Goal: Contribute content: Contribute content

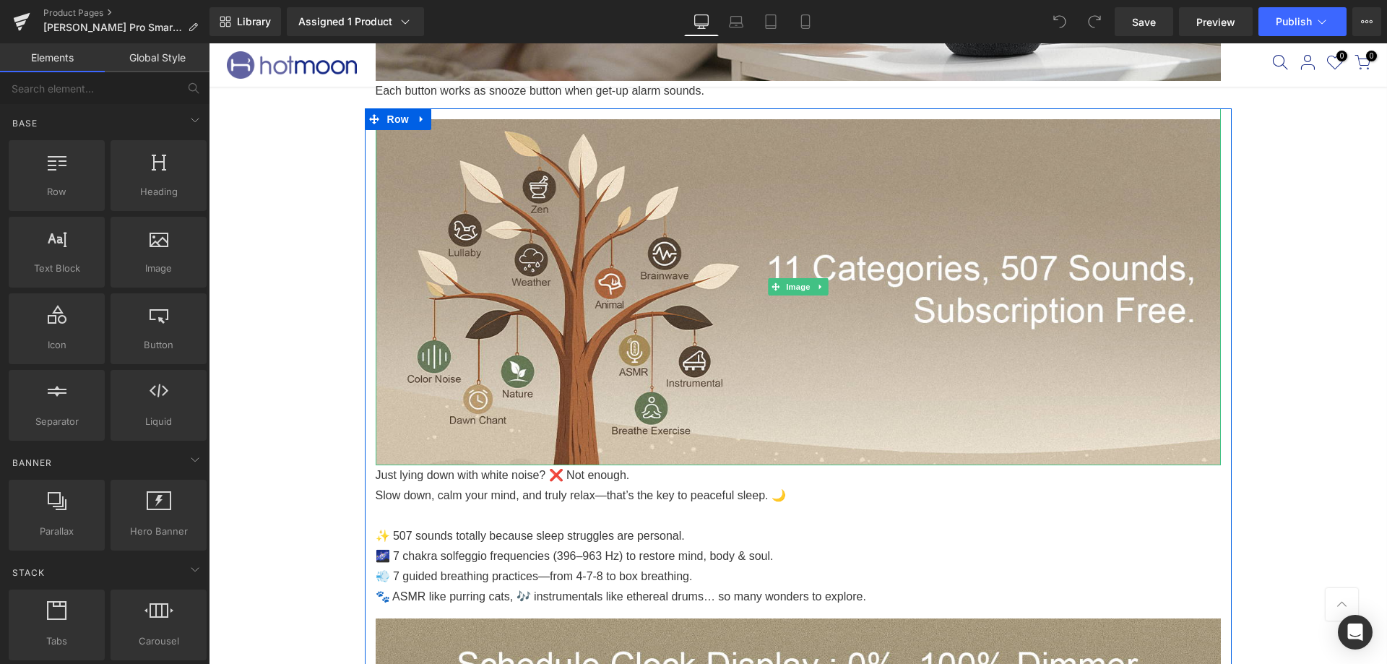
scroll to position [1661, 0]
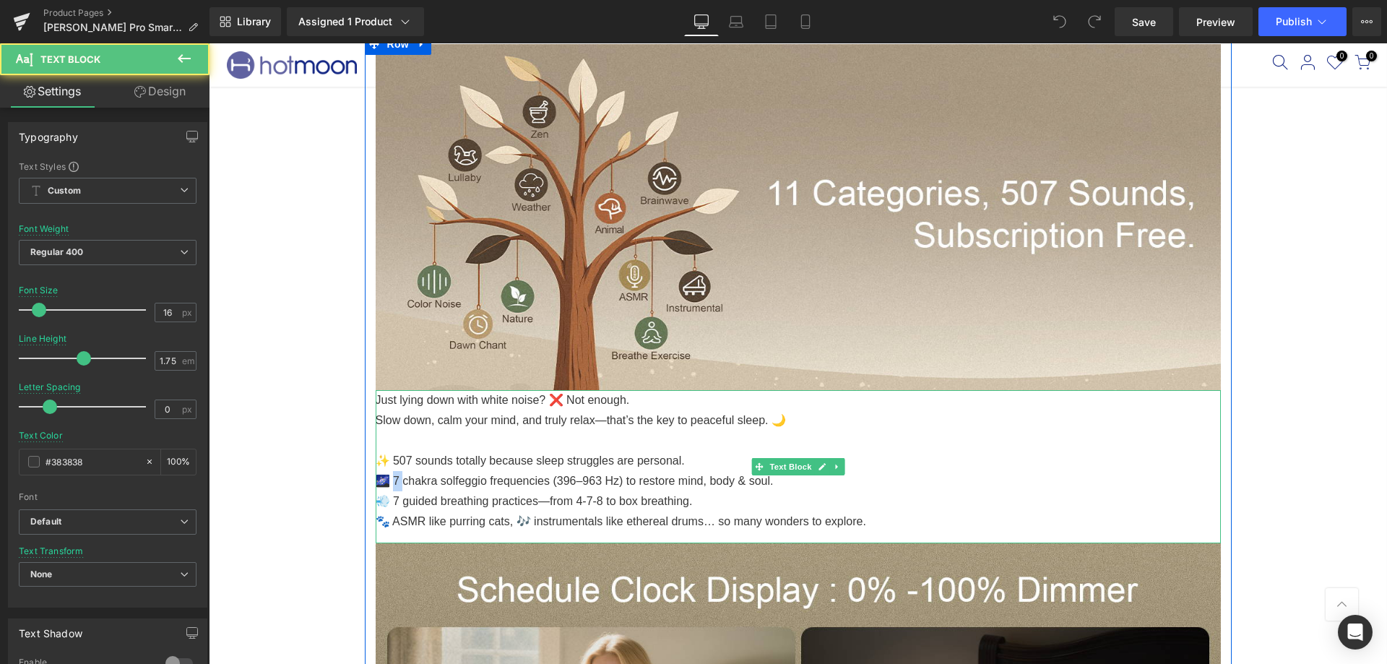
drag, startPoint x: 400, startPoint y: 477, endPoint x: 389, endPoint y: 477, distance: 11.6
click at [389, 477] on p "🌌 7 chakra solfeggio frequencies (396–963 Hz) to restore mind, body & soul." at bounding box center [798, 481] width 845 height 20
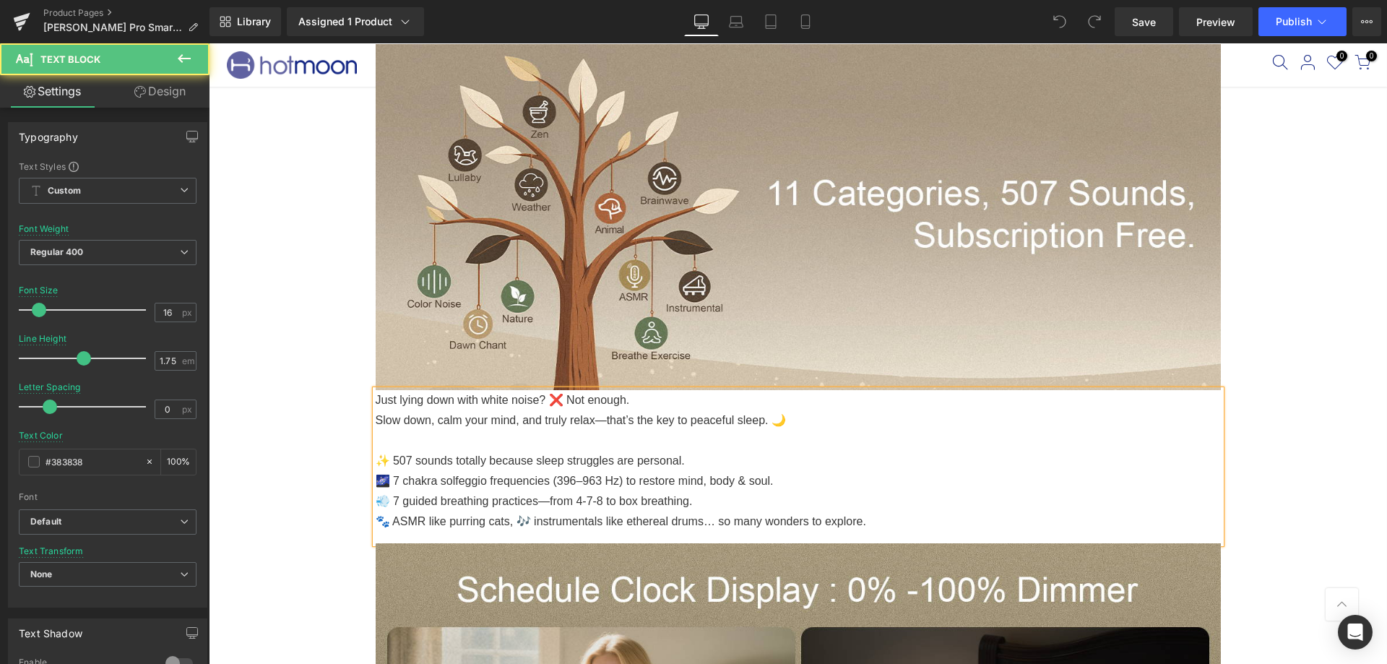
click at [403, 481] on p "🌌 7 chakra solfeggio frequencies (396–963 Hz) to restore mind, body & soul." at bounding box center [798, 481] width 845 height 20
click at [403, 501] on p "💨 7 guided breathing practices—from 4-7-8 to box breathing." at bounding box center [798, 501] width 845 height 20
click at [721, 491] on p "💨 Guided breathing practices—from 4-7-8 to box breathing." at bounding box center [798, 501] width 845 height 20
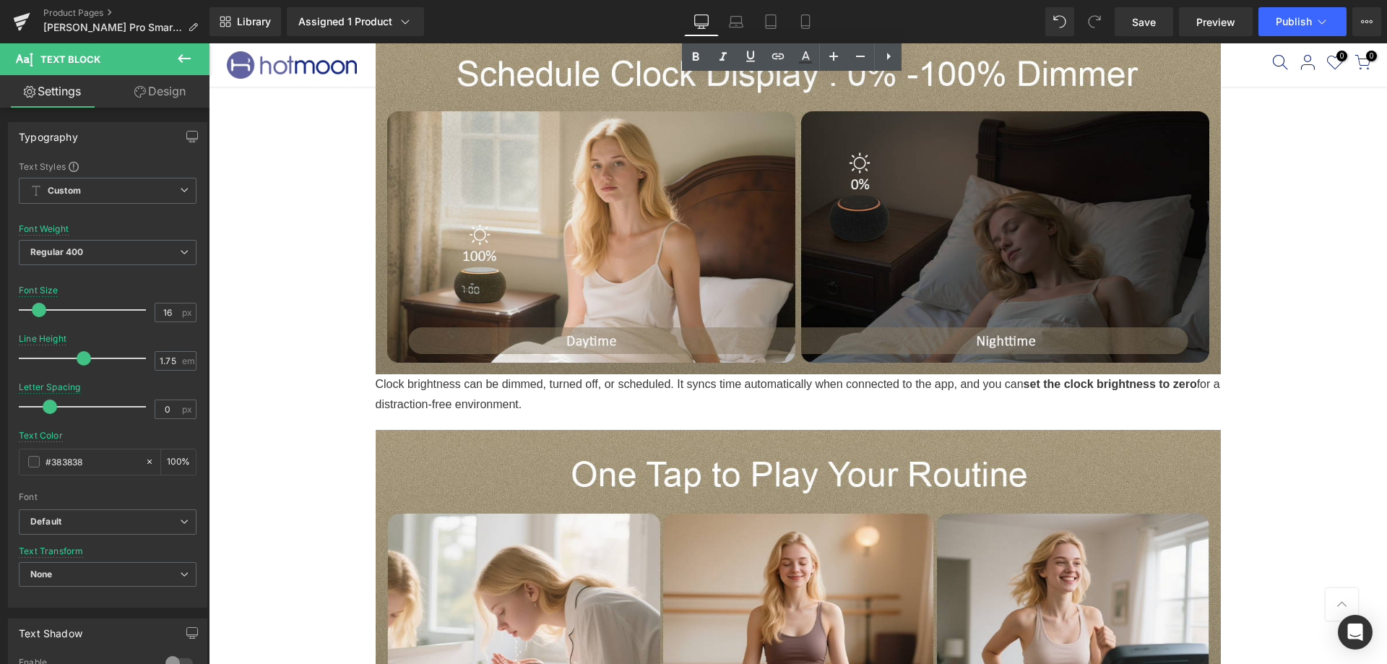
scroll to position [2311, 0]
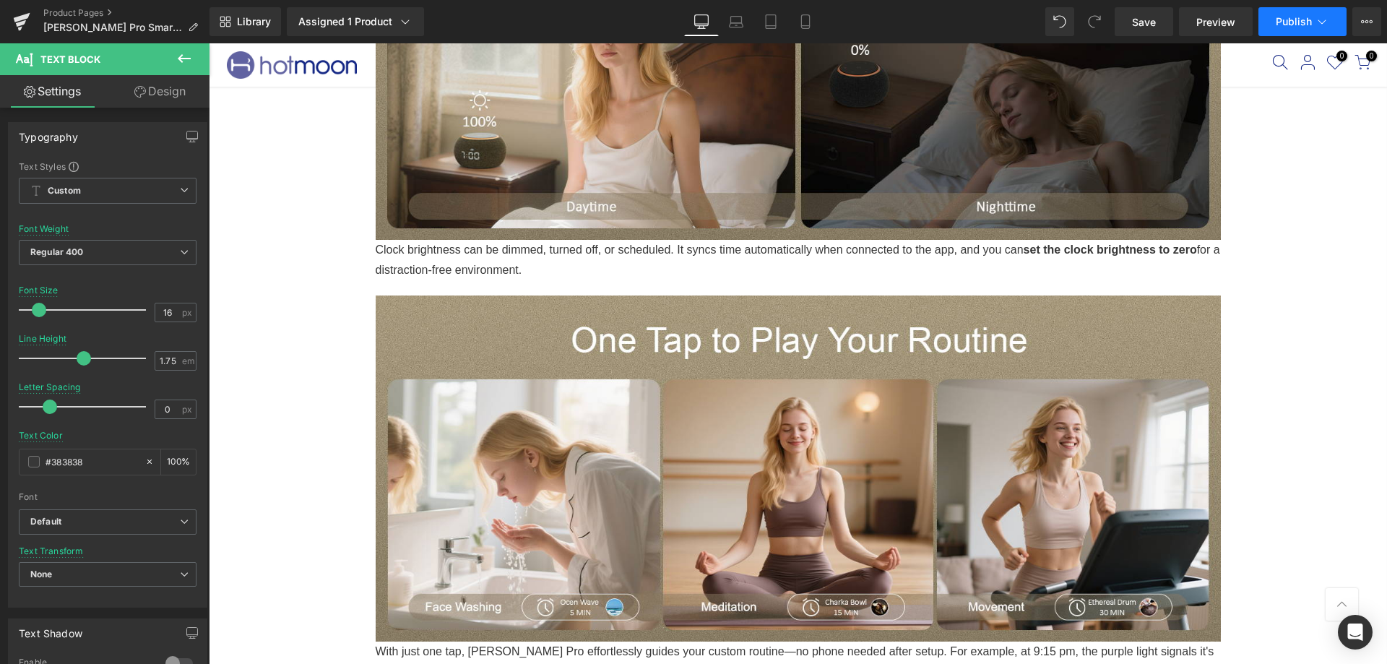
click at [1280, 35] on button "Publish" at bounding box center [1302, 21] width 88 height 29
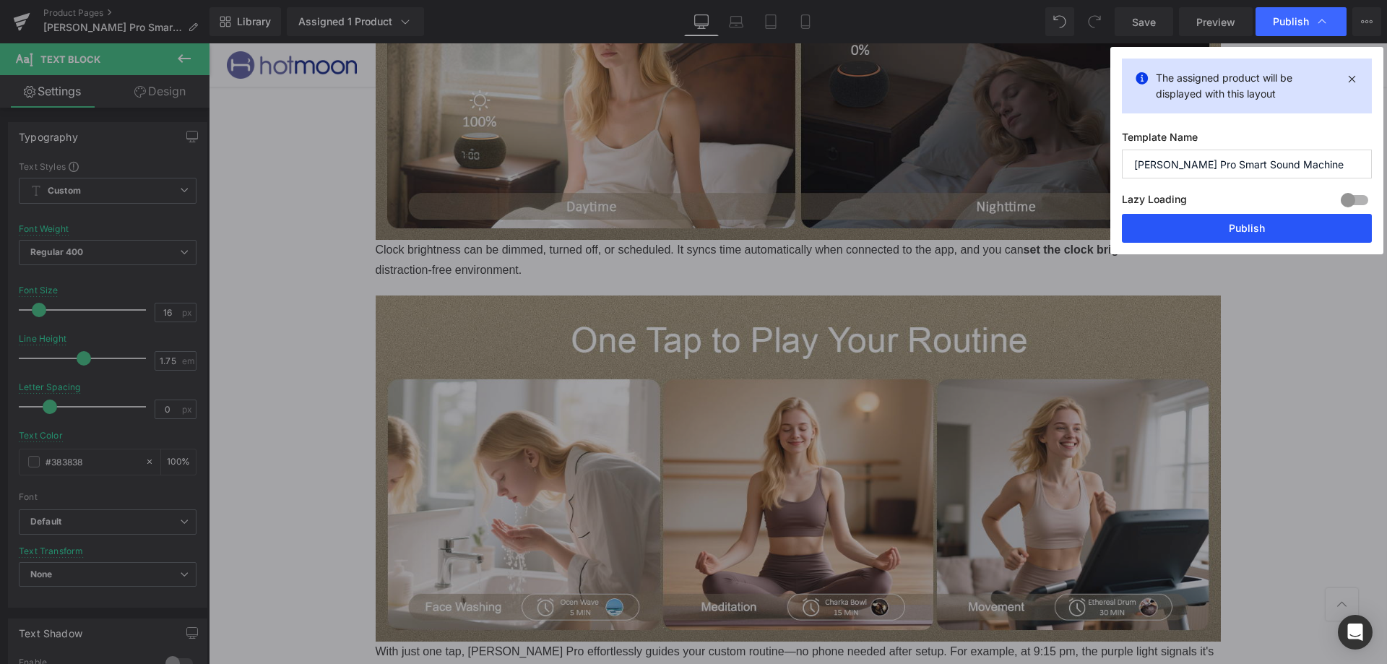
drag, startPoint x: 1227, startPoint y: 221, endPoint x: 999, endPoint y: 181, distance: 231.8
click at [1227, 221] on button "Publish" at bounding box center [1247, 228] width 250 height 29
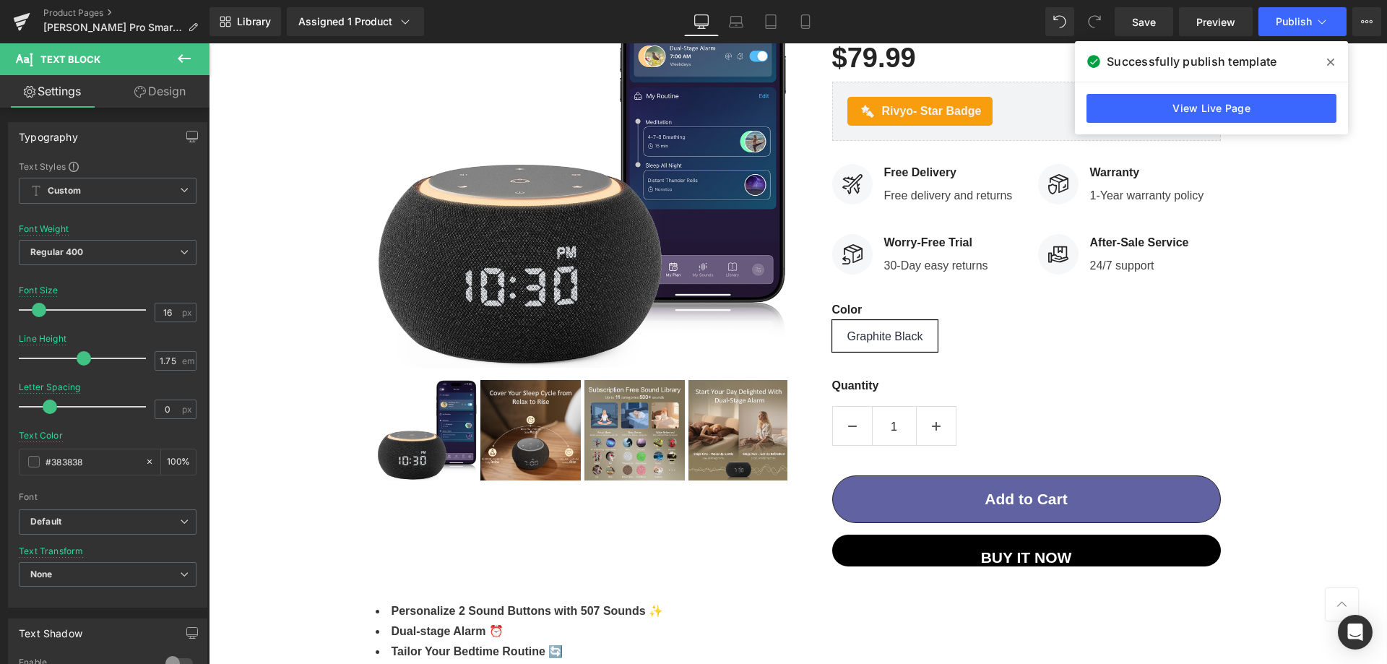
scroll to position [0, 0]
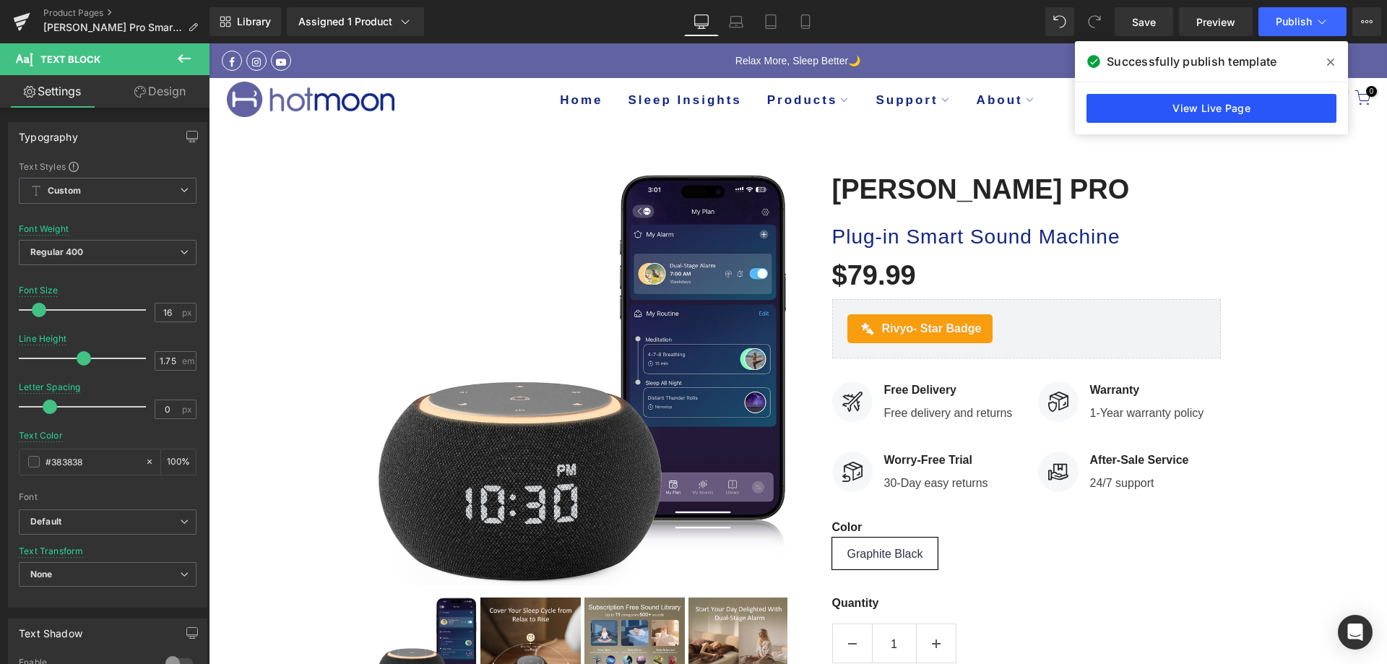
click at [1199, 108] on link "View Live Page" at bounding box center [1211, 108] width 250 height 29
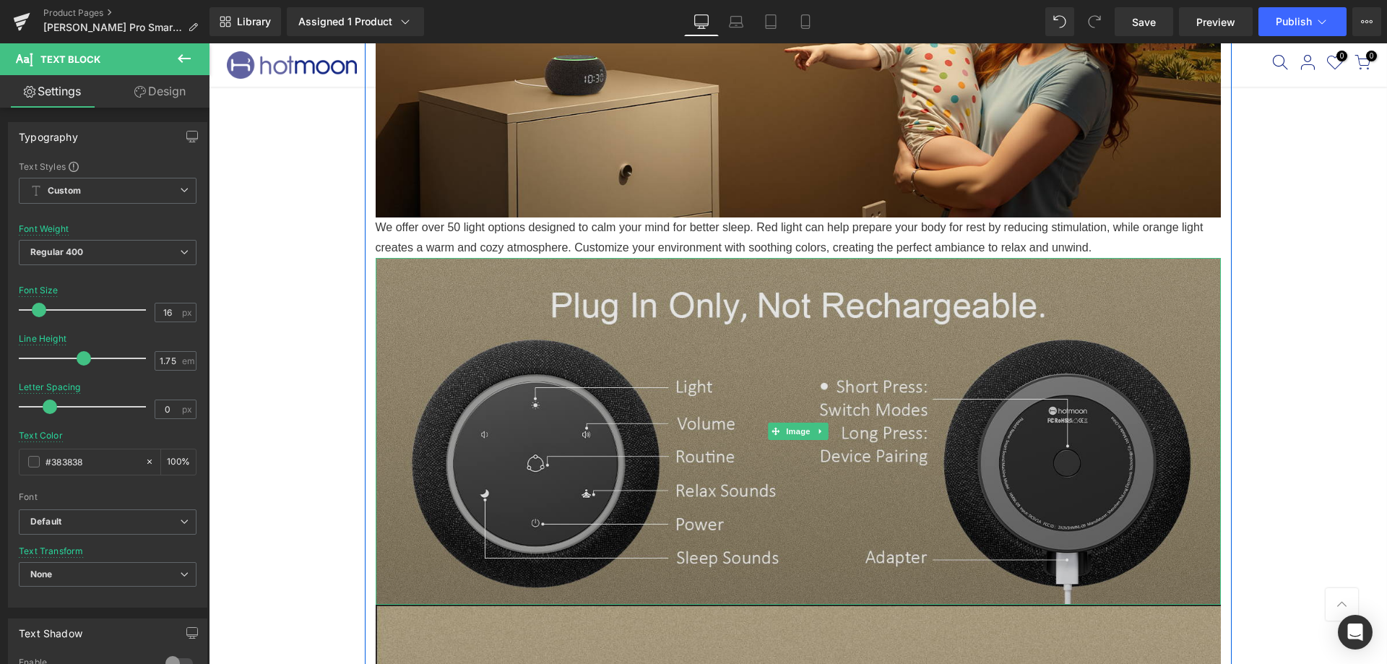
scroll to position [3322, 0]
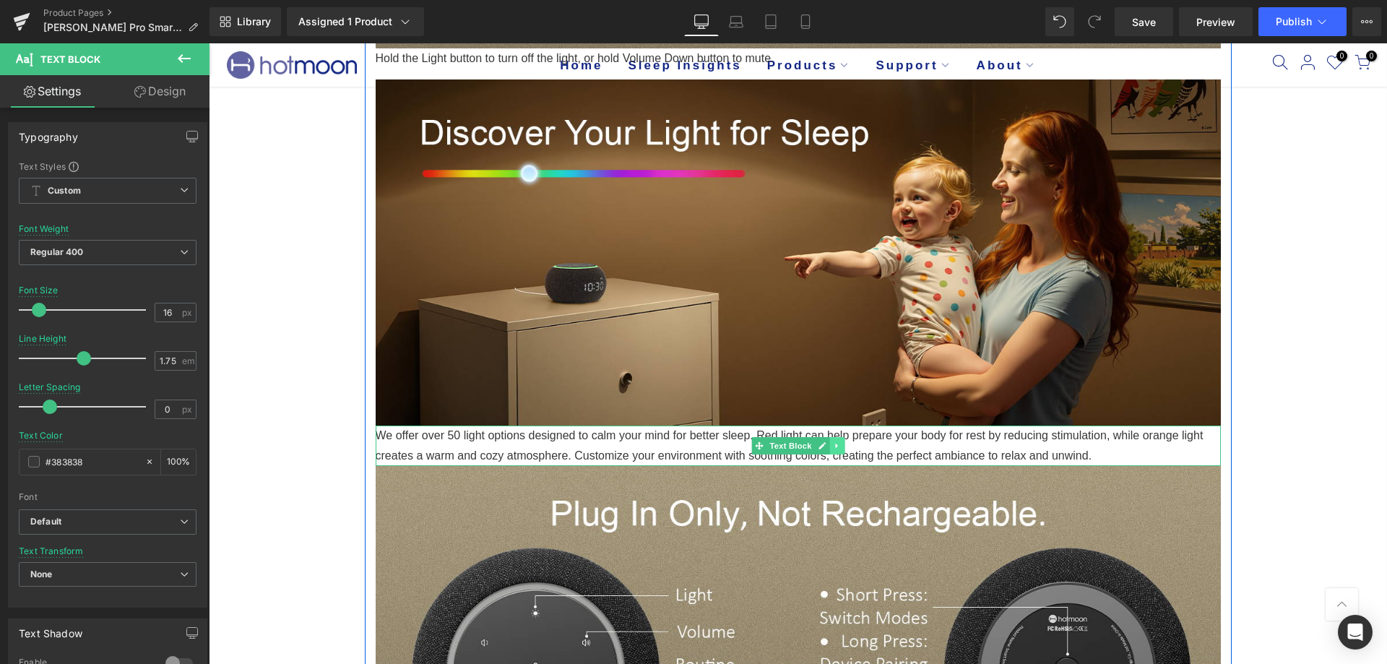
click at [829, 441] on link at bounding box center [836, 445] width 15 height 17
click at [825, 445] on icon at bounding box center [829, 446] width 8 height 8
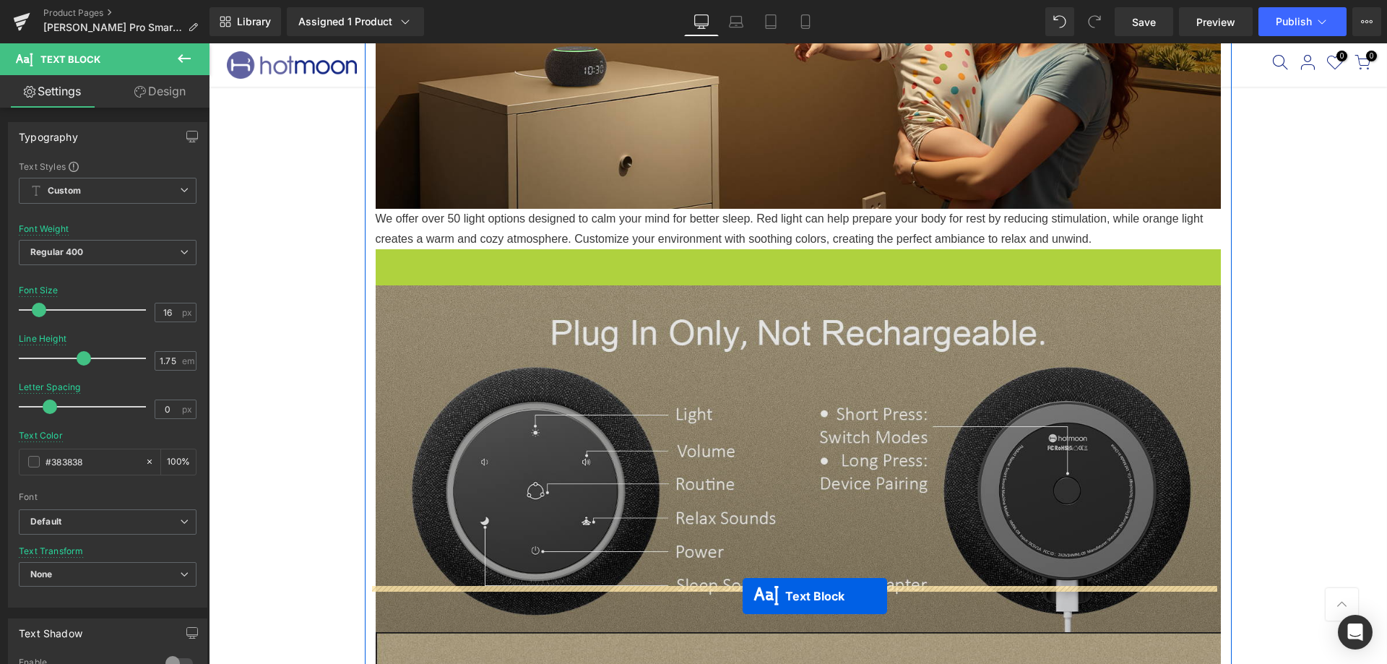
scroll to position [3582, 0]
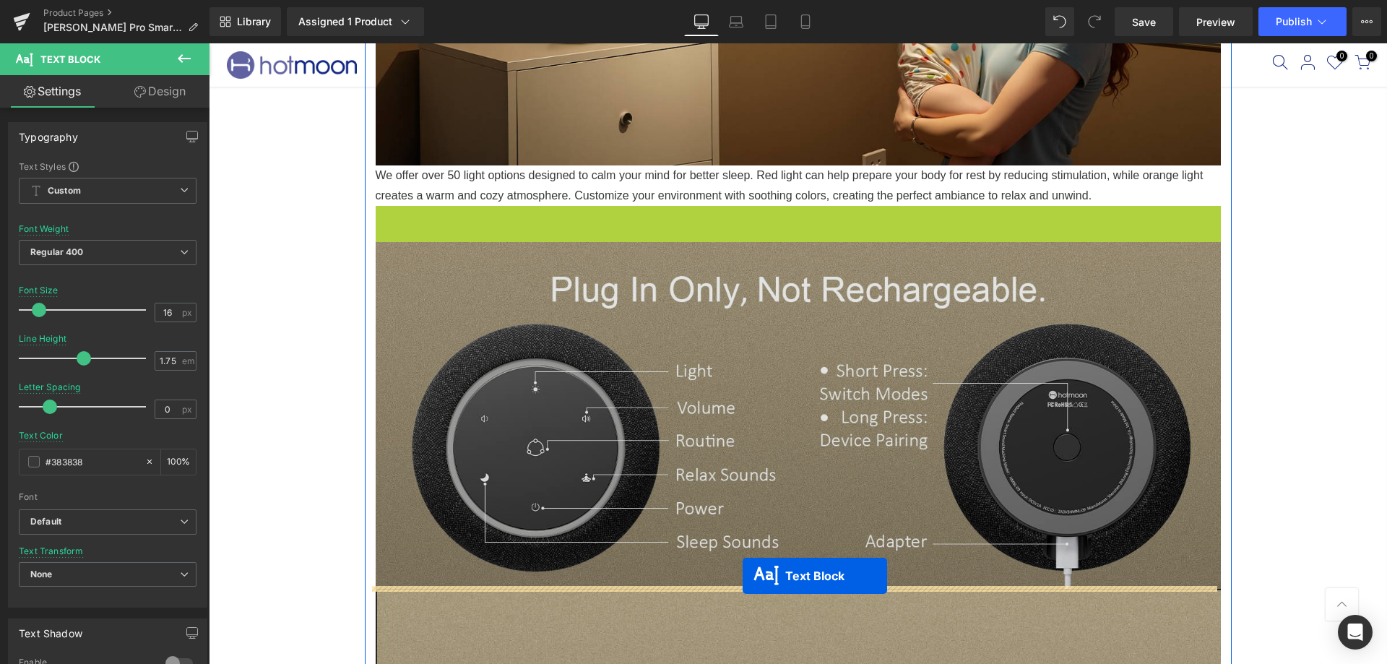
drag, startPoint x: 748, startPoint y: 483, endPoint x: 742, endPoint y: 576, distance: 92.6
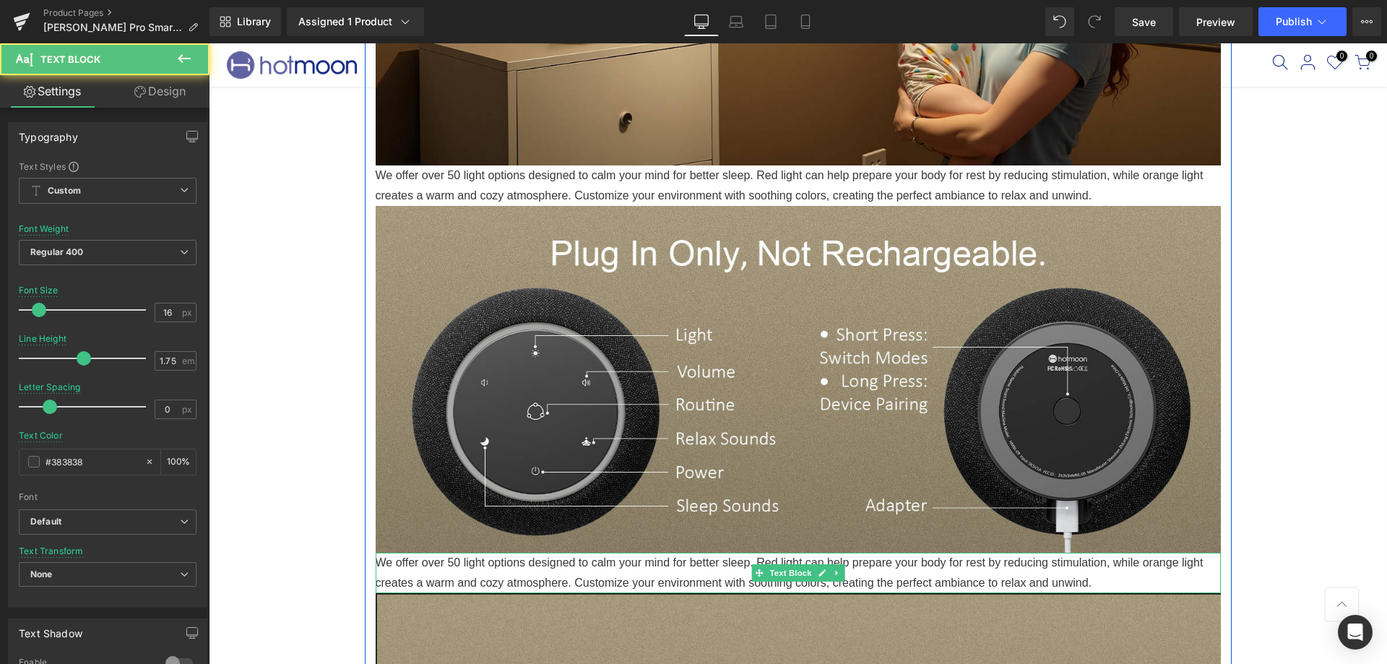
click at [569, 577] on p "We offer over 50 light options designed to calm your mind for better sleep. Red…" at bounding box center [798, 573] width 845 height 40
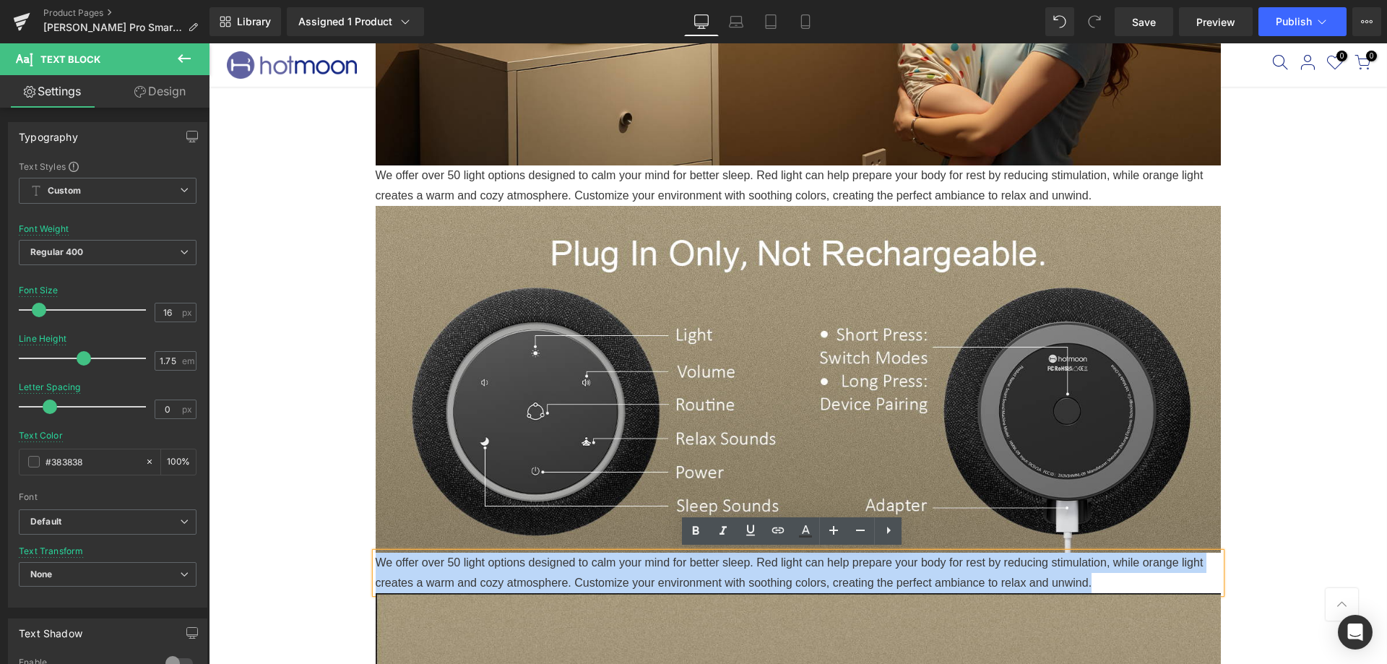
drag, startPoint x: 1102, startPoint y: 581, endPoint x: 334, endPoint y: 540, distance: 768.9
copy p "We offer over 50 light options designed to calm your mind for better sleep. Red…"
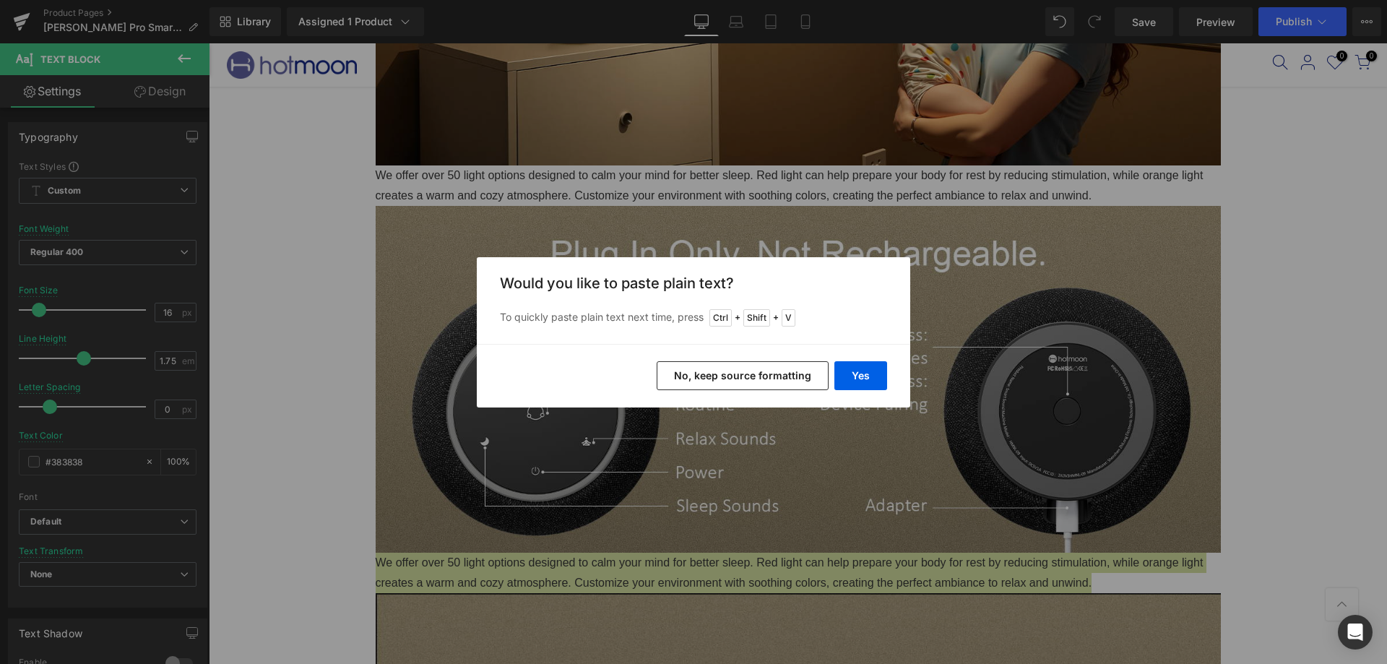
click at [739, 373] on button "No, keep source formatting" at bounding box center [743, 375] width 172 height 29
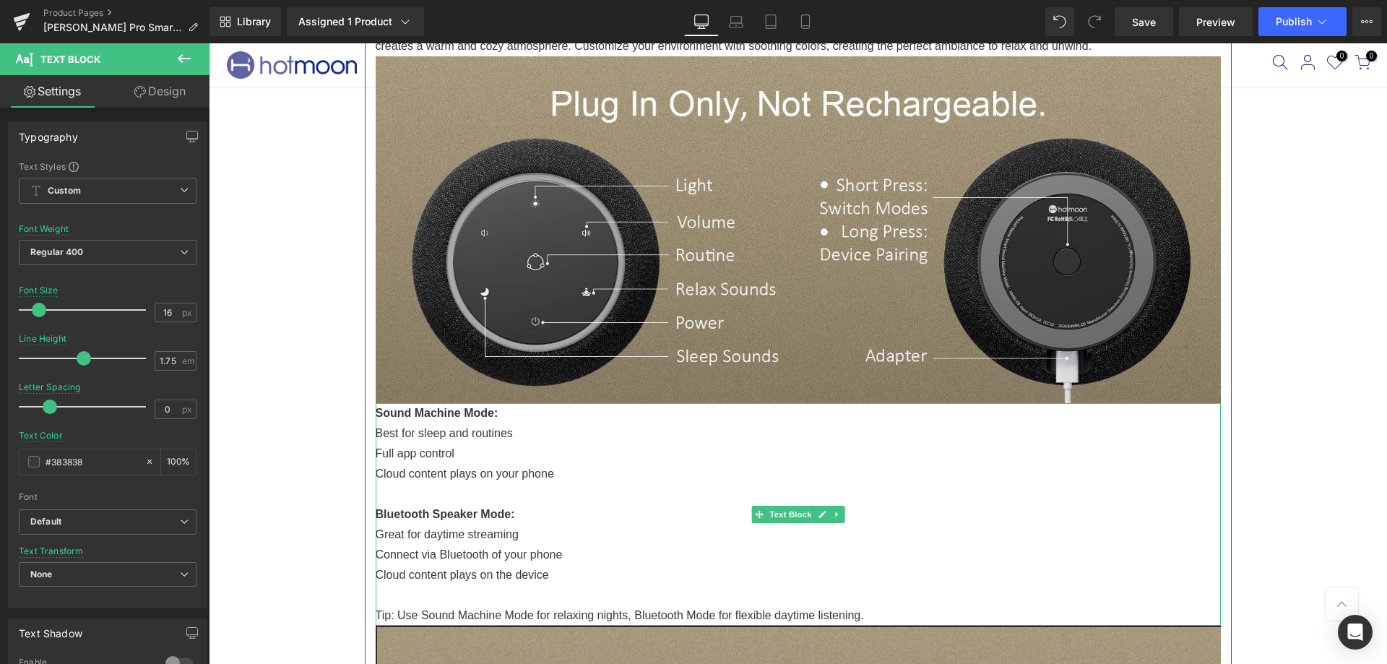
scroll to position [3727, 0]
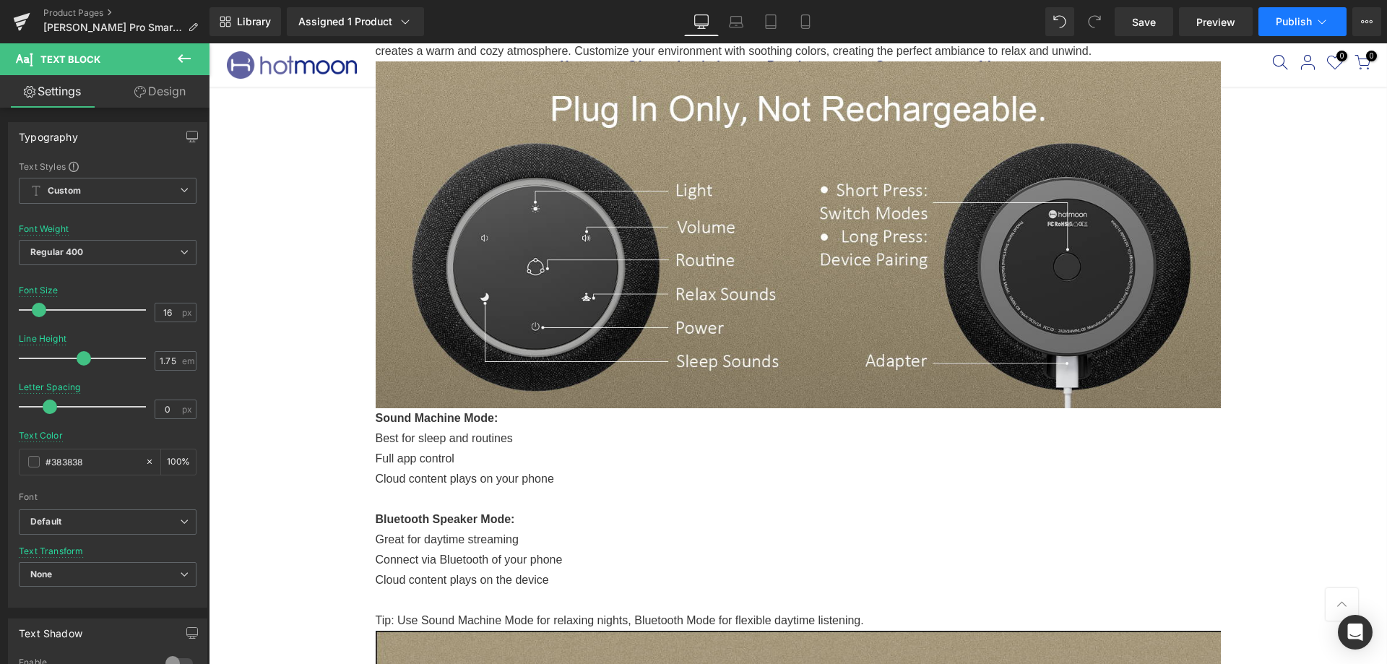
click at [1287, 25] on span "Publish" at bounding box center [1293, 22] width 36 height 12
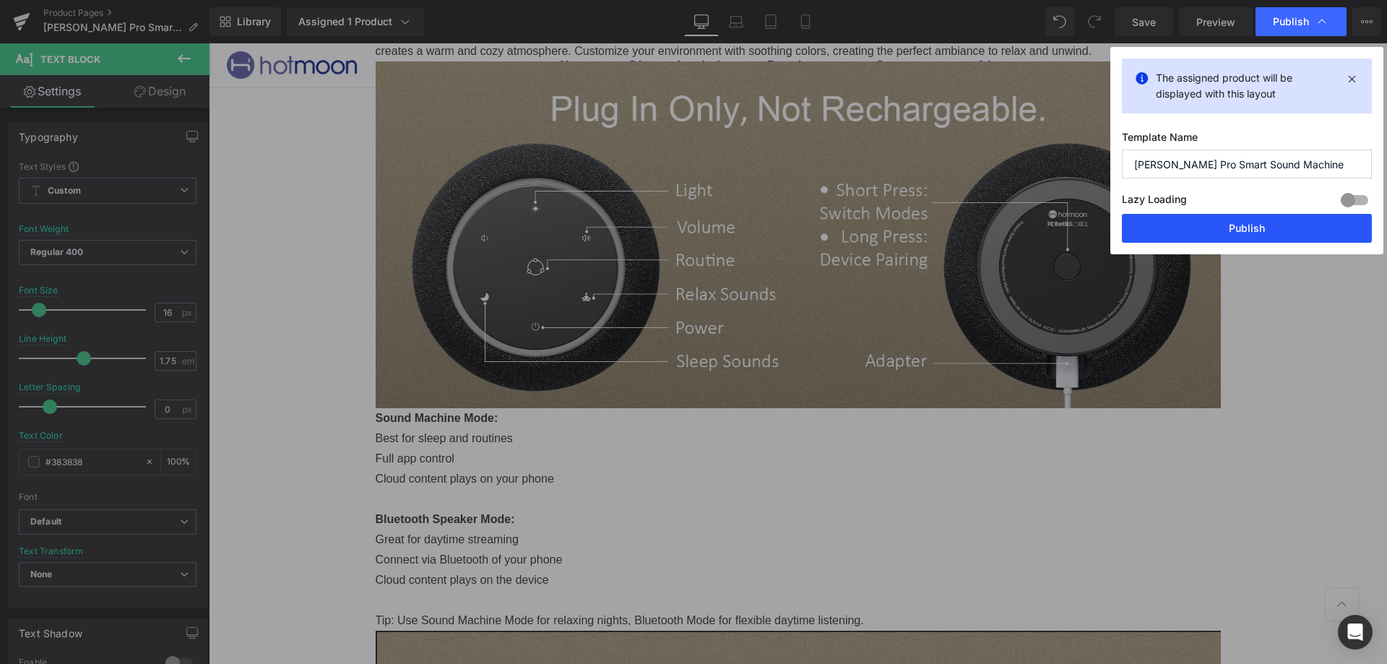
click at [1247, 220] on button "Publish" at bounding box center [1247, 228] width 250 height 29
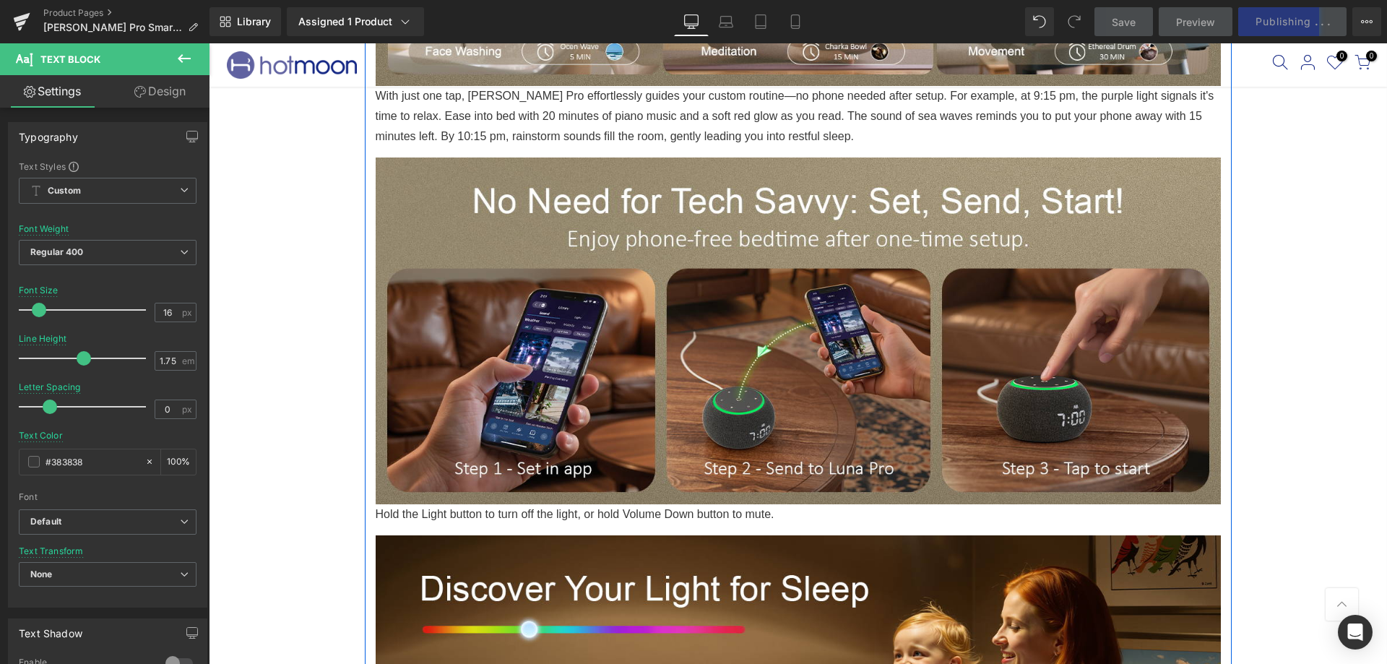
scroll to position [2860, 0]
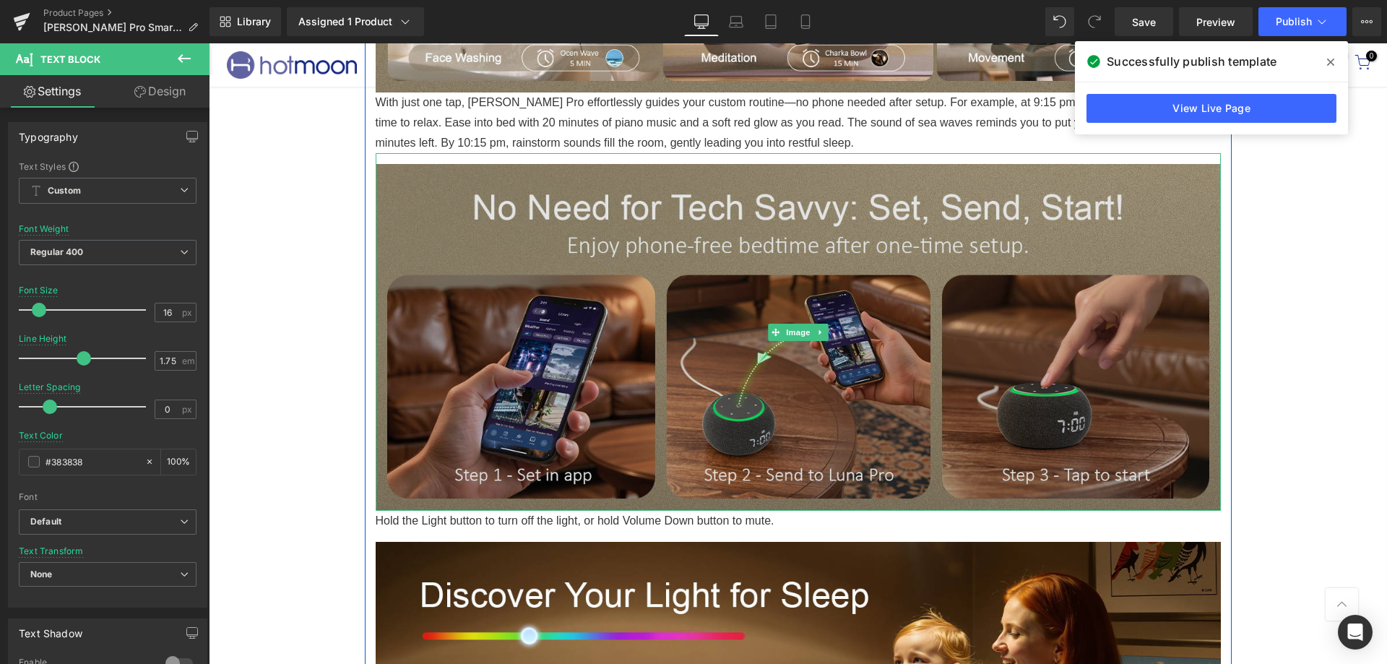
click at [838, 307] on img at bounding box center [798, 332] width 845 height 358
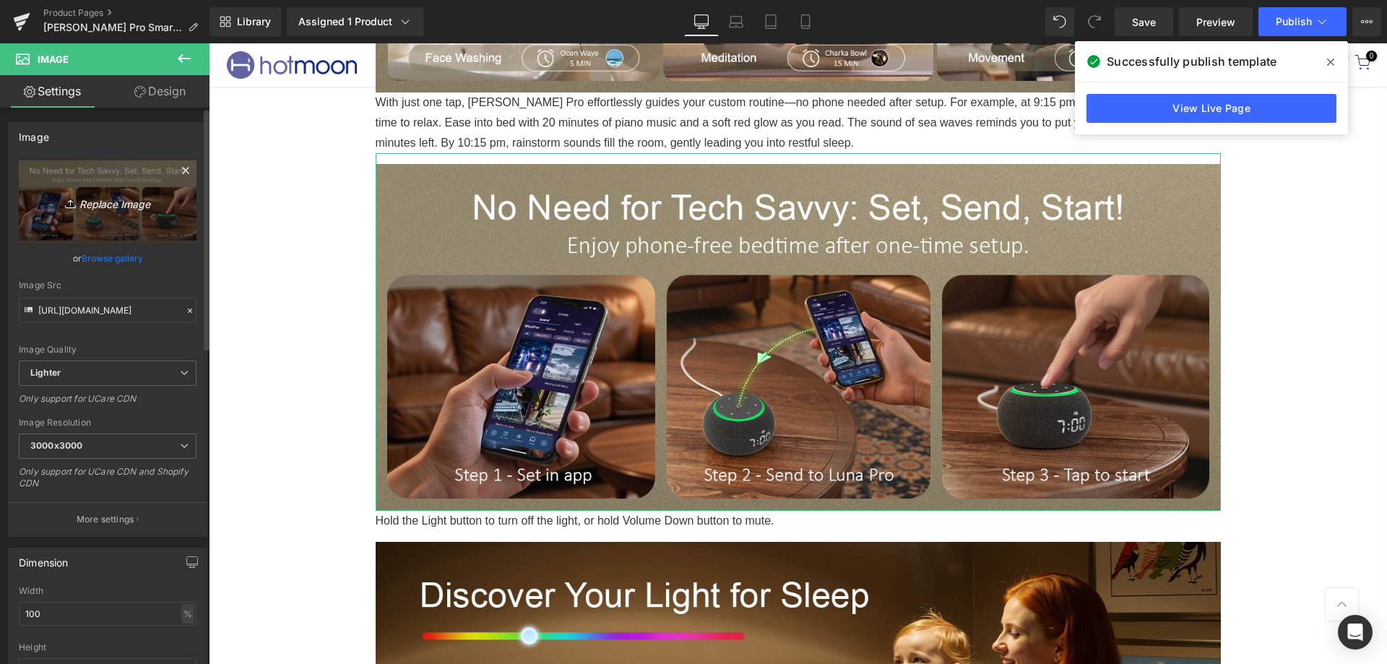
click at [99, 196] on icon "Replace Image" at bounding box center [108, 202] width 116 height 18
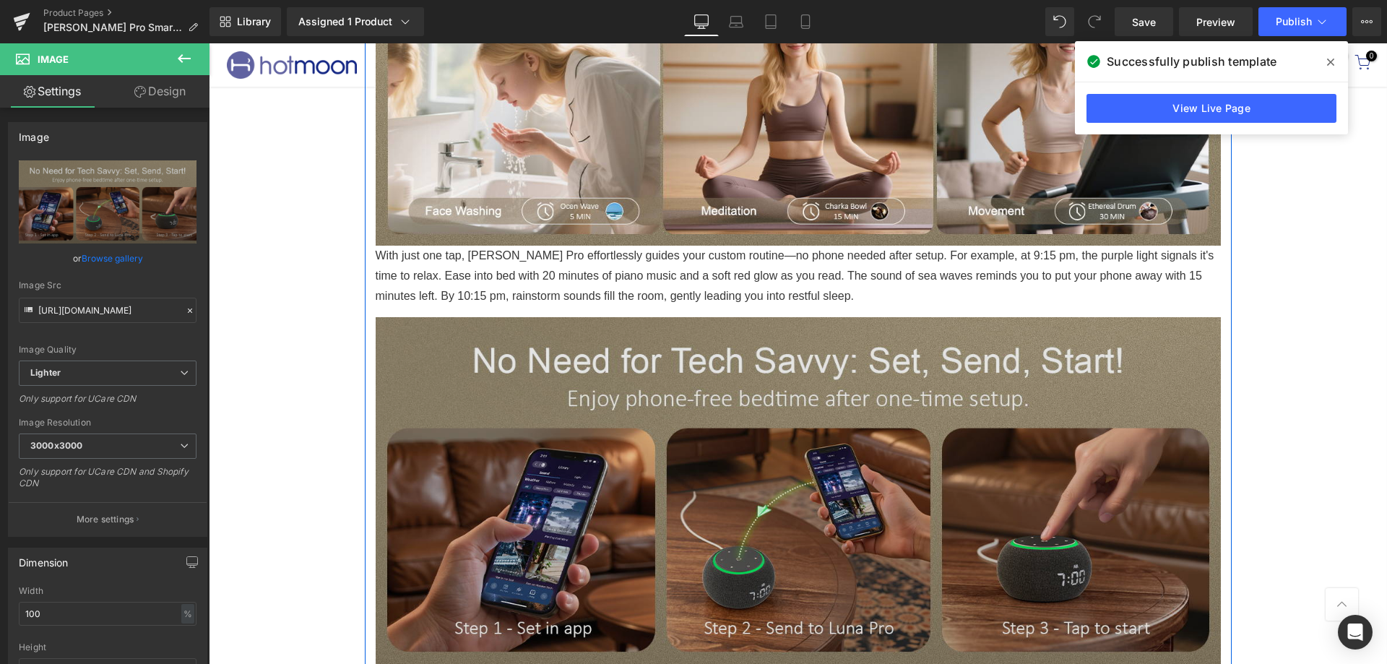
scroll to position [2788, 0]
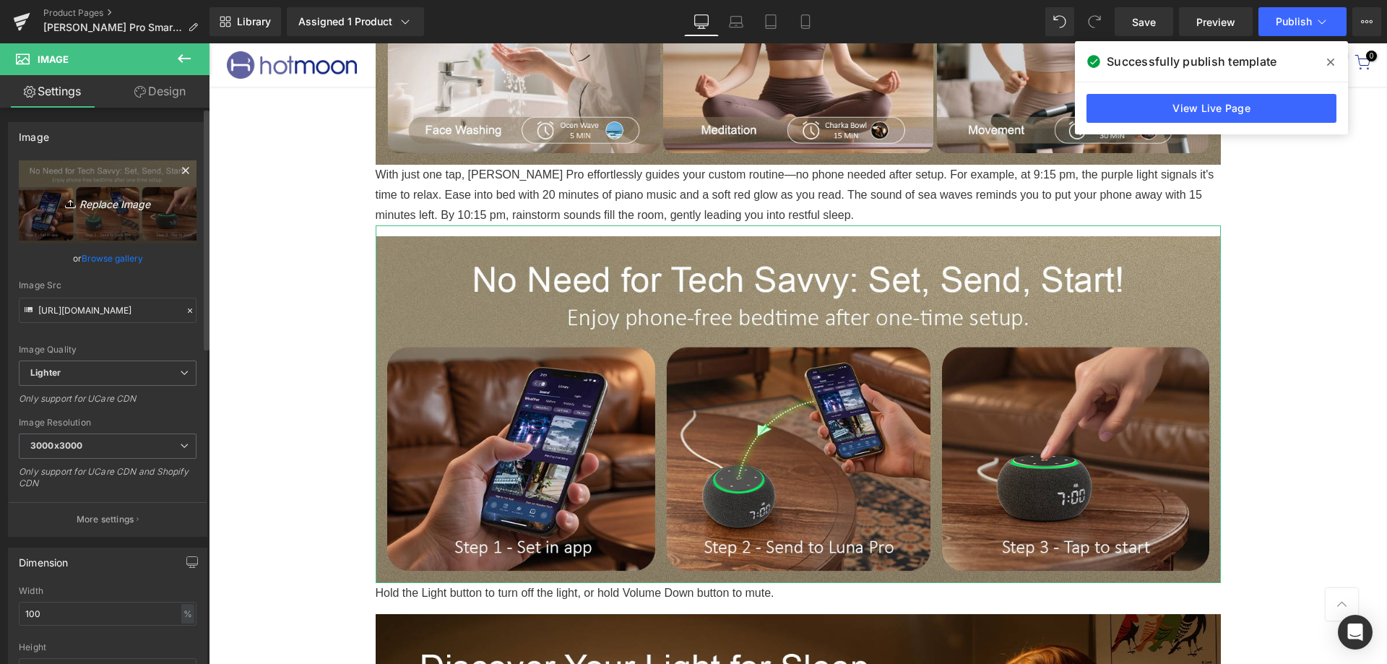
click at [109, 207] on icon "Replace Image" at bounding box center [108, 202] width 116 height 18
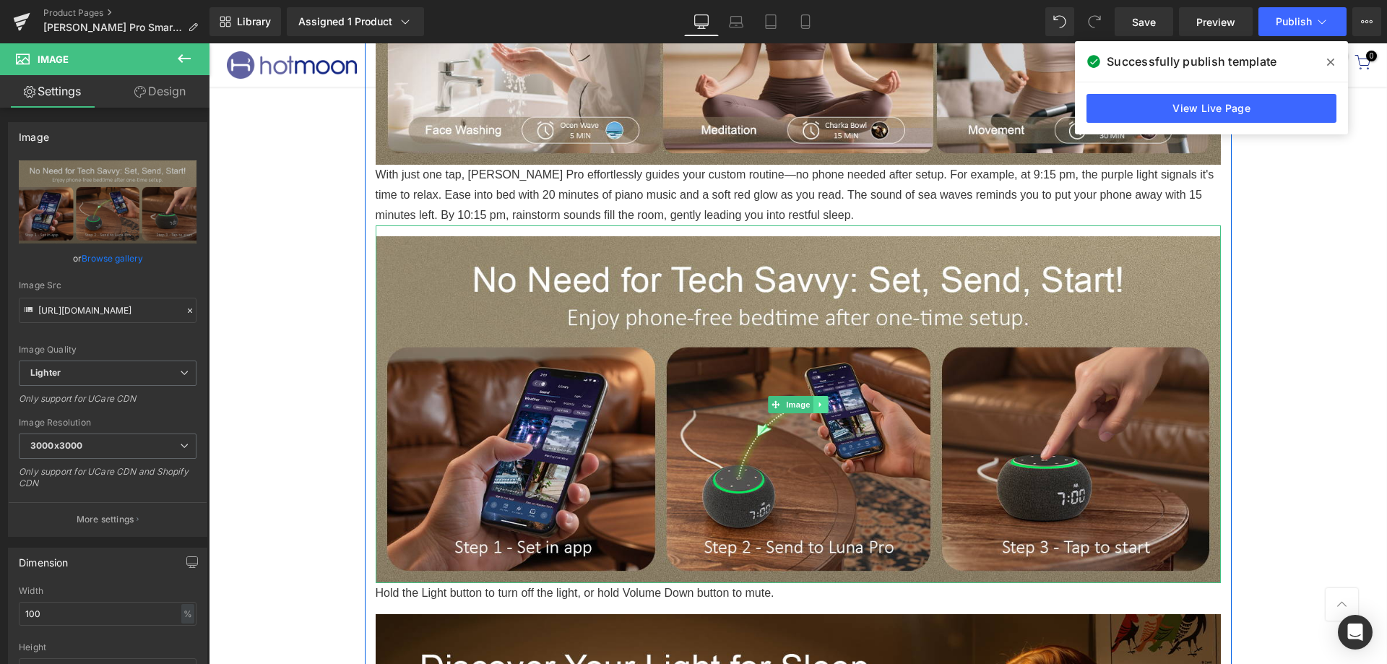
click at [816, 405] on icon at bounding box center [820, 404] width 8 height 9
click at [826, 399] on link at bounding box center [827, 404] width 15 height 17
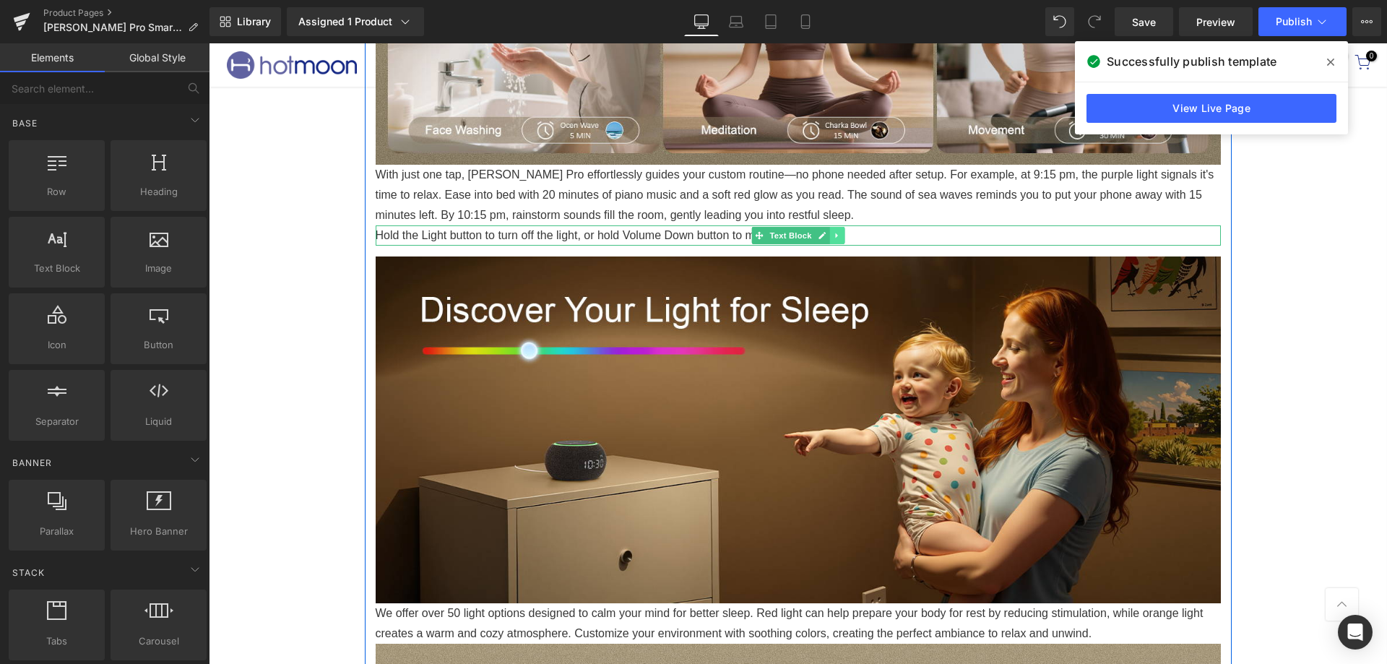
click at [833, 235] on icon at bounding box center [837, 235] width 8 height 9
click at [840, 232] on icon at bounding box center [844, 236] width 8 height 8
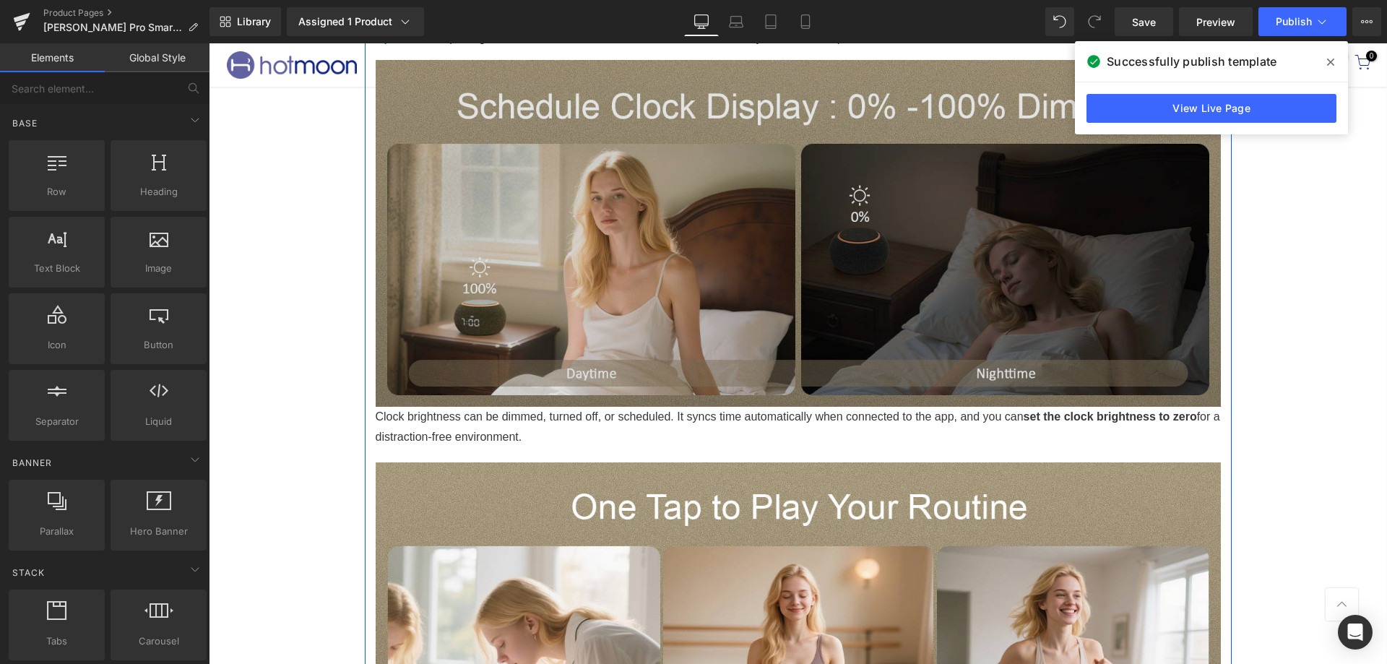
scroll to position [2138, 0]
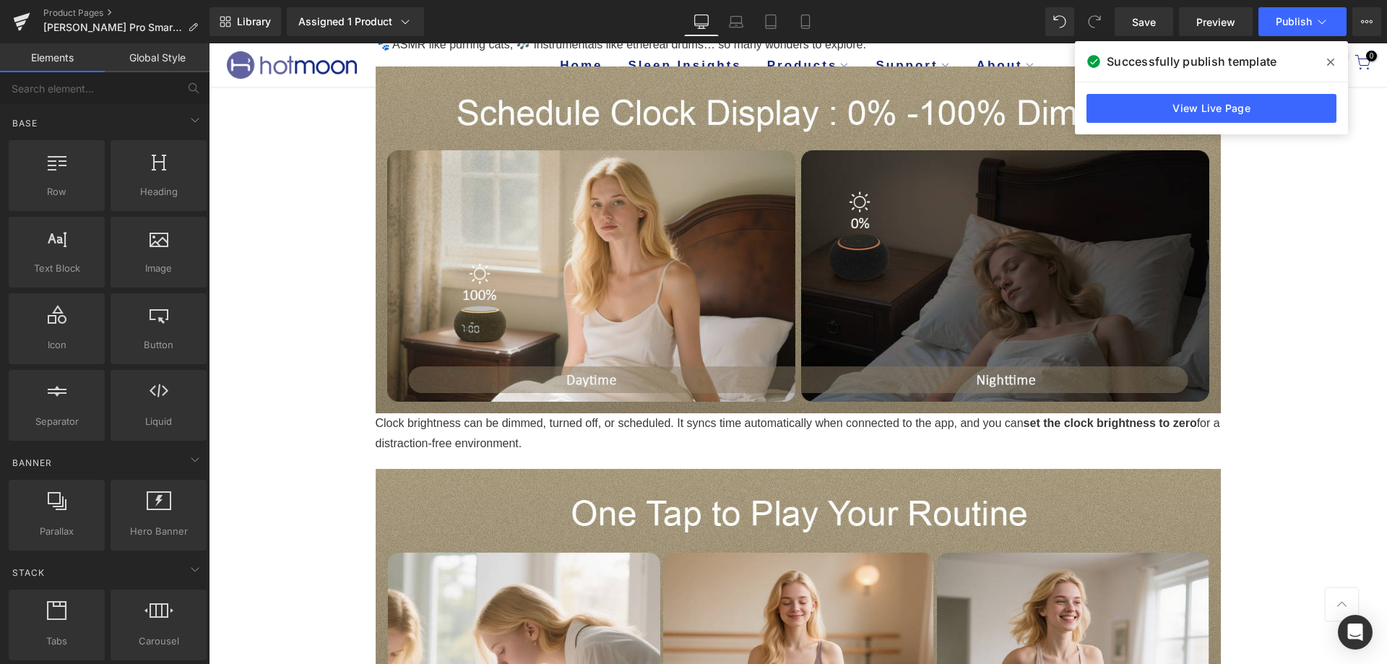
click at [1333, 59] on icon at bounding box center [1330, 62] width 7 height 12
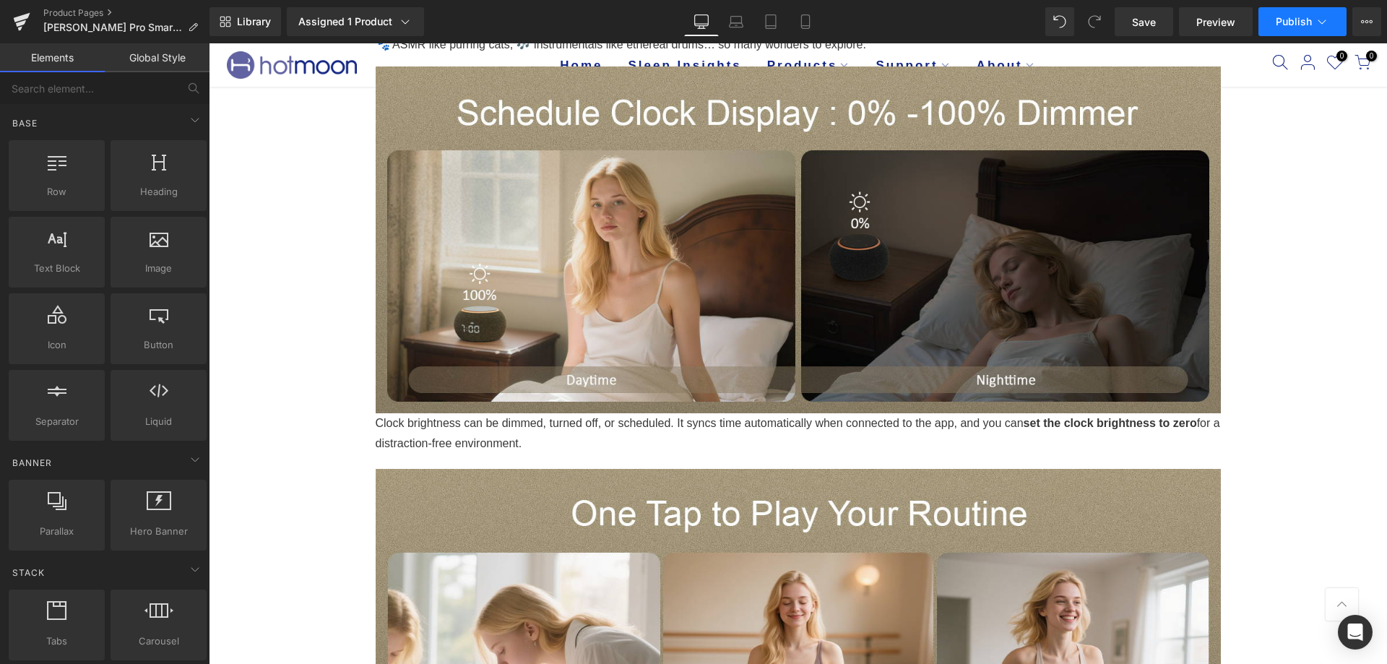
click at [1301, 17] on span "Publish" at bounding box center [1293, 22] width 36 height 12
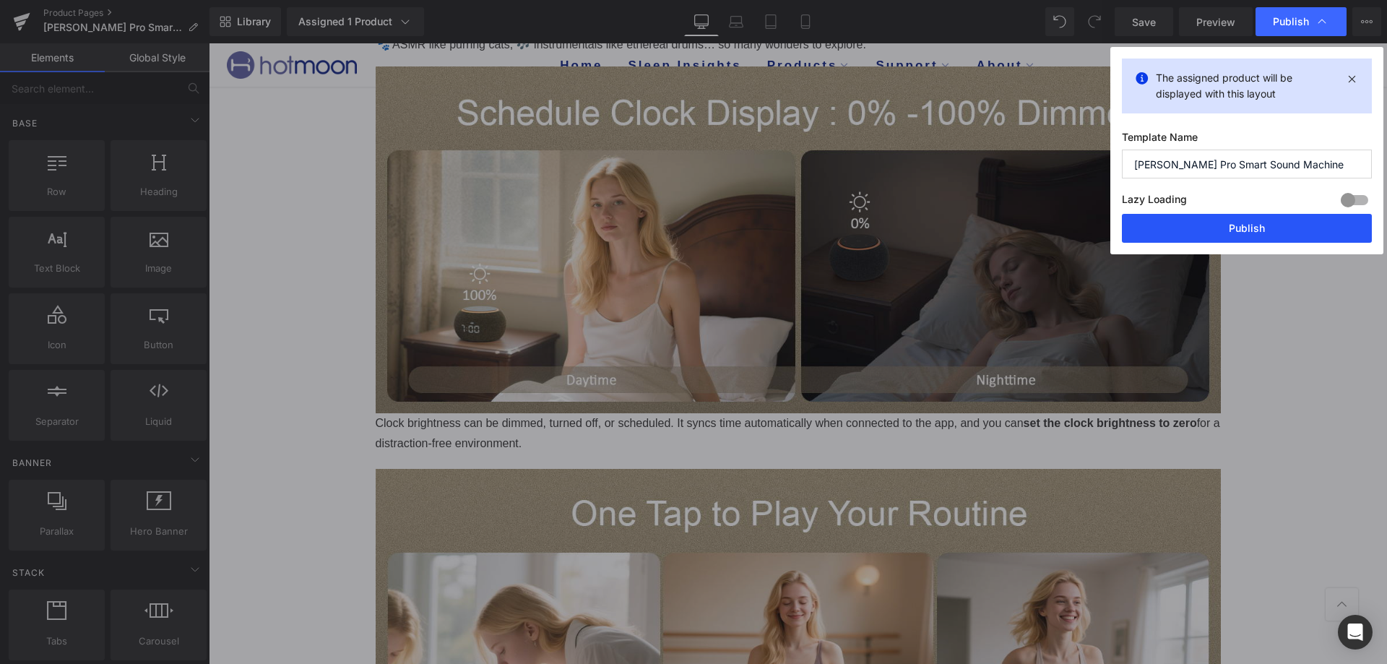
click at [1146, 219] on button "Publish" at bounding box center [1247, 228] width 250 height 29
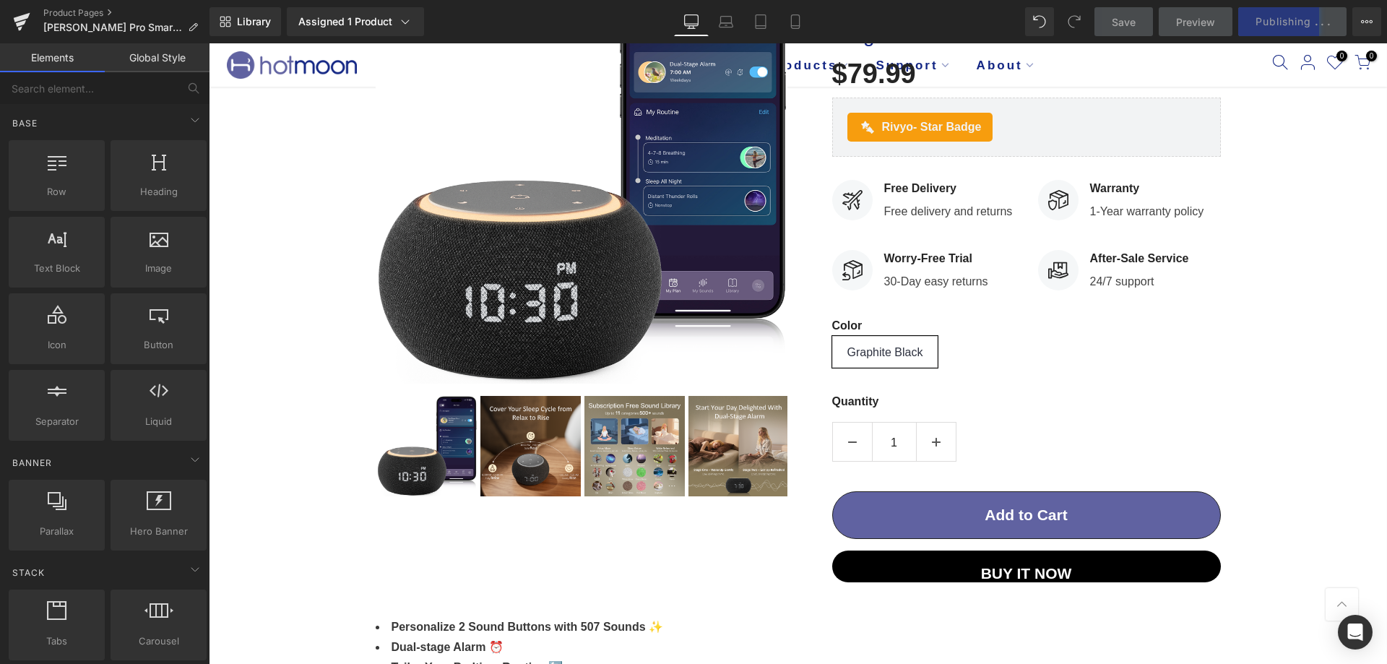
scroll to position [0, 0]
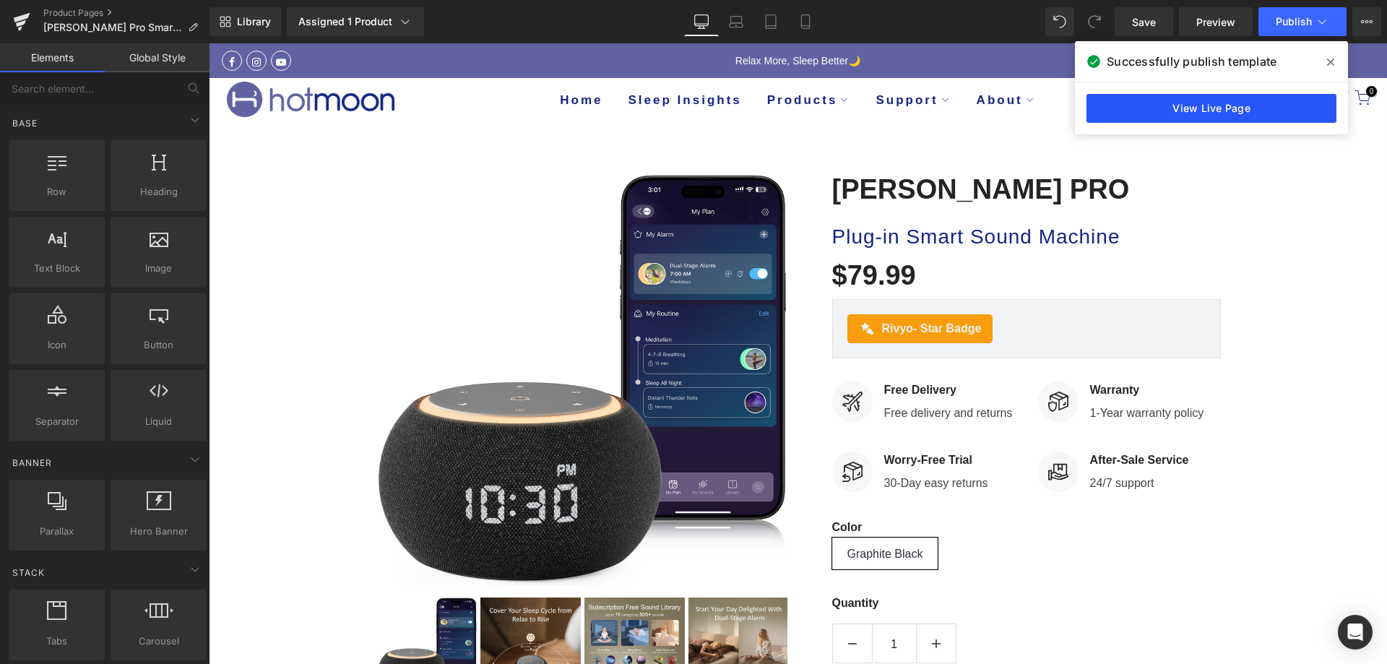
click at [1199, 103] on link "View Live Page" at bounding box center [1211, 108] width 250 height 29
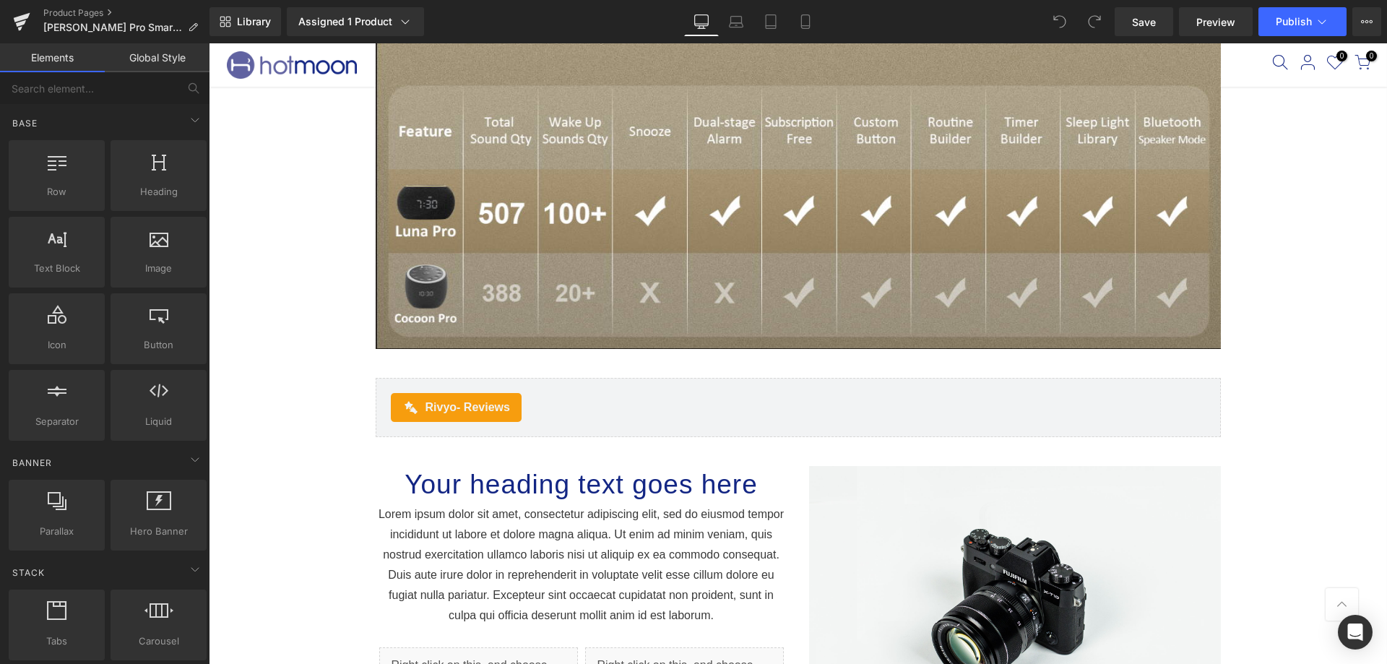
scroll to position [3972, 0]
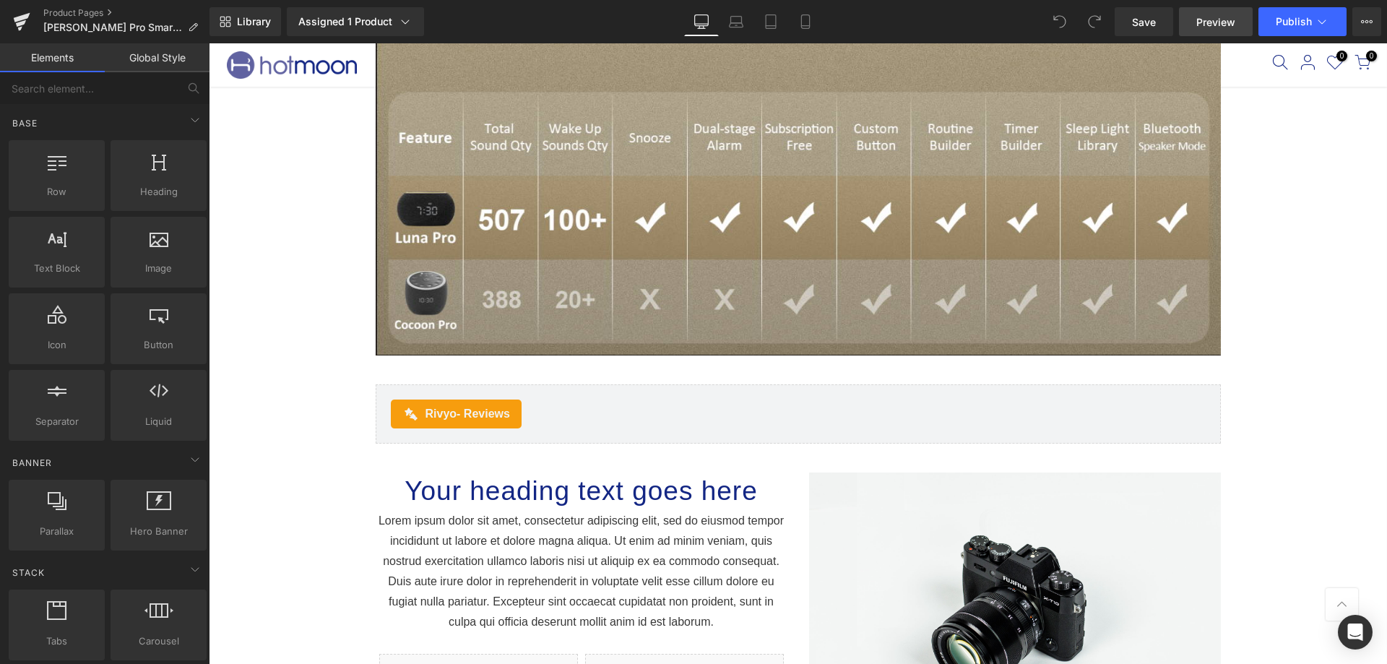
click at [1212, 29] on span "Preview" at bounding box center [1215, 21] width 39 height 15
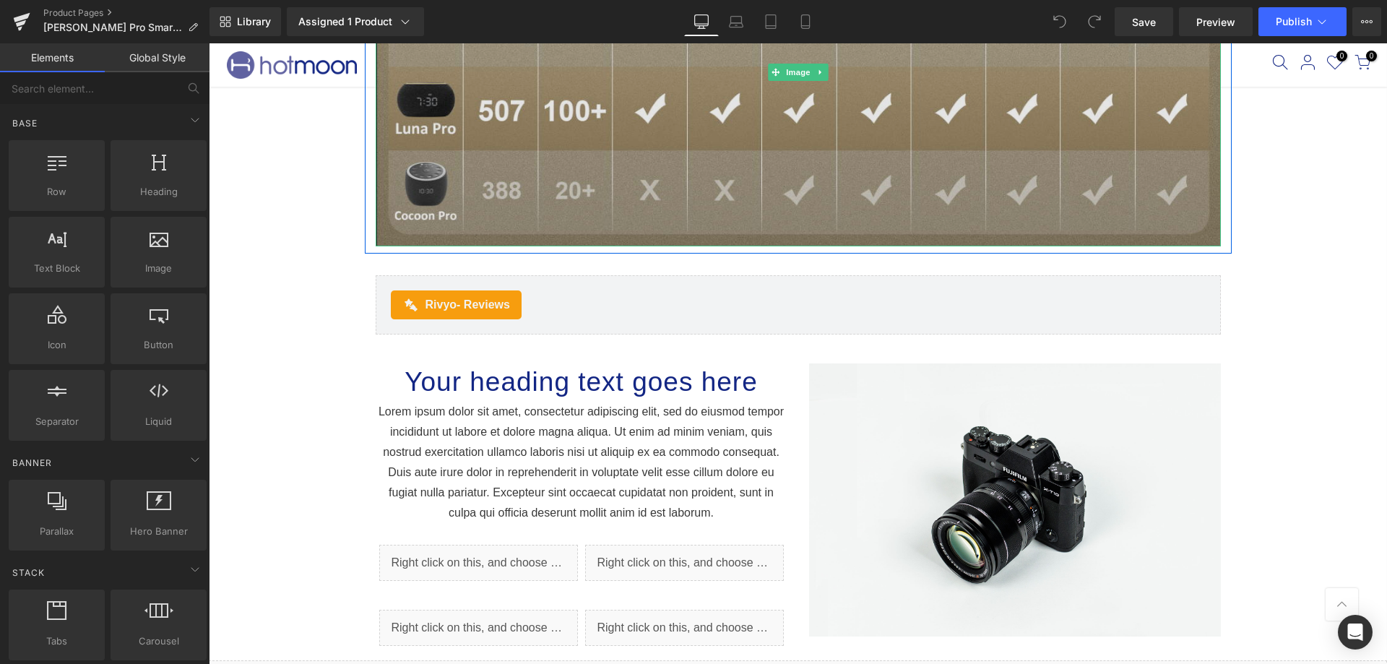
scroll to position [4261, 0]
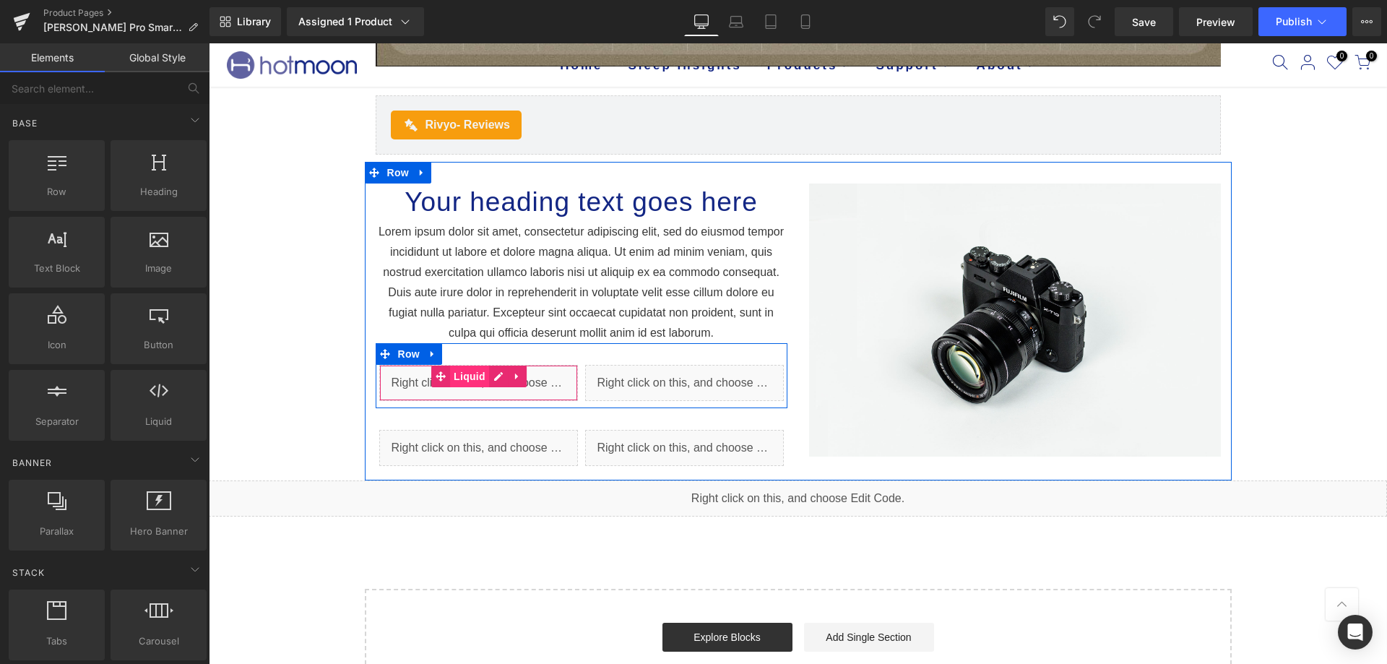
click at [482, 382] on span "Liquid" at bounding box center [469, 376] width 39 height 22
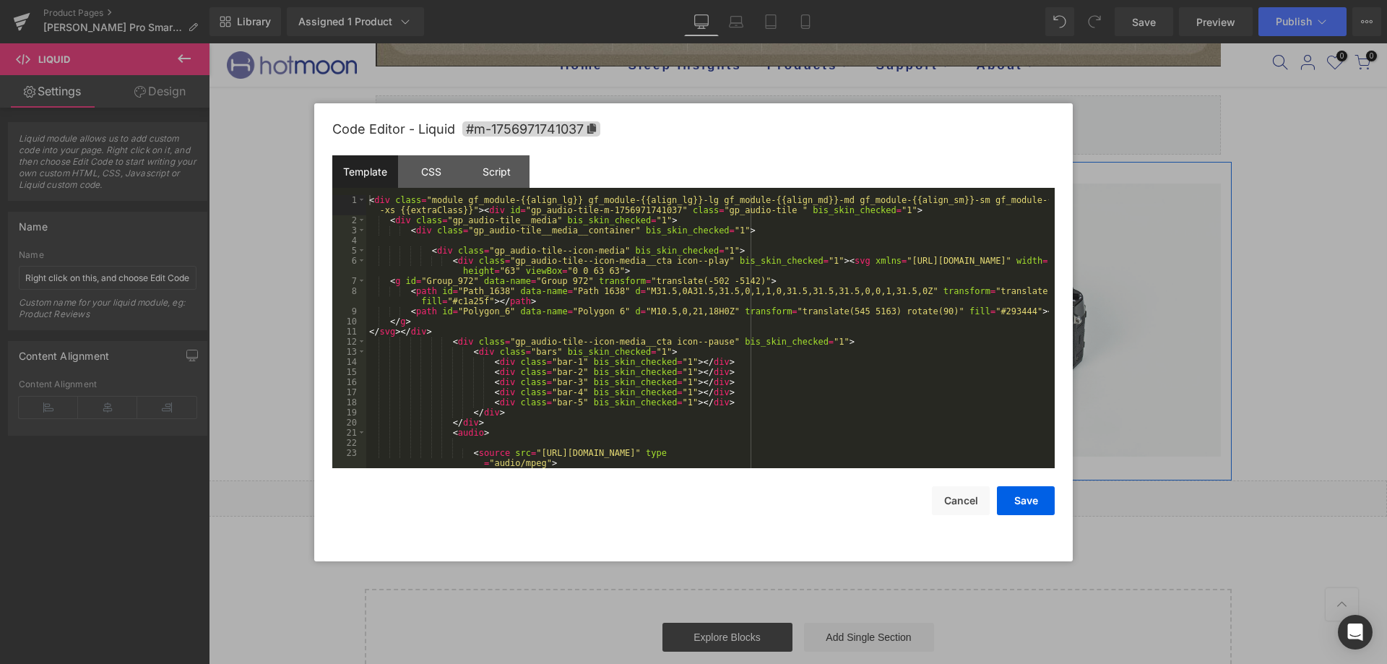
click at [493, 376] on icon at bounding box center [498, 376] width 10 height 11
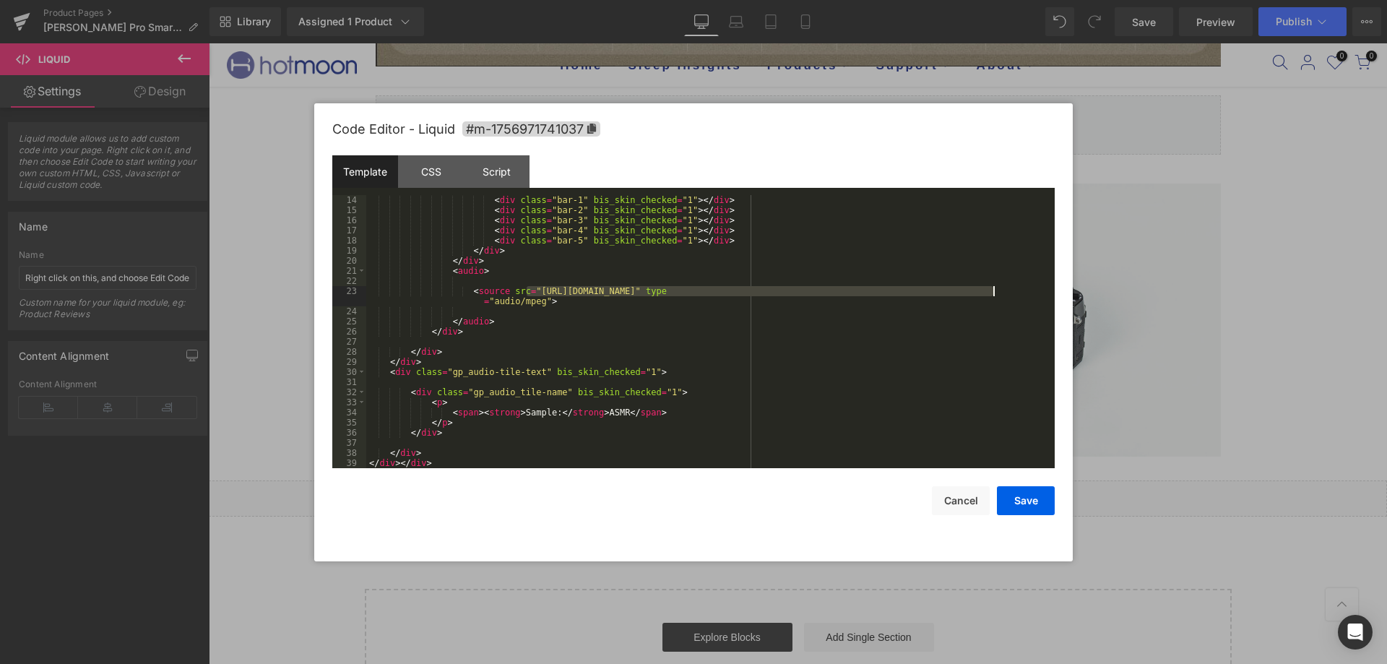
drag, startPoint x: 526, startPoint y: 288, endPoint x: 992, endPoint y: 293, distance: 466.6
click at [992, 293] on div "< div class = "bar-1" bis_skin_checked = "1" > </ div > < div class = "bar-2" b…" at bounding box center [707, 341] width 683 height 293
drag, startPoint x: 595, startPoint y: 412, endPoint x: 619, endPoint y: 413, distance: 23.9
click at [619, 413] on div "< div class = "bar-1" bis_skin_checked = "1" > </ div > < div class = "bar-2" b…" at bounding box center [707, 341] width 683 height 293
click at [1021, 495] on button "Save" at bounding box center [1026, 500] width 58 height 29
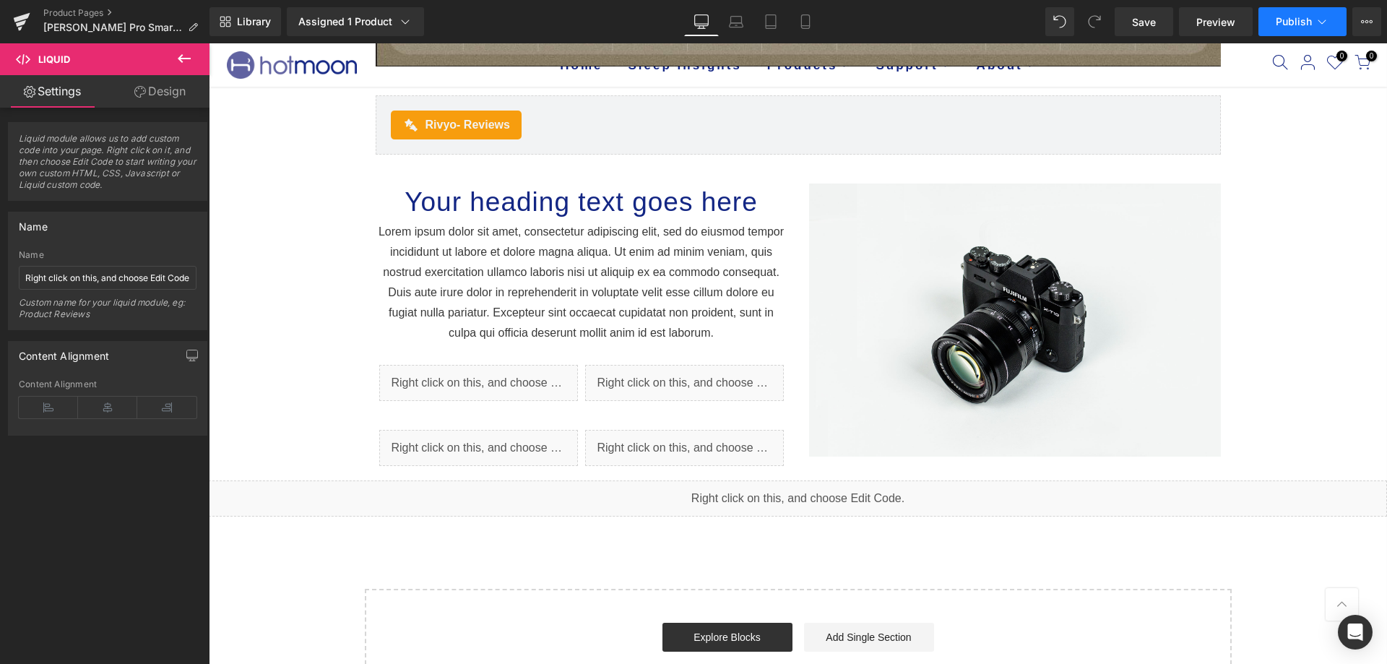
click at [1304, 17] on span "Publish" at bounding box center [1293, 22] width 36 height 12
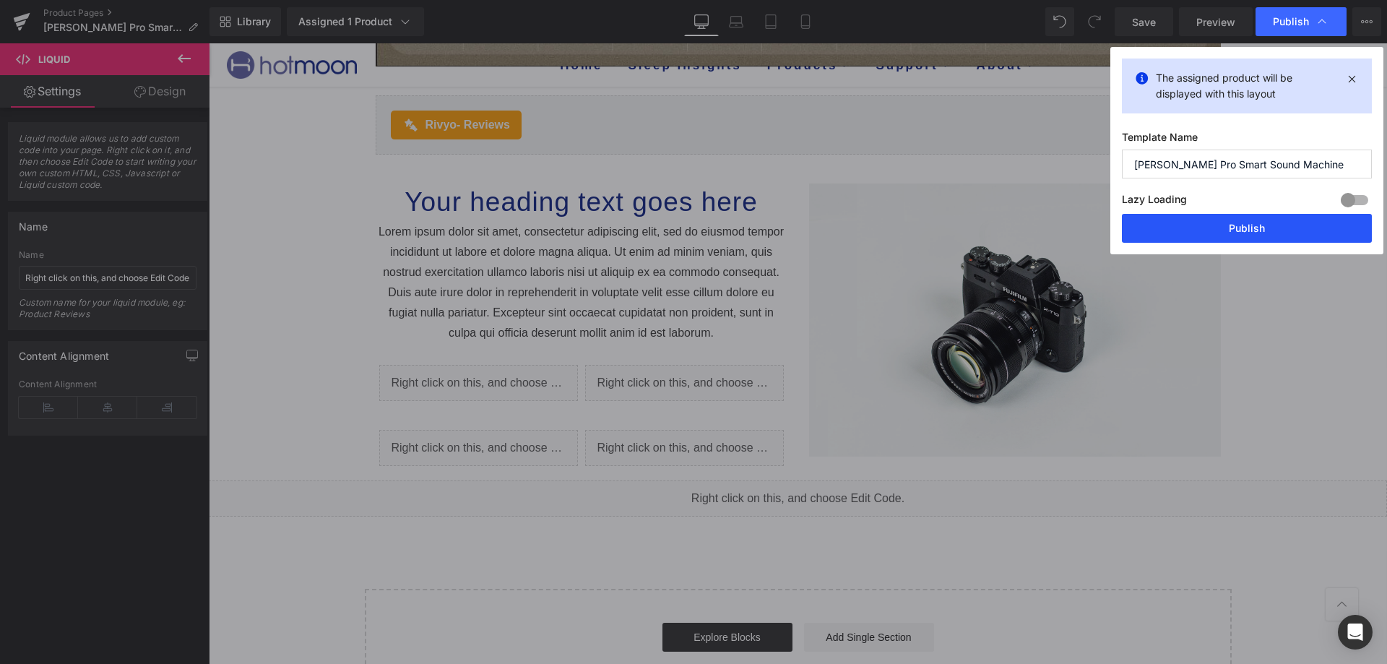
click at [1198, 228] on button "Publish" at bounding box center [1247, 228] width 250 height 29
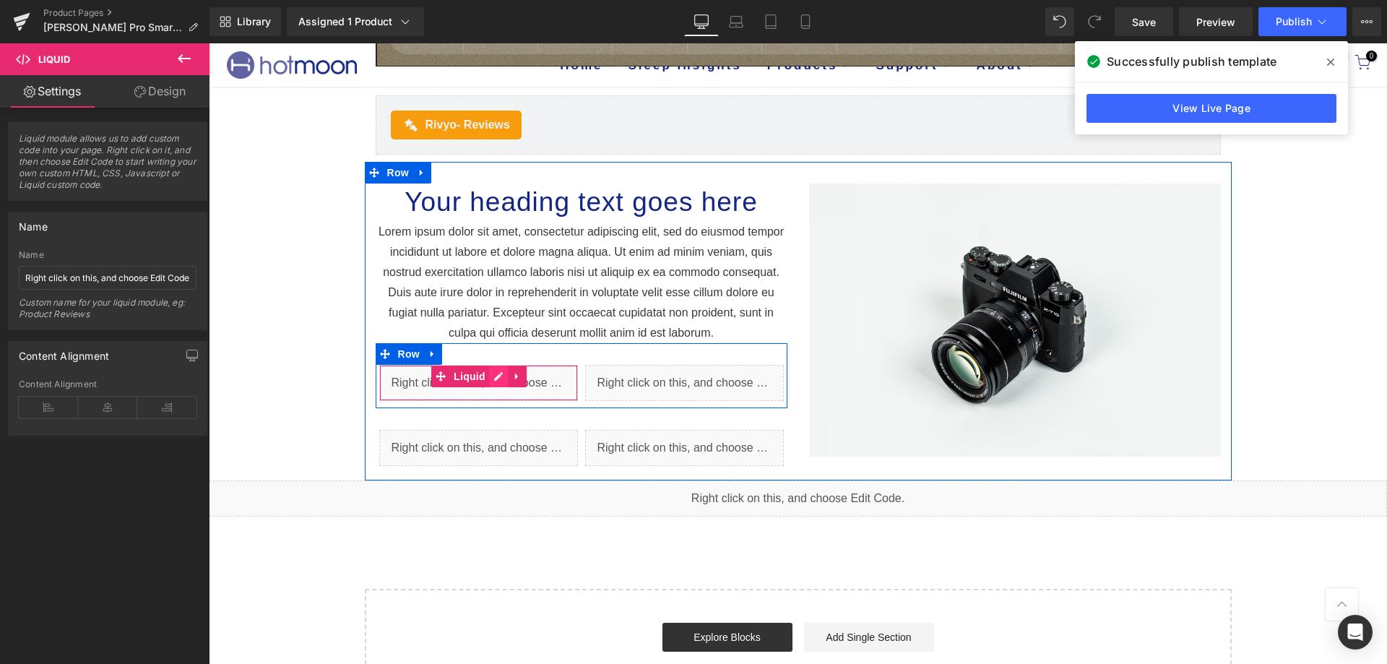
click at [493, 374] on icon at bounding box center [498, 376] width 10 height 11
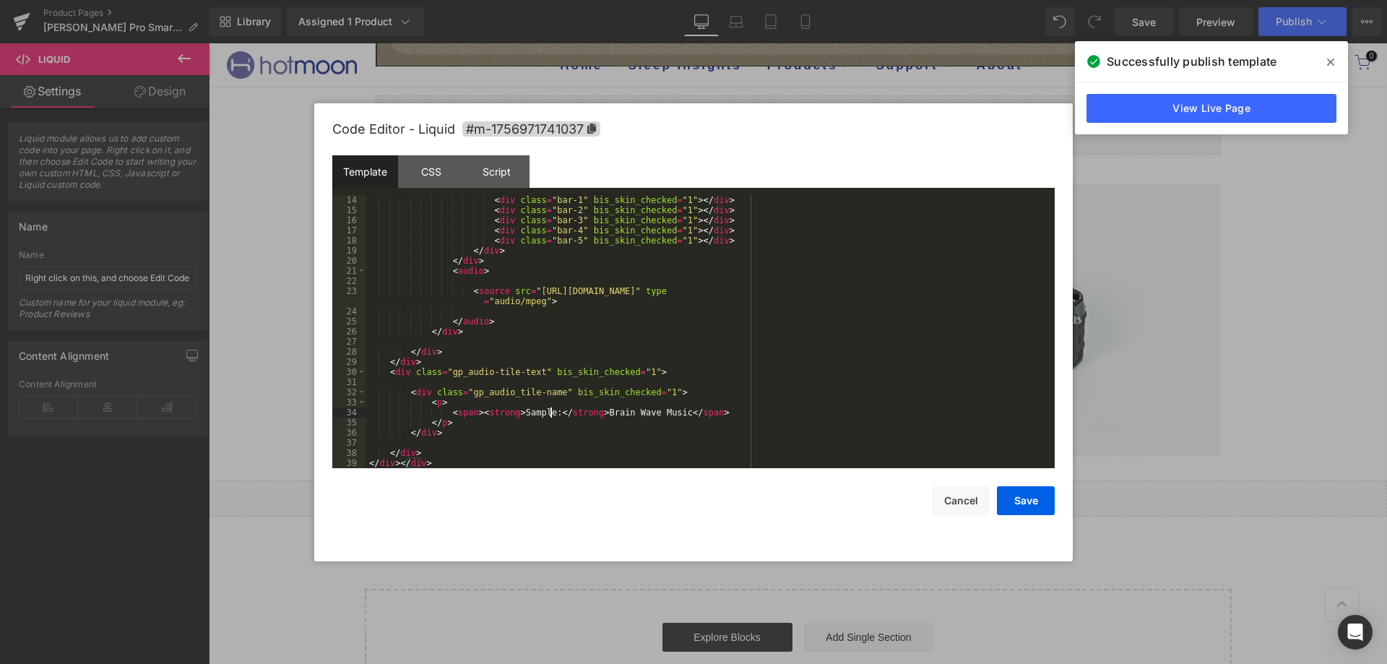
click at [550, 410] on div "< div class = "bar-1" bis_skin_checked = "1" > </ div > < div class = "bar-2" b…" at bounding box center [707, 341] width 683 height 293
click at [1033, 506] on button "Save" at bounding box center [1026, 500] width 58 height 29
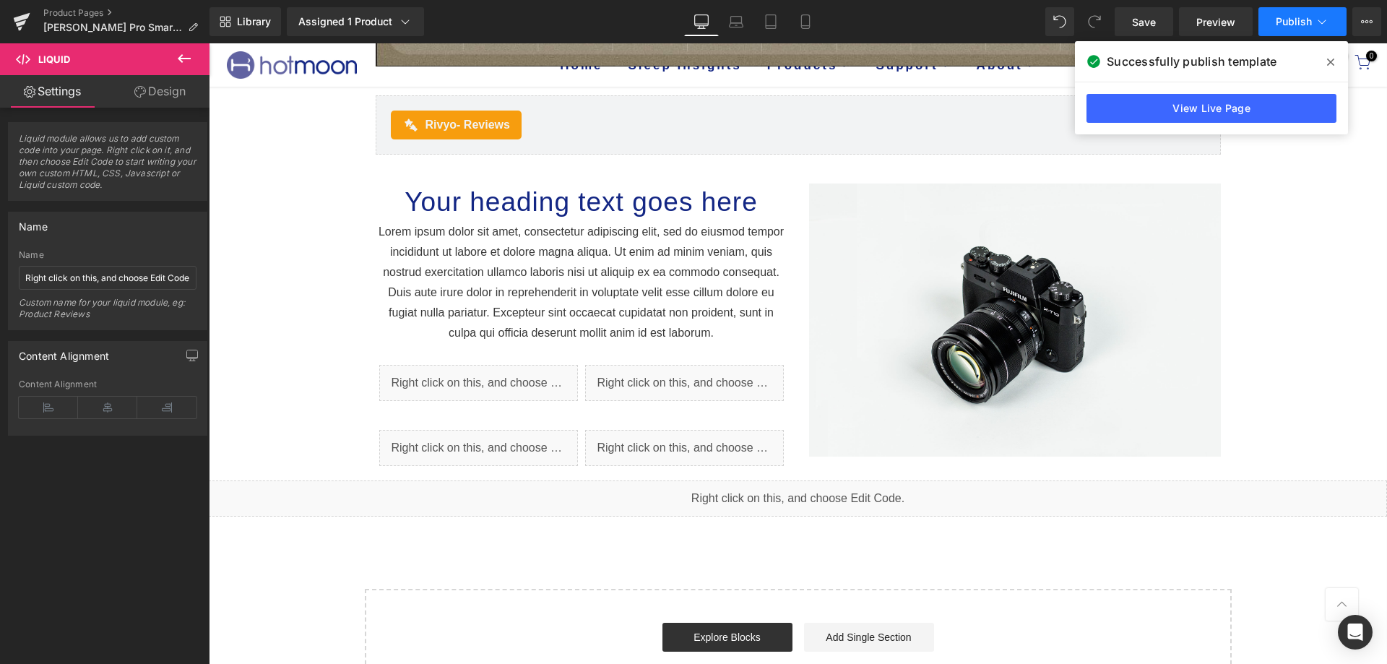
click at [1291, 9] on button "Publish" at bounding box center [1302, 21] width 88 height 29
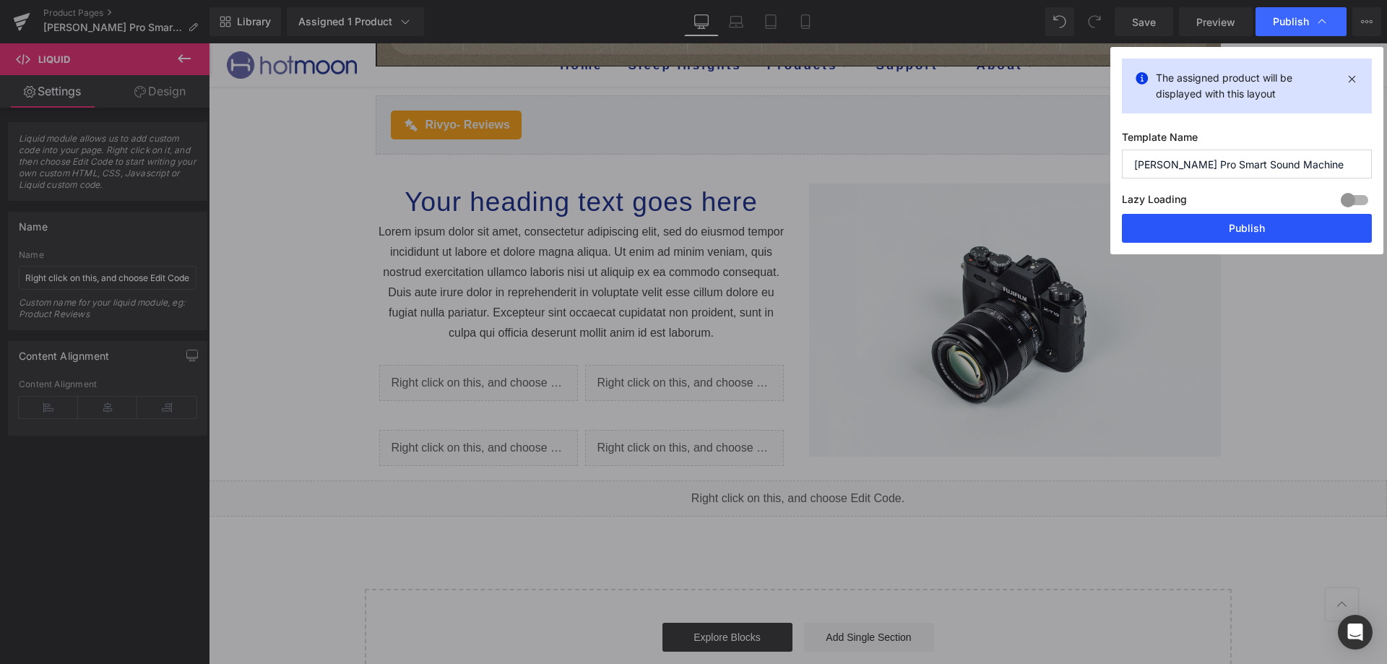
click at [1231, 231] on button "Publish" at bounding box center [1247, 228] width 250 height 29
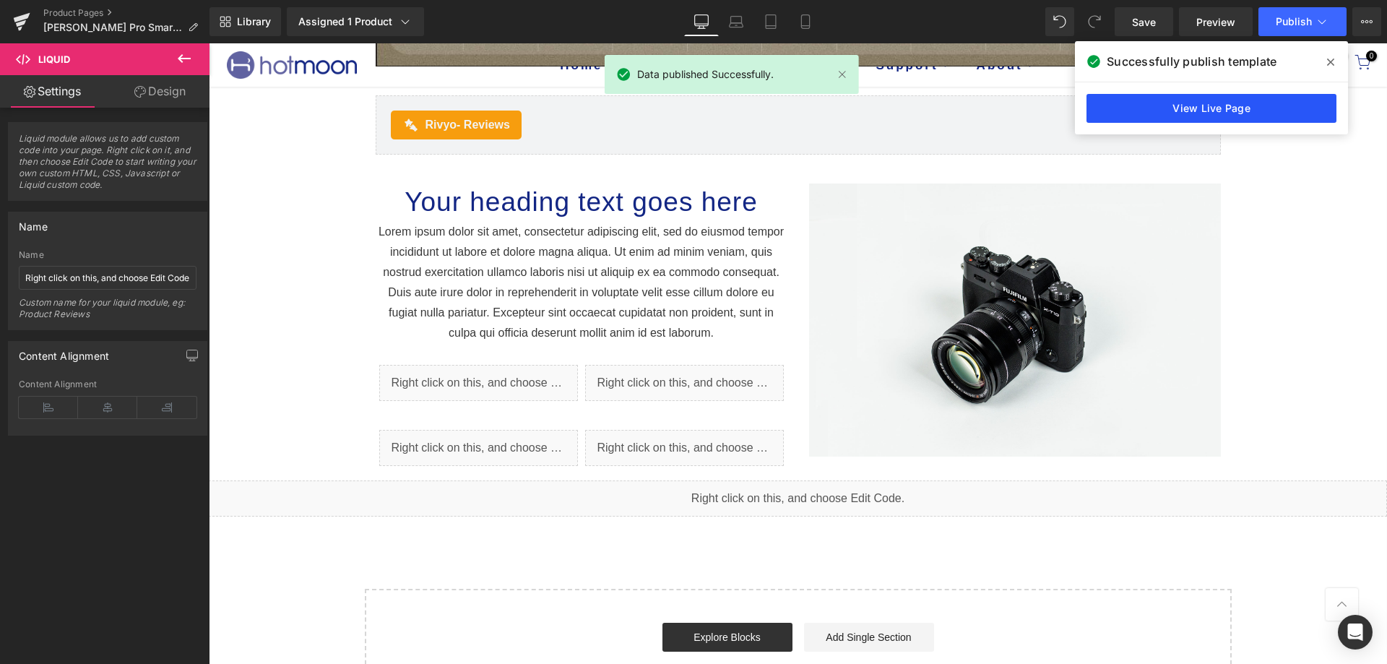
click at [1221, 110] on link "View Live Page" at bounding box center [1211, 108] width 250 height 29
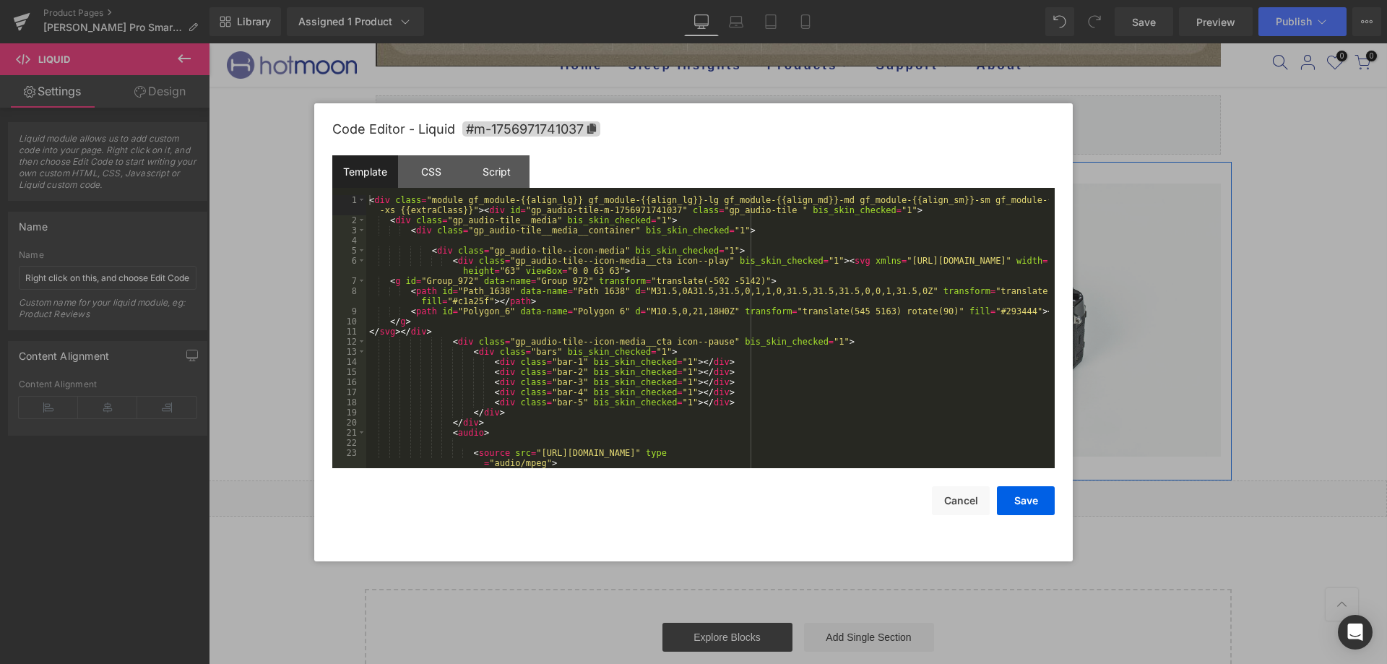
click at [489, 379] on link at bounding box center [498, 376] width 19 height 22
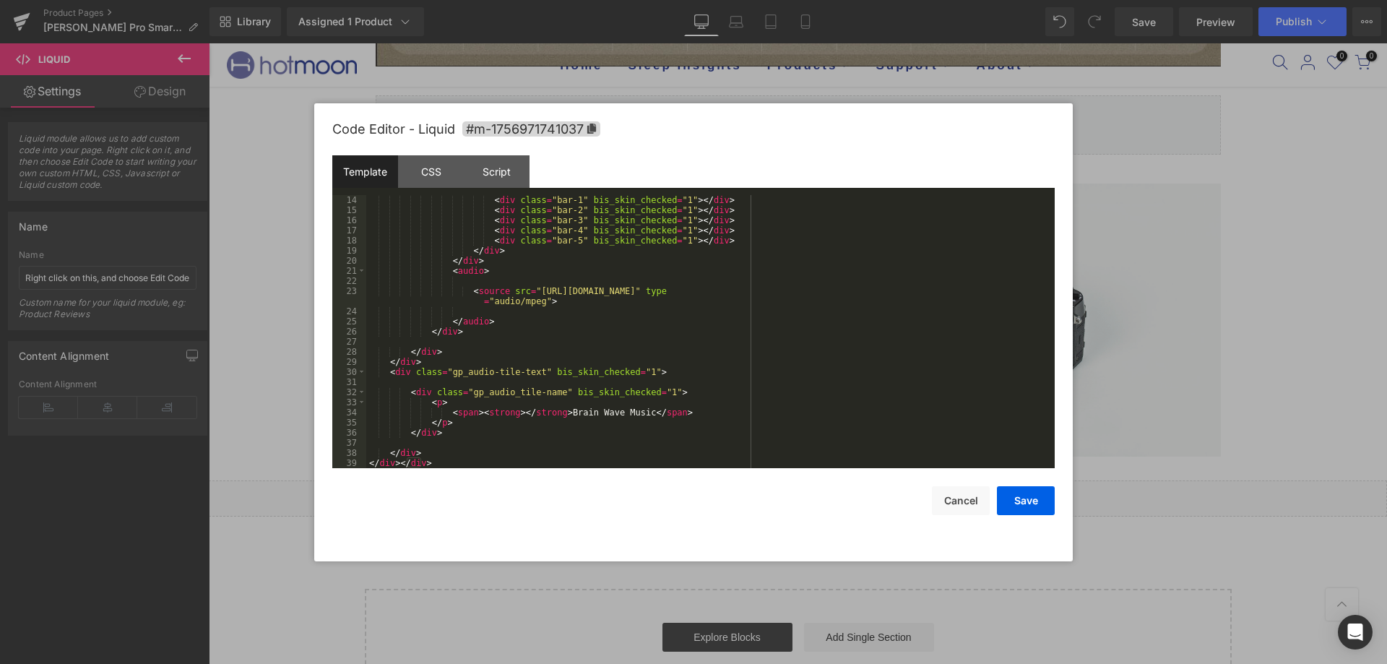
click at [589, 411] on div "< div class = "bar-1" bis_skin_checked = "1" > </ div > < div class = "bar-2" b…" at bounding box center [707, 341] width 683 height 293
click at [1036, 499] on button "Save" at bounding box center [1026, 500] width 58 height 29
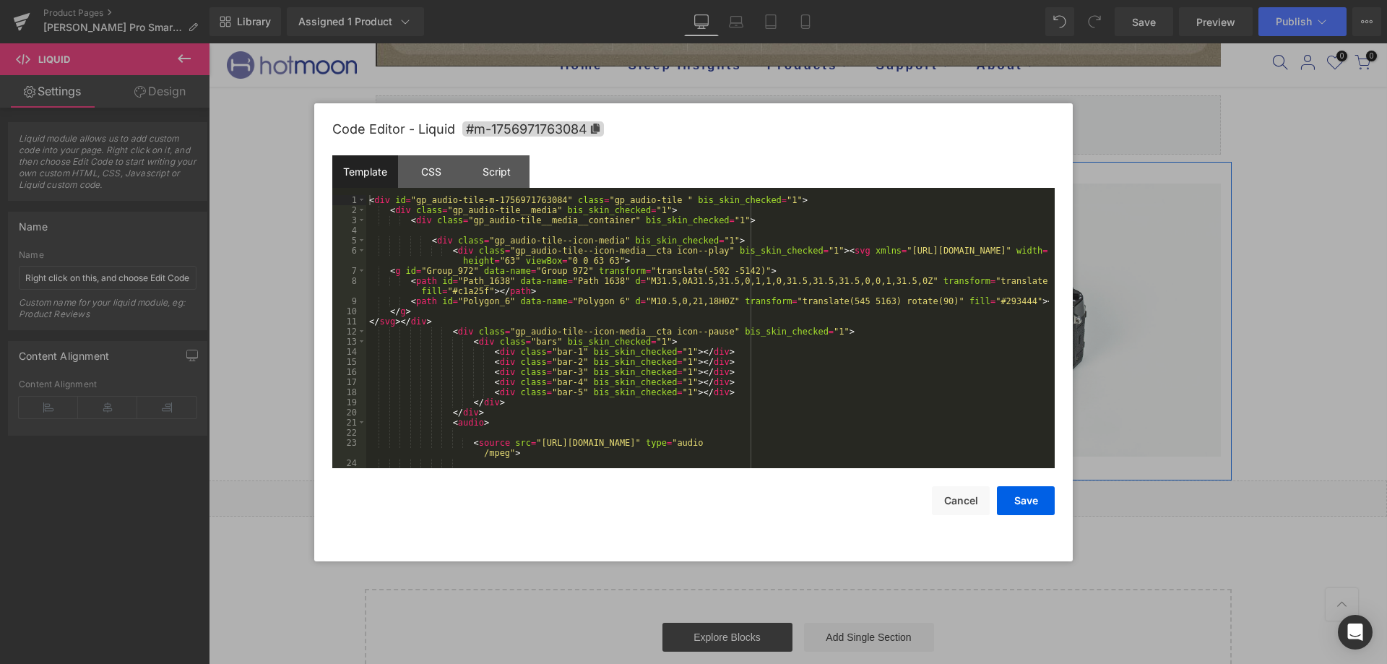
click at [700, 375] on icon at bounding box center [704, 376] width 9 height 9
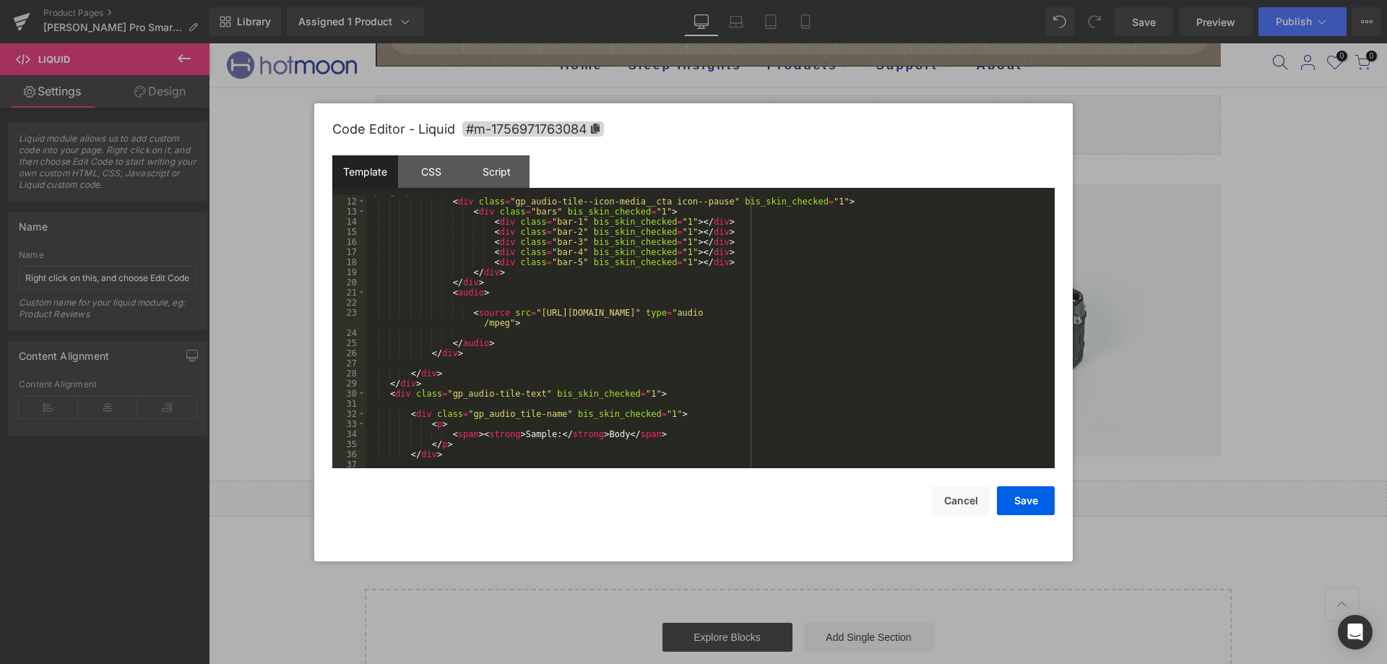
scroll to position [152, 0]
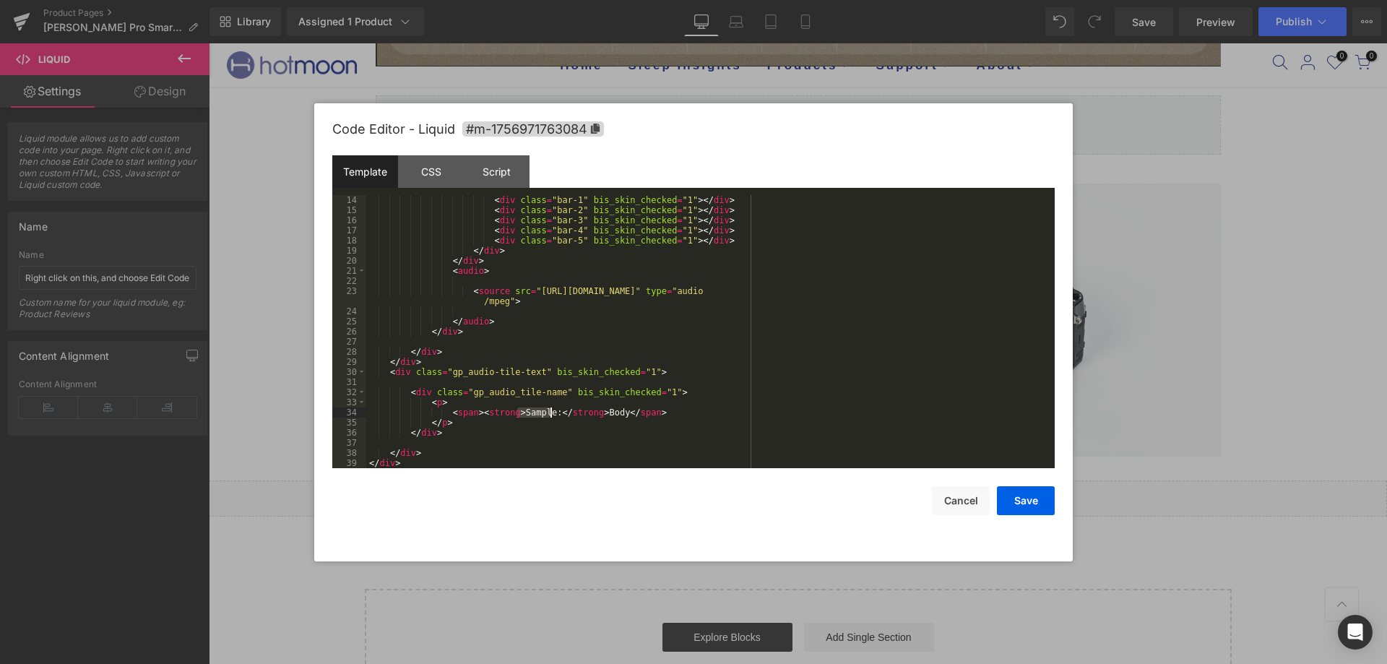
drag, startPoint x: 516, startPoint y: 410, endPoint x: 550, endPoint y: 411, distance: 34.7
click at [550, 411] on div "< div class = "bar-1" bis_skin_checked = "1" > </ div > < div class = "bar-2" b…" at bounding box center [707, 341] width 683 height 293
drag, startPoint x: 567, startPoint y: 412, endPoint x: 584, endPoint y: 412, distance: 17.3
click at [584, 412] on div "< div class = "bar-1" bis_skin_checked = "1" > </ div > < div class = "bar-2" b…" at bounding box center [707, 341] width 683 height 293
click at [1011, 508] on button "Save" at bounding box center [1026, 500] width 58 height 29
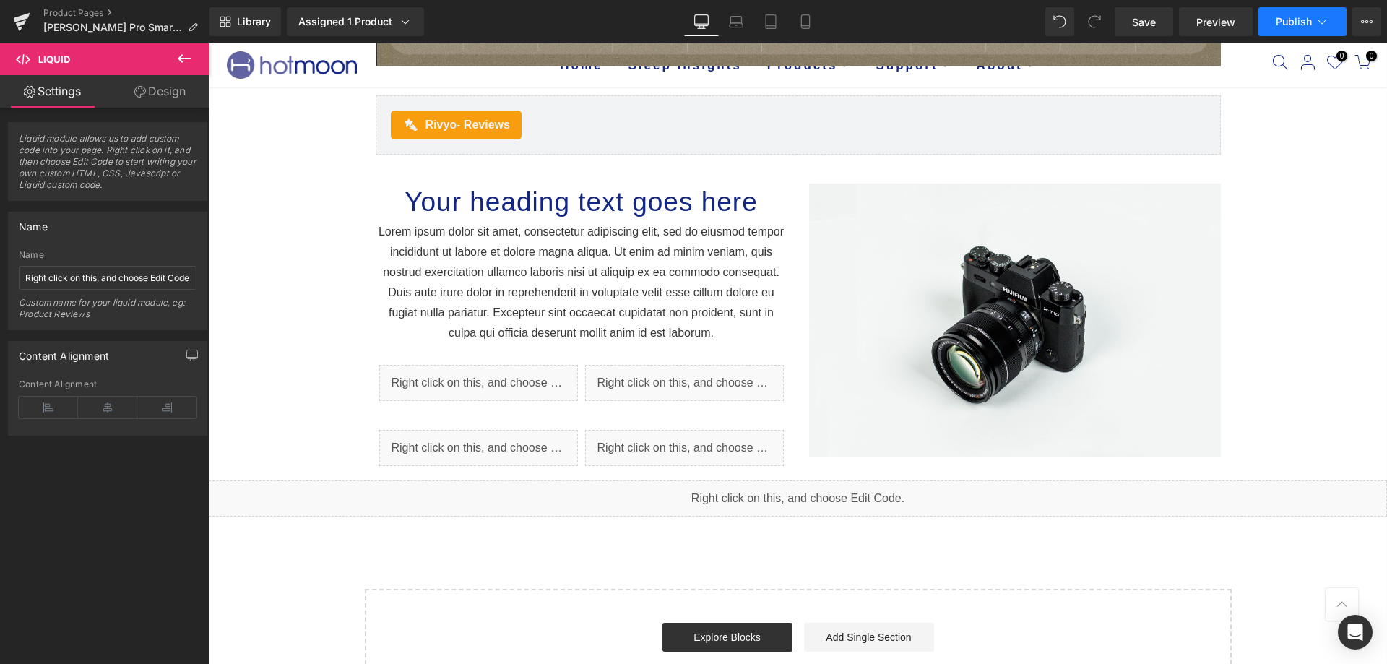
click at [1314, 20] on button "Publish" at bounding box center [1302, 21] width 88 height 29
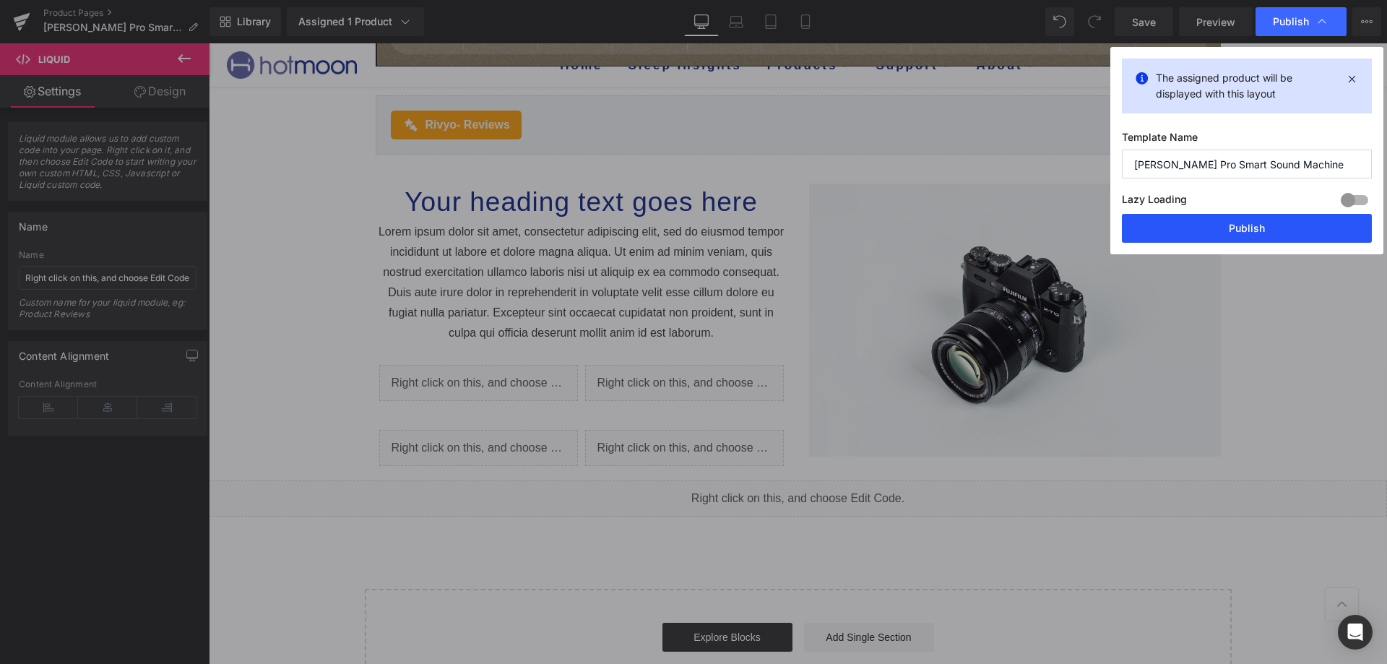
click at [1250, 221] on button "Publish" at bounding box center [1247, 228] width 250 height 29
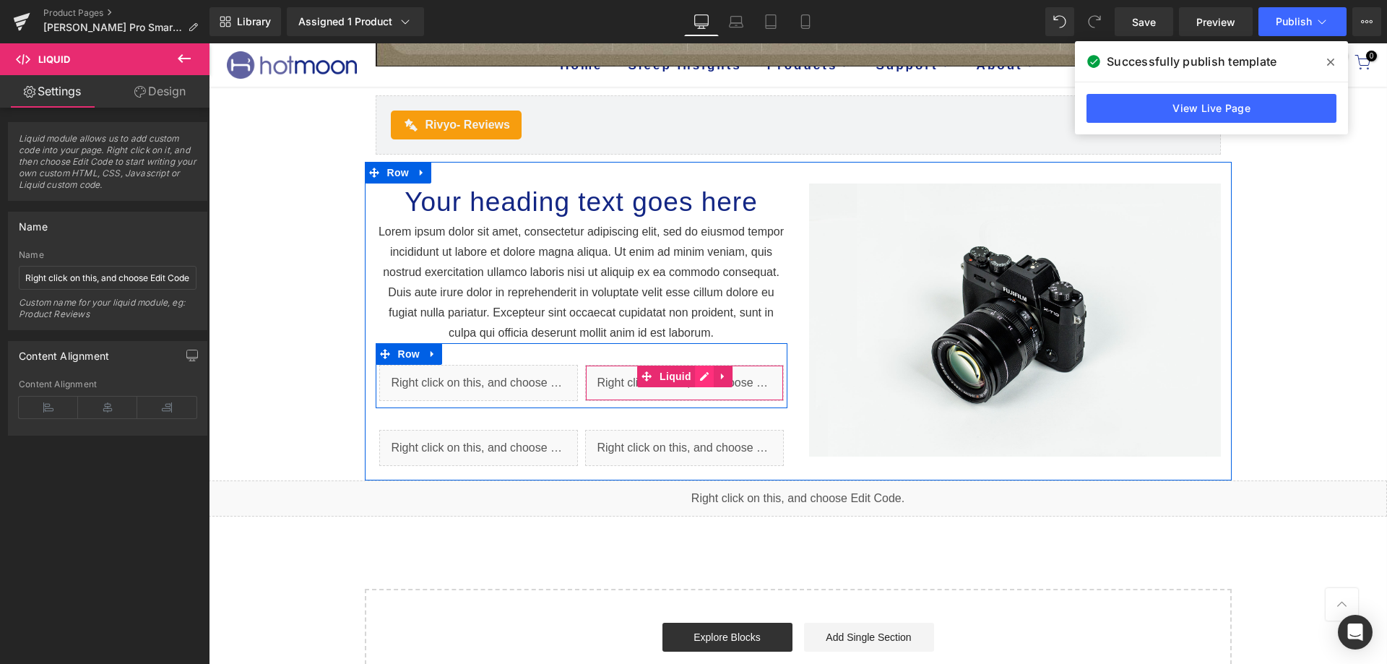
click at [700, 374] on icon at bounding box center [704, 376] width 9 height 9
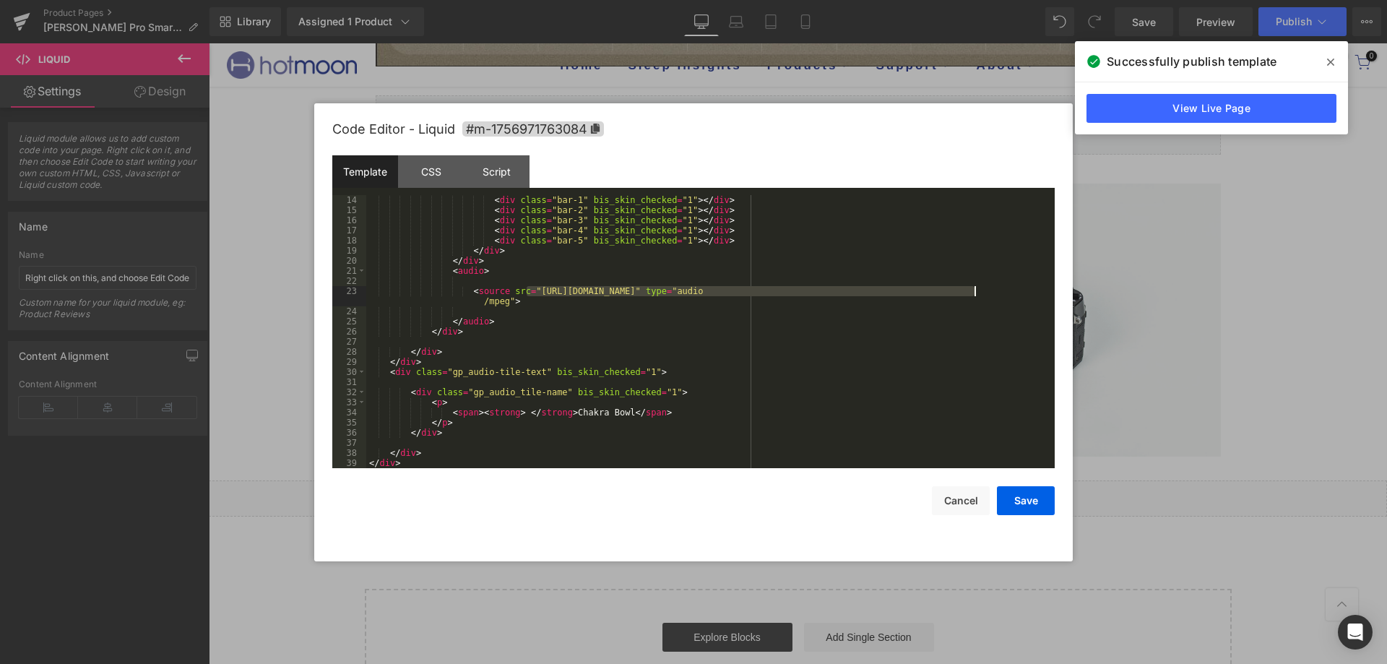
drag, startPoint x: 527, startPoint y: 289, endPoint x: 974, endPoint y: 293, distance: 446.4
click at [974, 293] on div "< div class = "bar-1" bis_skin_checked = "1" > </ div > < div class = "bar-2" b…" at bounding box center [707, 341] width 683 height 293
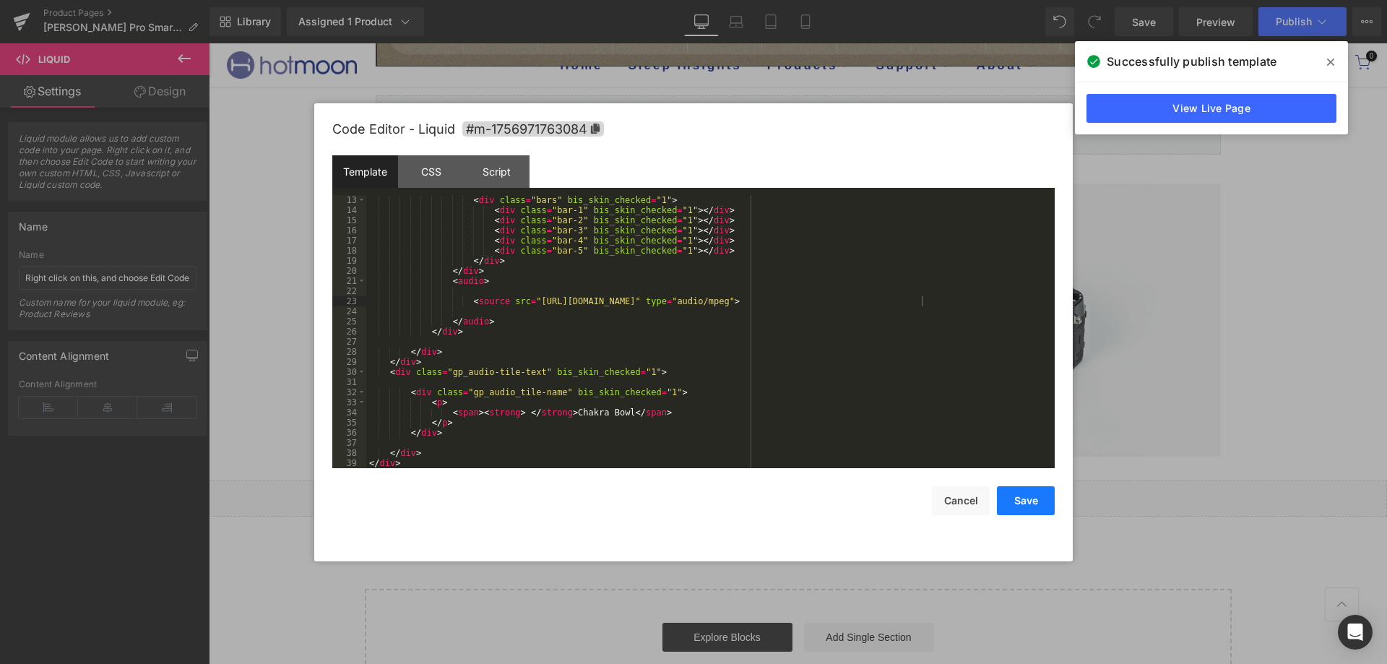
click at [1037, 514] on button "Save" at bounding box center [1026, 500] width 58 height 29
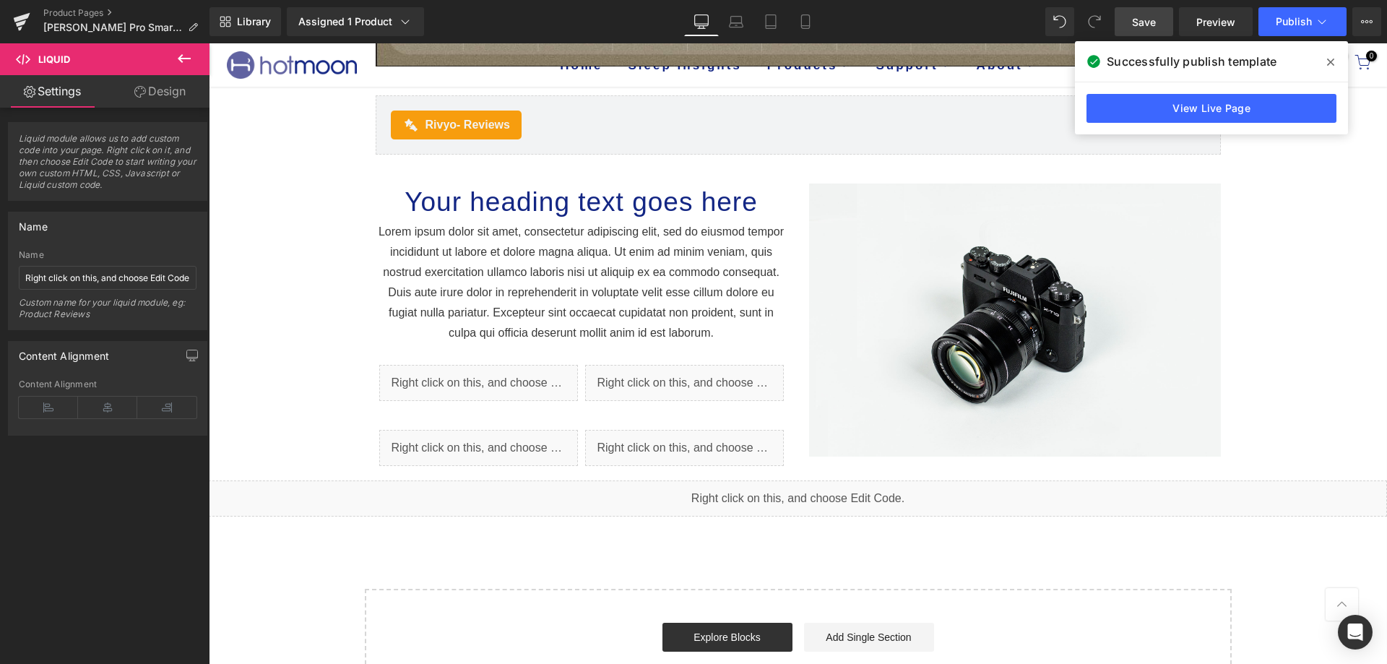
click at [1152, 24] on span "Save" at bounding box center [1144, 21] width 24 height 15
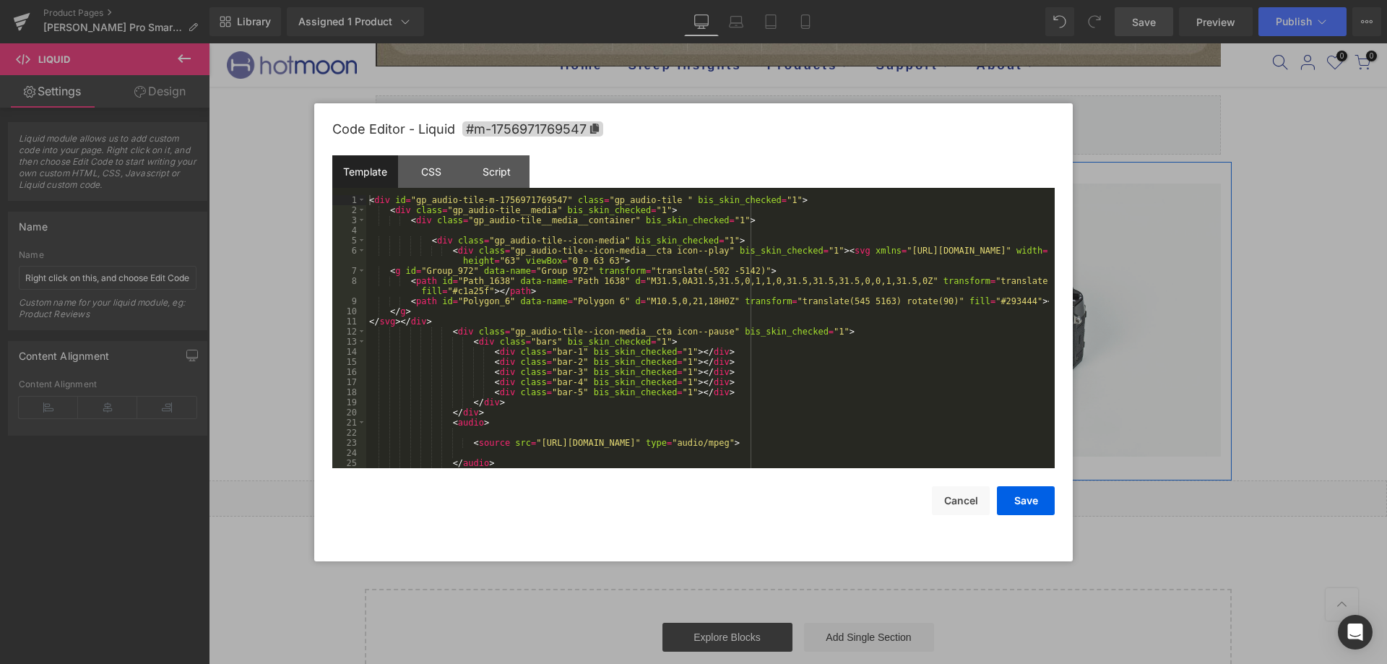
click at [495, 440] on icon at bounding box center [494, 441] width 8 height 9
click at [970, 503] on button "Cancel" at bounding box center [961, 500] width 58 height 29
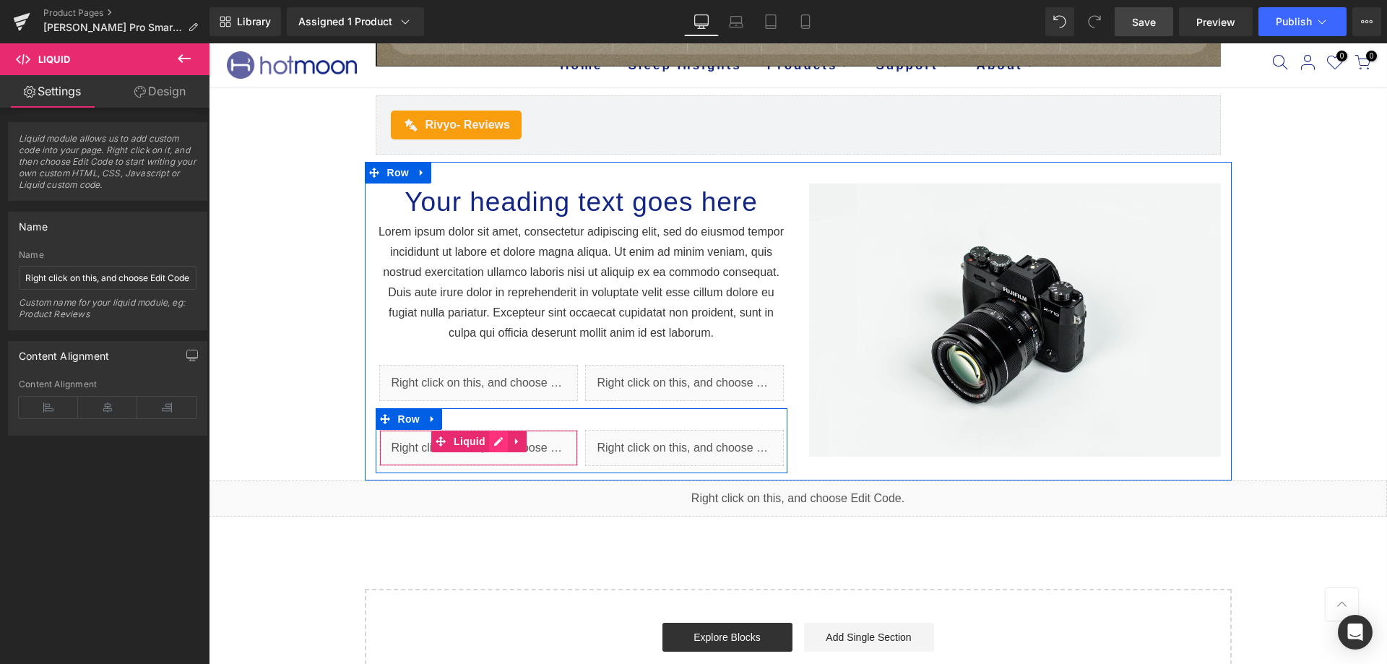
click at [495, 440] on ul "Liquid" at bounding box center [478, 441] width 95 height 22
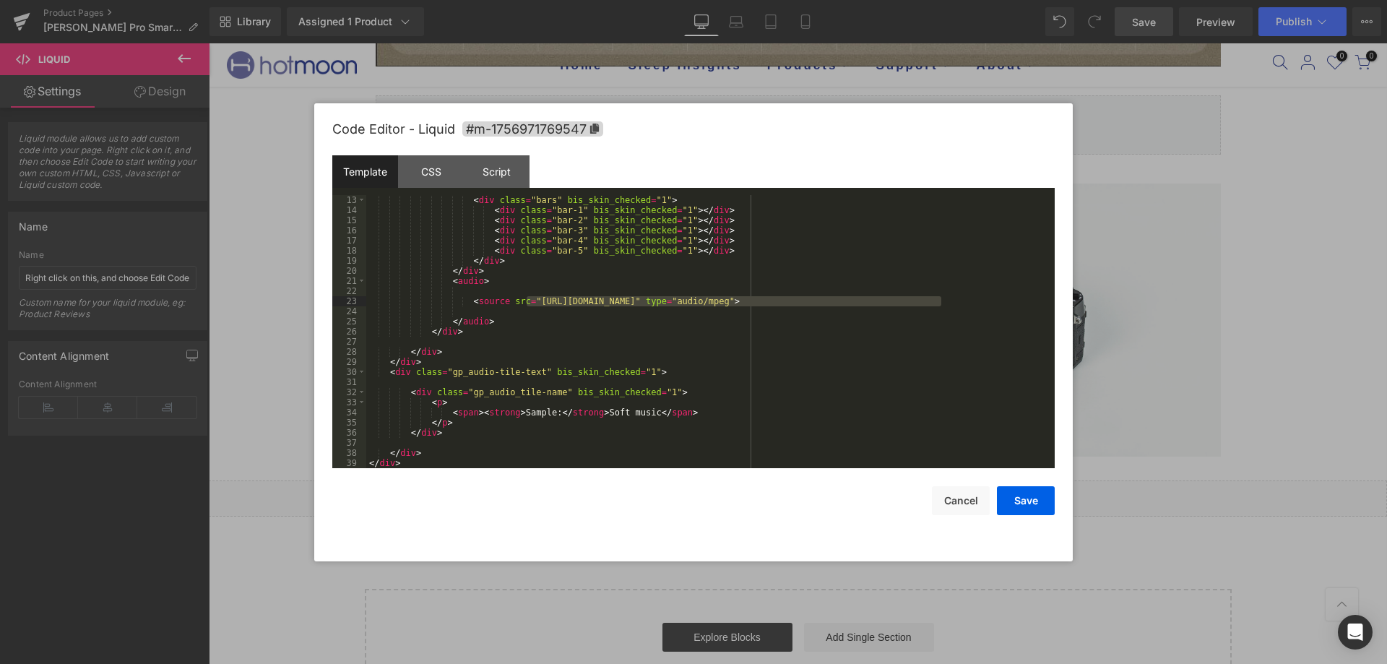
drag, startPoint x: 527, startPoint y: 299, endPoint x: 941, endPoint y: 302, distance: 414.6
click at [941, 302] on div "< div class = "bars" bis_skin_checked = "1" > < div class = "bar-1" bis_skin_ch…" at bounding box center [707, 341] width 683 height 293
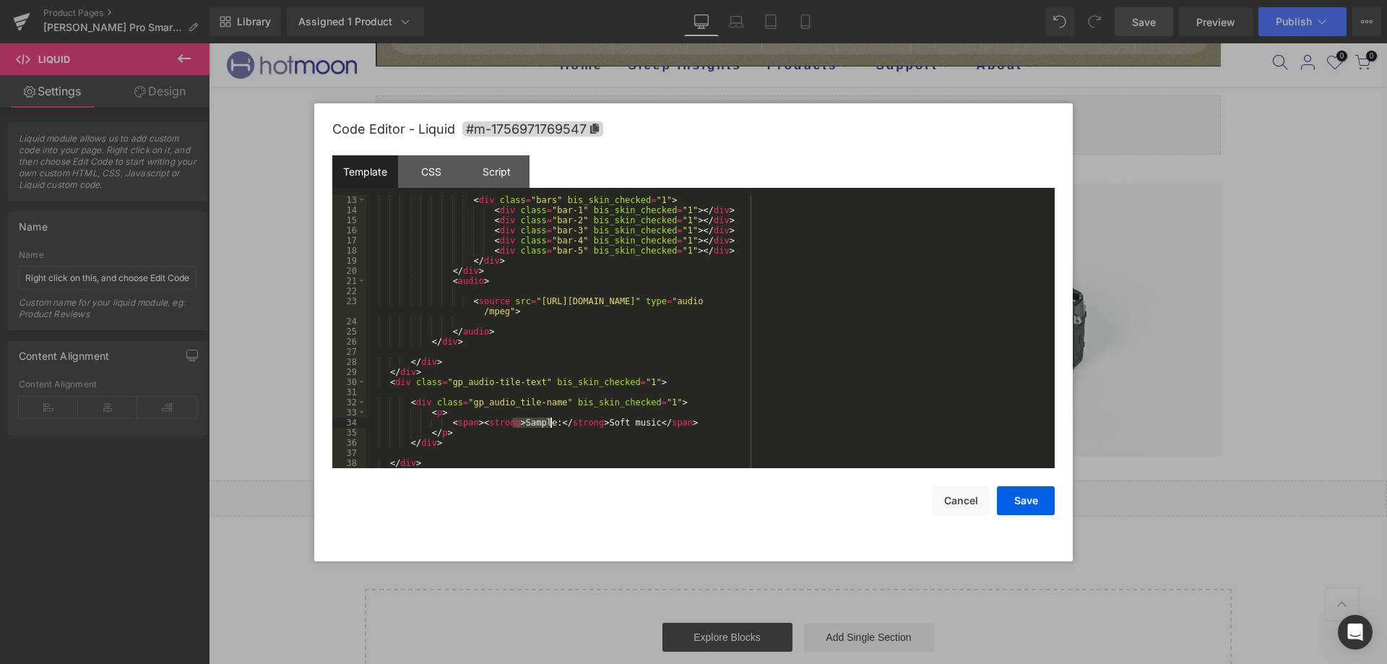
drag, startPoint x: 515, startPoint y: 420, endPoint x: 550, endPoint y: 420, distance: 34.7
click at [550, 420] on div "< div class = "bars" bis_skin_checked = "1" > < div class = "bar-1" bis_skin_ch…" at bounding box center [707, 341] width 683 height 293
drag, startPoint x: 559, startPoint y: 421, endPoint x: 607, endPoint y: 418, distance: 48.5
click at [607, 418] on div "< div class = "bars" bis_skin_checked = "1" > < div class = "bar-1" bis_skin_ch…" at bounding box center [707, 341] width 683 height 293
click at [560, 416] on div "< div class = "bars" bis_skin_checked = "1" > < div class = "bar-1" bis_skin_ch…" at bounding box center [707, 341] width 683 height 293
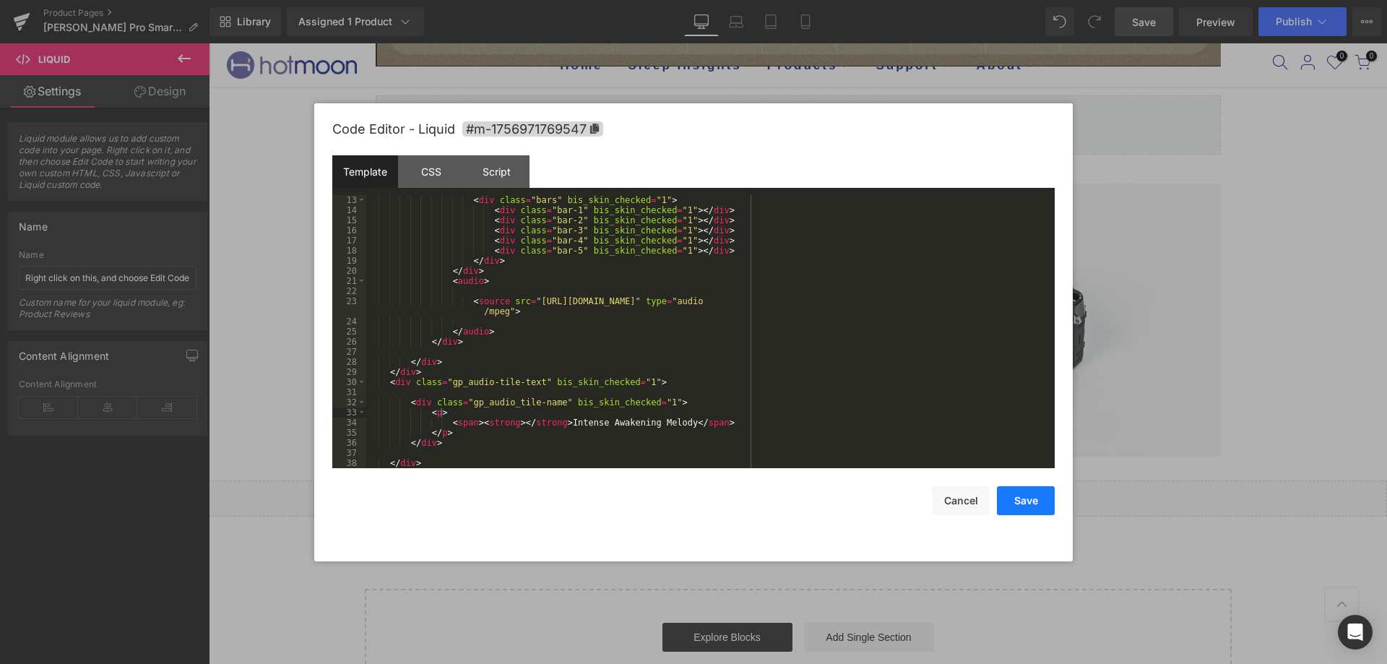
click at [1015, 505] on button "Save" at bounding box center [1026, 500] width 58 height 29
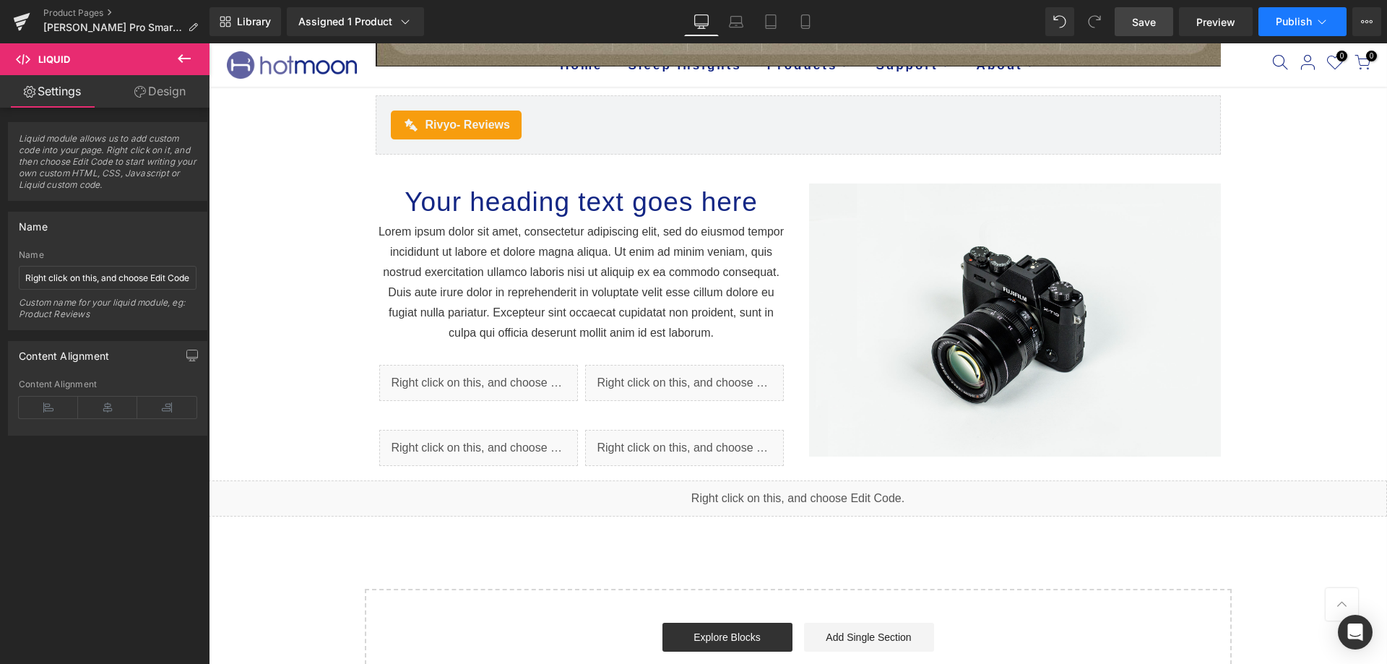
click at [1292, 25] on span "Publish" at bounding box center [1293, 22] width 36 height 12
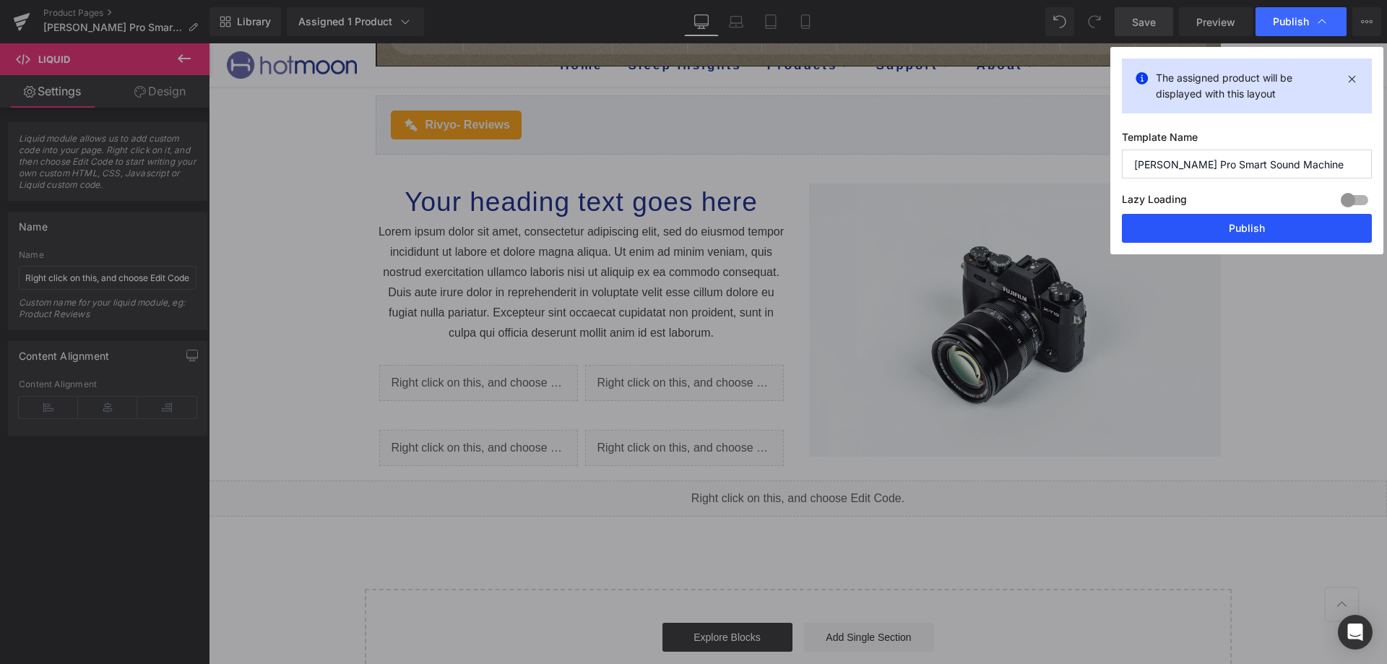
drag, startPoint x: 1266, startPoint y: 216, endPoint x: 839, endPoint y: 51, distance: 457.8
click at [1266, 216] on button "Publish" at bounding box center [1247, 228] width 250 height 29
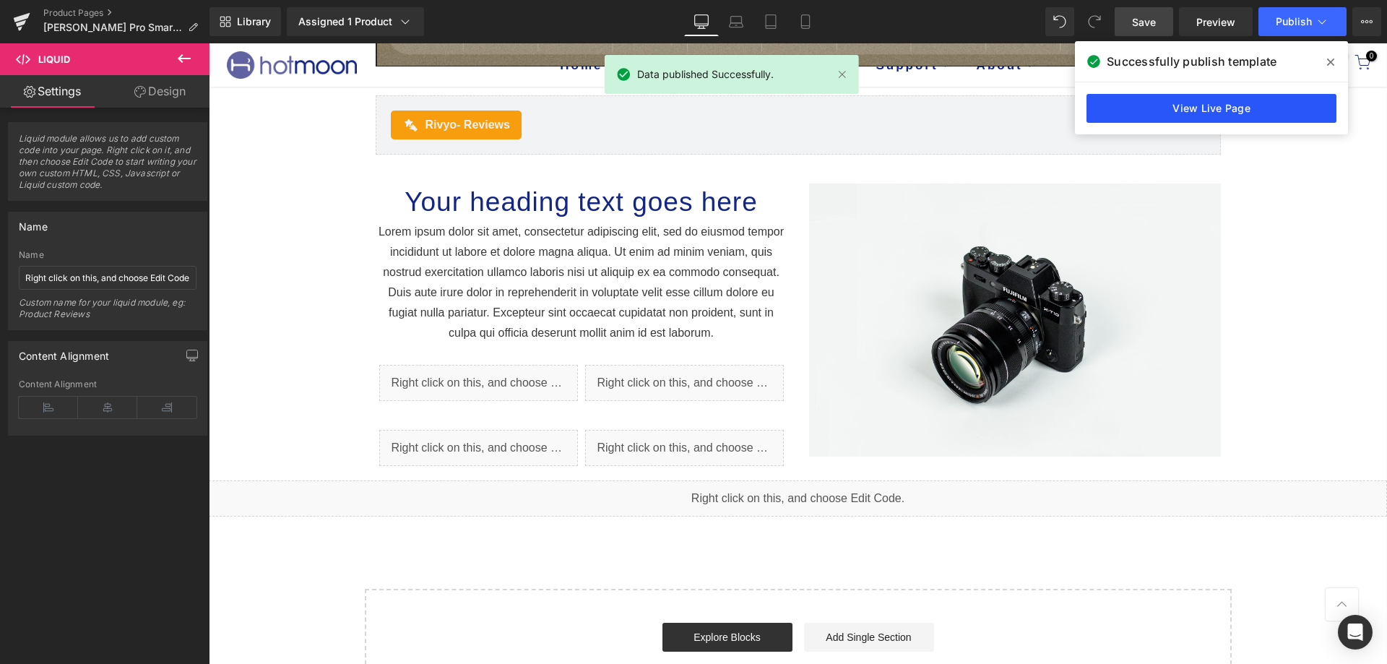
click at [1177, 108] on link "View Live Page" at bounding box center [1211, 108] width 250 height 29
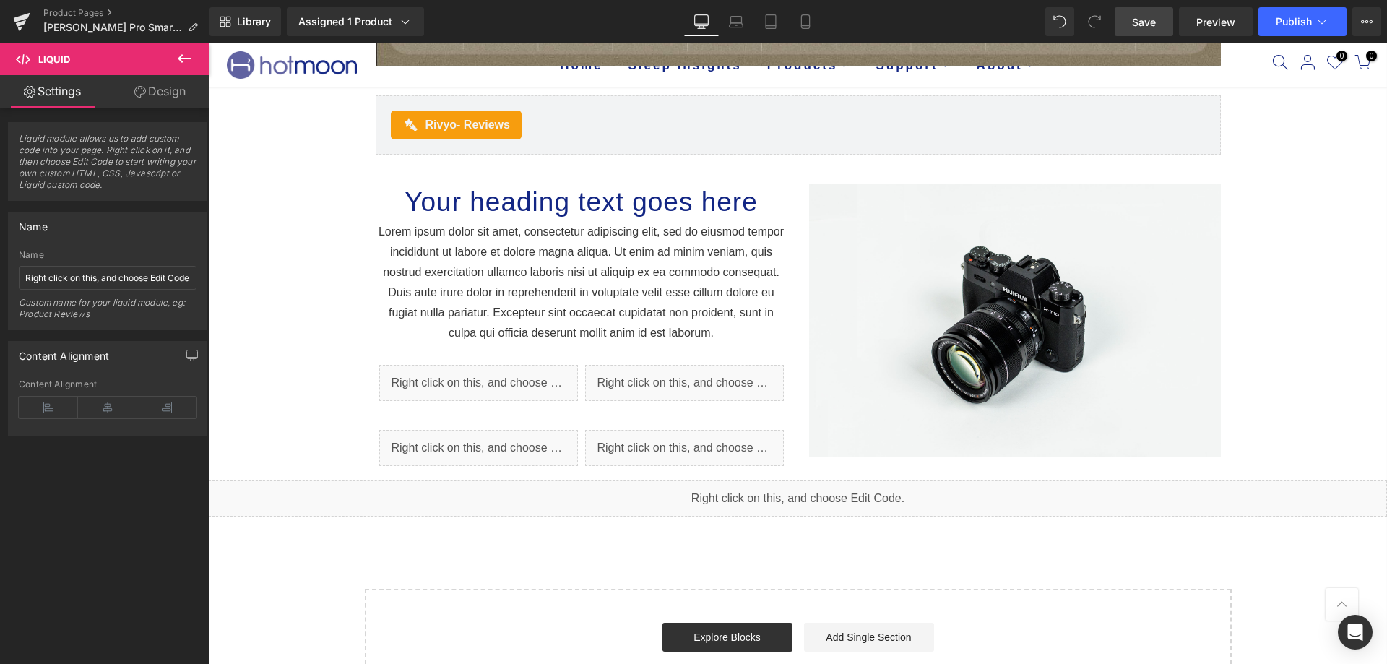
scroll to position [4333, 0]
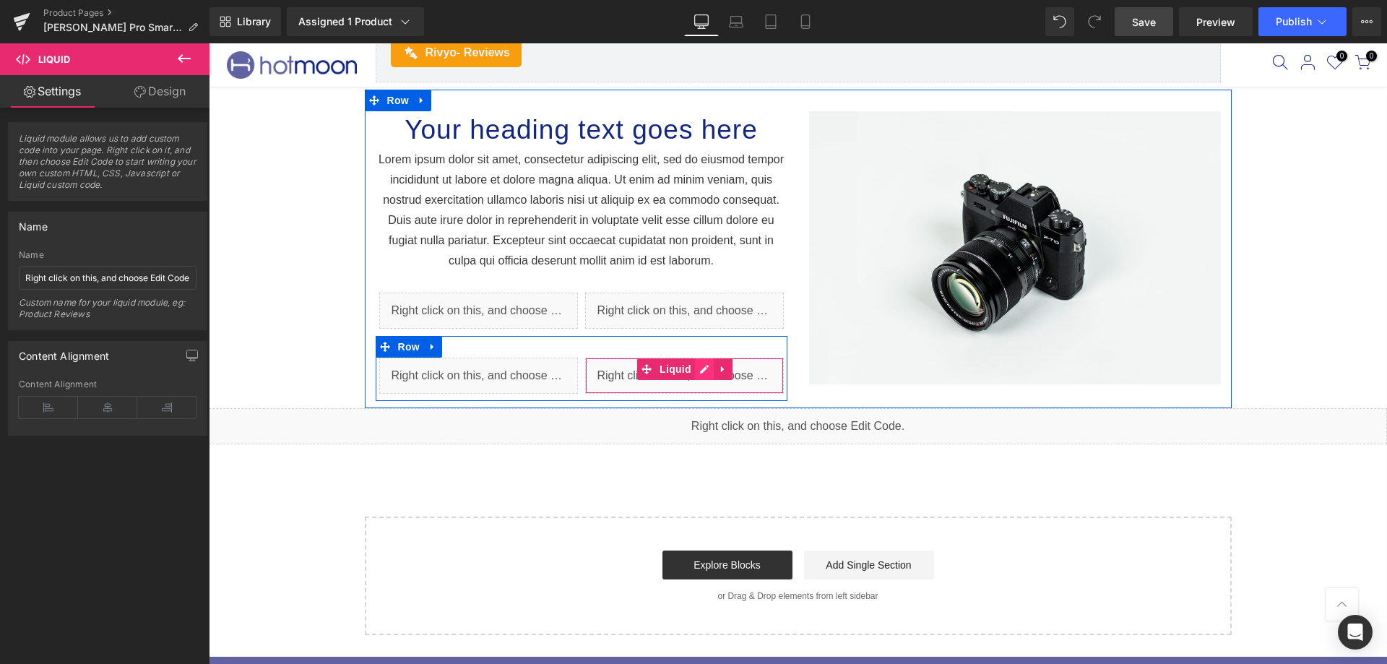
click at [700, 368] on icon at bounding box center [704, 369] width 9 height 9
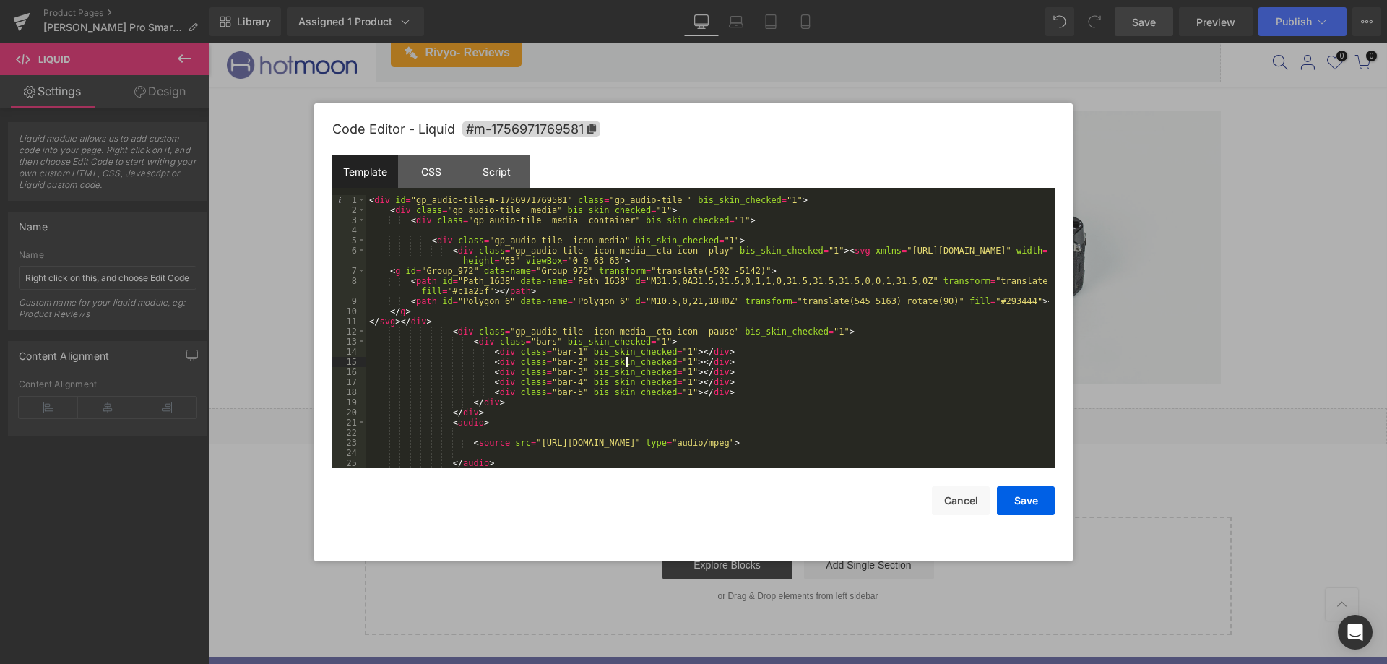
click at [628, 366] on div "< div id = "gp_audio-tile-m-1756971769581" class = "gp_audio-tile " bis_skin_ch…" at bounding box center [707, 341] width 683 height 293
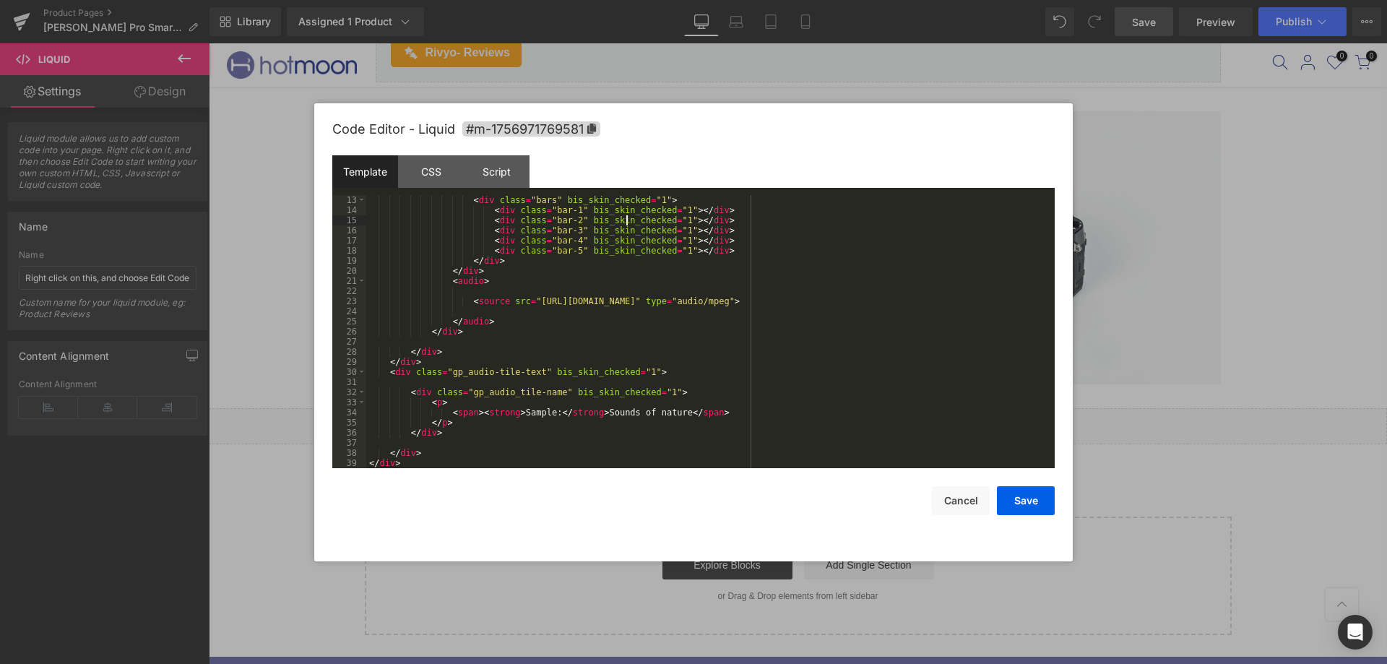
scroll to position [142, 0]
drag, startPoint x: 528, startPoint y: 302, endPoint x: 935, endPoint y: 304, distance: 406.6
click at [935, 304] on div "< div class = "bars" bis_skin_checked = "1" > < div class = "bar-1" bis_skin_ch…" at bounding box center [707, 341] width 683 height 293
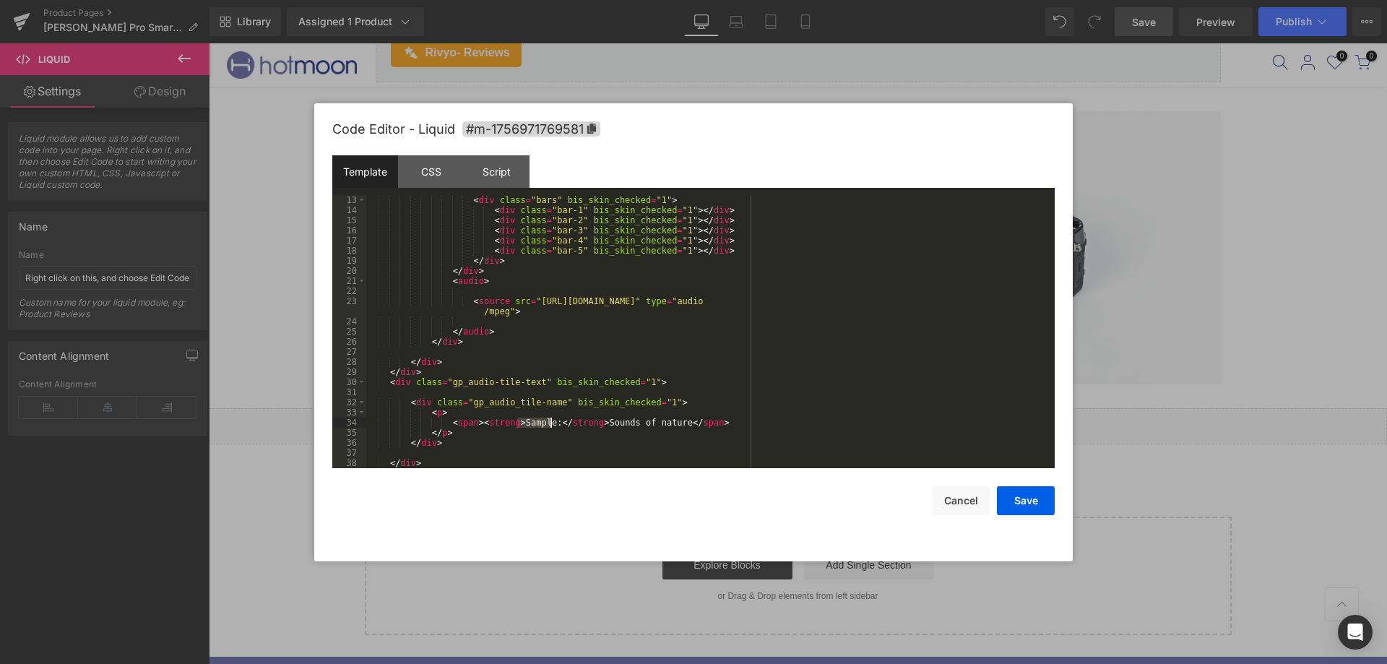
drag, startPoint x: 530, startPoint y: 419, endPoint x: 550, endPoint y: 419, distance: 19.5
click at [550, 419] on div "< div class = "bars" bis_skin_checked = "1" > < div class = "bar-1" bis_skin_ch…" at bounding box center [707, 341] width 683 height 293
drag, startPoint x: 559, startPoint y: 423, endPoint x: 638, endPoint y: 422, distance: 79.4
click at [638, 422] on div "< div class = "bars" bis_skin_checked = "1" > < div class = "bar-1" bis_skin_ch…" at bounding box center [707, 341] width 683 height 293
click at [604, 422] on div "< div class = "bars" bis_skin_checked = "1" > < div class = "bar-1" bis_skin_ch…" at bounding box center [707, 341] width 683 height 293
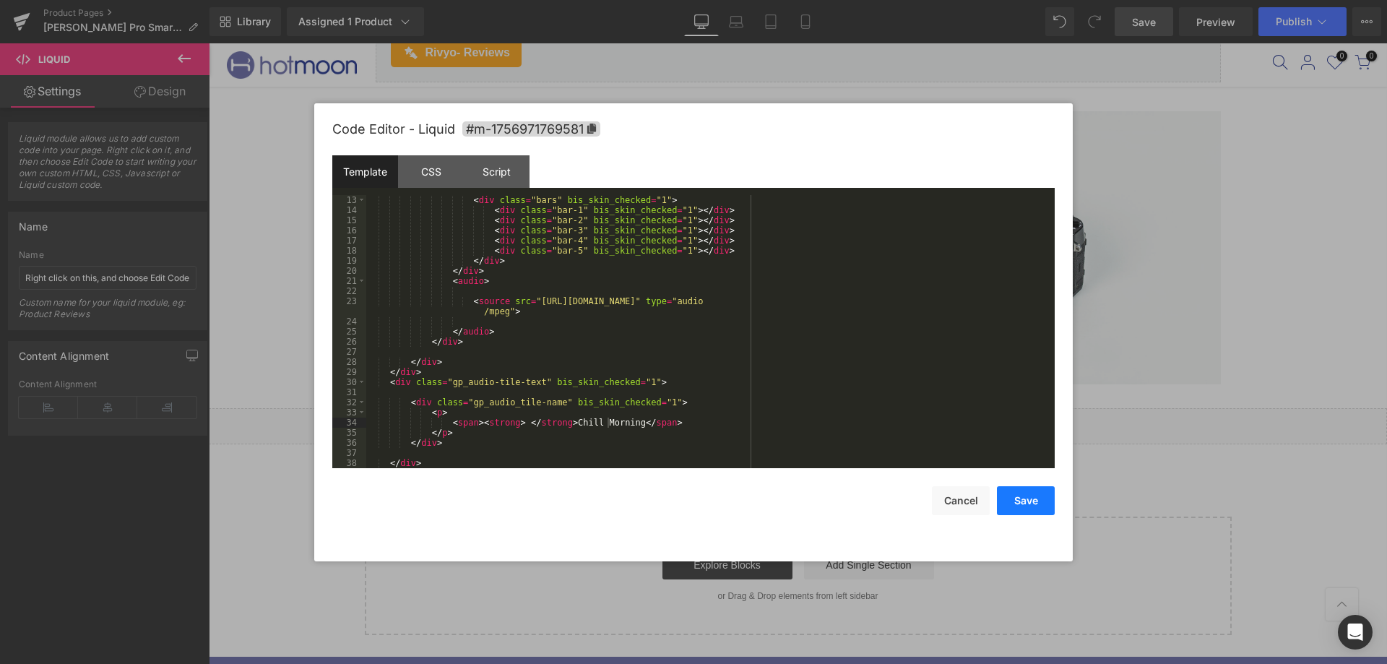
click at [1031, 494] on button "Save" at bounding box center [1026, 500] width 58 height 29
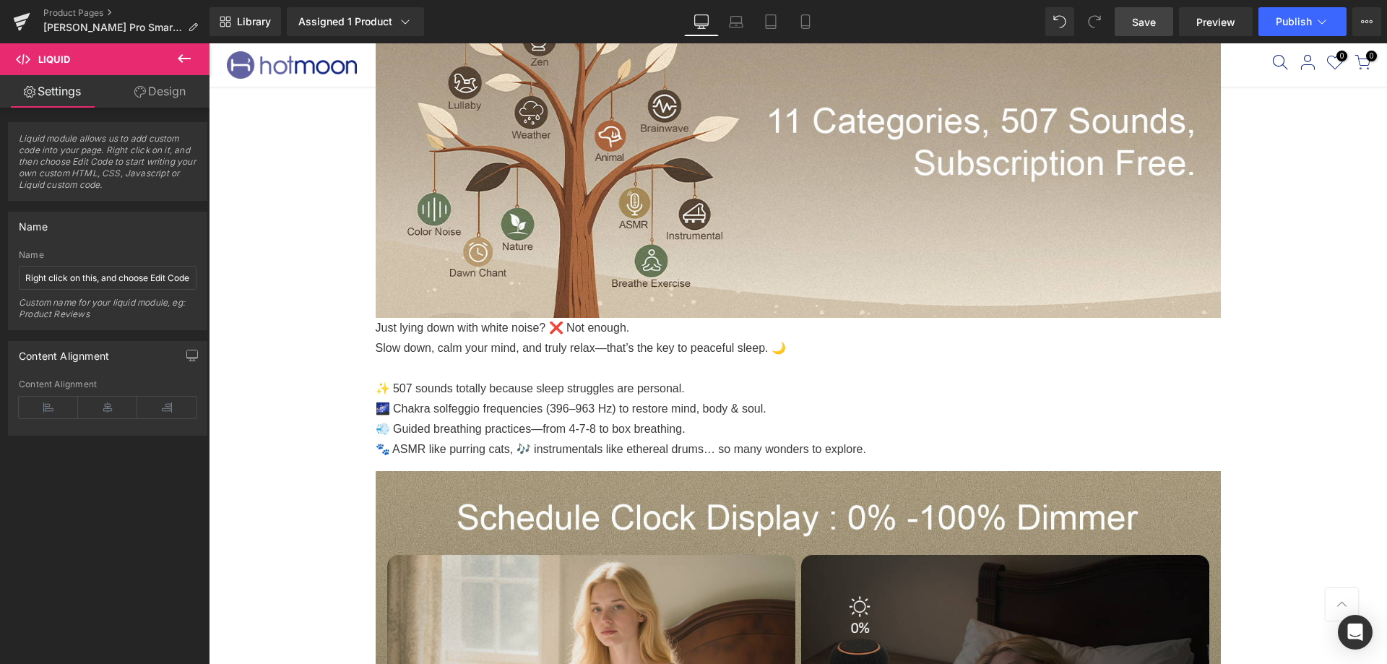
scroll to position [1517, 0]
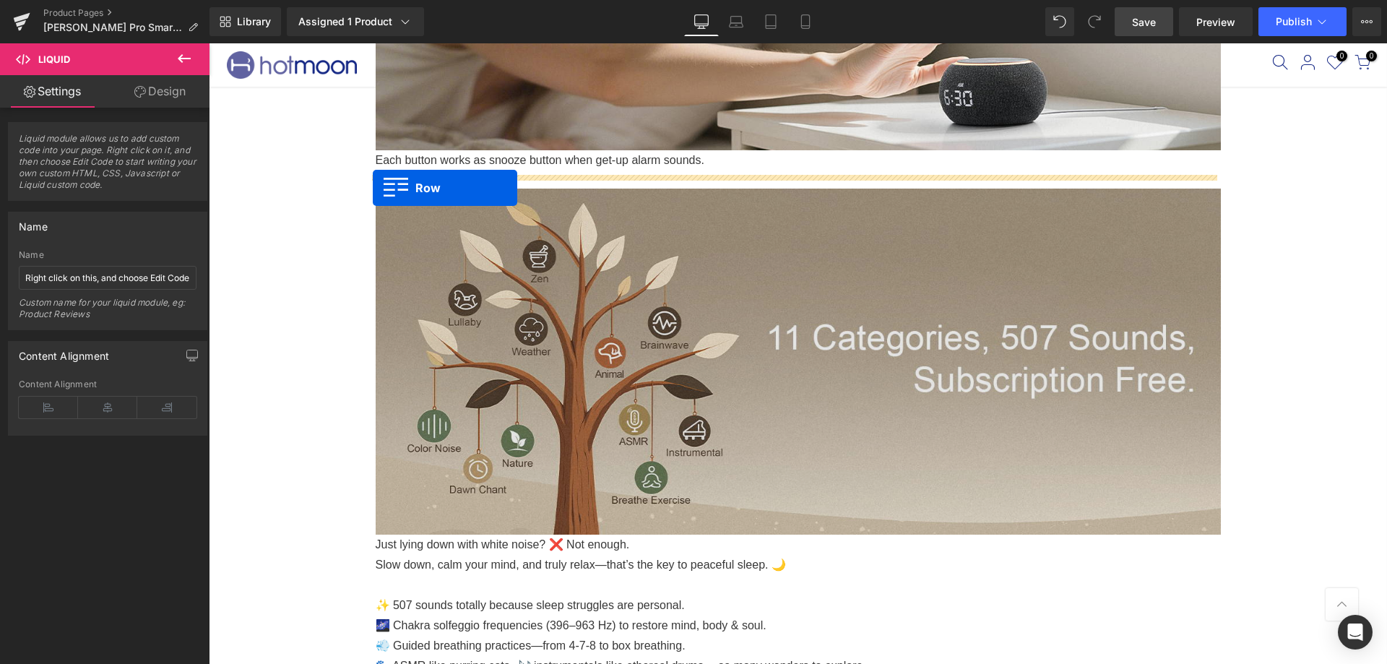
drag, startPoint x: 365, startPoint y: 316, endPoint x: 373, endPoint y: 188, distance: 128.1
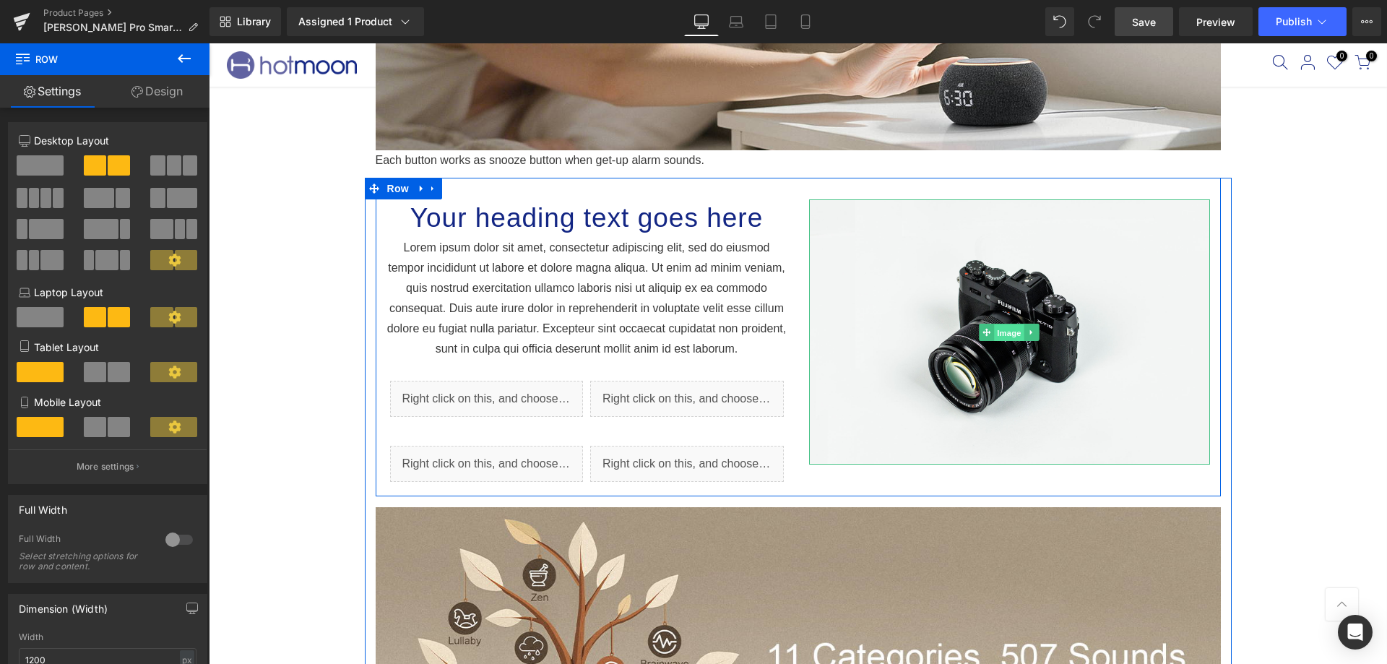
click at [1008, 332] on span "Image" at bounding box center [1009, 332] width 30 height 17
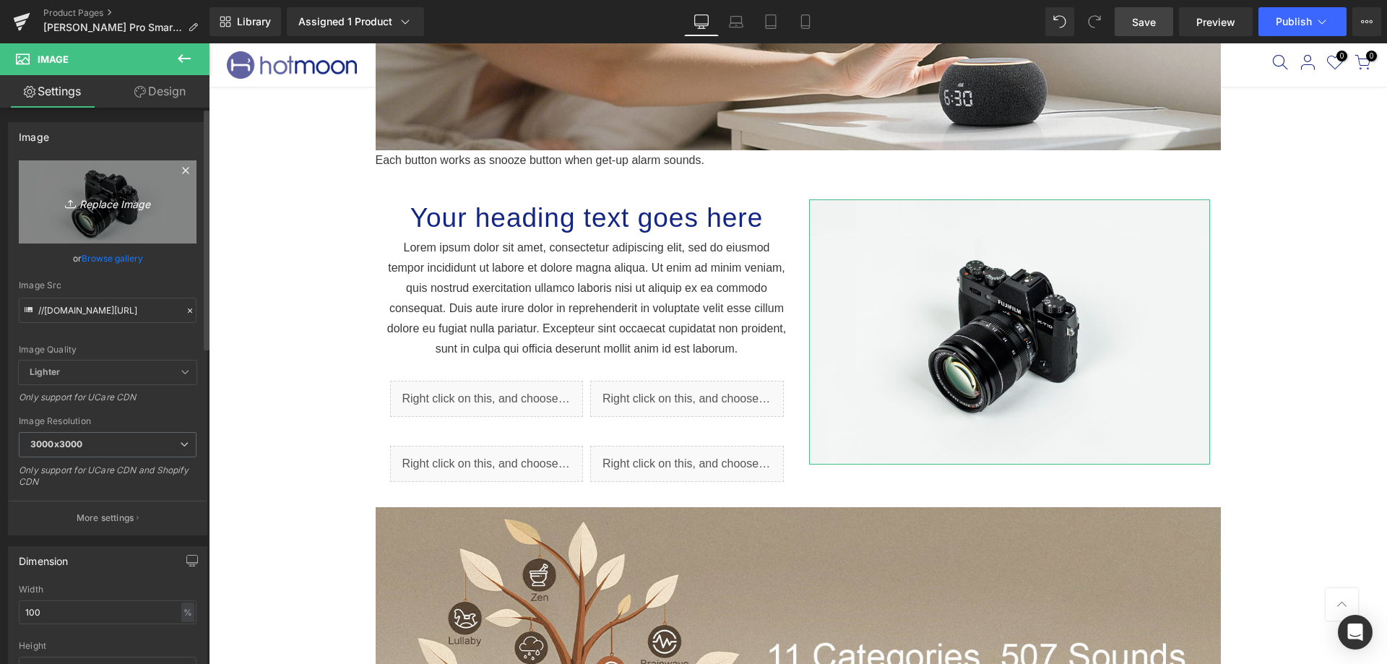
click at [98, 198] on icon "Replace Image" at bounding box center [108, 202] width 116 height 18
click at [129, 204] on icon "Replace Image" at bounding box center [108, 202] width 116 height 18
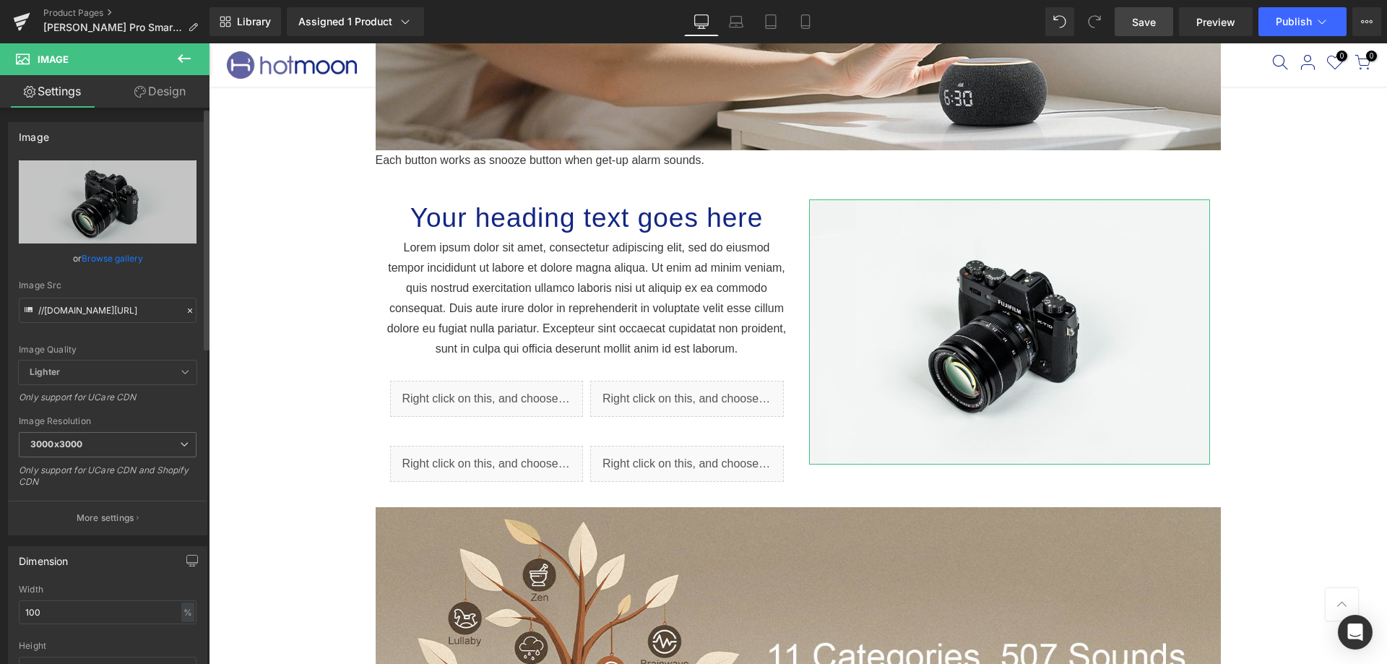
click at [128, 255] on link "Browse gallery" at bounding box center [112, 258] width 61 height 25
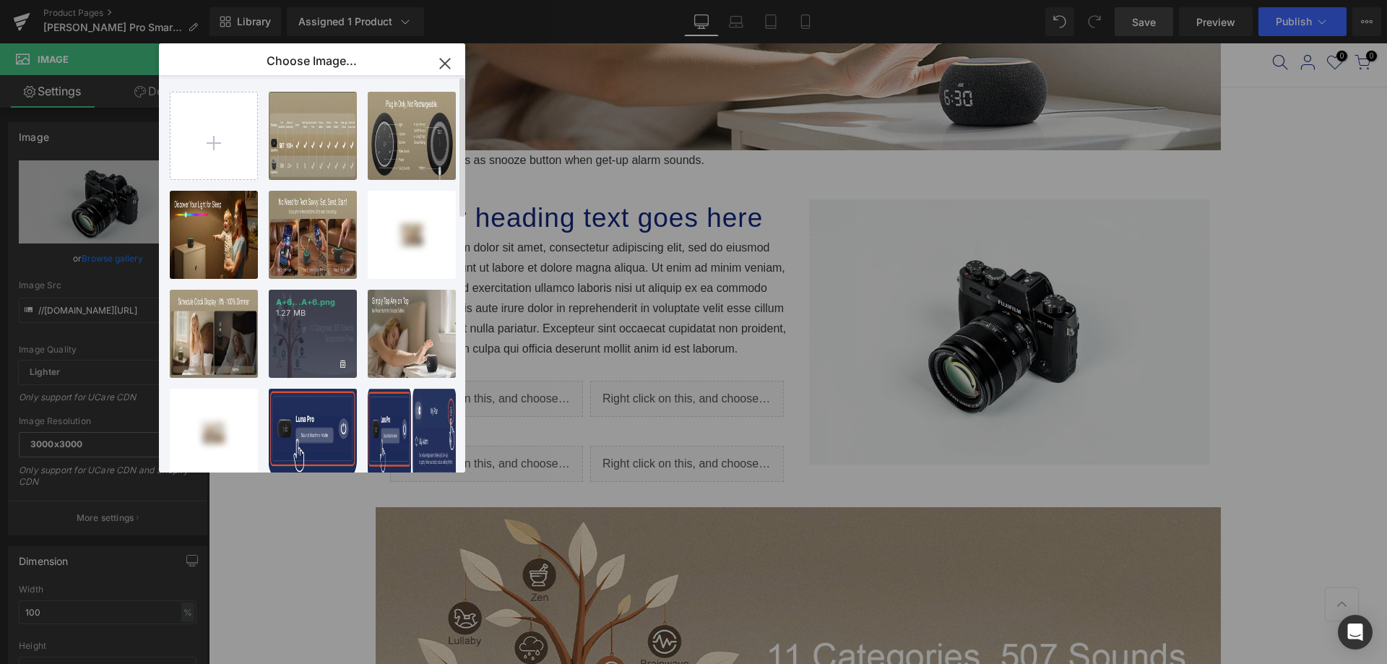
click at [321, 354] on div "A+6...A+6.png 1.27 MB" at bounding box center [313, 334] width 88 height 88
type input "[URL][DOMAIN_NAME]"
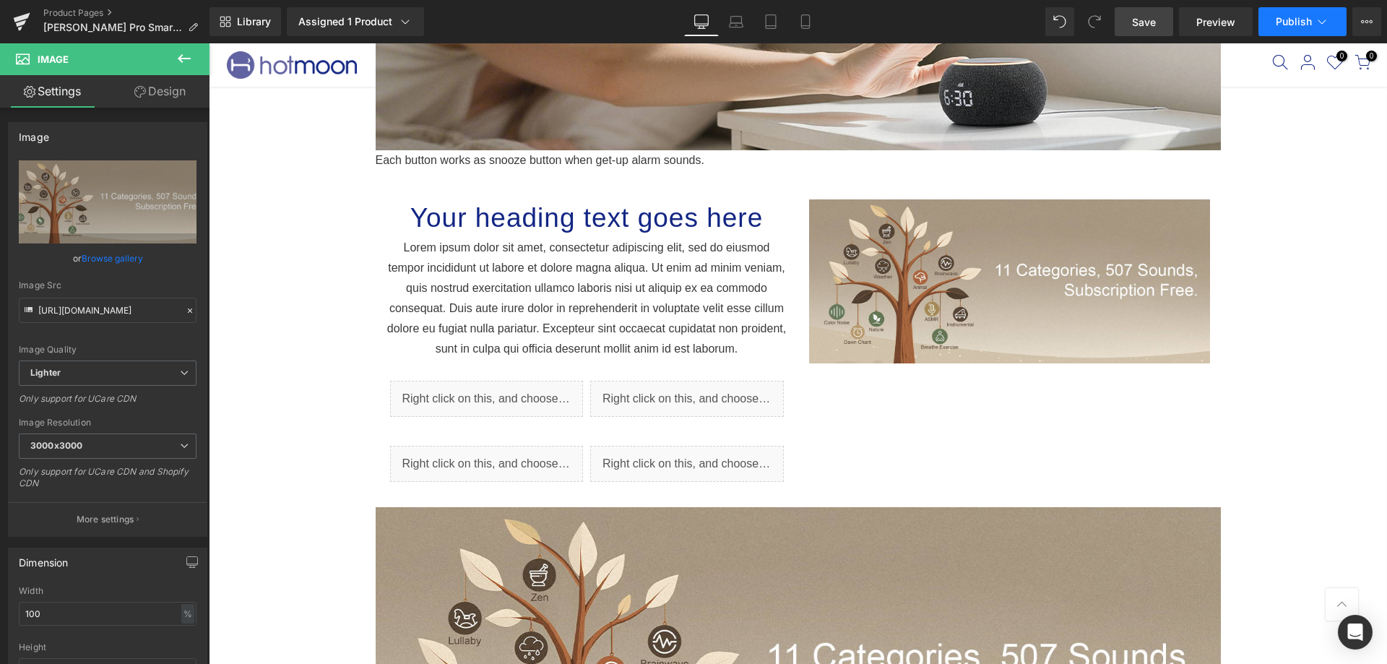
click at [1275, 30] on button "Publish" at bounding box center [1302, 21] width 88 height 29
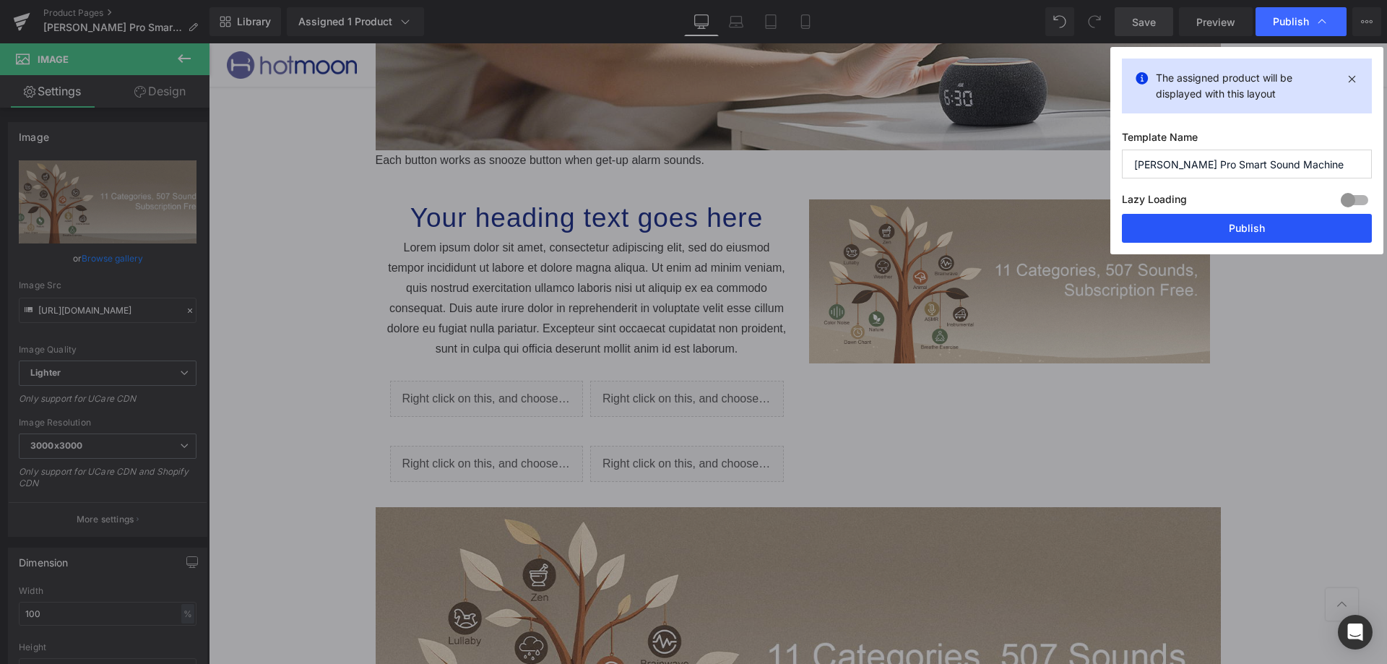
click at [1233, 223] on button "Publish" at bounding box center [1247, 228] width 250 height 29
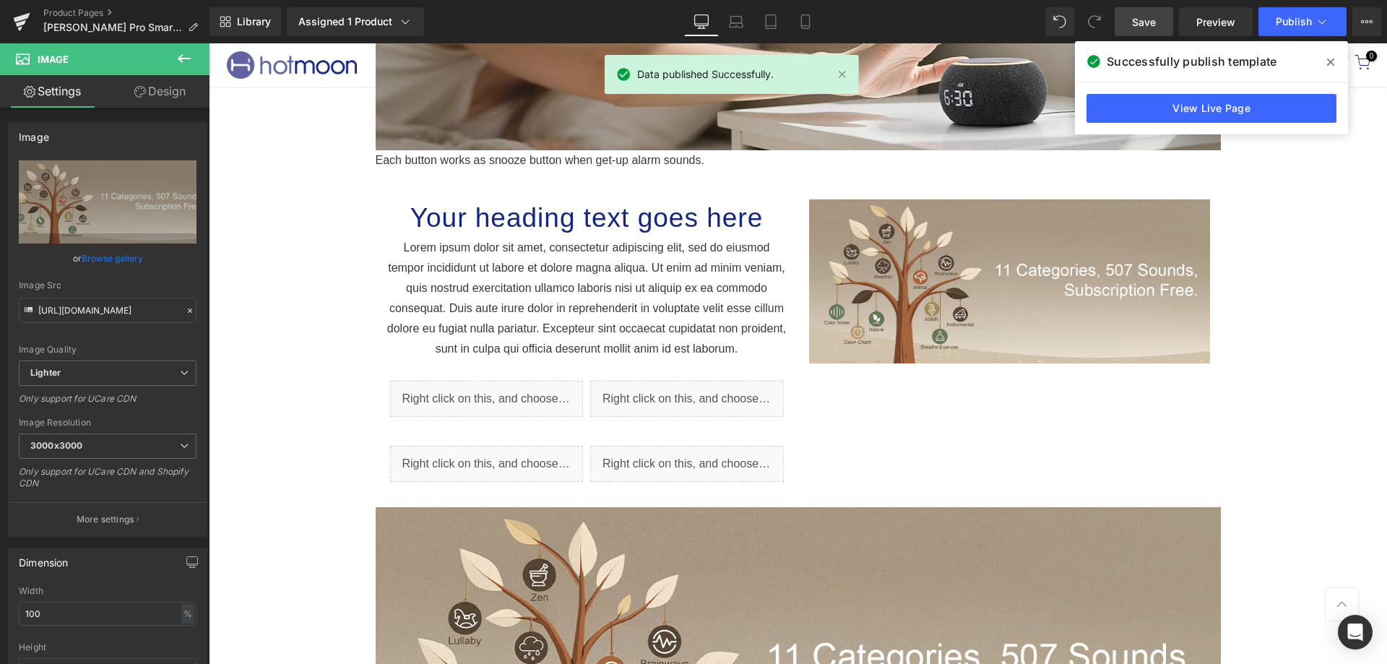
click at [186, 64] on icon at bounding box center [184, 58] width 17 height 17
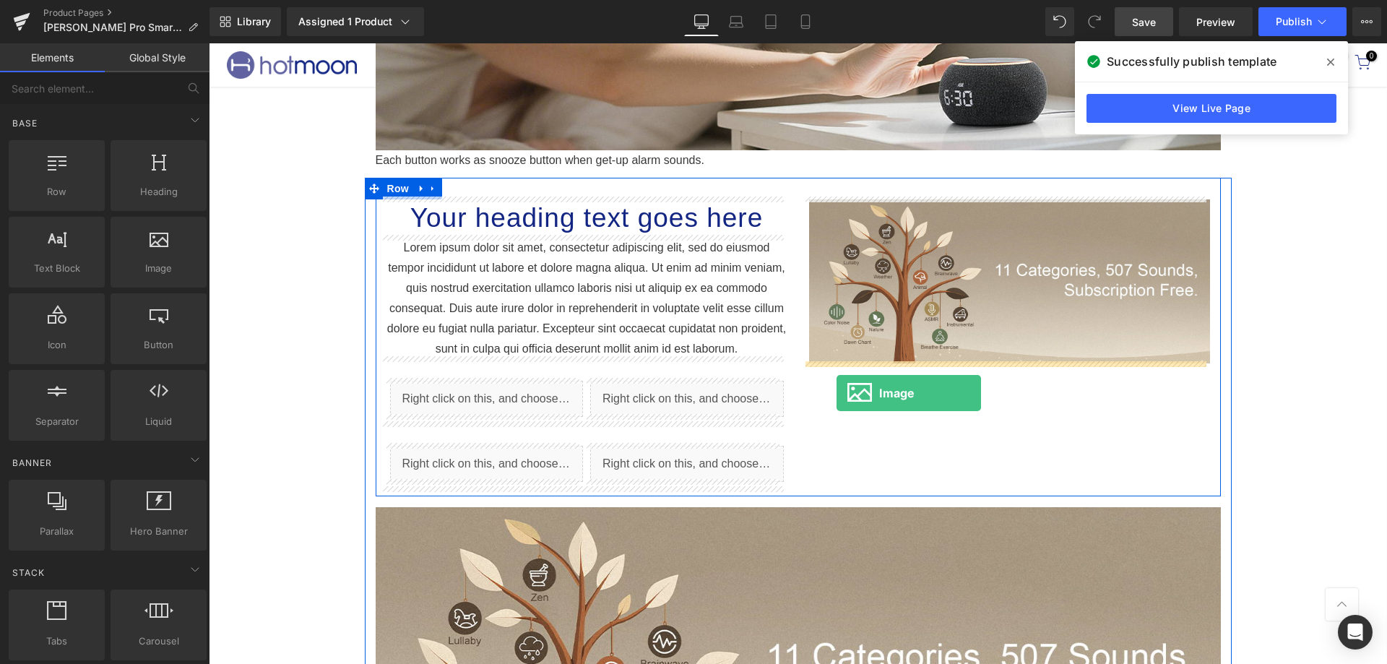
drag, startPoint x: 368, startPoint y: 288, endPoint x: 836, endPoint y: 393, distance: 479.6
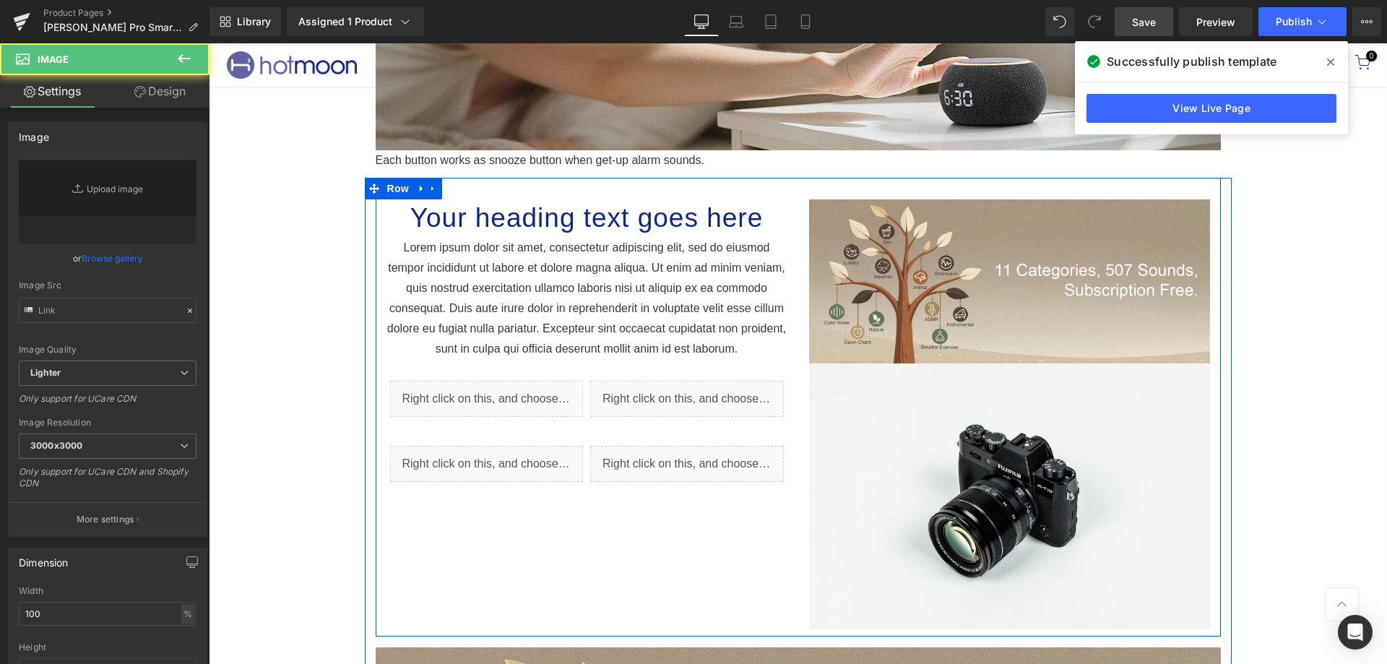
type input "//[DOMAIN_NAME][URL]"
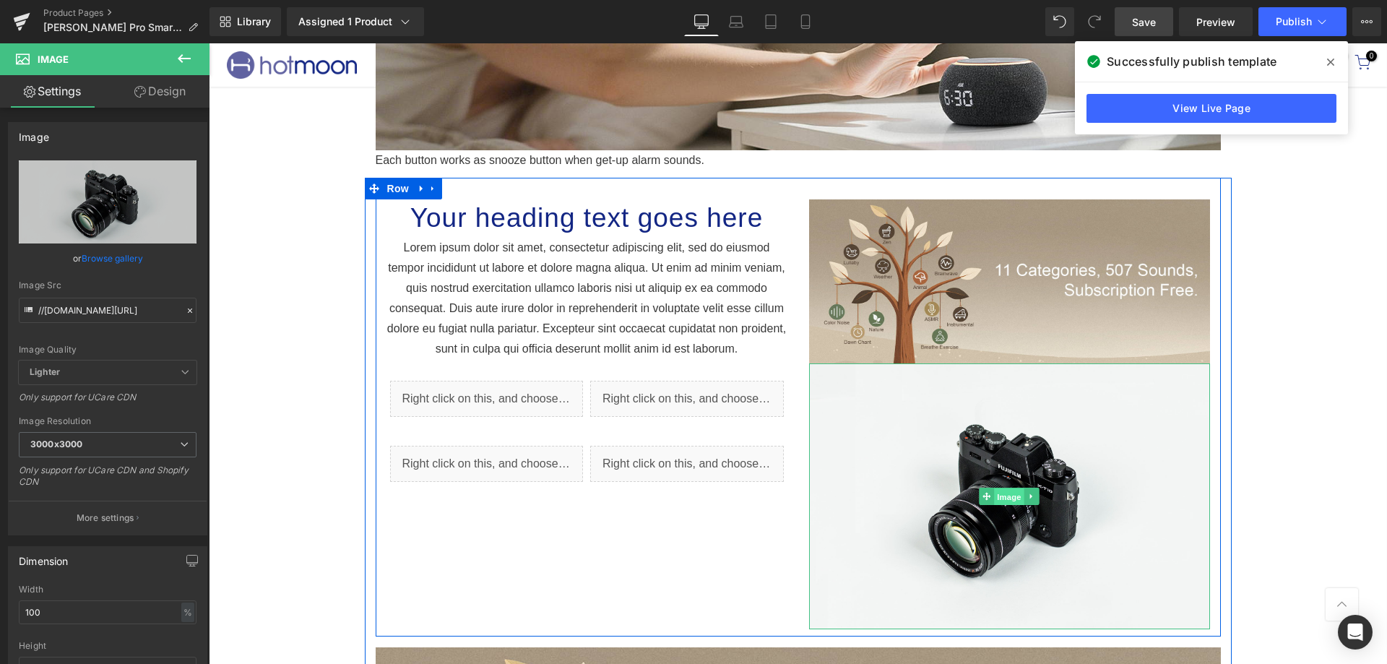
click at [1013, 489] on span "Image" at bounding box center [1009, 496] width 30 height 17
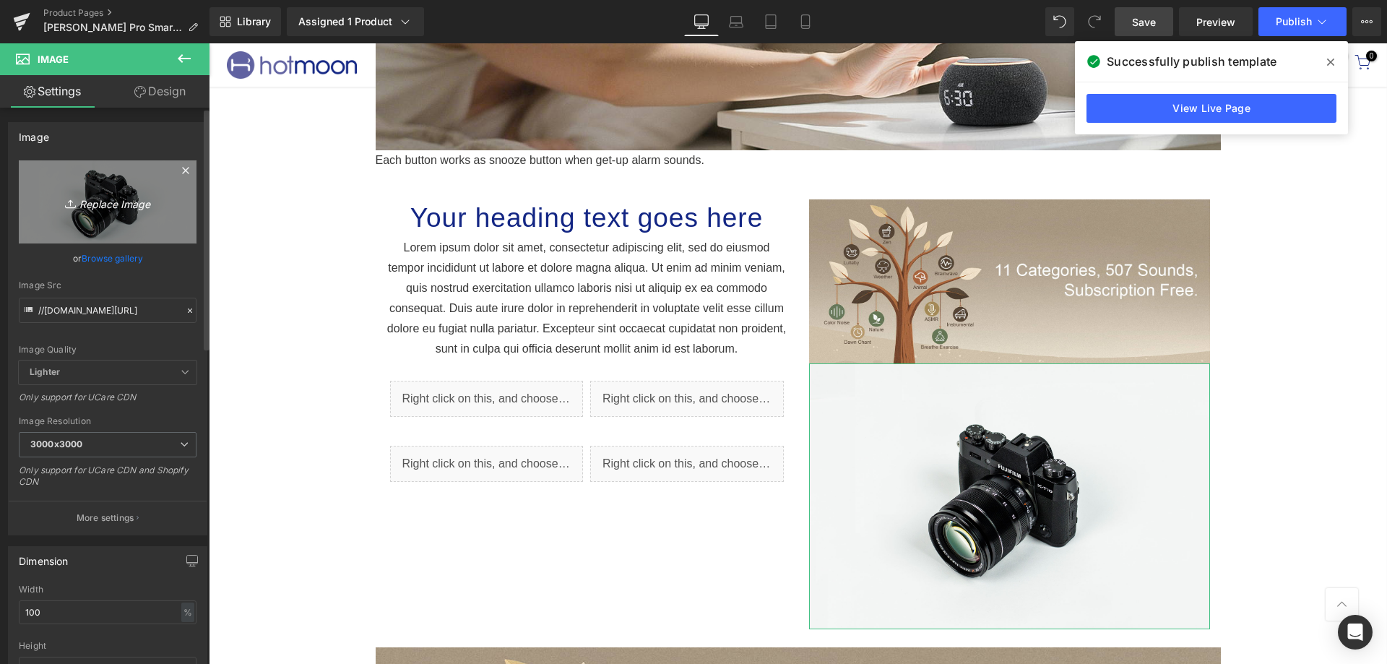
click at [111, 204] on icon "Replace Image" at bounding box center [108, 202] width 116 height 18
type input "C:\fakepath\A+7.png"
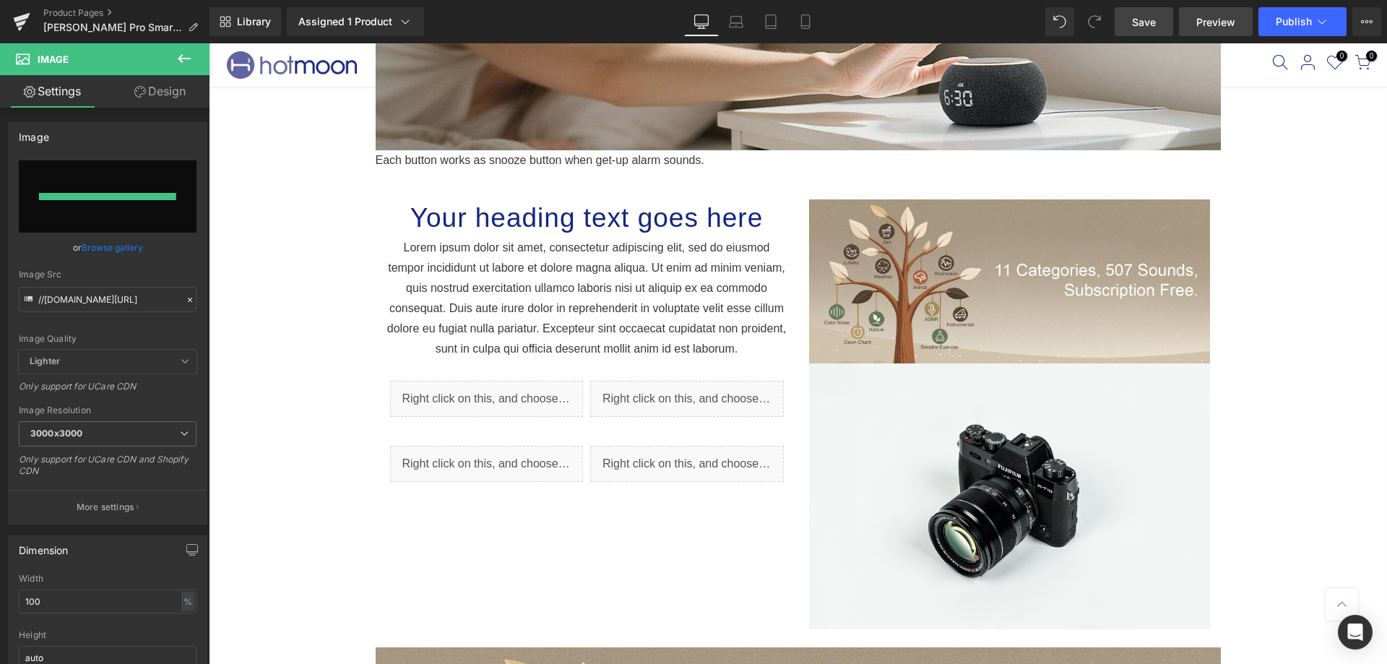
type input "[URL][DOMAIN_NAME]"
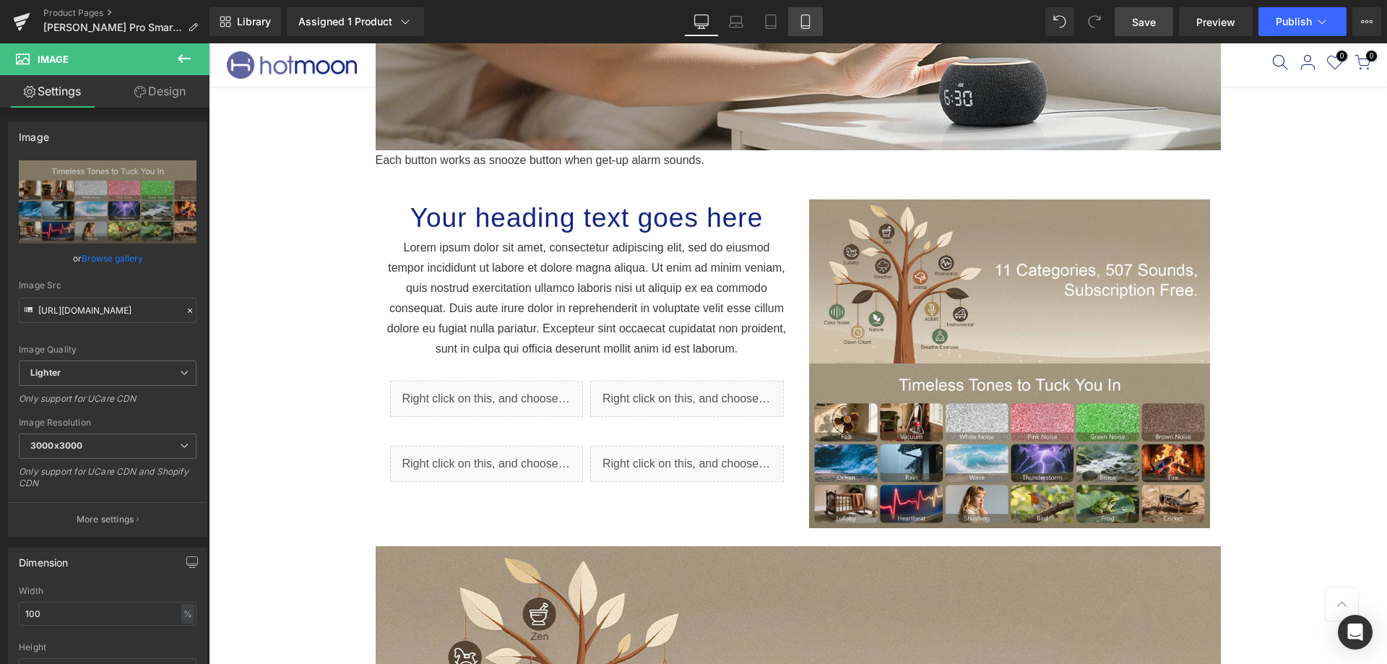
click at [801, 17] on icon at bounding box center [805, 21] width 14 height 14
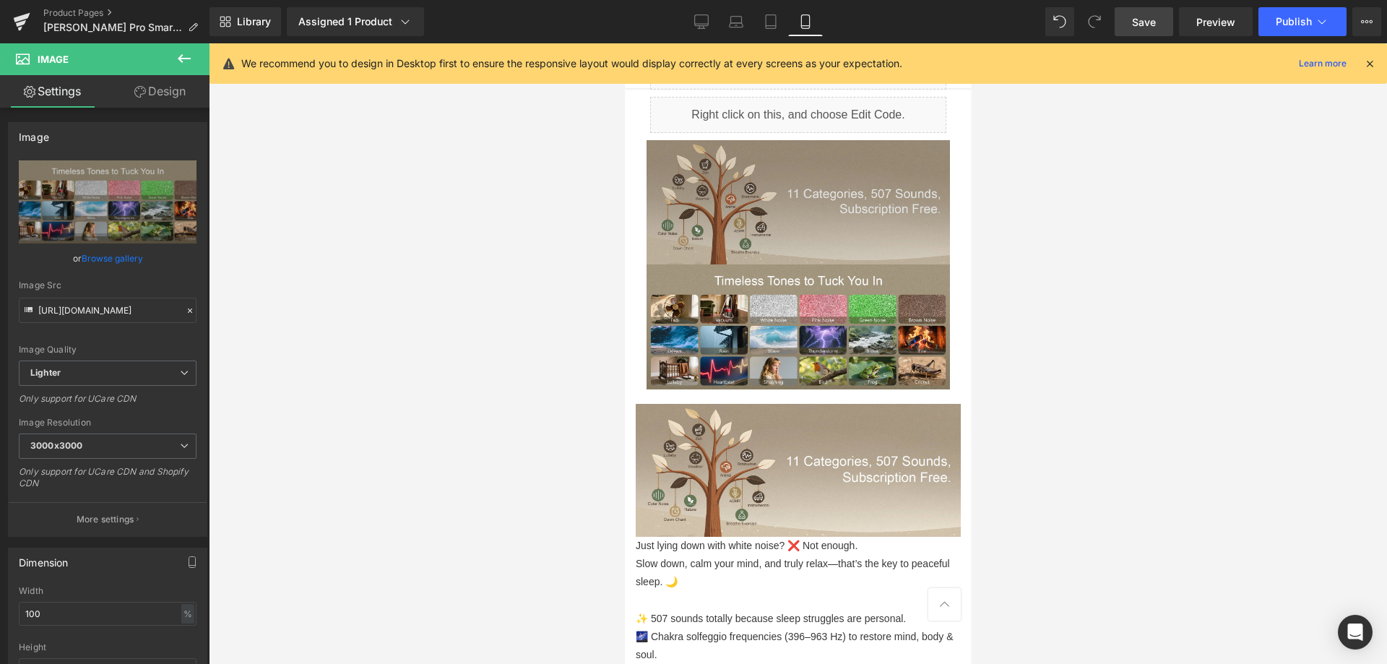
scroll to position [2108, 0]
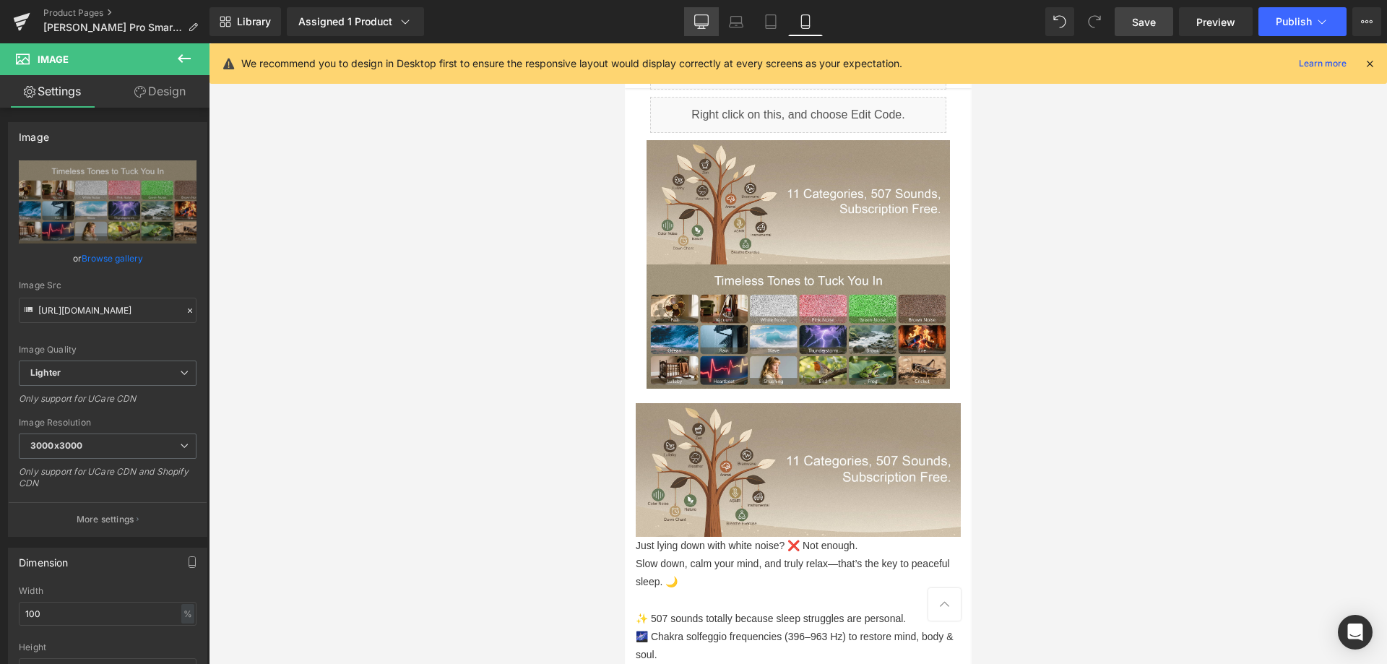
click at [711, 30] on link "Desktop" at bounding box center [701, 21] width 35 height 29
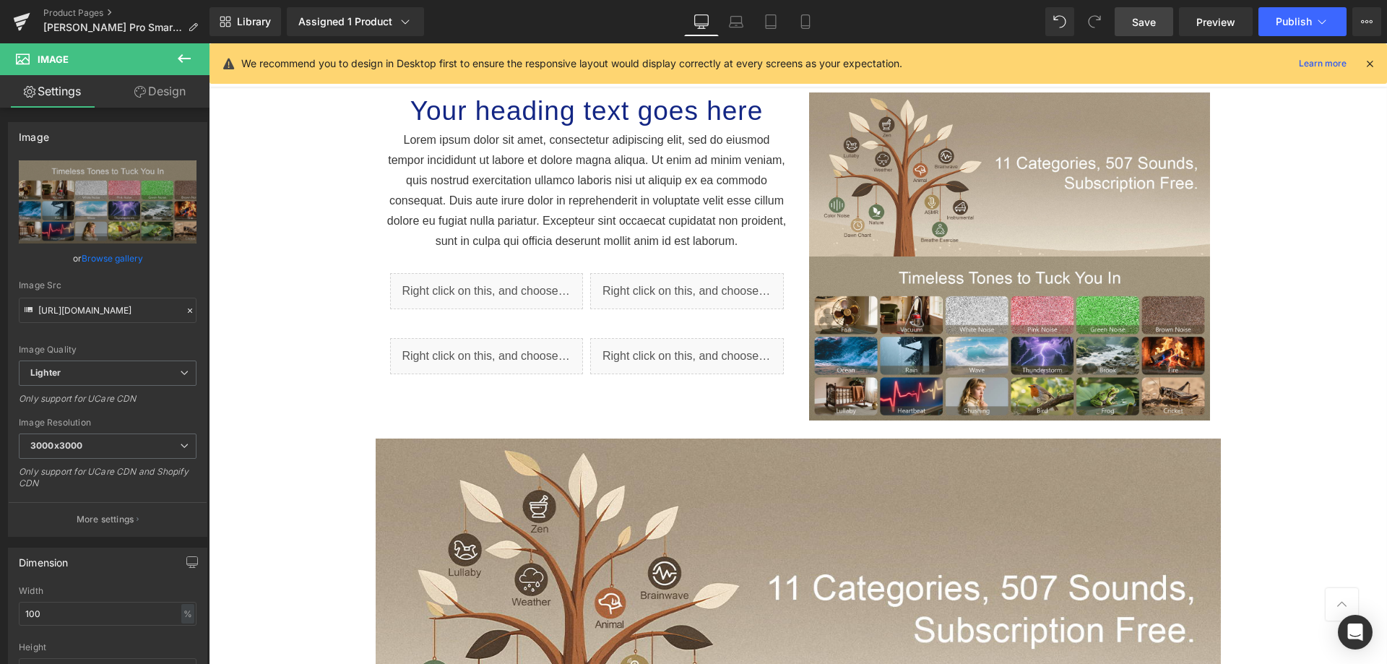
scroll to position [1624, 0]
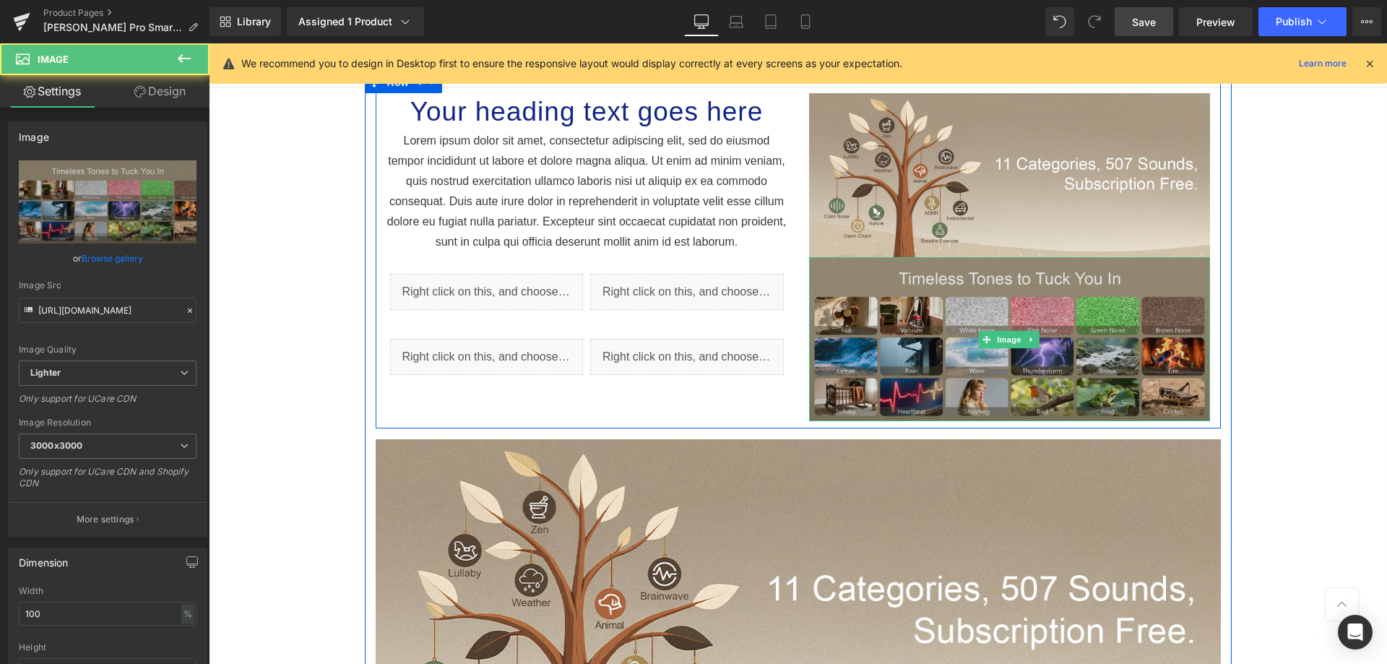
click at [1147, 347] on img at bounding box center [1009, 339] width 401 height 164
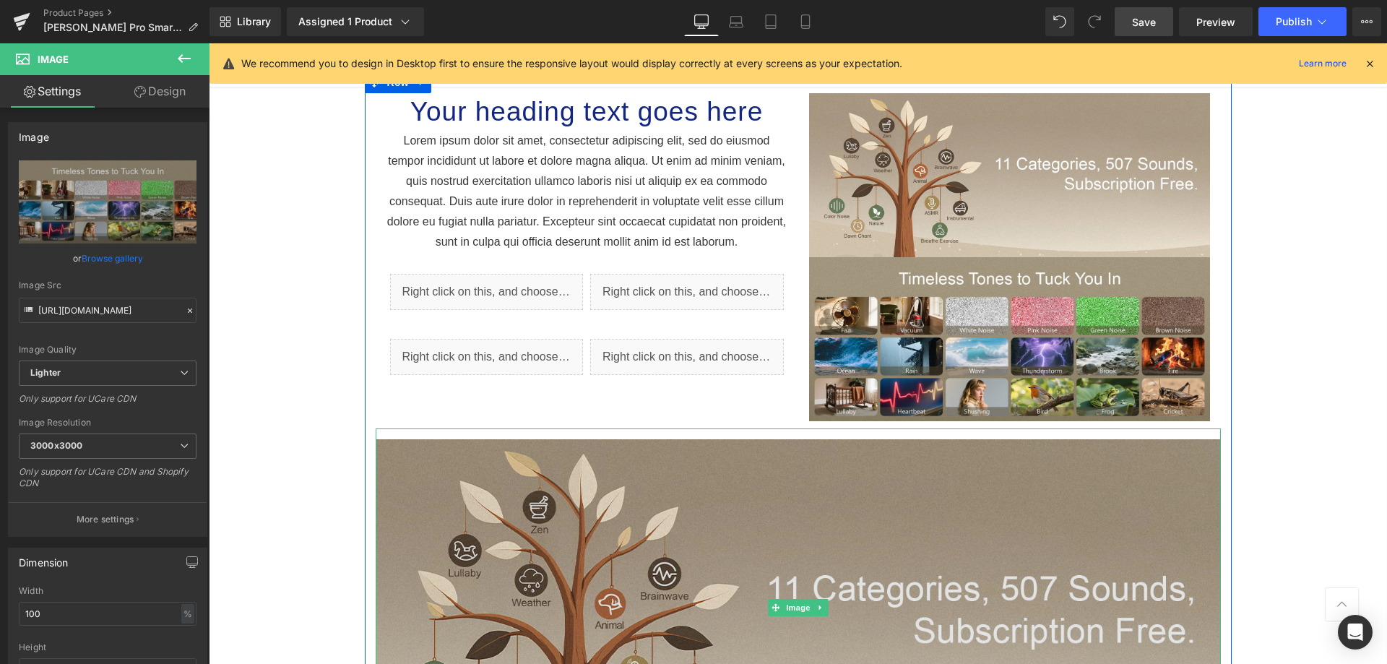
scroll to position [2058, 0]
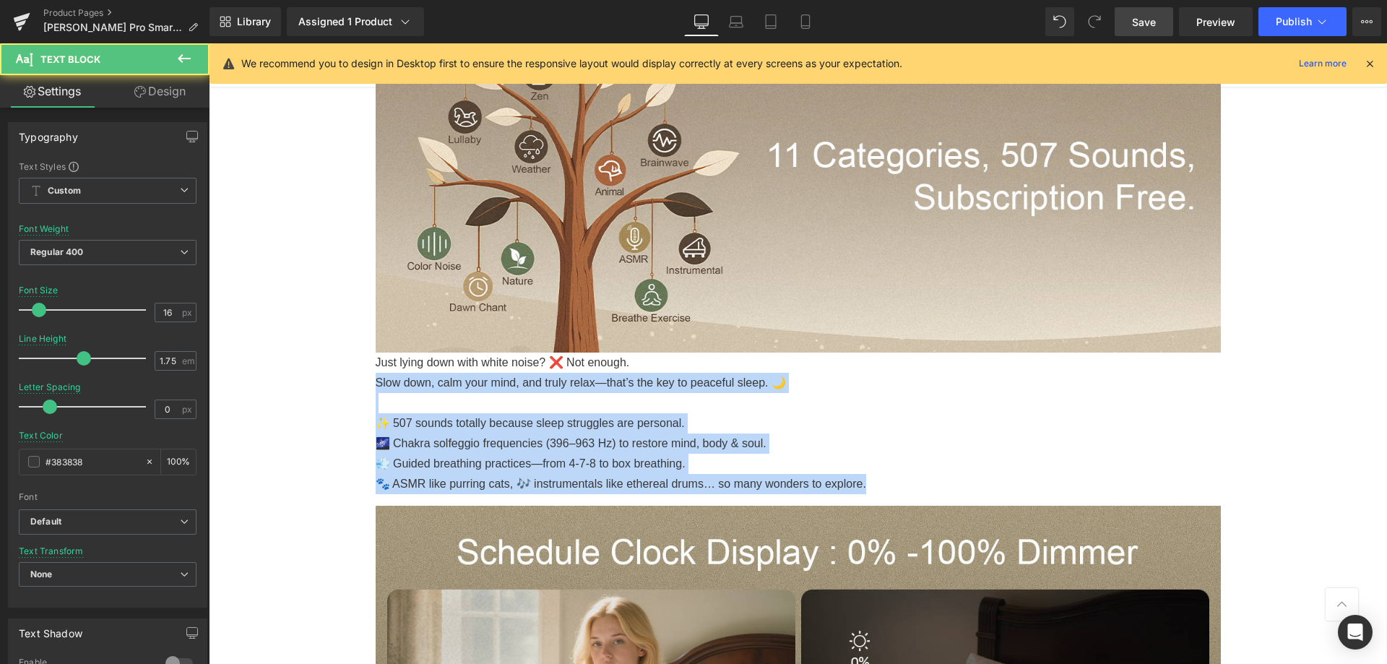
drag, startPoint x: 903, startPoint y: 482, endPoint x: 344, endPoint y: 383, distance: 567.7
click at [344, 383] on div "Sale Off (P) Image" at bounding box center [798, 508] width 1178 height 4886
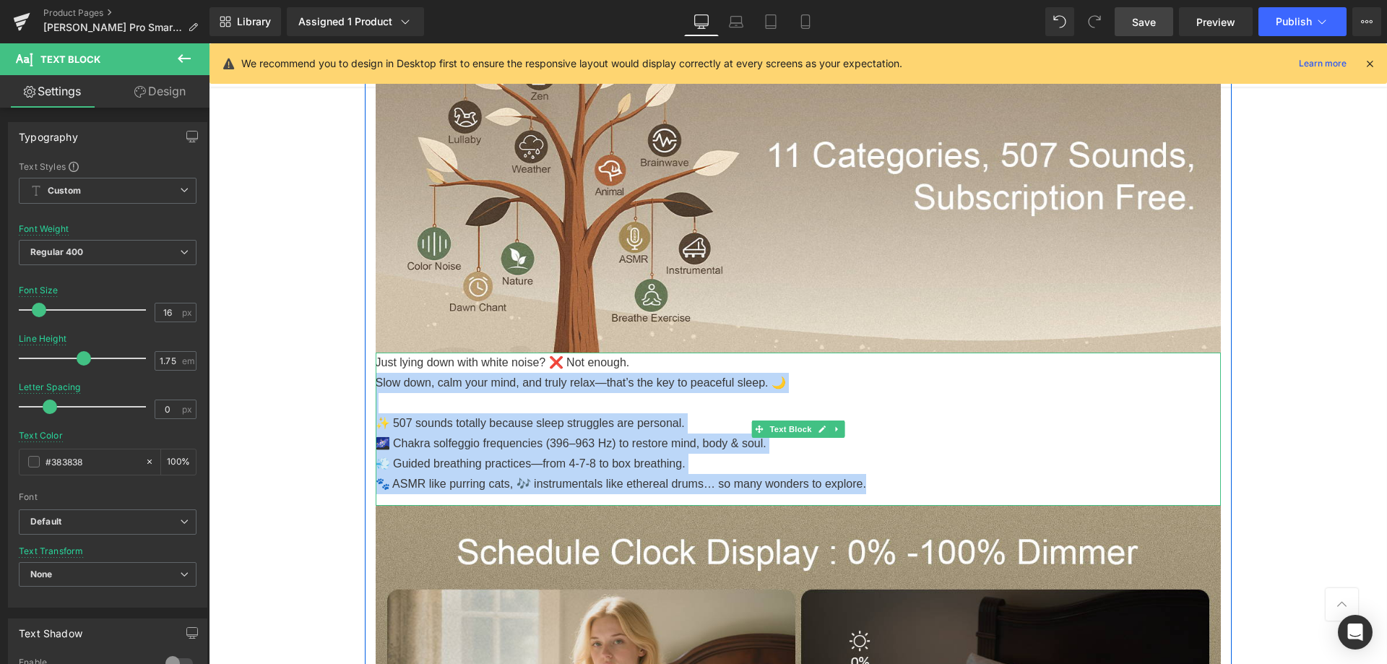
click at [510, 390] on p "Slow down, calm your mind, and truly relax—that’s the key to peaceful sleep. 🌙" at bounding box center [798, 383] width 845 height 20
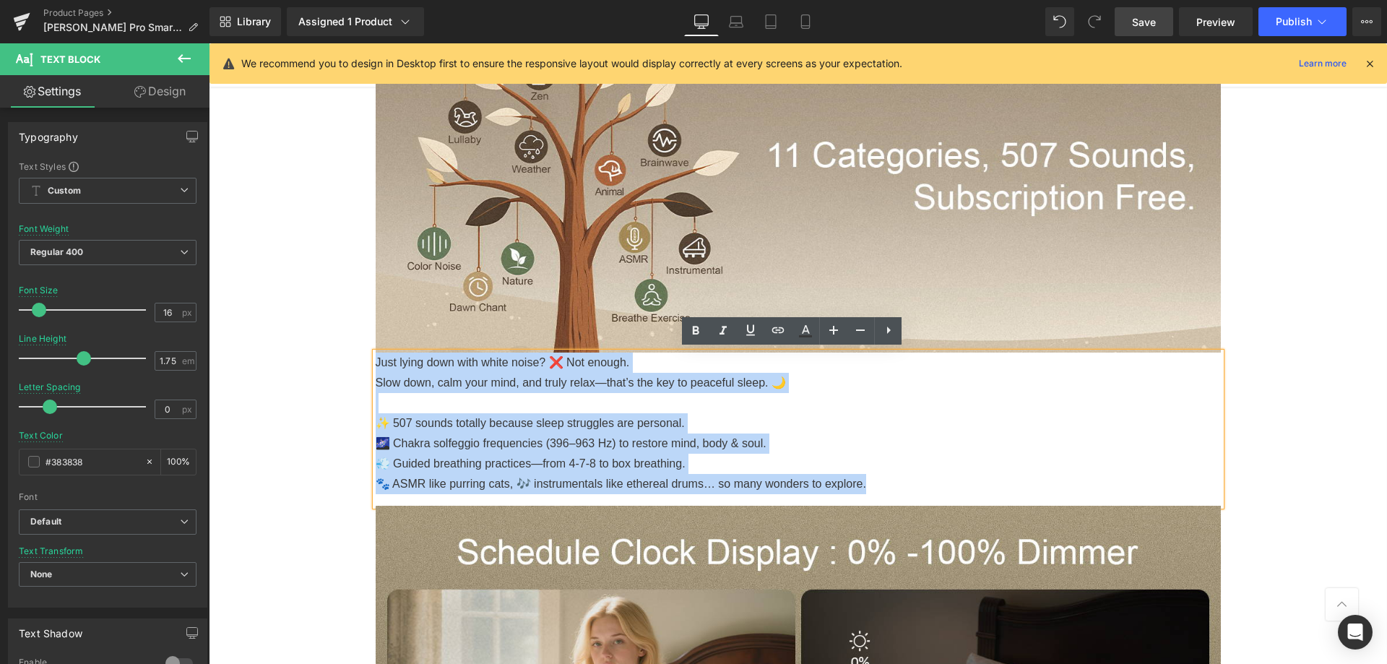
drag, startPoint x: 856, startPoint y: 479, endPoint x: 295, endPoint y: 361, distance: 572.7
click at [295, 361] on div "Sale Off (P) Image" at bounding box center [798, 508] width 1178 height 4886
copy div "Just lying down with white noise? ❌ Not enough. Slow down, calm your mind, and …"
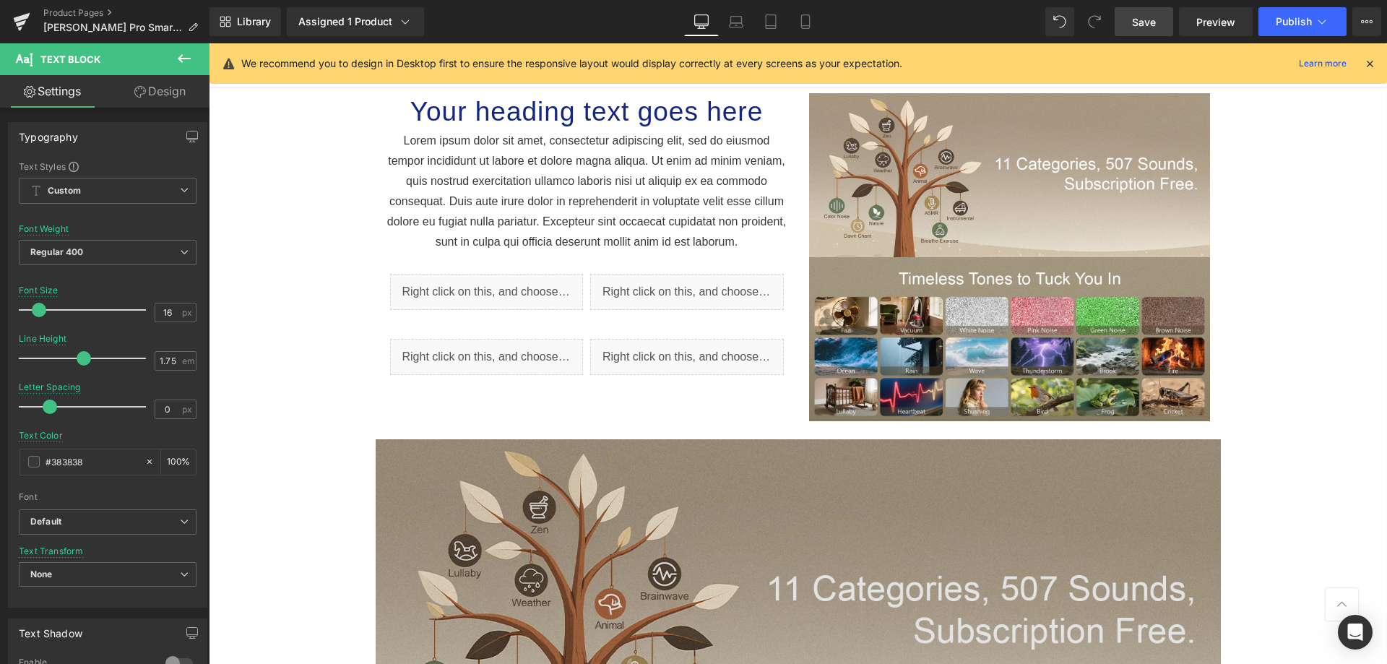
scroll to position [1263, 0]
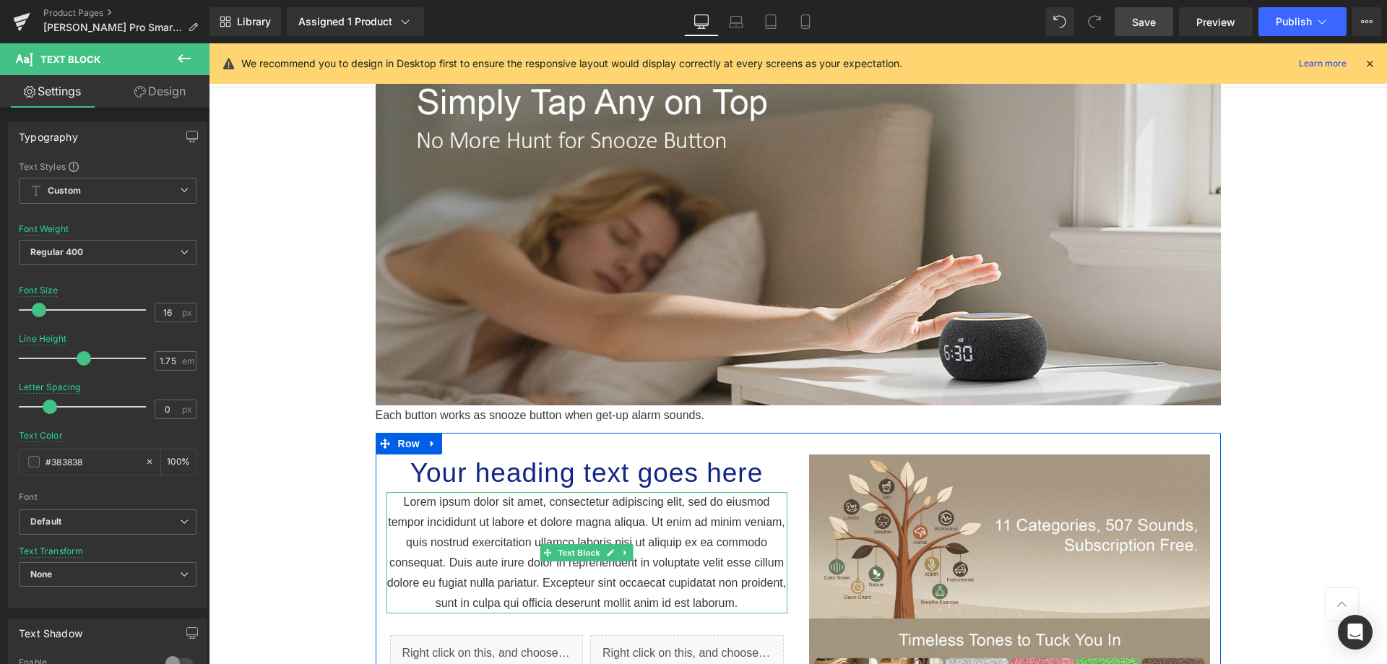
click at [689, 500] on p "Lorem ipsum dolor sit amet, consectetur adipiscing elit, sed do eiusmod tempor …" at bounding box center [586, 552] width 401 height 121
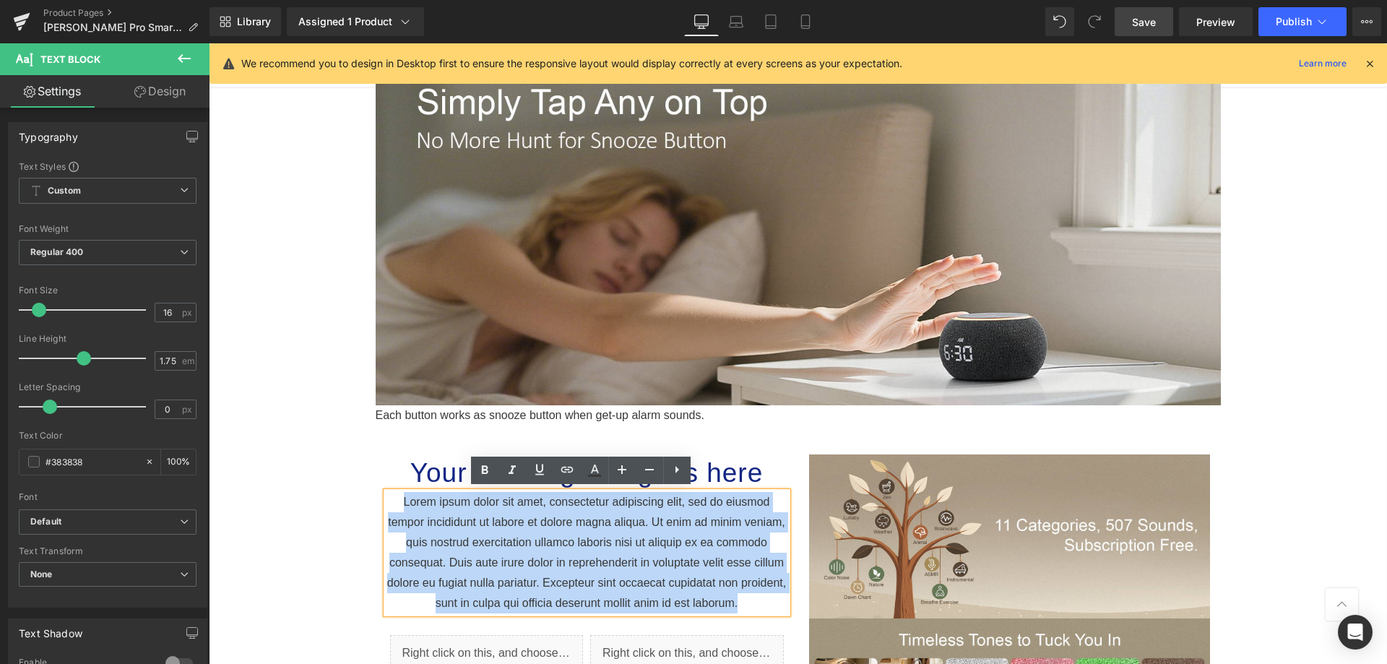
drag, startPoint x: 771, startPoint y: 599, endPoint x: 387, endPoint y: 500, distance: 396.2
click at [387, 500] on p "Lorem ipsum dolor sit amet, consectetur adipiscing elit, sed do eiusmod tempor …" at bounding box center [586, 552] width 401 height 121
copy p "Lorem ipsum dolor sit amet, consectetur adipiscing elit, sed do eiusmod tempor …"
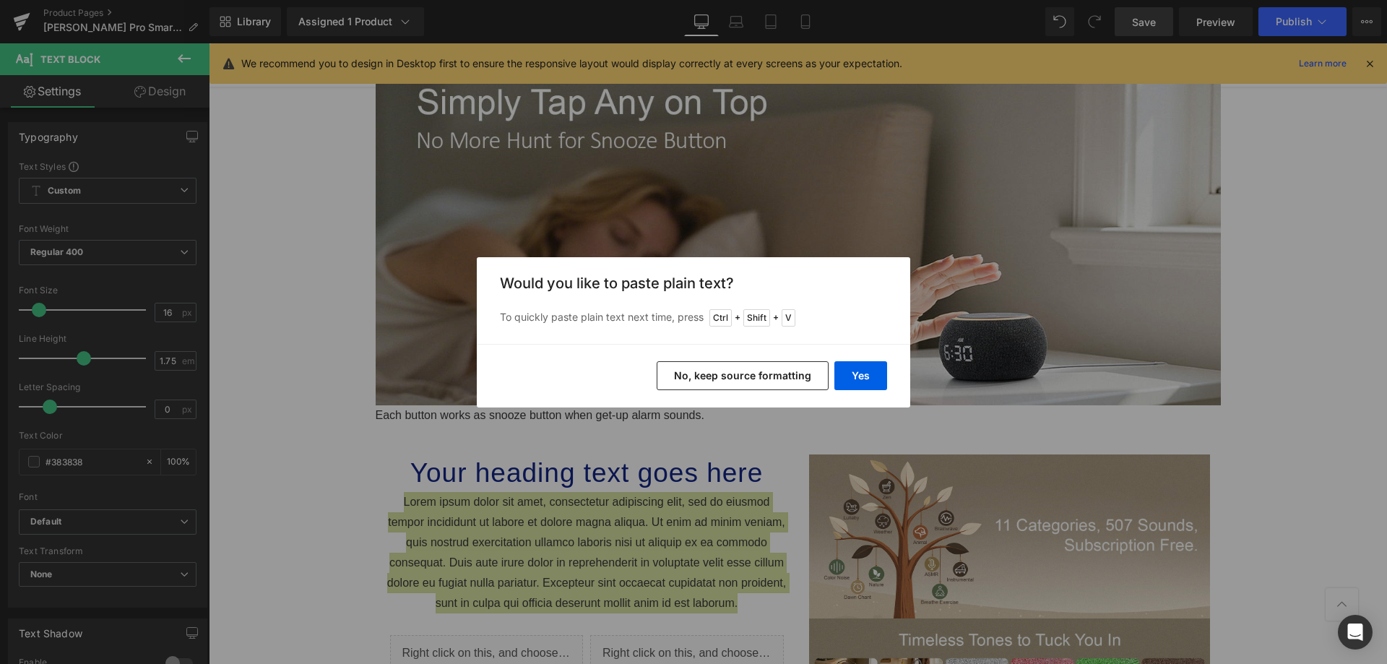
click at [705, 363] on button "No, keep source formatting" at bounding box center [743, 375] width 172 height 29
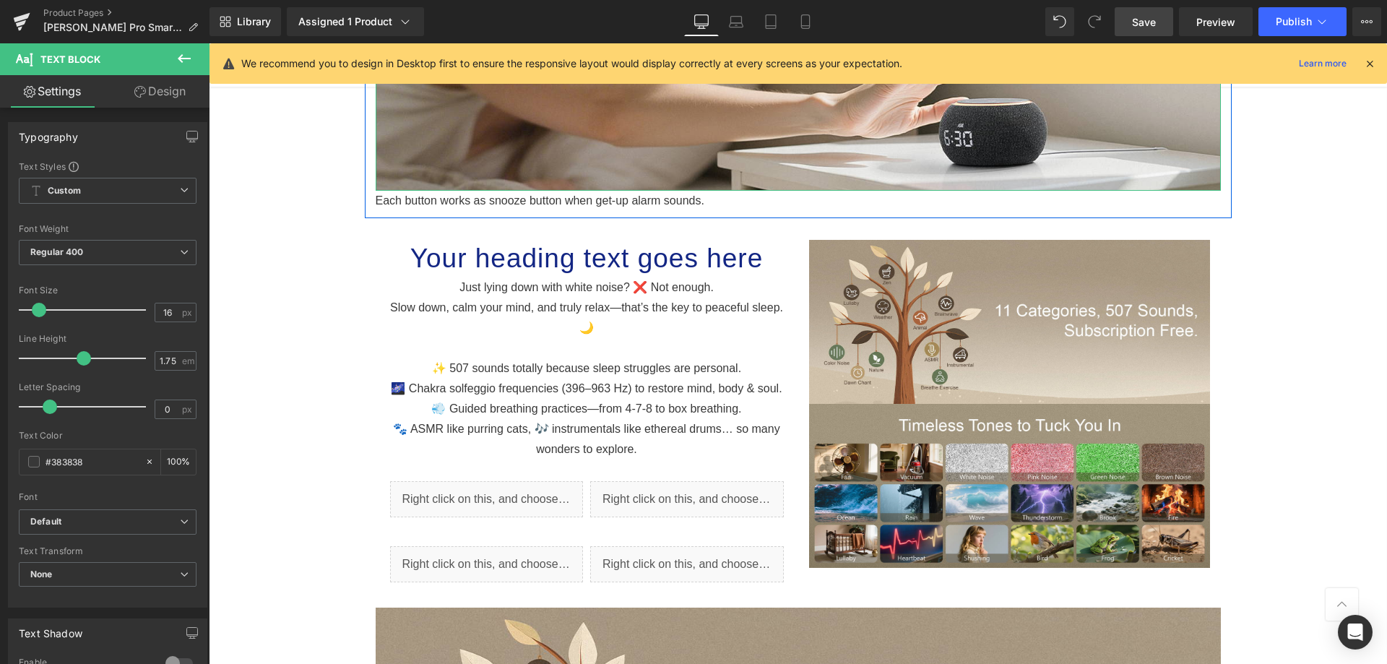
scroll to position [1552, 0]
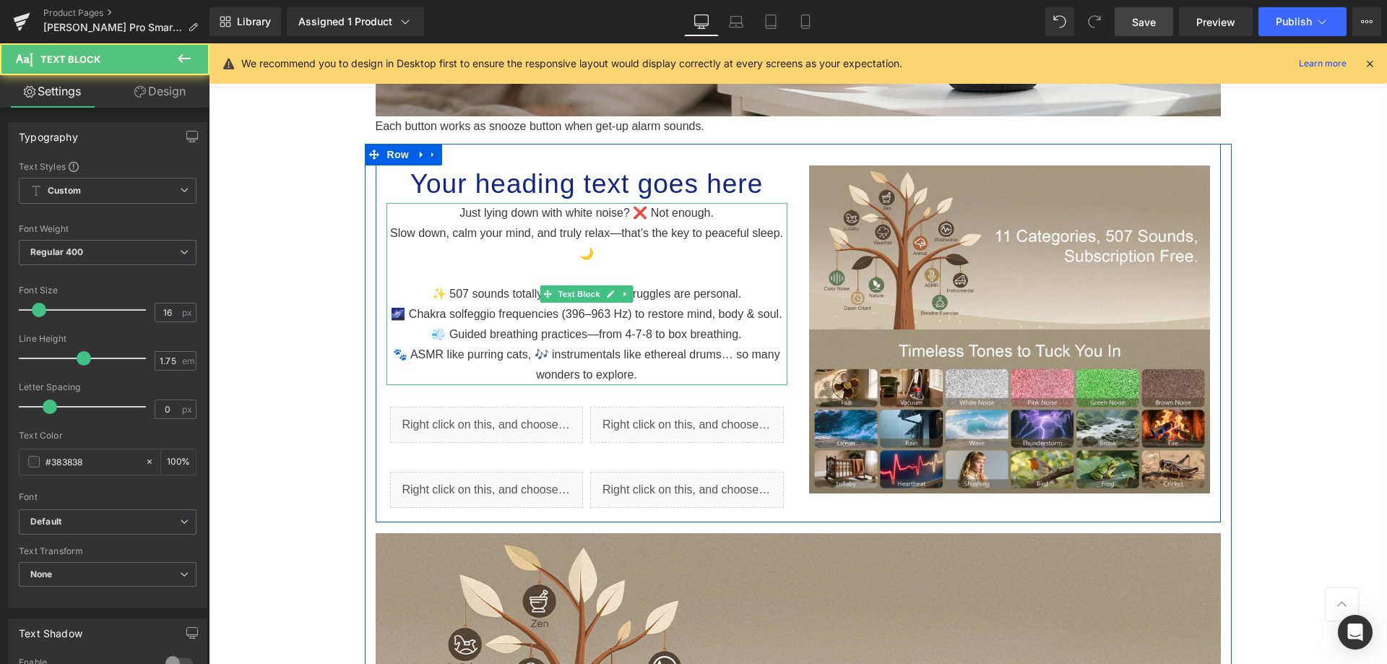
click at [455, 209] on p "Just lying down with white noise? ❌ Not enough." at bounding box center [586, 213] width 401 height 20
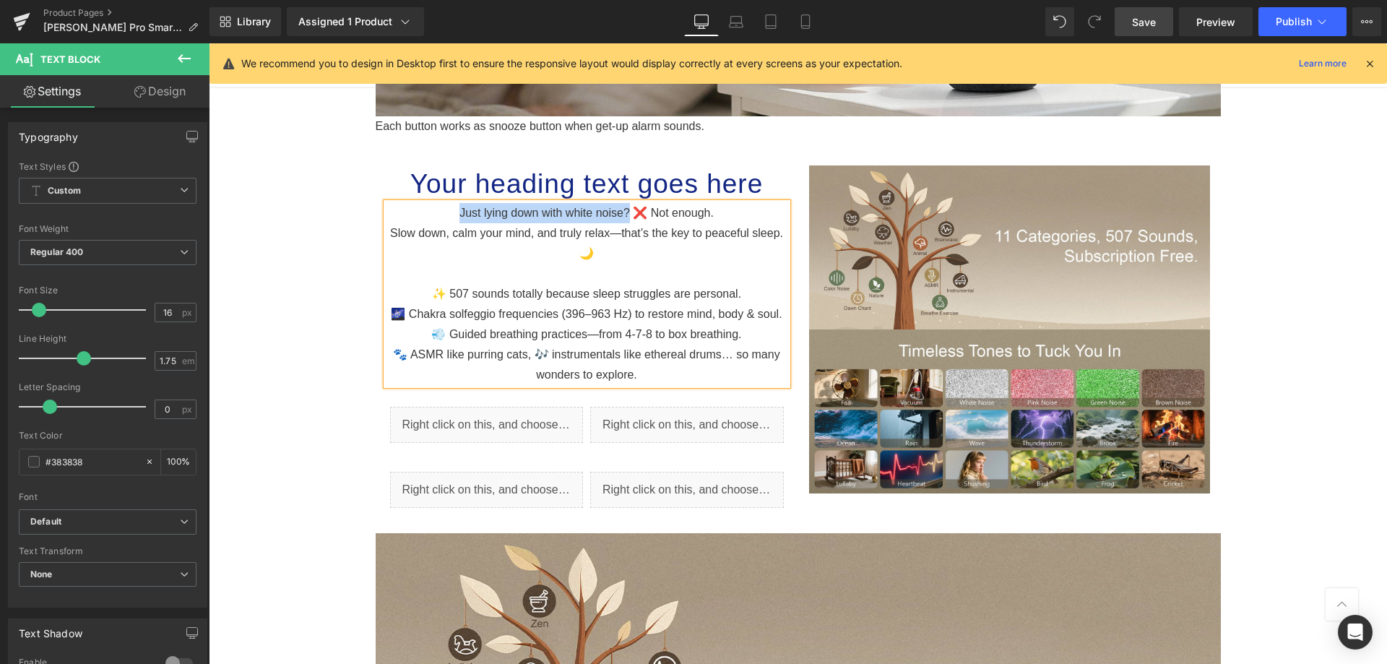
drag, startPoint x: 453, startPoint y: 209, endPoint x: 623, endPoint y: 218, distance: 169.9
click at [623, 218] on p "Just lying down with white noise? ❌ Not enough." at bounding box center [586, 213] width 401 height 20
copy p "Just lying down with white noise?"
click at [407, 172] on h1 "Your heading text goes here" at bounding box center [586, 184] width 401 height 38
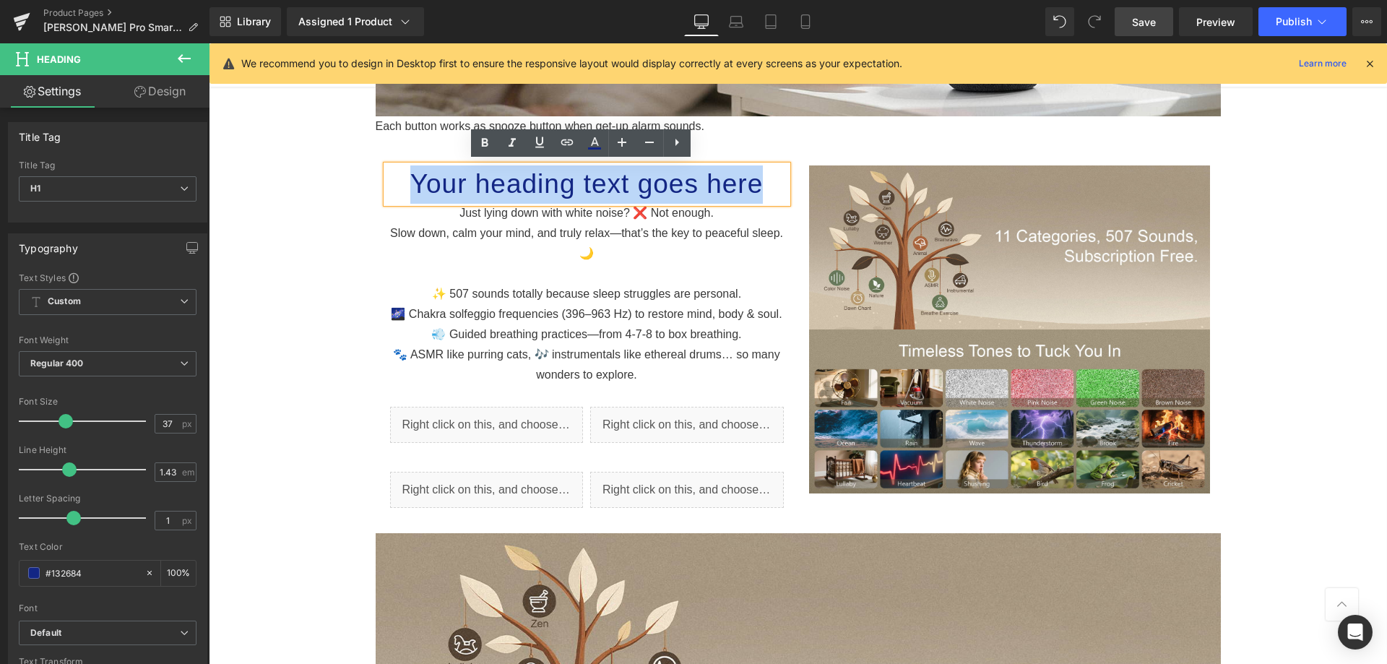
drag, startPoint x: 410, startPoint y: 175, endPoint x: 774, endPoint y: 184, distance: 363.4
click at [774, 184] on h1 "Your heading text goes here" at bounding box center [586, 184] width 401 height 38
copy h1 "Your heading text goes here"
paste div
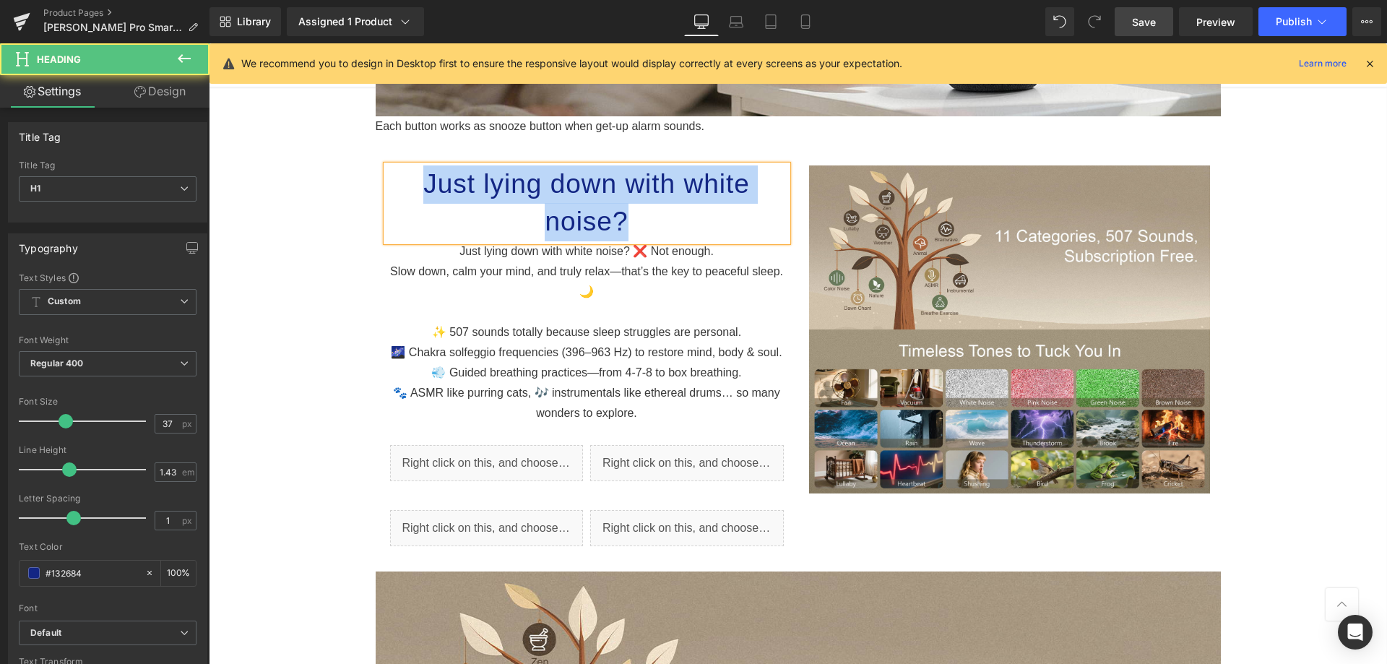
drag, startPoint x: 423, startPoint y: 174, endPoint x: 639, endPoint y: 212, distance: 219.3
click at [639, 212] on h1 "Just lying down with white noise?" at bounding box center [586, 203] width 401 height 77
copy h1 "Just lying down with white noise?"
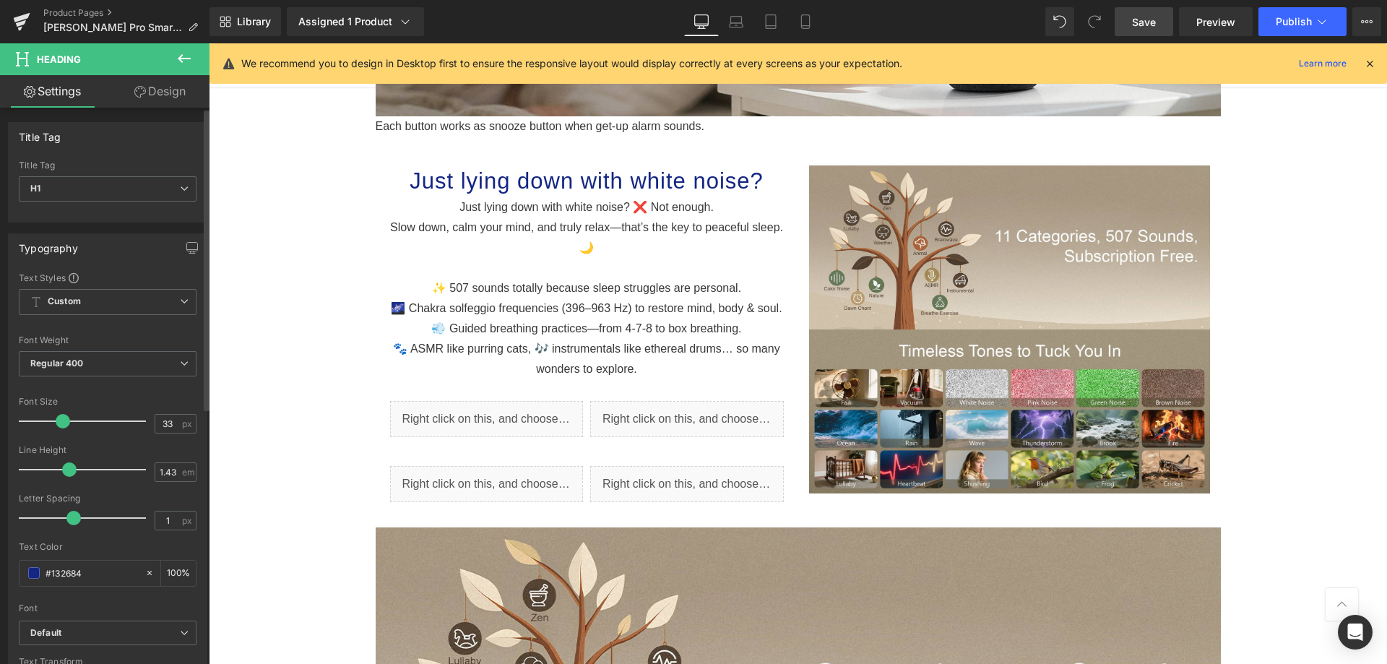
type input "35"
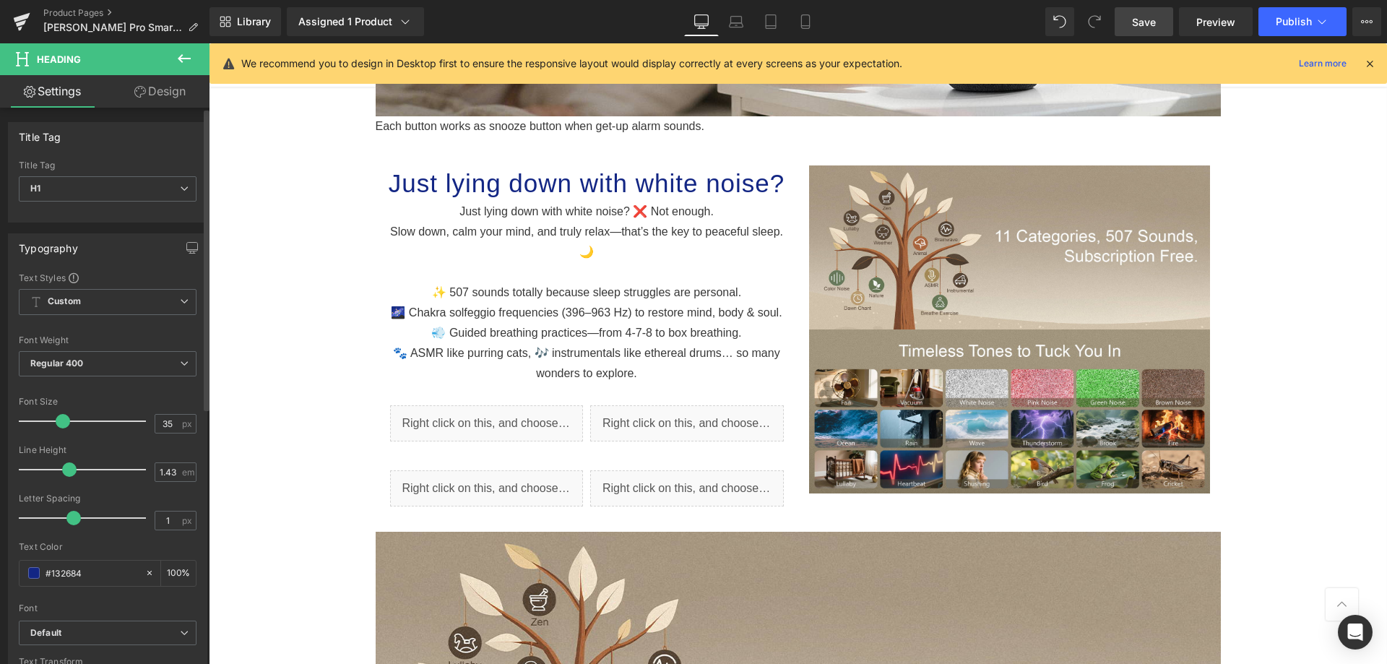
click at [63, 425] on span at bounding box center [63, 421] width 14 height 14
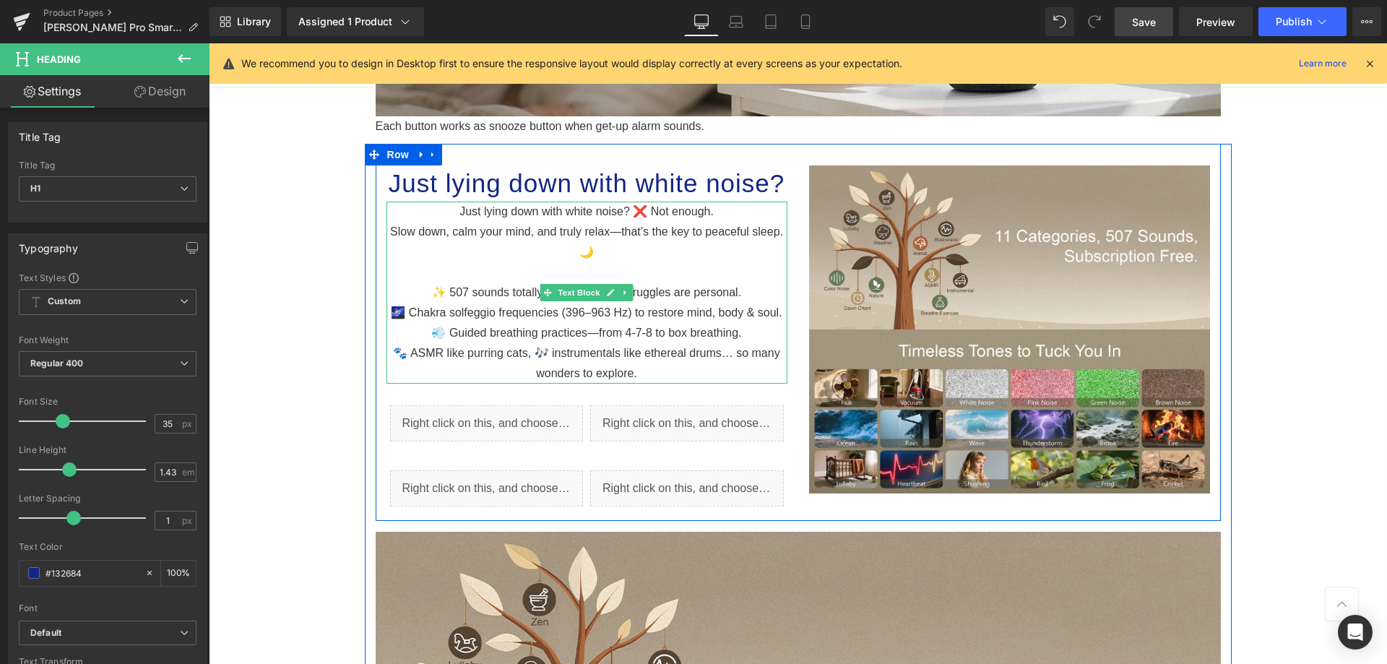
click at [556, 203] on p "Just lying down with white noise? ❌ Not enough." at bounding box center [586, 212] width 401 height 20
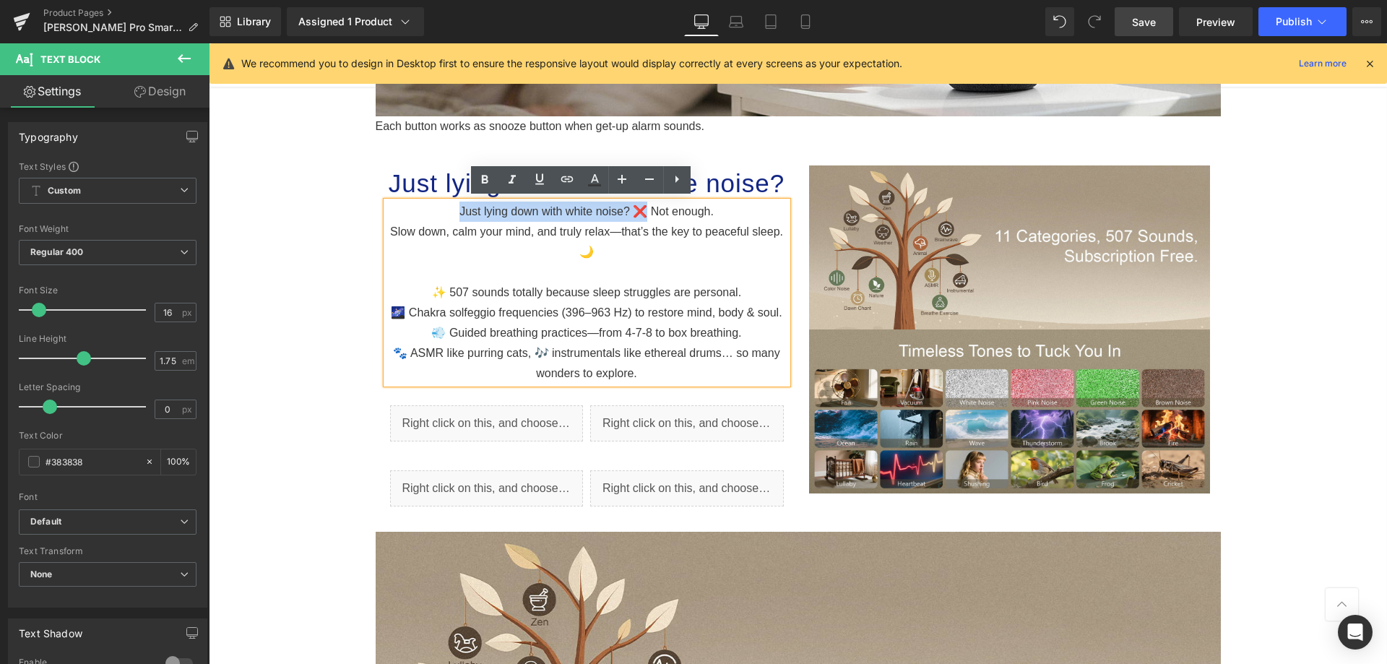
drag, startPoint x: 642, startPoint y: 213, endPoint x: 446, endPoint y: 218, distance: 196.5
click at [446, 218] on p "Just lying down with white noise? ❌ Not enough." at bounding box center [586, 212] width 401 height 20
copy p "Just lying down with white noise? ❌"
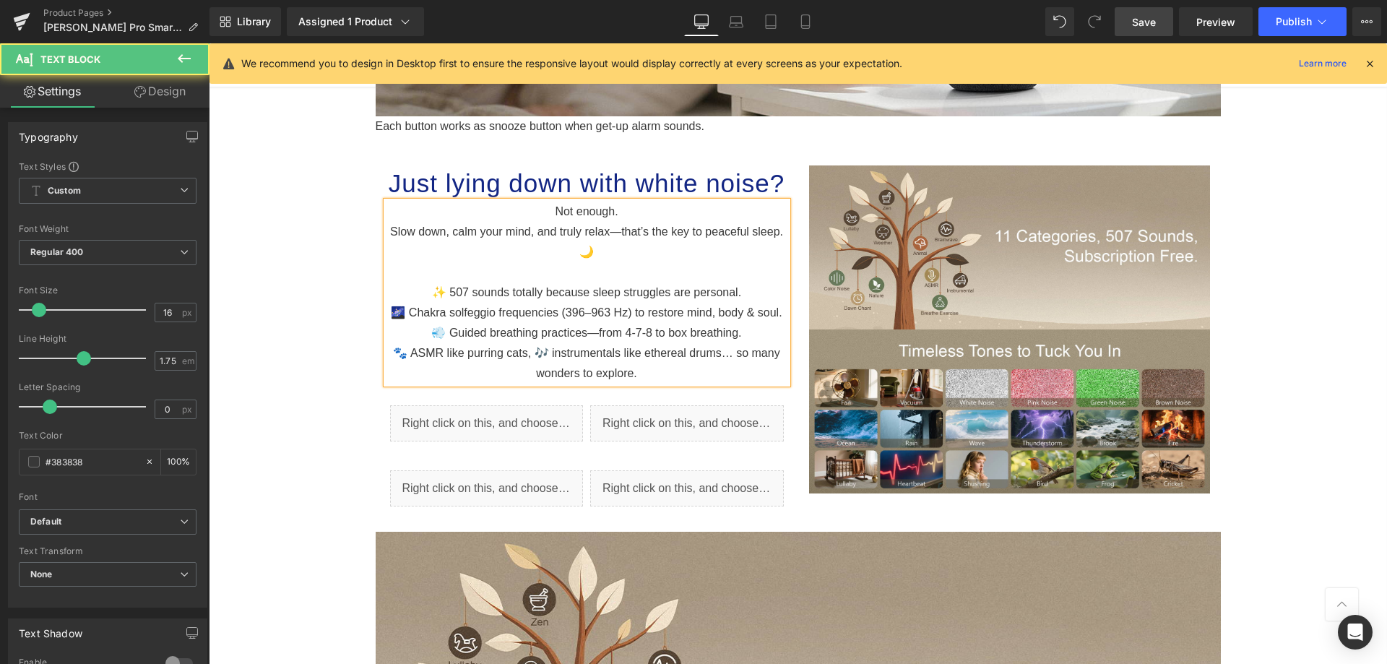
click at [659, 262] on p at bounding box center [586, 272] width 401 height 20
click at [659, 246] on p "Slow down, calm your mind, and truly relax—that’s the key to peaceful sleep. 🌙" at bounding box center [586, 242] width 401 height 40
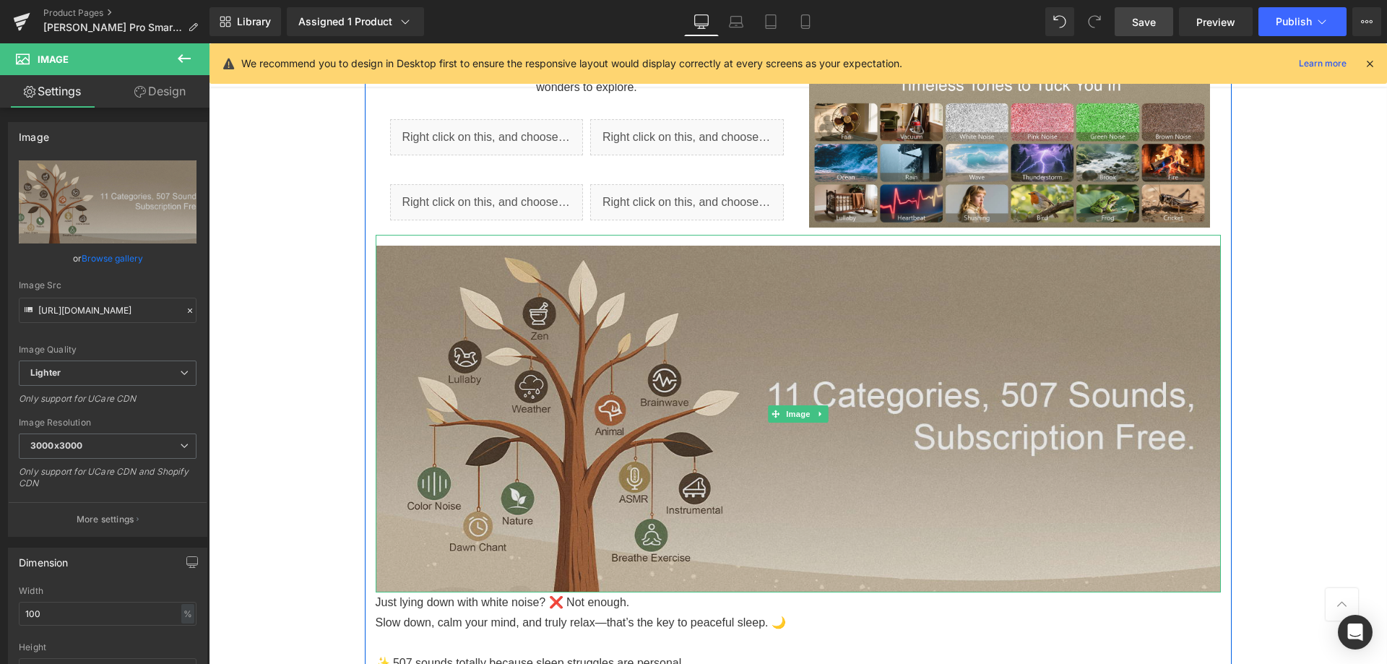
scroll to position [1913, 0]
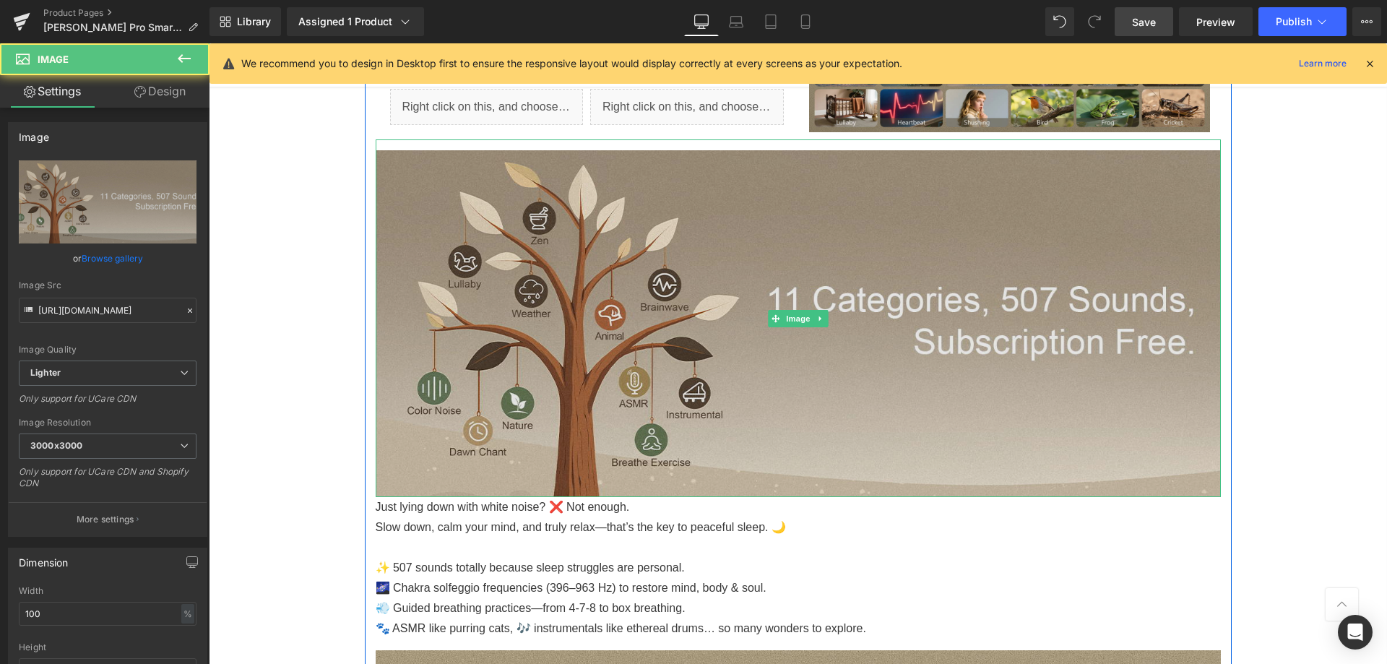
click at [676, 371] on img at bounding box center [798, 318] width 845 height 358
click at [654, 142] on img at bounding box center [798, 318] width 845 height 358
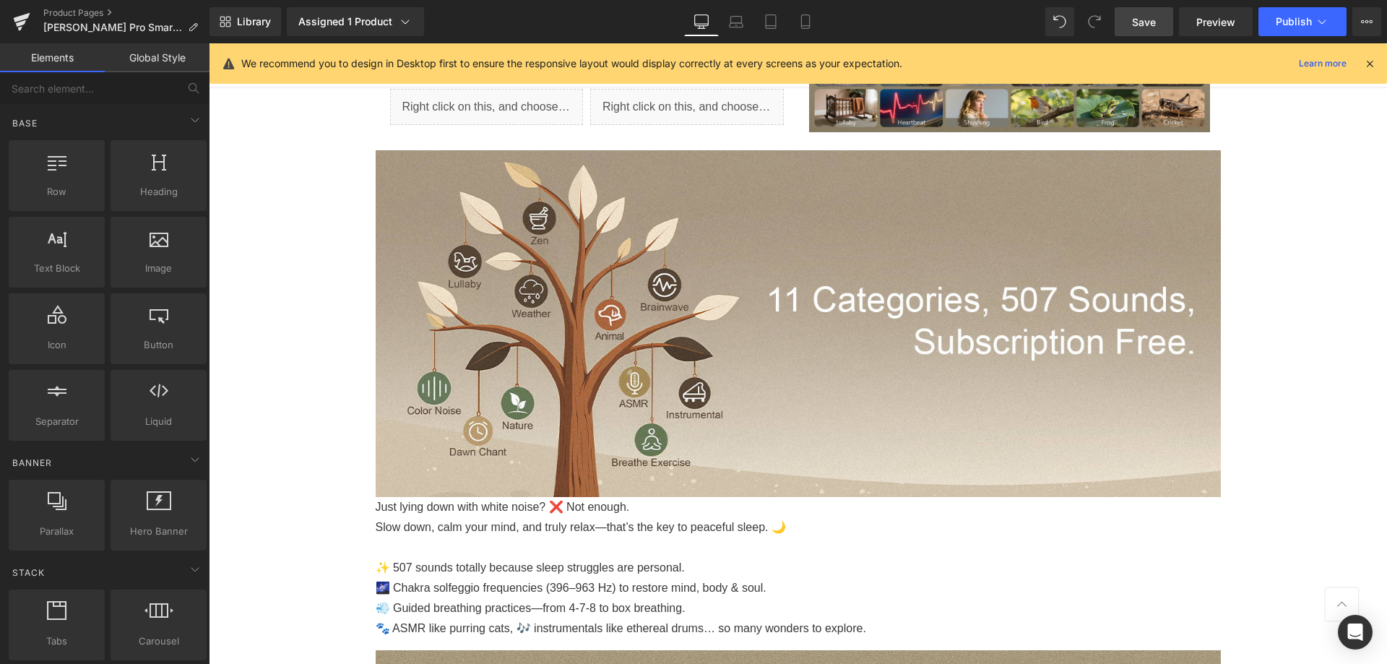
click at [1275, 210] on div "Sale Off (P) Image" at bounding box center [798, 653] width 1178 height 4886
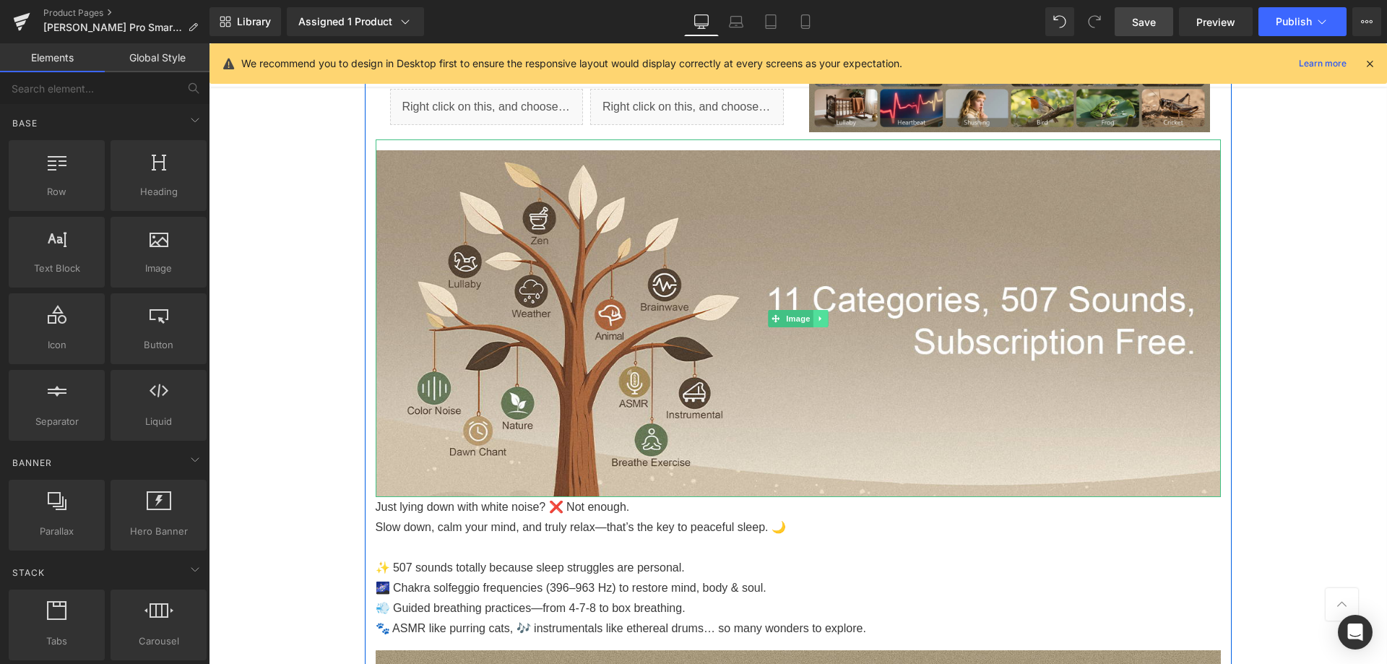
click at [816, 314] on icon at bounding box center [820, 318] width 8 height 9
click at [820, 317] on link at bounding box center [827, 318] width 15 height 17
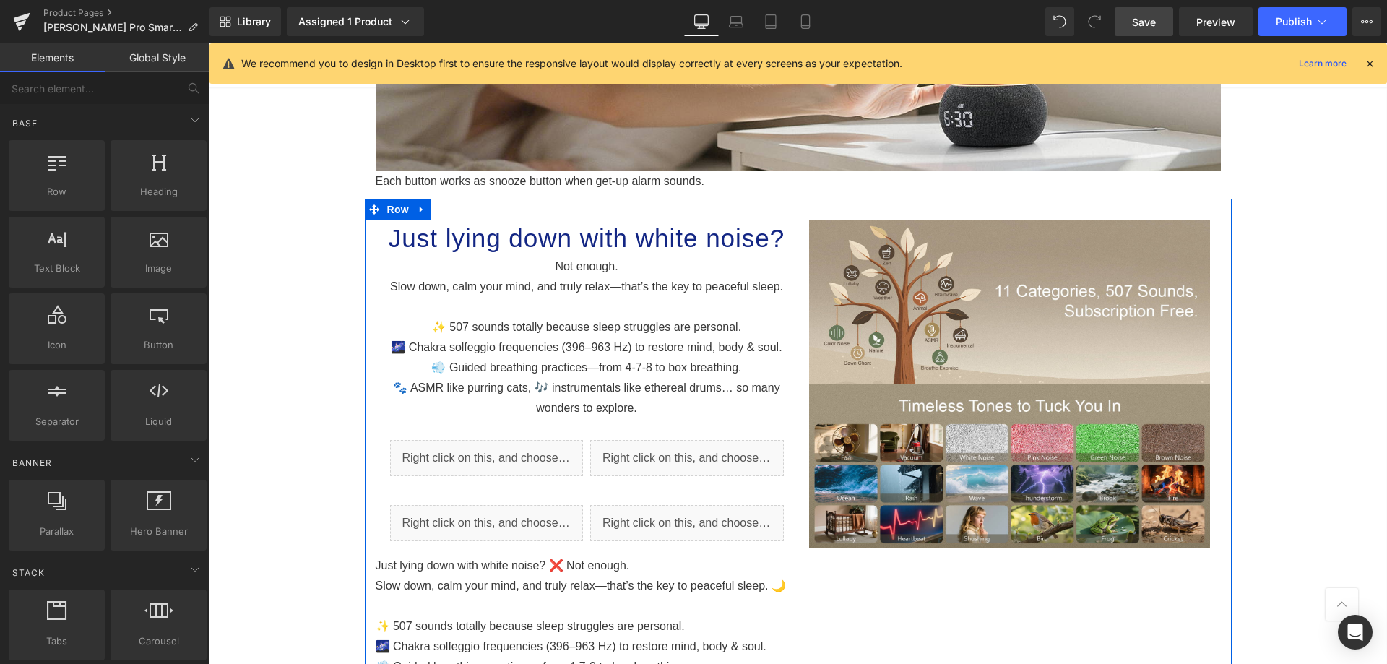
scroll to position [1480, 0]
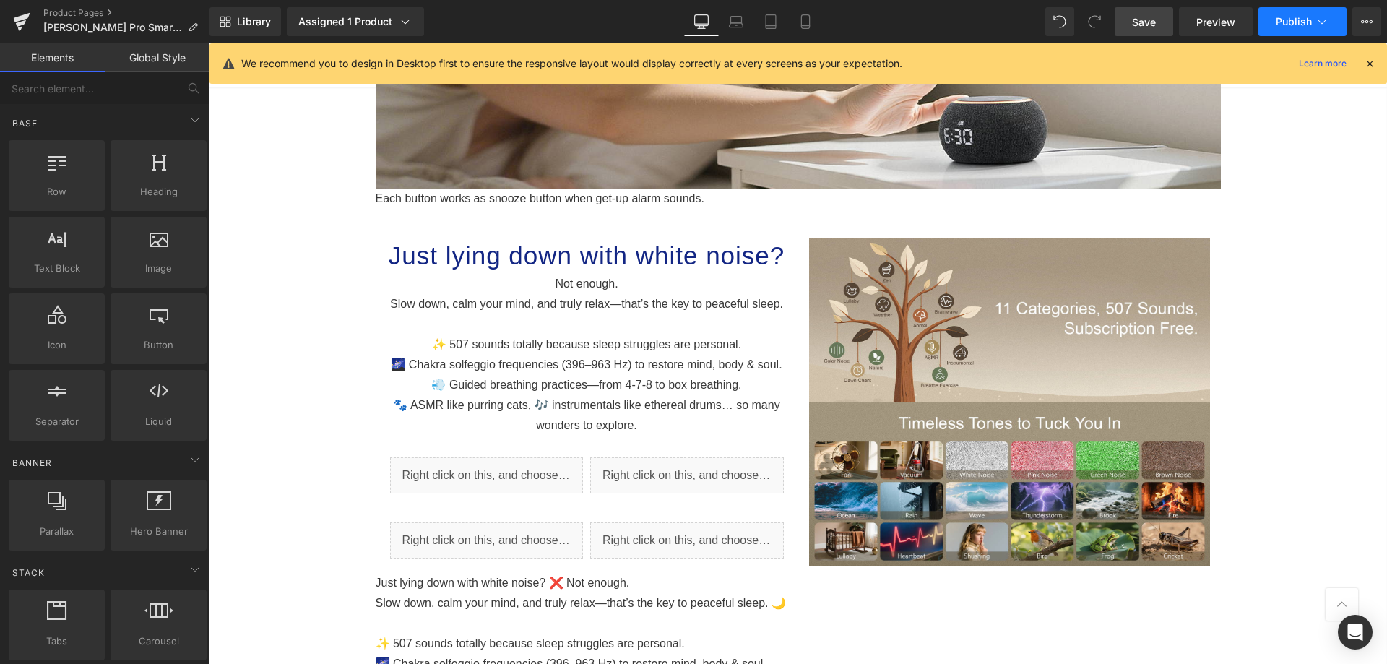
click at [1281, 28] on button "Publish" at bounding box center [1302, 21] width 88 height 29
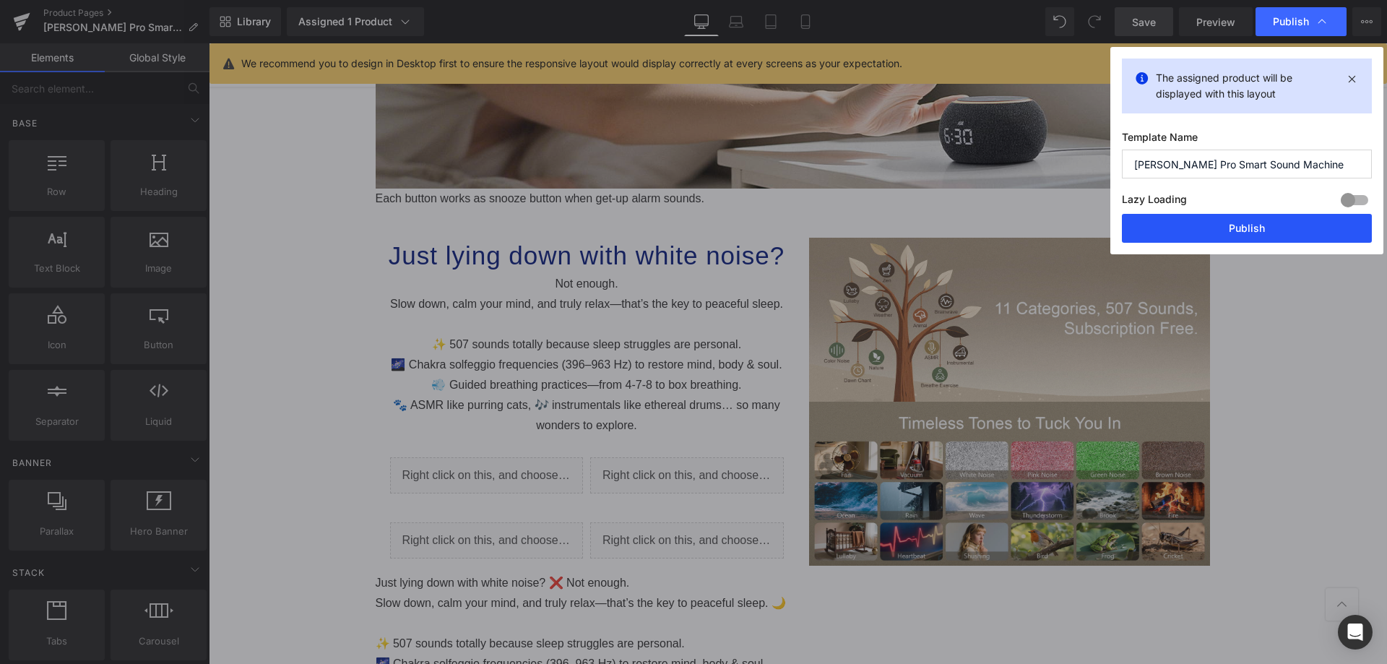
click at [1219, 236] on button "Publish" at bounding box center [1247, 228] width 250 height 29
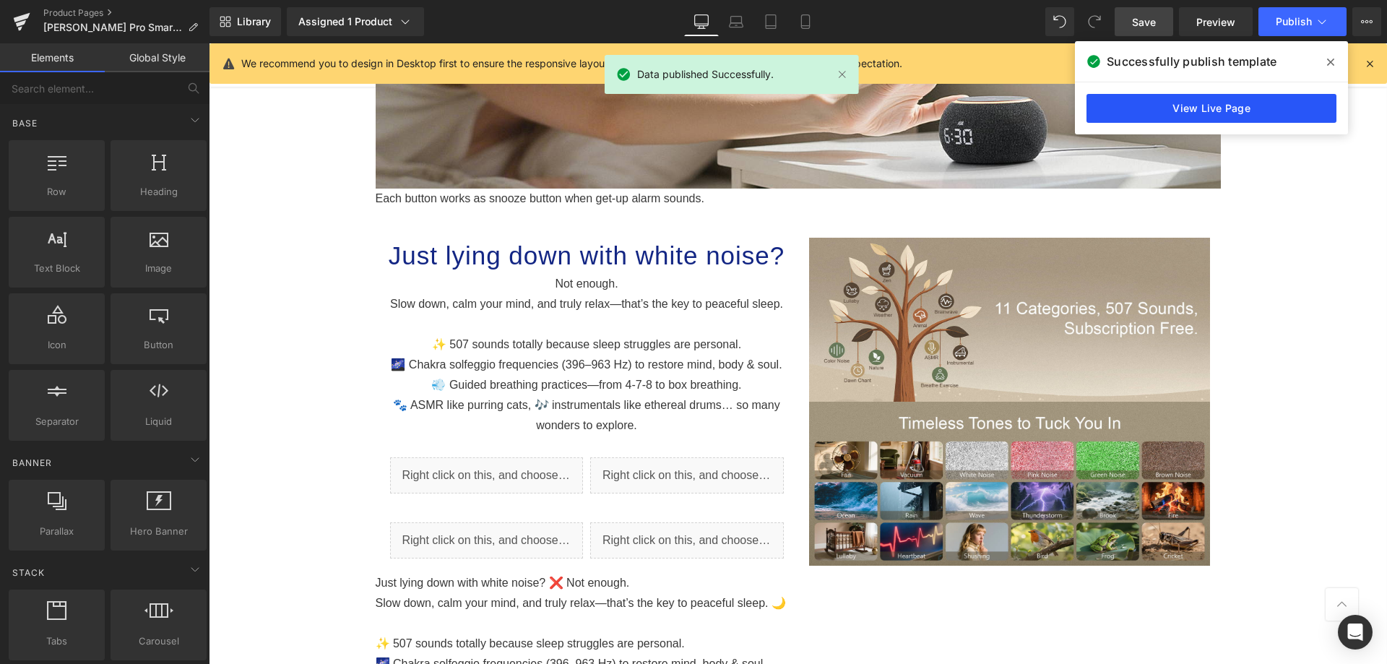
click at [1216, 108] on link "View Live Page" at bounding box center [1211, 108] width 250 height 29
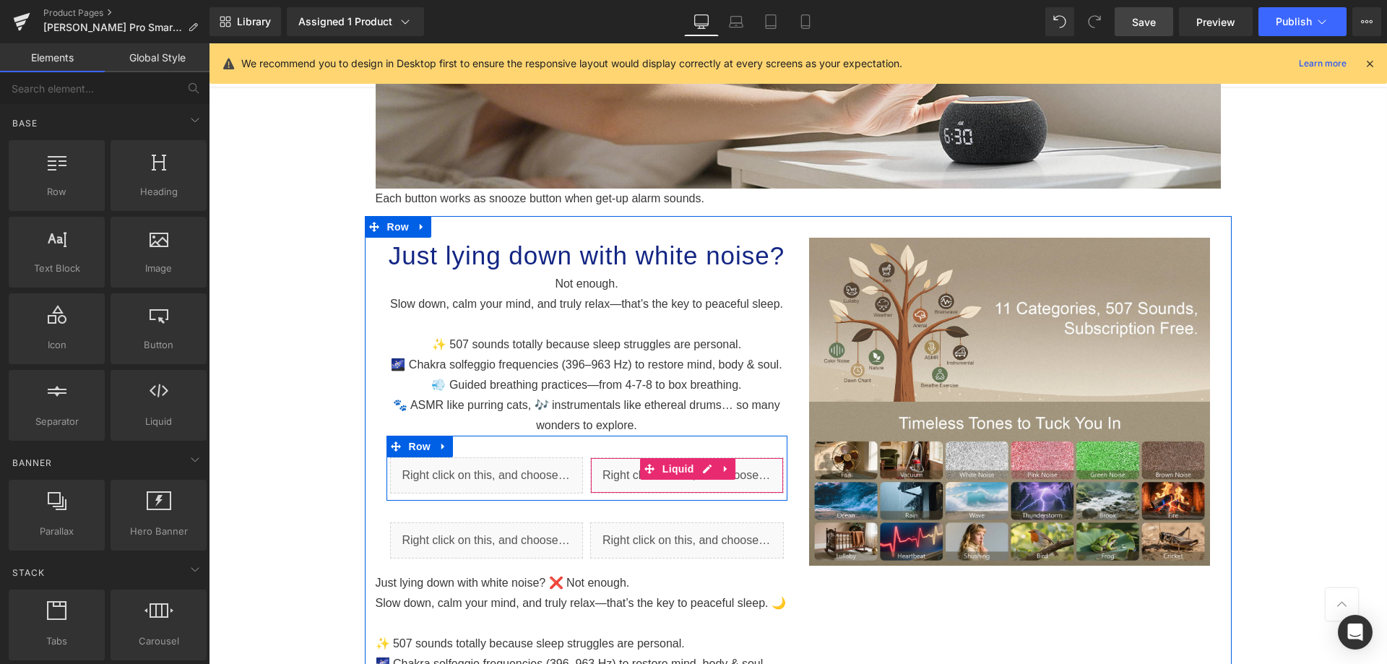
scroll to position [1697, 0]
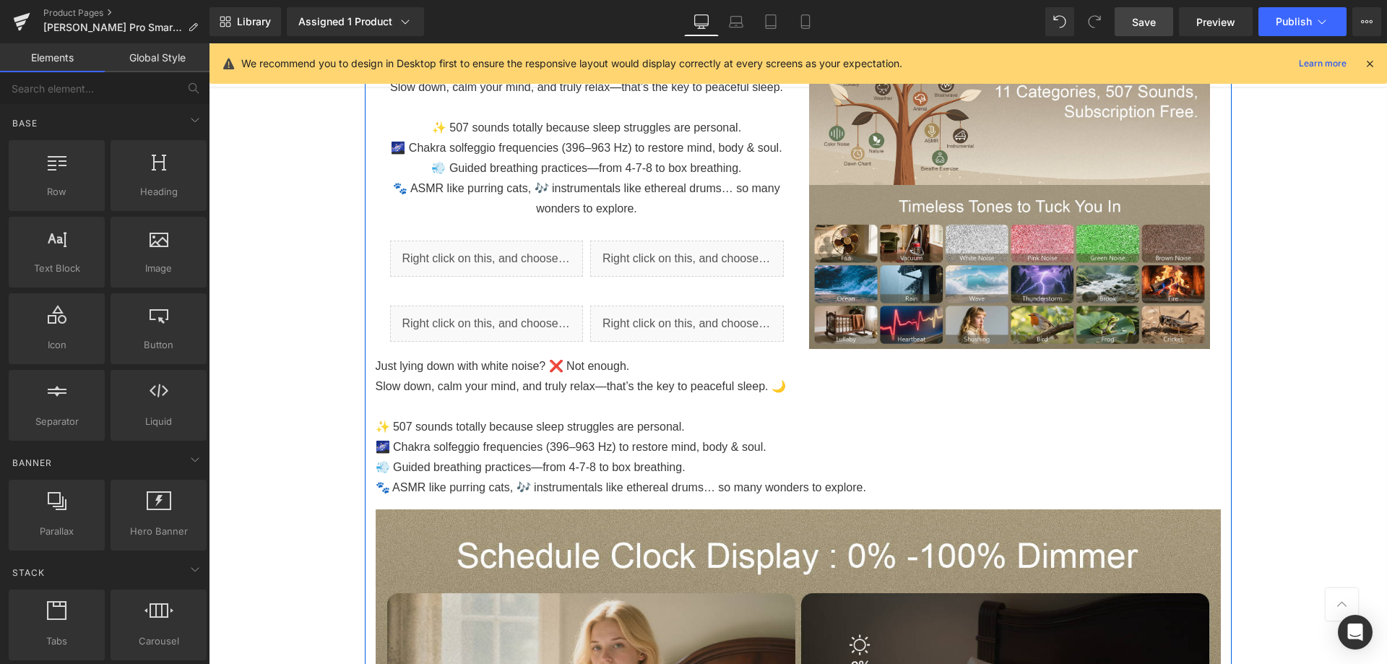
click at [740, 428] on p "✨ 507 sounds totally because sleep struggles are personal." at bounding box center [798, 427] width 845 height 20
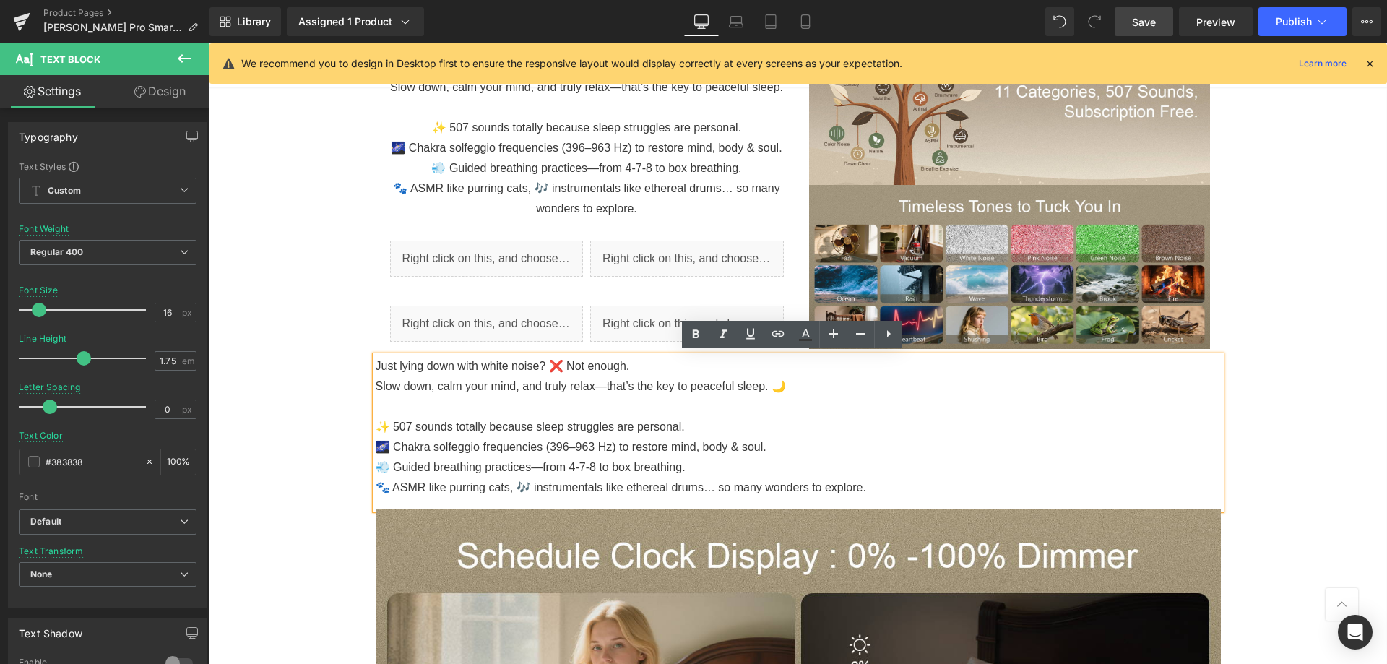
drag, startPoint x: 1304, startPoint y: 391, endPoint x: 1294, endPoint y: 391, distance: 9.4
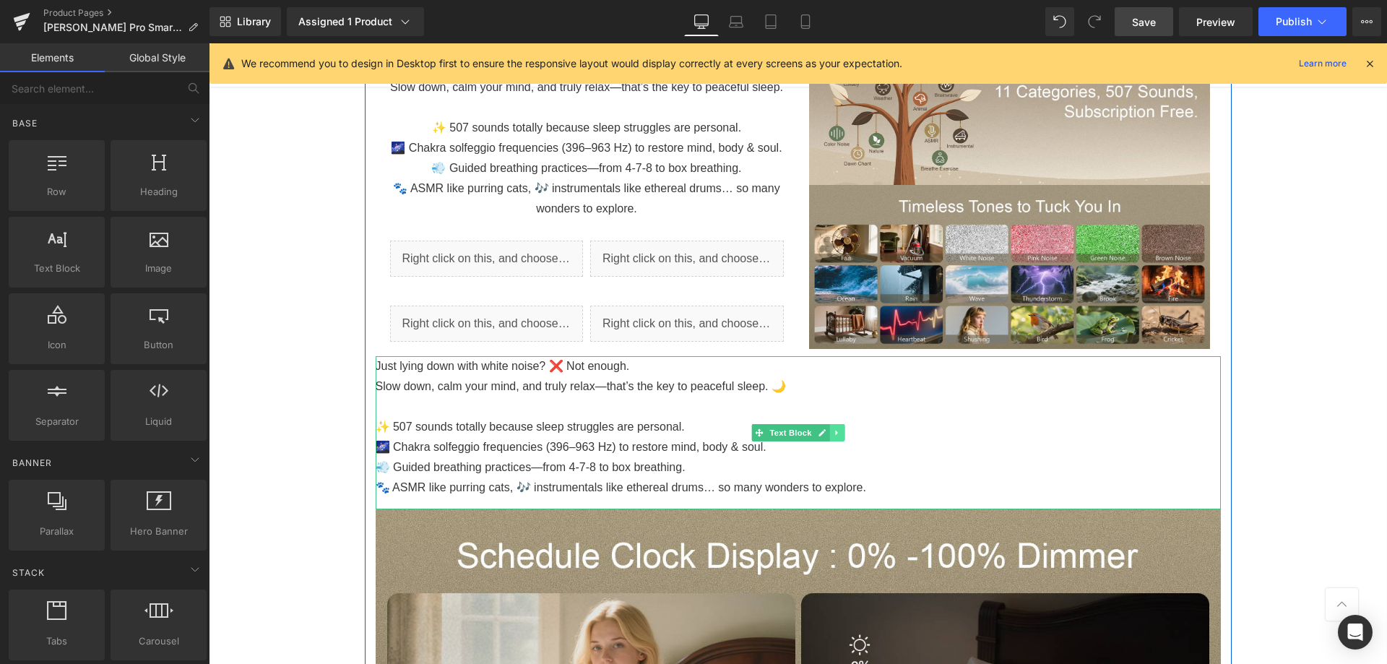
click at [835, 432] on link at bounding box center [836, 432] width 15 height 17
click at [840, 432] on icon at bounding box center [844, 433] width 8 height 8
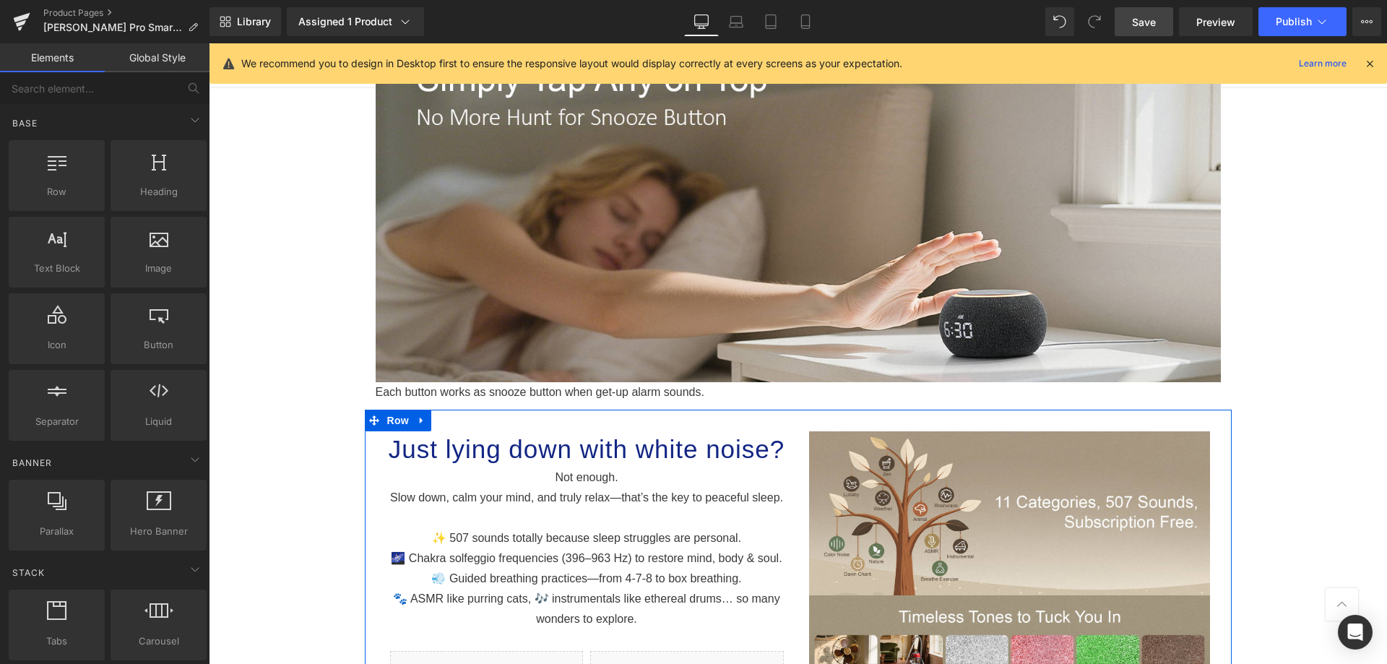
scroll to position [1263, 0]
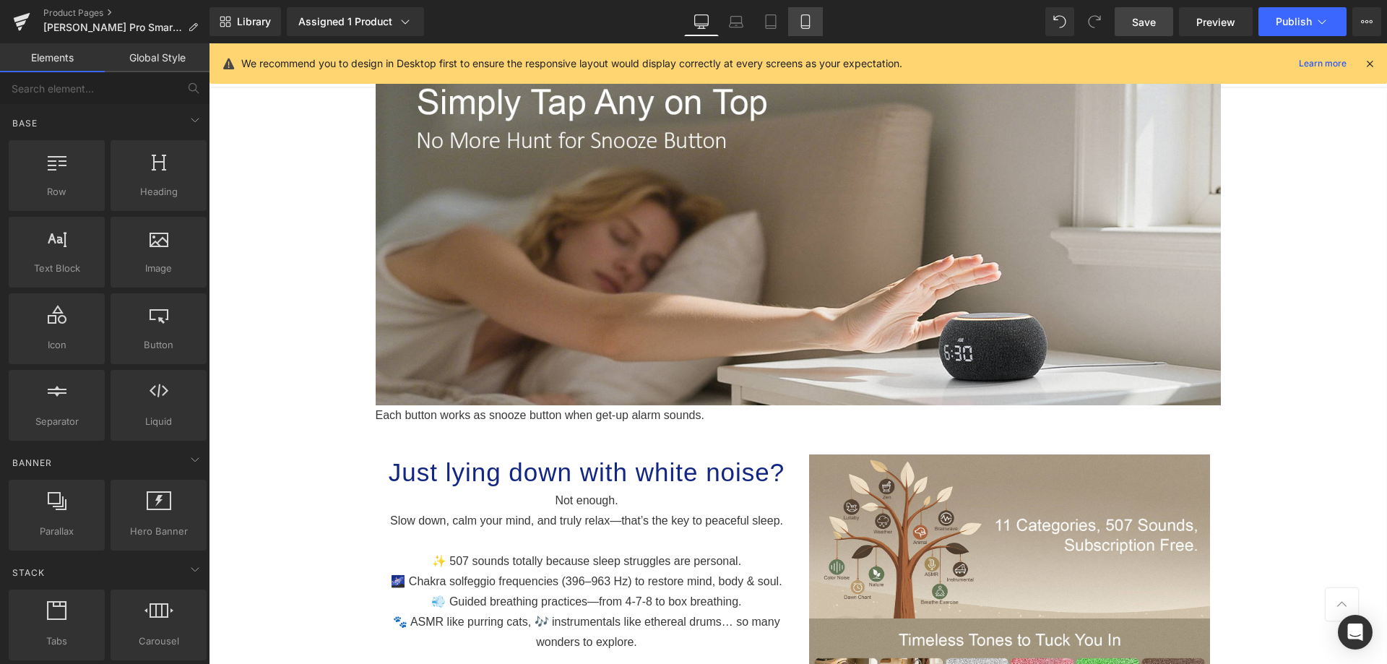
click at [814, 20] on link "Mobile" at bounding box center [805, 21] width 35 height 29
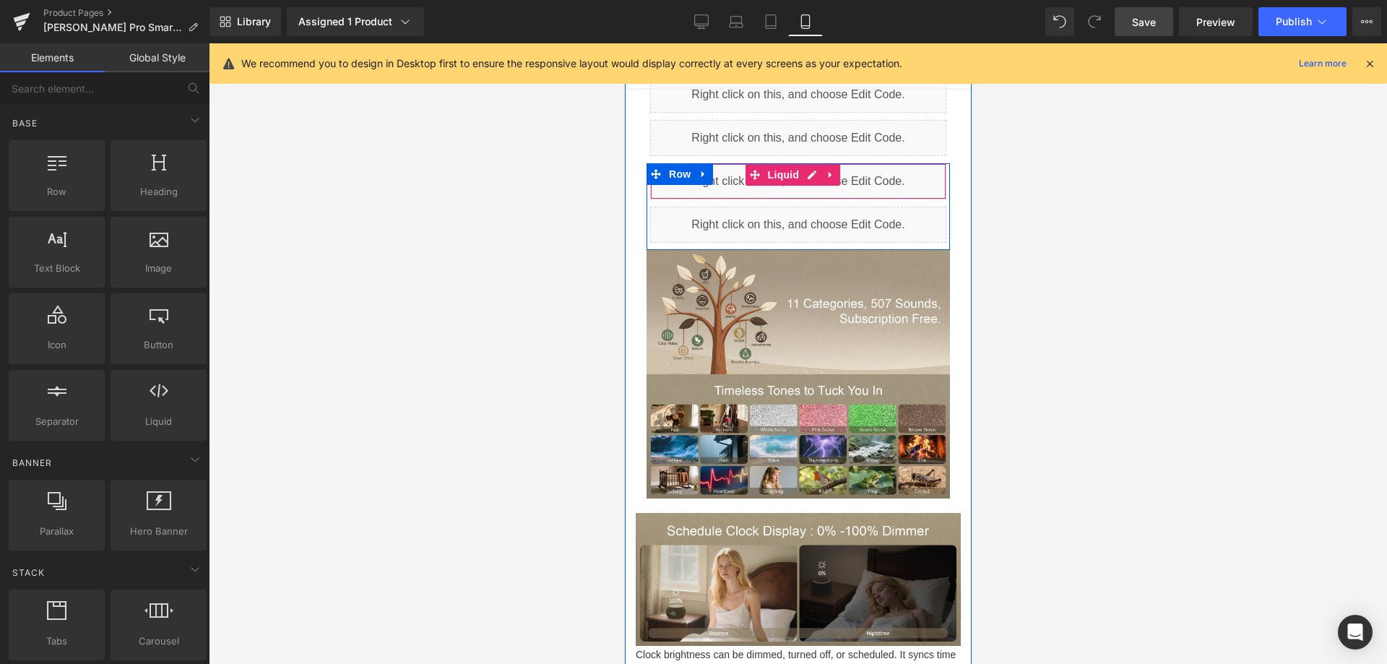
scroll to position [2076, 0]
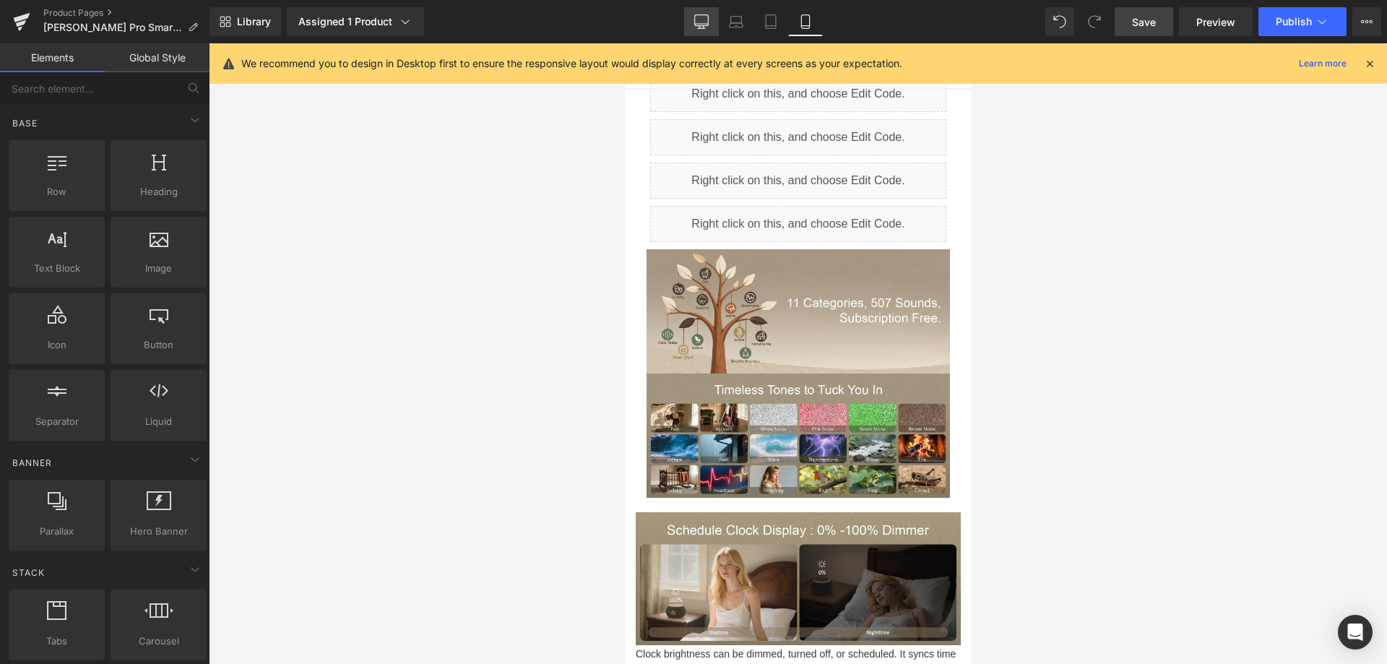
click at [694, 20] on icon at bounding box center [701, 21] width 14 height 14
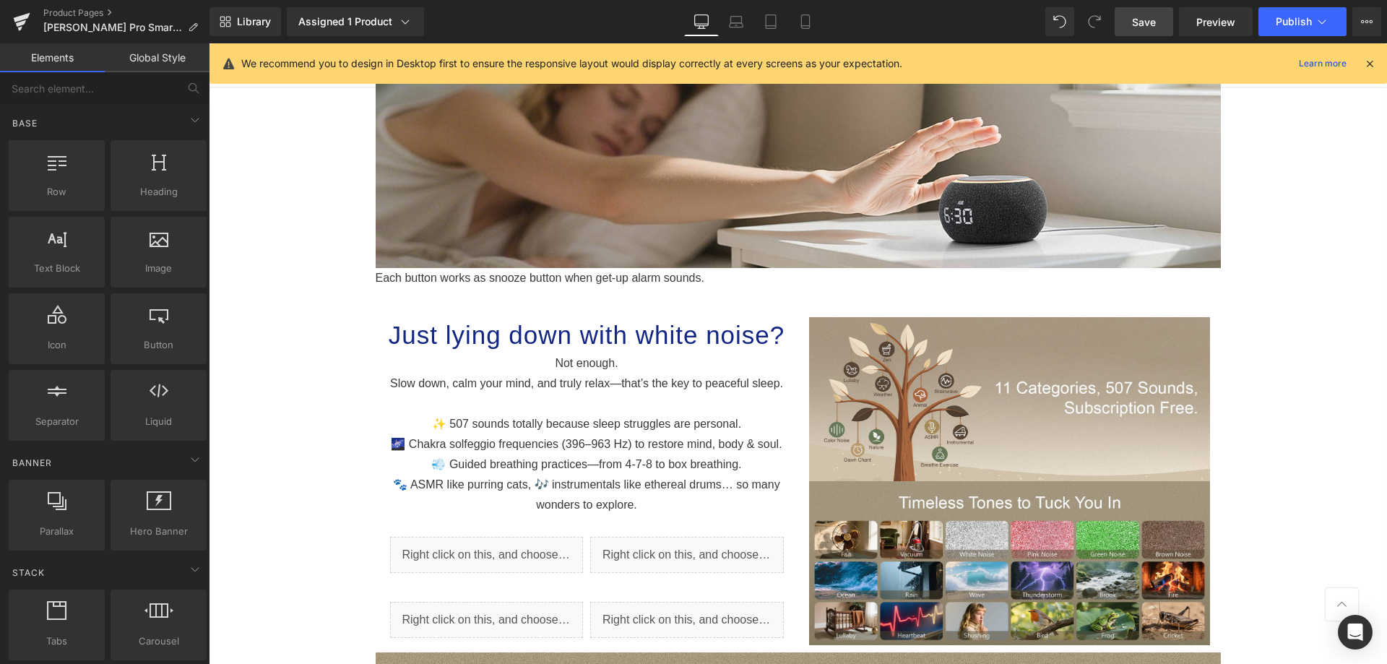
scroll to position [1404, 0]
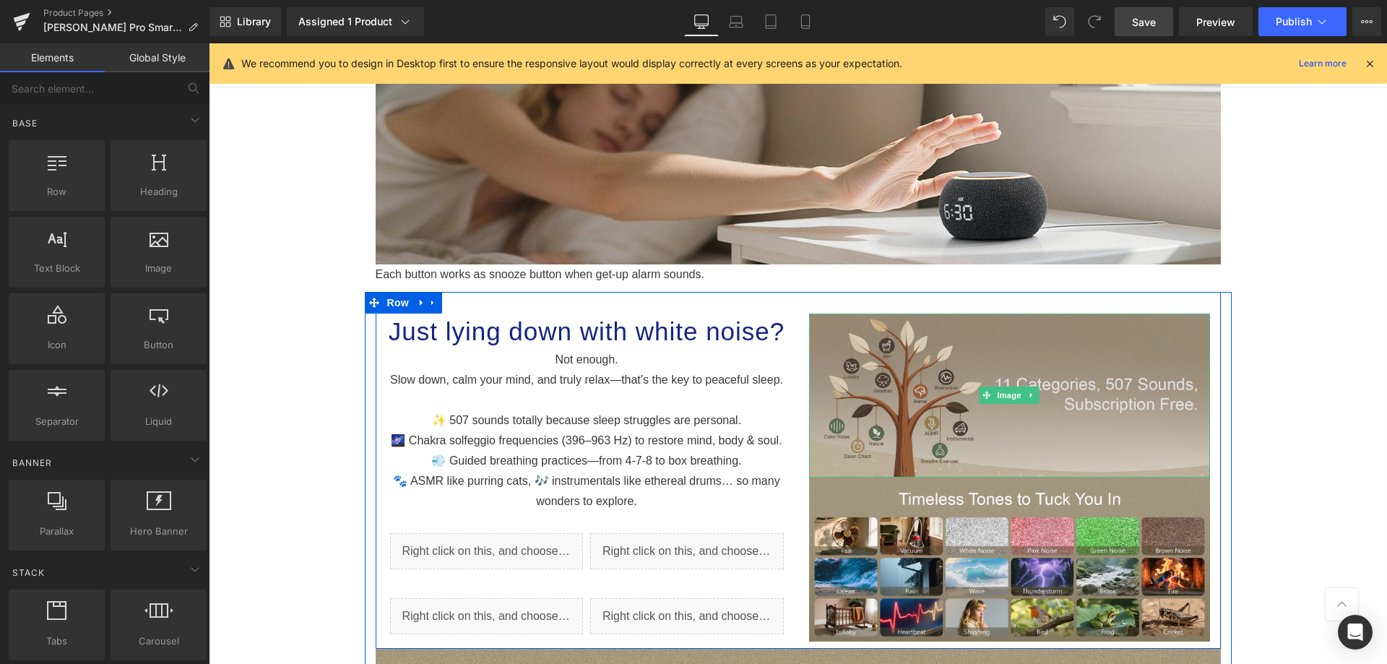
click at [883, 391] on img at bounding box center [1009, 395] width 401 height 164
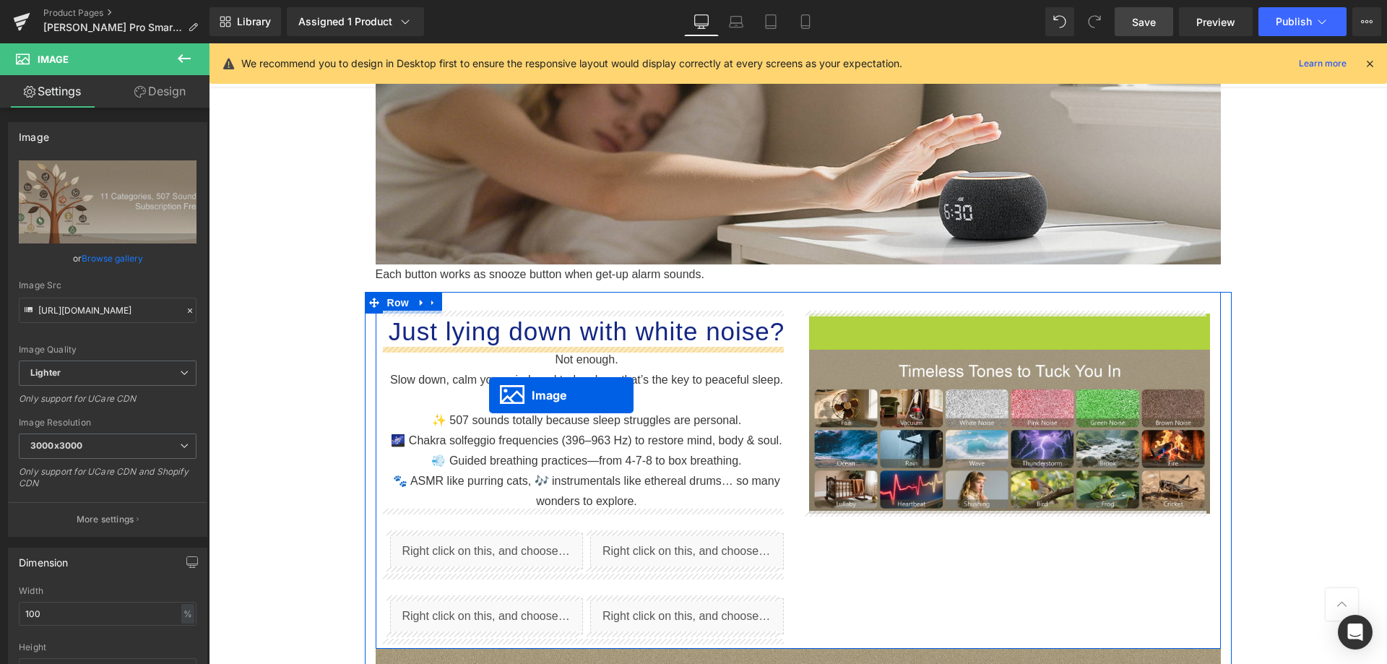
drag, startPoint x: 978, startPoint y: 397, endPoint x: 489, endPoint y: 395, distance: 489.0
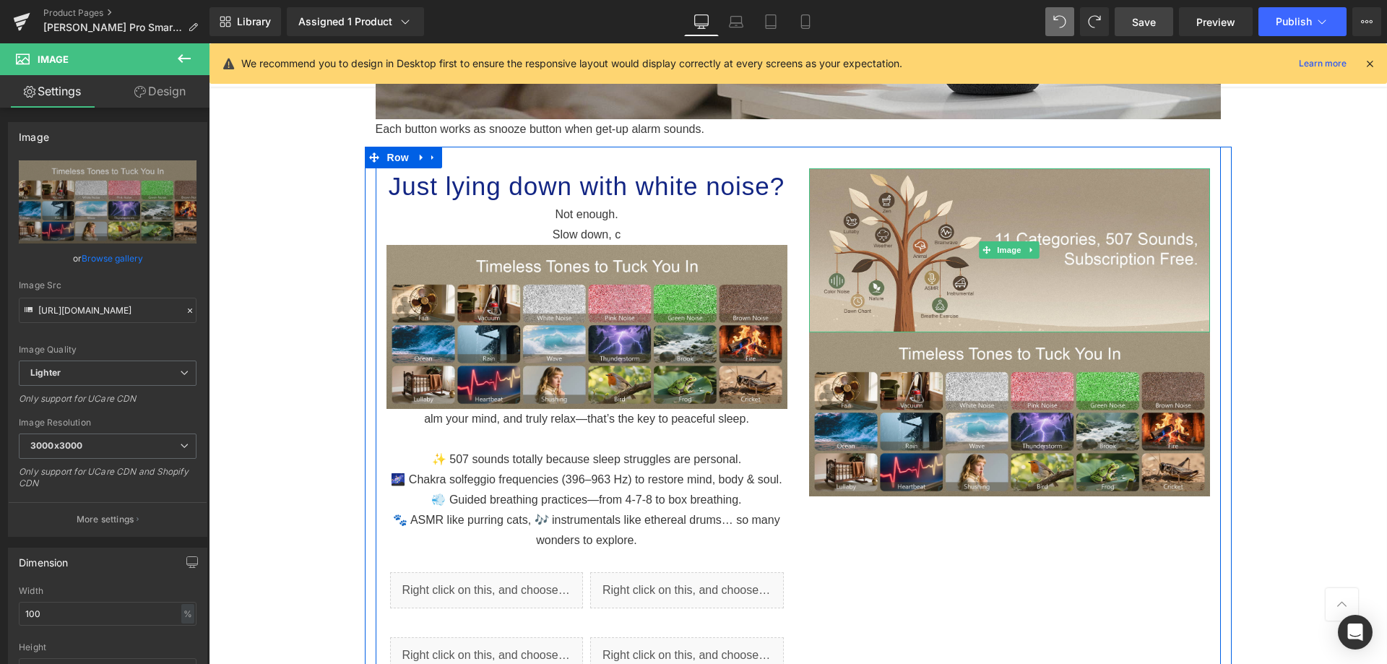
scroll to position [1548, 0]
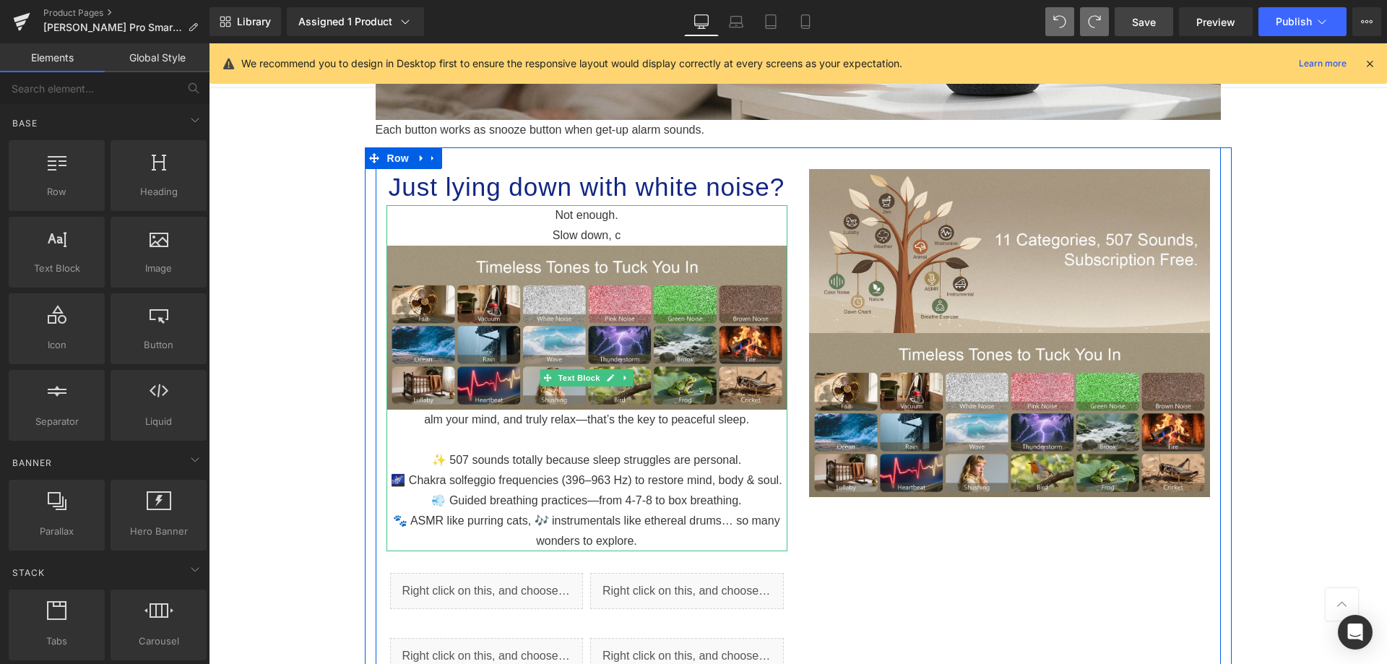
click at [583, 316] on img at bounding box center [586, 328] width 401 height 164
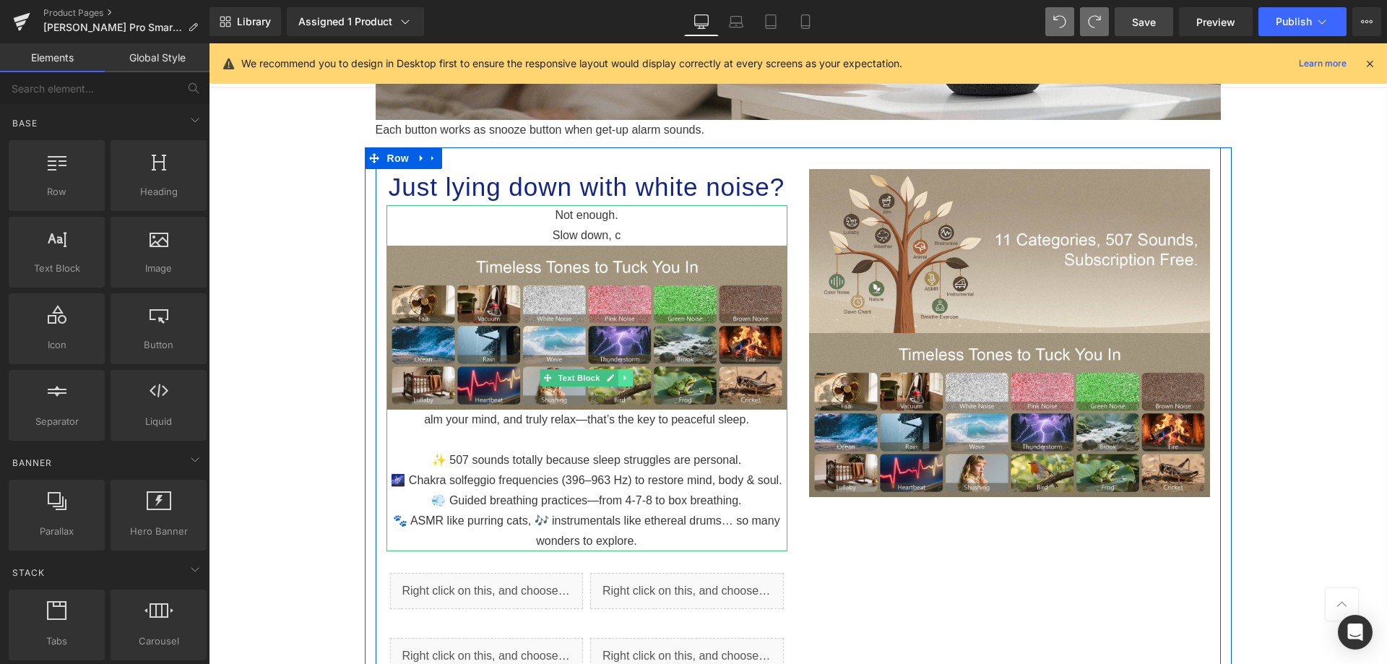
click at [621, 382] on link at bounding box center [625, 377] width 15 height 17
click at [625, 382] on link at bounding box center [632, 377] width 15 height 17
click at [519, 313] on img at bounding box center [586, 328] width 401 height 164
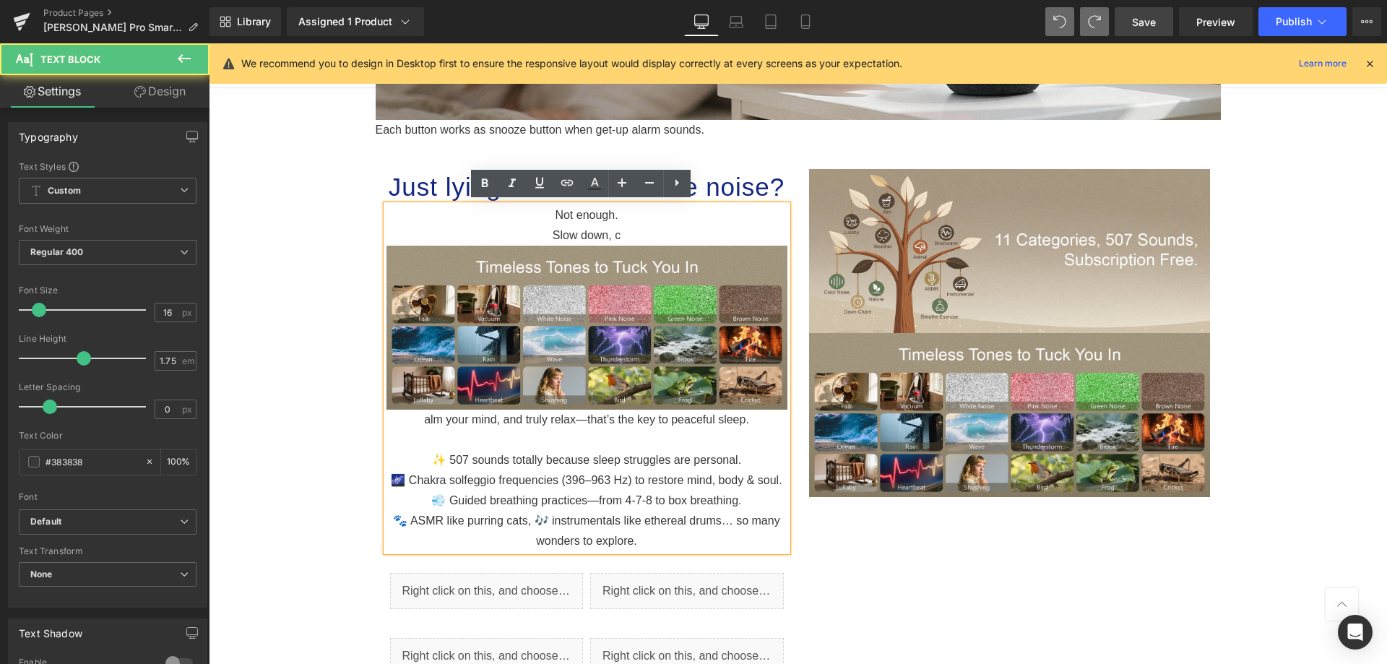
click at [629, 289] on img at bounding box center [586, 328] width 401 height 164
click at [716, 347] on img at bounding box center [586, 328] width 401 height 164
click at [416, 415] on p "Slow down, c alm your mind, and truly relax—that’s the key to peaceful sleep." at bounding box center [586, 327] width 401 height 204
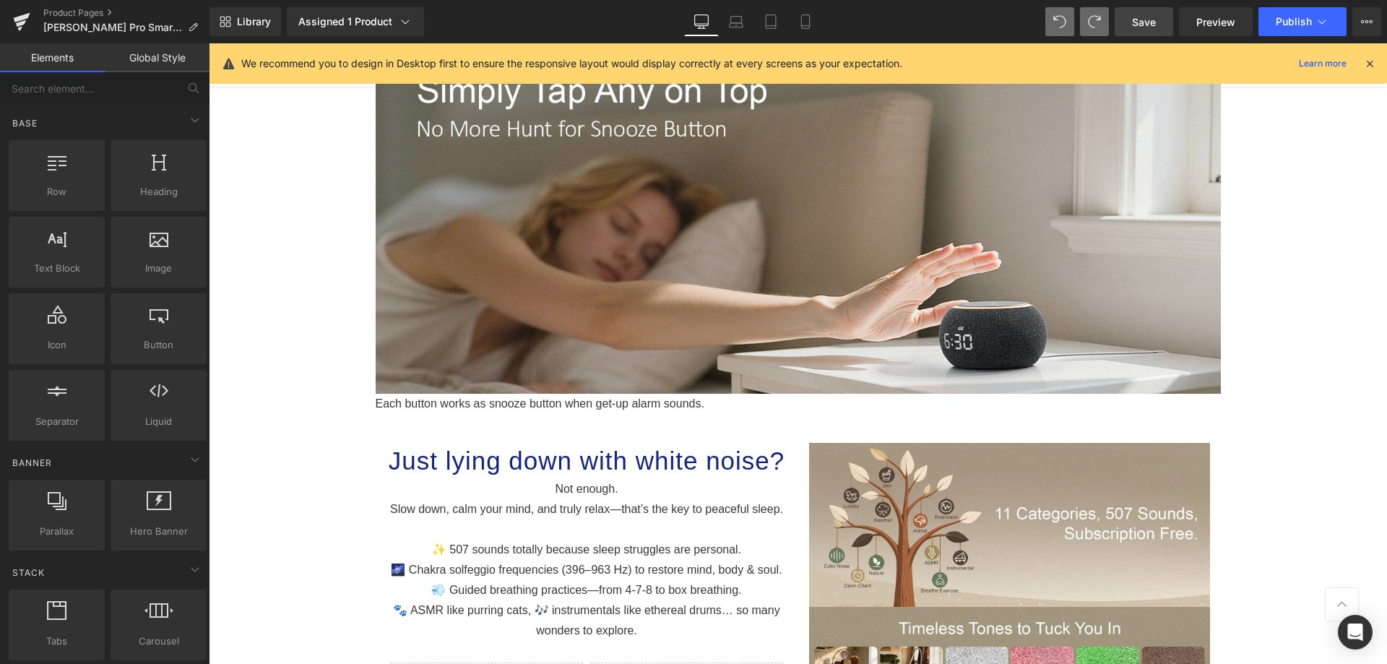
scroll to position [1404, 0]
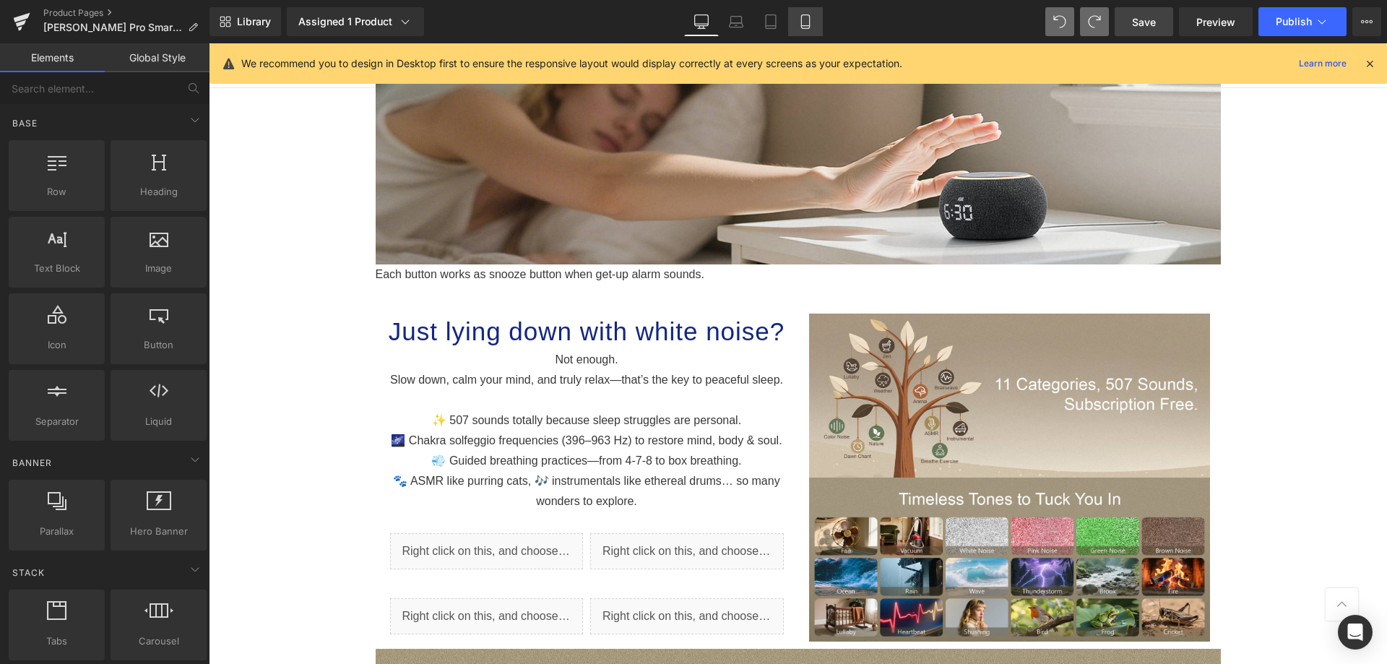
click at [822, 24] on link "Mobile" at bounding box center [805, 21] width 35 height 29
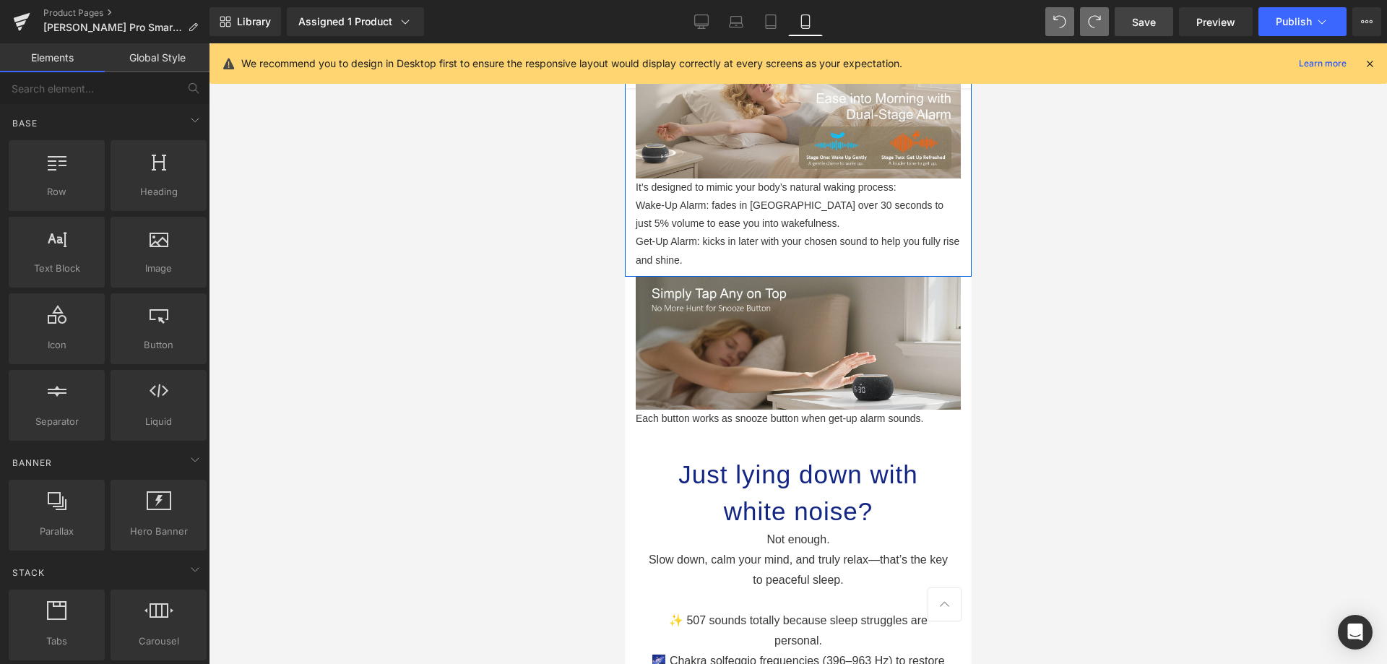
scroll to position [1364, 0]
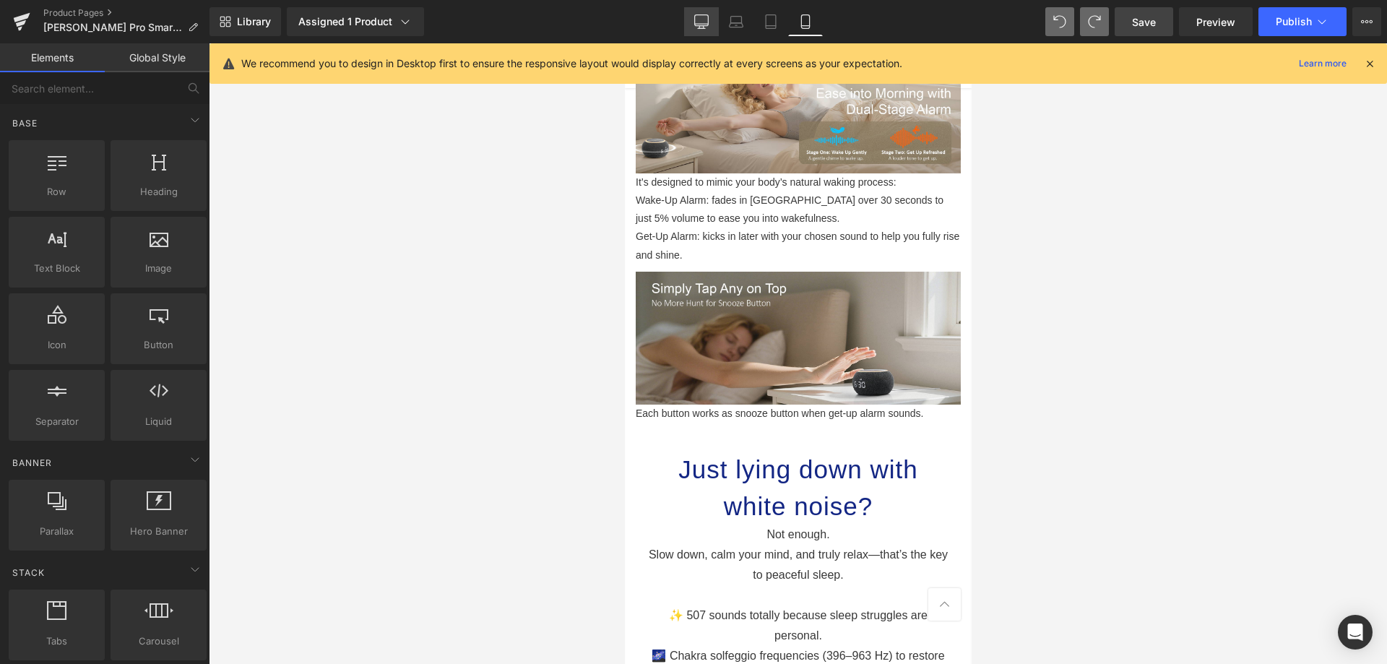
click at [705, 24] on icon at bounding box center [702, 24] width 14 height 0
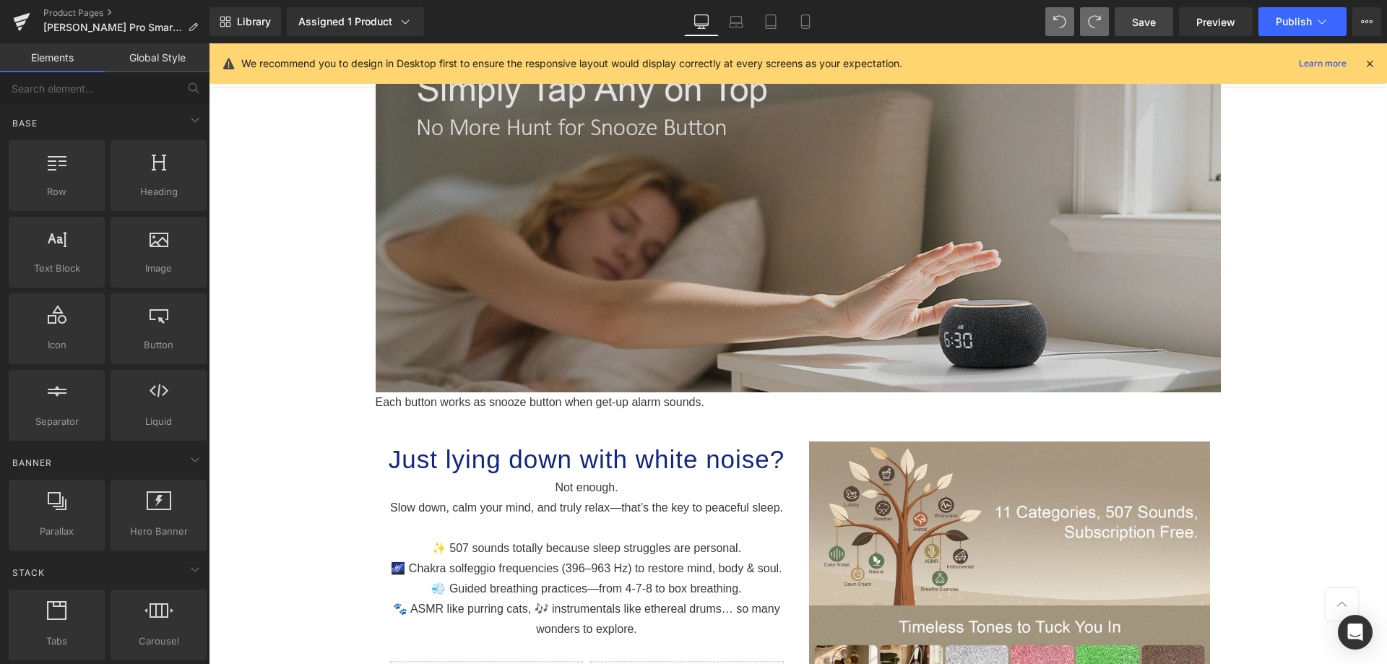
scroll to position [1275, 0]
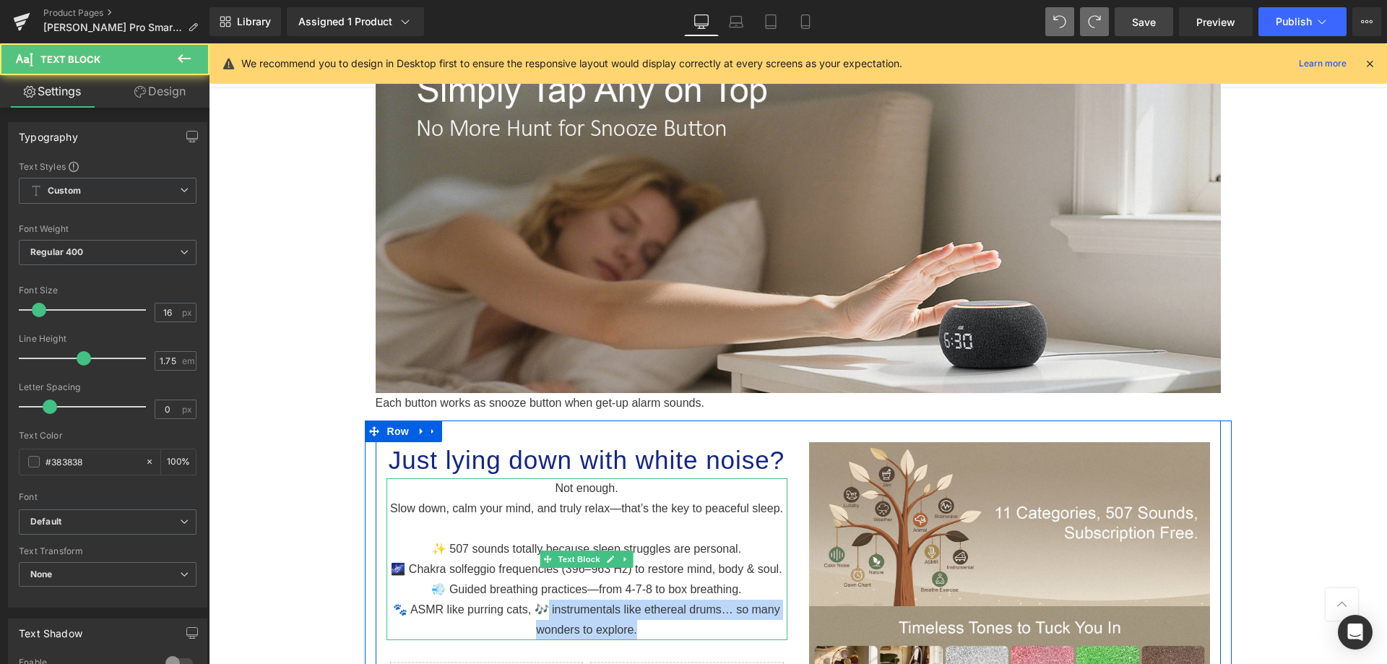
drag, startPoint x: 699, startPoint y: 624, endPoint x: 546, endPoint y: 598, distance: 155.3
click at [546, 599] on p "🐾 ASMR like purring cats, 🎶 instrumentals like ethereal drums… so many wonders …" at bounding box center [586, 619] width 401 height 40
copy p "nstrumentals like ethereal drums… so many wonders to explore."
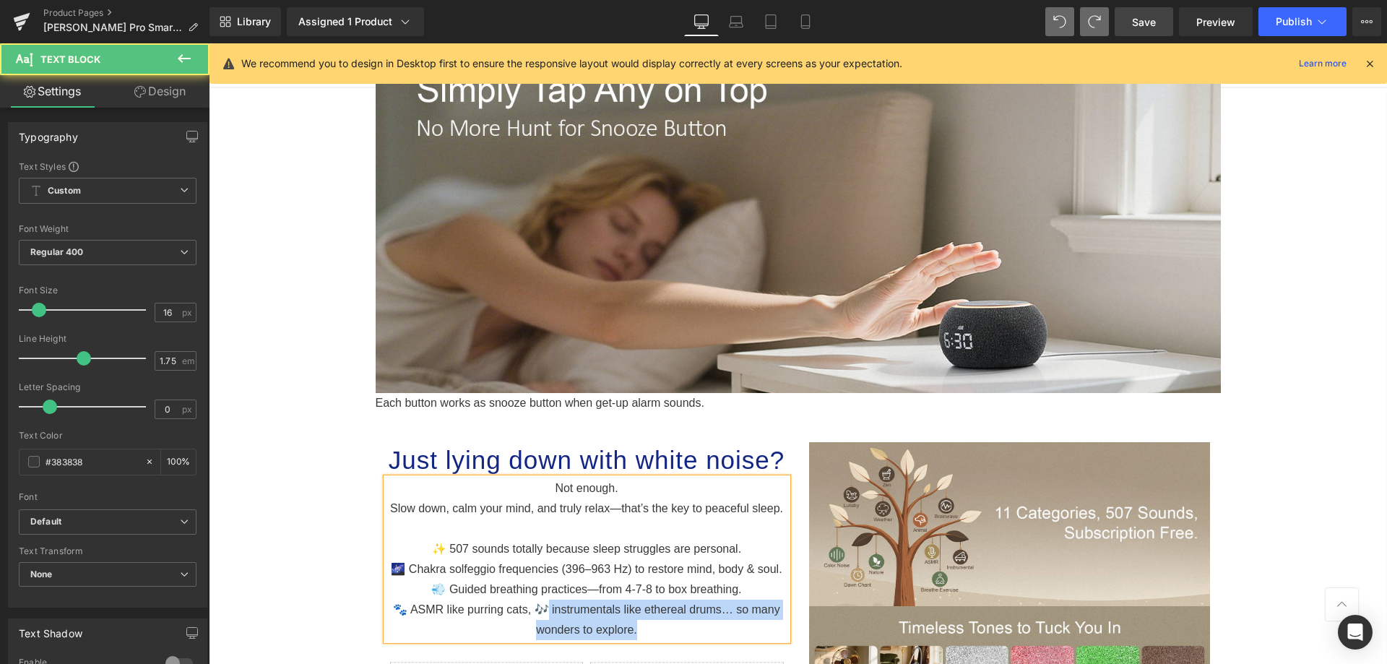
click at [649, 628] on p "🐾 ASMR like purring cats, 🎶 instrumentals like ethereal drums… so many wonders …" at bounding box center [586, 619] width 401 height 40
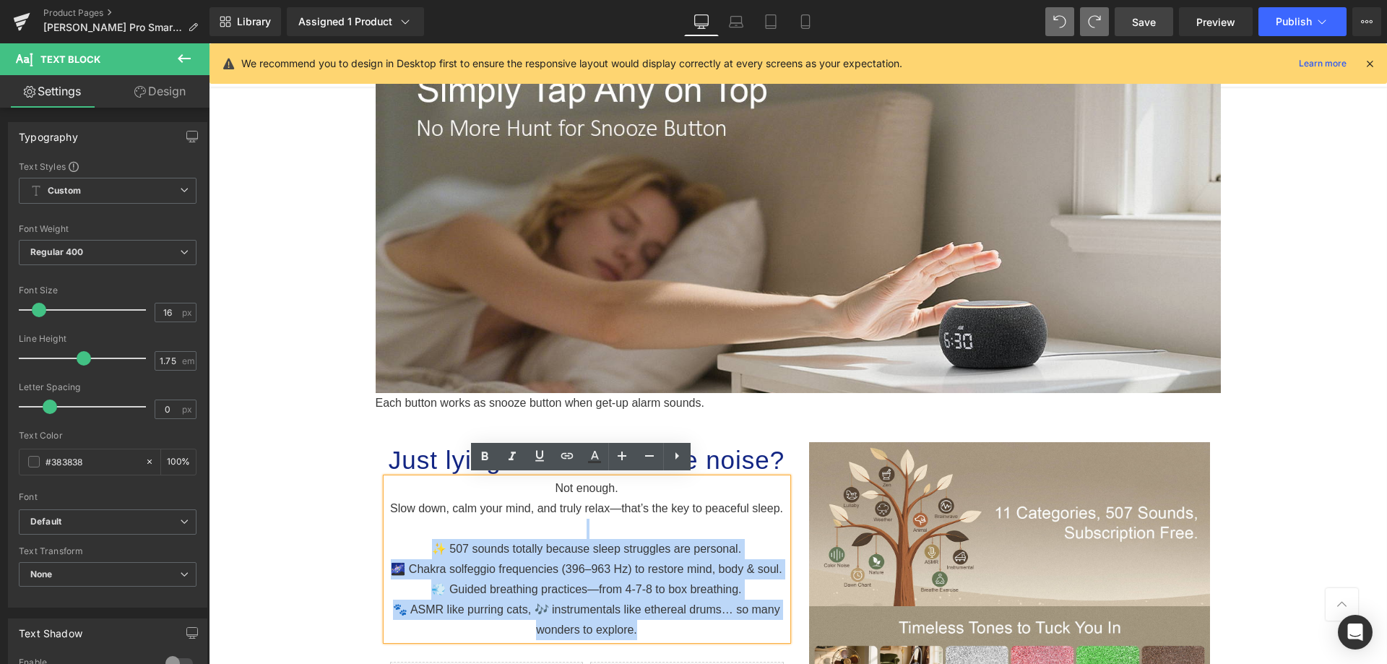
drag, startPoint x: 649, startPoint y: 628, endPoint x: 482, endPoint y: 521, distance: 198.5
click at [482, 521] on div "Not enough. Slow down, c alm your mind, and truly relax—that’s the key to peace…" at bounding box center [586, 559] width 401 height 162
copy div "✨ 507 sounds totally because sleep struggles are personal. 🌌 Chakra solfeggio f…"
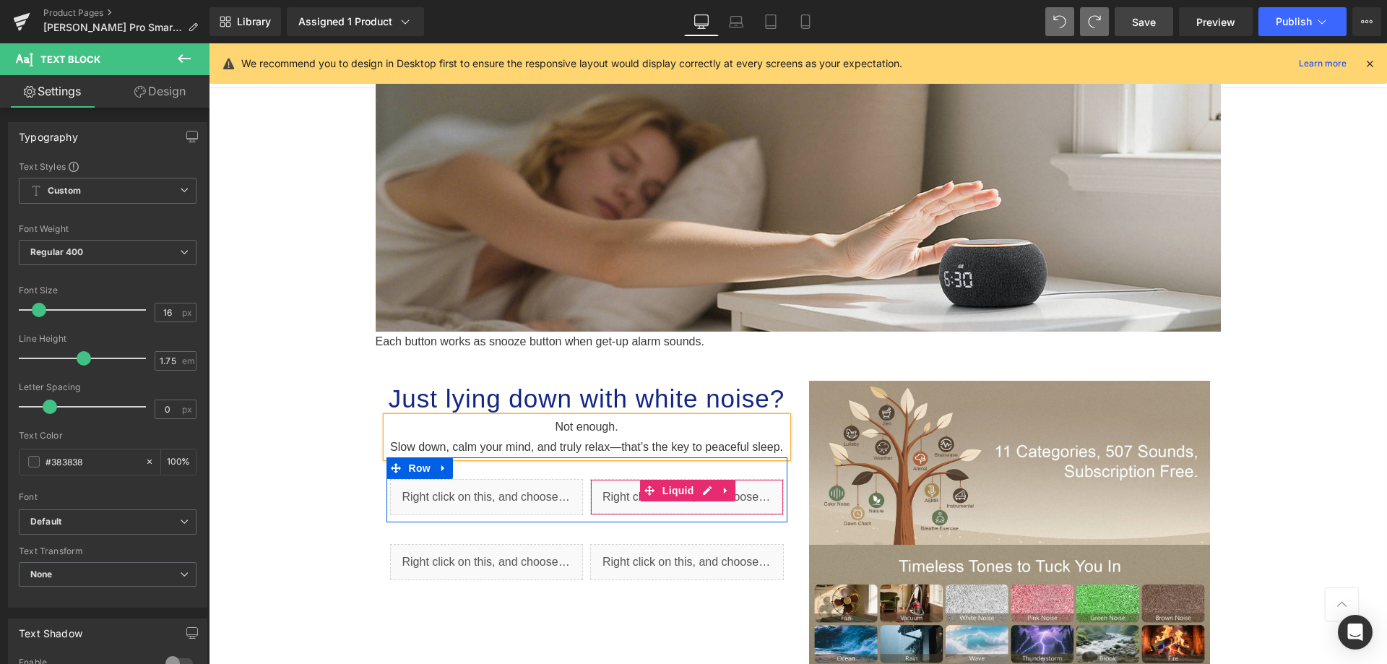
scroll to position [1420, 0]
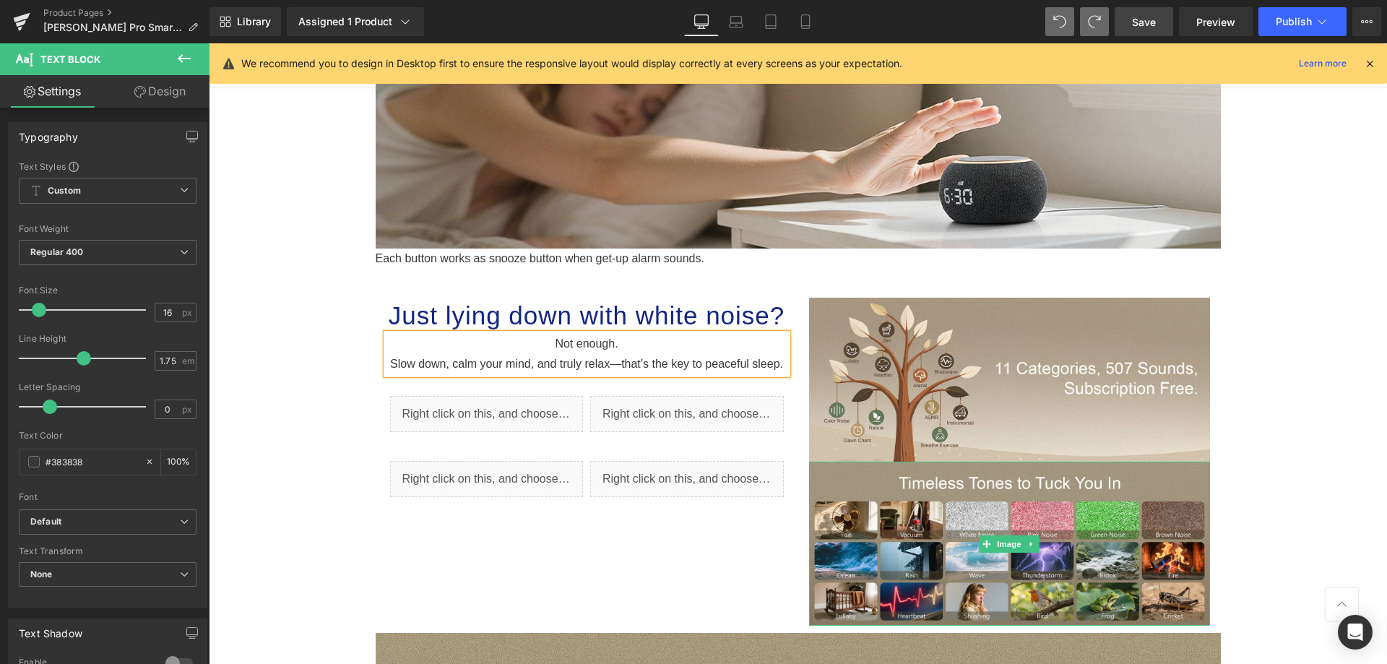
click at [1000, 535] on span "Image" at bounding box center [1009, 543] width 30 height 17
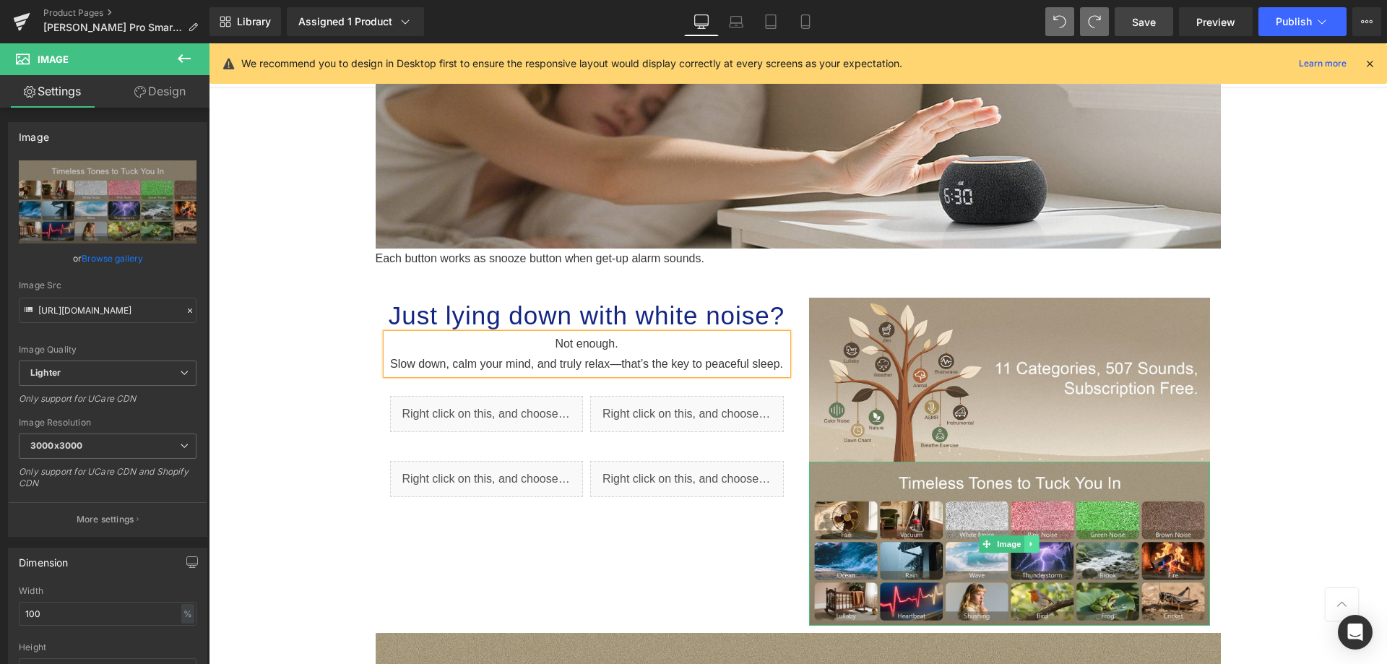
click at [1028, 542] on icon at bounding box center [1032, 544] width 8 height 9
drag, startPoint x: 1023, startPoint y: 542, endPoint x: 1031, endPoint y: 542, distance: 7.9
click at [1031, 542] on li at bounding box center [1024, 543] width 45 height 17
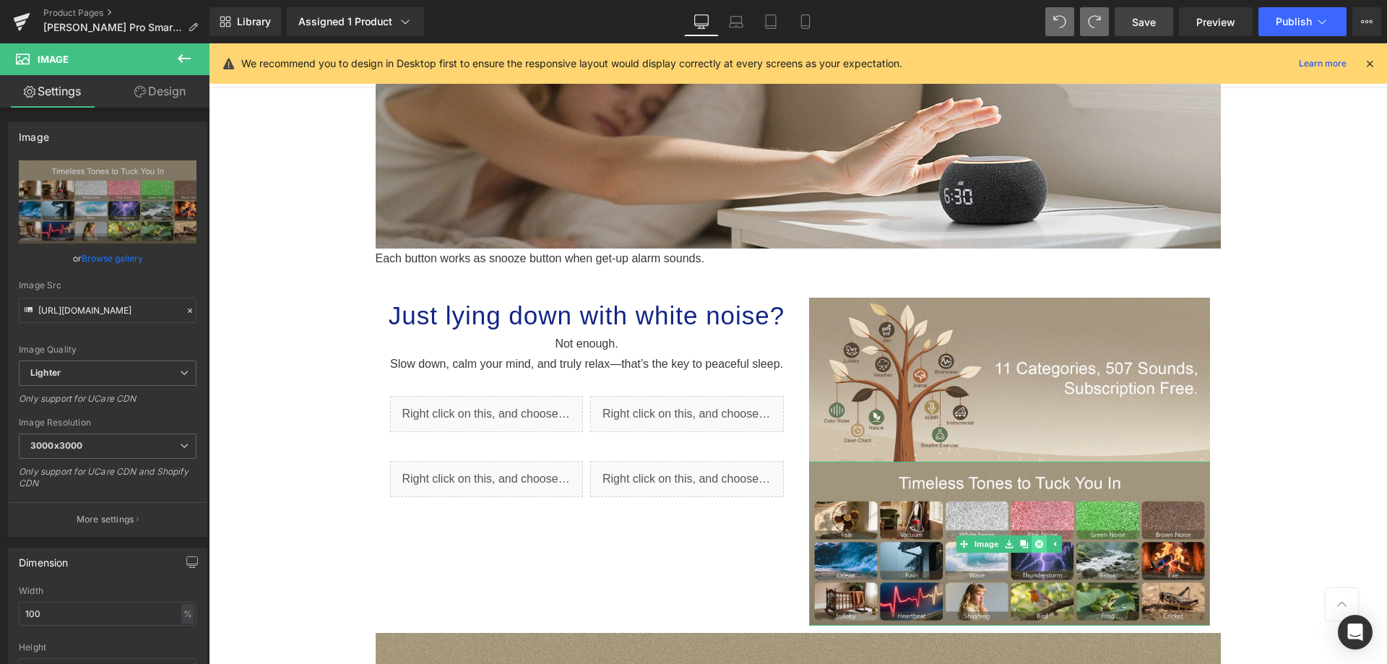
click at [1035, 542] on icon at bounding box center [1039, 544] width 8 height 8
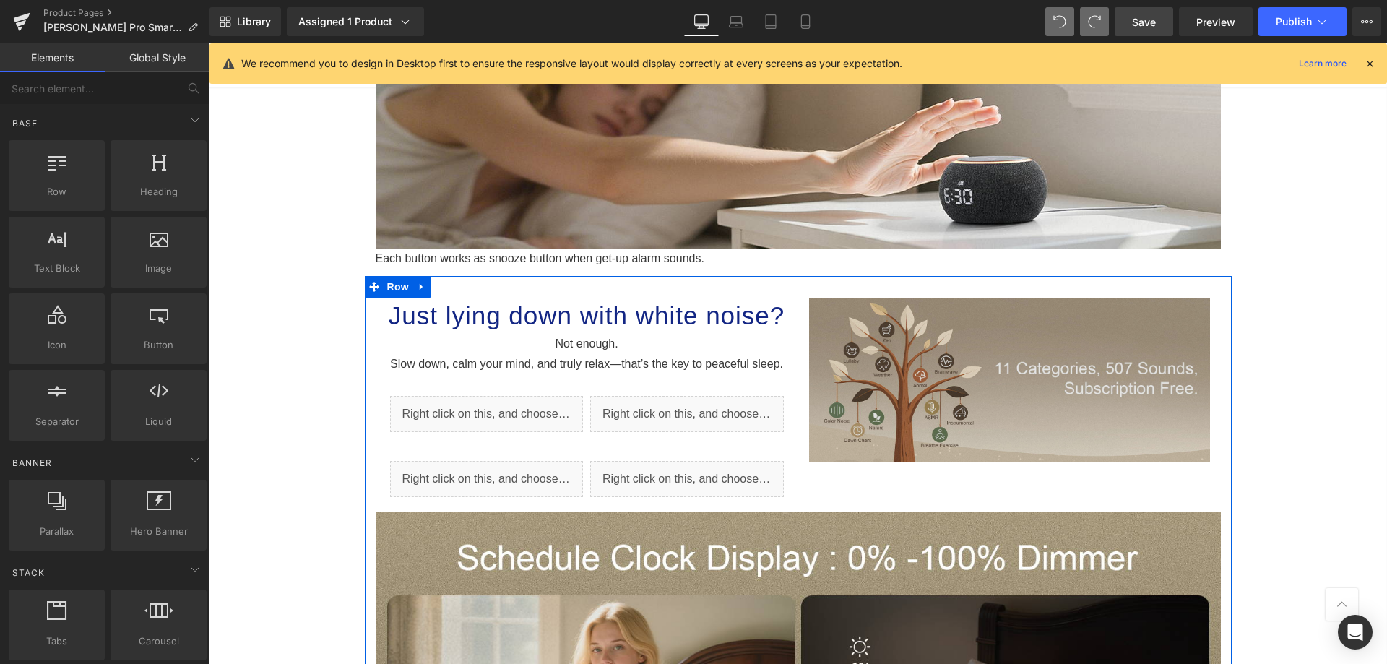
click at [1055, 407] on img at bounding box center [1009, 380] width 401 height 164
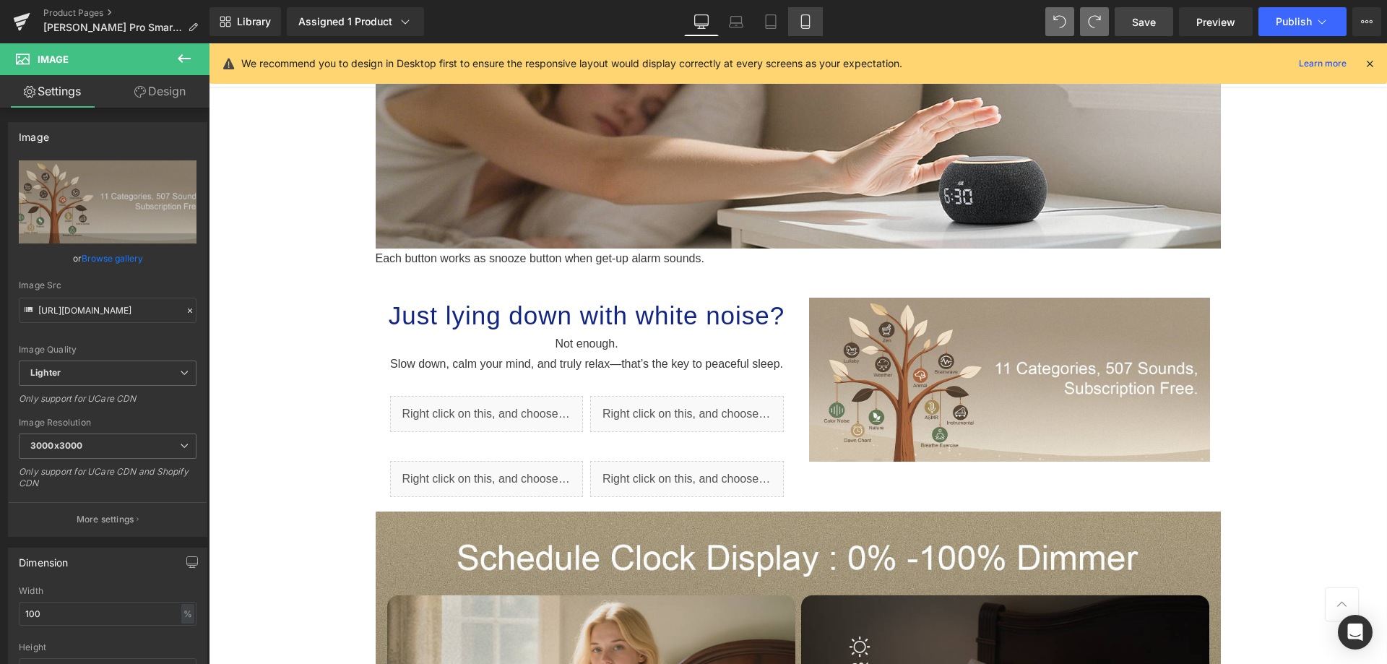
click at [803, 20] on icon at bounding box center [805, 21] width 14 height 14
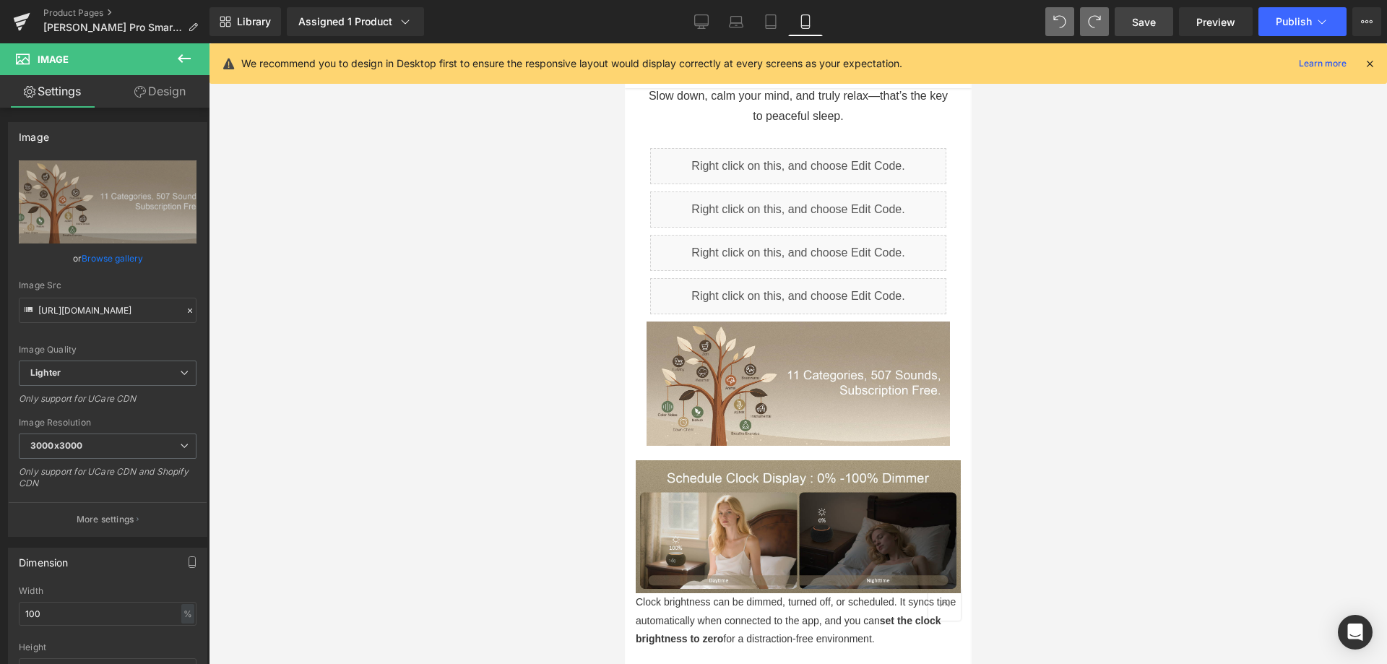
scroll to position [1822, 0]
click at [709, 25] on icon at bounding box center [702, 20] width 14 height 11
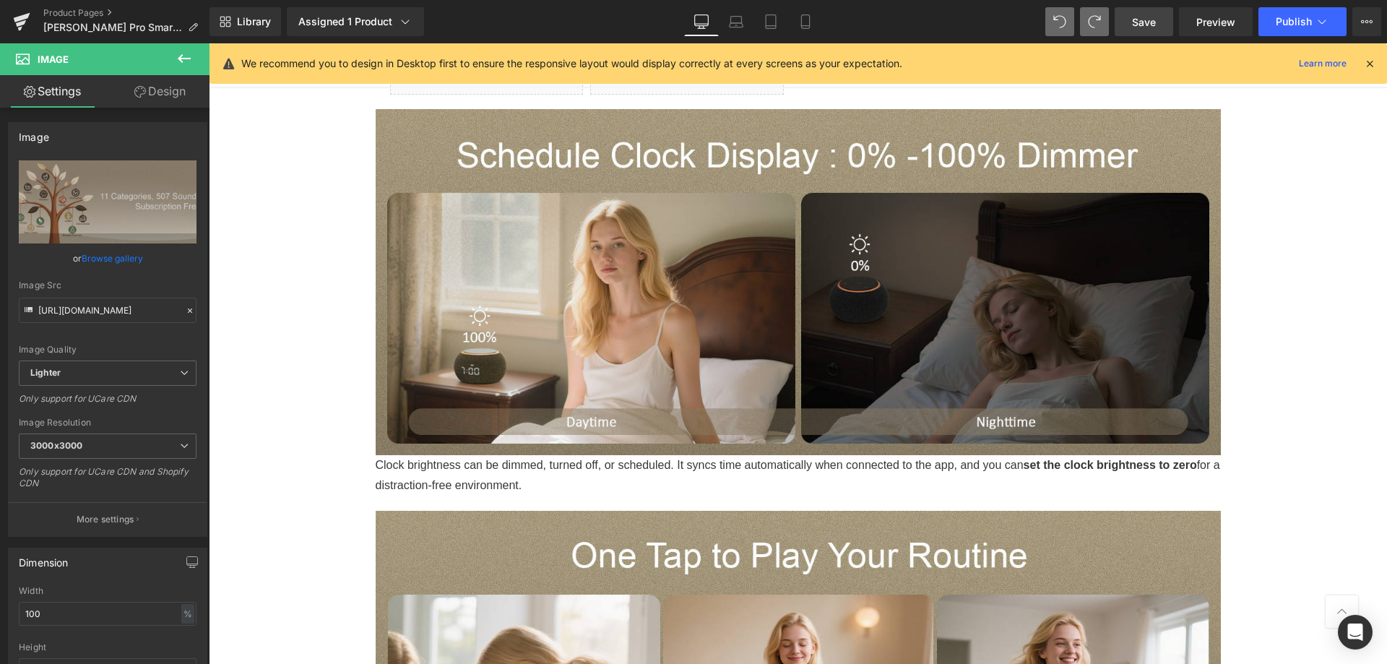
scroll to position [1419, 0]
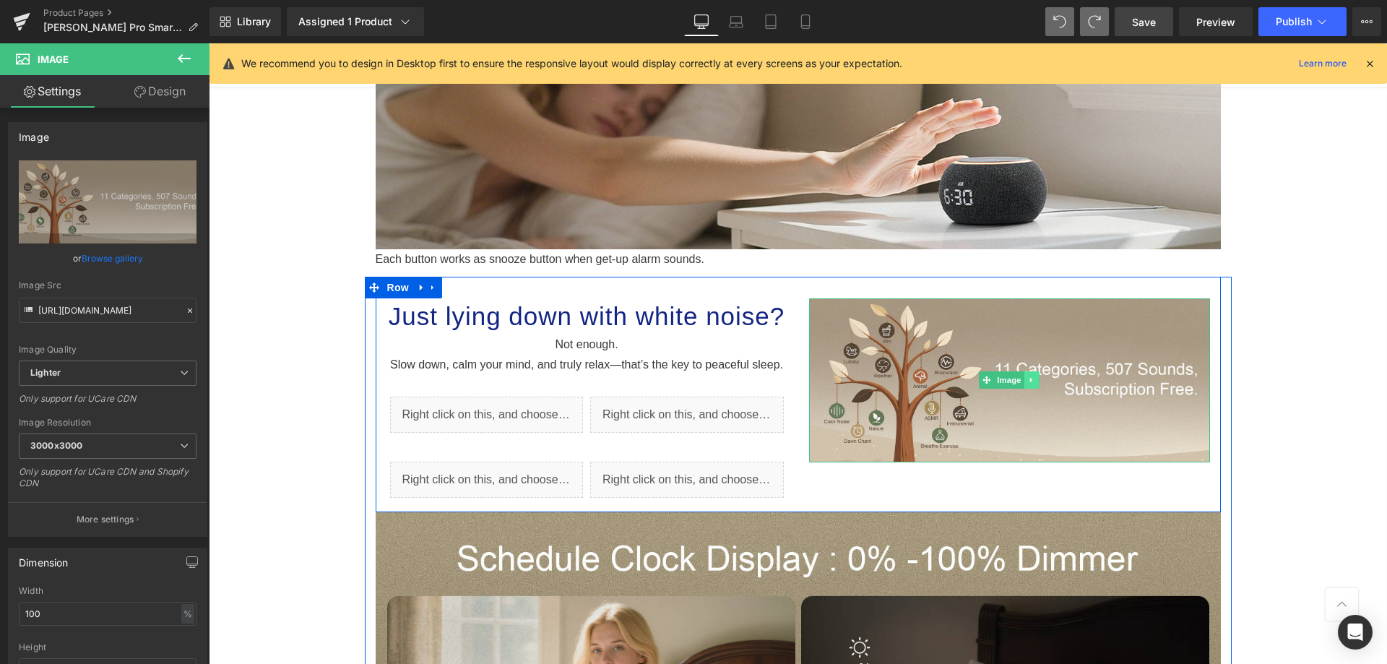
click at [1024, 382] on link at bounding box center [1031, 379] width 15 height 17
click at [428, 284] on icon at bounding box center [433, 287] width 10 height 11
click at [451, 283] on link at bounding box center [451, 288] width 19 height 22
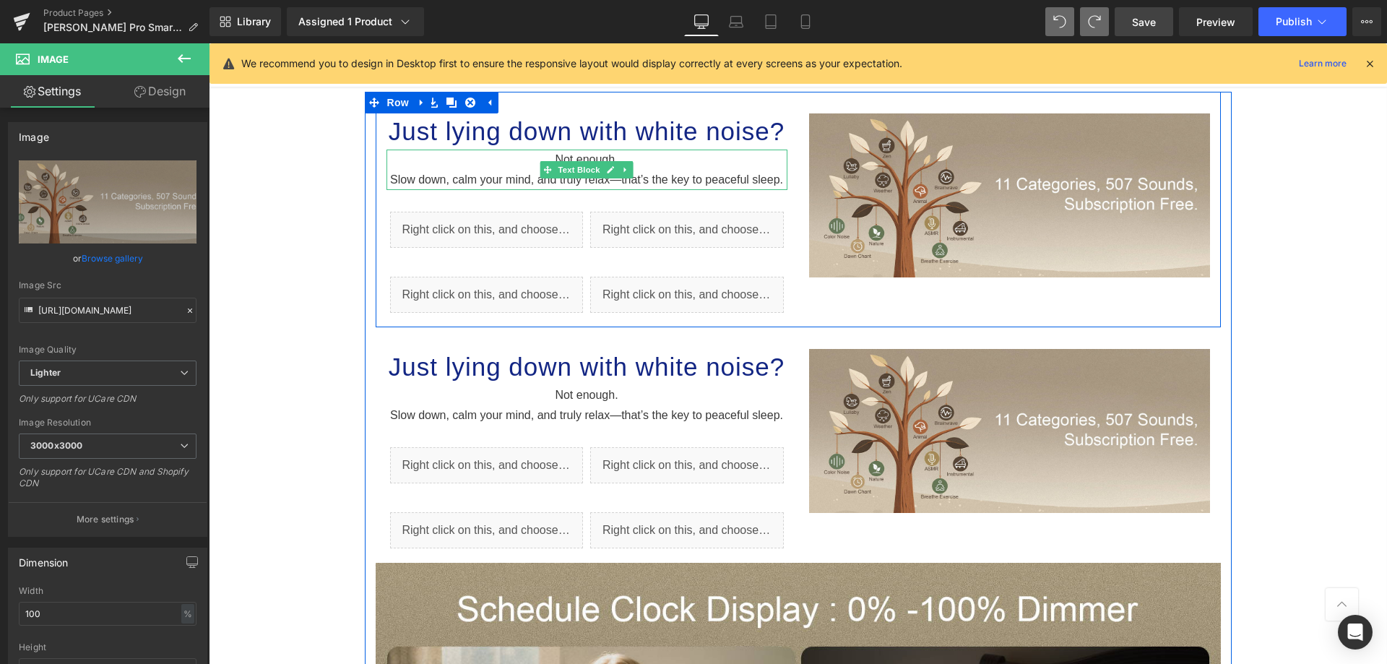
scroll to position [1611, 0]
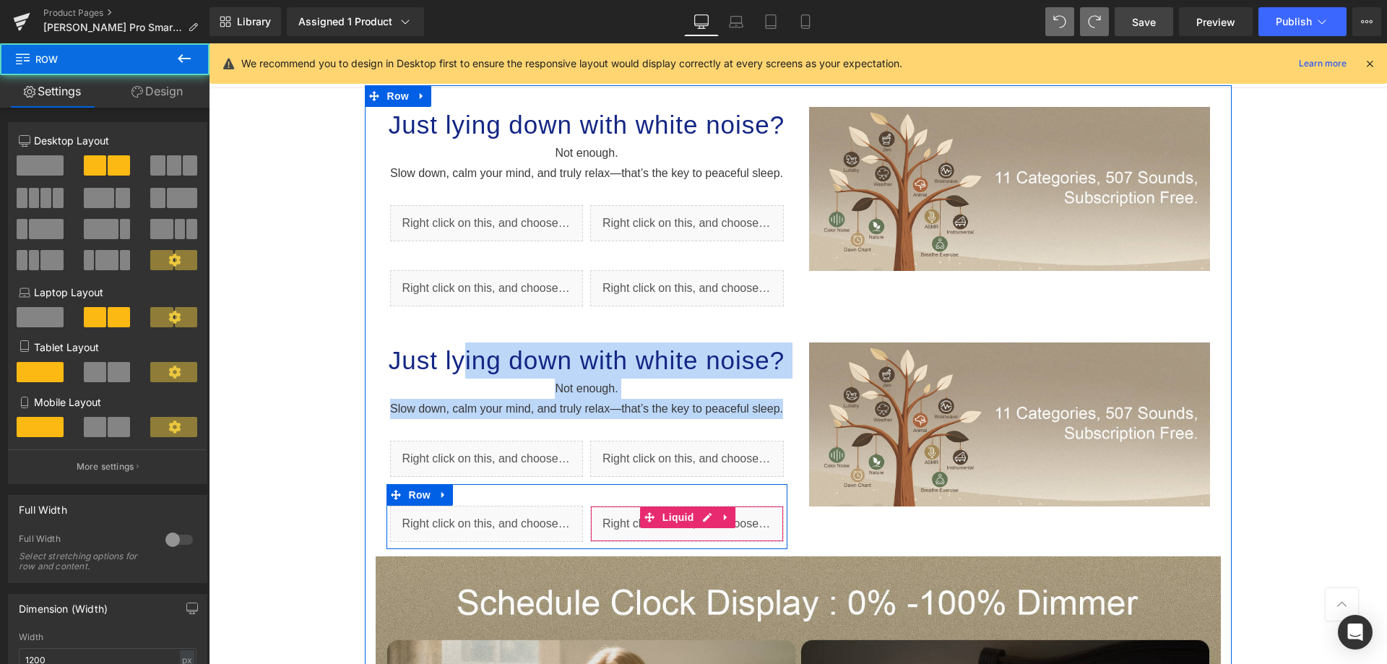
drag, startPoint x: 456, startPoint y: 331, endPoint x: 605, endPoint y: 528, distance: 247.0
click at [605, 528] on div "Just lying down with white noise? Heading Not enough. Slow down, c alm your min…" at bounding box center [798, 438] width 845 height 235
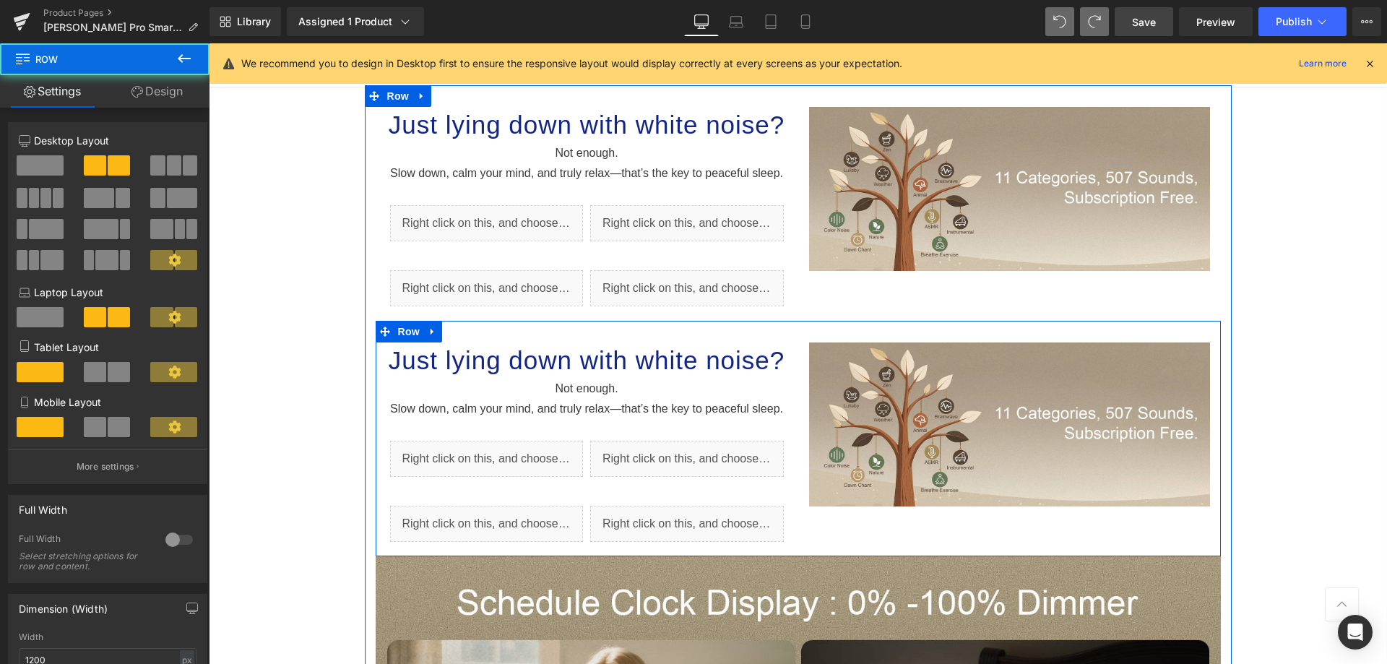
click at [908, 546] on div "Just lying down with white noise? Heading Not enough. Slow down, c alm your min…" at bounding box center [798, 438] width 845 height 235
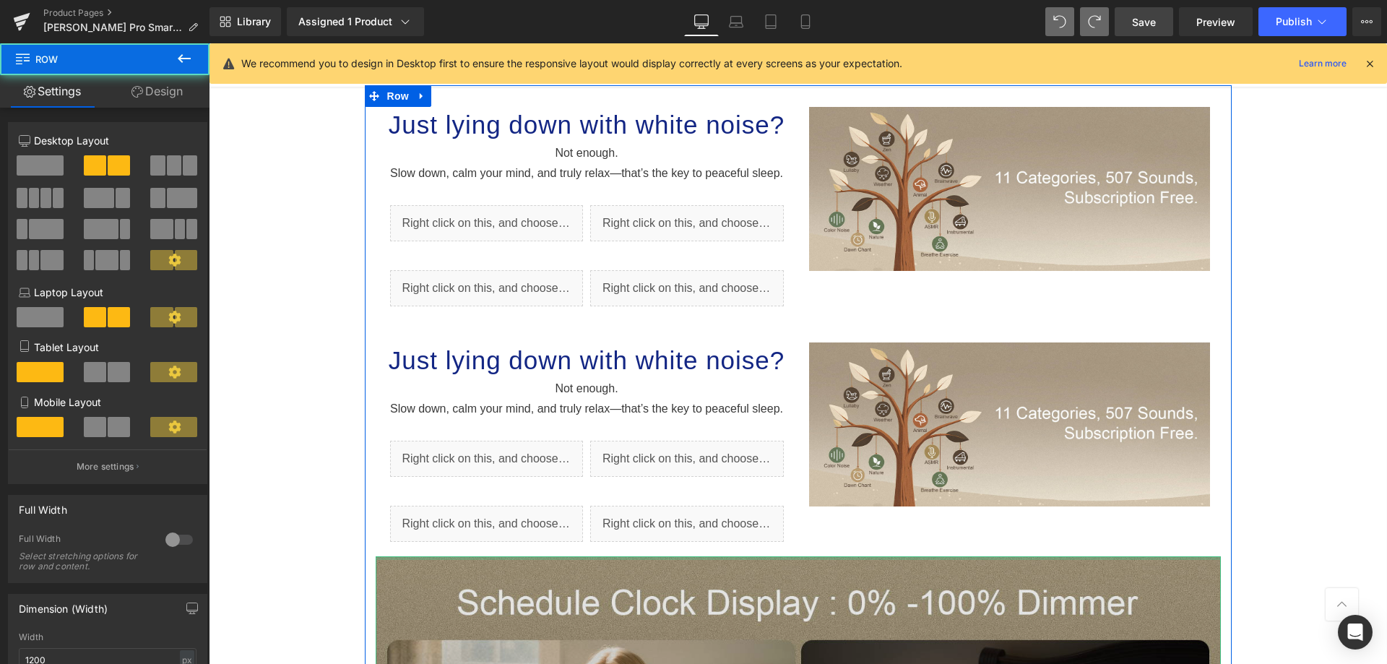
click at [862, 556] on div at bounding box center [798, 558] width 845 height 4
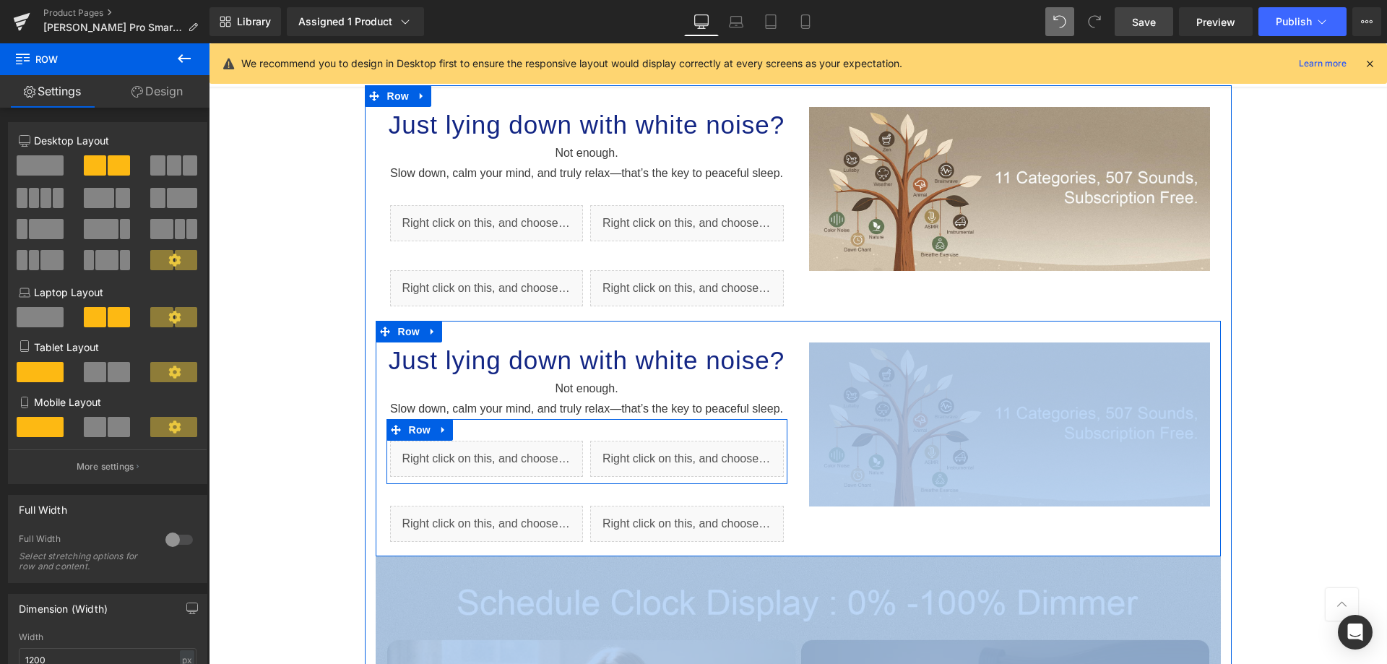
drag, startPoint x: 804, startPoint y: 534, endPoint x: 589, endPoint y: 432, distance: 237.8
click at [589, 432] on div "Just lying down with white noise? Heading Not enough. Slow down, c alm your min…" at bounding box center [798, 438] width 845 height 235
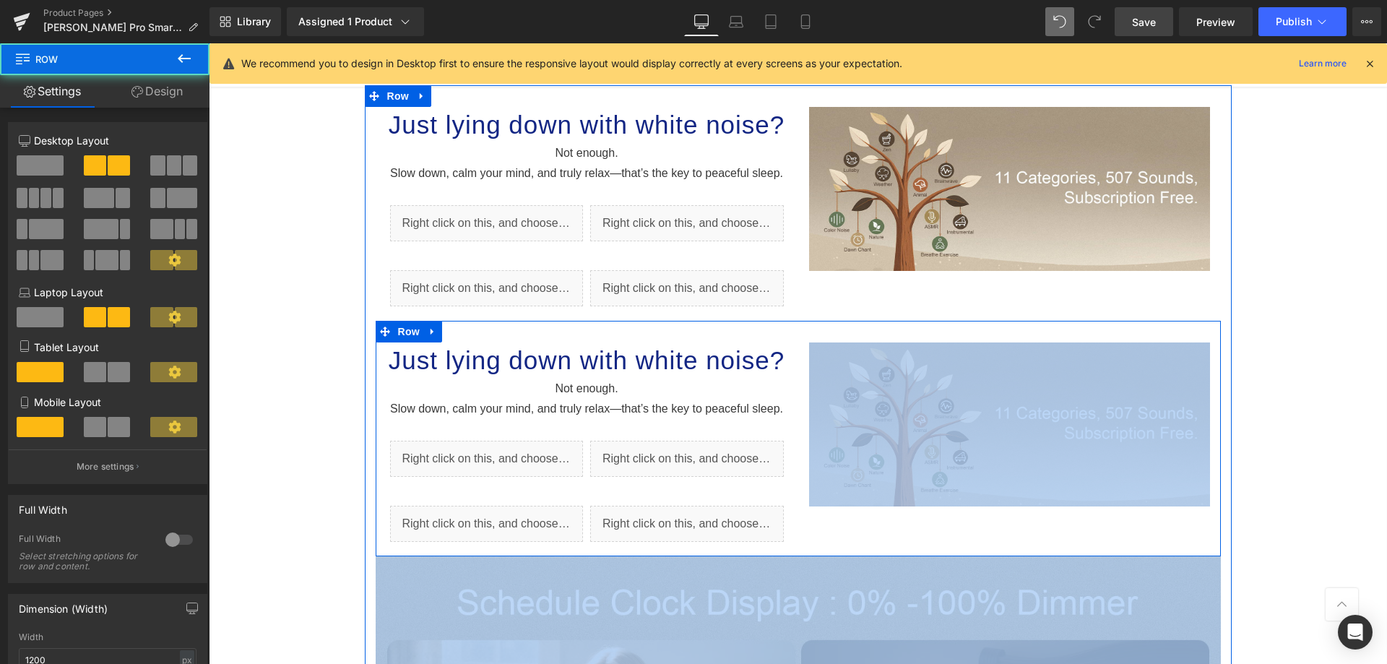
click at [906, 517] on div "Just lying down with white noise? Heading Not enough. Slow down, c alm your min…" at bounding box center [798, 438] width 845 height 235
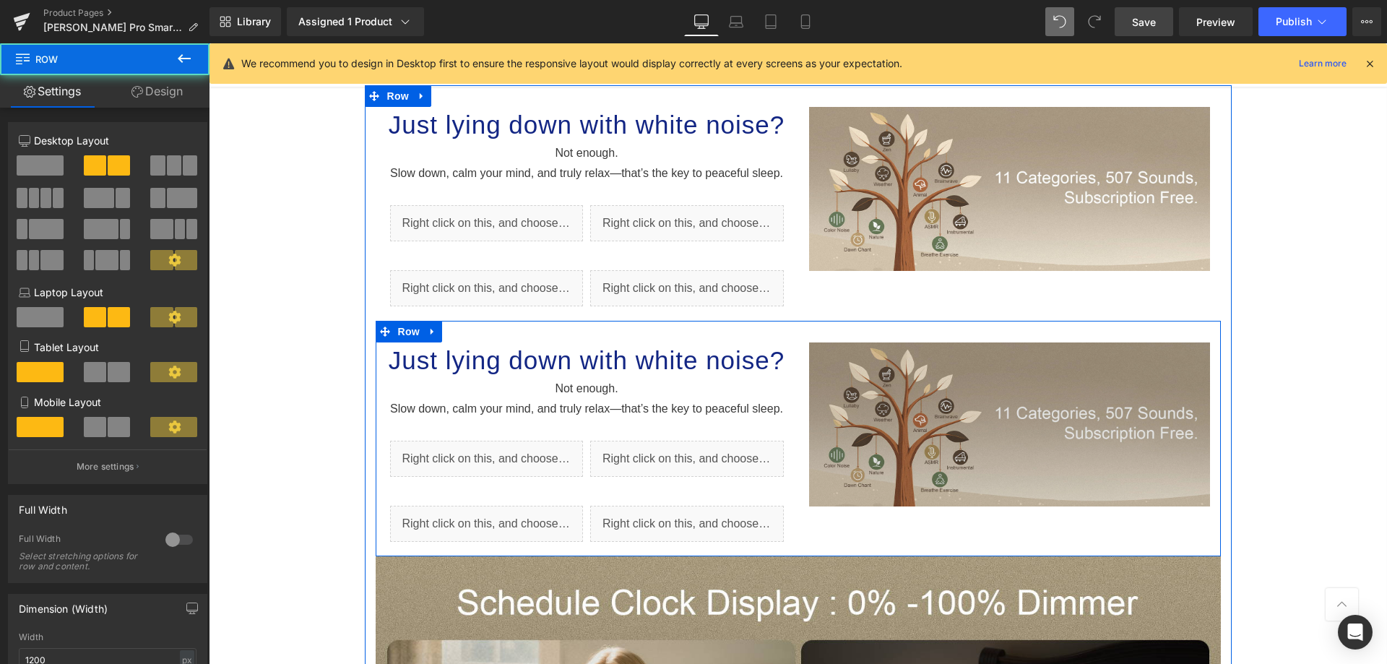
click at [960, 450] on img at bounding box center [1009, 424] width 401 height 164
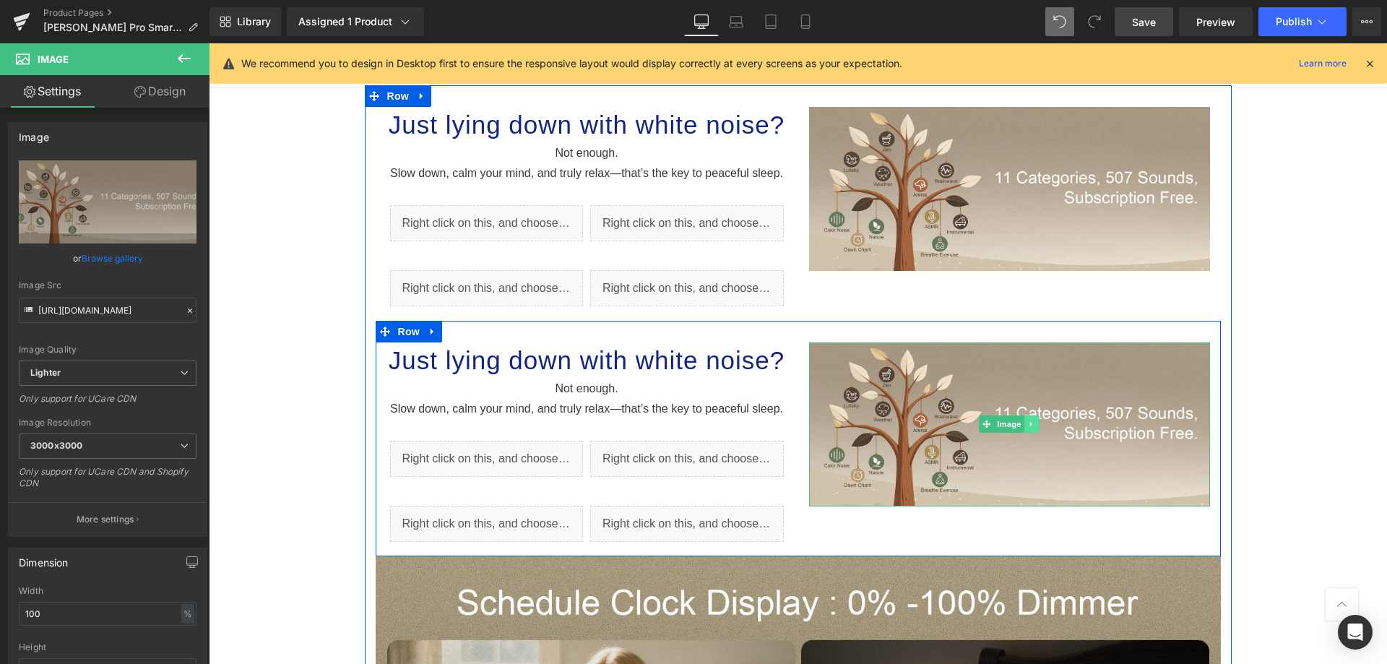
click at [1028, 420] on icon at bounding box center [1032, 424] width 8 height 9
click at [1035, 423] on icon at bounding box center [1039, 424] width 8 height 9
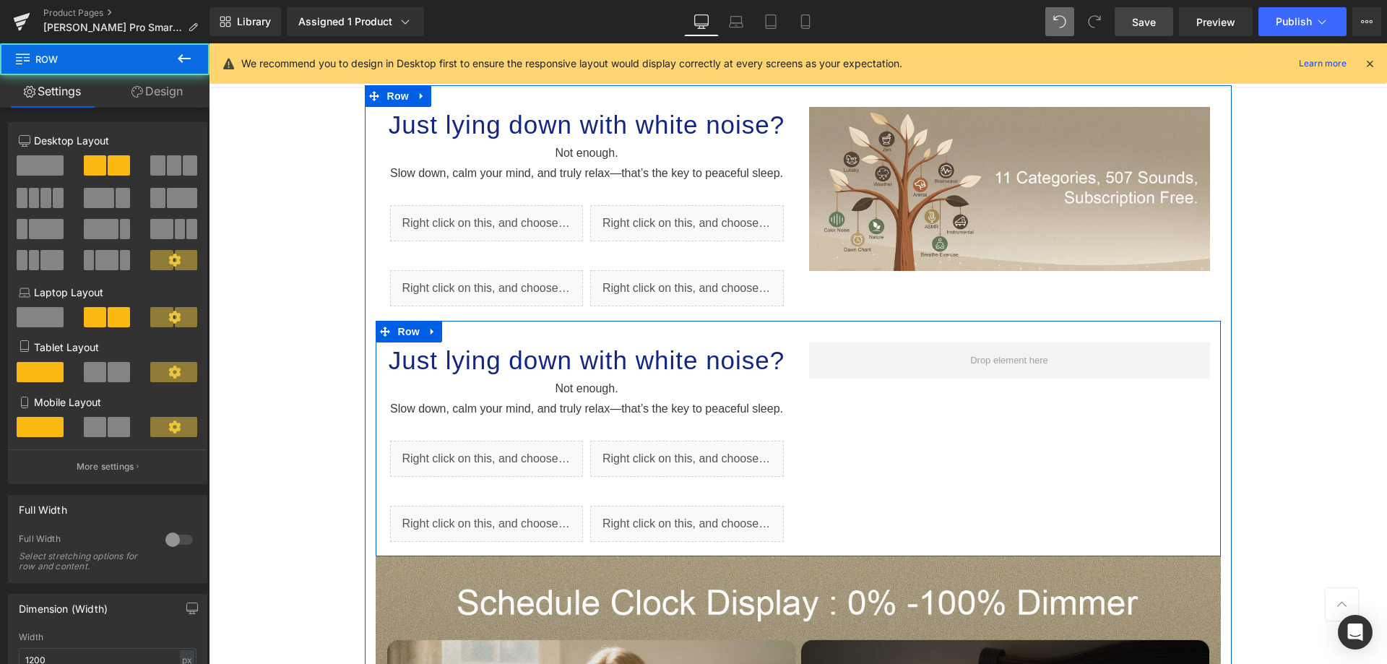
click at [984, 506] on div "Just lying down with white noise? Heading Not enough. Slow down, c alm your min…" at bounding box center [798, 438] width 845 height 235
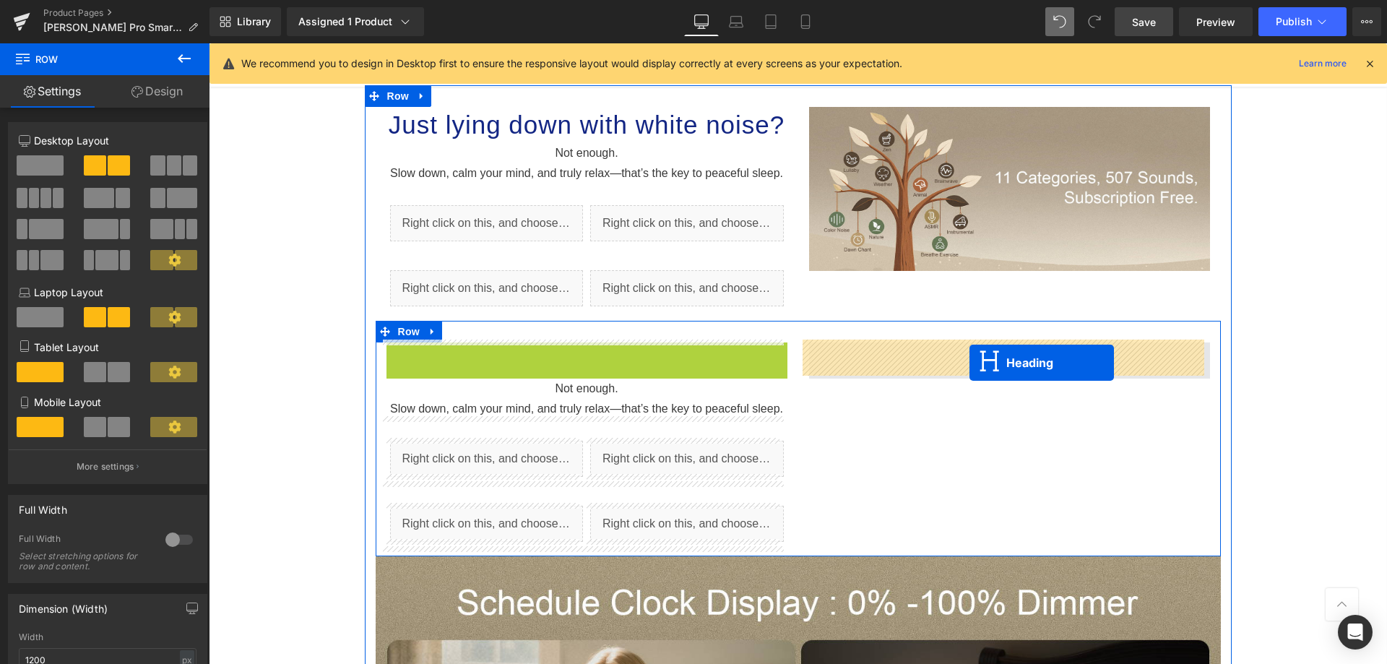
drag, startPoint x: 545, startPoint y: 359, endPoint x: 969, endPoint y: 363, distance: 424.0
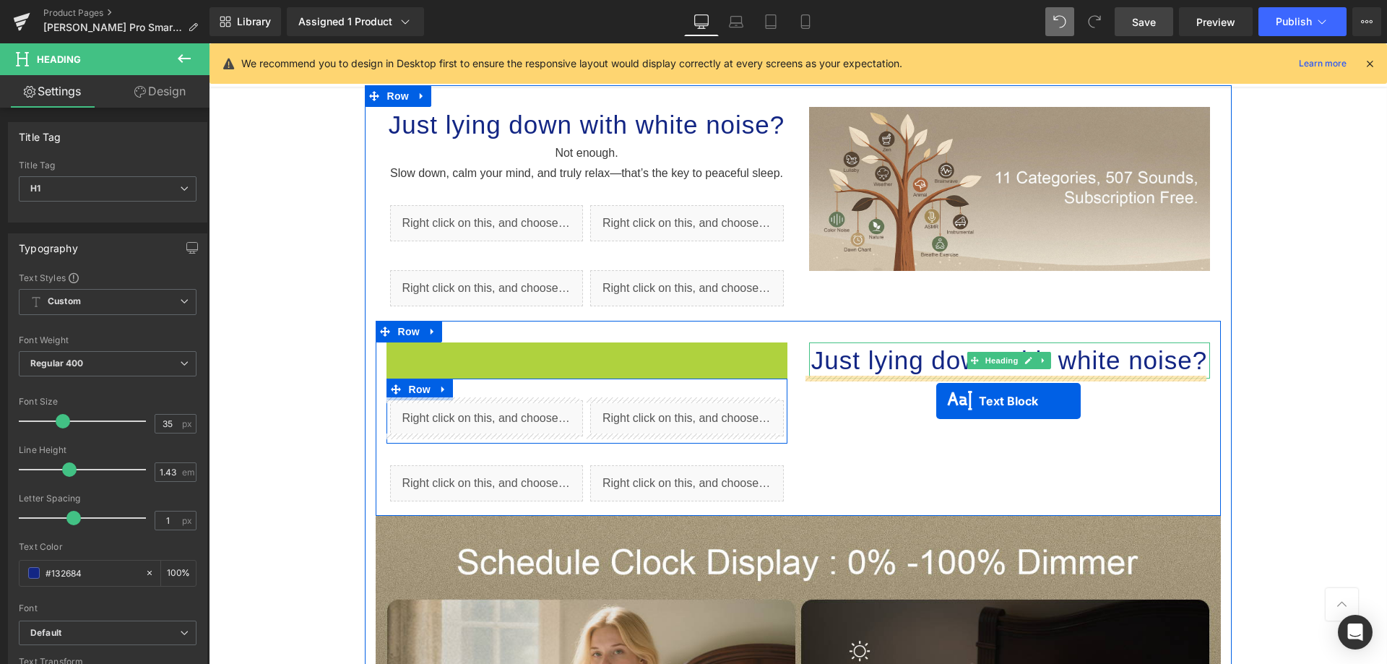
drag, startPoint x: 540, startPoint y: 366, endPoint x: 936, endPoint y: 400, distance: 397.2
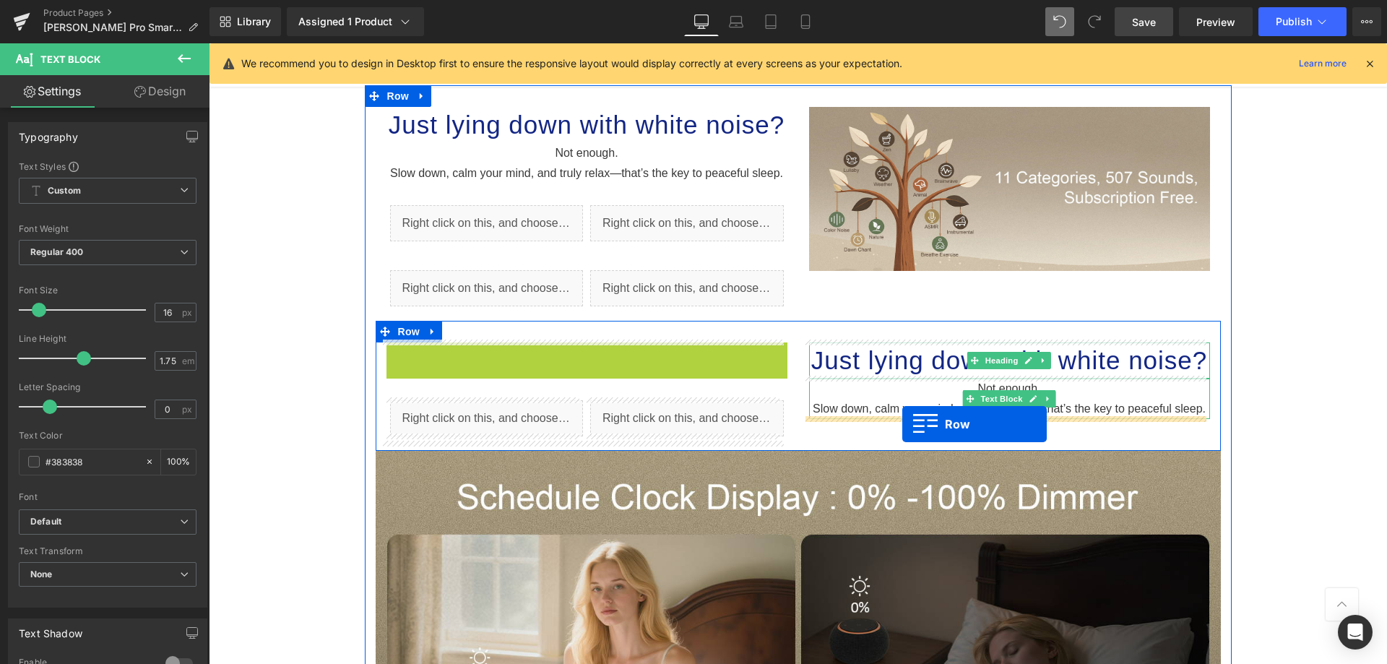
drag, startPoint x: 387, startPoint y: 352, endPoint x: 902, endPoint y: 424, distance: 520.0
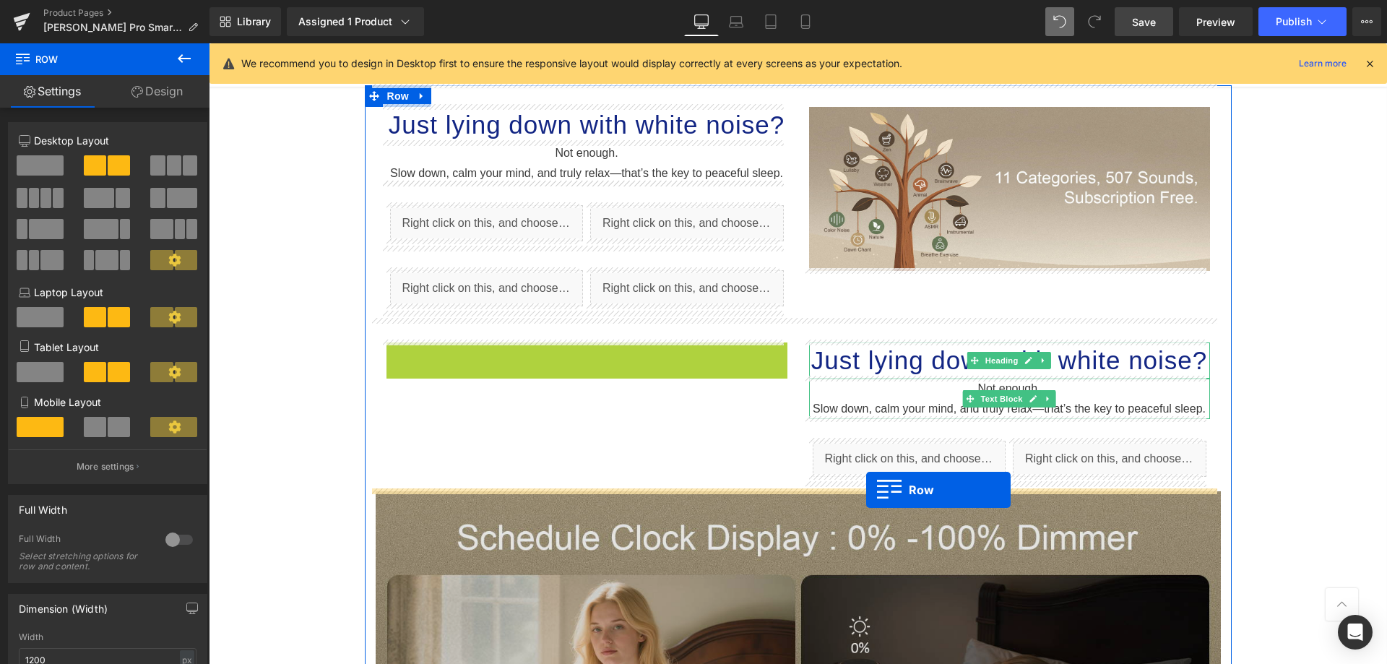
drag, startPoint x: 388, startPoint y: 352, endPoint x: 866, endPoint y: 490, distance: 497.6
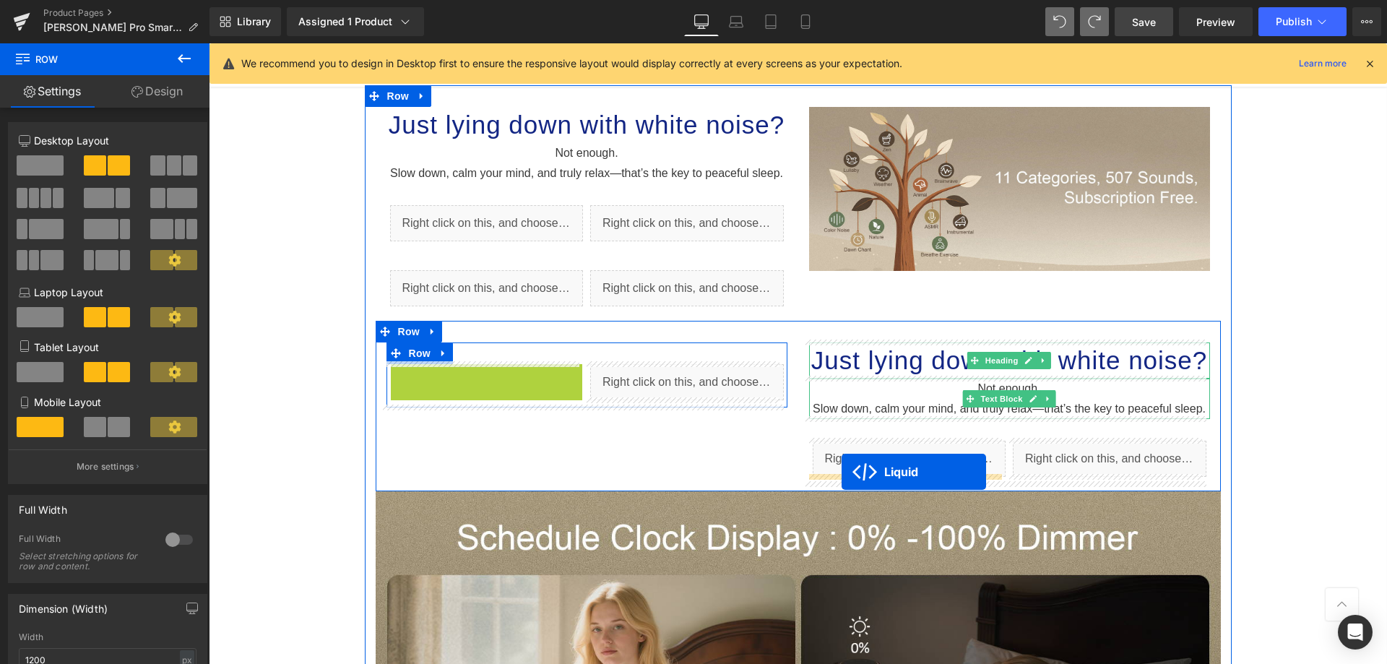
drag, startPoint x: 448, startPoint y: 377, endPoint x: 841, endPoint y: 472, distance: 404.8
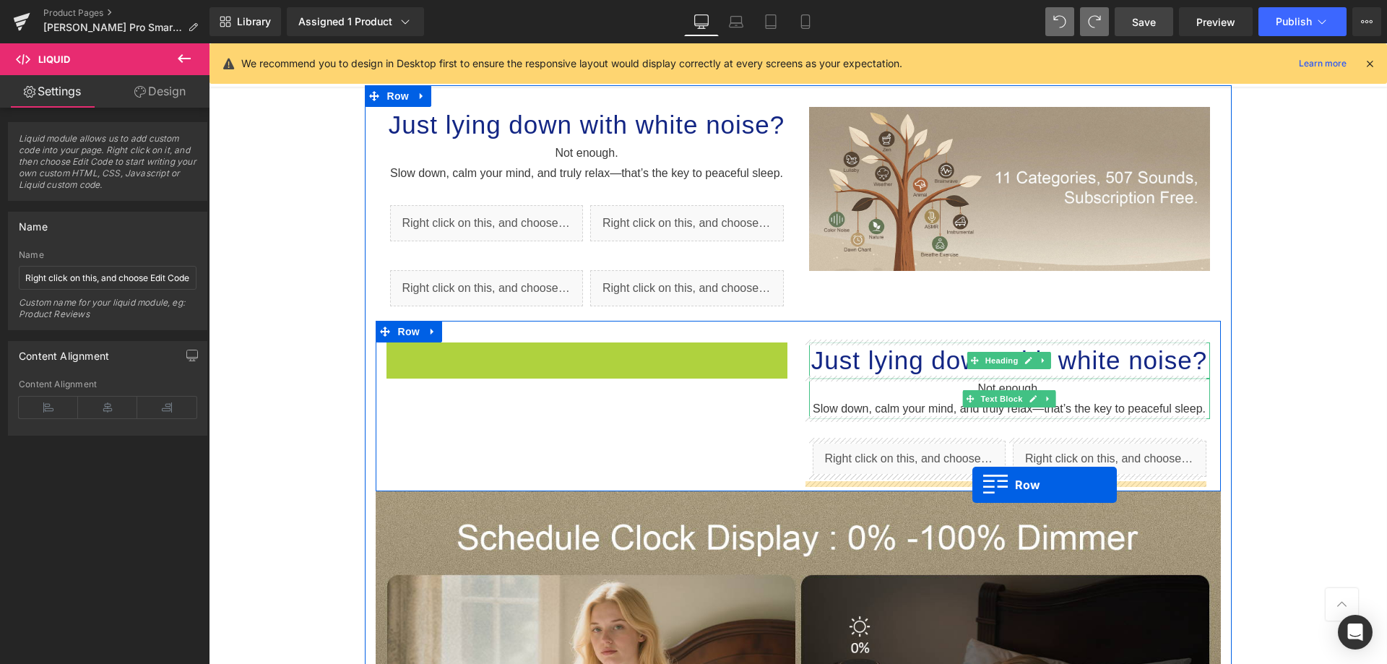
drag, startPoint x: 386, startPoint y: 347, endPoint x: 972, endPoint y: 485, distance: 601.6
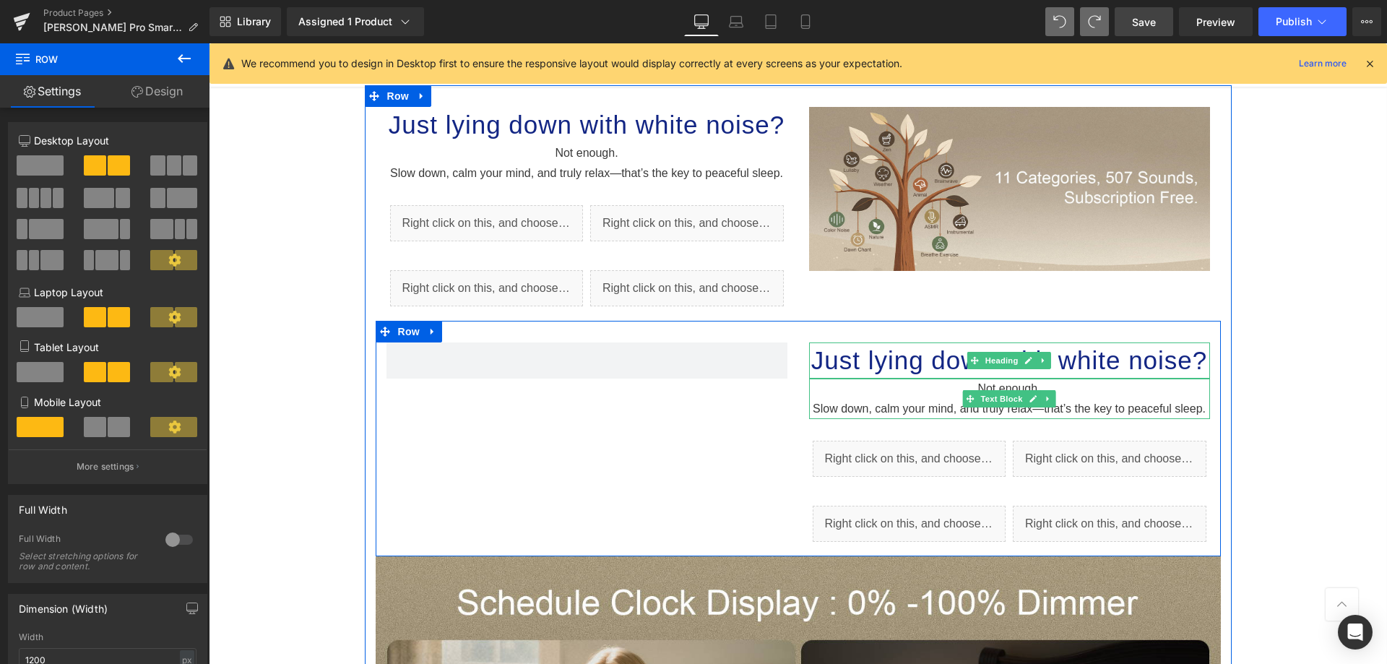
click at [634, 474] on div "Just lying down with white noise? Heading Not enough. Slow down, c alm your min…" at bounding box center [798, 438] width 845 height 235
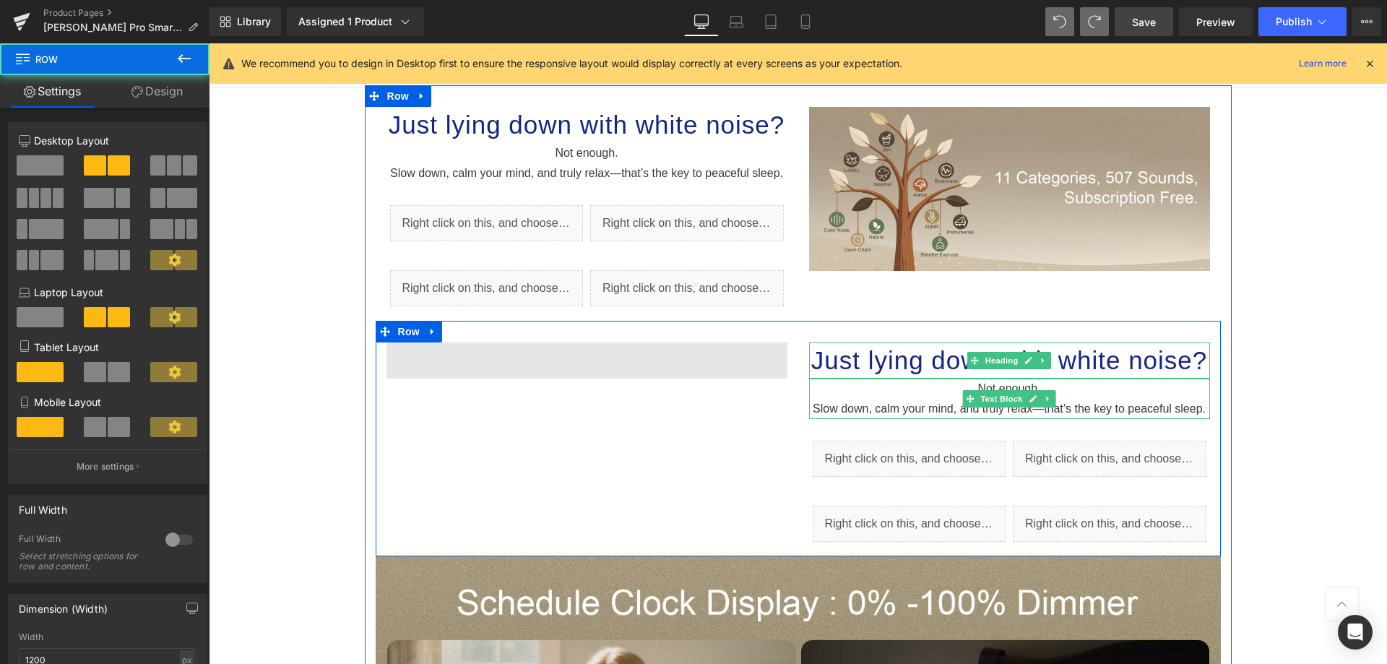
click at [612, 364] on span at bounding box center [586, 360] width 401 height 36
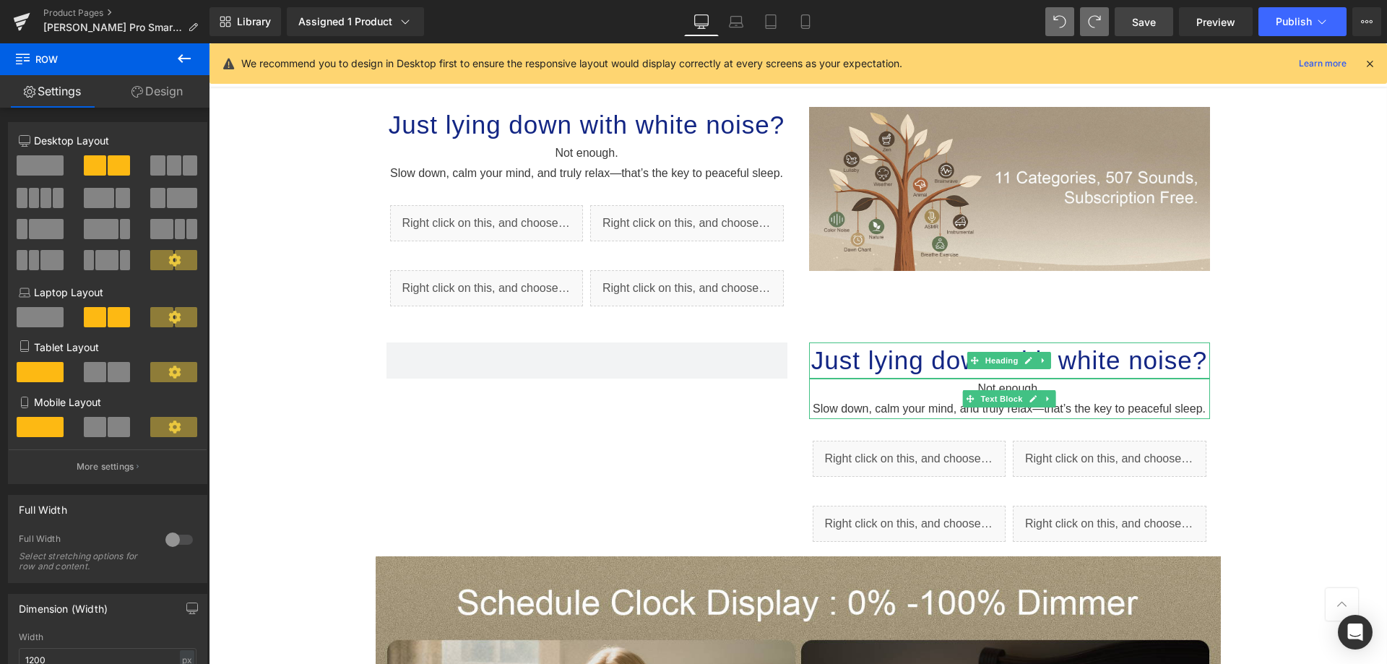
click at [181, 56] on icon at bounding box center [184, 58] width 13 height 9
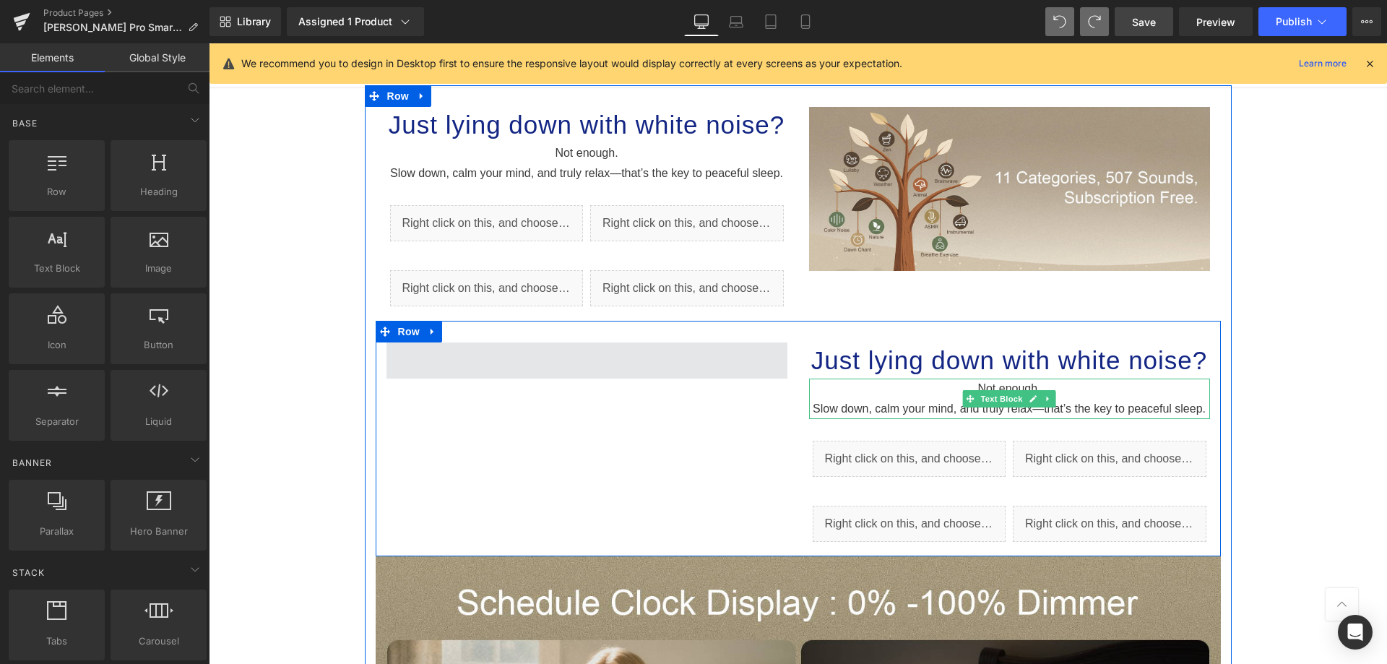
click at [526, 345] on span at bounding box center [586, 360] width 401 height 36
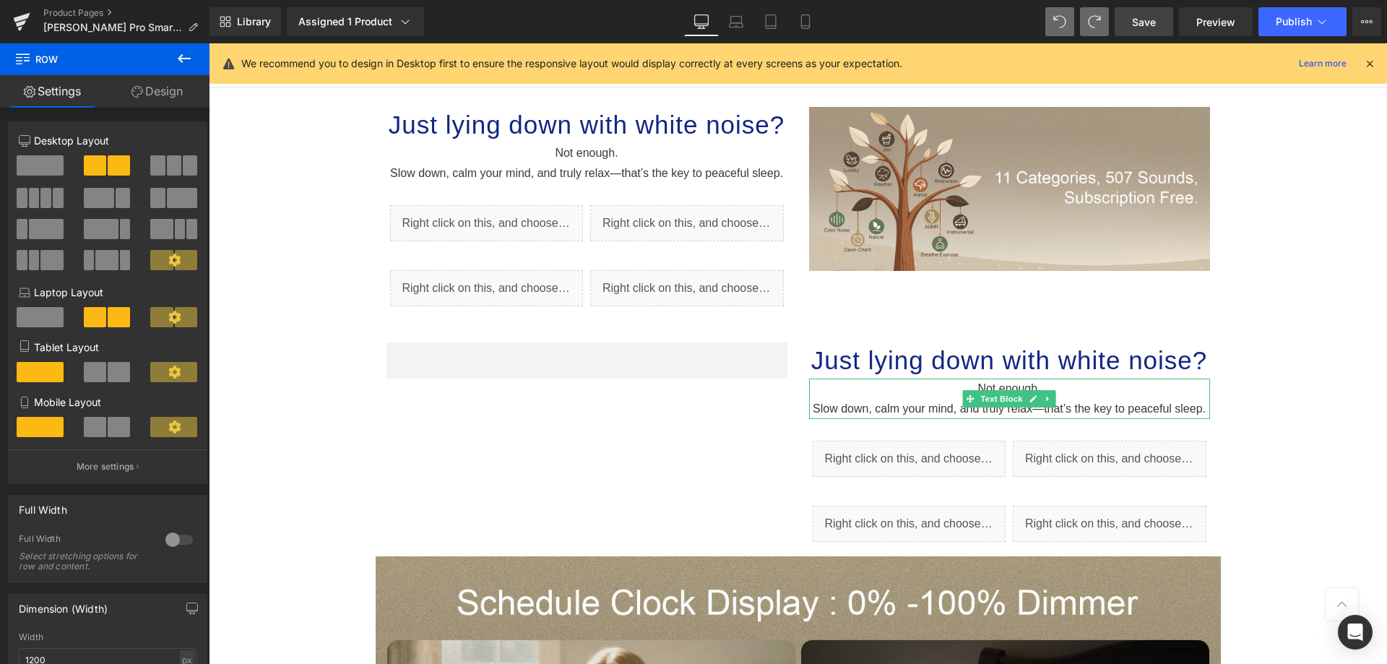
click at [185, 62] on icon at bounding box center [184, 58] width 17 height 17
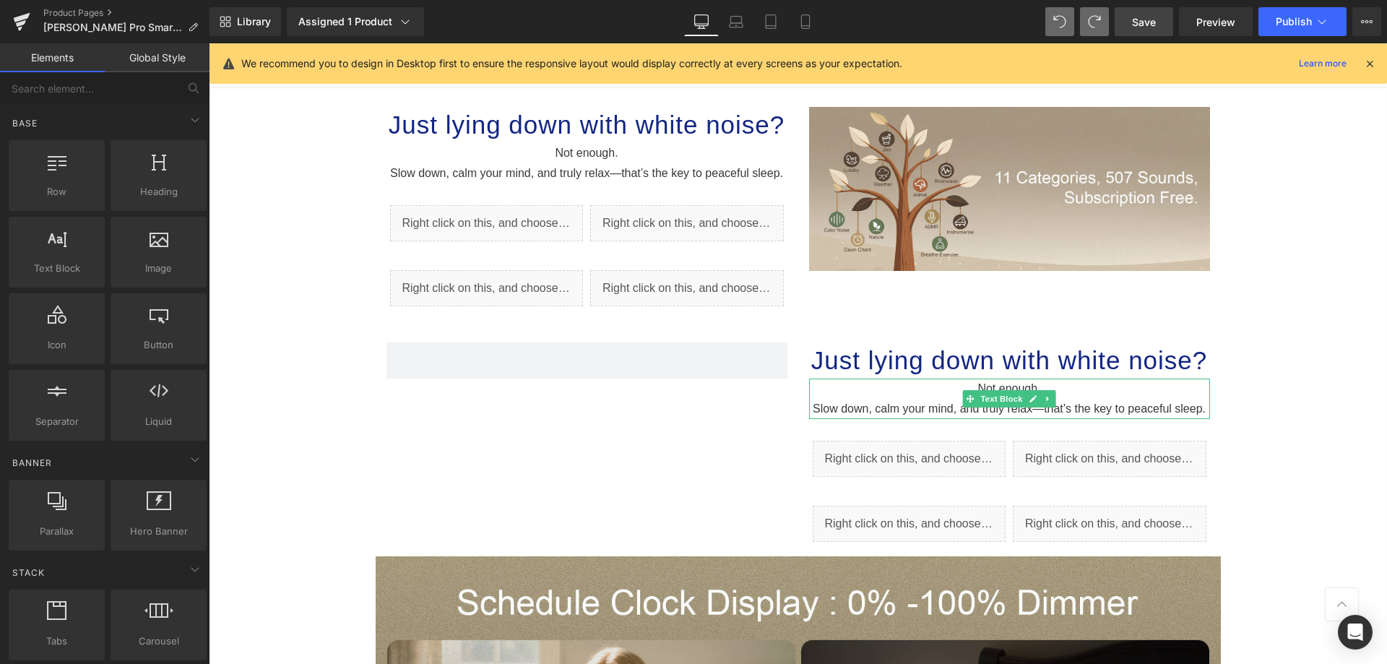
drag, startPoint x: 349, startPoint y: 287, endPoint x: 489, endPoint y: 409, distance: 185.8
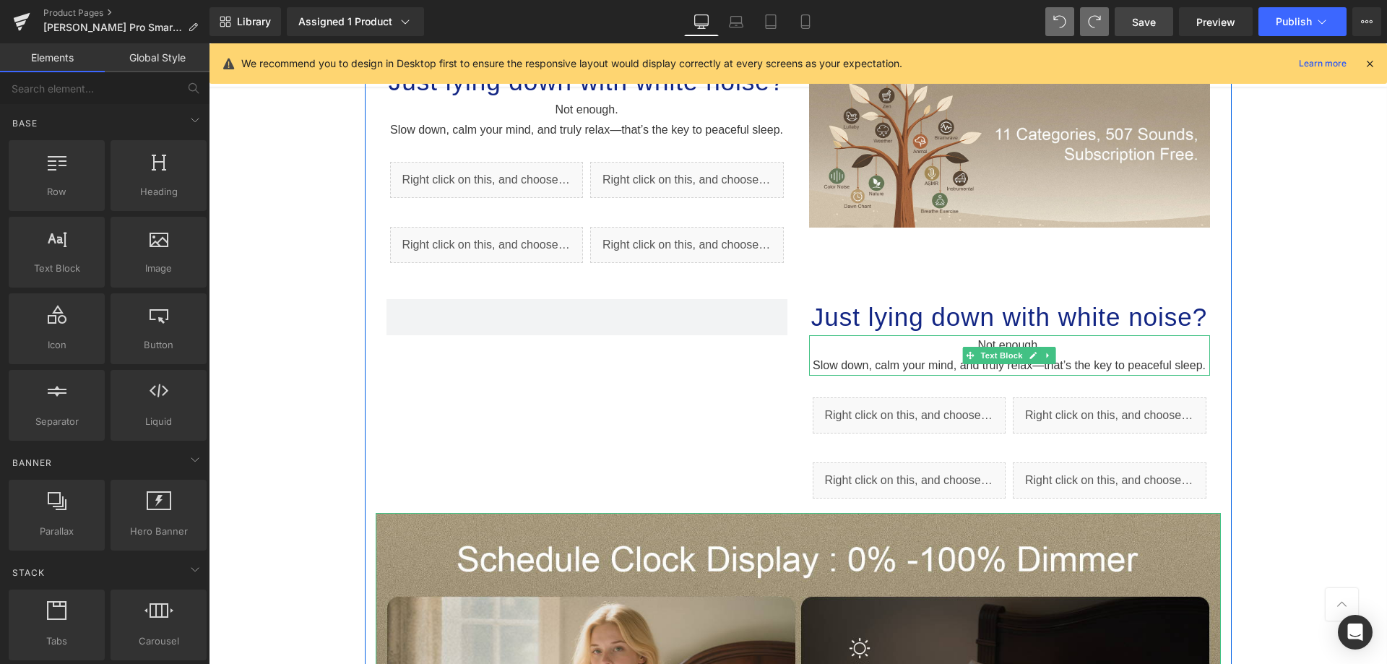
scroll to position [1641, 0]
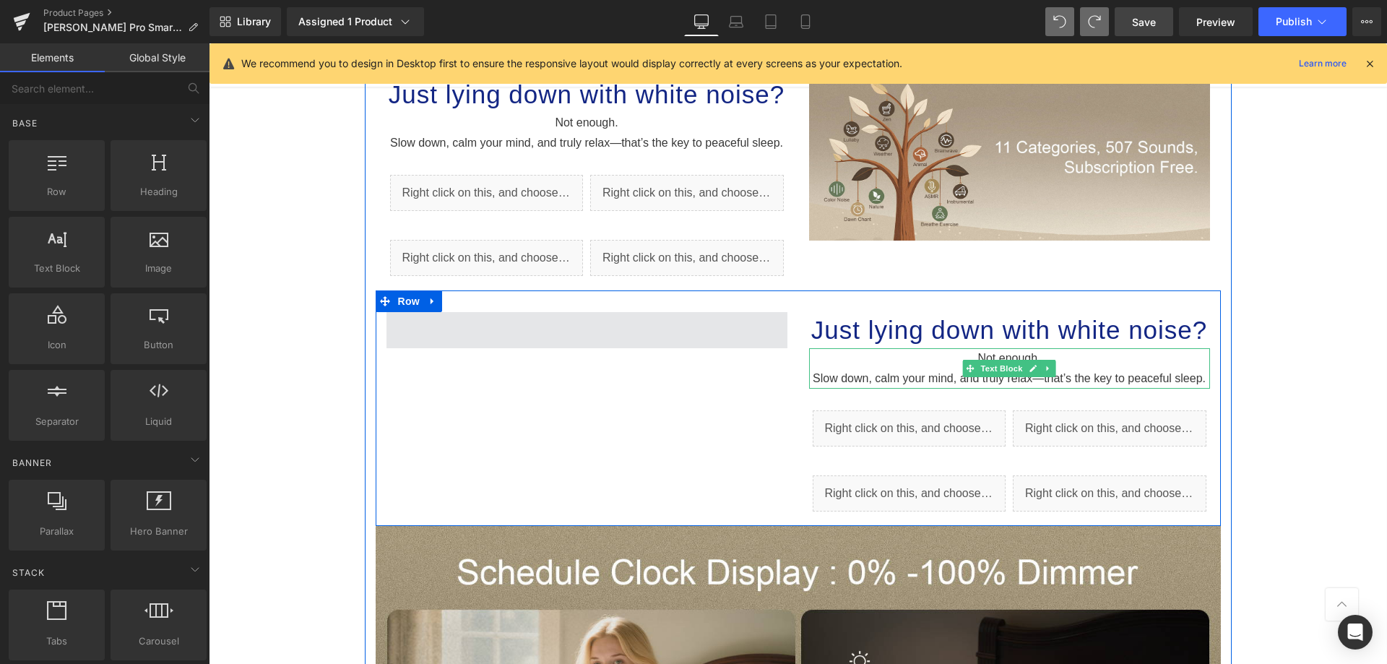
click at [679, 343] on span at bounding box center [586, 330] width 401 height 36
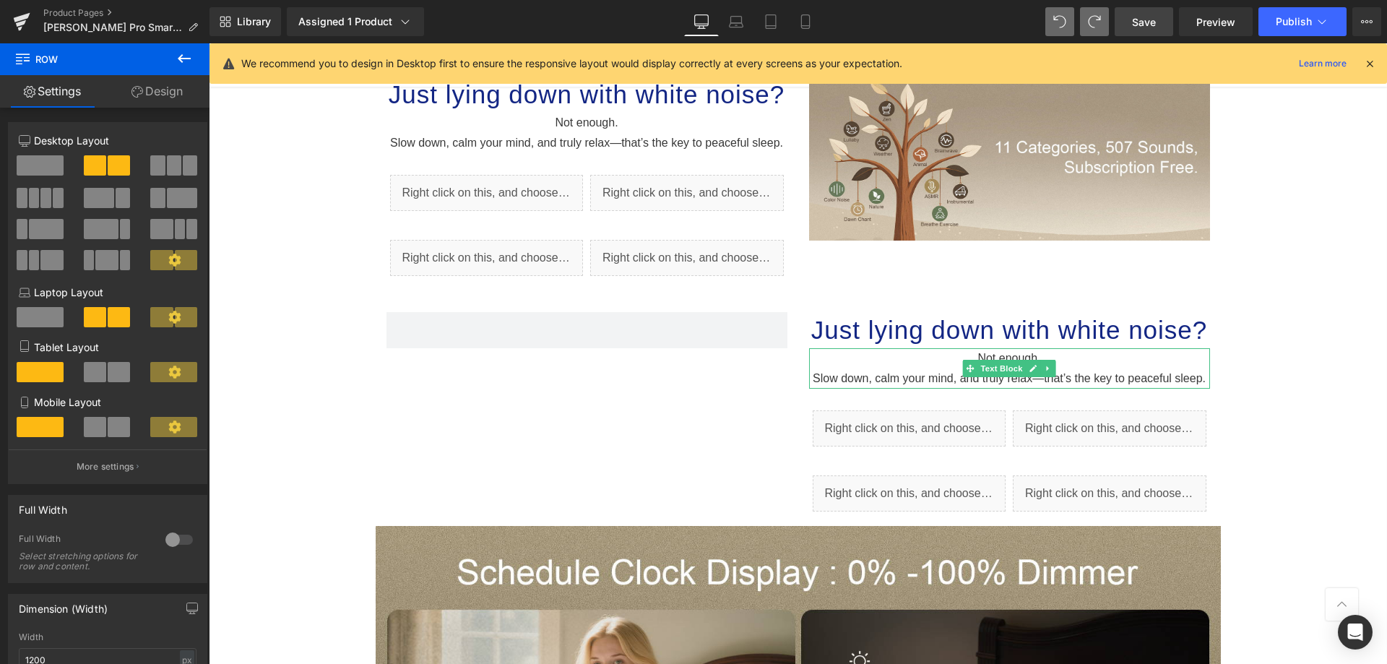
click at [177, 53] on icon at bounding box center [184, 58] width 17 height 17
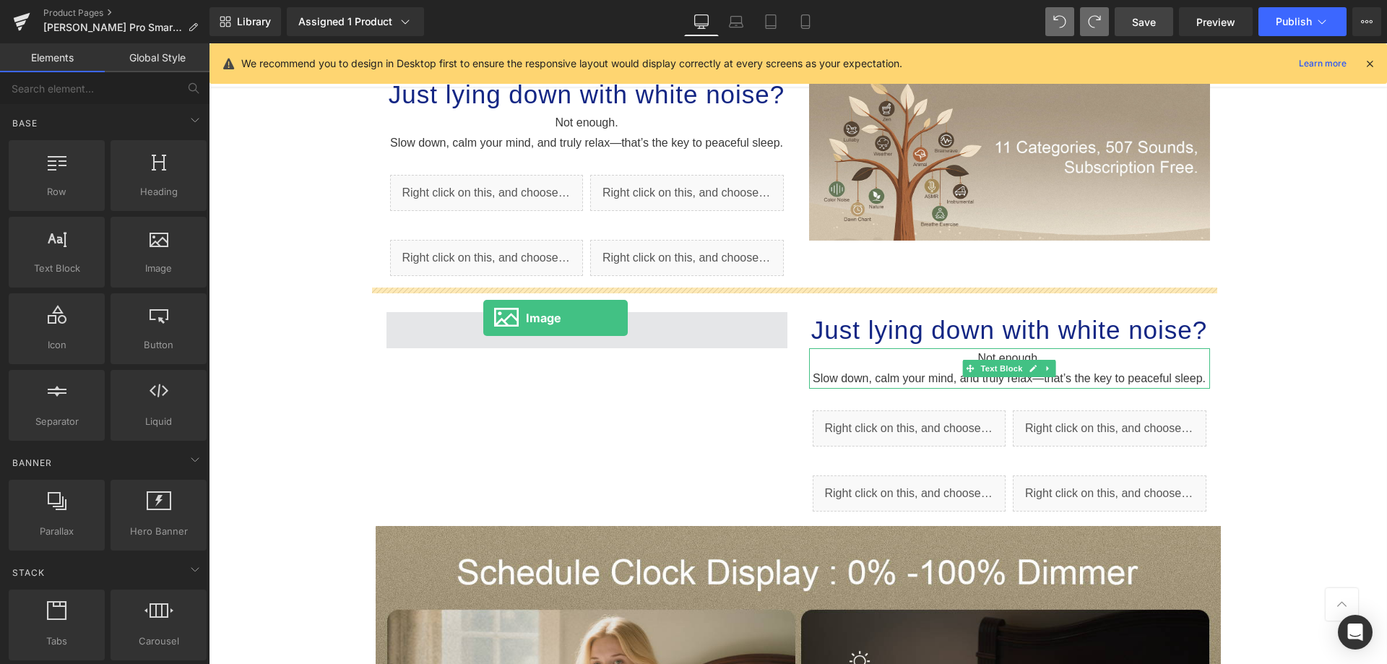
drag, startPoint x: 365, startPoint y: 293, endPoint x: 483, endPoint y: 318, distance: 121.0
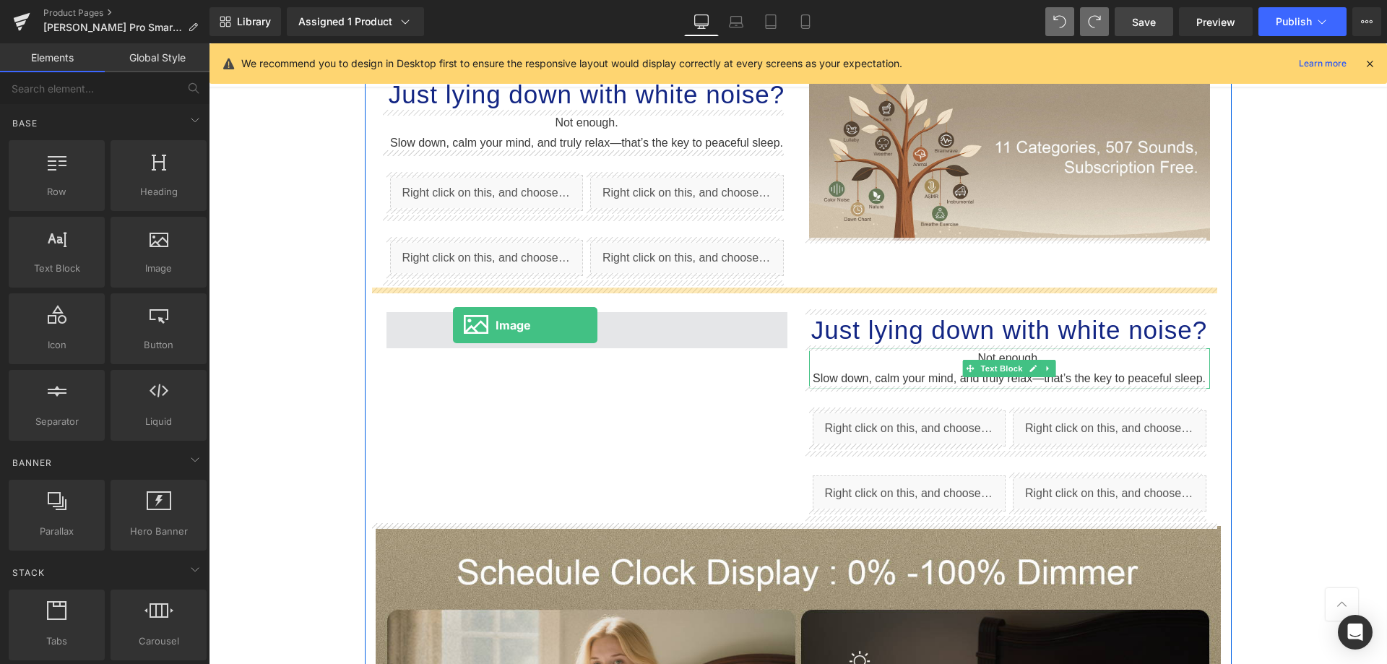
drag, startPoint x: 371, startPoint y: 318, endPoint x: 453, endPoint y: 325, distance: 82.7
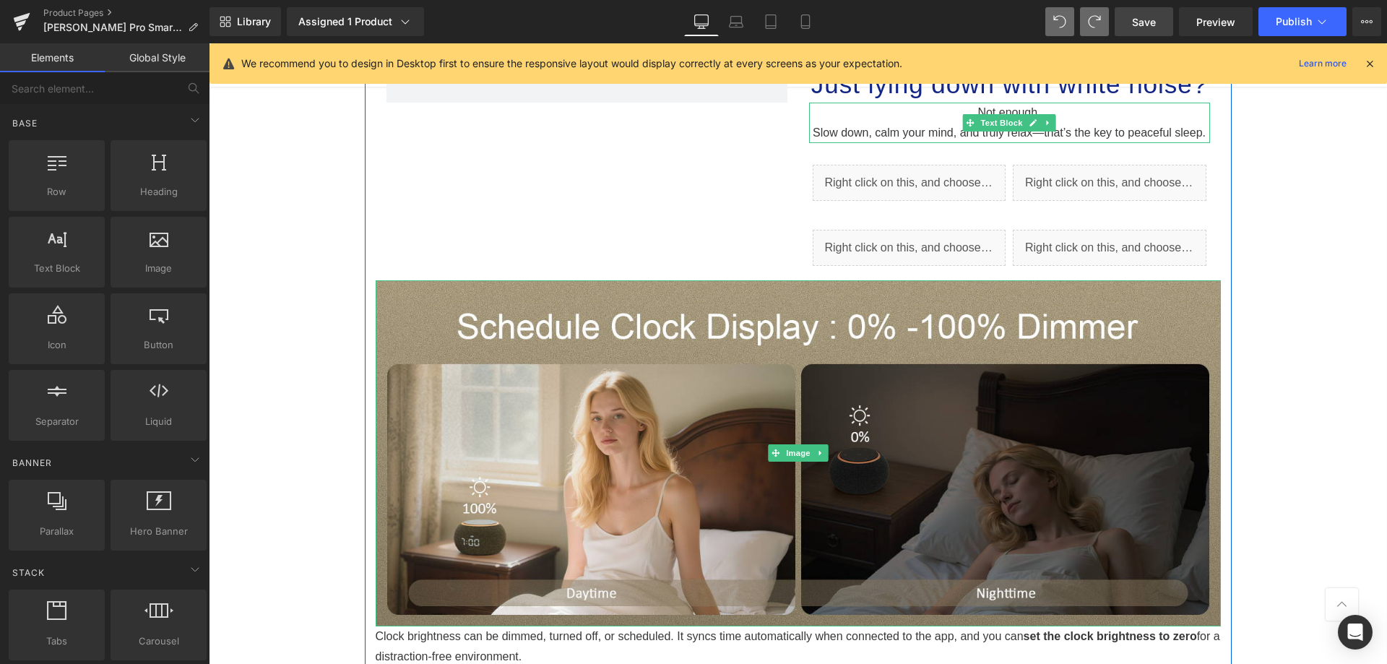
scroll to position [1569, 0]
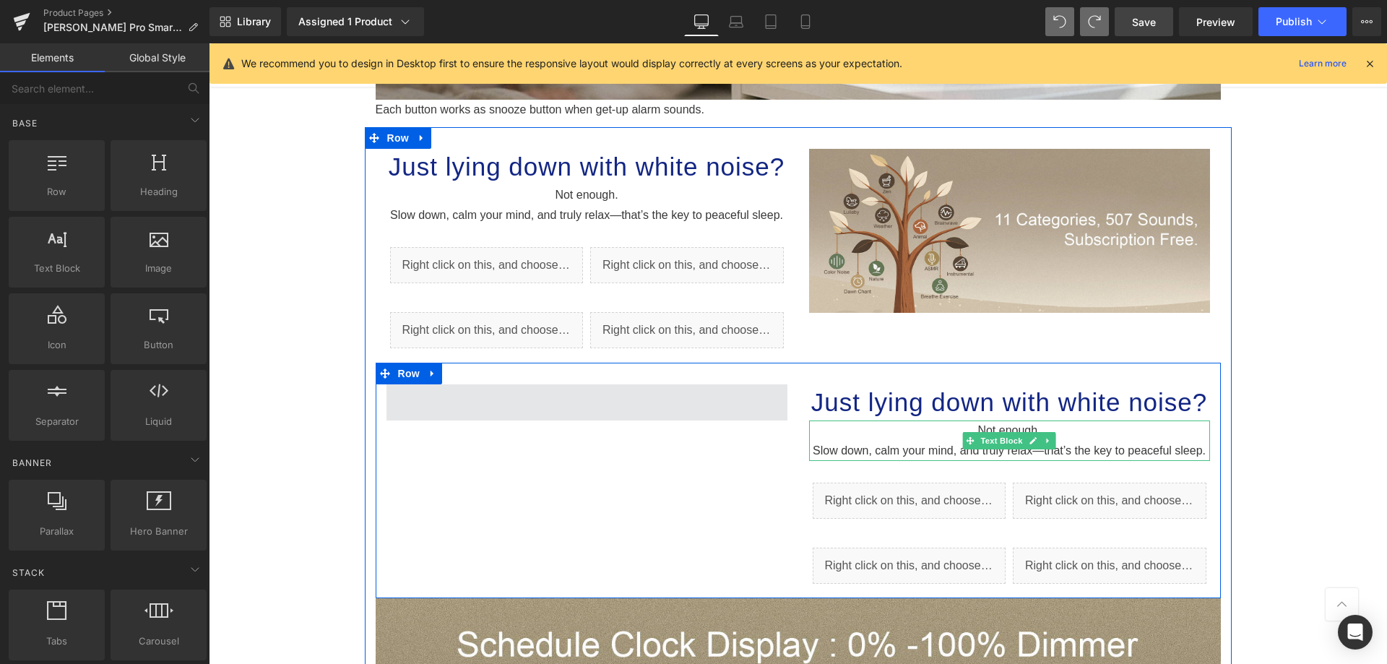
click at [607, 407] on span at bounding box center [586, 402] width 401 height 36
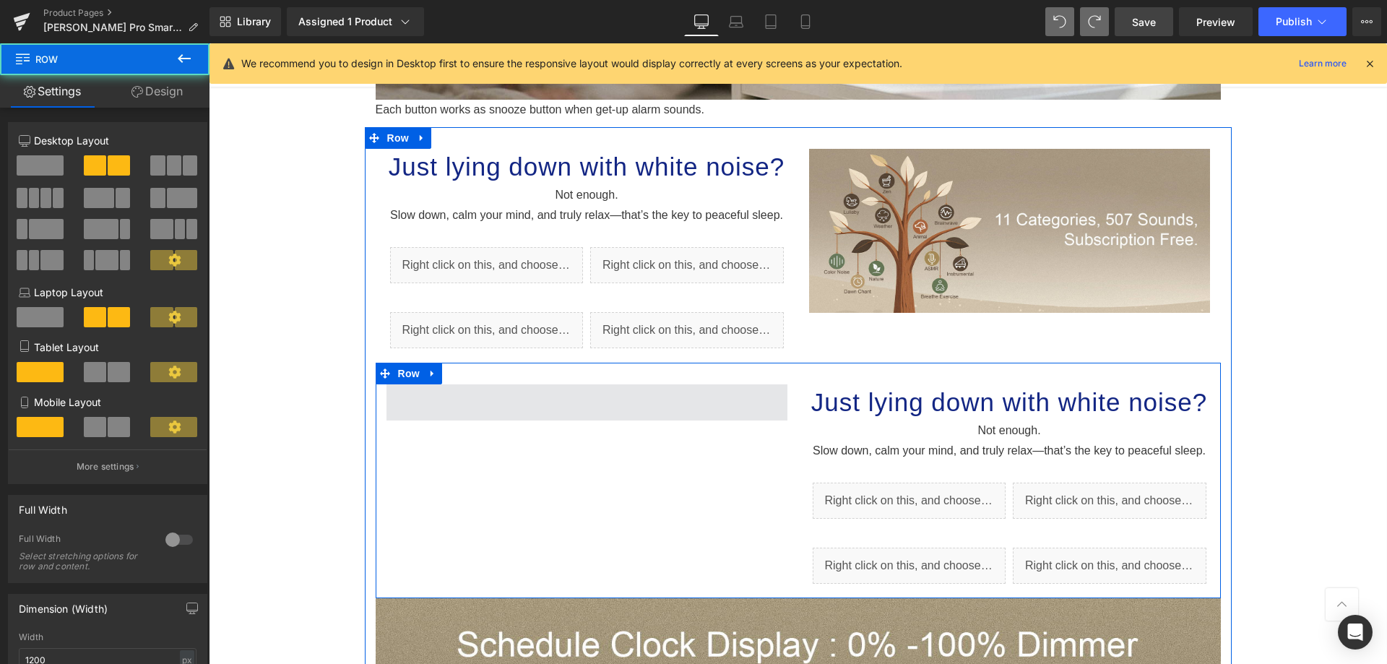
click at [695, 386] on span at bounding box center [586, 402] width 401 height 36
click at [461, 408] on span at bounding box center [586, 402] width 401 height 36
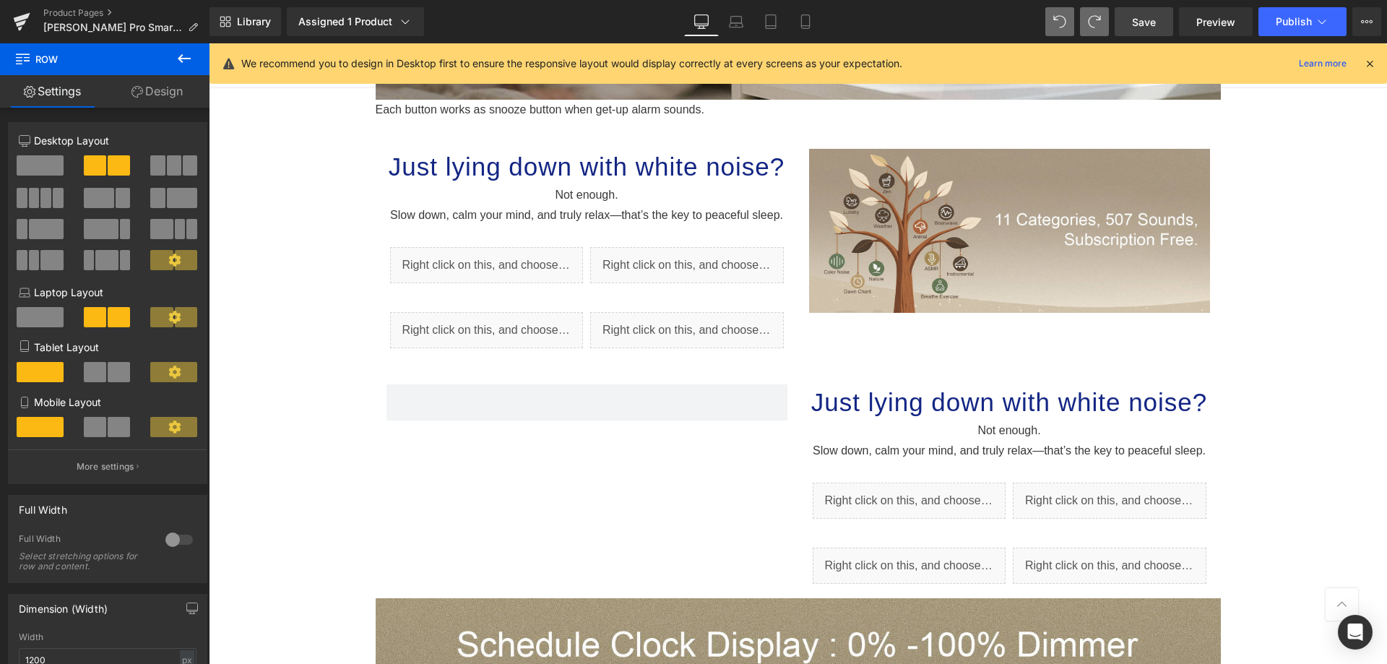
click at [190, 69] on button at bounding box center [184, 59] width 51 height 32
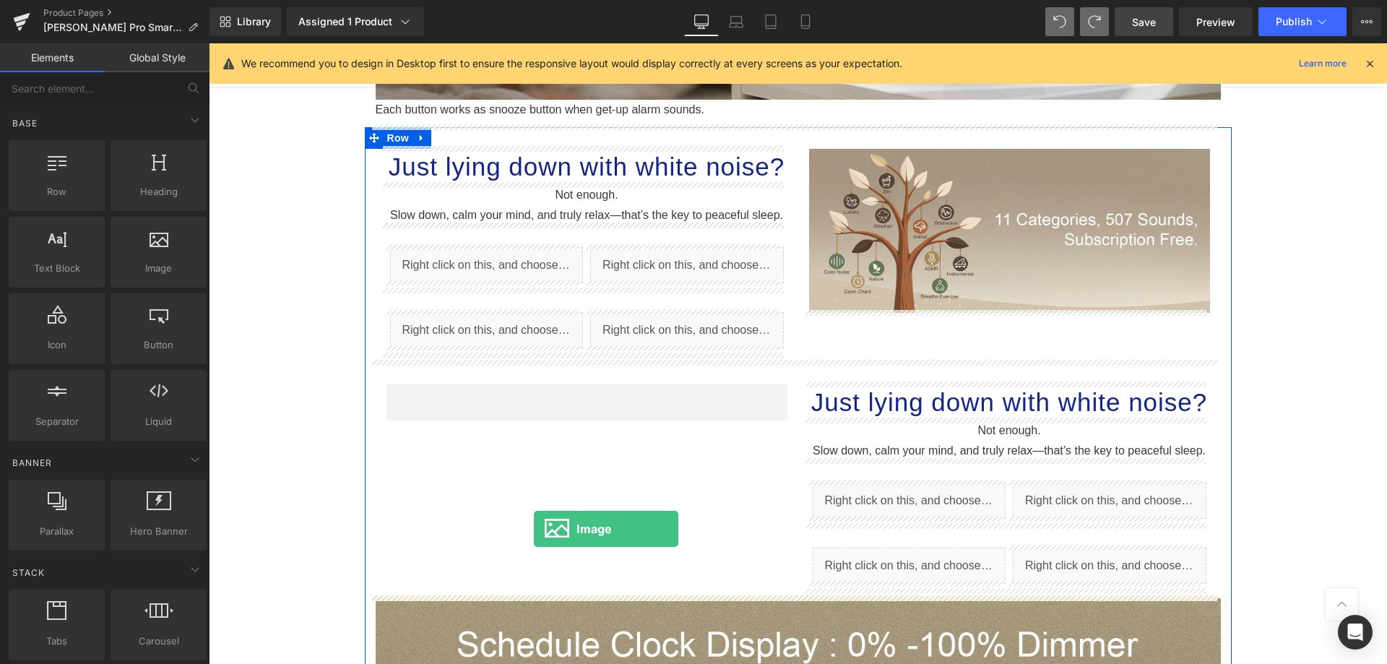
drag, startPoint x: 367, startPoint y: 308, endPoint x: 534, endPoint y: 529, distance: 276.3
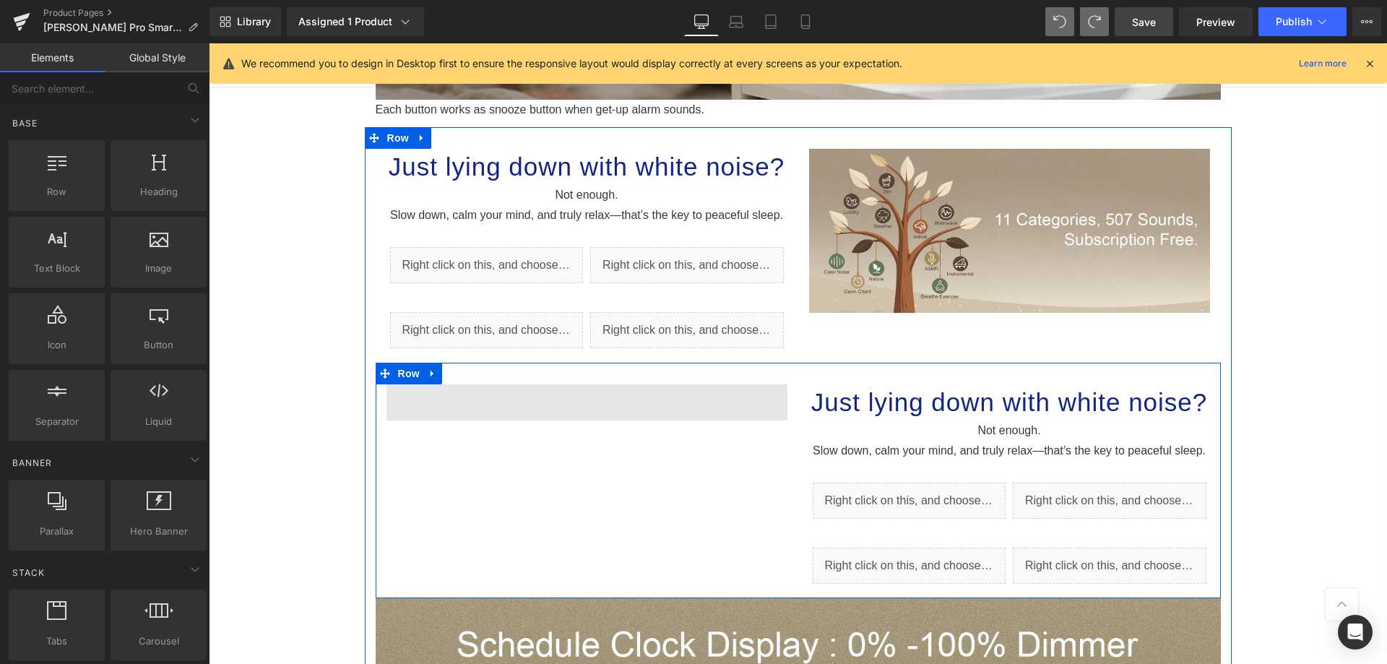
click at [586, 398] on span at bounding box center [586, 402] width 401 height 36
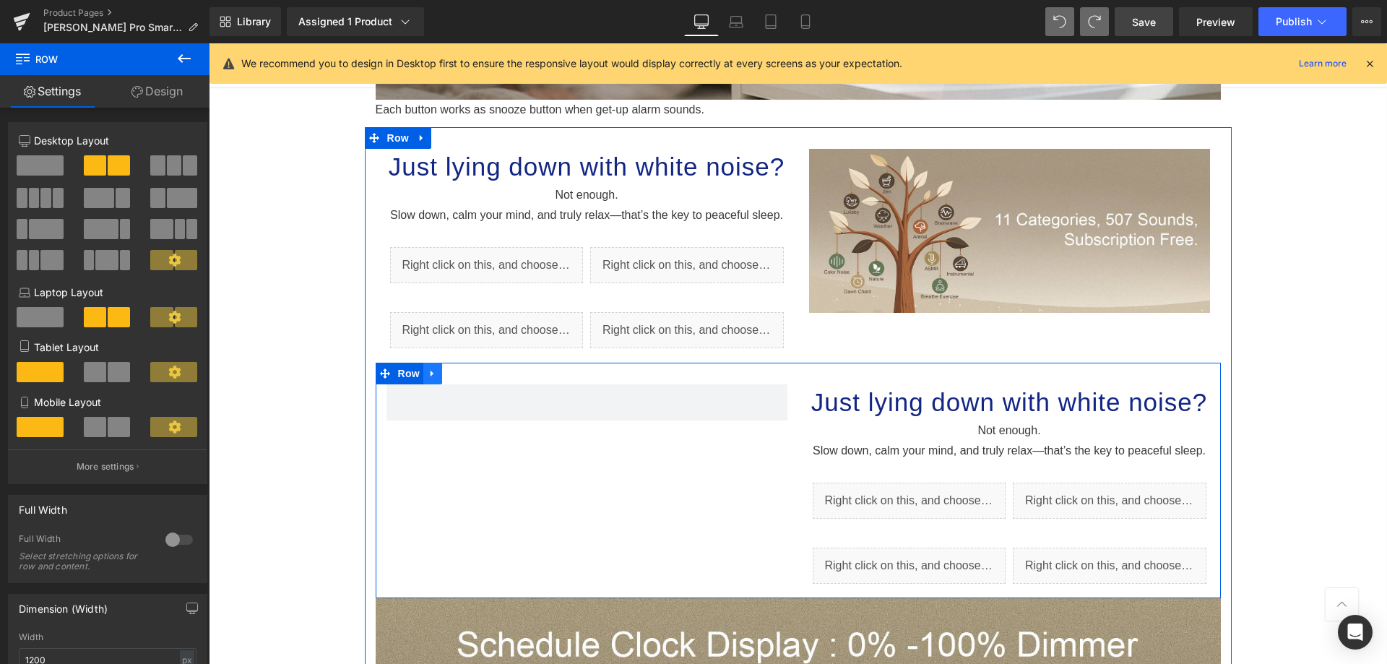
click at [433, 369] on link at bounding box center [432, 374] width 19 height 22
click at [433, 433] on div "Just lying down with white noise? Heading Not enough. Slow down, c alm your min…" at bounding box center [798, 480] width 845 height 235
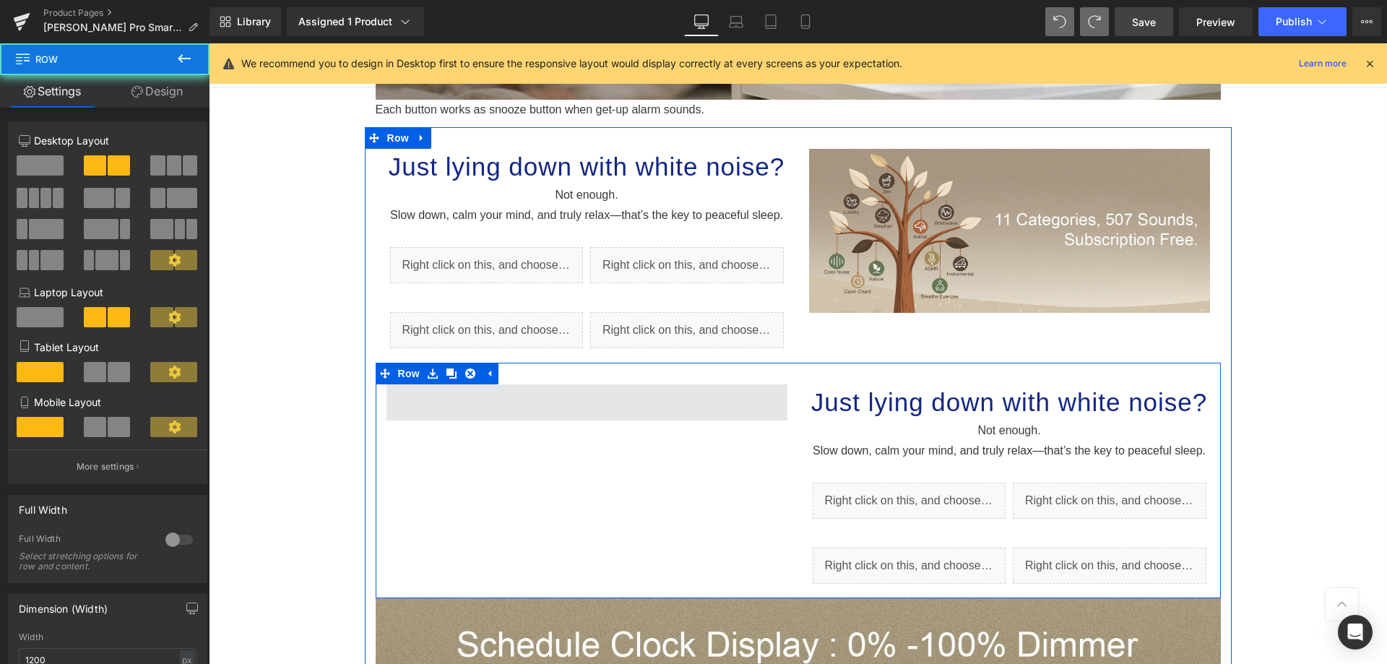
click at [450, 399] on span at bounding box center [586, 402] width 401 height 36
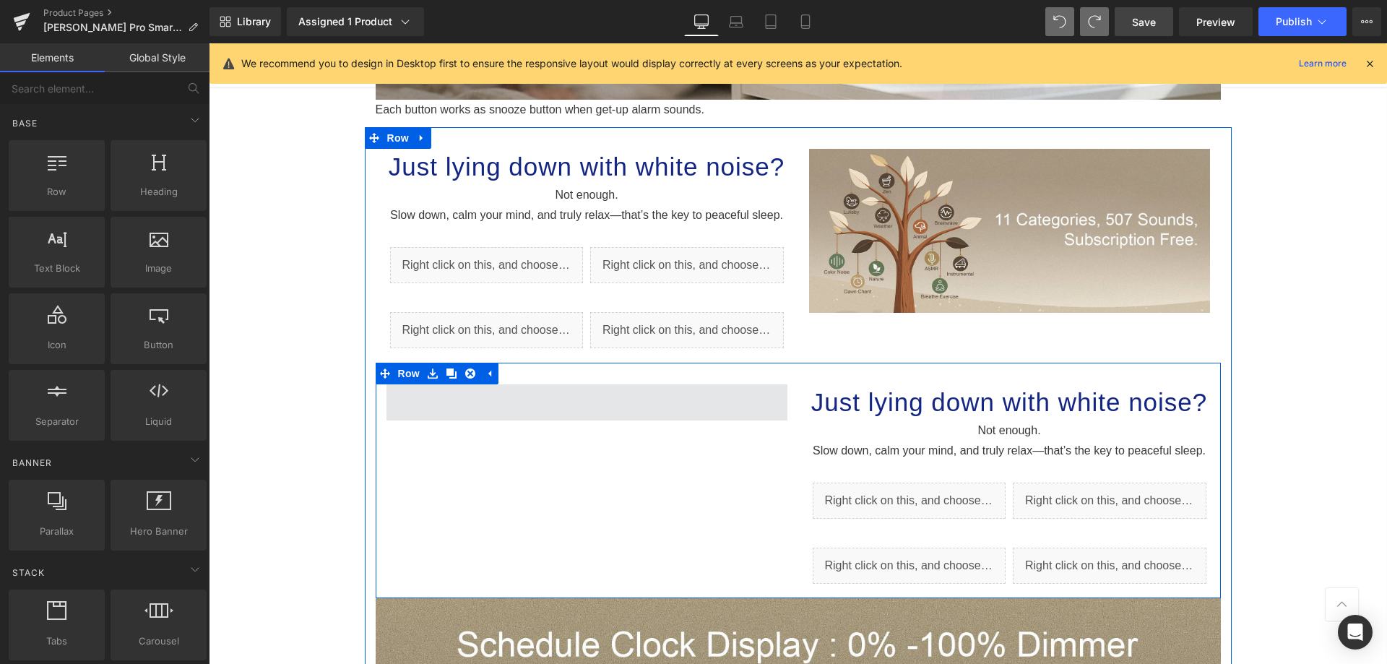
click at [558, 413] on span at bounding box center [586, 402] width 401 height 36
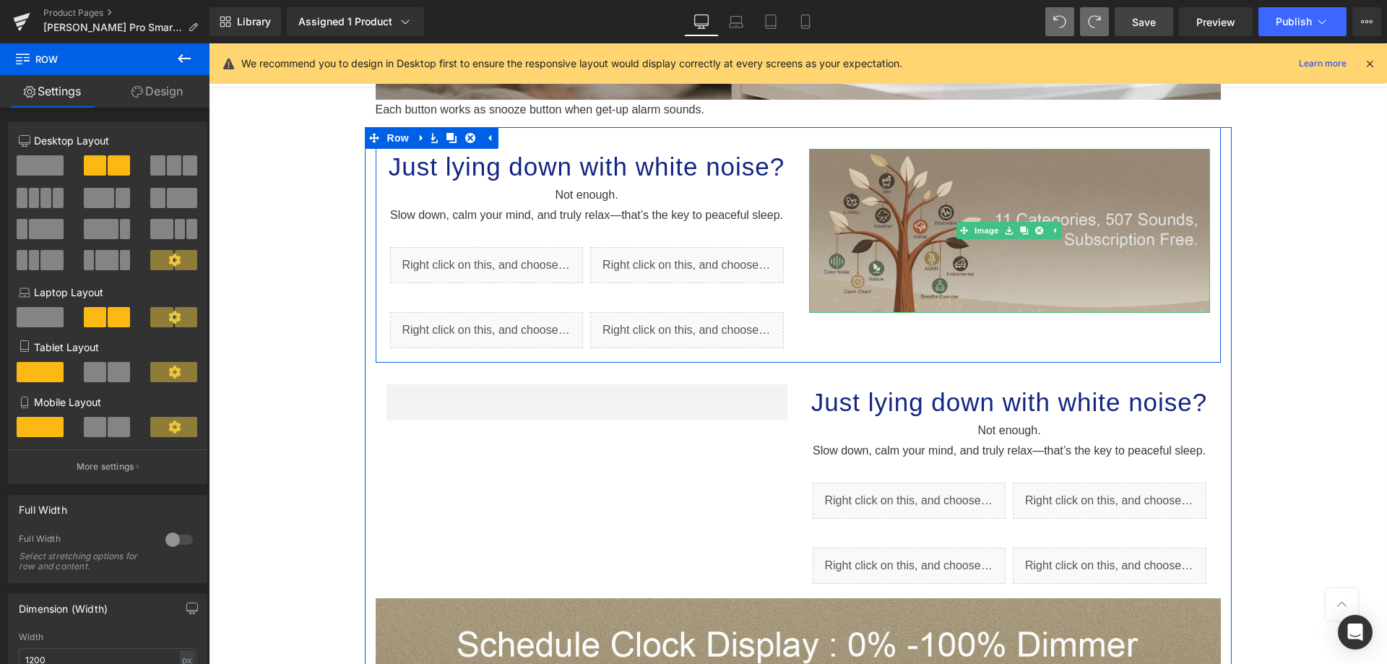
click at [981, 251] on img at bounding box center [1009, 231] width 401 height 164
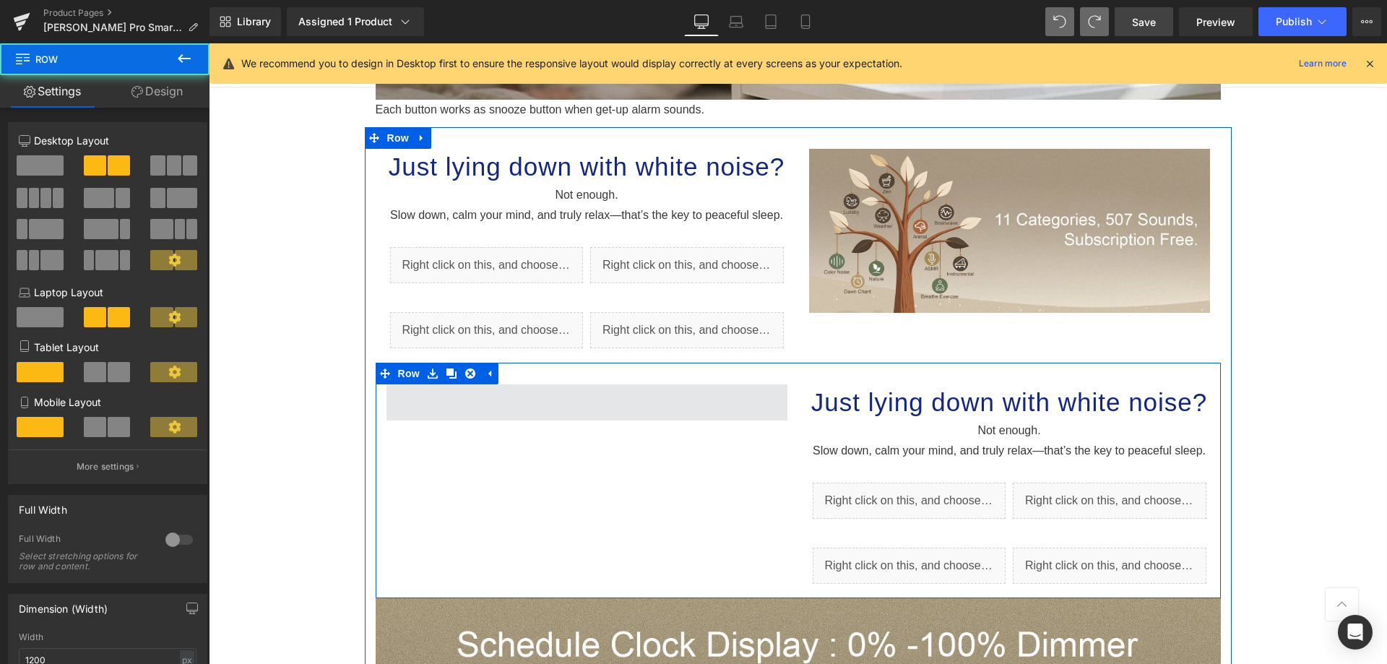
click at [646, 399] on span at bounding box center [586, 402] width 401 height 36
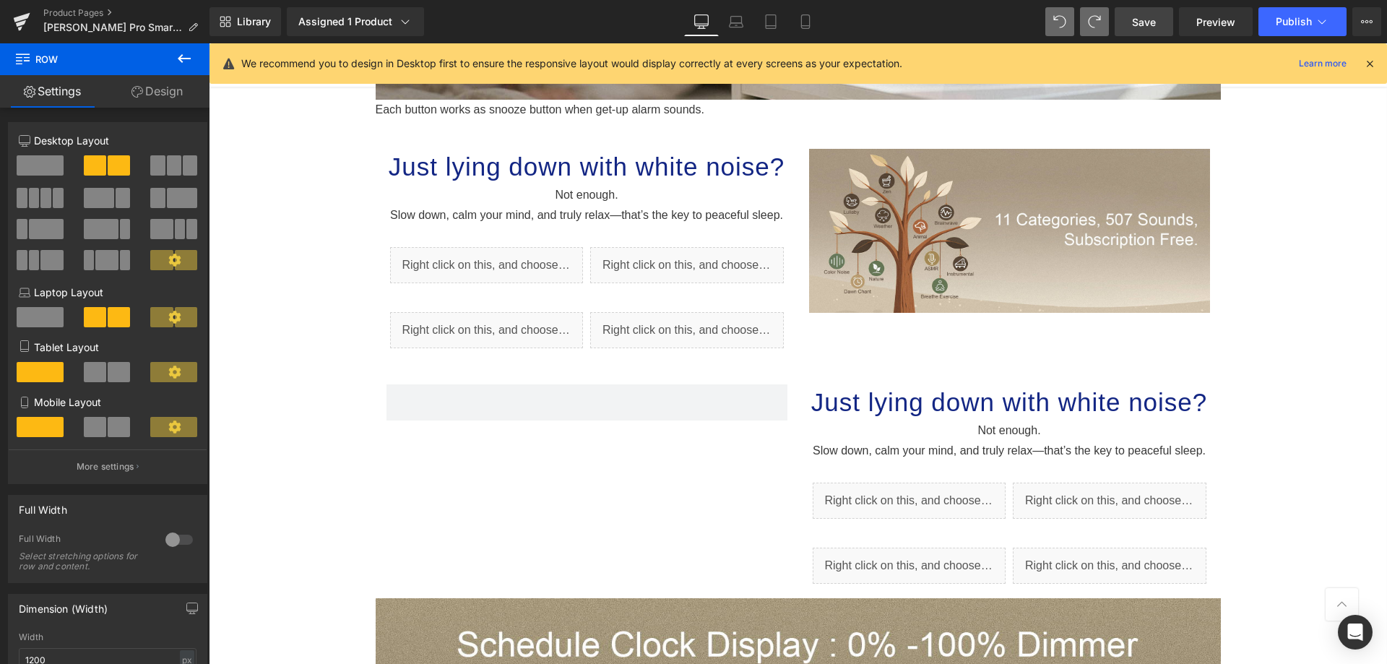
click at [185, 58] on icon at bounding box center [184, 58] width 13 height 9
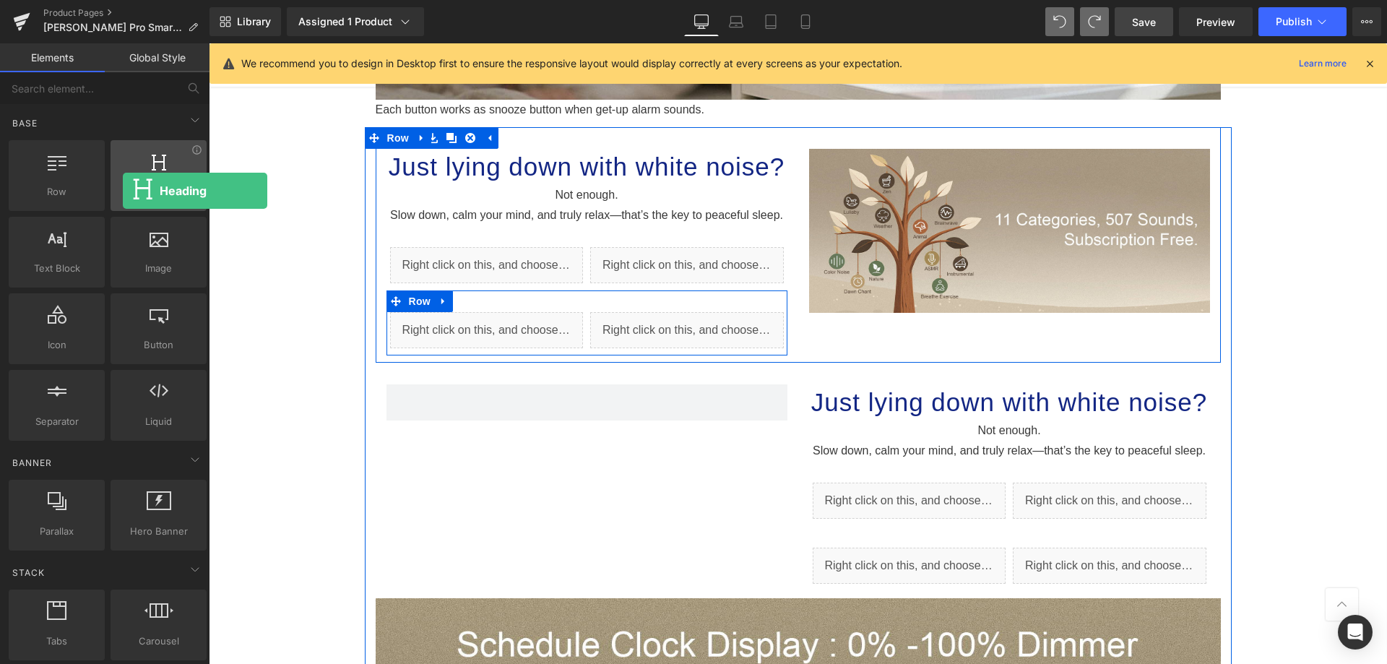
drag, startPoint x: 155, startPoint y: 173, endPoint x: 123, endPoint y: 191, distance: 37.2
click at [123, 191] on div "Heading headings, titles, h1,h2,h3,h4,h5,h6" at bounding box center [159, 175] width 96 height 71
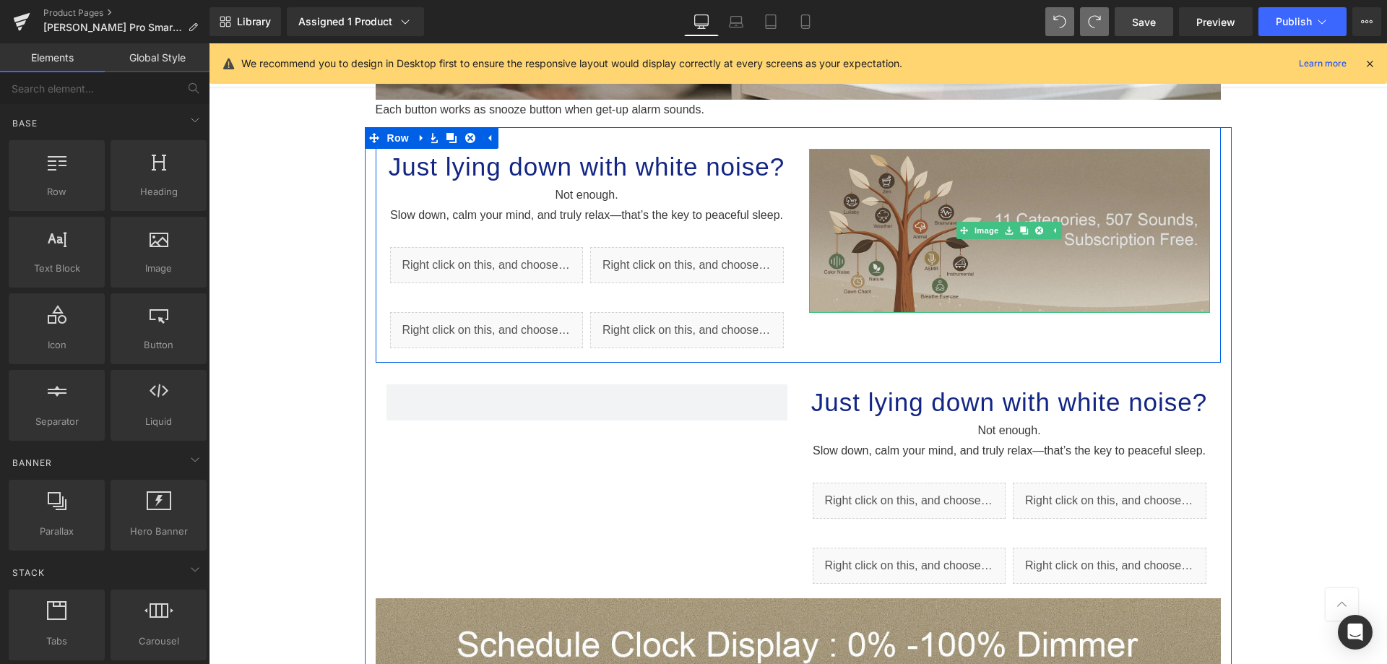
click at [944, 196] on img at bounding box center [1009, 231] width 401 height 164
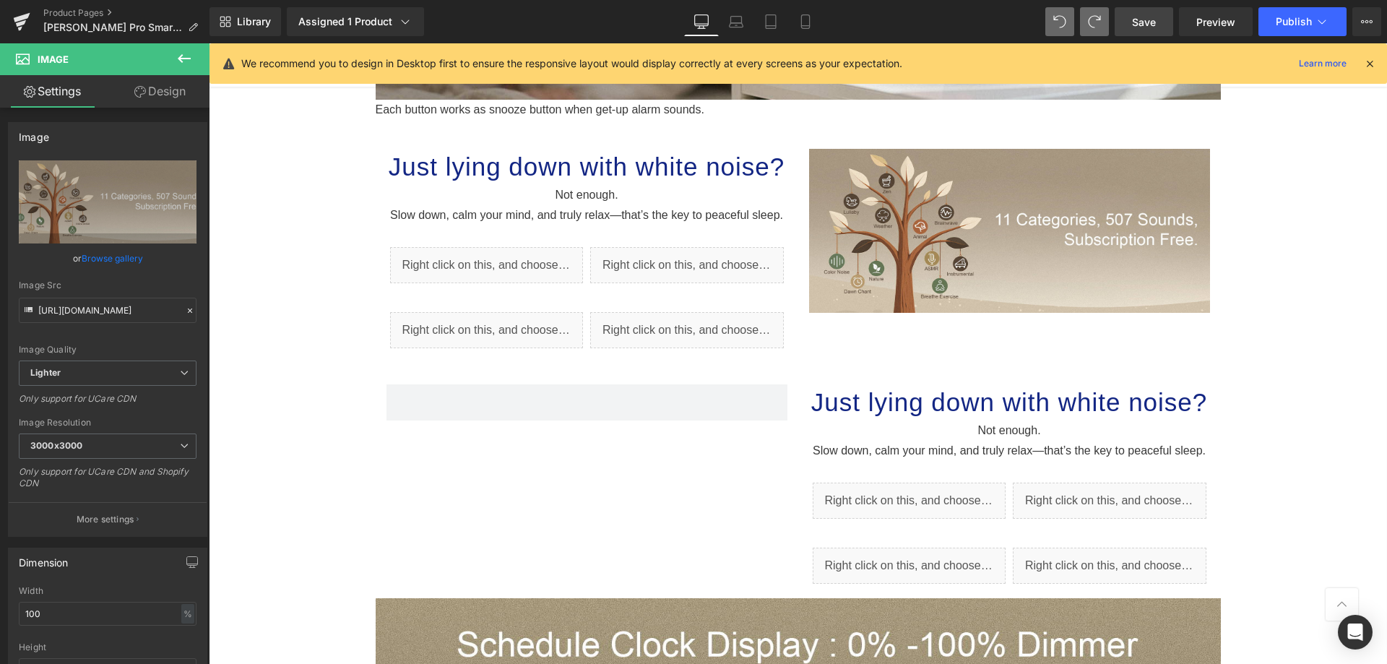
click at [189, 60] on icon at bounding box center [184, 58] width 17 height 17
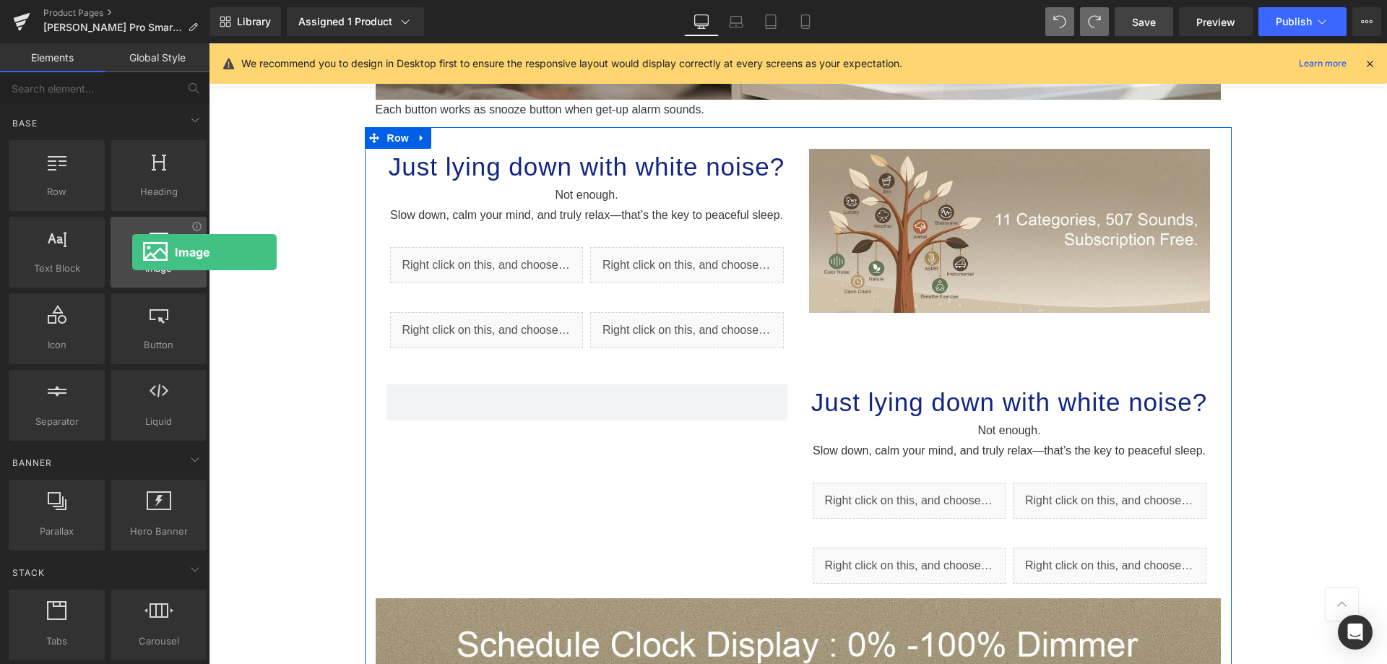
drag, startPoint x: 178, startPoint y: 246, endPoint x: 132, endPoint y: 252, distance: 45.9
click at [132, 252] on div at bounding box center [158, 244] width 87 height 33
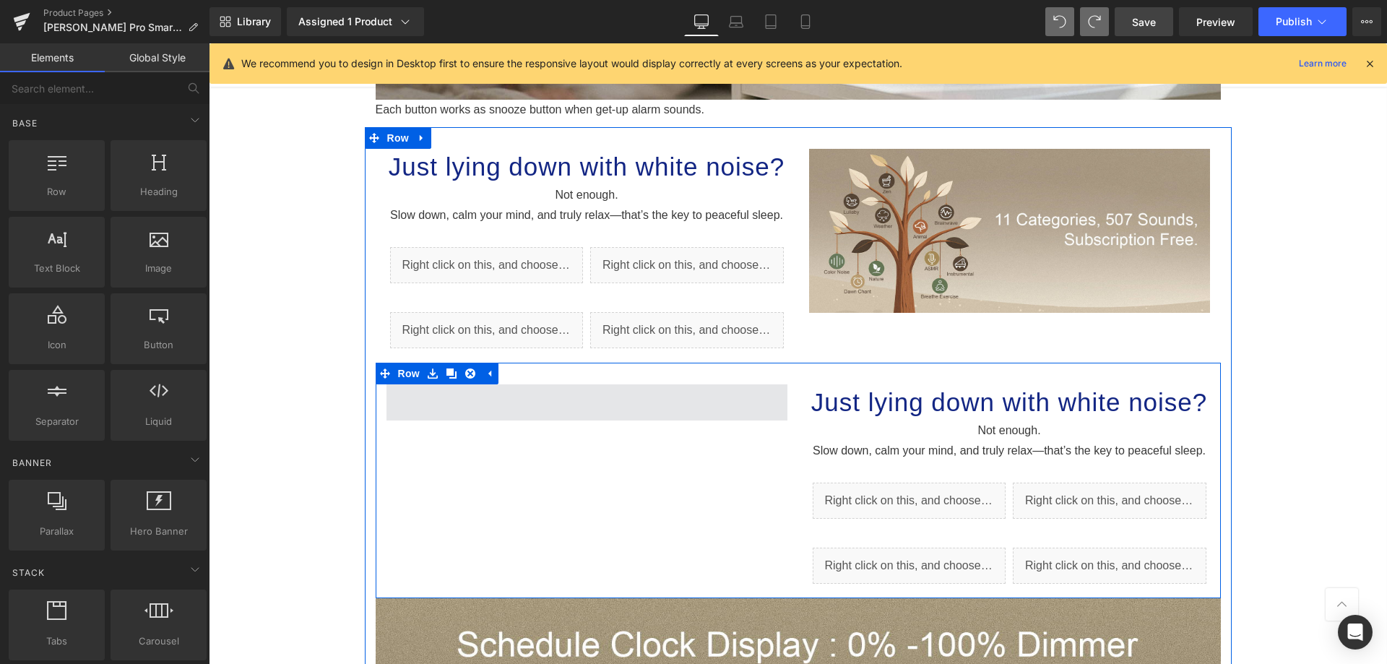
click at [679, 387] on span at bounding box center [586, 402] width 401 height 36
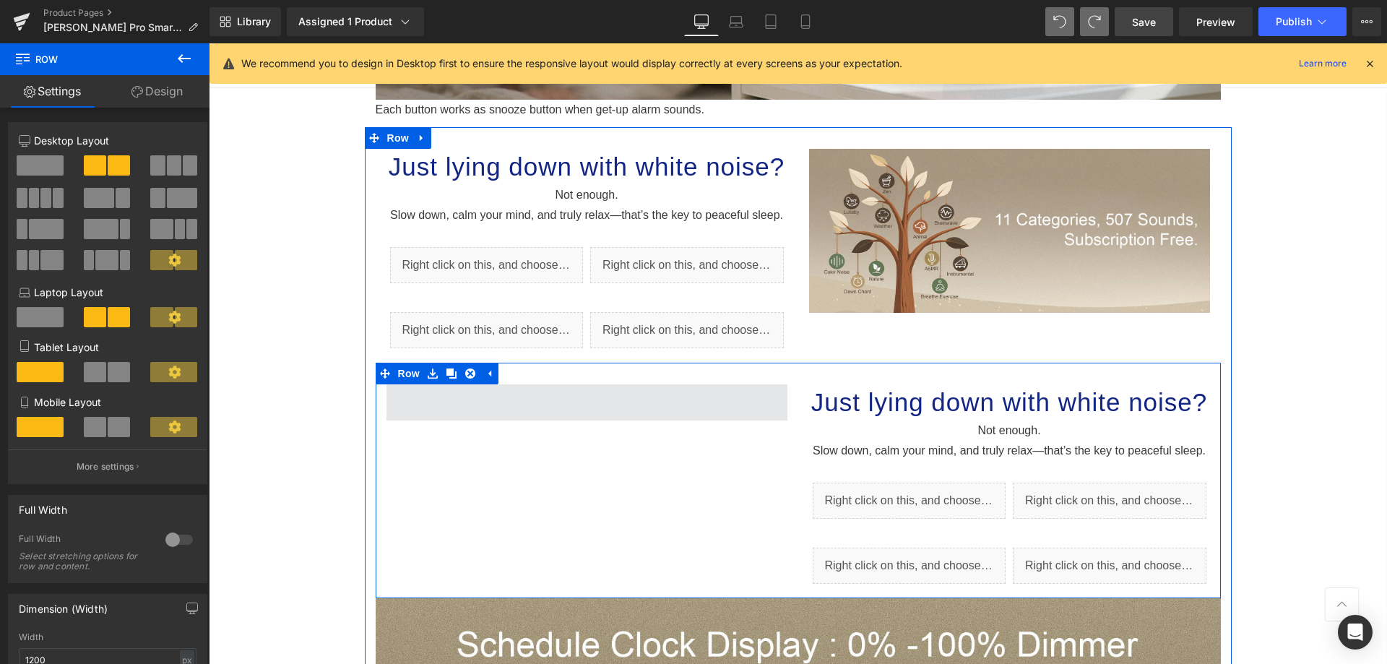
click at [679, 387] on span at bounding box center [586, 402] width 401 height 36
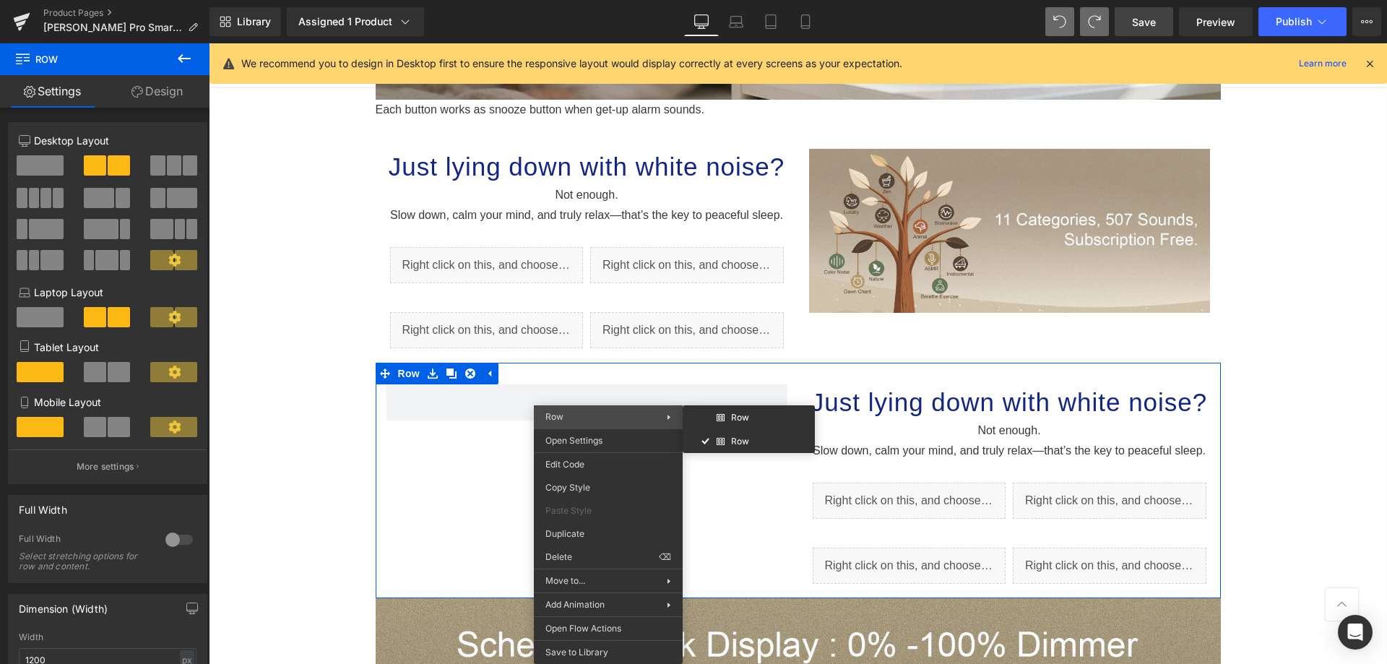
click at [610, 417] on span "Row" at bounding box center [605, 416] width 121 height 13
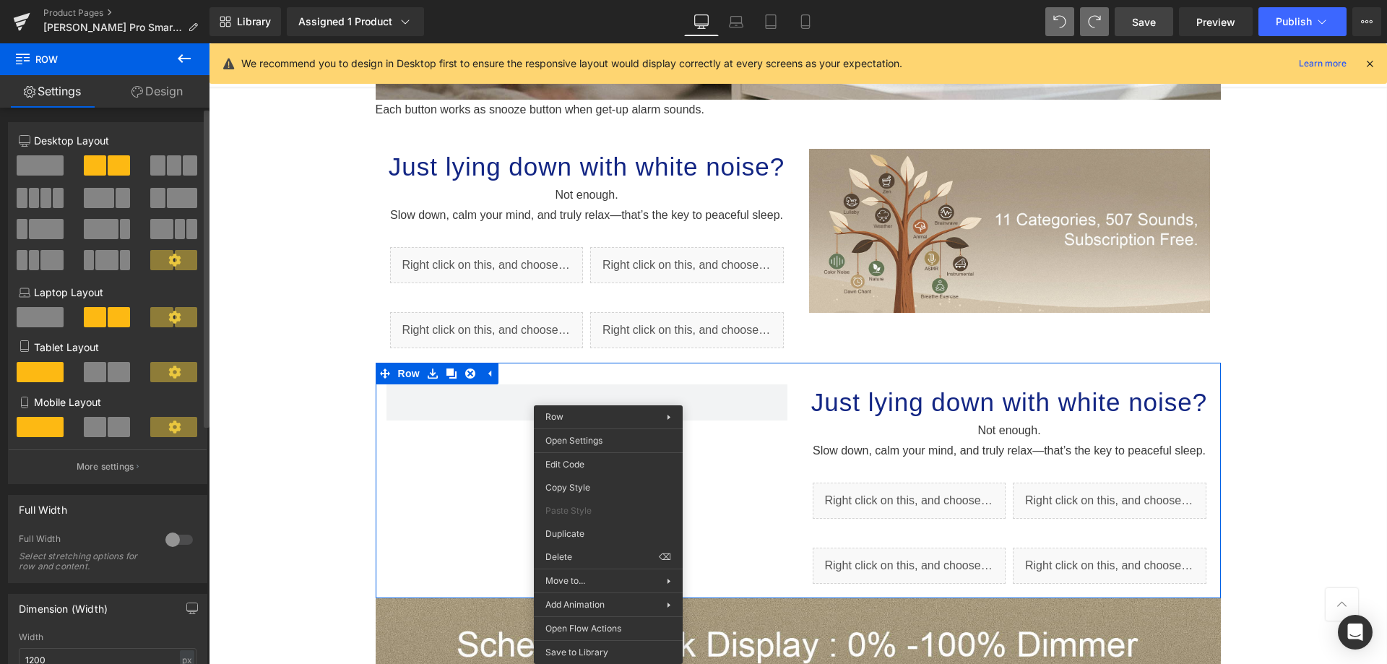
click at [46, 168] on span at bounding box center [40, 165] width 47 height 20
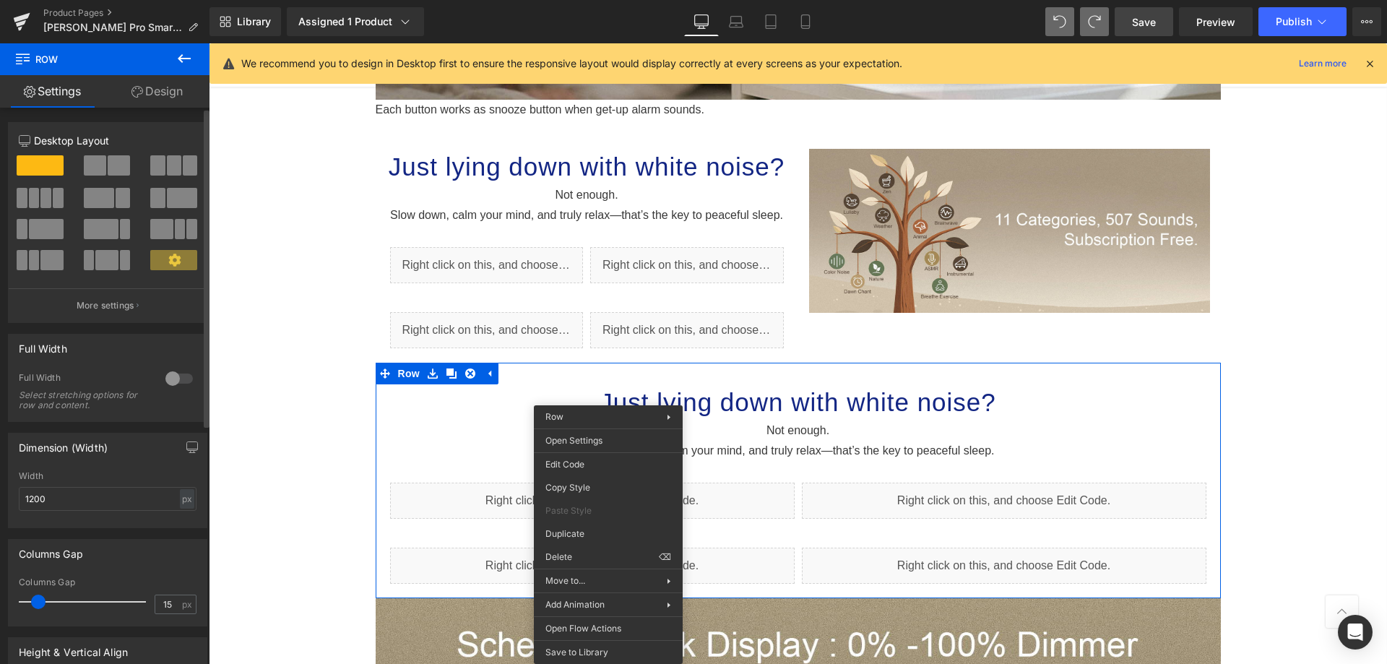
click at [46, 168] on span at bounding box center [40, 165] width 47 height 20
click at [116, 168] on span at bounding box center [119, 165] width 22 height 20
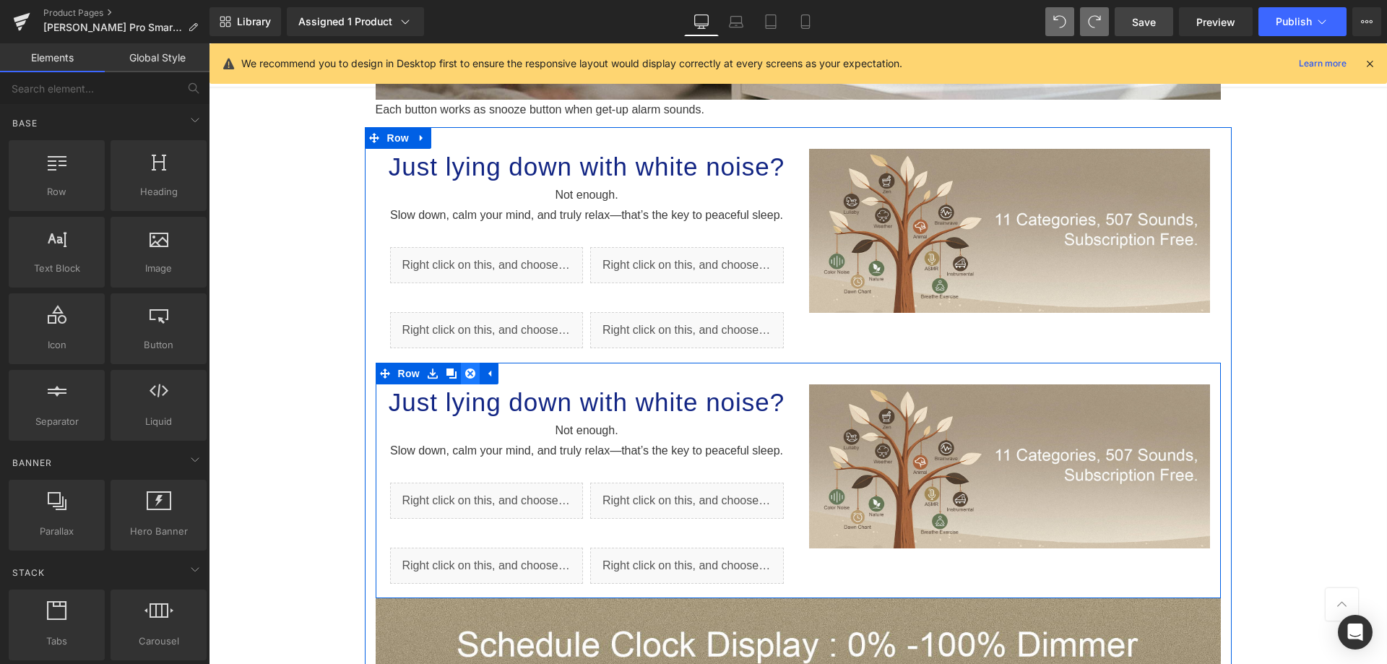
click at [462, 364] on link at bounding box center [470, 374] width 19 height 22
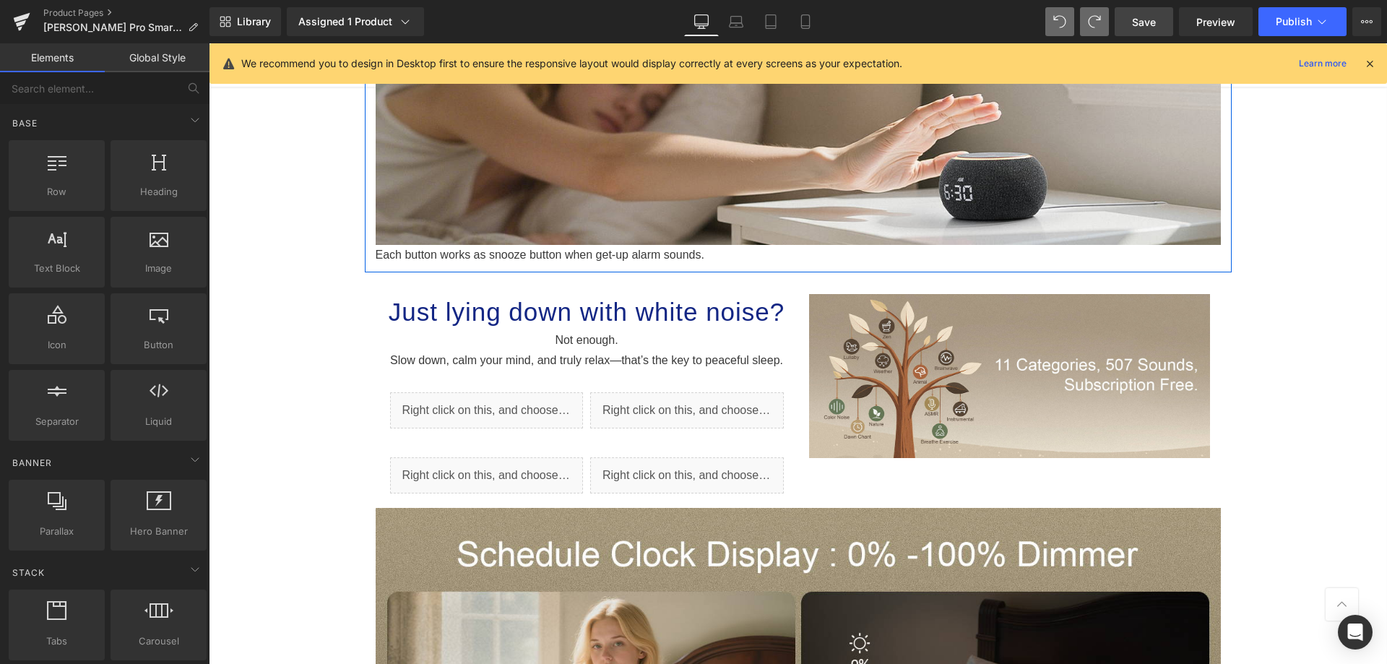
scroll to position [1424, 0]
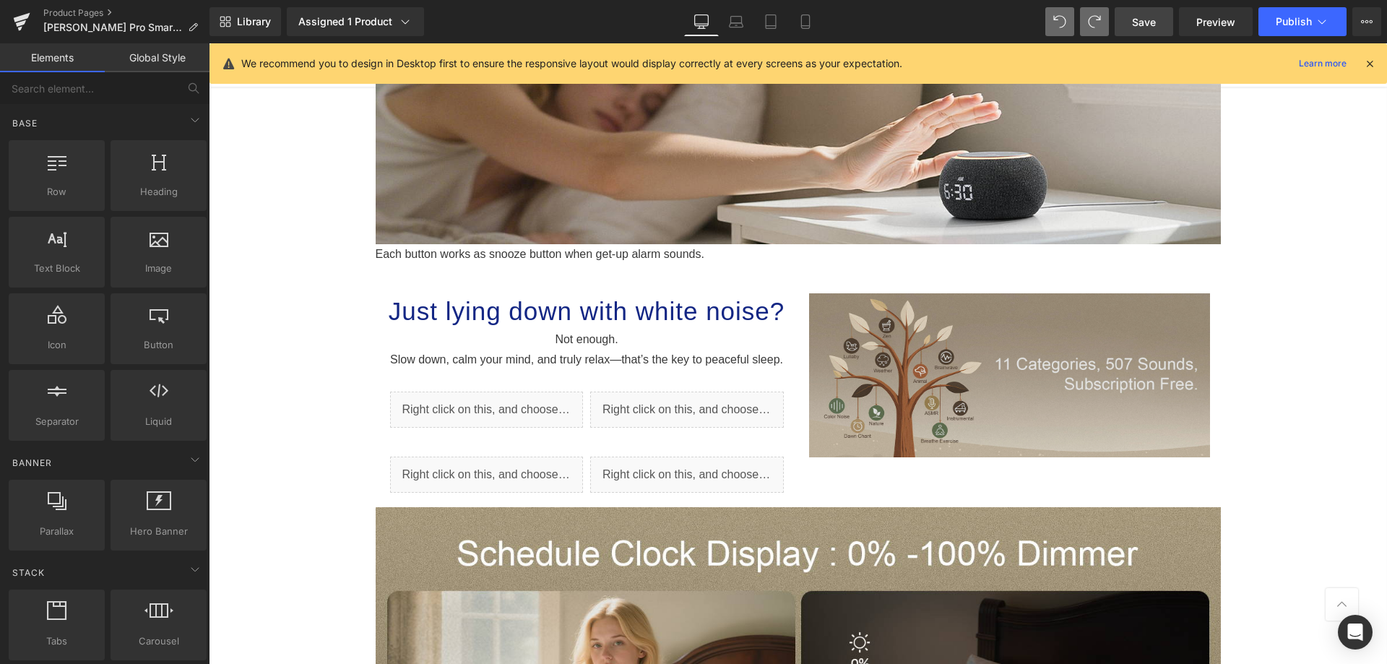
click at [1000, 358] on img at bounding box center [1009, 375] width 401 height 164
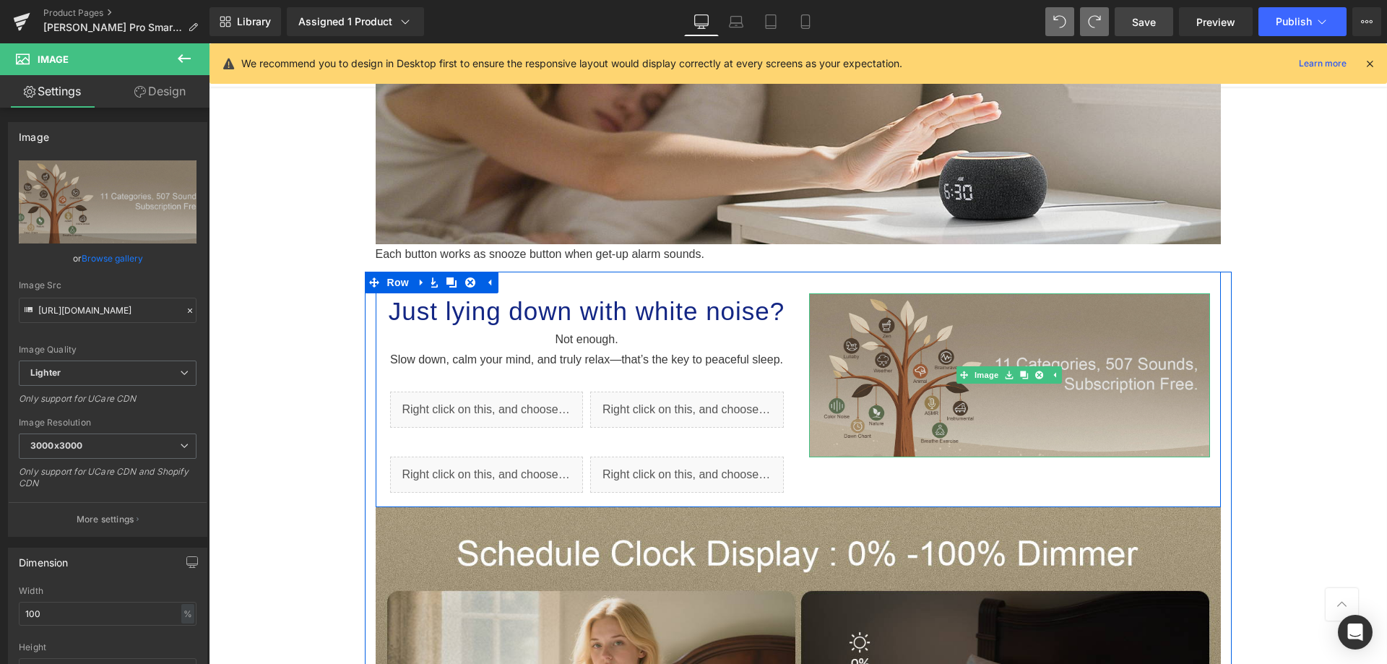
click at [976, 385] on img at bounding box center [1009, 375] width 401 height 164
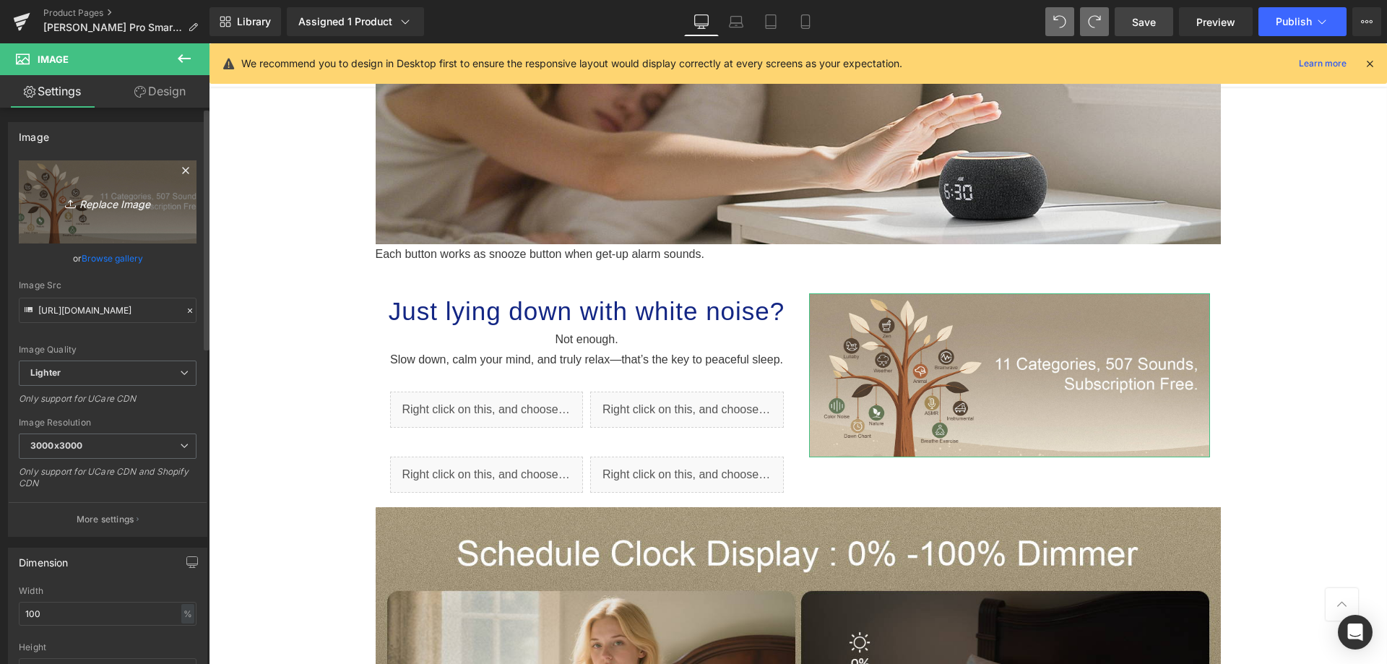
click at [108, 212] on link "Replace Image" at bounding box center [108, 201] width 178 height 83
type input "C:\fakepath\a6.png"
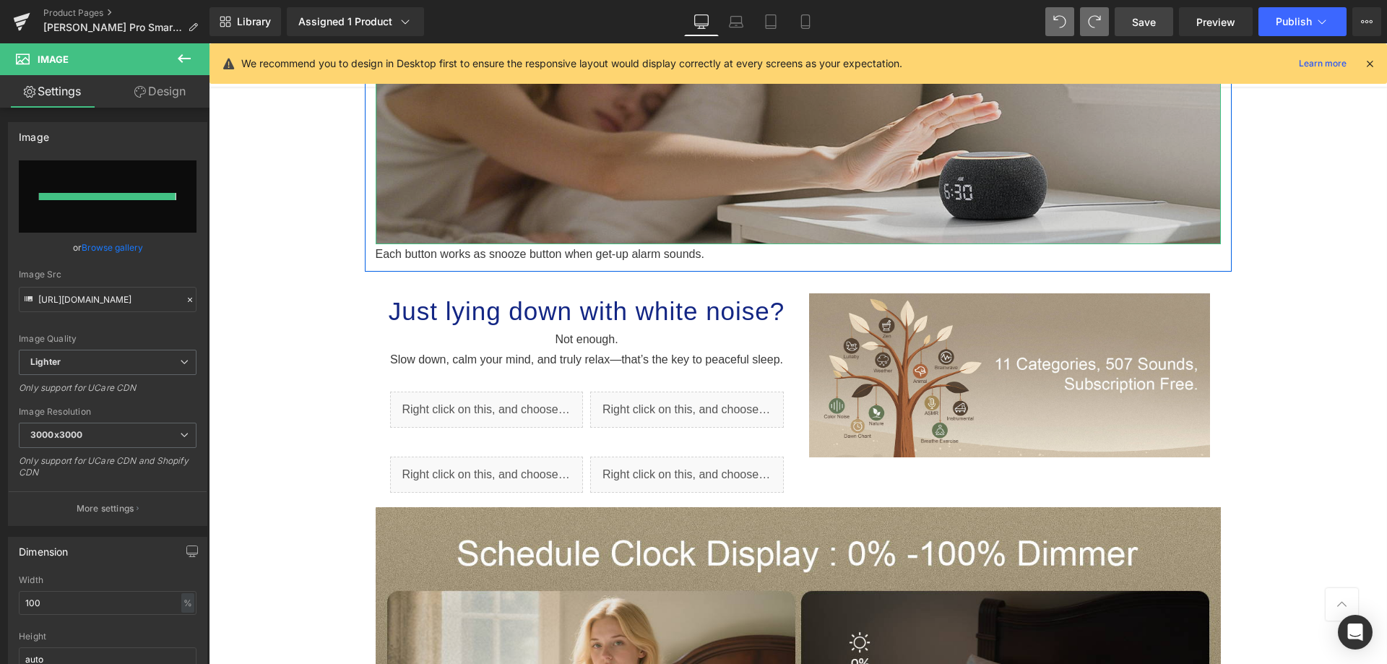
type input "[URL][DOMAIN_NAME]"
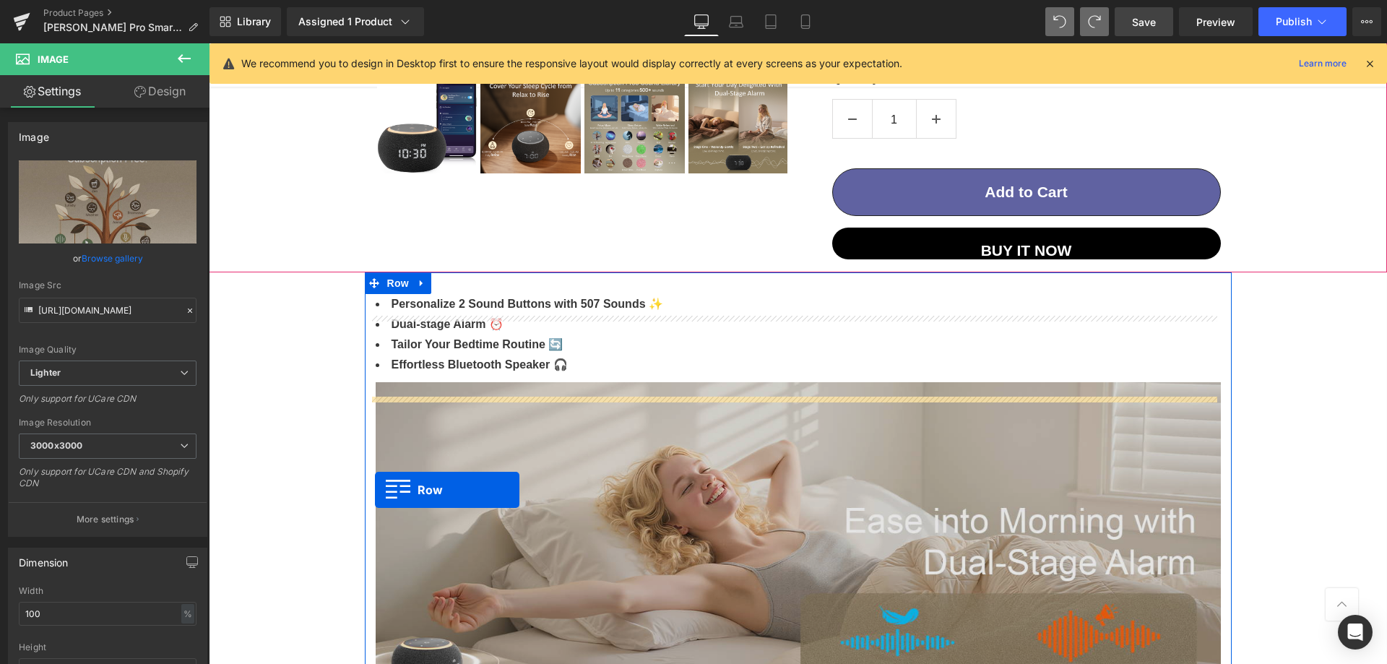
scroll to position [485, 0]
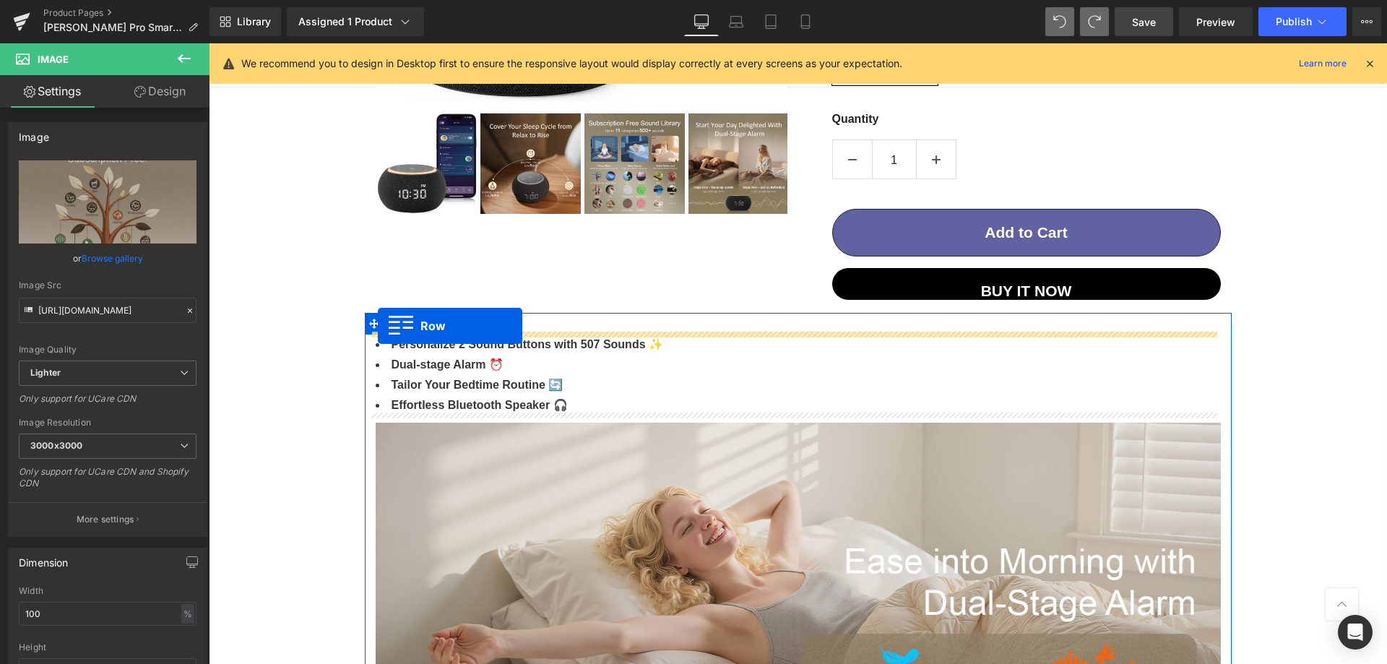
drag, startPoint x: 368, startPoint y: 423, endPoint x: 378, endPoint y: 326, distance: 97.2
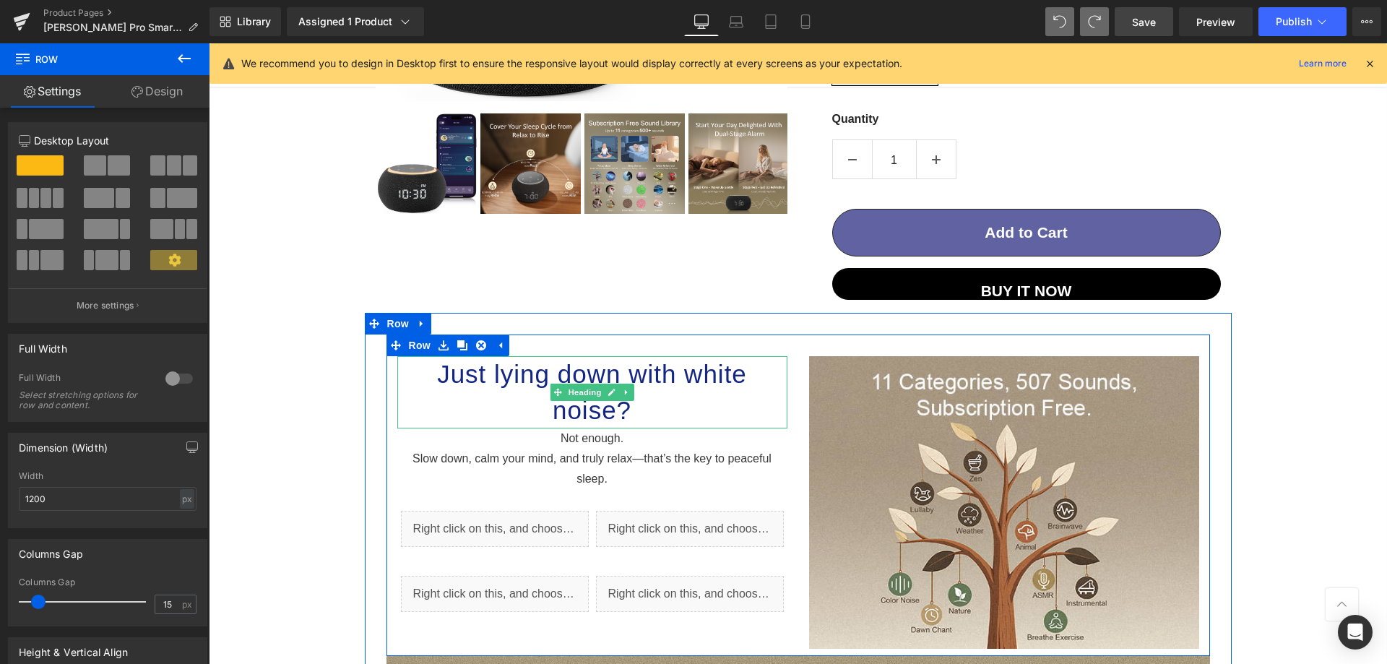
click at [423, 381] on h1 "Just lying down with white noise?" at bounding box center [592, 392] width 390 height 72
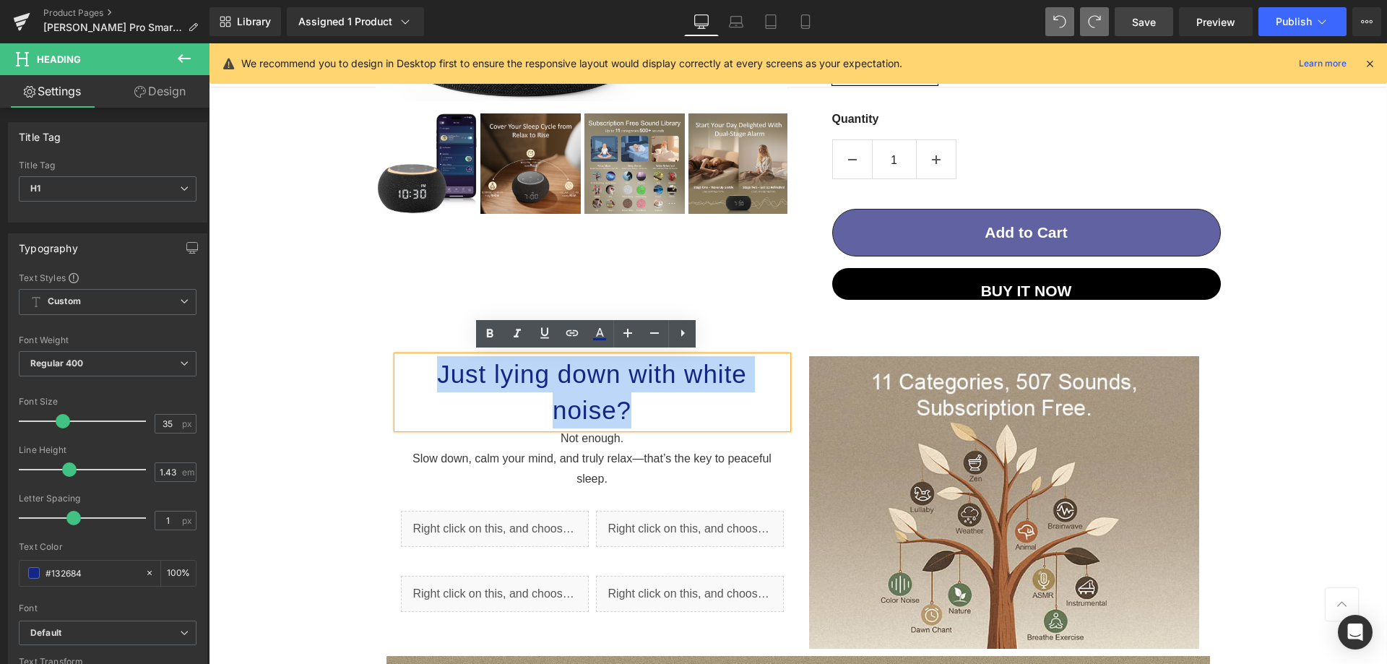
drag, startPoint x: 433, startPoint y: 367, endPoint x: 693, endPoint y: 417, distance: 264.7
click at [693, 417] on h1 "Just lying down with white noise?" at bounding box center [592, 392] width 390 height 72
copy h1 "Just lying down with white noise?"
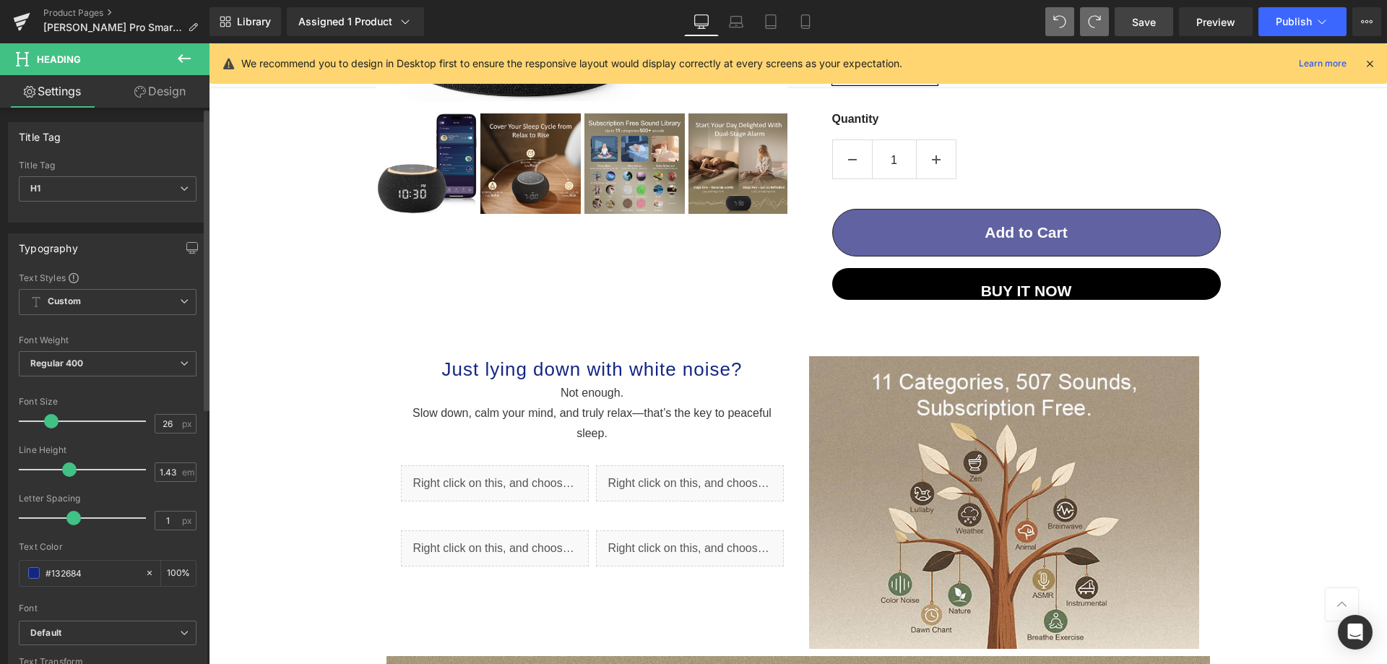
type input "25"
drag, startPoint x: 62, startPoint y: 429, endPoint x: 49, endPoint y: 426, distance: 13.3
click at [49, 426] on div at bounding box center [86, 421] width 120 height 29
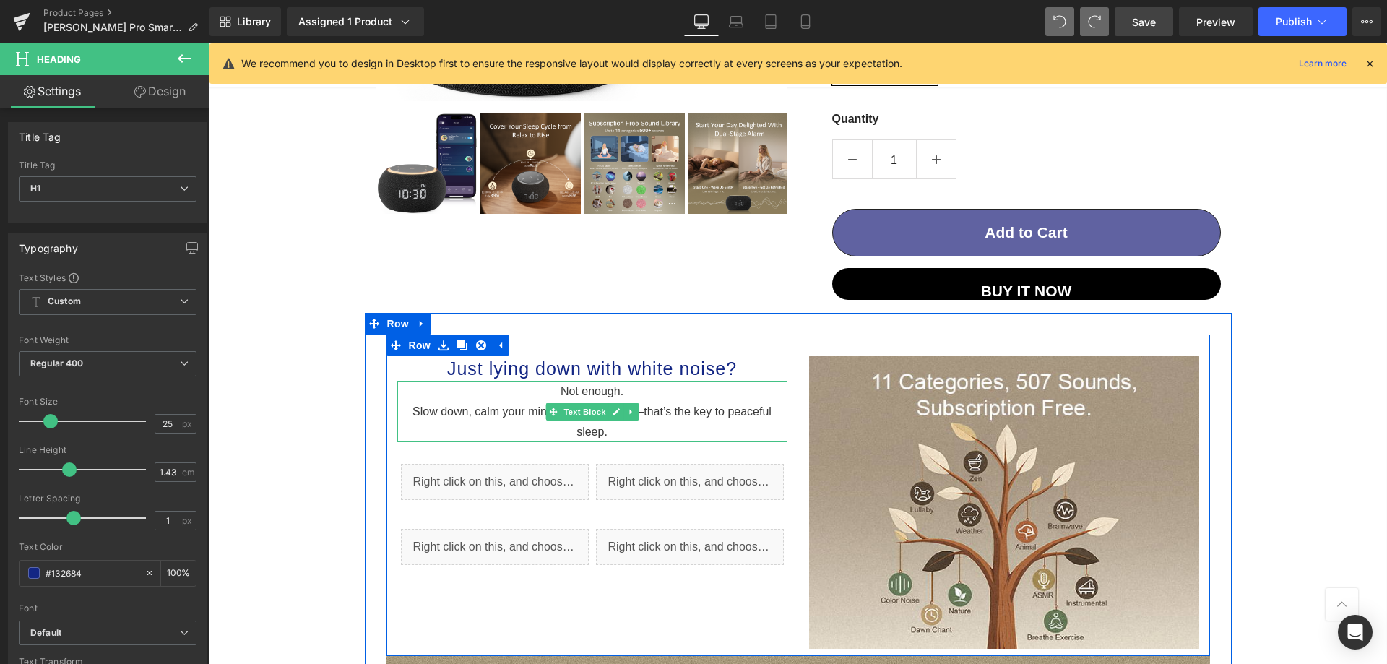
click at [399, 414] on p "Slow down, c alm your mind, and truly relax—that’s the key to peaceful sleep." at bounding box center [592, 422] width 390 height 40
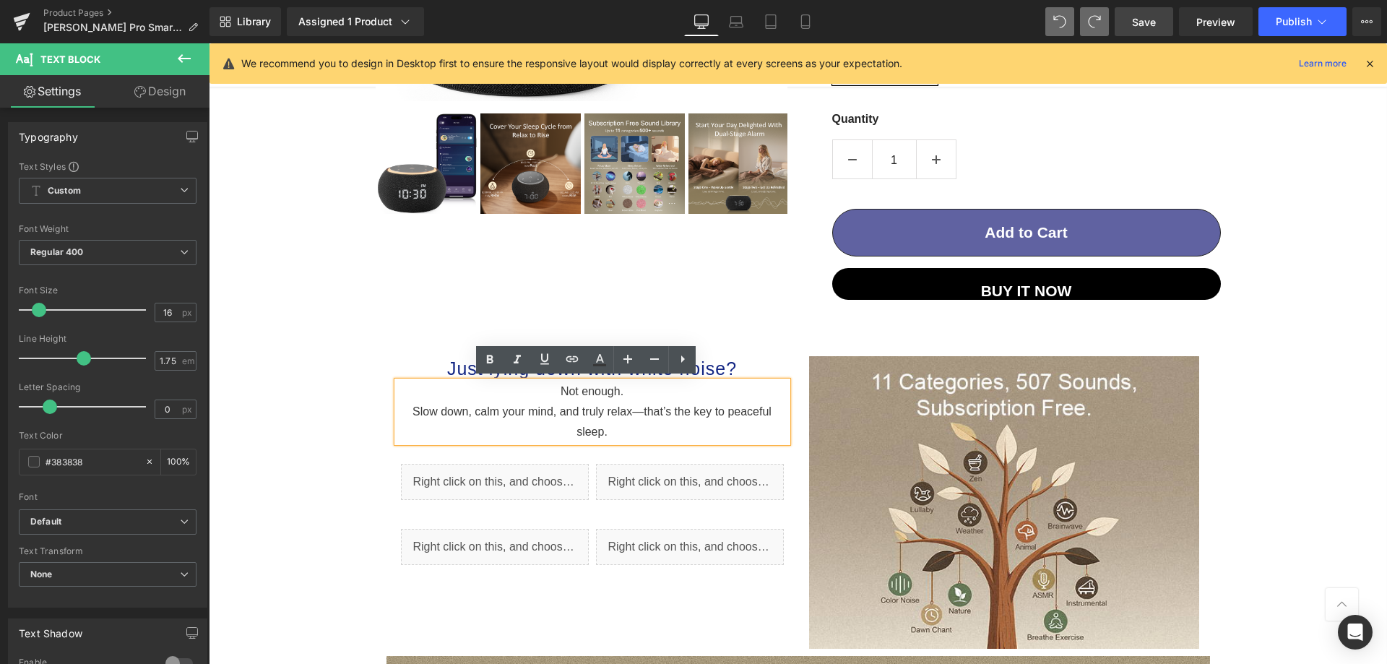
click at [404, 412] on p "Slow down, c alm your mind, and truly relax—that’s the key to peaceful sleep." at bounding box center [592, 422] width 390 height 40
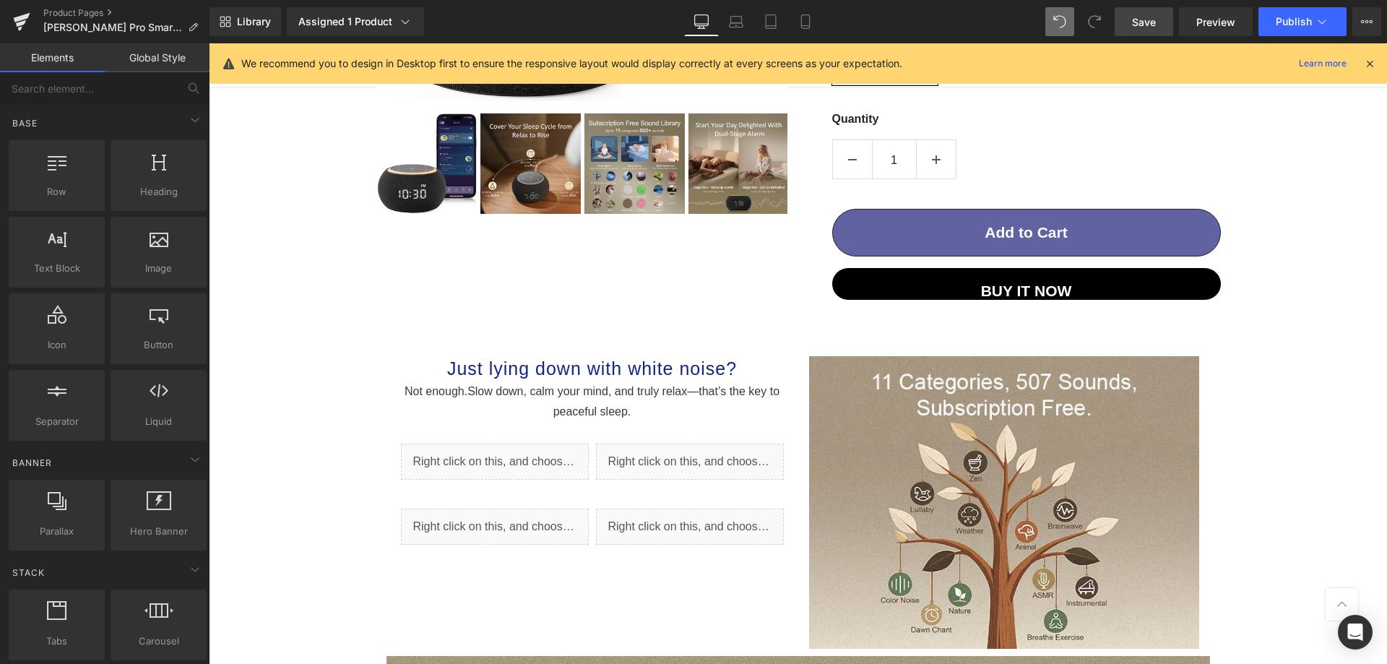
drag, startPoint x: 150, startPoint y: 261, endPoint x: 159, endPoint y: 251, distance: 13.8
click at [159, 251] on div "Image images, photos, alts, uploads" at bounding box center [159, 252] width 96 height 71
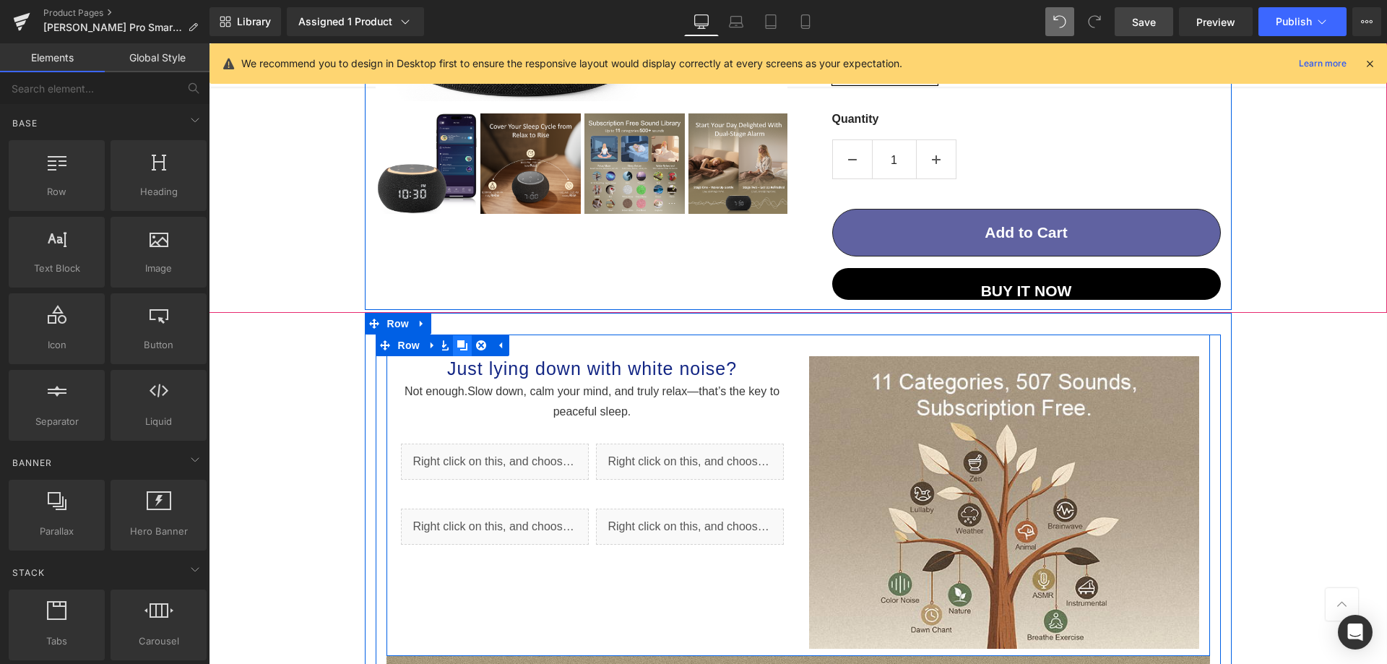
click at [457, 345] on icon at bounding box center [462, 344] width 10 height 11
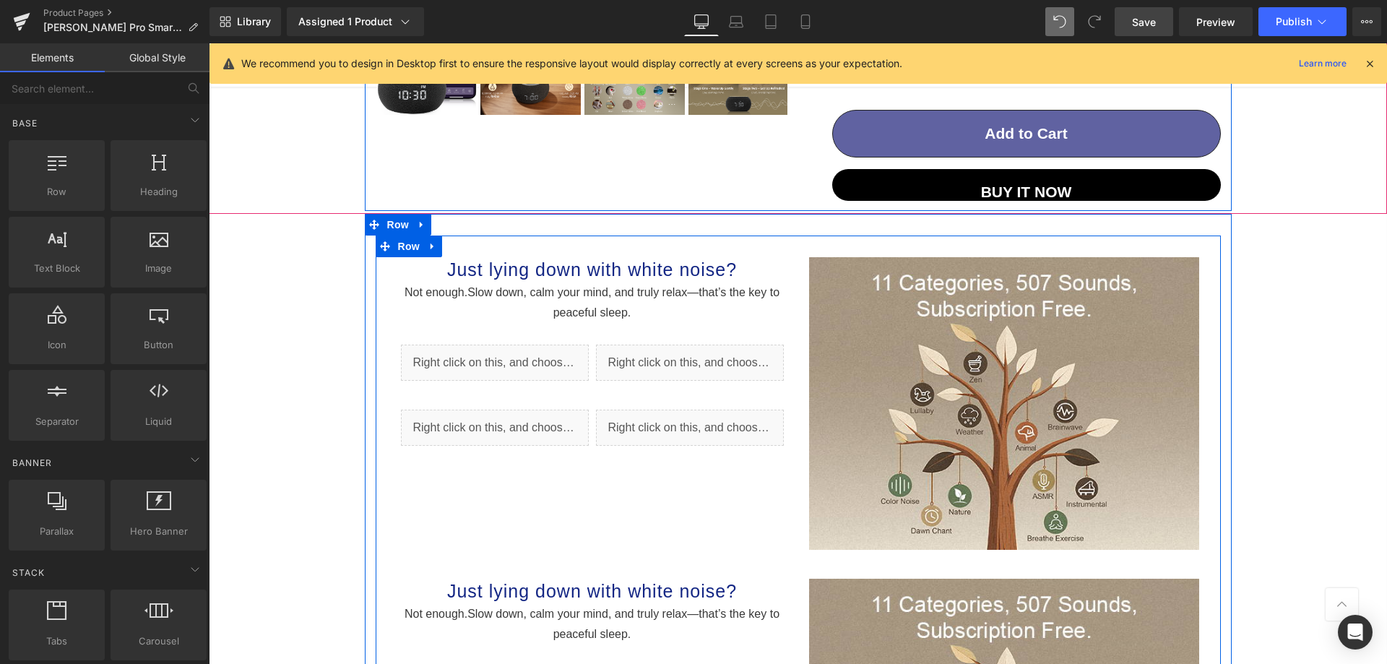
scroll to position [532, 0]
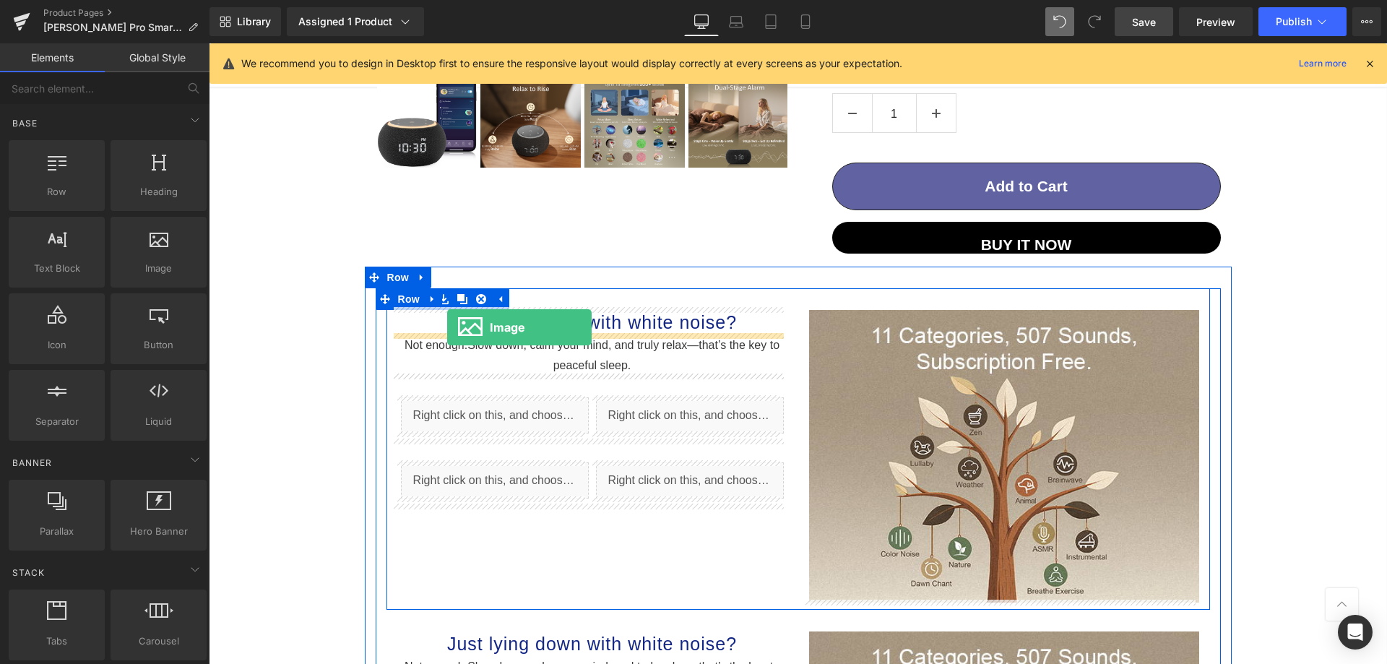
drag, startPoint x: 378, startPoint y: 286, endPoint x: 447, endPoint y: 327, distance: 80.0
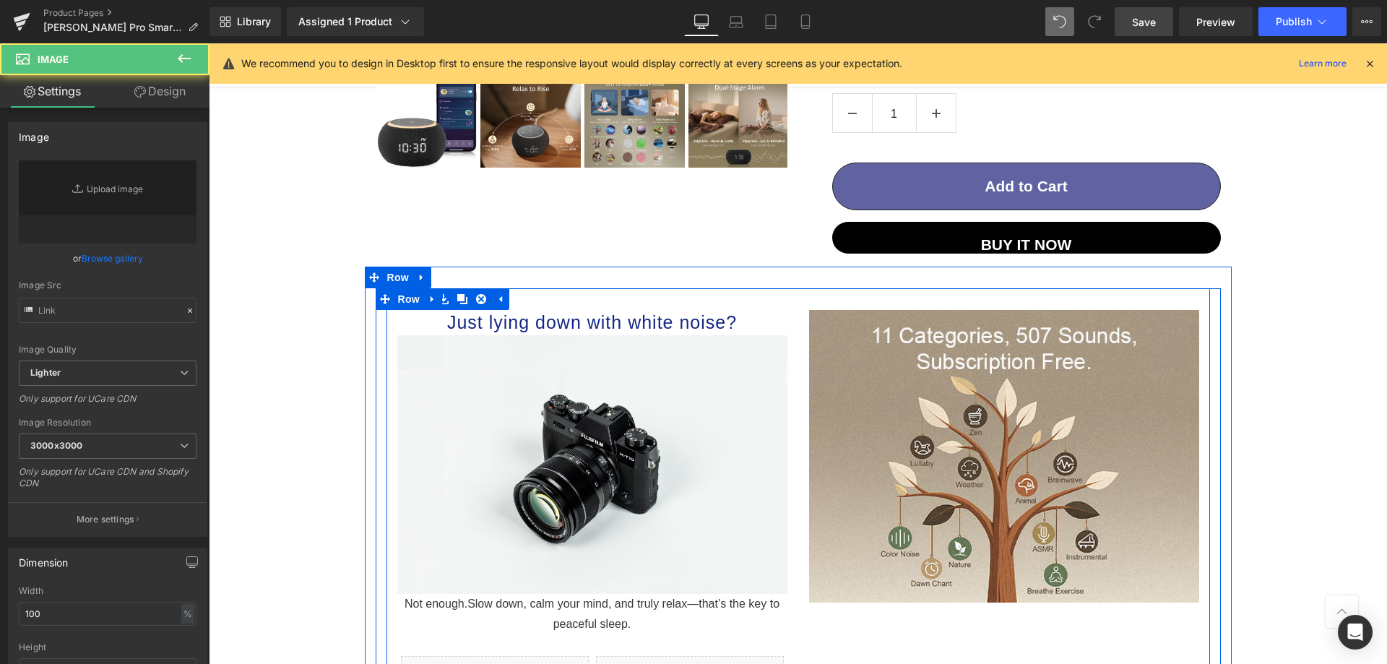
type input "//[DOMAIN_NAME][URL]"
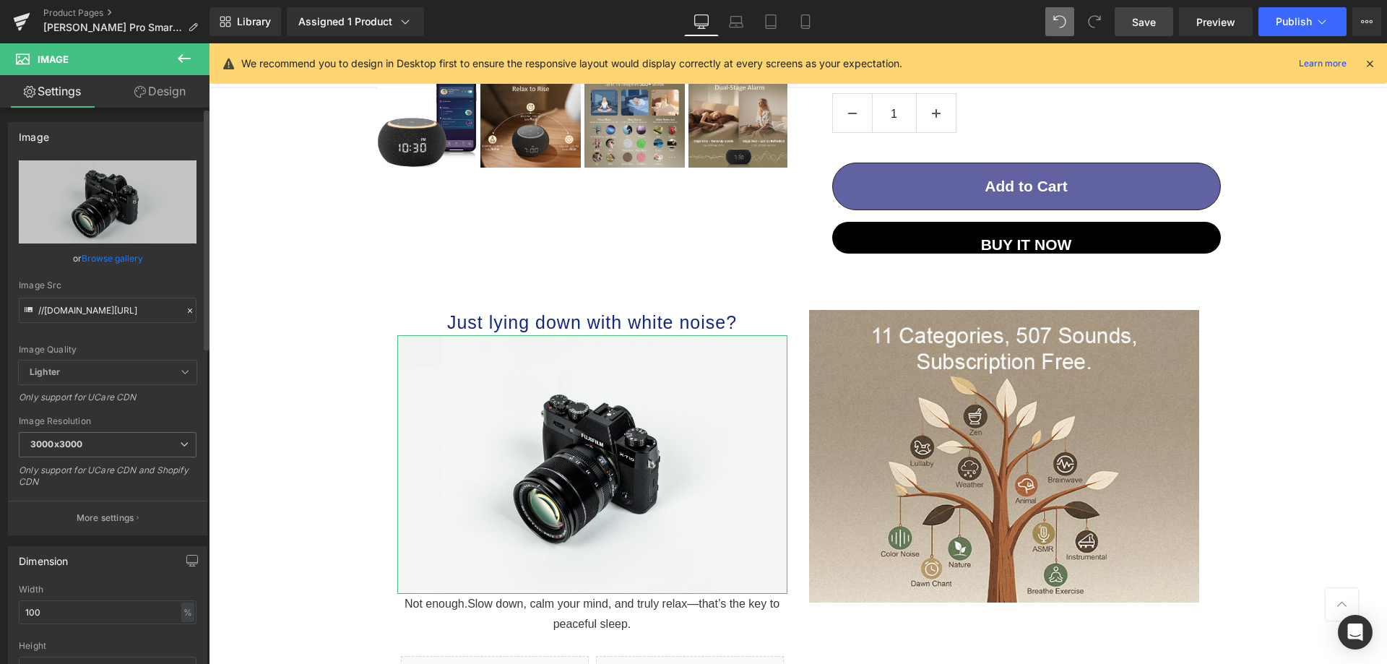
click at [98, 259] on link "Browse gallery" at bounding box center [112, 258] width 61 height 25
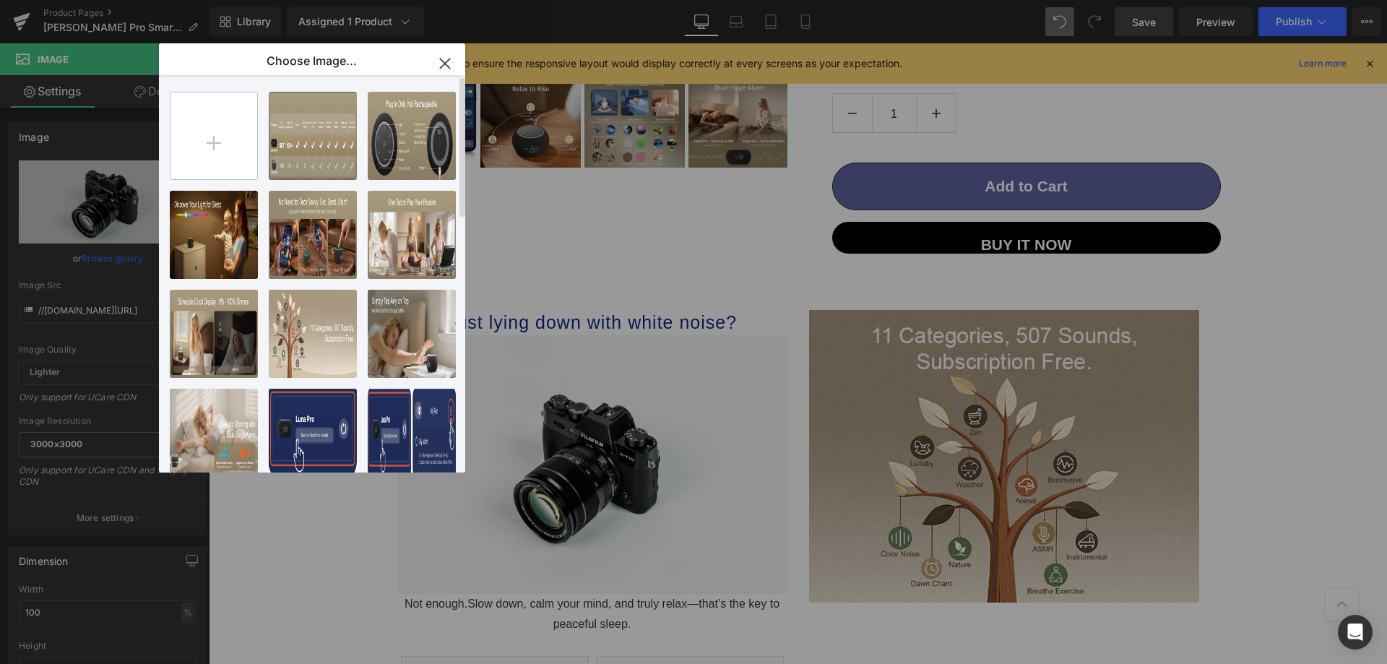
click at [214, 116] on input "file" at bounding box center [213, 135] width 87 height 87
type input "C:\fakepath\a6.png"
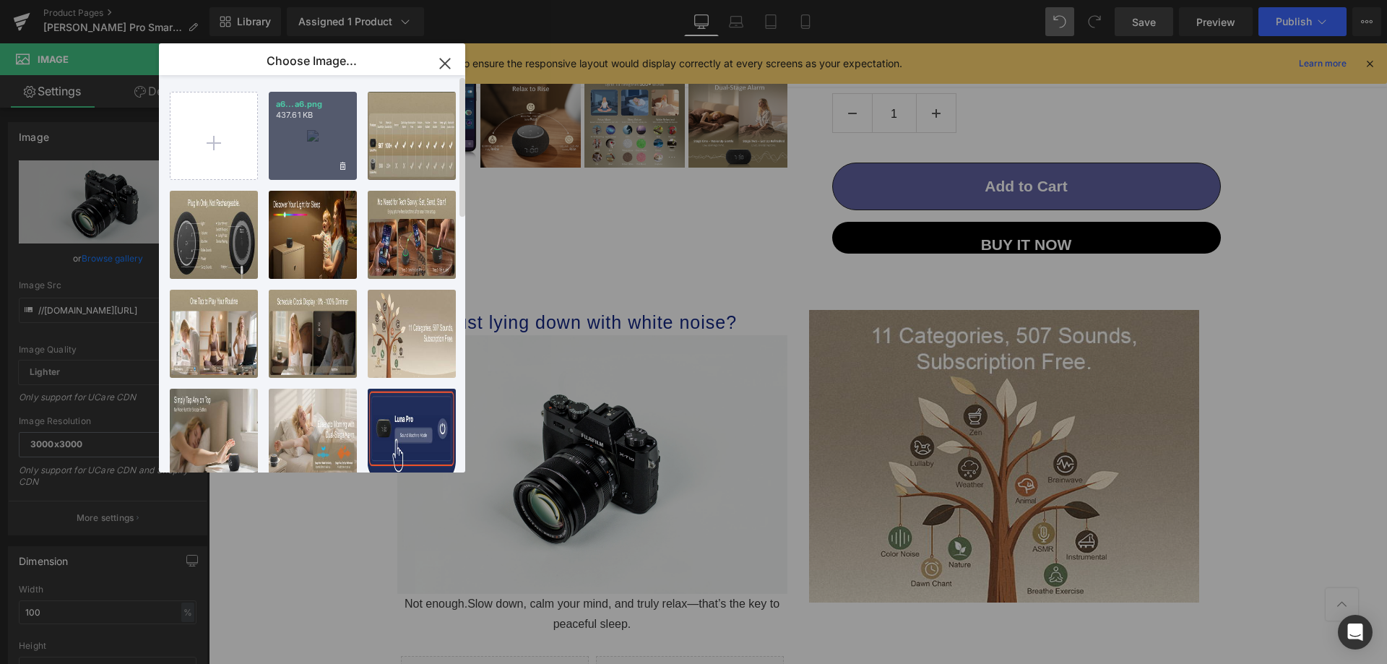
click at [290, 142] on div "a6...a6.png 437.61 KB" at bounding box center [313, 136] width 88 height 88
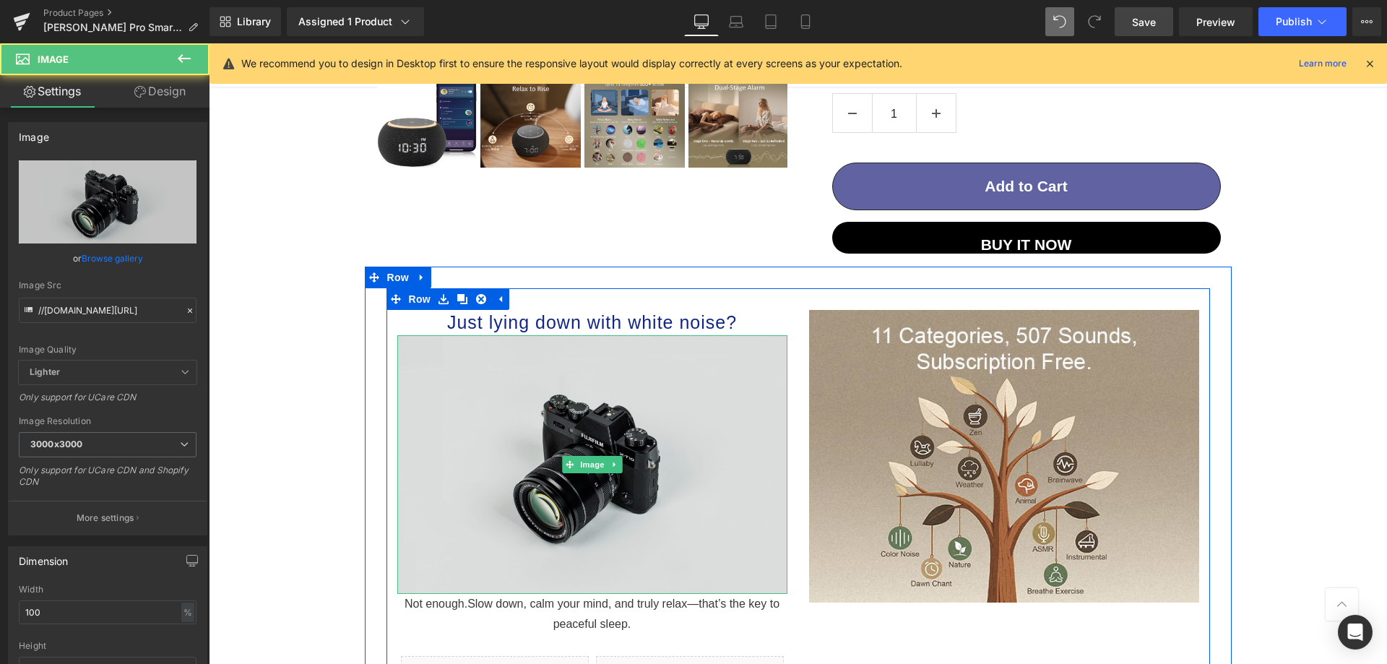
click at [598, 430] on img at bounding box center [592, 464] width 390 height 259
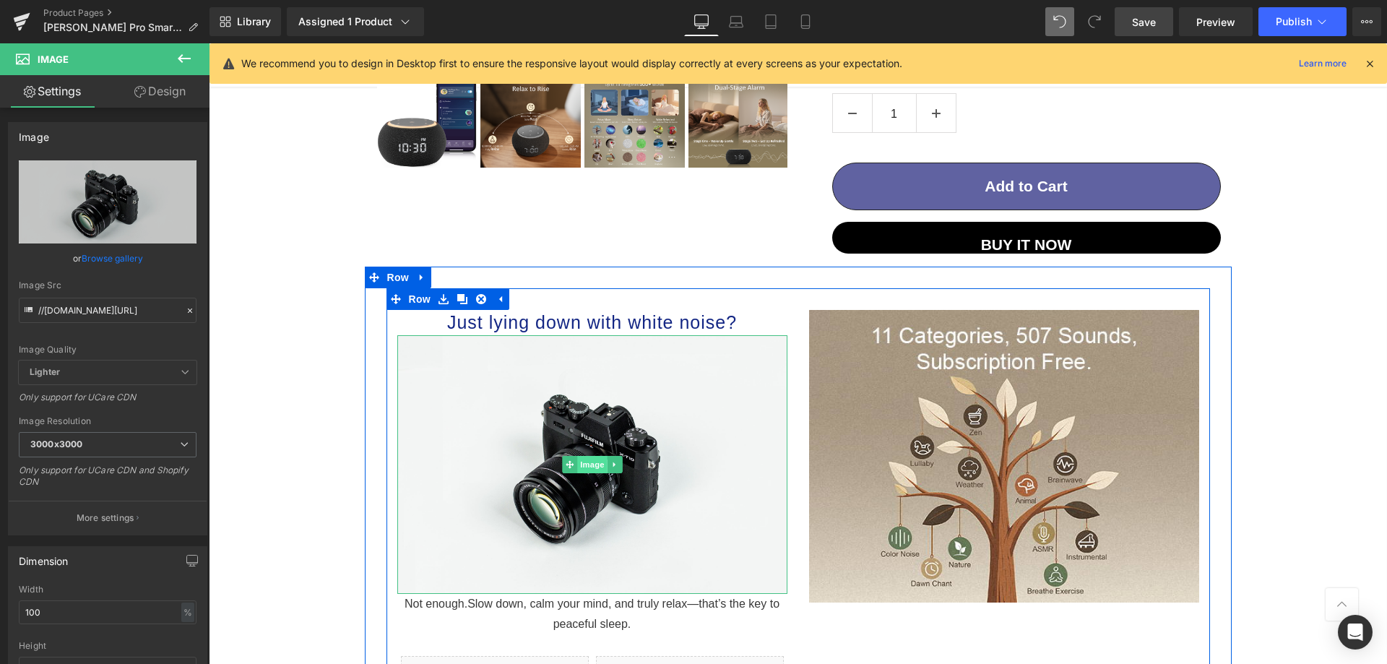
click at [588, 469] on span "Image" at bounding box center [592, 464] width 30 height 17
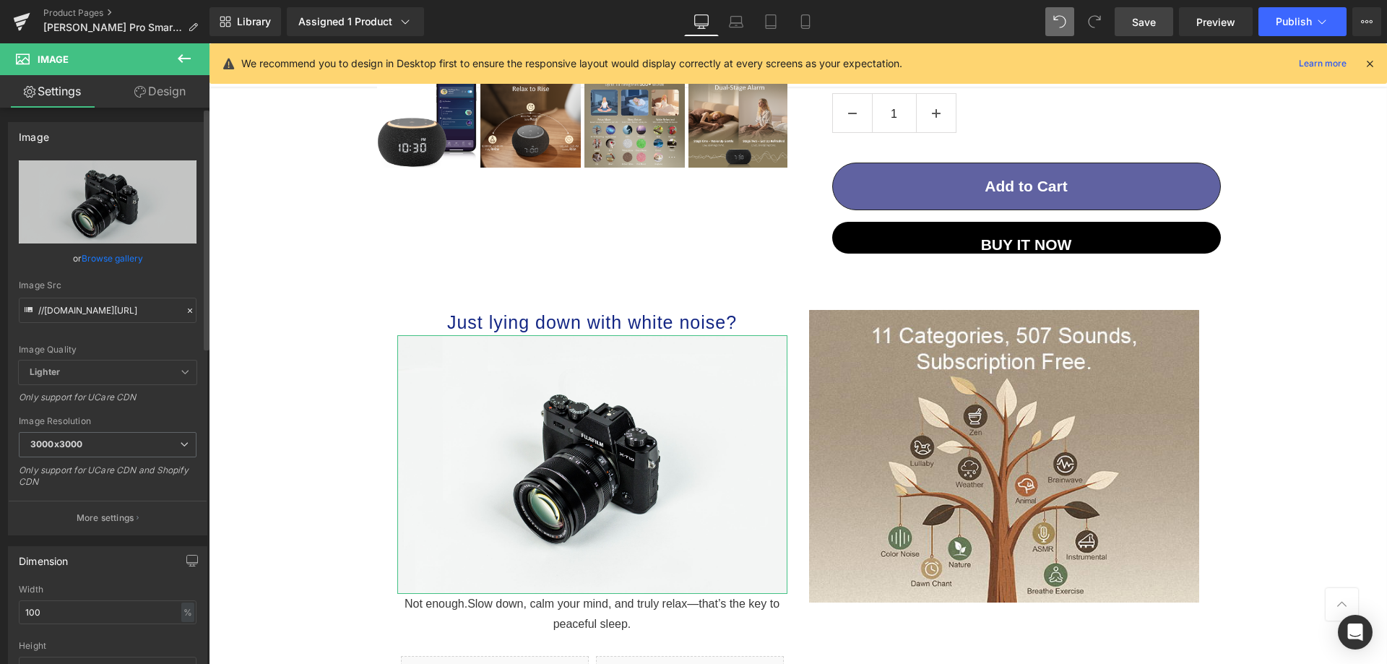
click at [117, 259] on link "Browse gallery" at bounding box center [112, 258] width 61 height 25
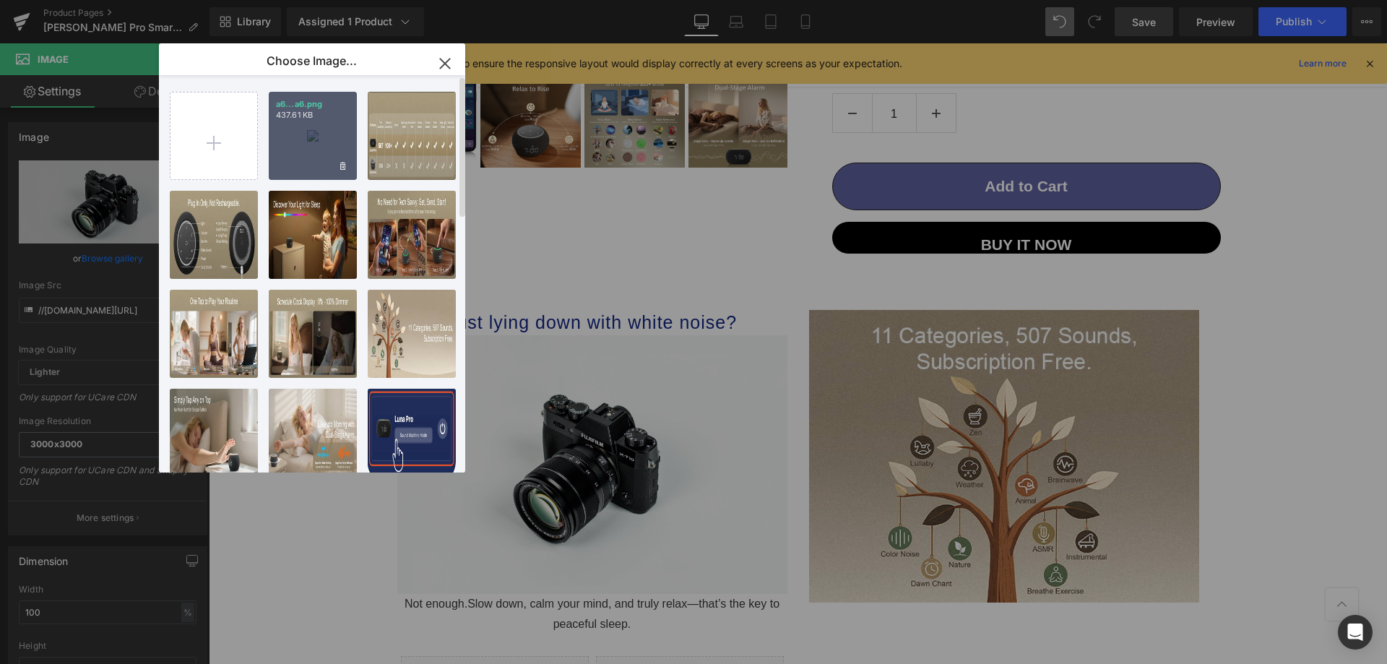
click at [329, 152] on div "a6...a6.png 437.61 KB" at bounding box center [313, 136] width 88 height 88
type input "[URL][DOMAIN_NAME]"
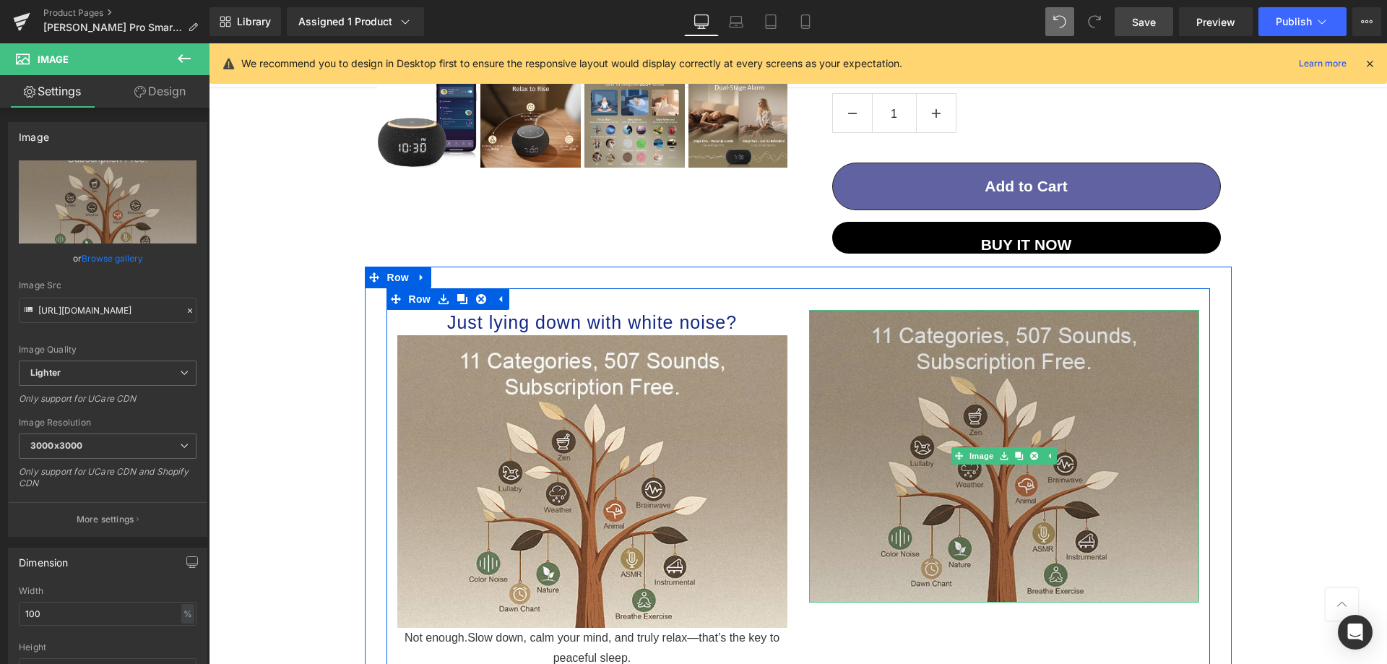
click at [918, 335] on img at bounding box center [1004, 456] width 390 height 293
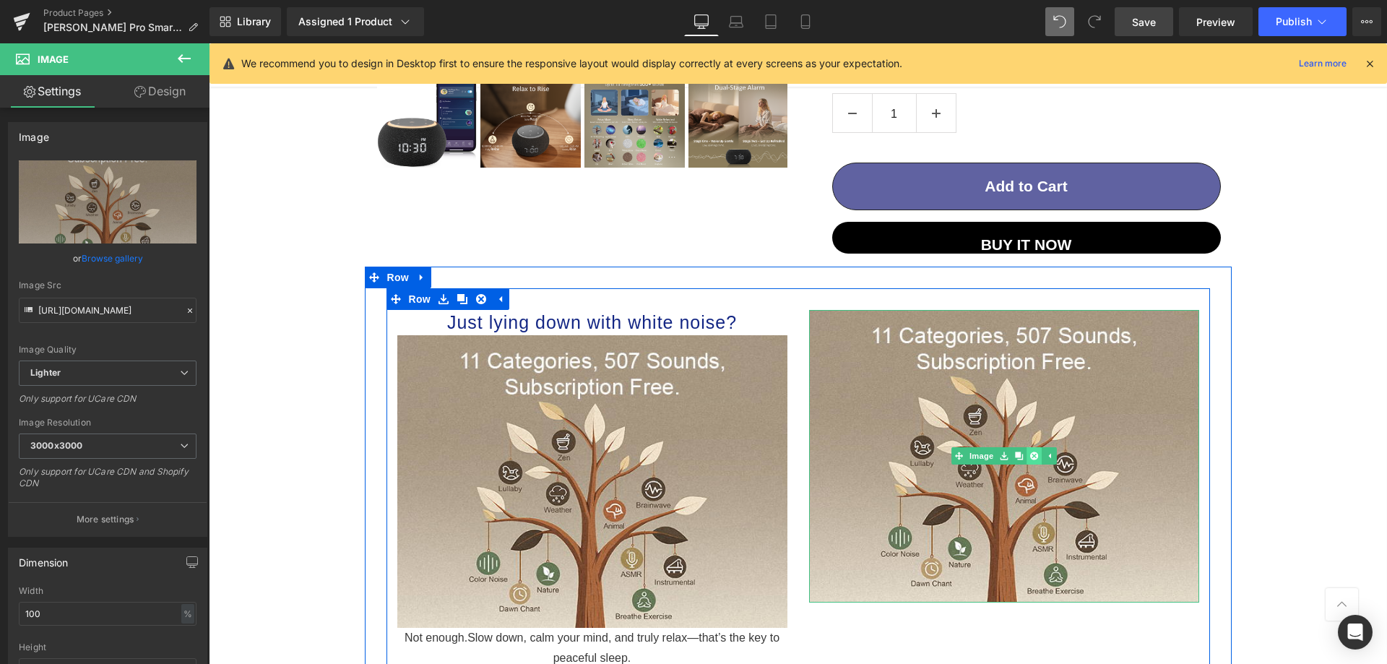
click at [1029, 457] on icon at bounding box center [1033, 455] width 8 height 8
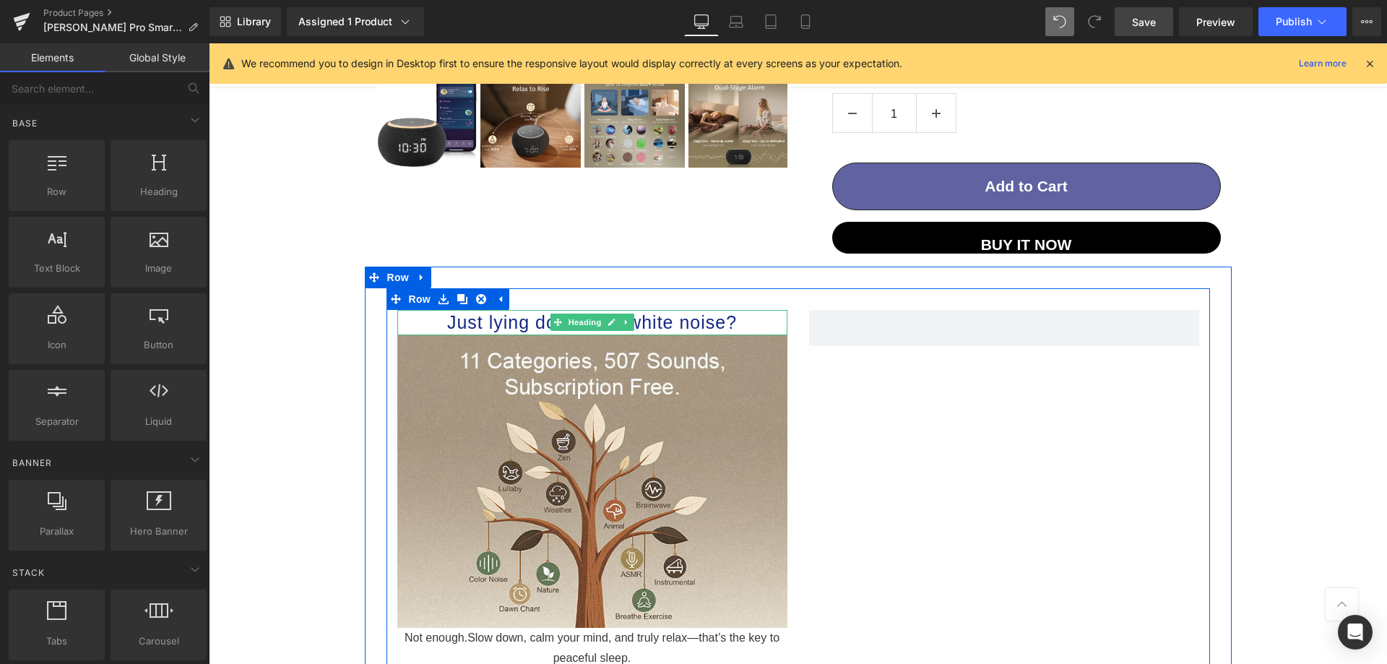
click at [695, 314] on h1 "Just lying down with white noise?" at bounding box center [592, 323] width 390 height 26
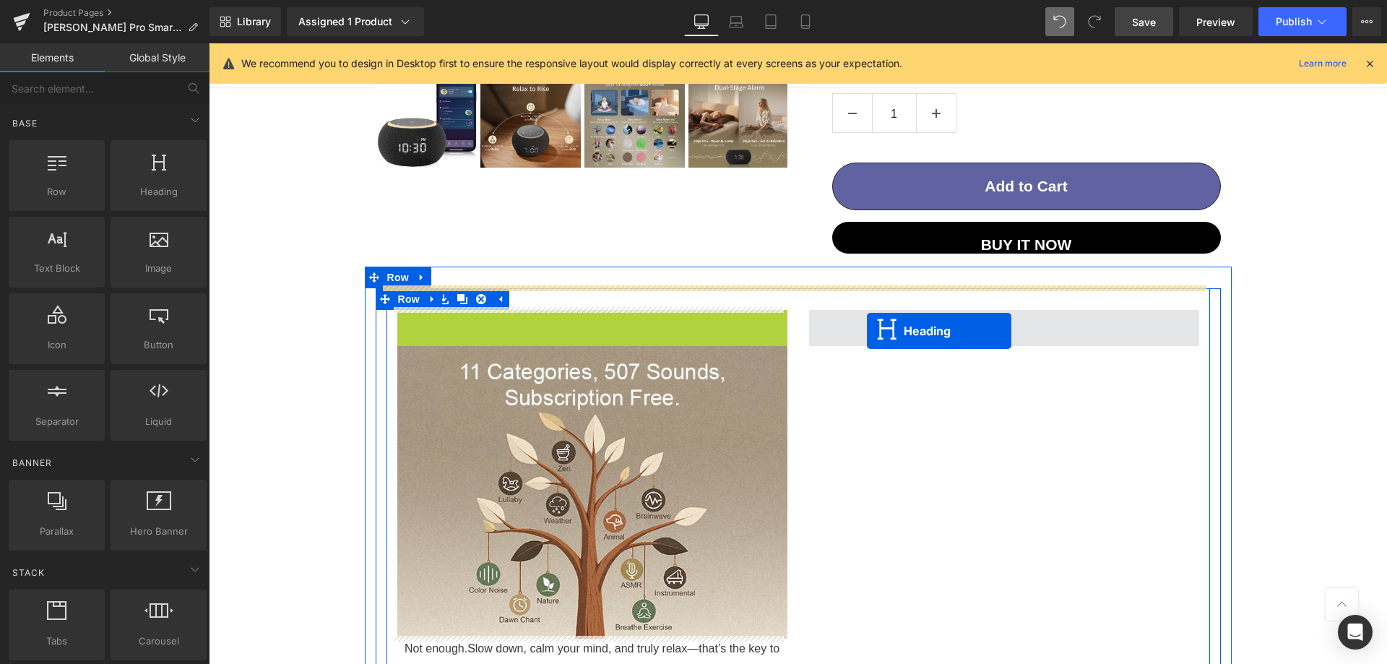
drag, startPoint x: 553, startPoint y: 318, endPoint x: 867, endPoint y: 331, distance: 313.7
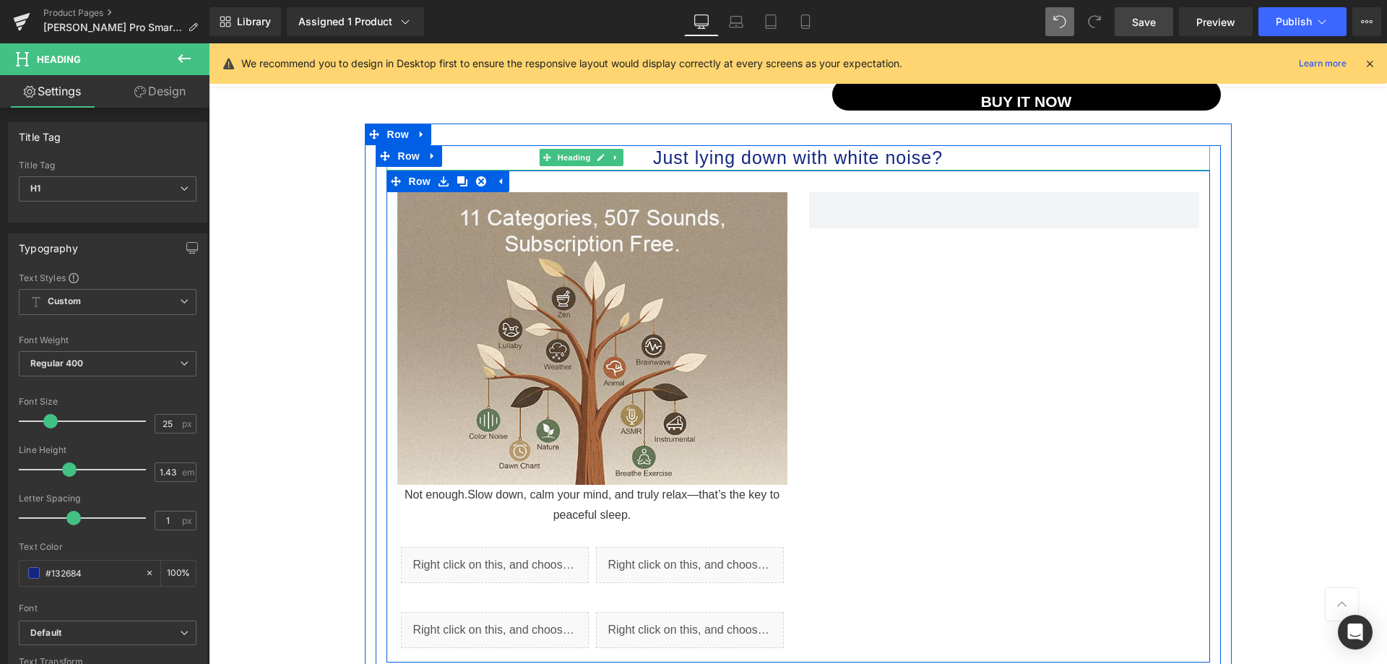
scroll to position [676, 0]
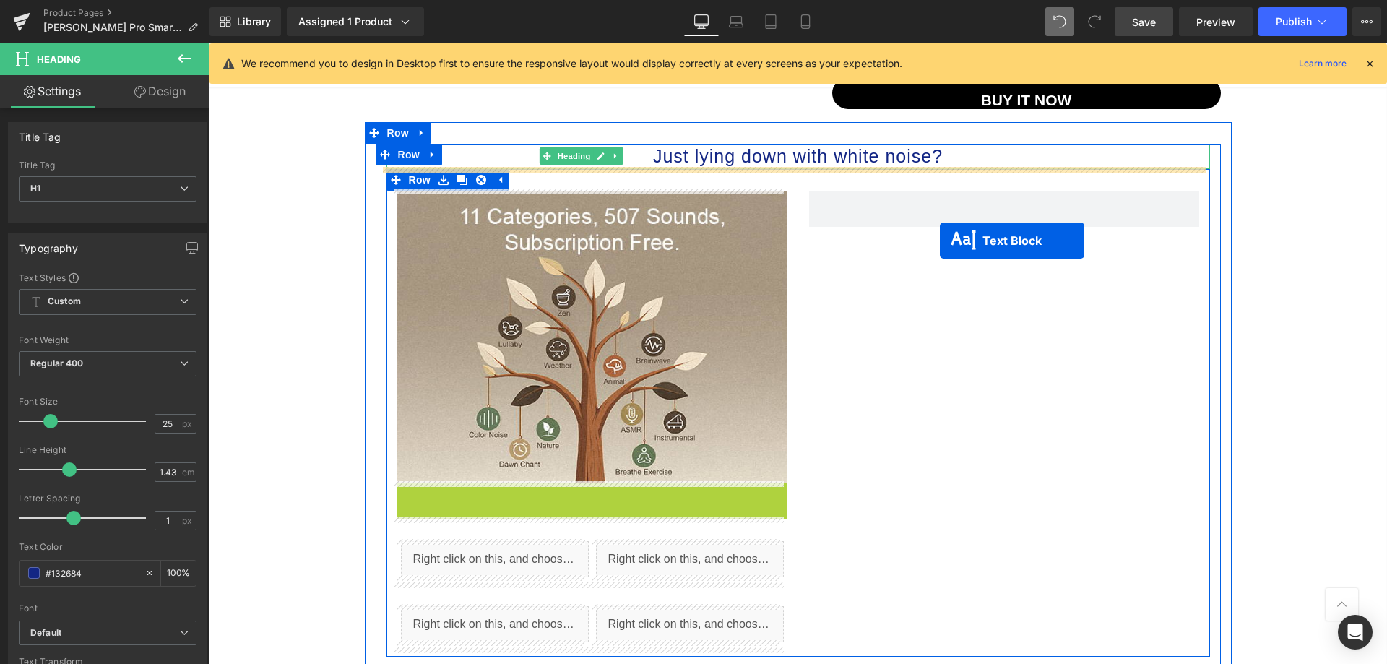
drag, startPoint x: 541, startPoint y: 501, endPoint x: 940, endPoint y: 241, distance: 476.0
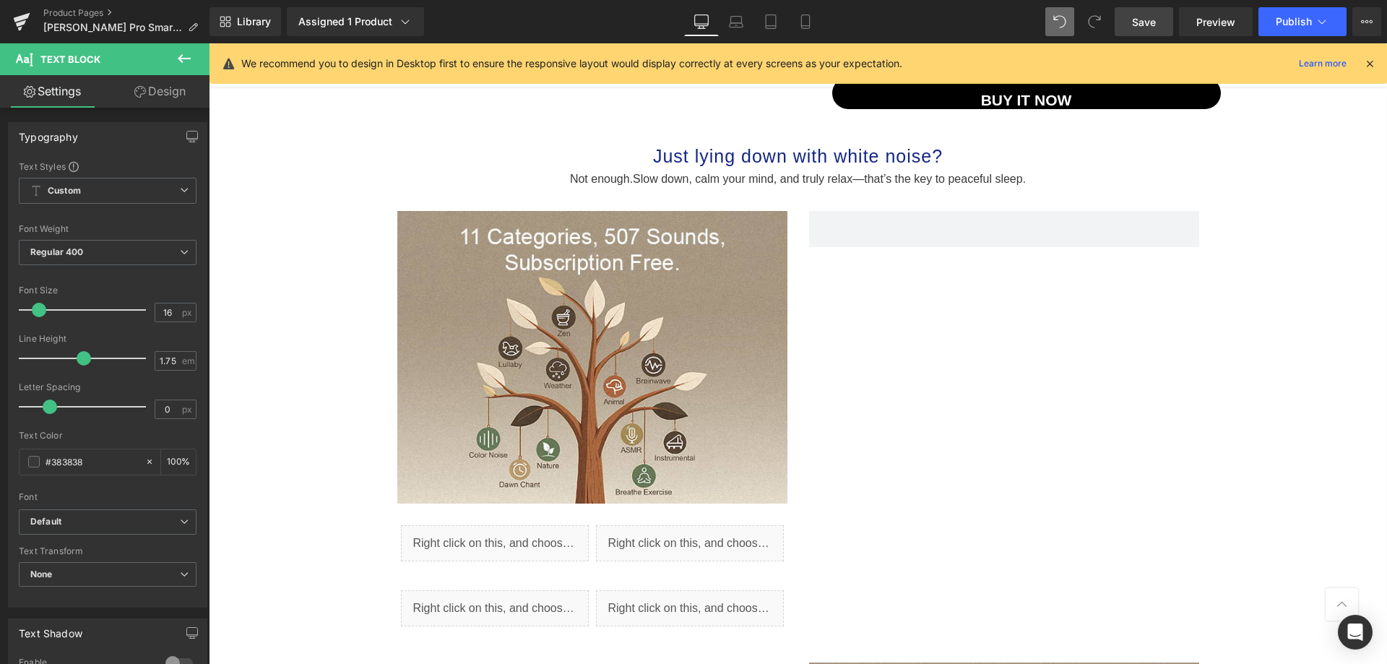
click at [182, 63] on icon at bounding box center [184, 58] width 13 height 9
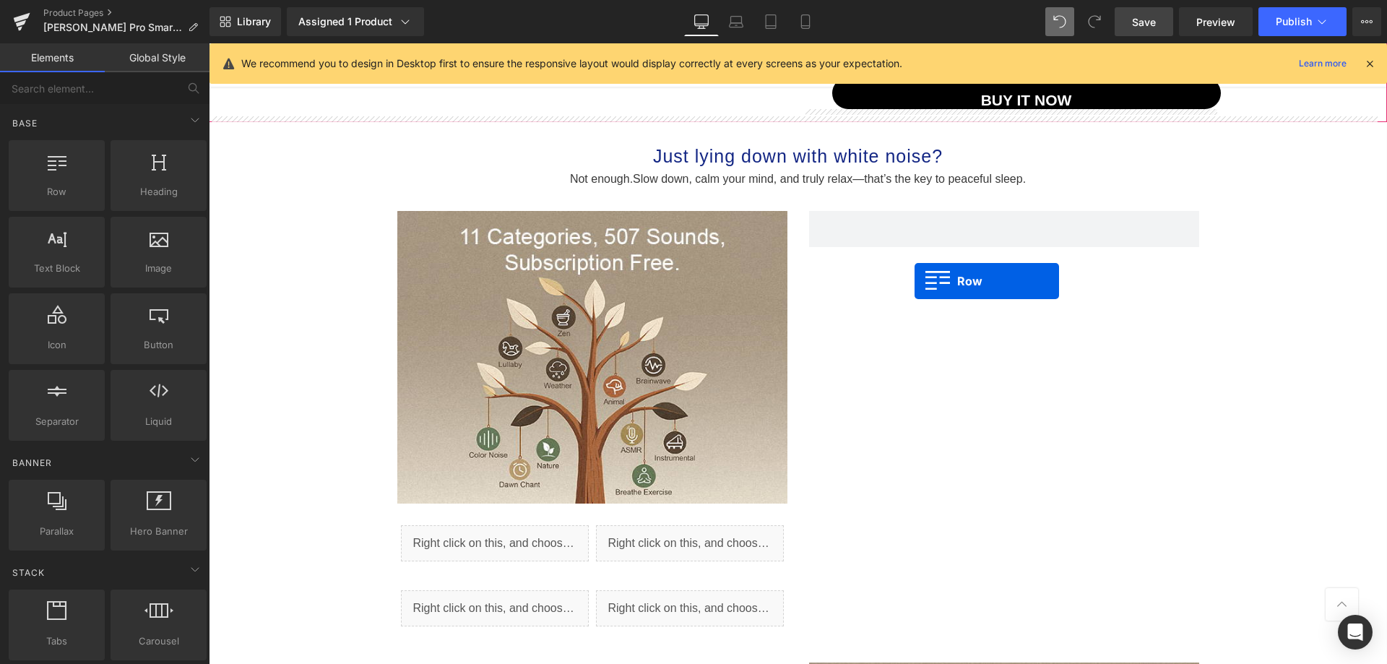
drag, startPoint x: 276, startPoint y: 206, endPoint x: 352, endPoint y: 248, distance: 87.0
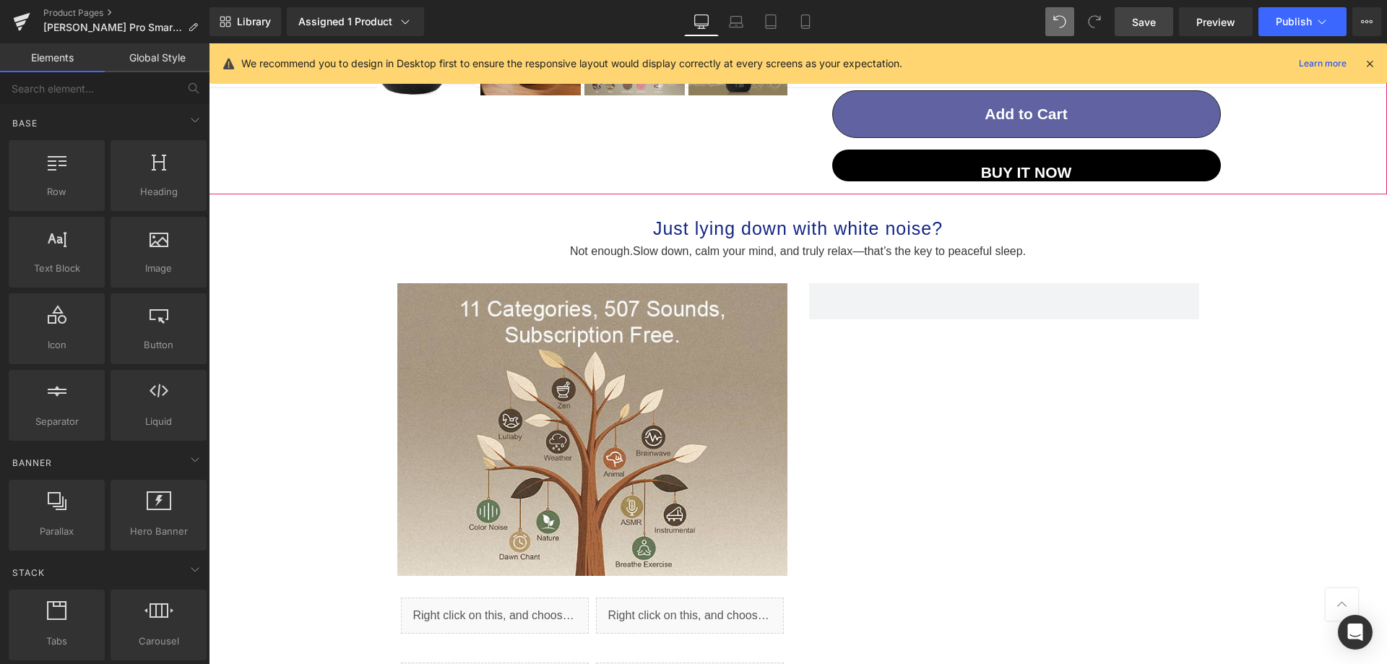
scroll to position [748, 0]
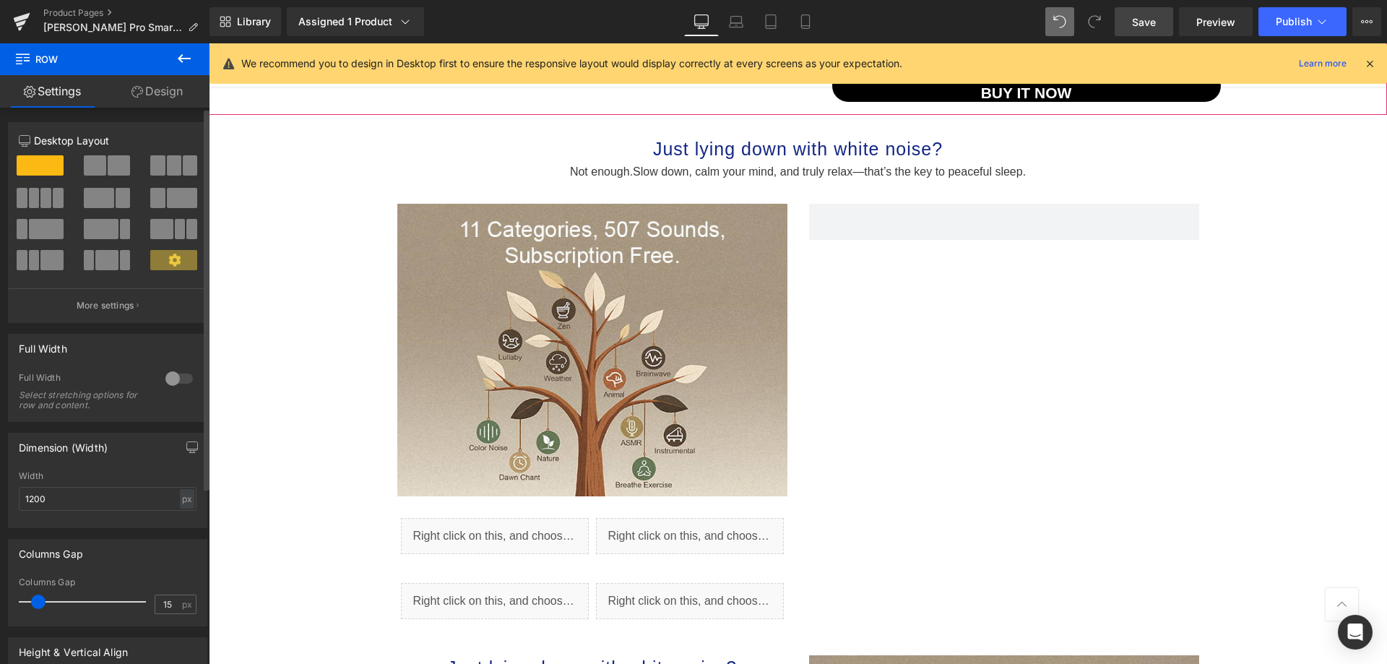
click at [33, 170] on span at bounding box center [40, 165] width 47 height 20
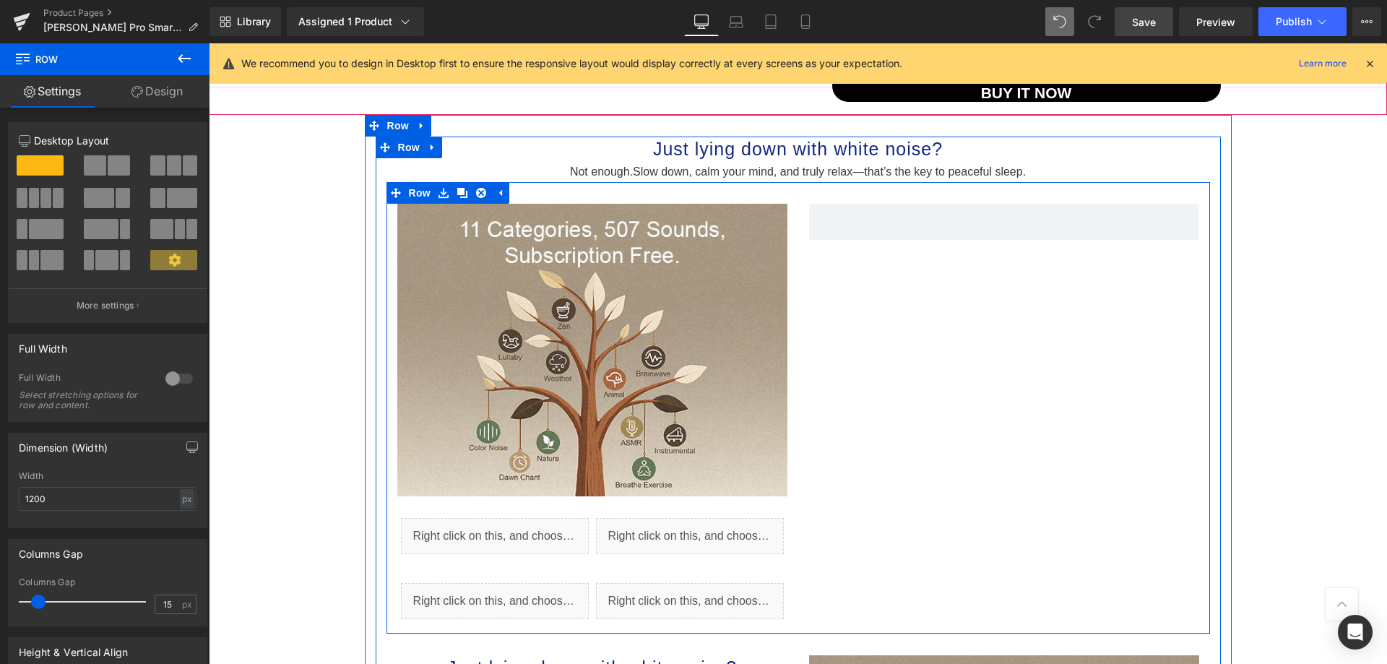
click at [980, 251] on div "Image Liquid Liquid Row Liquid Liquid Row Row" at bounding box center [797, 407] width 823 height 451
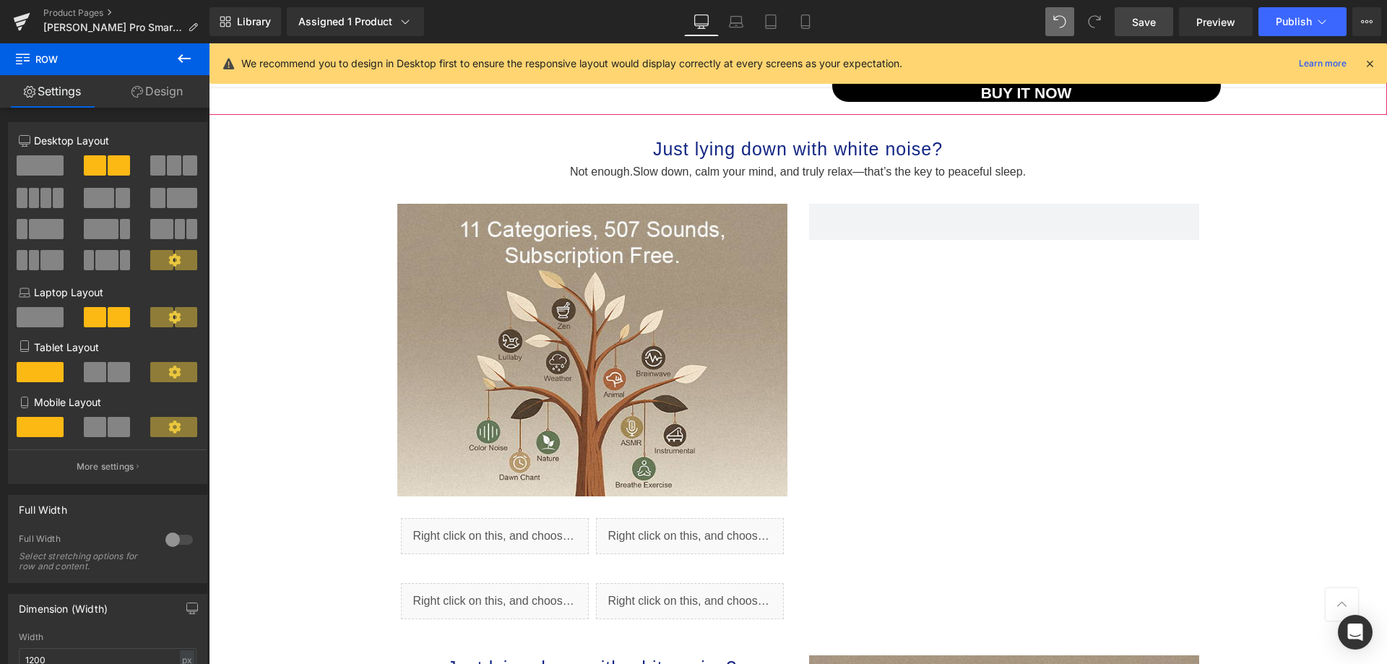
click at [178, 59] on icon at bounding box center [184, 58] width 13 height 9
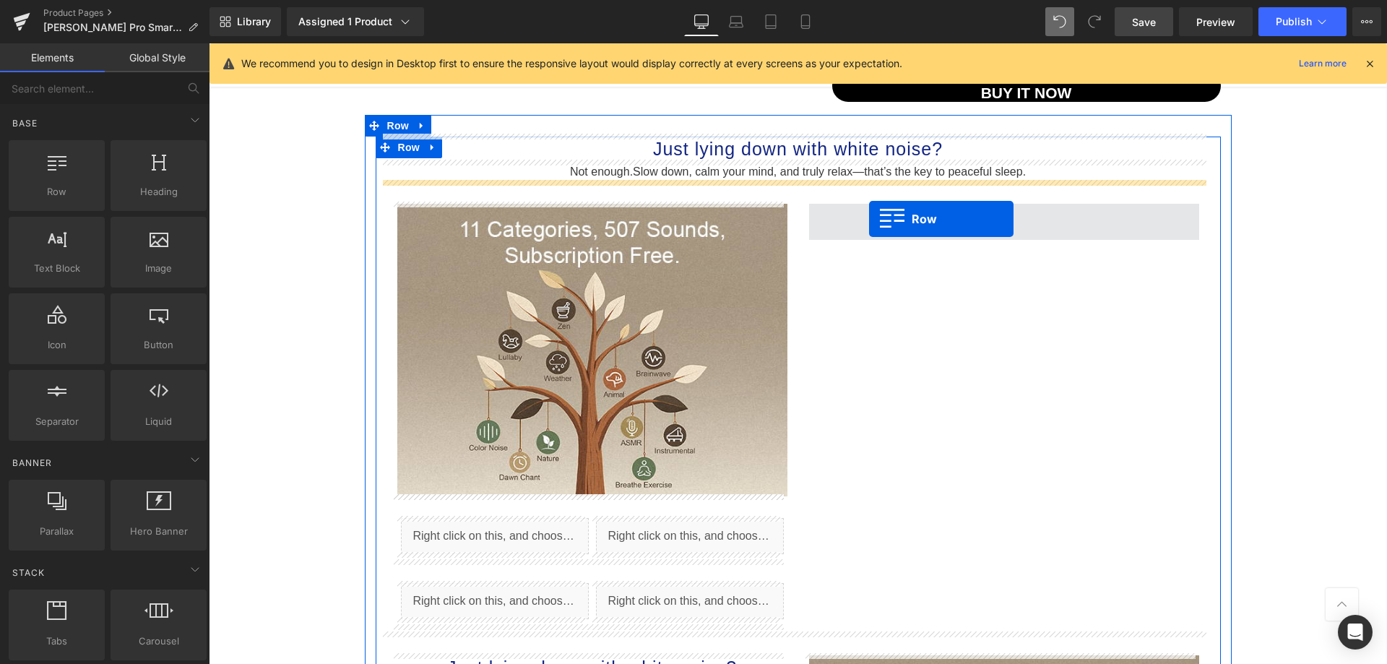
drag, startPoint x: 275, startPoint y: 215, endPoint x: 869, endPoint y: 219, distance: 593.7
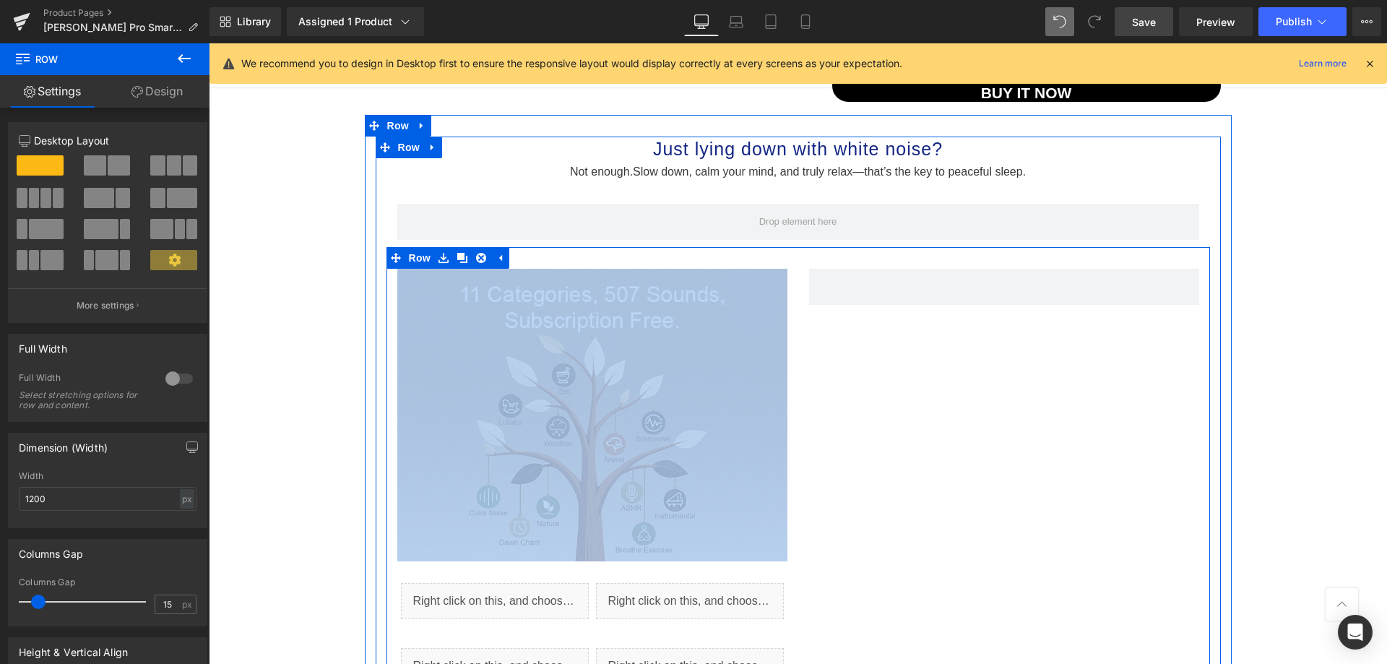
drag, startPoint x: 461, startPoint y: 209, endPoint x: 878, endPoint y: 347, distance: 439.0
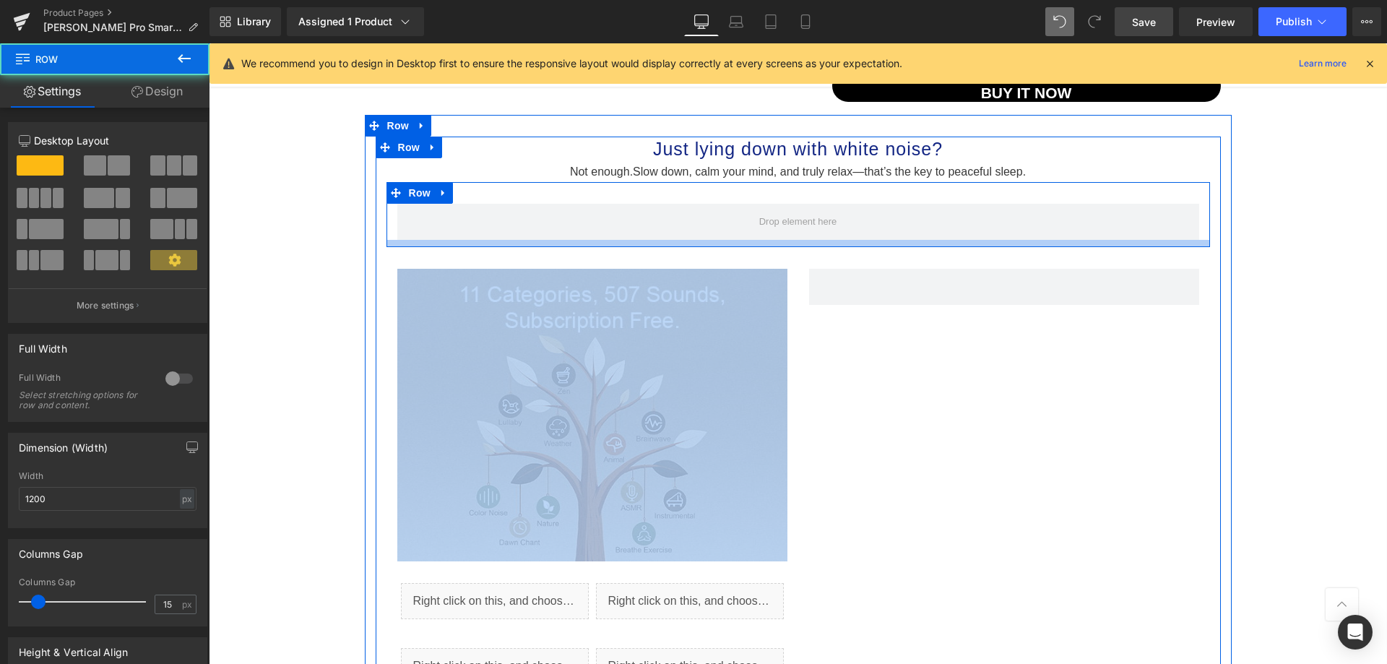
click at [832, 238] on div "Row" at bounding box center [797, 214] width 823 height 65
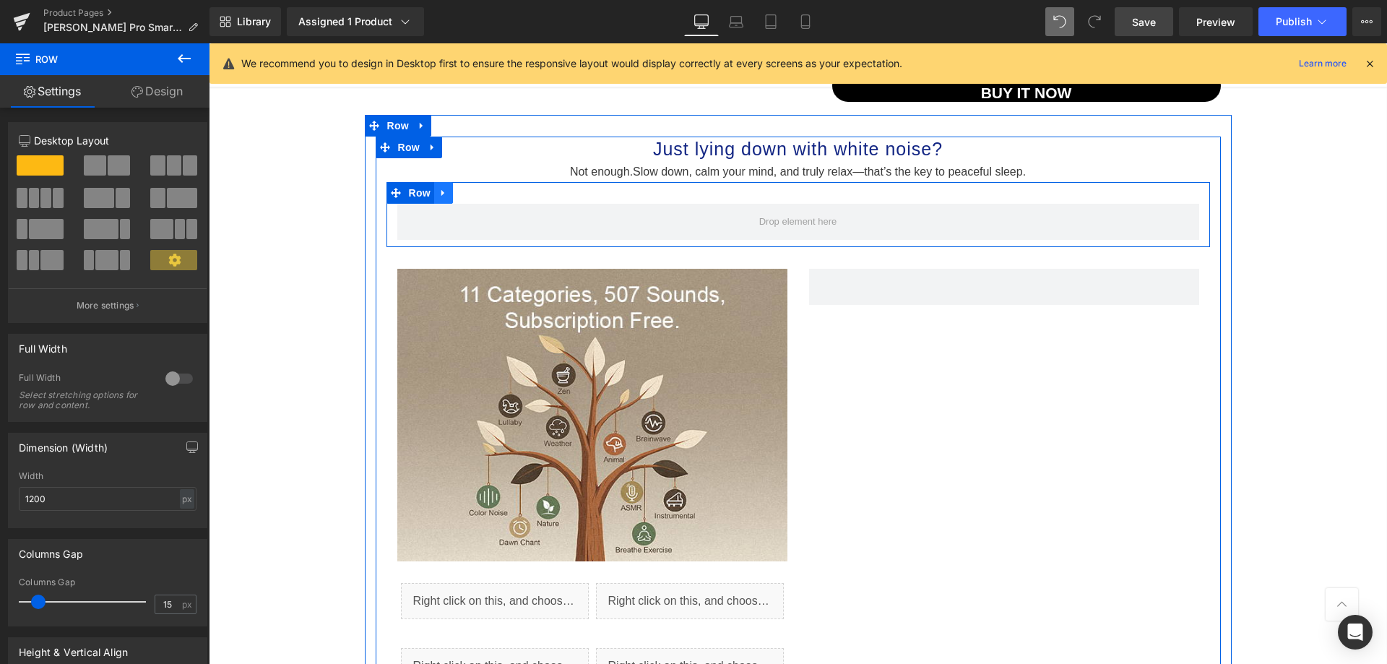
click at [438, 192] on icon at bounding box center [443, 193] width 10 height 11
click at [482, 194] on link at bounding box center [481, 193] width 19 height 22
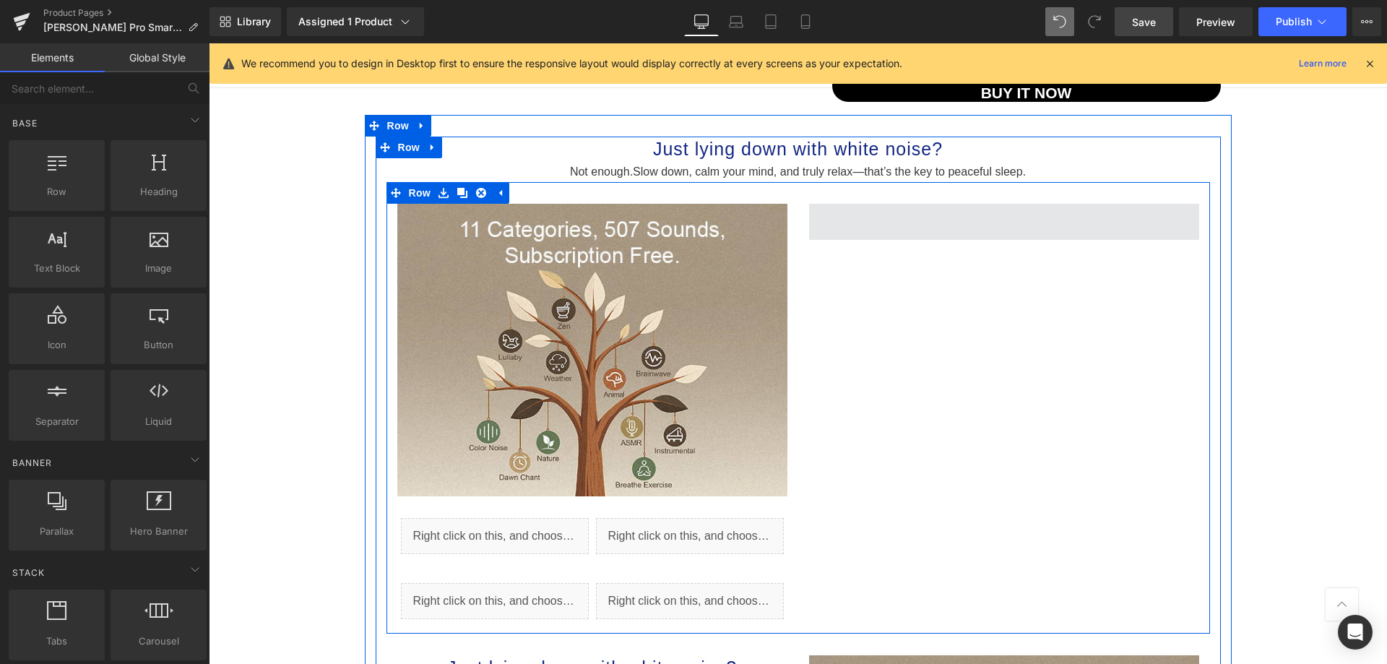
click at [879, 234] on span at bounding box center [1004, 222] width 390 height 36
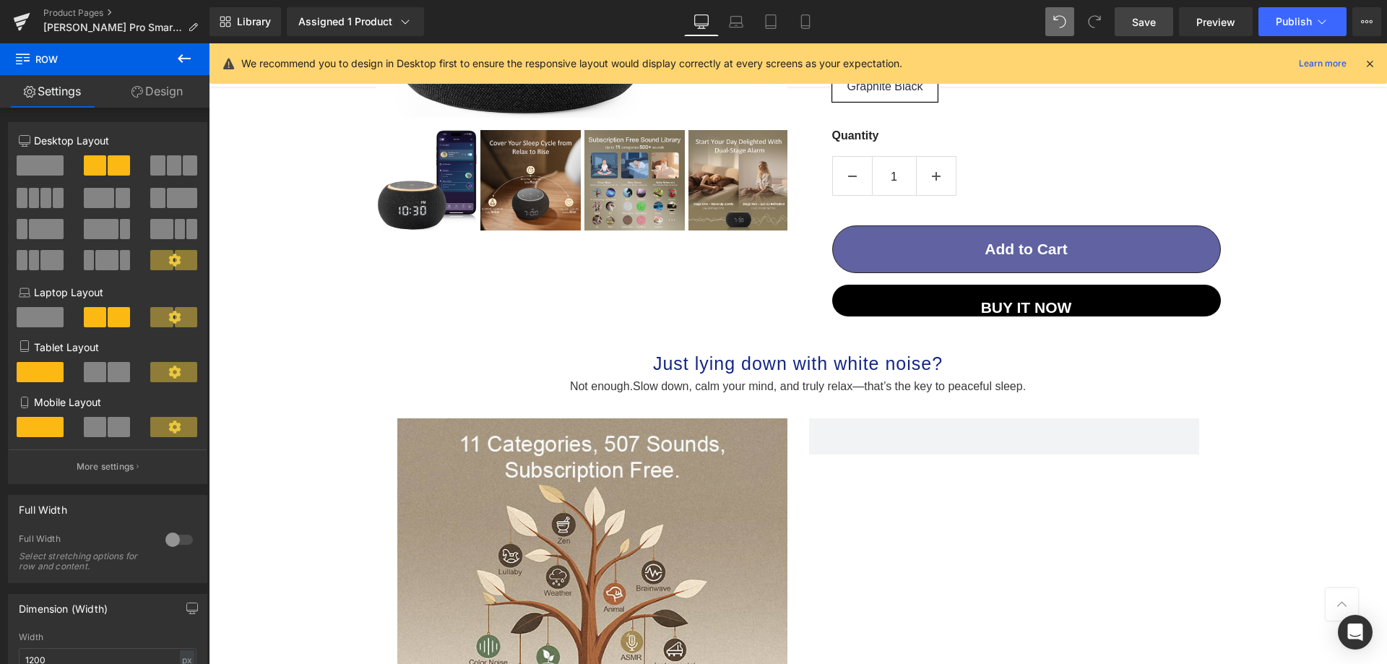
scroll to position [532, 0]
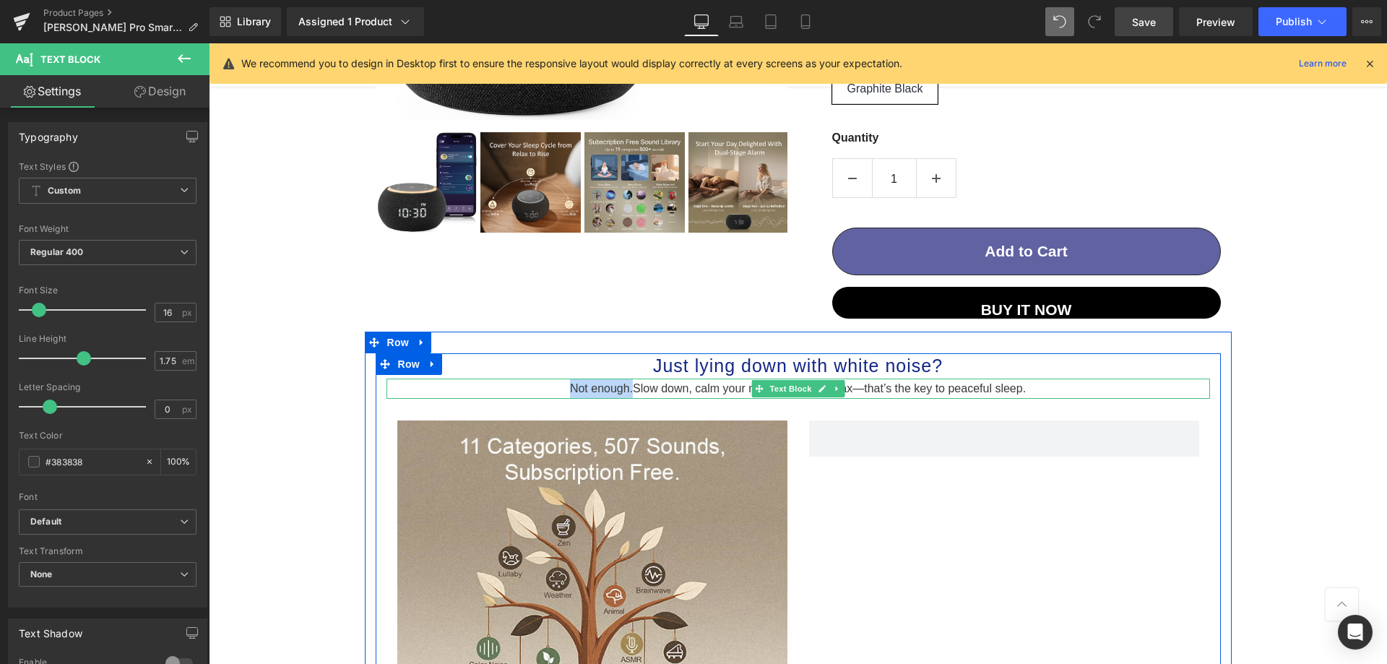
drag, startPoint x: 626, startPoint y: 389, endPoint x: 558, endPoint y: 384, distance: 68.9
click at [558, 384] on p "Not enough. Slow down, c alm your mind, and truly relax—that’s the key to peace…" at bounding box center [797, 388] width 823 height 20
copy p "Not enough."
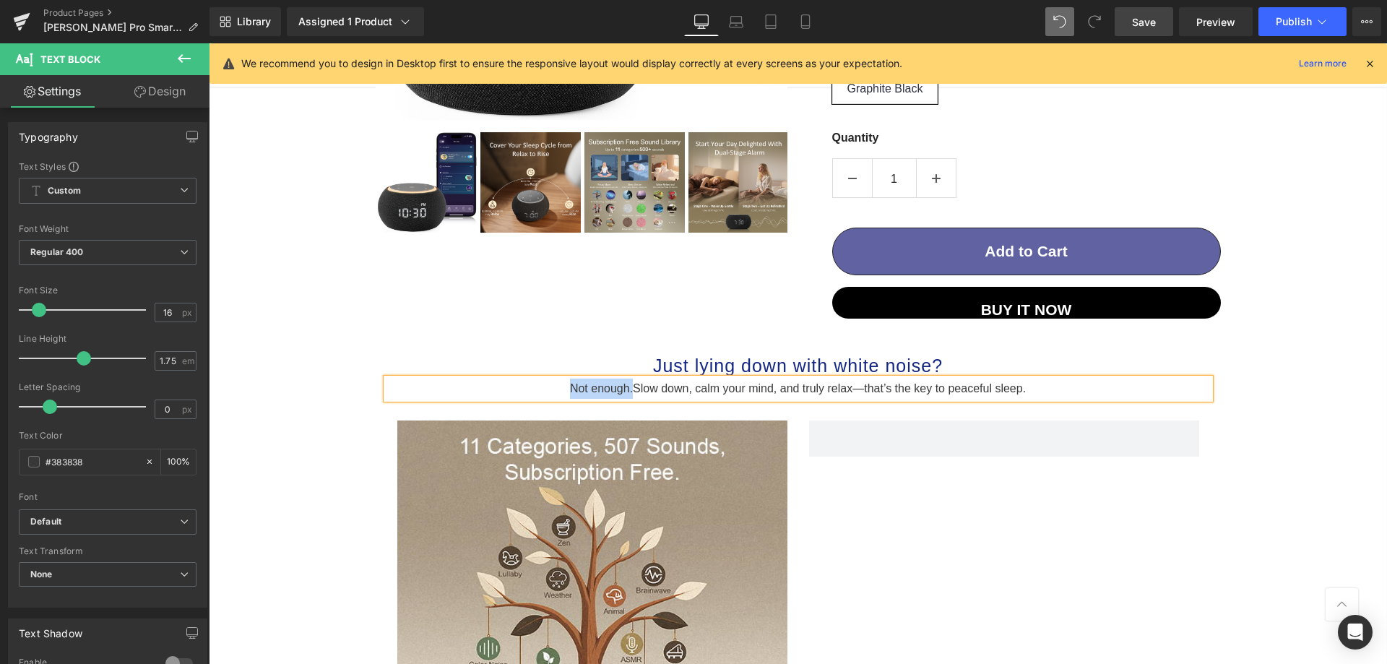
click at [985, 363] on h1 "Just lying down with white noise?" at bounding box center [797, 366] width 823 height 26
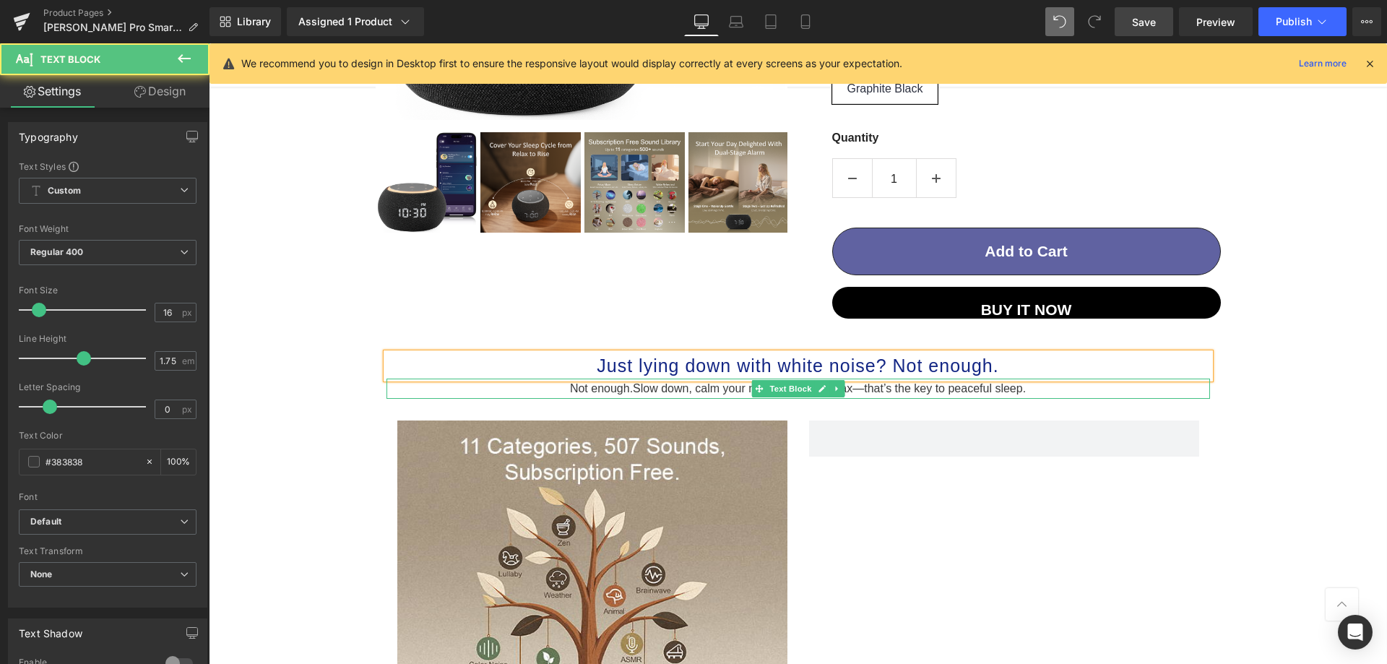
drag, startPoint x: 631, startPoint y: 387, endPoint x: 623, endPoint y: 388, distance: 8.0
click at [623, 388] on p "Not enough. Slow down, c alm your mind, and truly relax—that’s the key to peace…" at bounding box center [797, 388] width 823 height 20
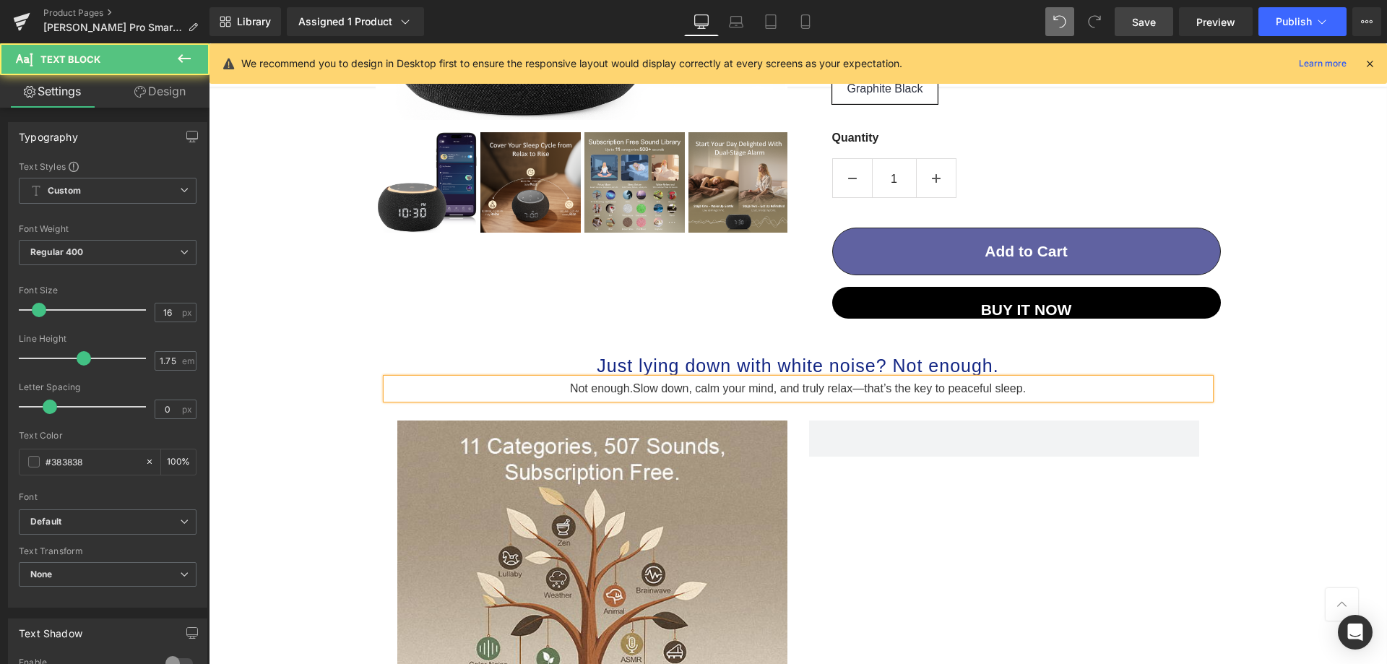
click at [633, 383] on span "Slow down, c" at bounding box center [667, 388] width 68 height 12
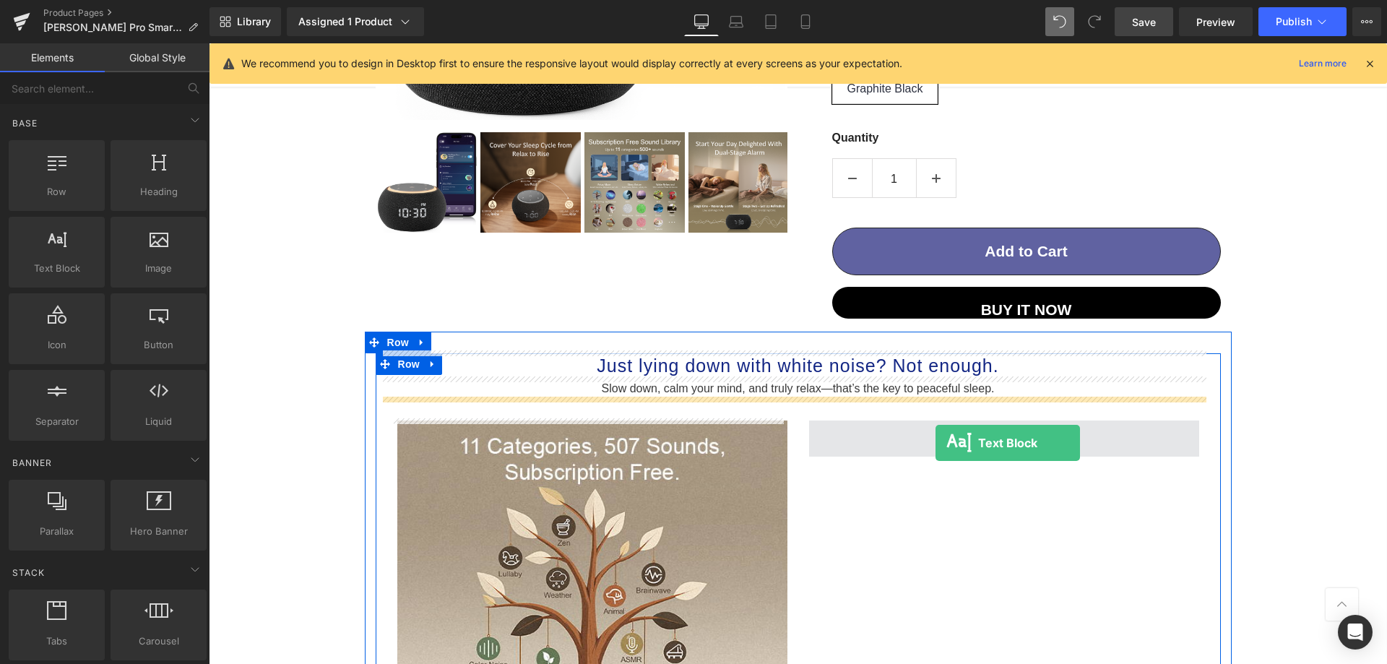
drag, startPoint x: 285, startPoint y: 314, endPoint x: 935, endPoint y: 443, distance: 663.3
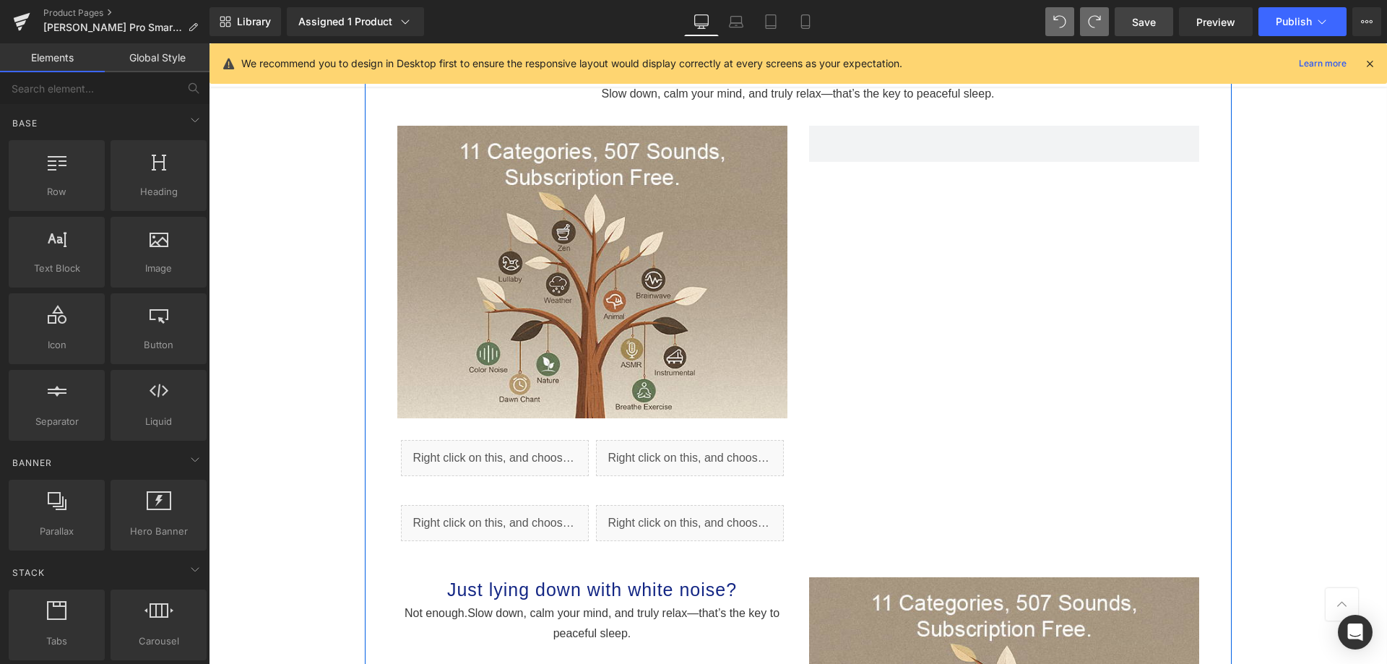
scroll to position [820, 0]
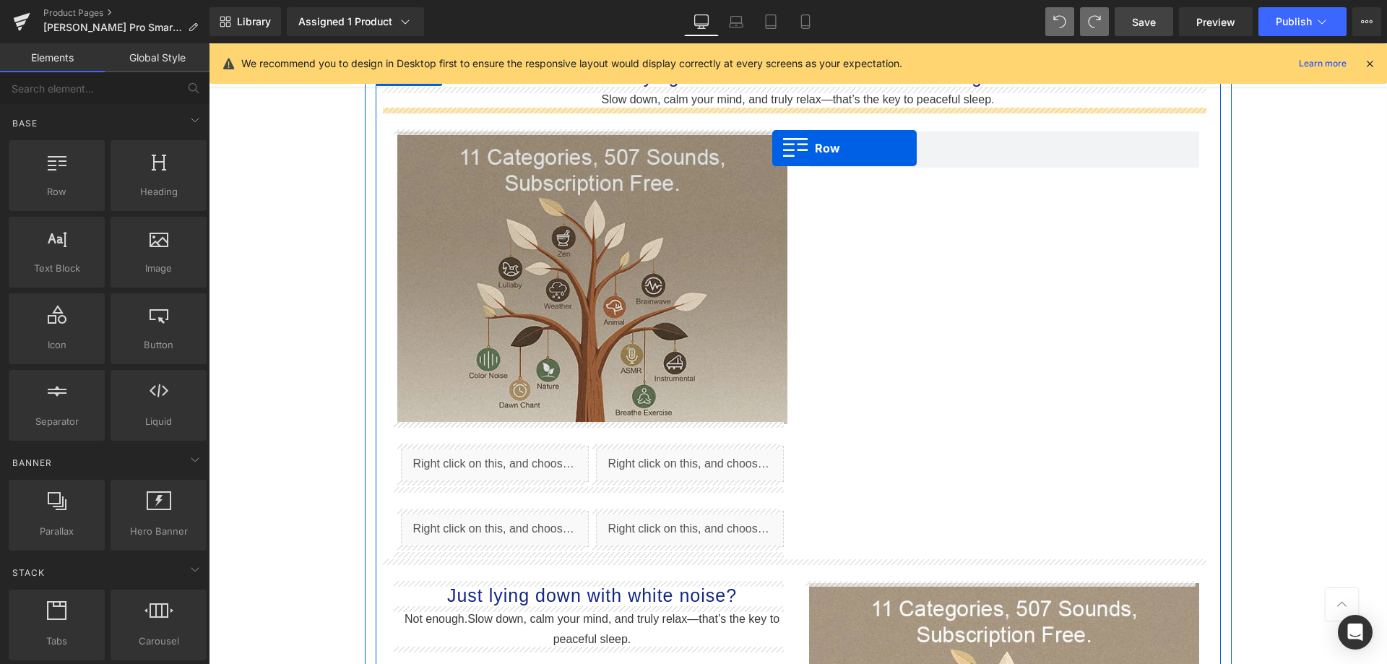
drag, startPoint x: 236, startPoint y: 231, endPoint x: 772, endPoint y: 148, distance: 542.3
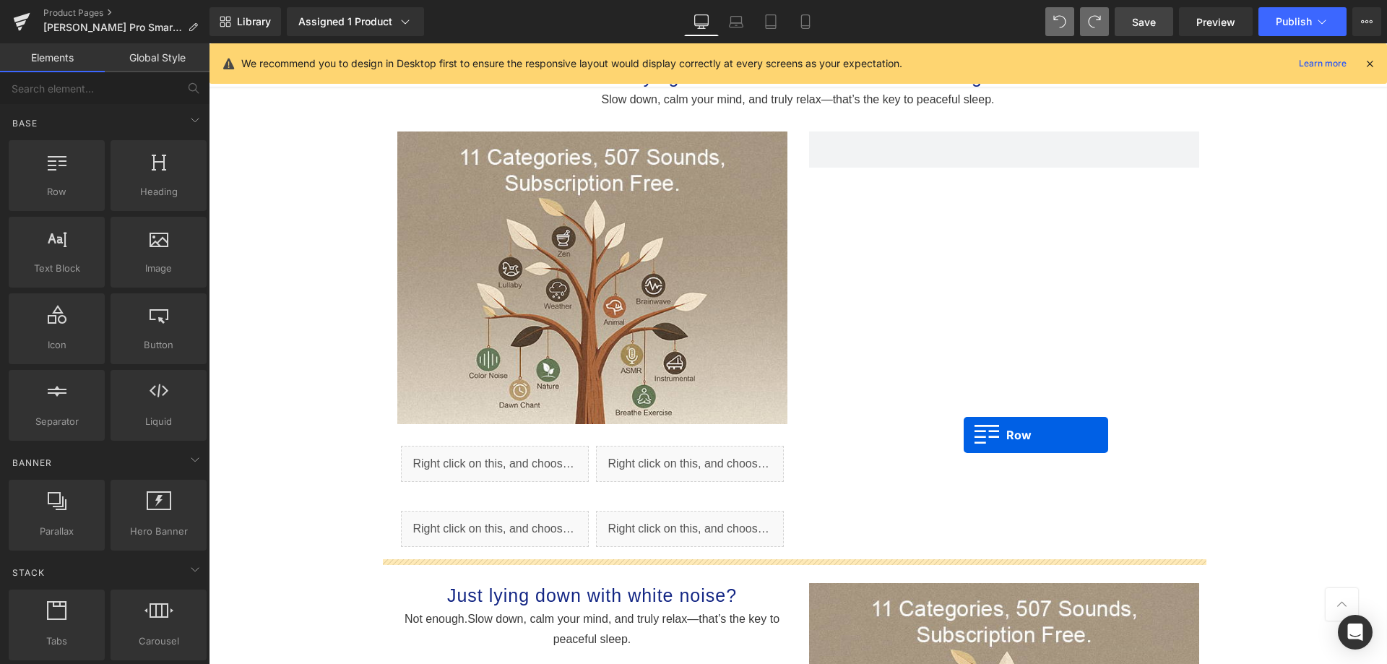
drag, startPoint x: 443, startPoint y: 278, endPoint x: 963, endPoint y: 435, distance: 543.1
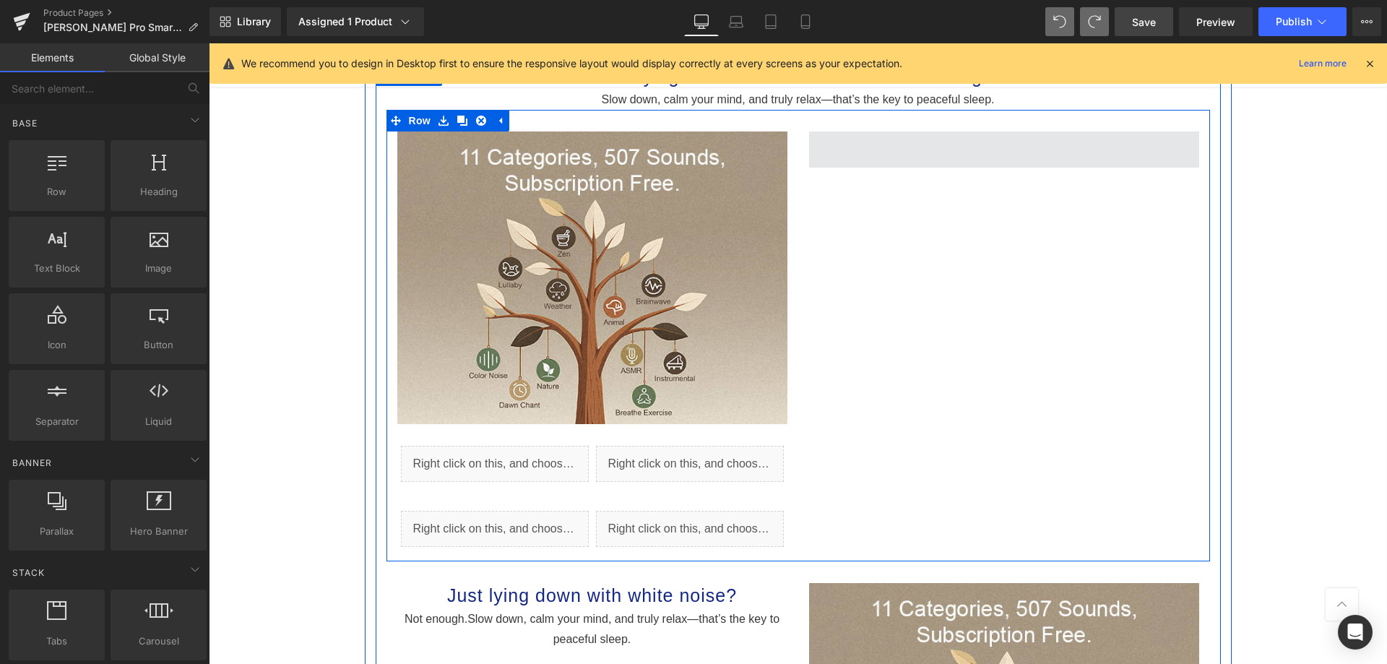
click at [975, 150] on span at bounding box center [1004, 149] width 390 height 36
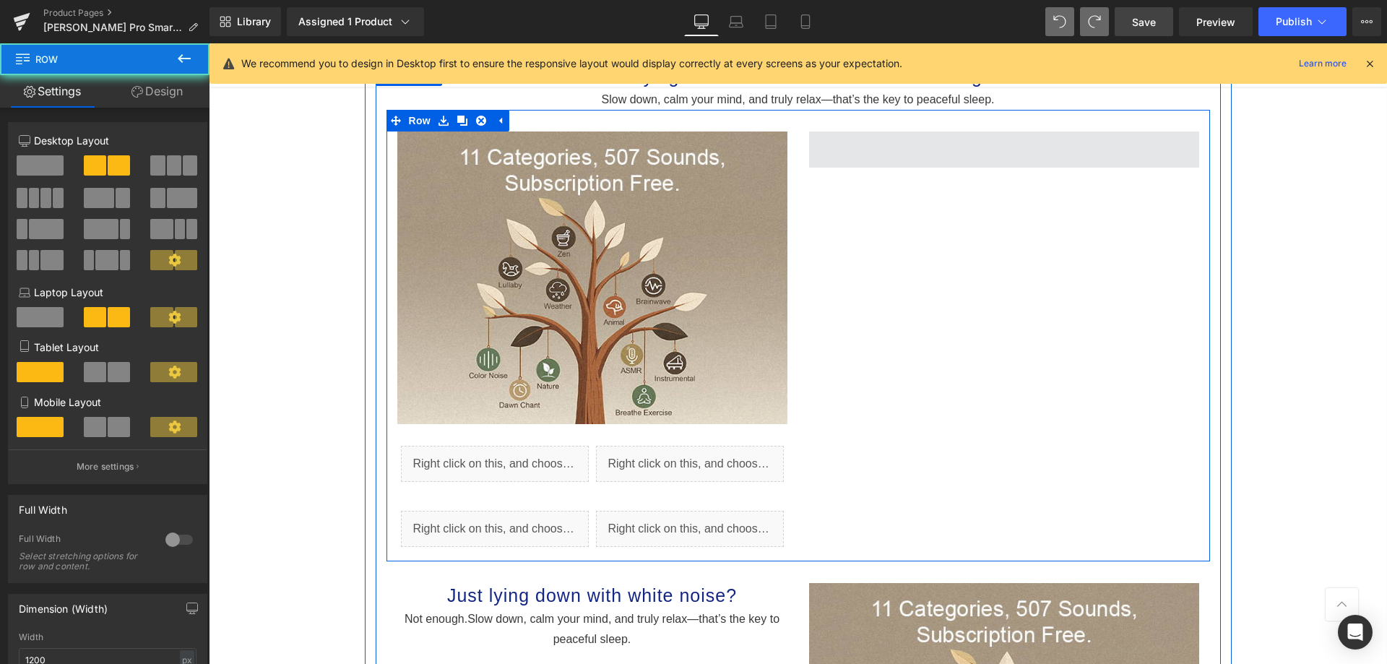
click at [975, 150] on span at bounding box center [1004, 149] width 390 height 36
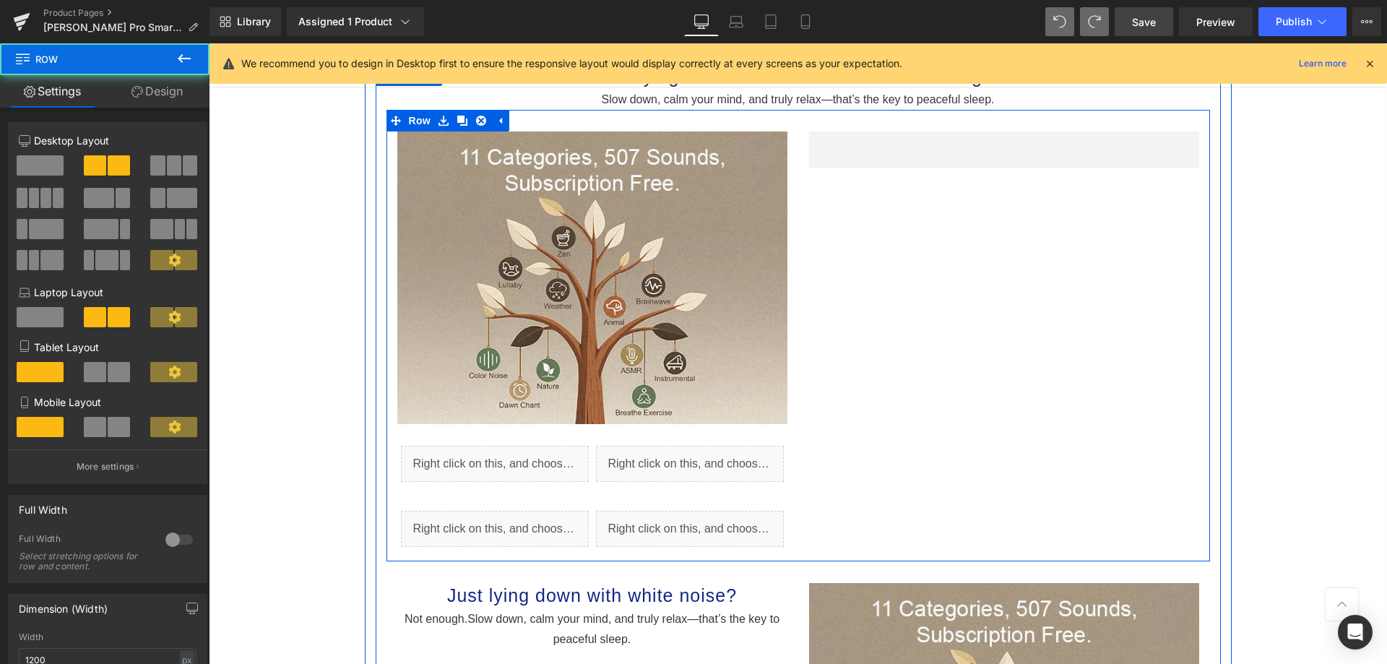
click at [976, 277] on div "Image Liquid Liquid Row Liquid Liquid Row Row" at bounding box center [797, 335] width 823 height 451
click at [982, 160] on span at bounding box center [1004, 149] width 390 height 36
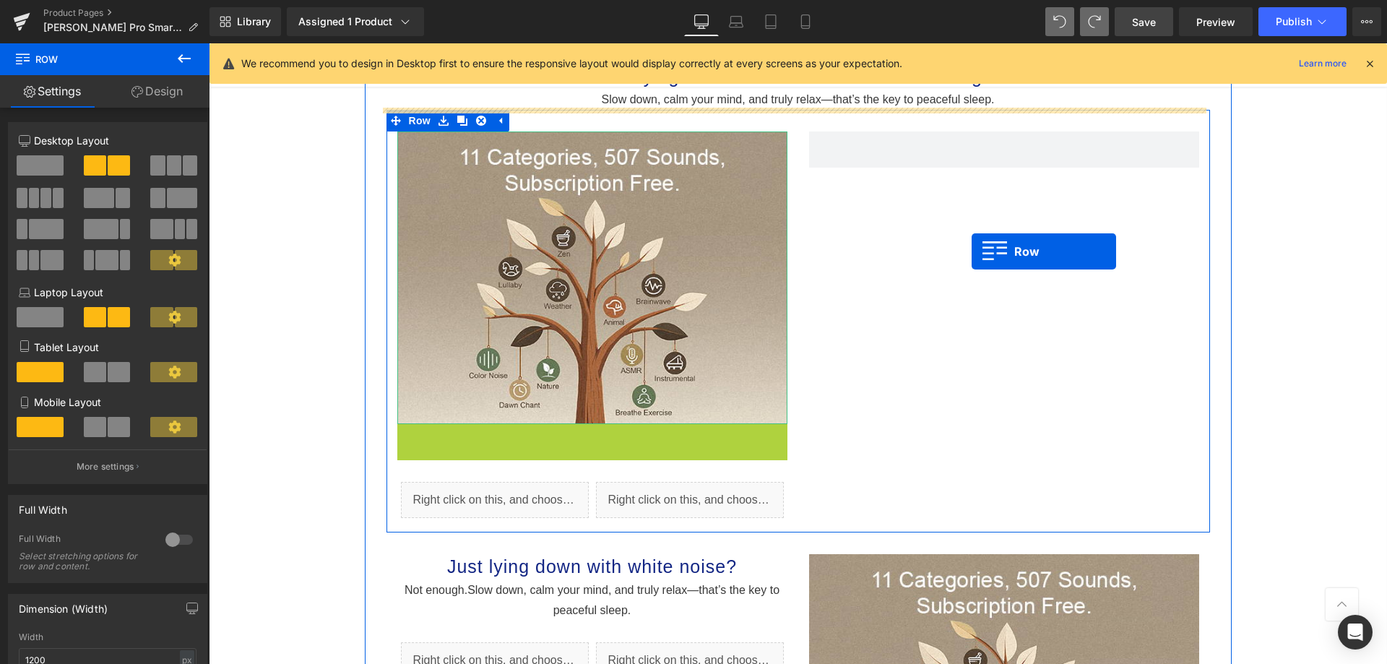
drag, startPoint x: 400, startPoint y: 431, endPoint x: 971, endPoint y: 251, distance: 598.9
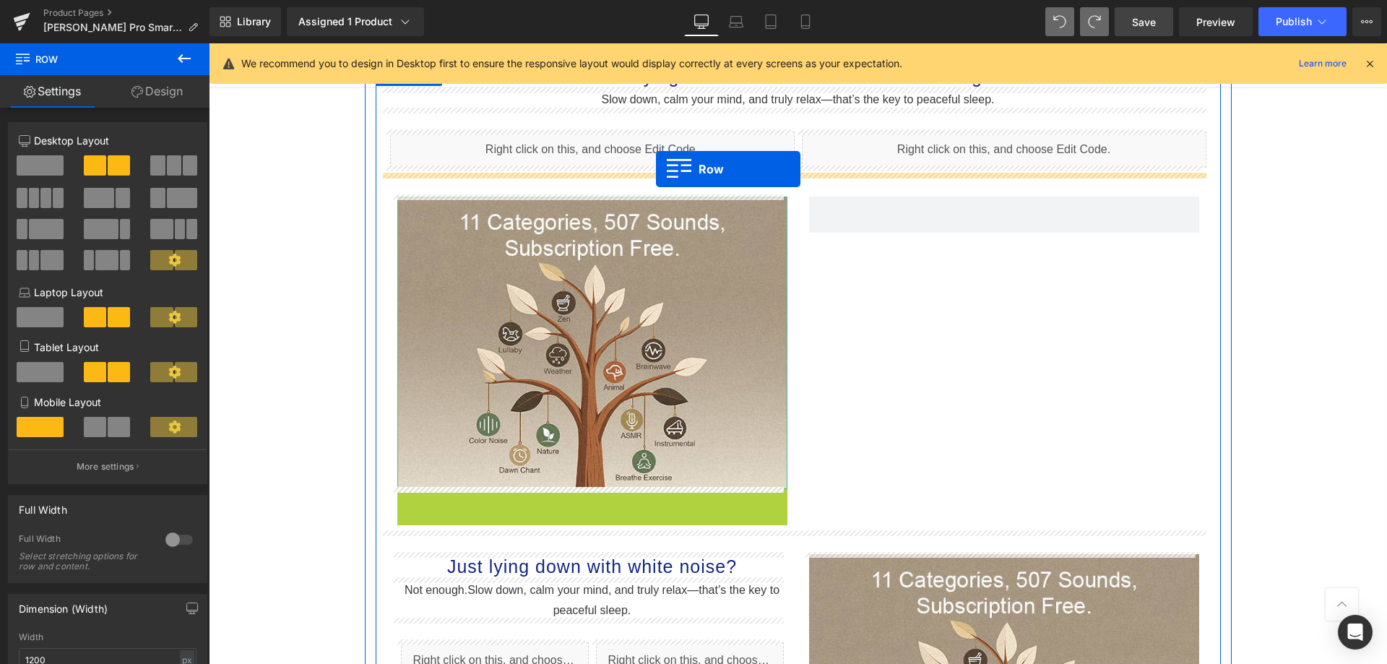
drag, startPoint x: 397, startPoint y: 501, endPoint x: 656, endPoint y: 169, distance: 420.4
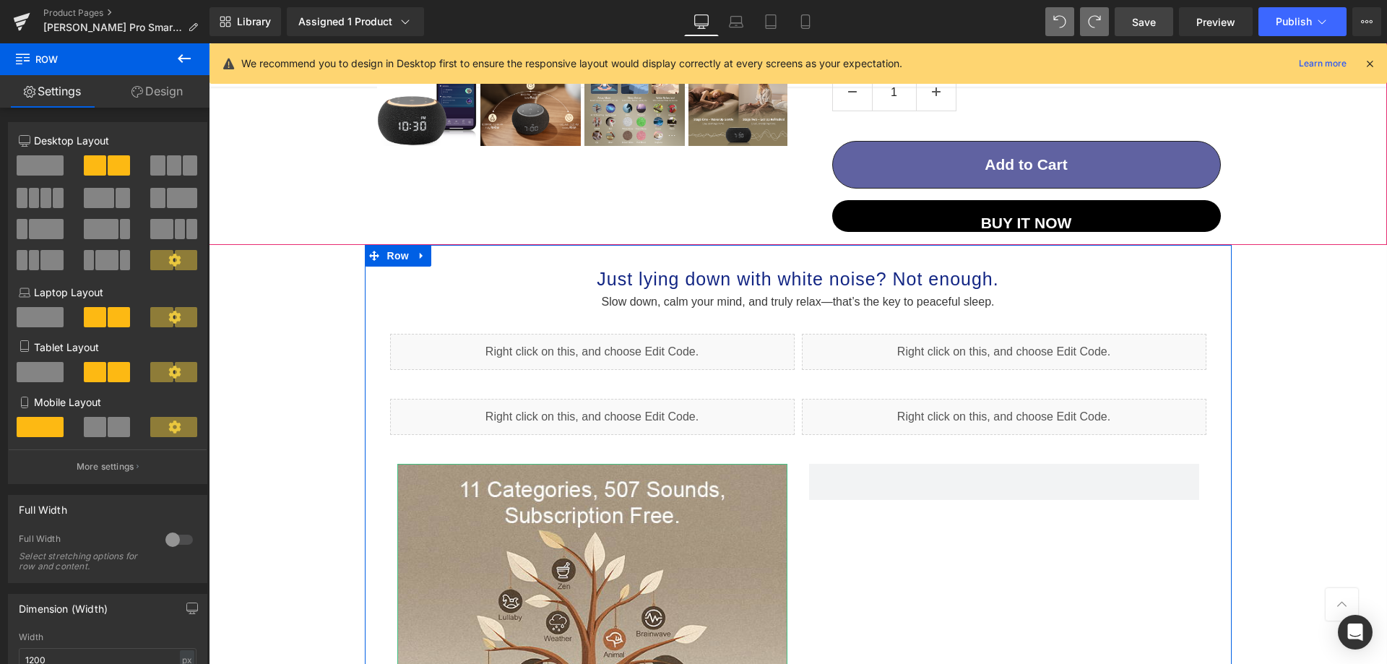
scroll to position [604, 0]
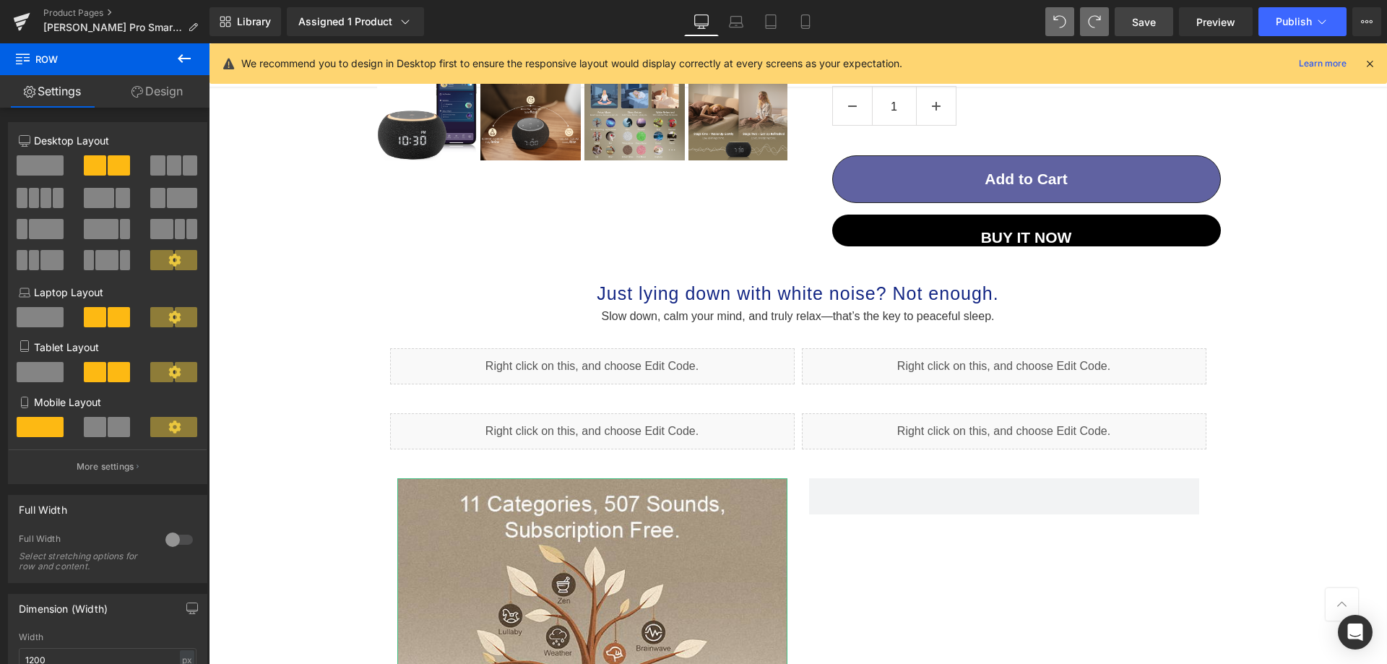
click at [170, 51] on button at bounding box center [184, 59] width 51 height 32
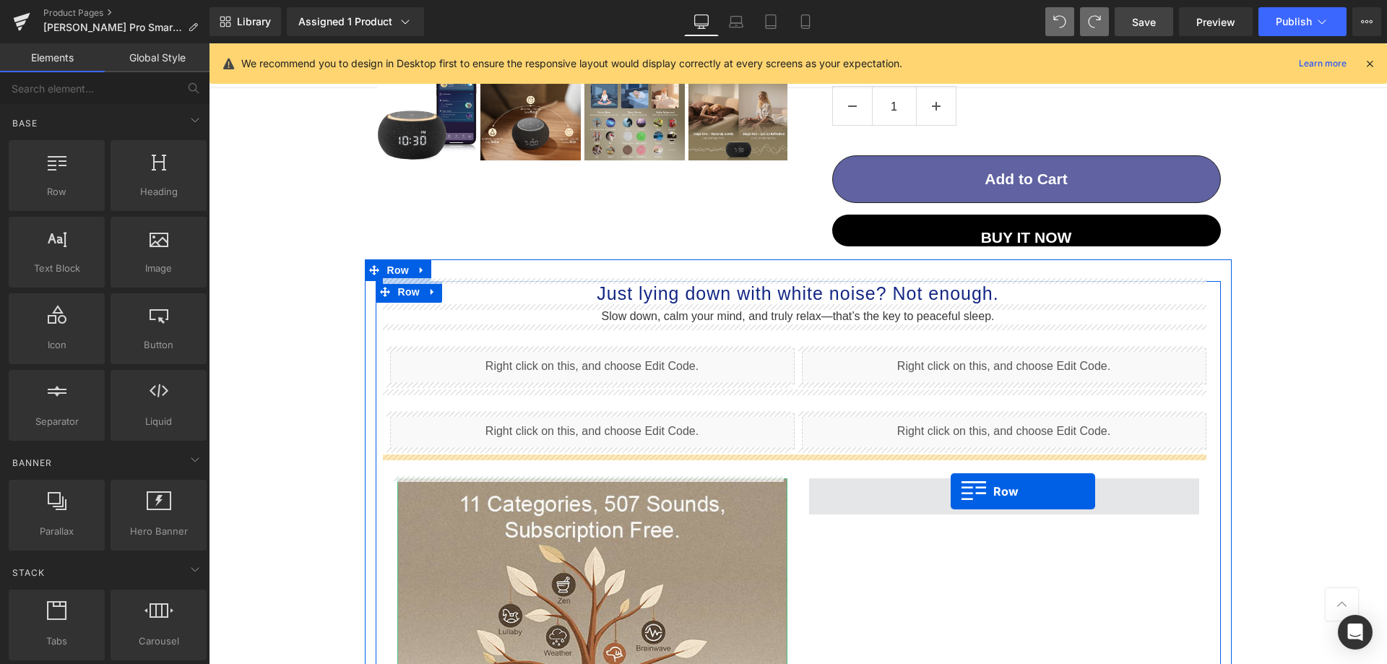
drag, startPoint x: 295, startPoint y: 222, endPoint x: 950, endPoint y: 491, distance: 708.0
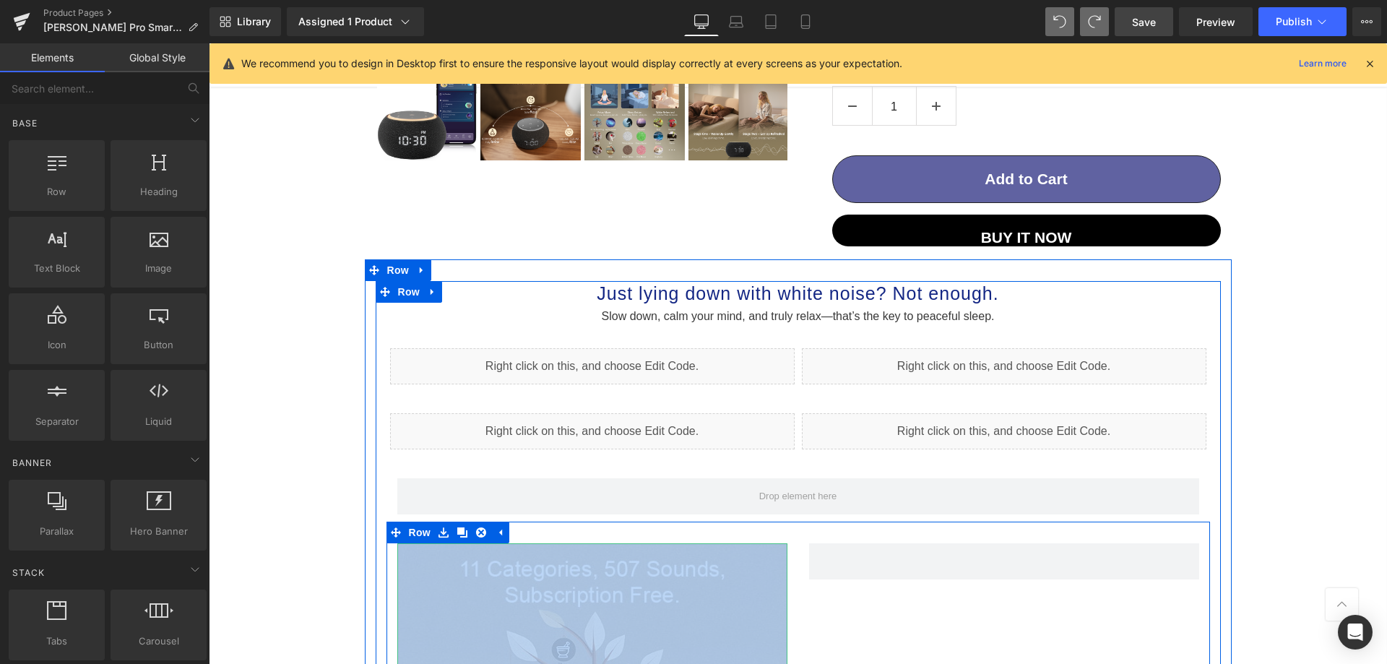
drag, startPoint x: 792, startPoint y: 496, endPoint x: 960, endPoint y: 603, distance: 199.4
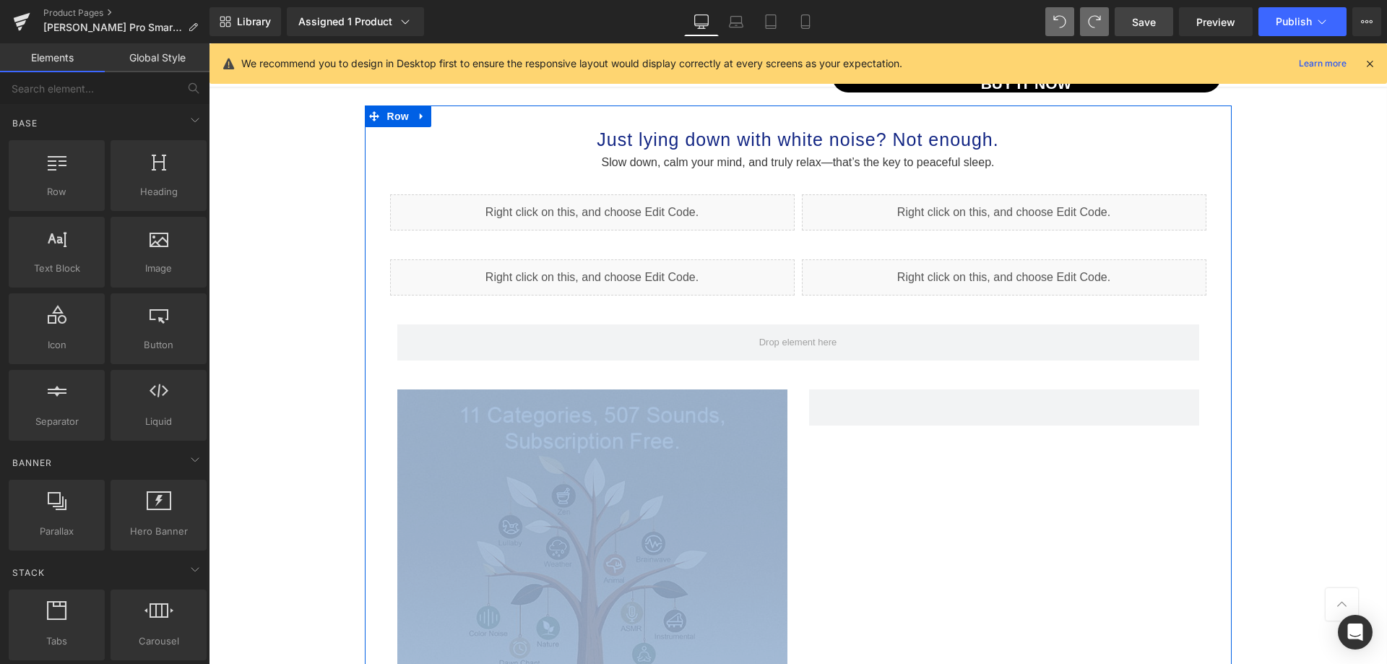
scroll to position [748, 0]
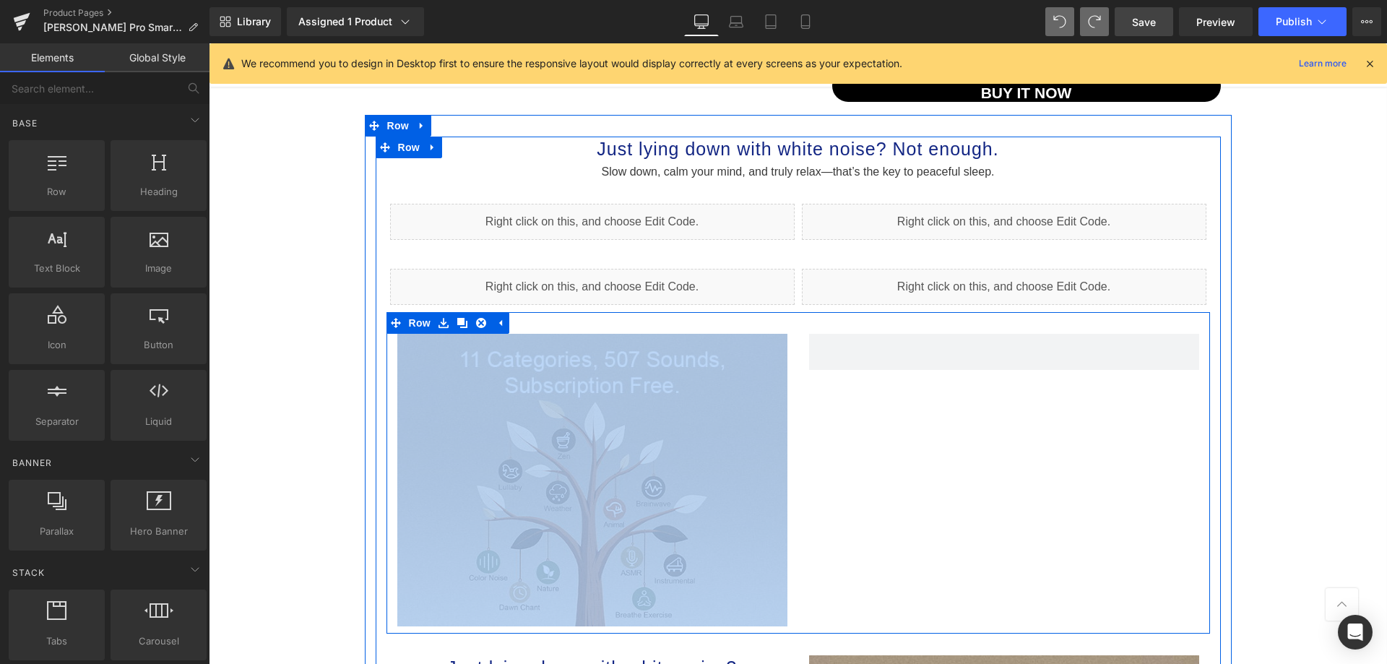
click at [896, 471] on div "Image Row" at bounding box center [797, 472] width 823 height 321
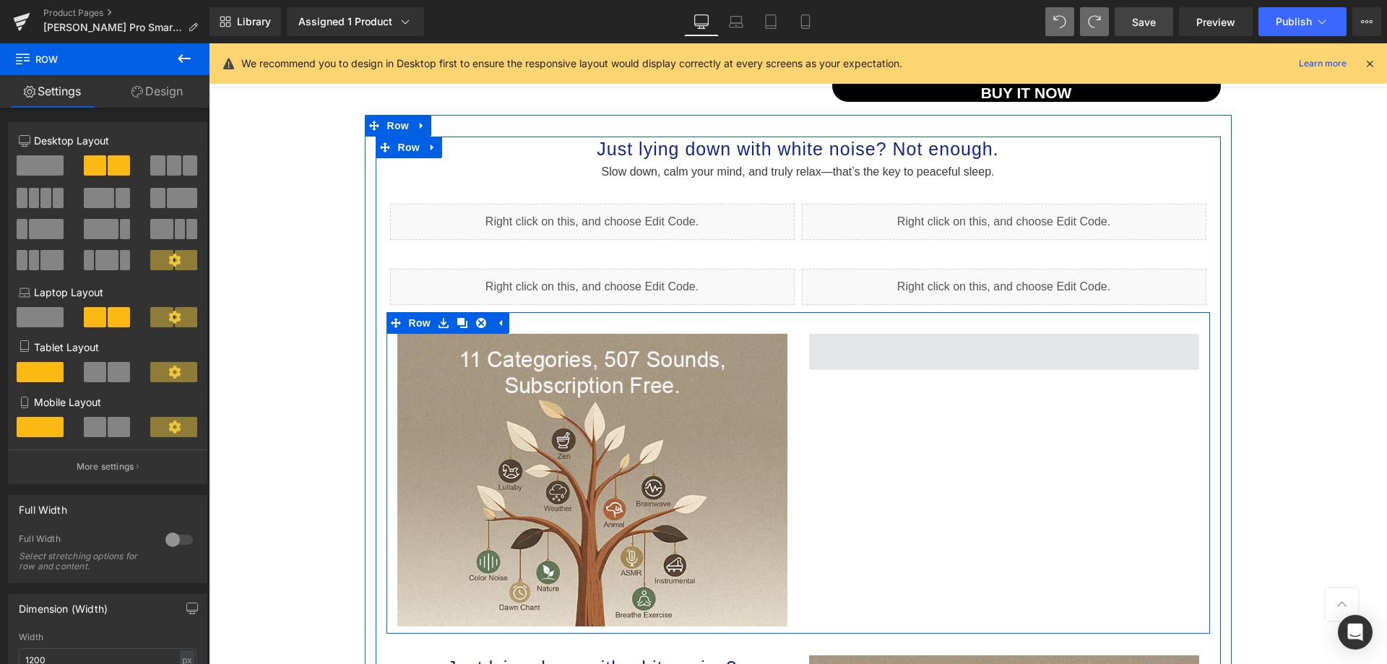
click at [897, 360] on span at bounding box center [1004, 352] width 390 height 36
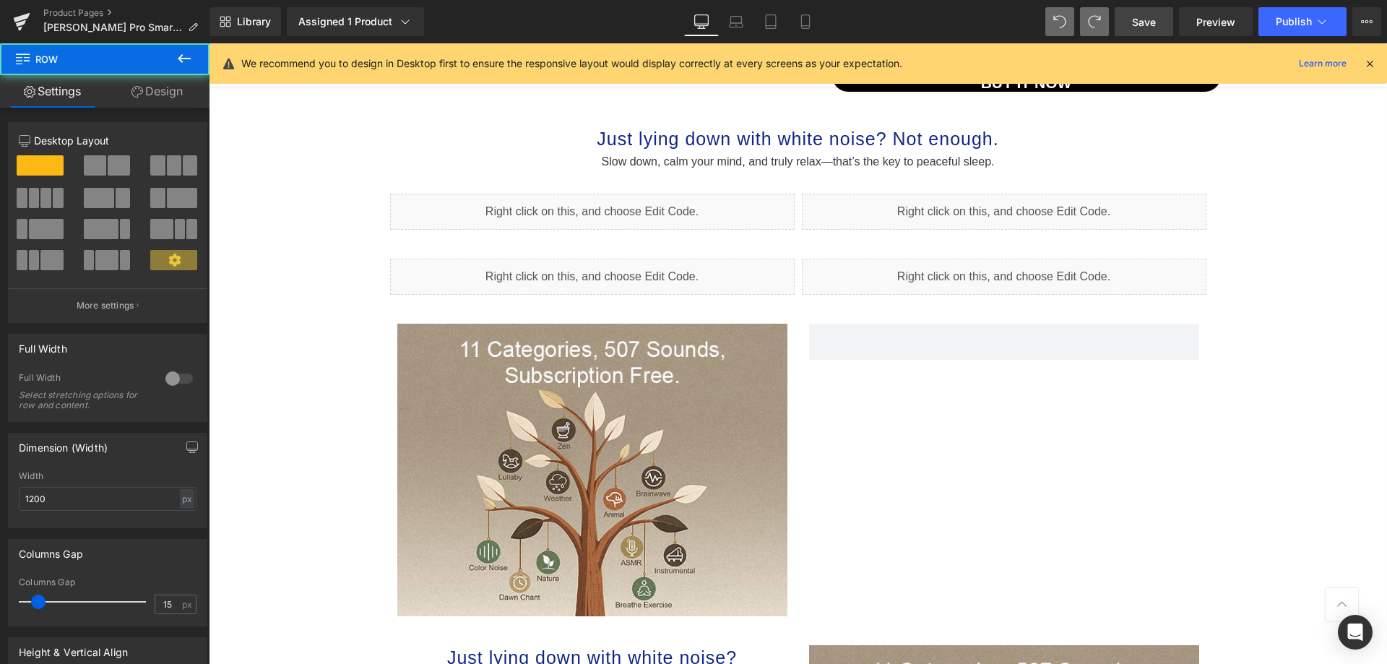
scroll to position [759, 0]
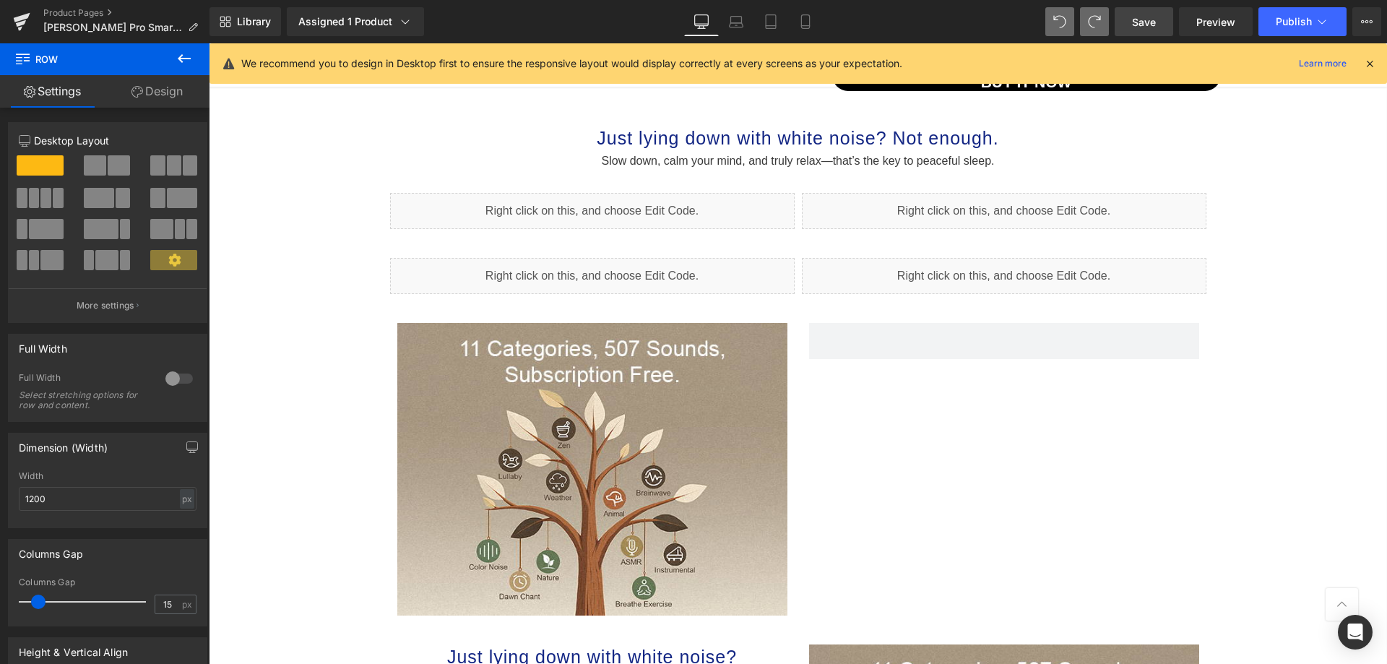
click at [989, 319] on div "Image Row" at bounding box center [797, 461] width 823 height 321
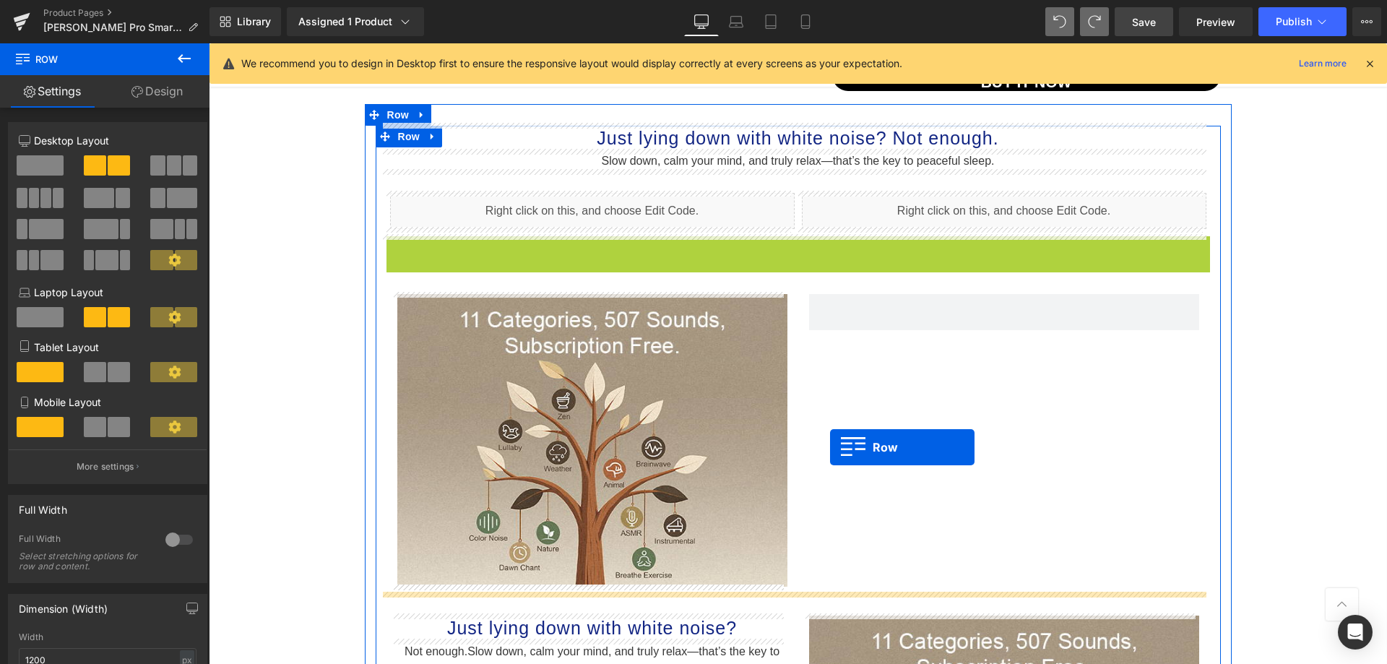
drag, startPoint x: 390, startPoint y: 248, endPoint x: 830, endPoint y: 447, distance: 482.9
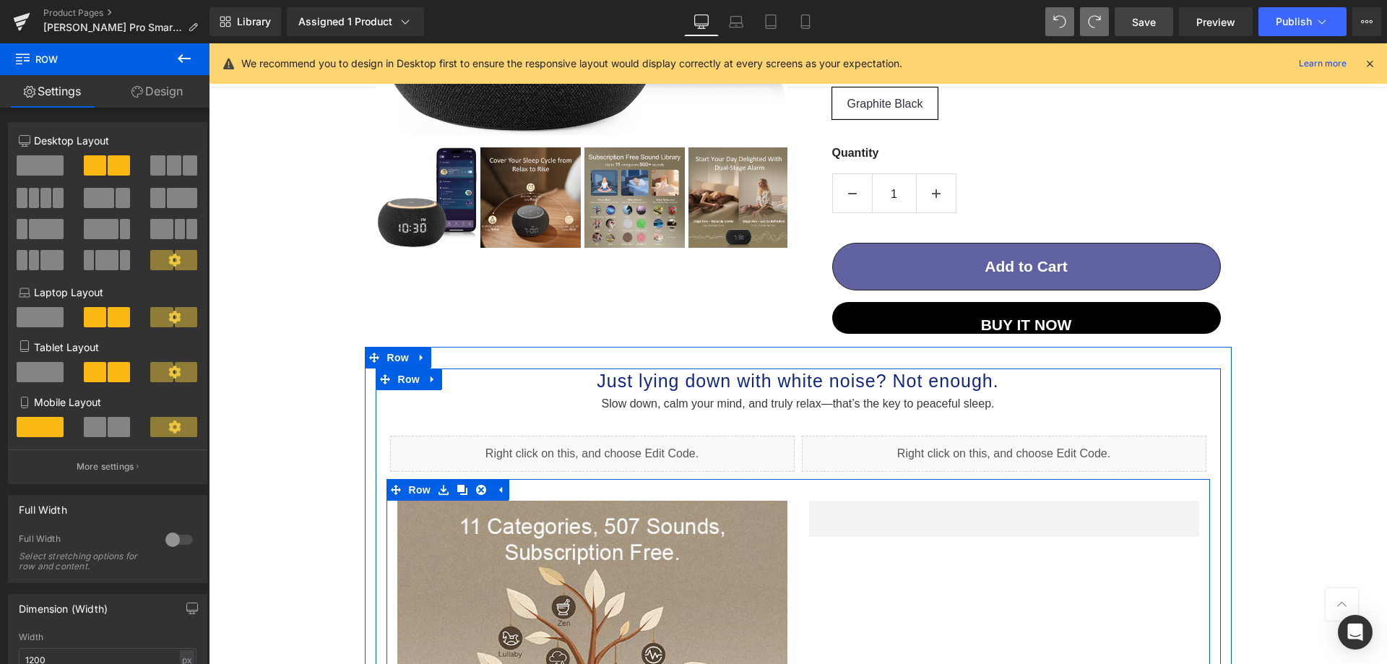
scroll to position [508, 0]
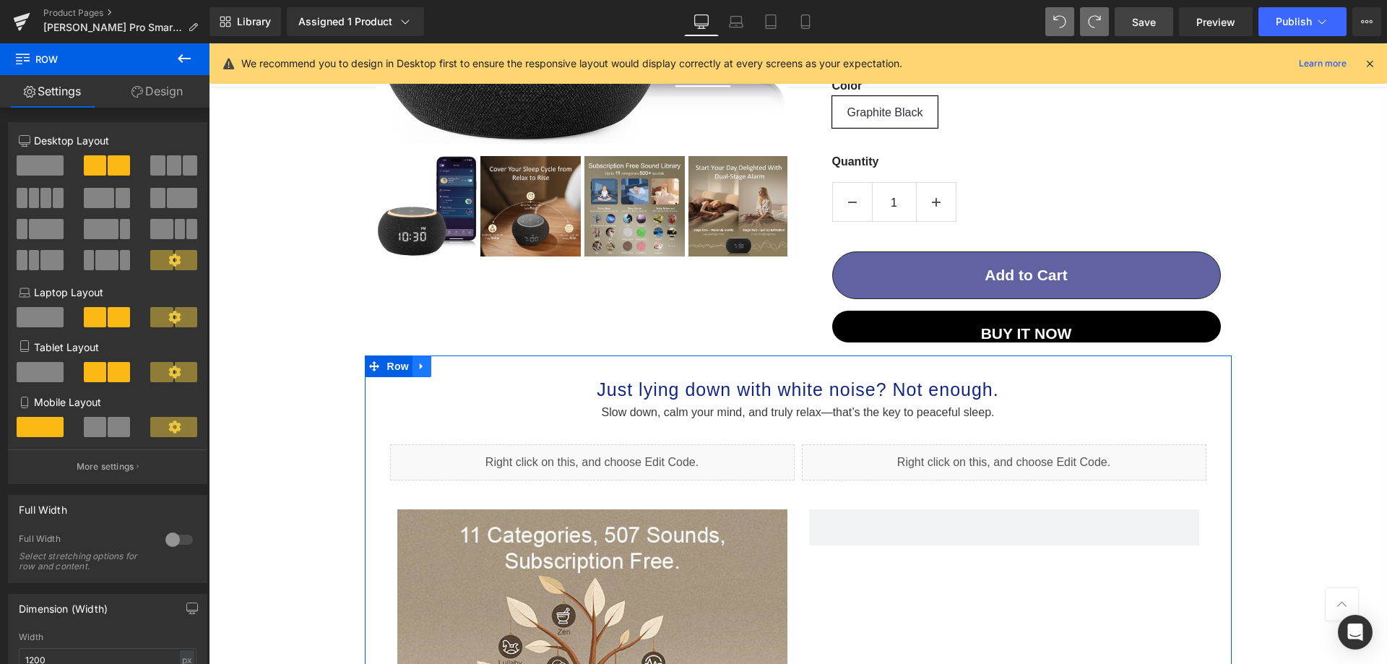
click at [417, 360] on icon at bounding box center [422, 365] width 10 height 11
click at [454, 368] on icon at bounding box center [459, 366] width 10 height 10
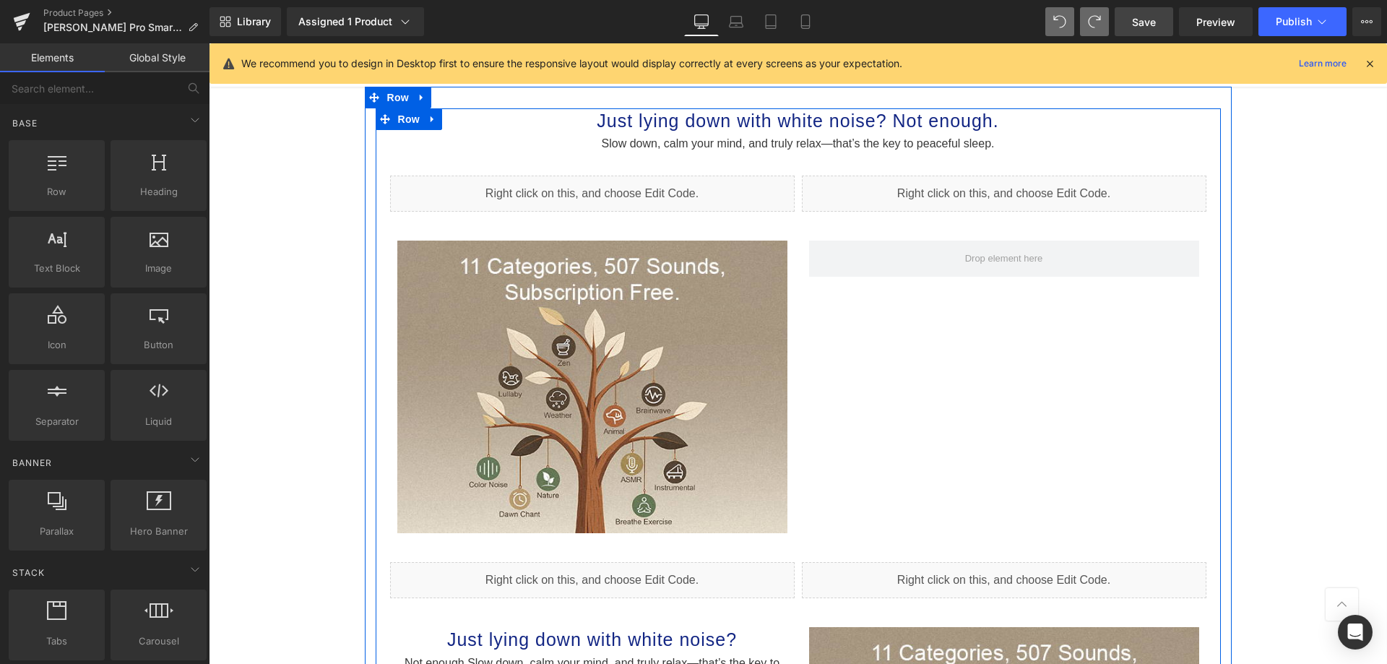
scroll to position [752, 0]
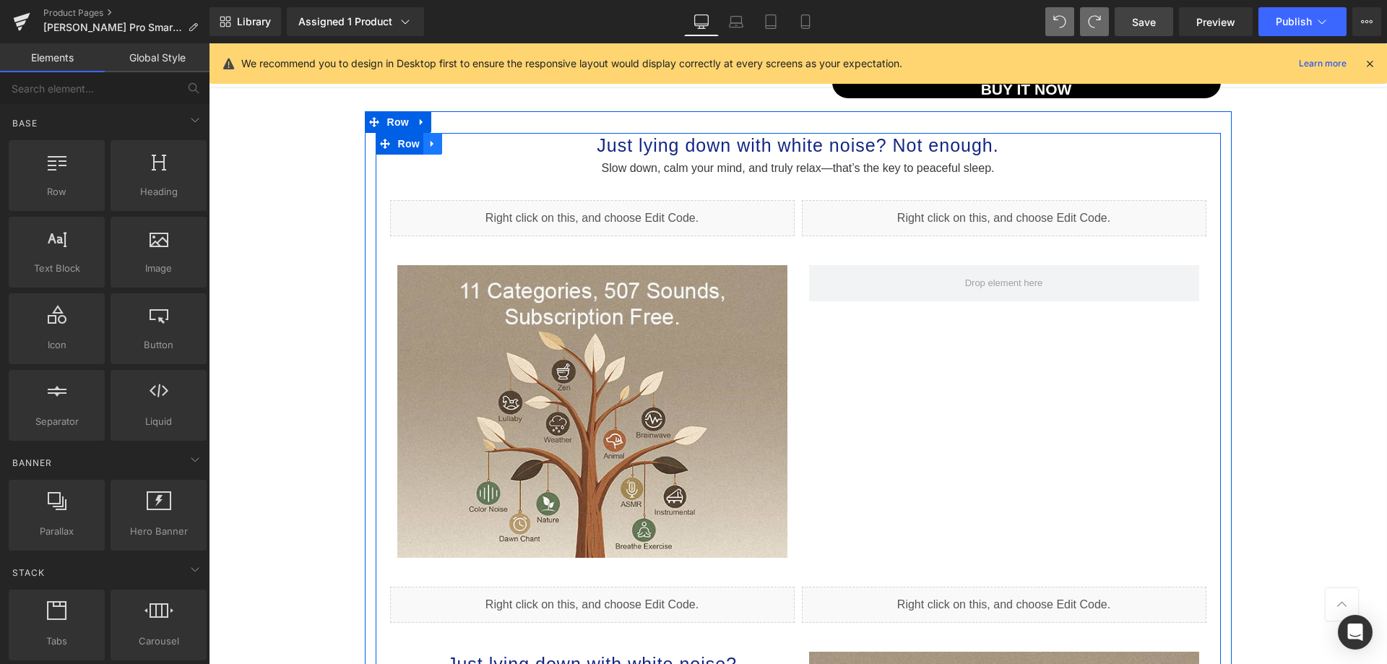
click at [429, 142] on icon at bounding box center [433, 143] width 10 height 11
click at [465, 138] on icon at bounding box center [470, 143] width 10 height 11
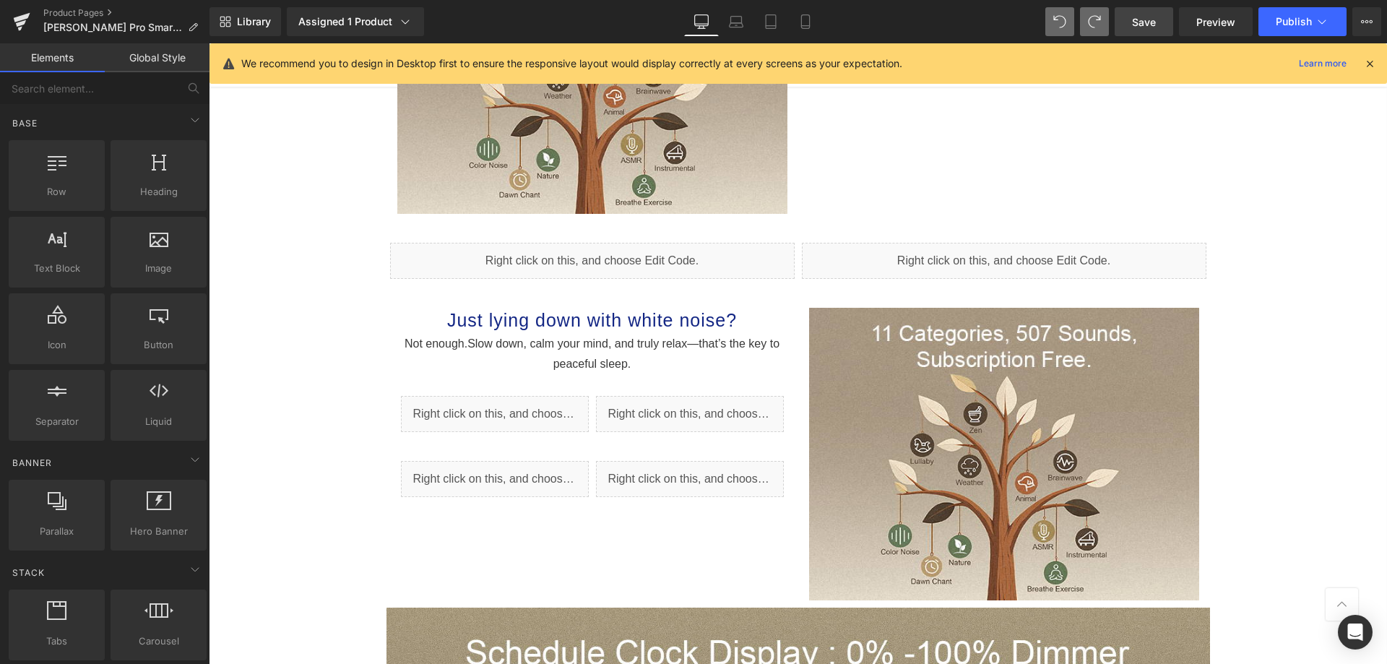
scroll to position [629, 0]
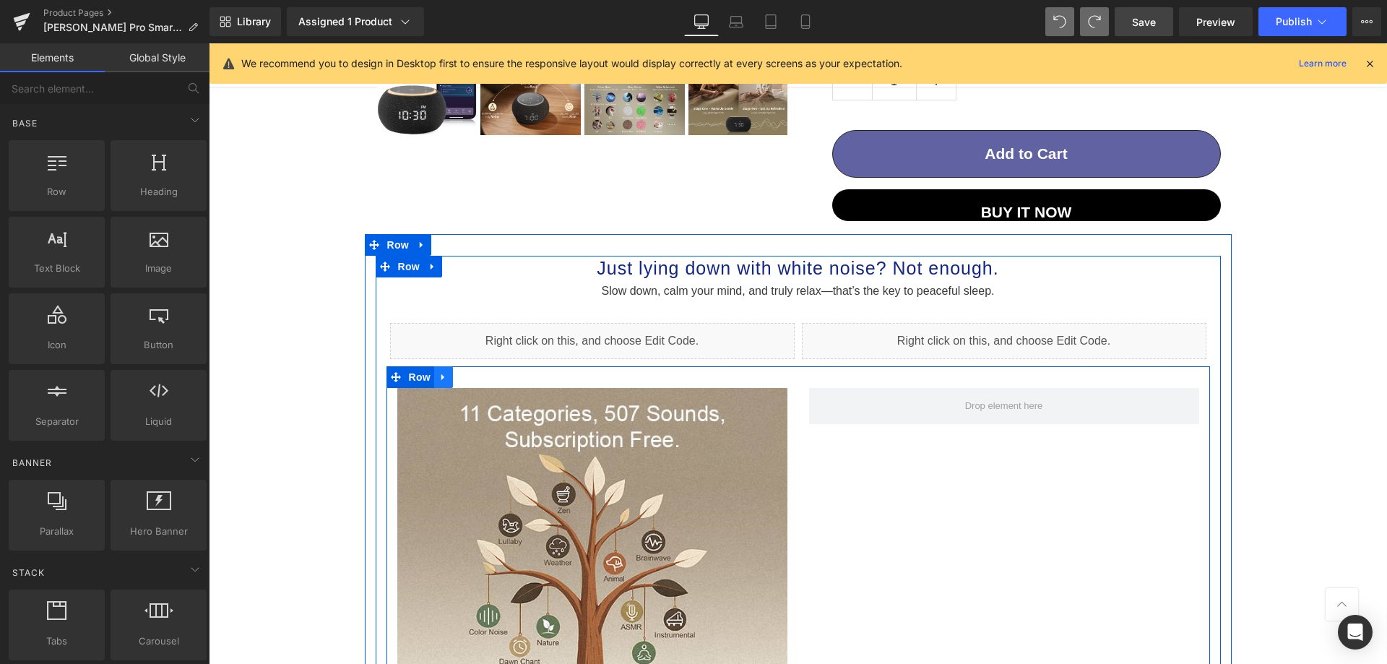
click at [441, 378] on icon at bounding box center [442, 377] width 3 height 7
click at [476, 379] on icon at bounding box center [481, 377] width 10 height 10
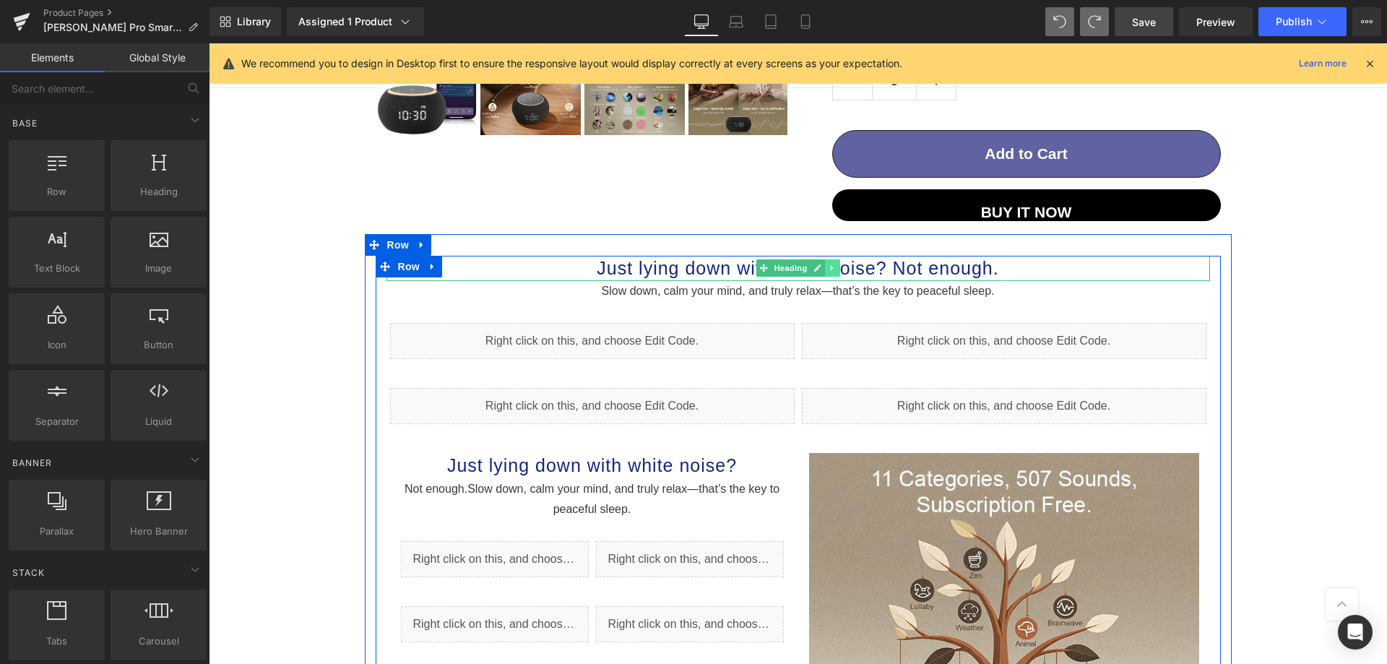
click at [828, 264] on icon at bounding box center [832, 268] width 8 height 9
click at [832, 261] on link at bounding box center [839, 267] width 15 height 17
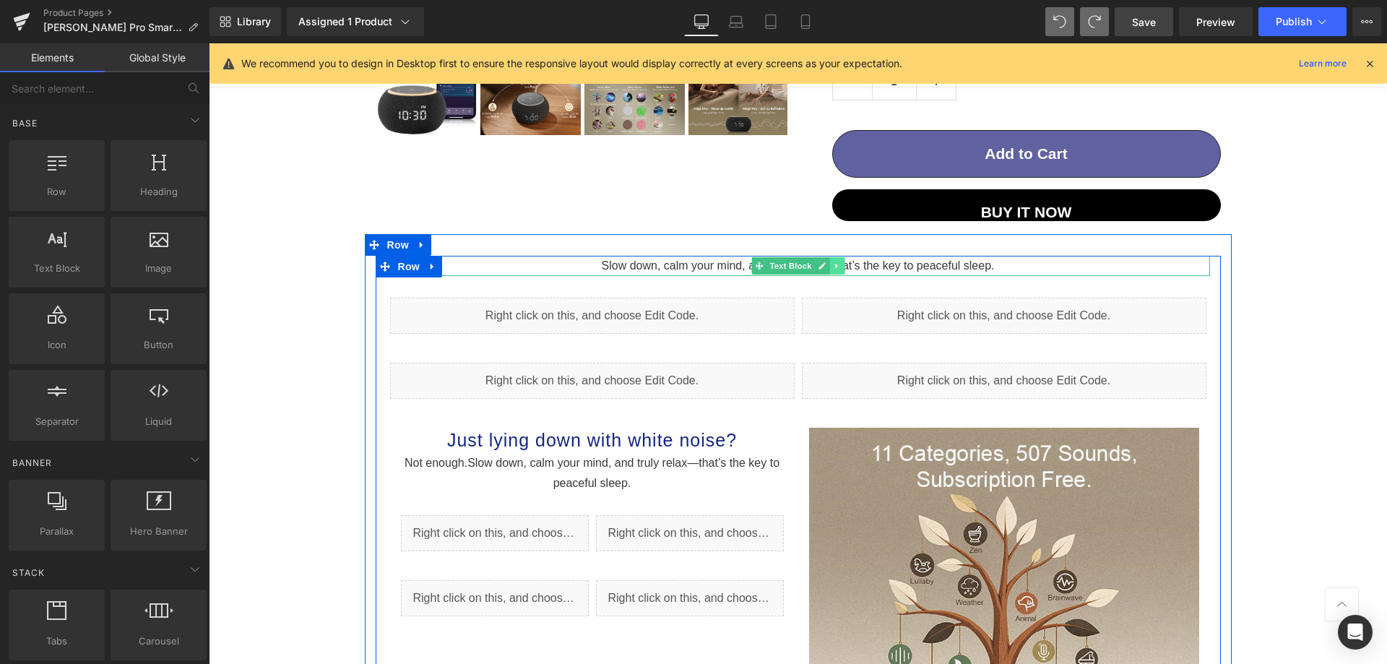
click at [829, 269] on link at bounding box center [836, 265] width 15 height 17
click at [840, 266] on icon at bounding box center [844, 265] width 8 height 8
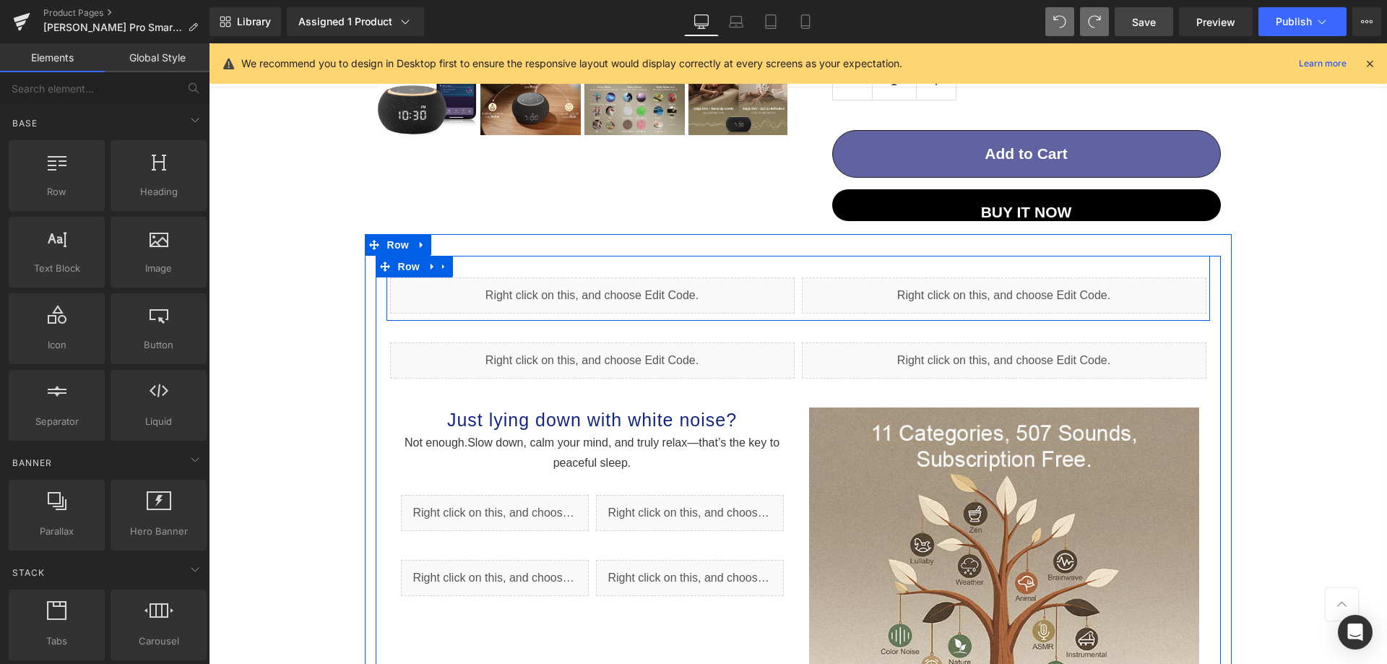
click at [837, 266] on div "Liquid Liquid Row" at bounding box center [797, 288] width 823 height 65
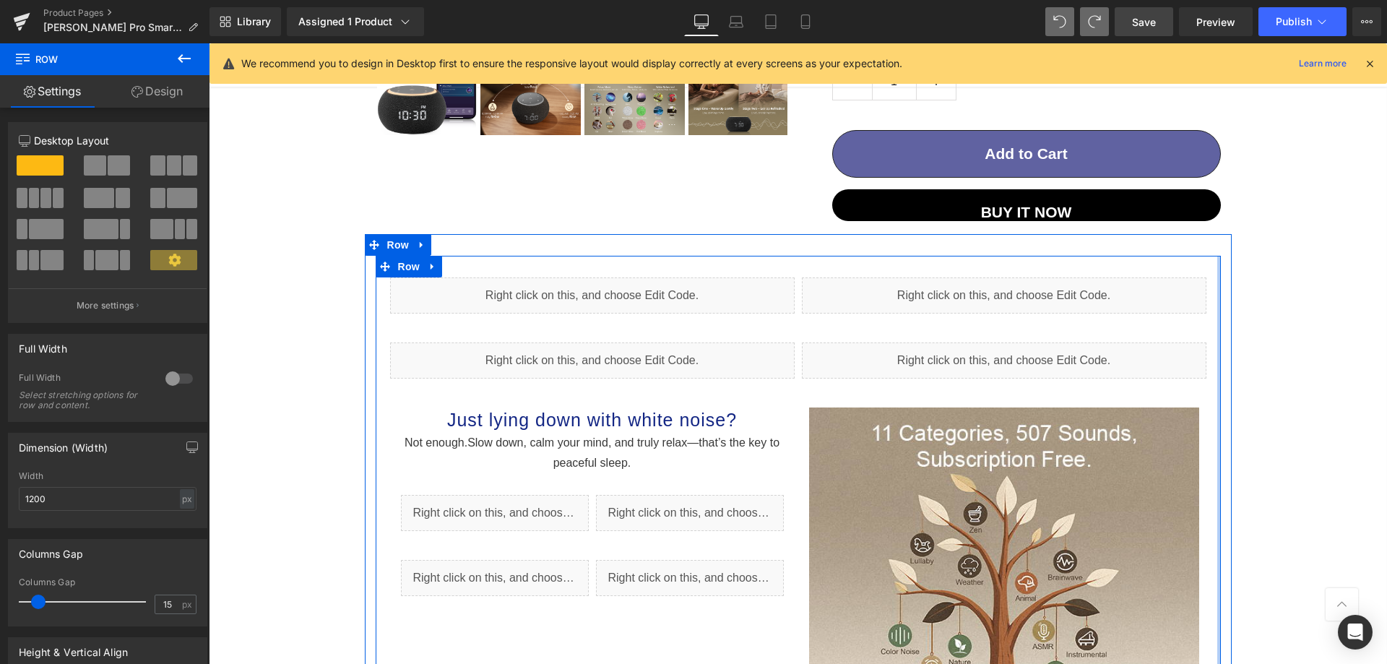
drag, startPoint x: 1213, startPoint y: 365, endPoint x: 1228, endPoint y: 354, distance: 19.1
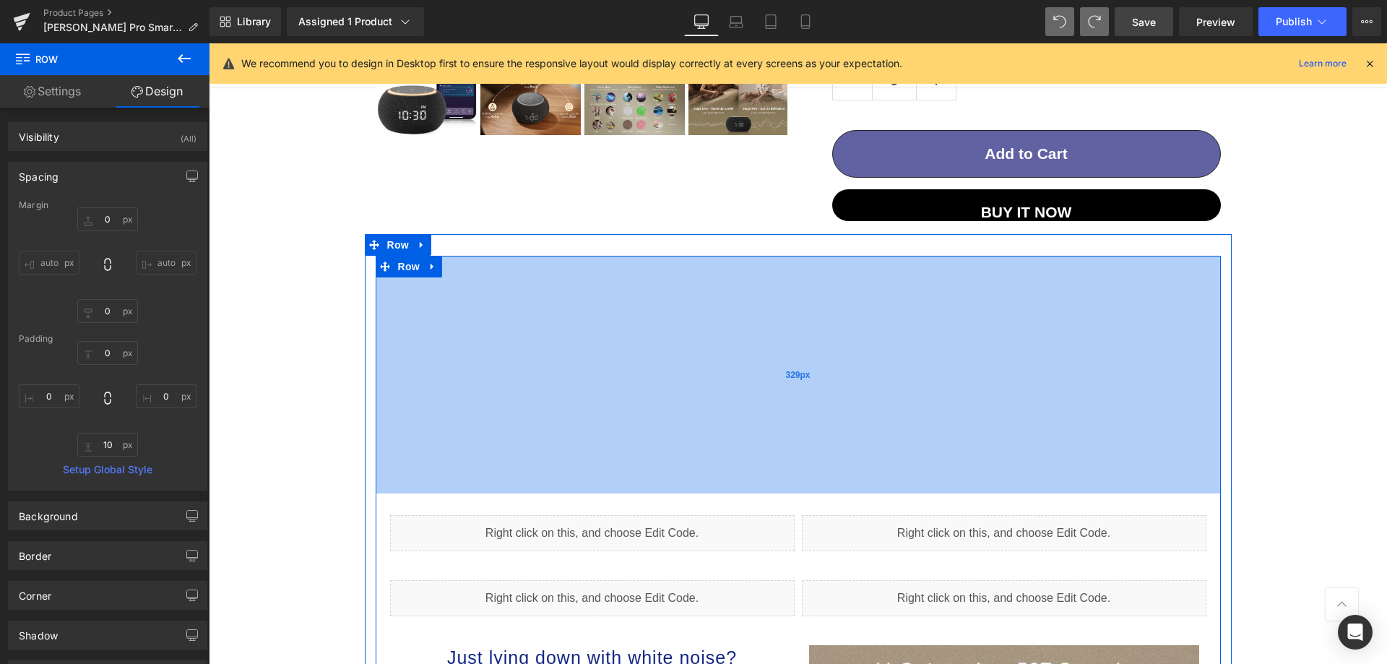
drag, startPoint x: 563, startPoint y: 254, endPoint x: 687, endPoint y: 659, distance: 423.8
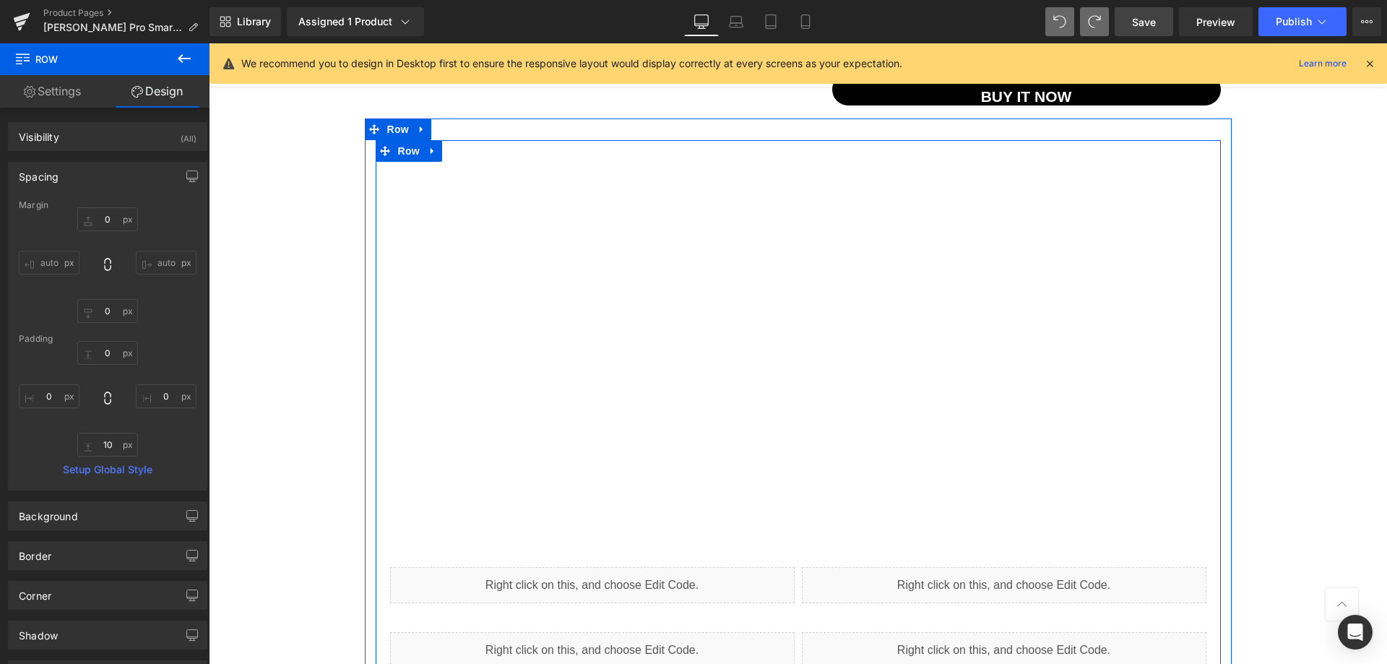
scroll to position [701, 0]
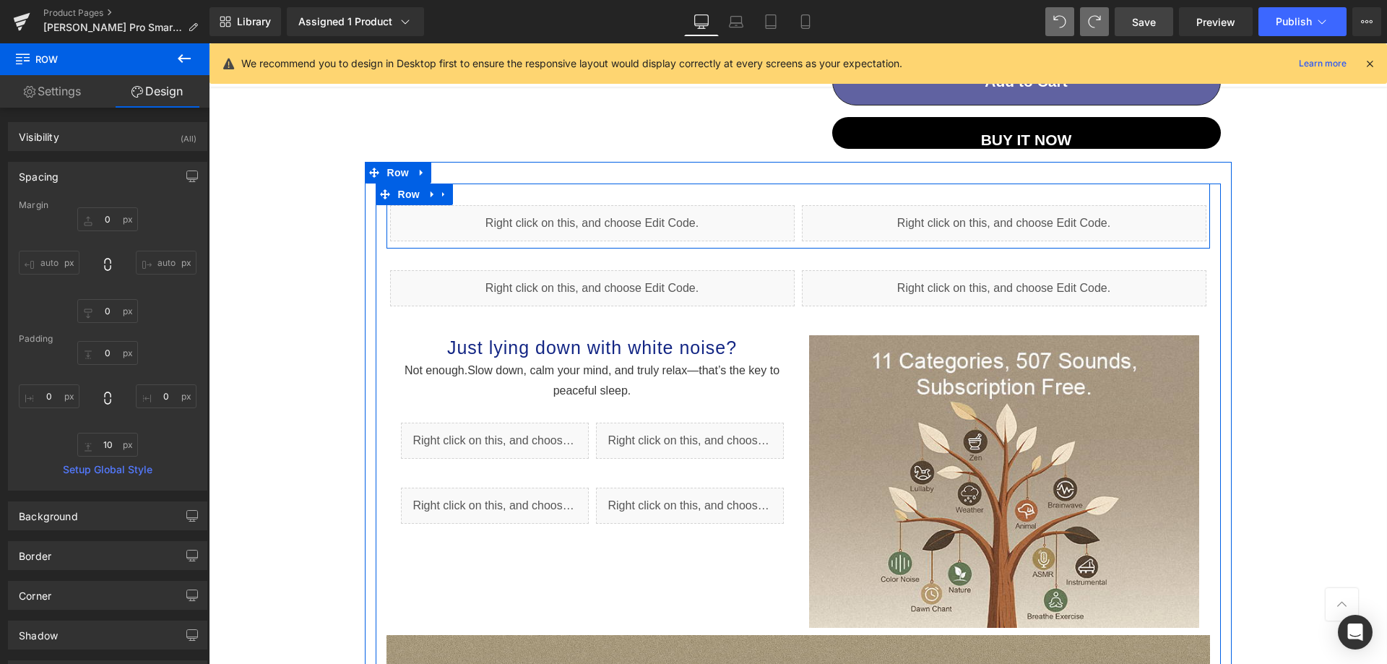
click at [563, 187] on div "Liquid Liquid Row" at bounding box center [797, 215] width 823 height 65
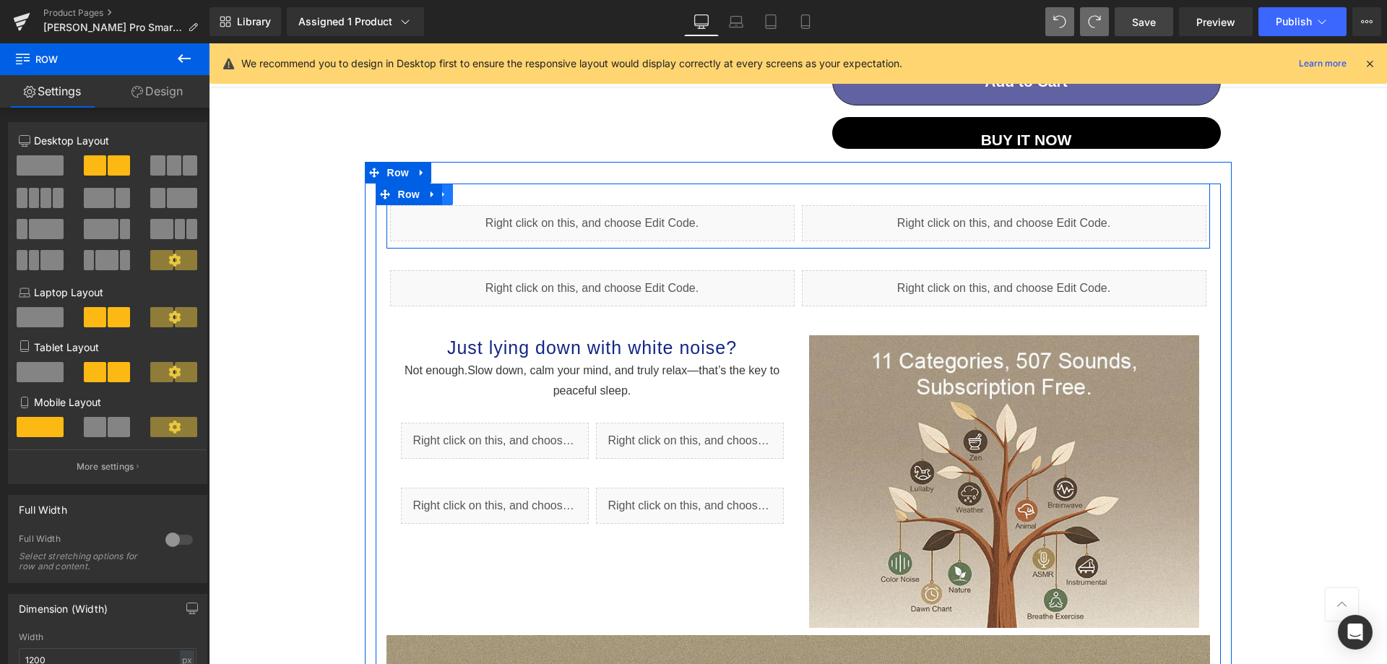
click at [446, 195] on link at bounding box center [443, 194] width 19 height 22
click at [476, 194] on icon at bounding box center [481, 194] width 10 height 10
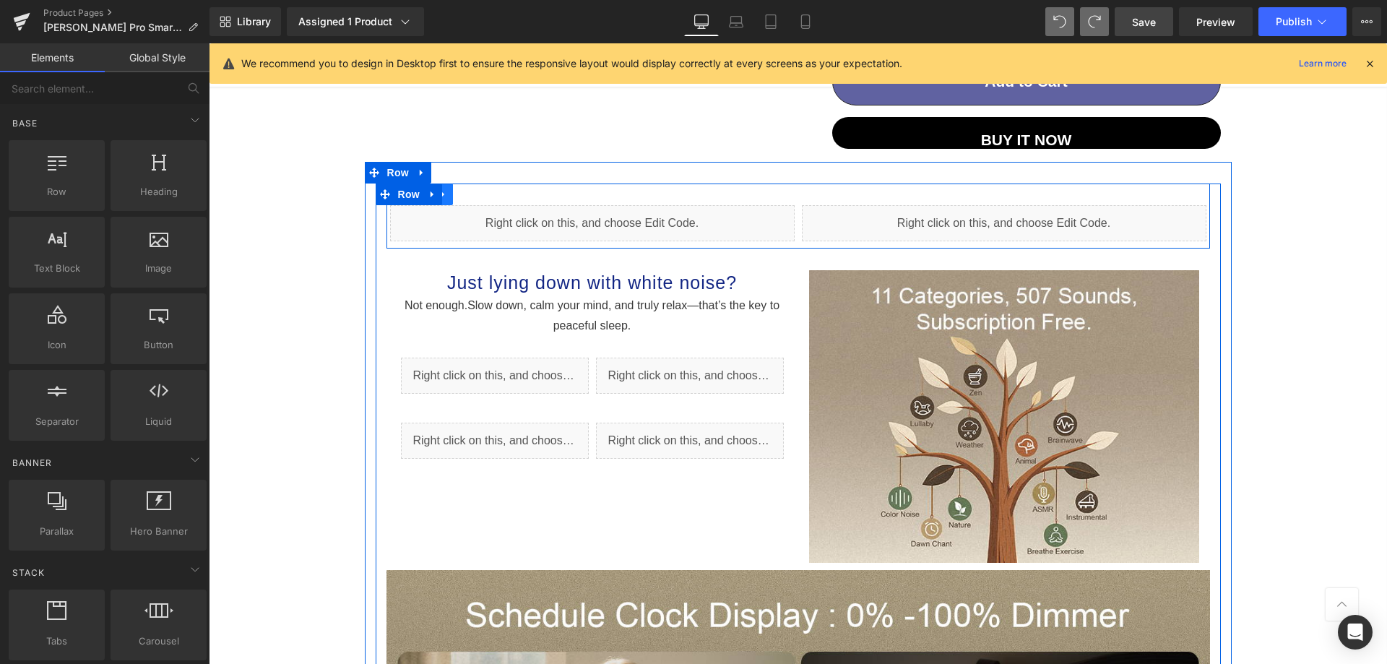
click at [446, 194] on link at bounding box center [443, 194] width 19 height 22
click at [472, 195] on link at bounding box center [481, 194] width 19 height 22
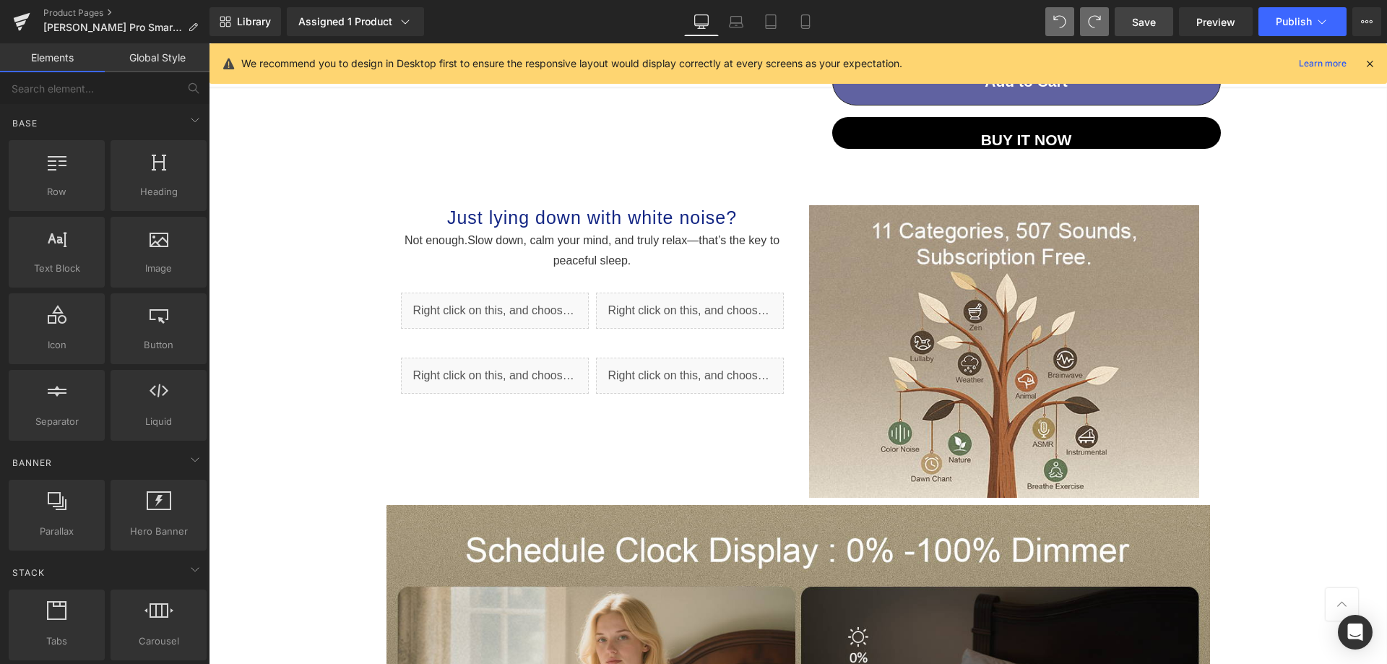
click at [1276, 24] on span "Publish" at bounding box center [1293, 22] width 36 height 12
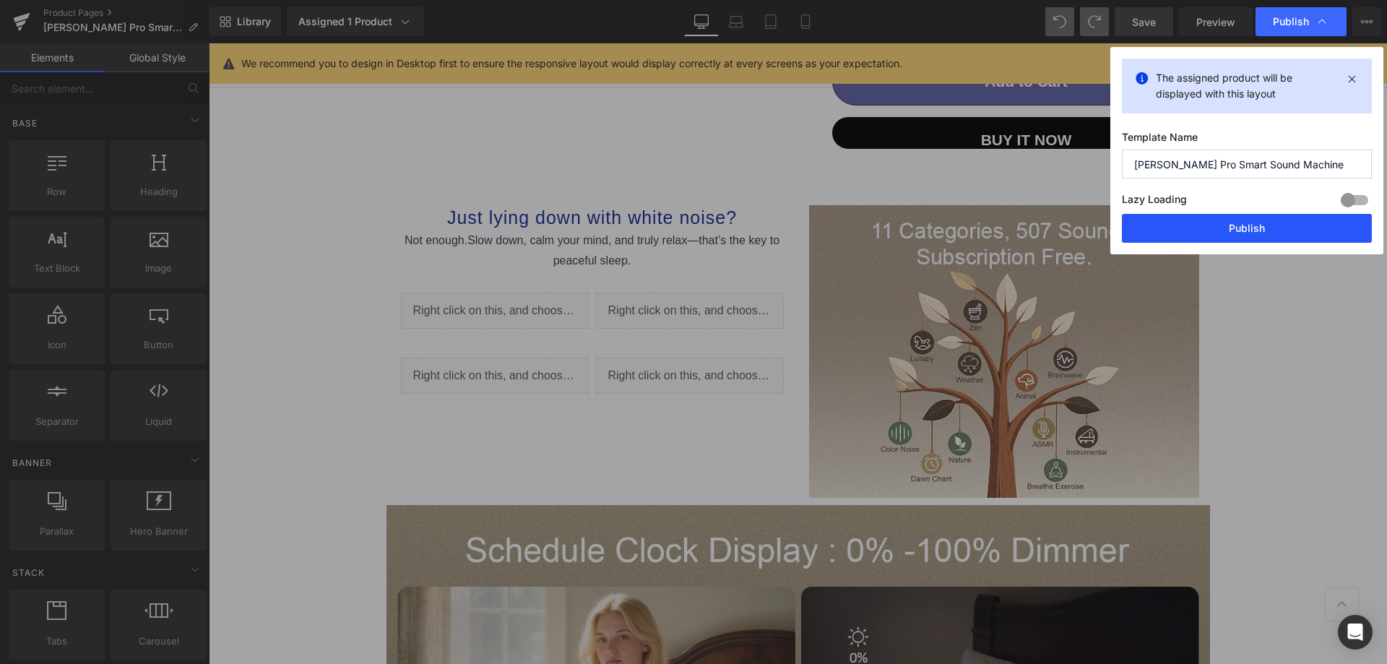
click at [1225, 225] on button "Publish" at bounding box center [1247, 228] width 250 height 29
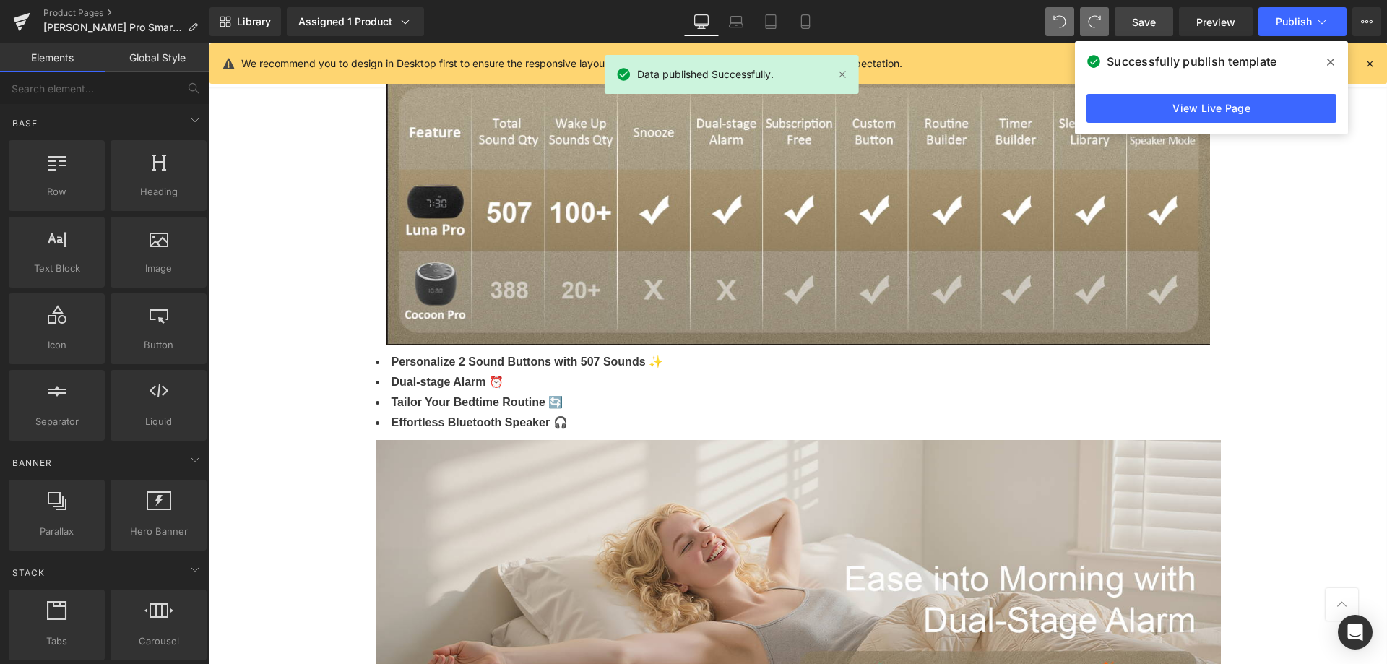
scroll to position [3157, 0]
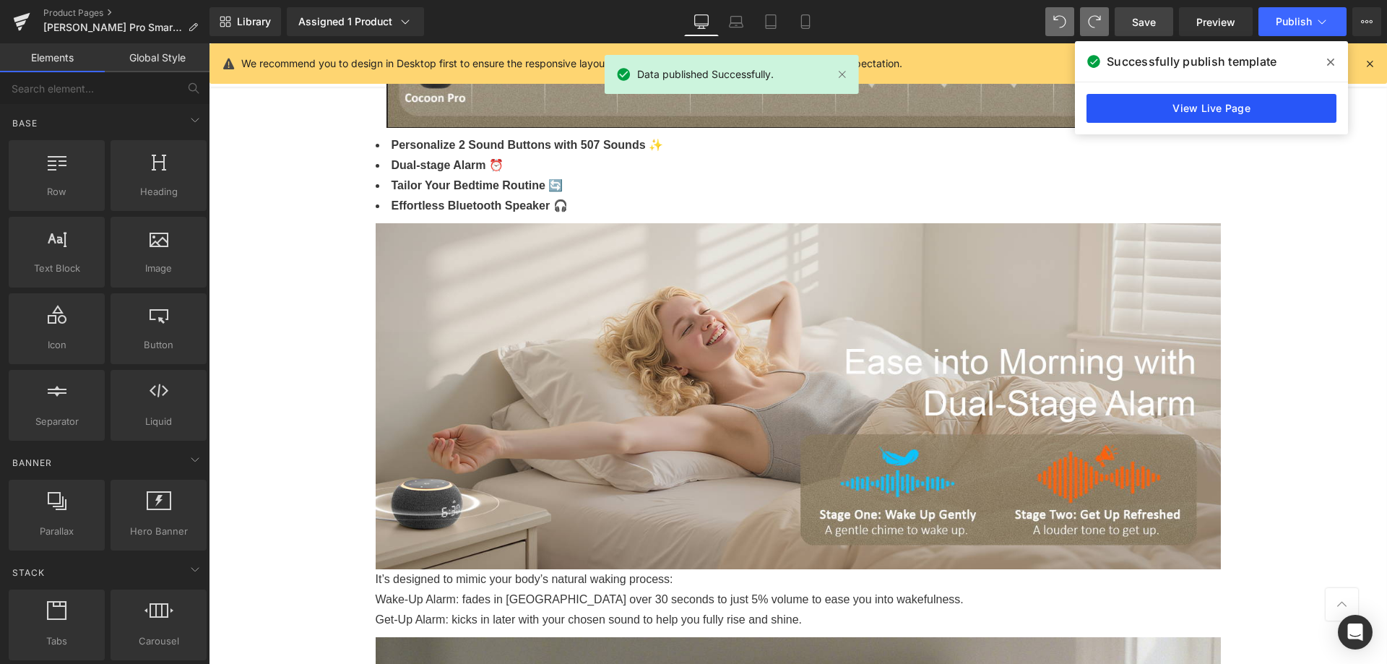
click at [1208, 109] on link "View Live Page" at bounding box center [1211, 108] width 250 height 29
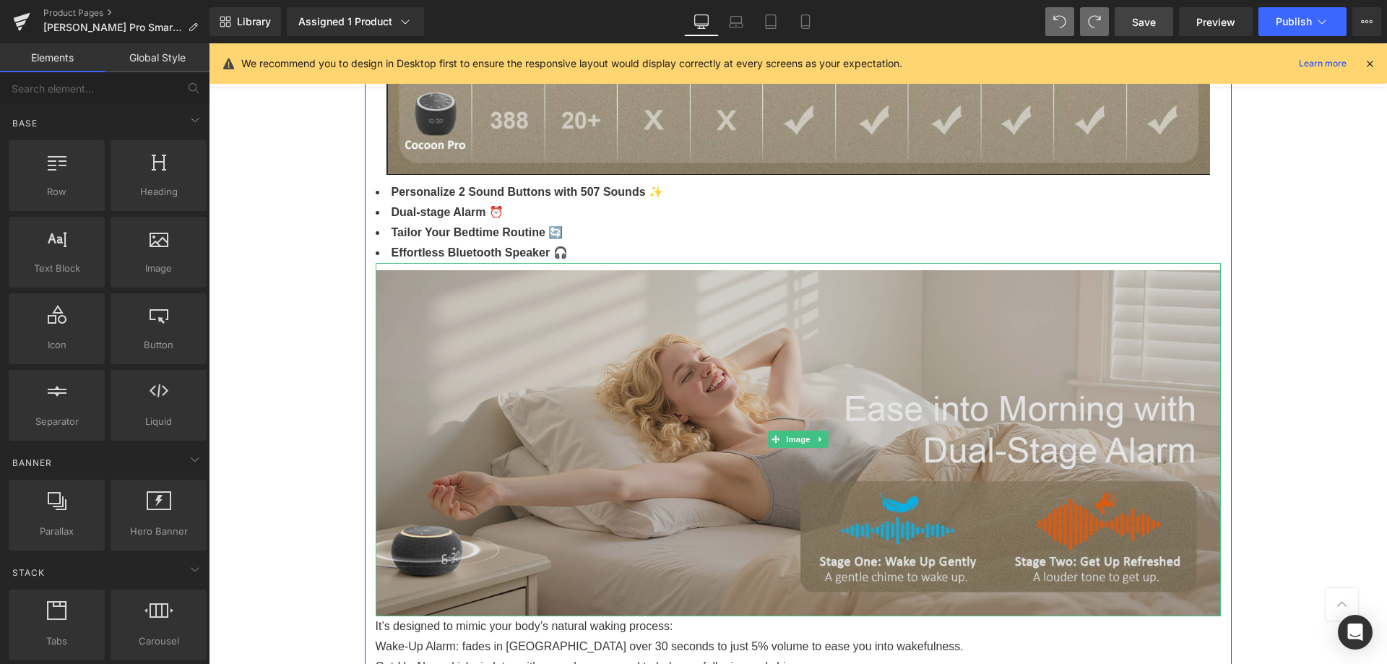
scroll to position [3085, 0]
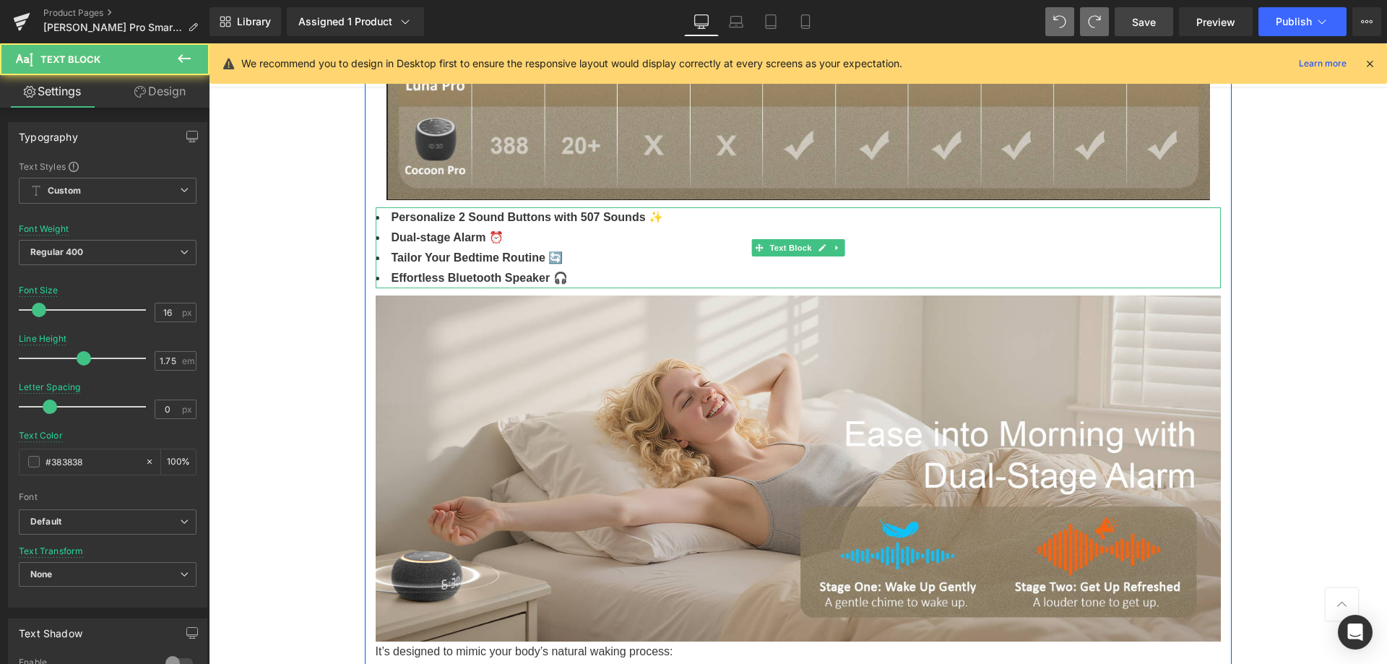
click at [602, 259] on li "Tailor Your Bedtime Routine 🔄" at bounding box center [798, 258] width 845 height 20
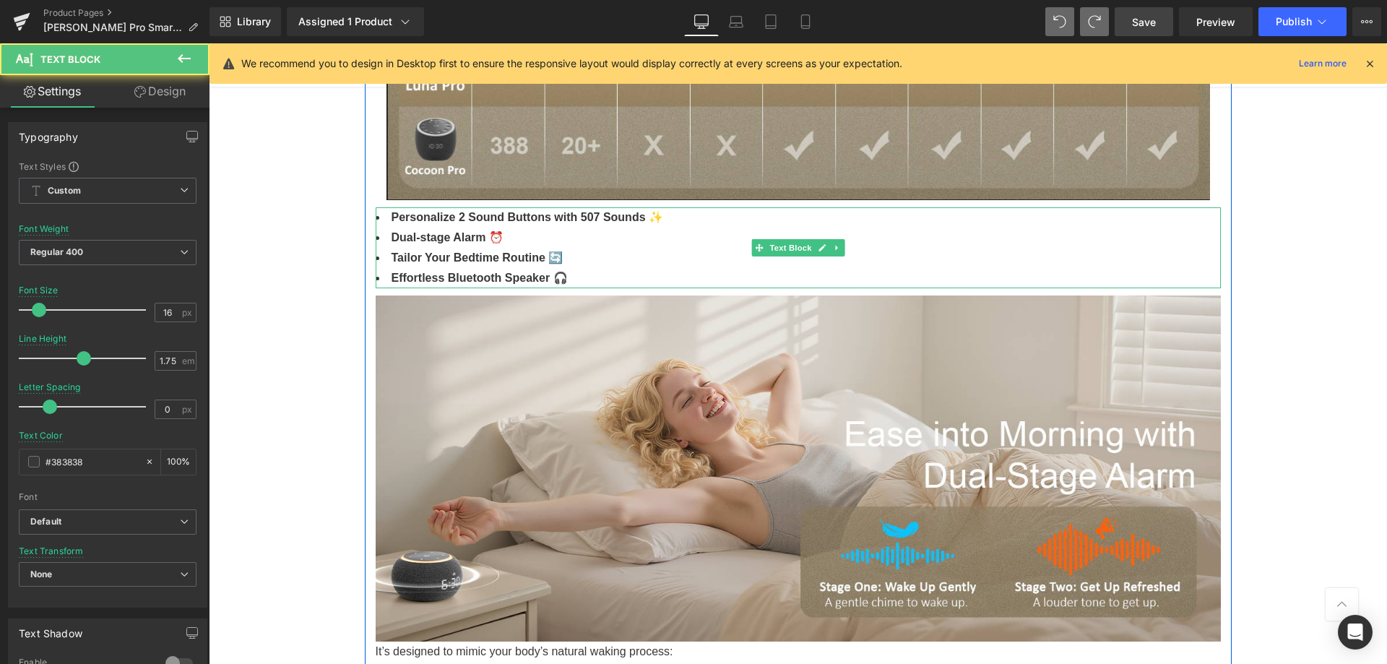
drag, startPoint x: 666, startPoint y: 236, endPoint x: 667, endPoint y: 227, distance: 9.4
click at [667, 228] on li "Dual-stage Alarm ⏰" at bounding box center [798, 238] width 845 height 20
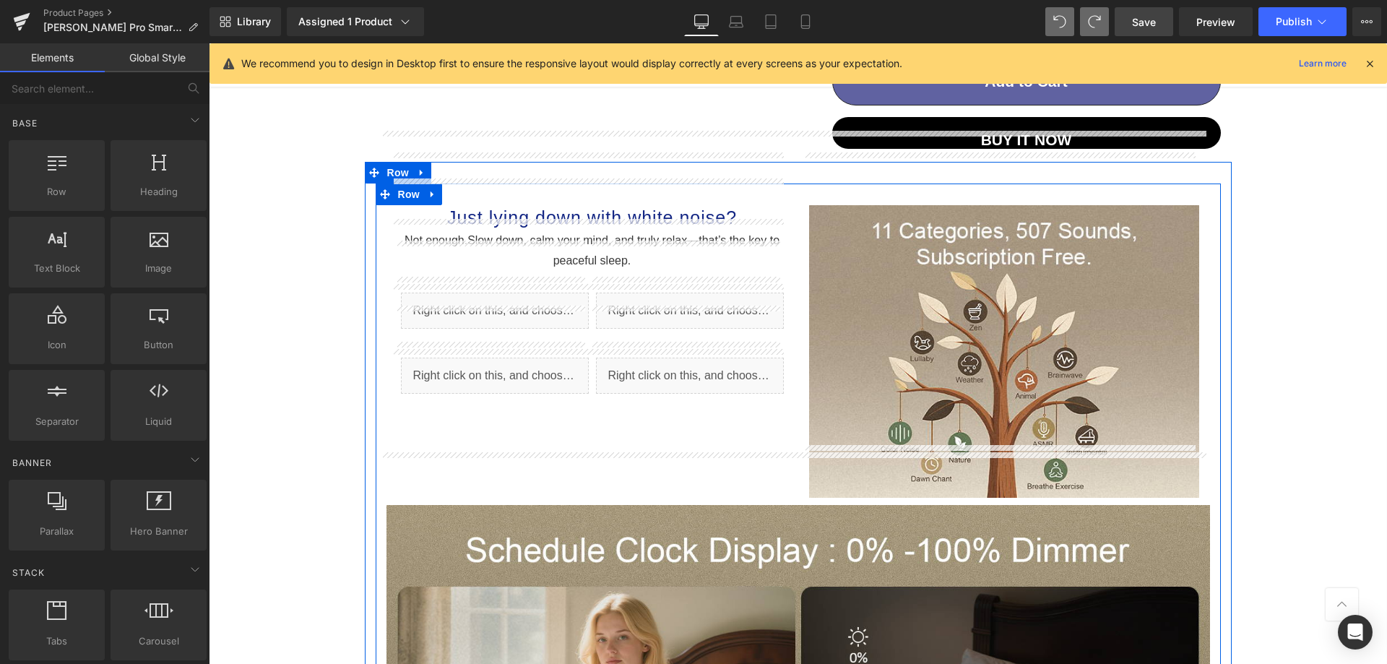
scroll to position [918, 0]
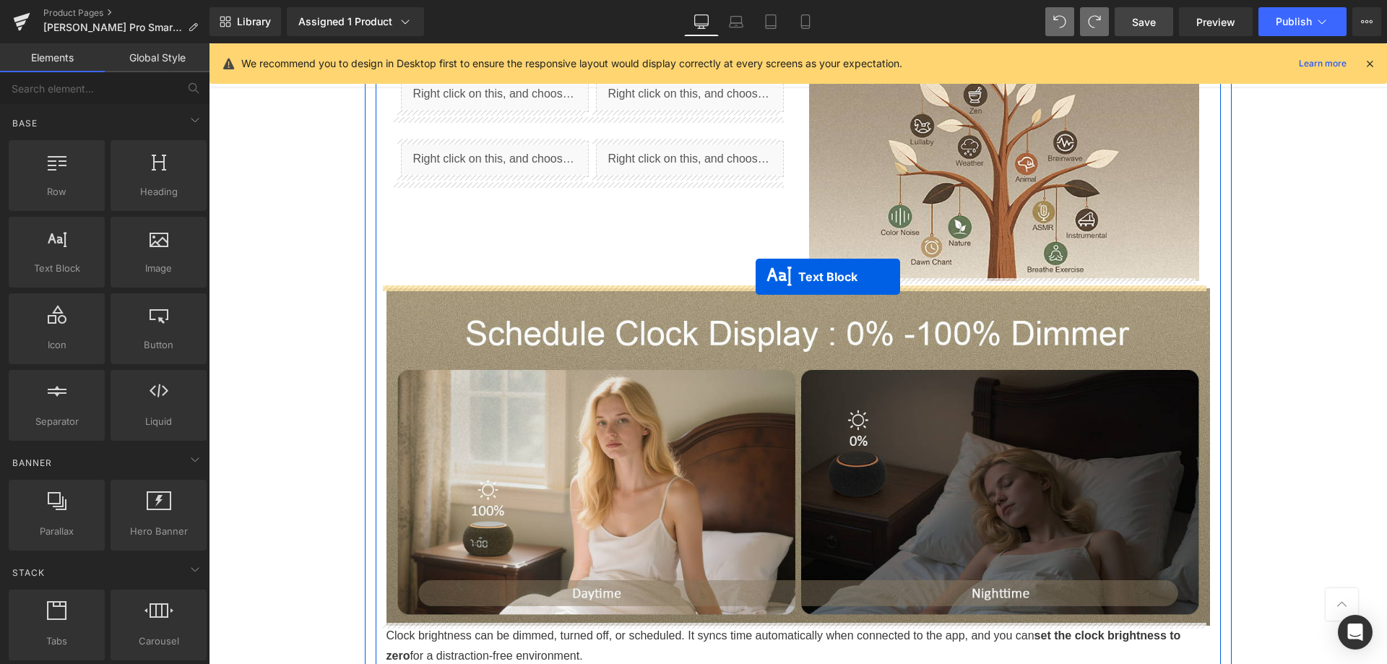
drag, startPoint x: 753, startPoint y: 248, endPoint x: 755, endPoint y: 277, distance: 29.0
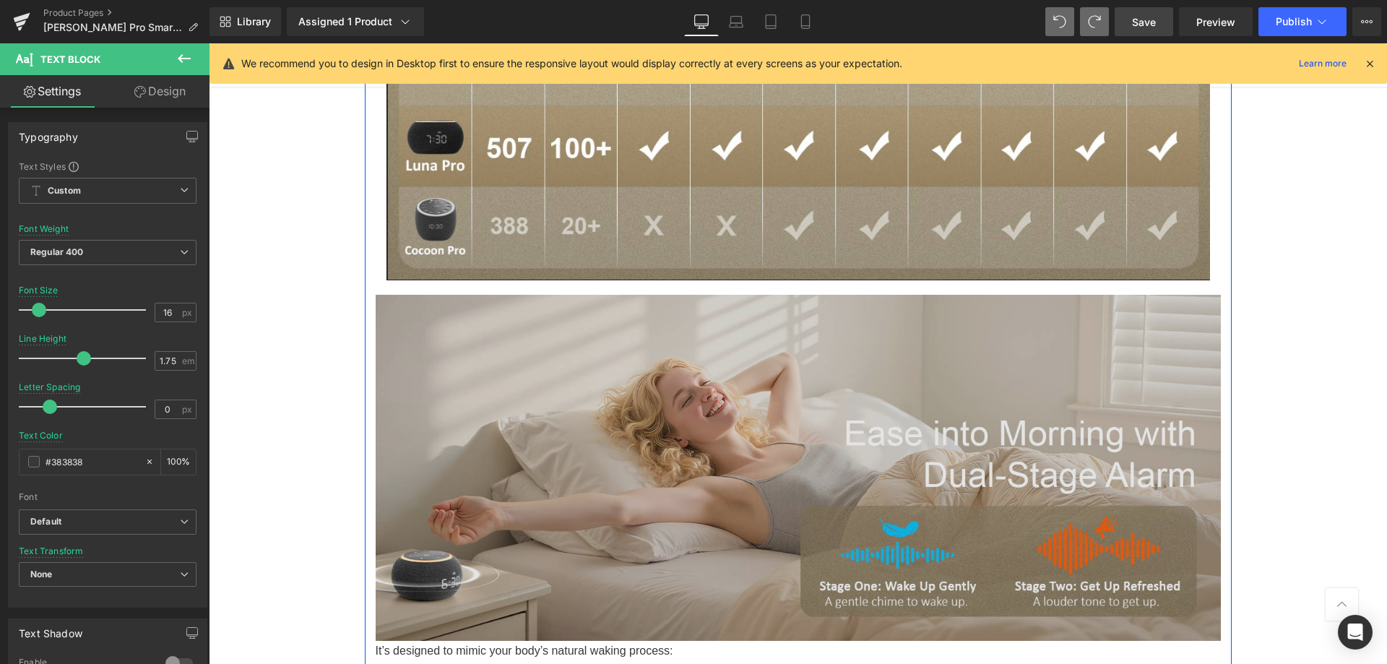
scroll to position [3085, 0]
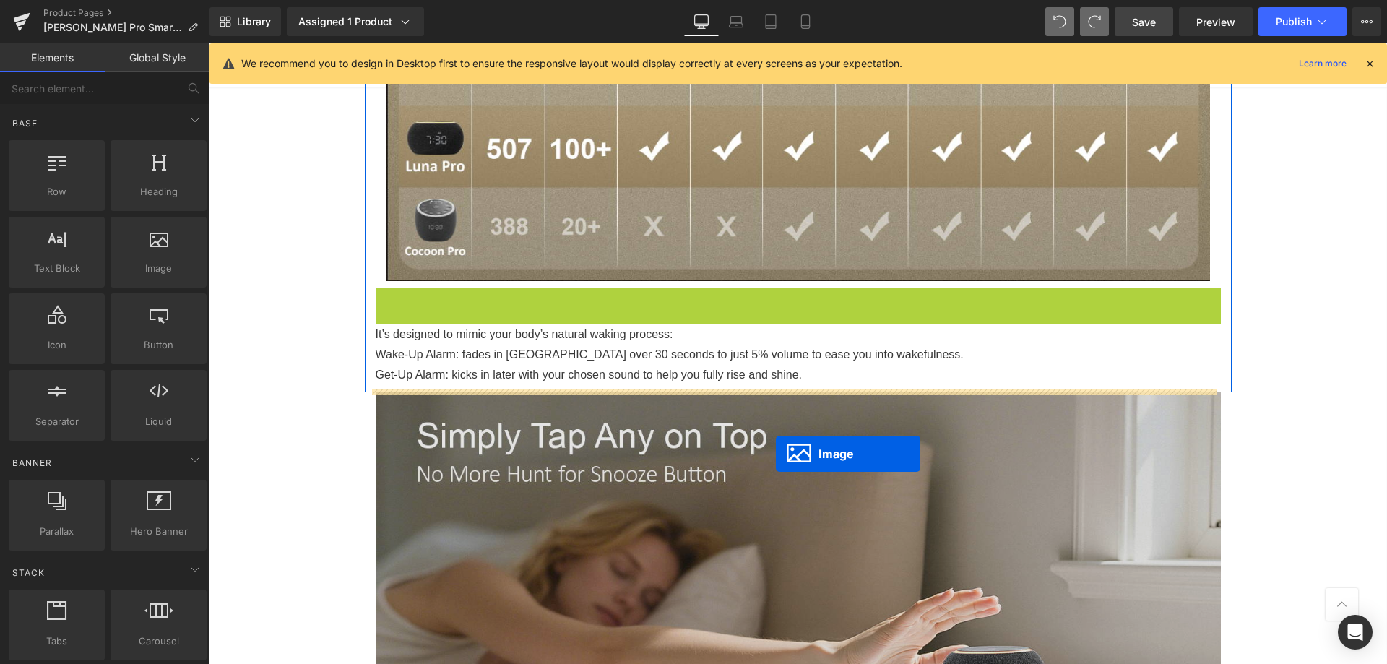
drag, startPoint x: 761, startPoint y: 461, endPoint x: 776, endPoint y: 454, distance: 16.1
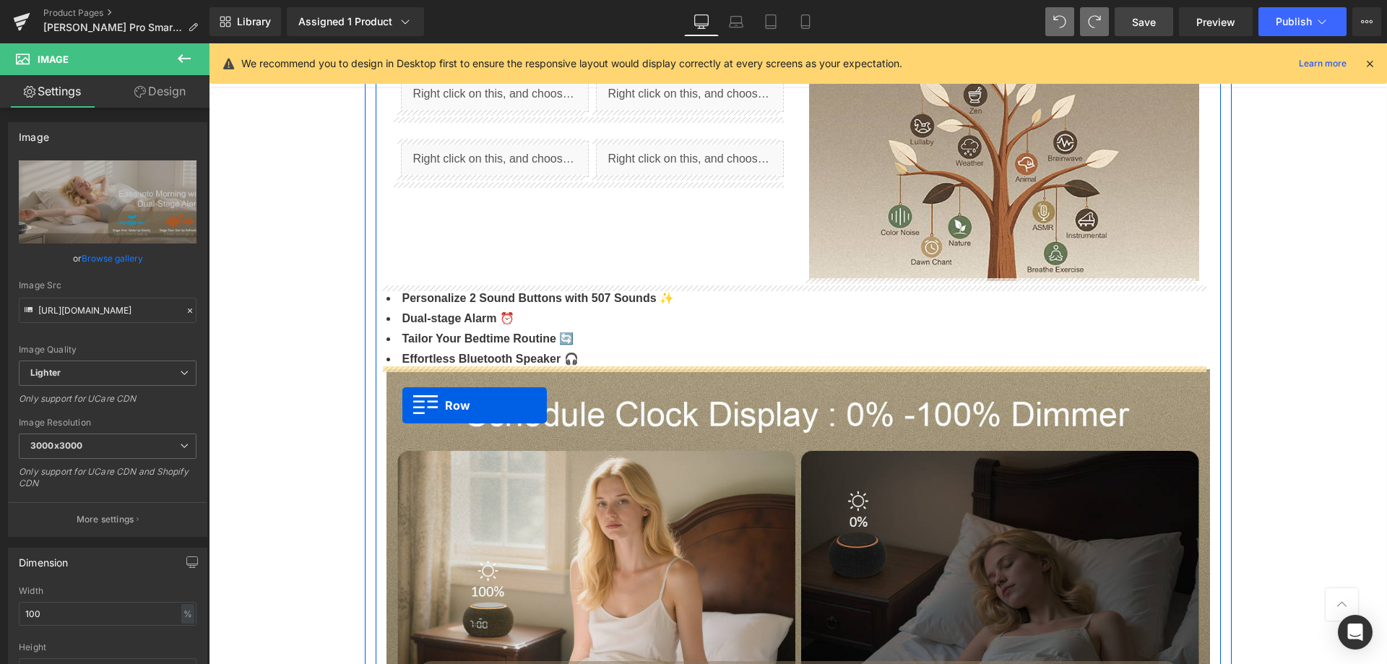
scroll to position [889, 0]
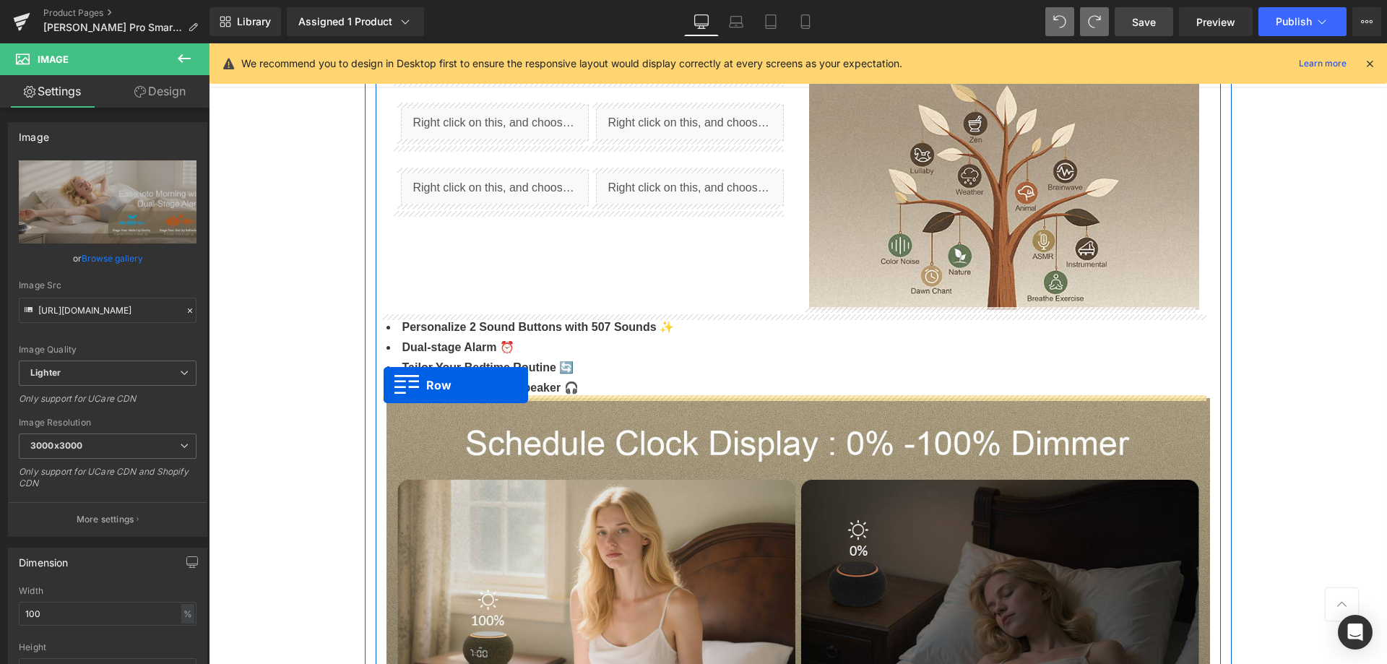
drag, startPoint x: 363, startPoint y: 368, endPoint x: 384, endPoint y: 385, distance: 26.2
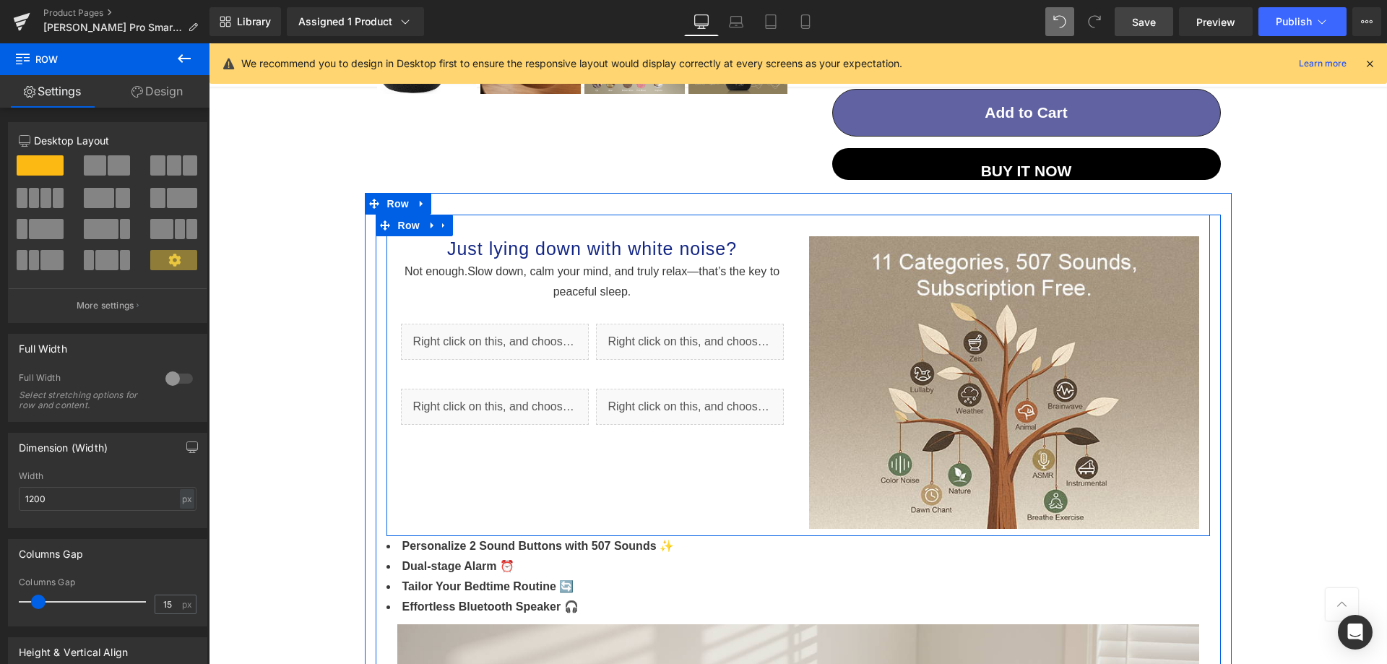
scroll to position [672, 0]
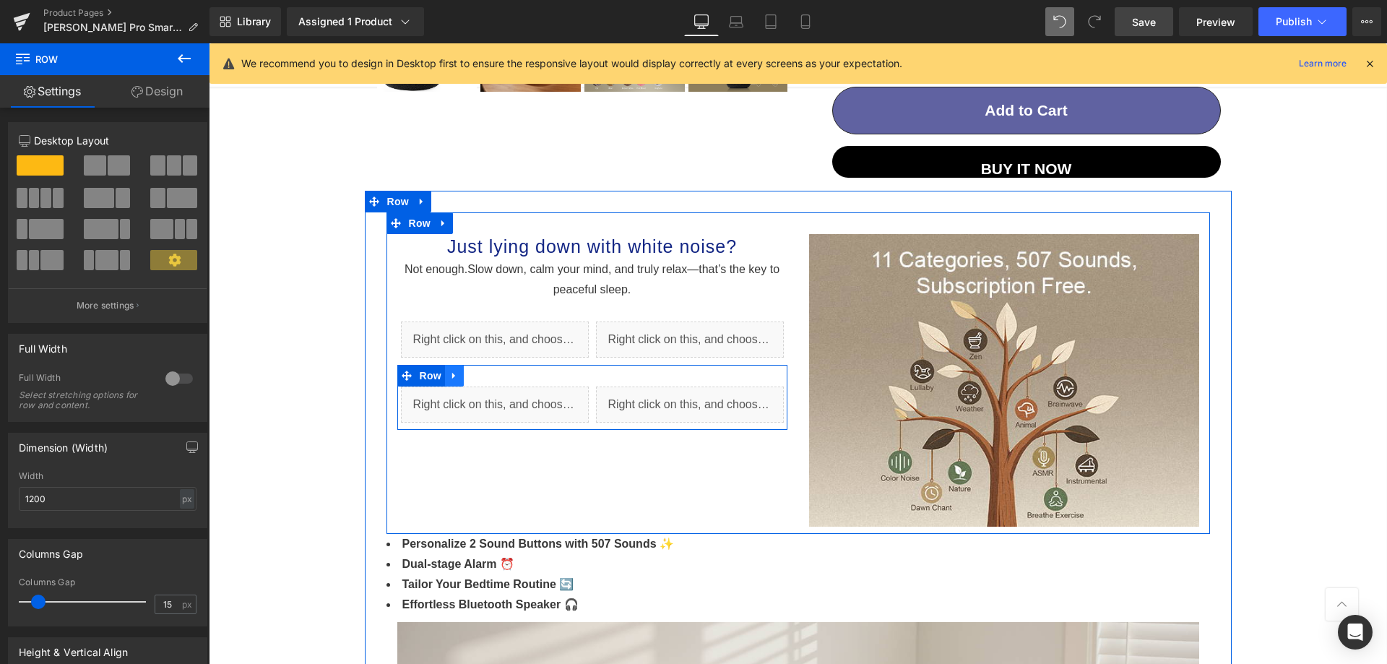
click at [452, 374] on icon at bounding box center [454, 376] width 10 height 11
click at [468, 377] on icon at bounding box center [473, 376] width 10 height 10
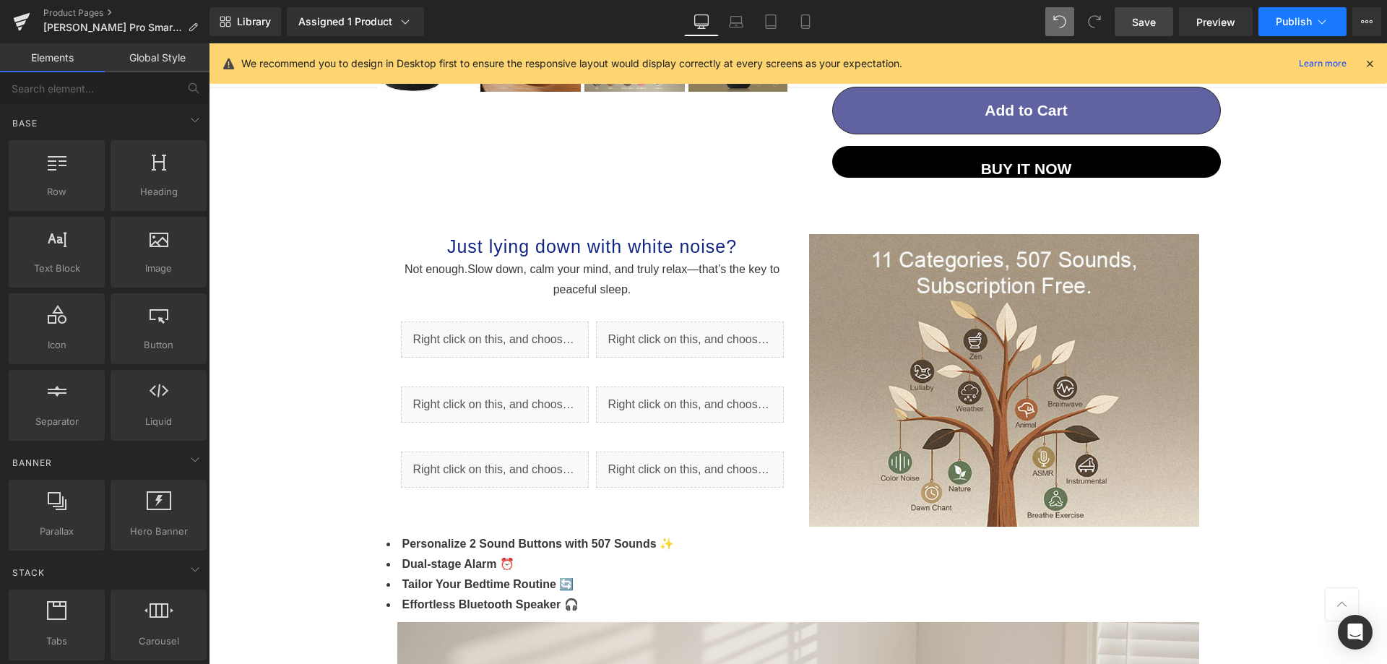
click at [1287, 17] on span "Publish" at bounding box center [1293, 22] width 36 height 12
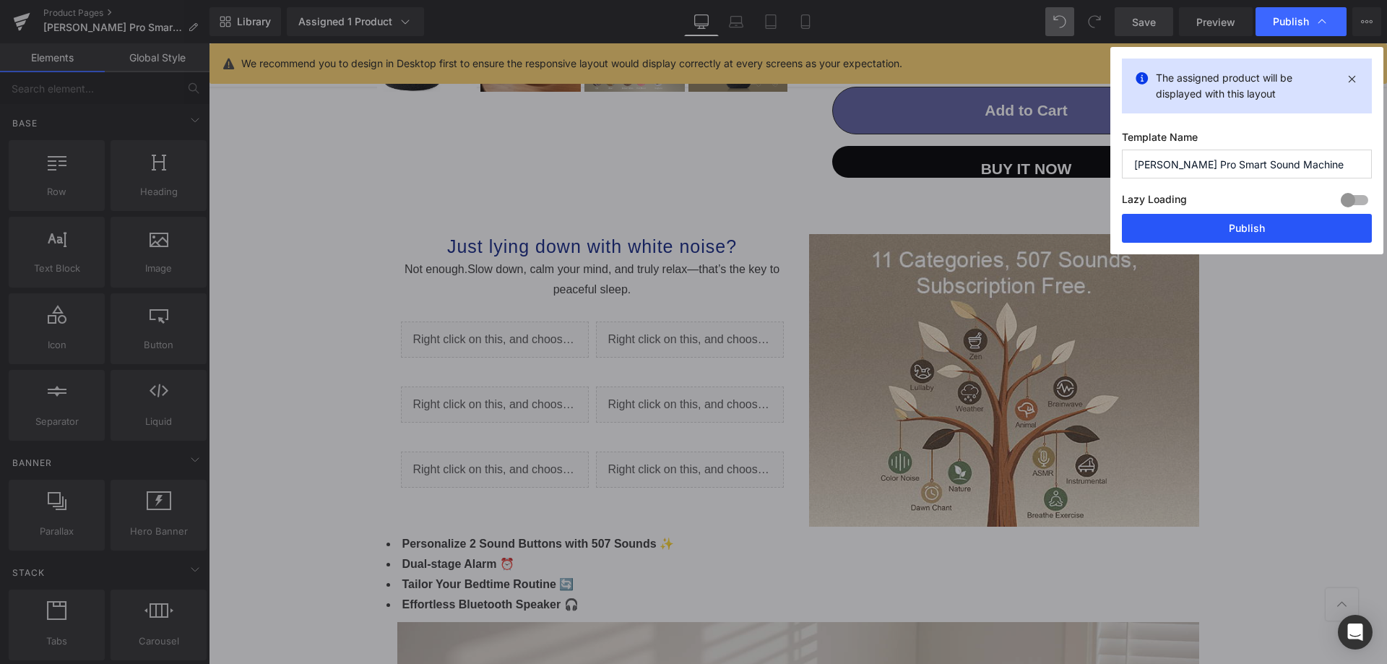
click at [1221, 222] on button "Publish" at bounding box center [1247, 228] width 250 height 29
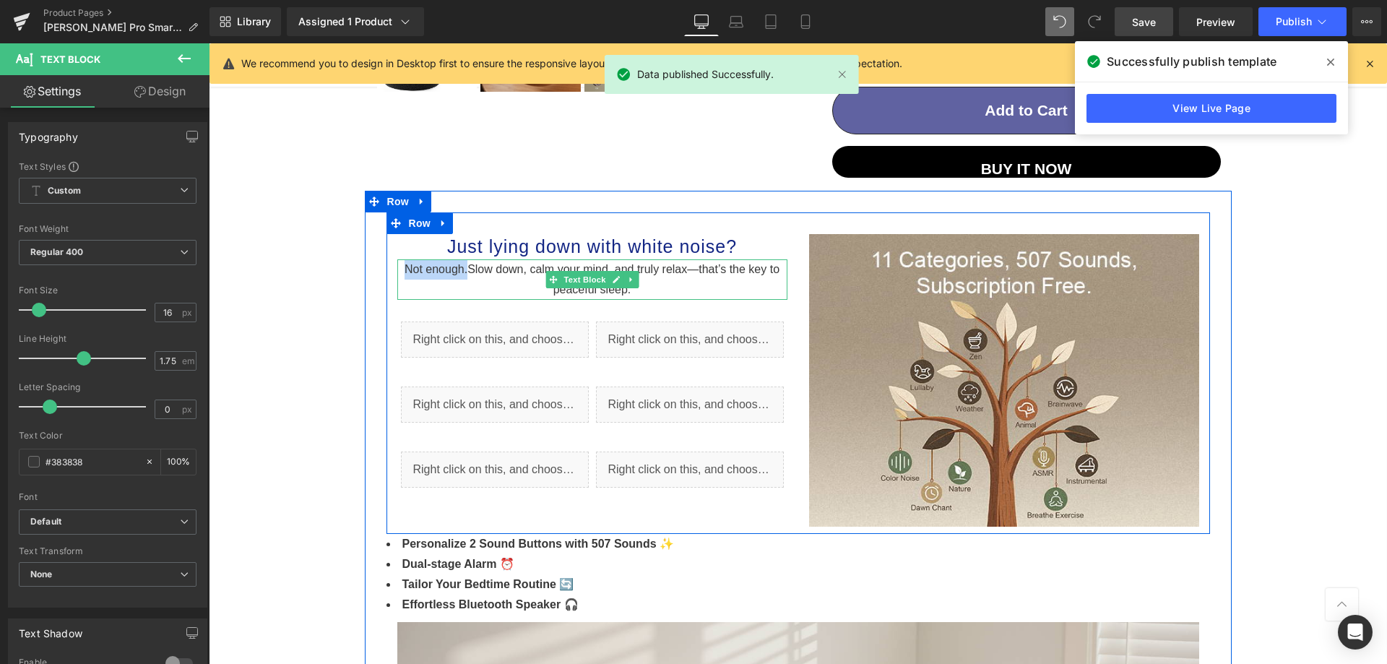
drag, startPoint x: 461, startPoint y: 268, endPoint x: 397, endPoint y: 272, distance: 63.7
click at [397, 272] on p "Not enough. Slow down, c alm your mind, and truly relax—that’s the key to peace…" at bounding box center [592, 279] width 390 height 40
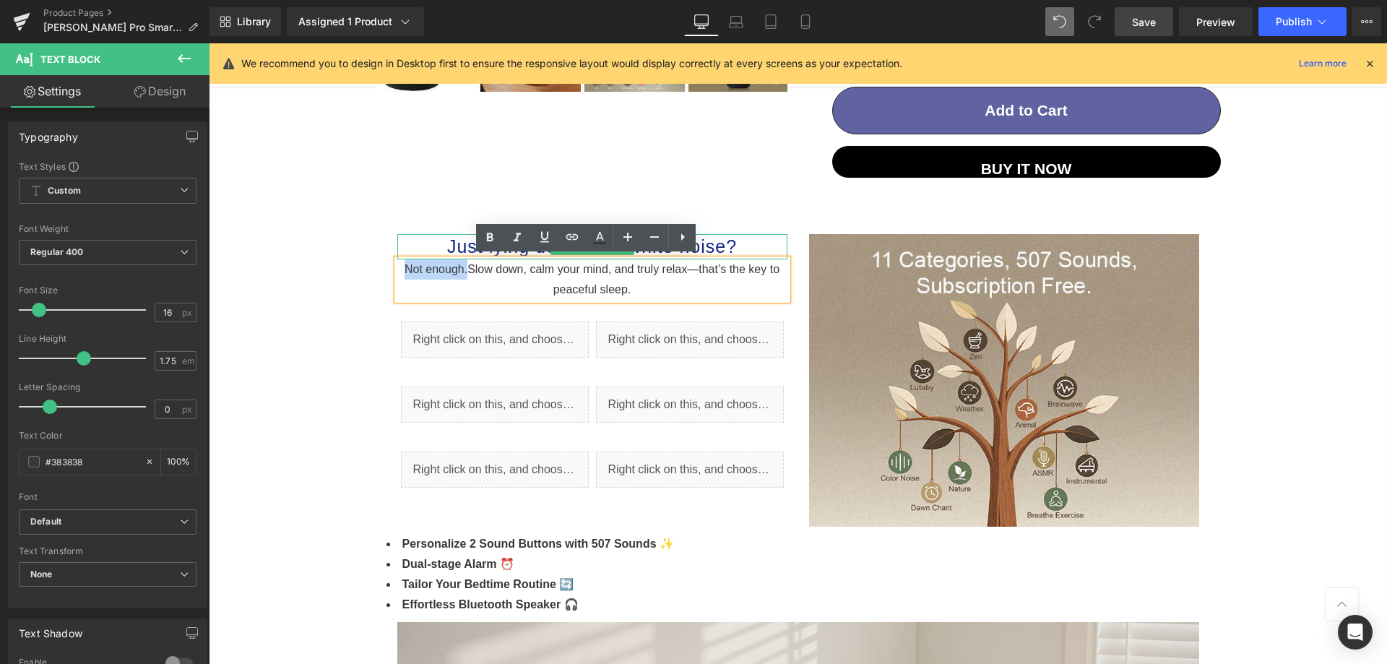
click at [741, 238] on h1 "Just lying down with white noise?" at bounding box center [592, 247] width 390 height 26
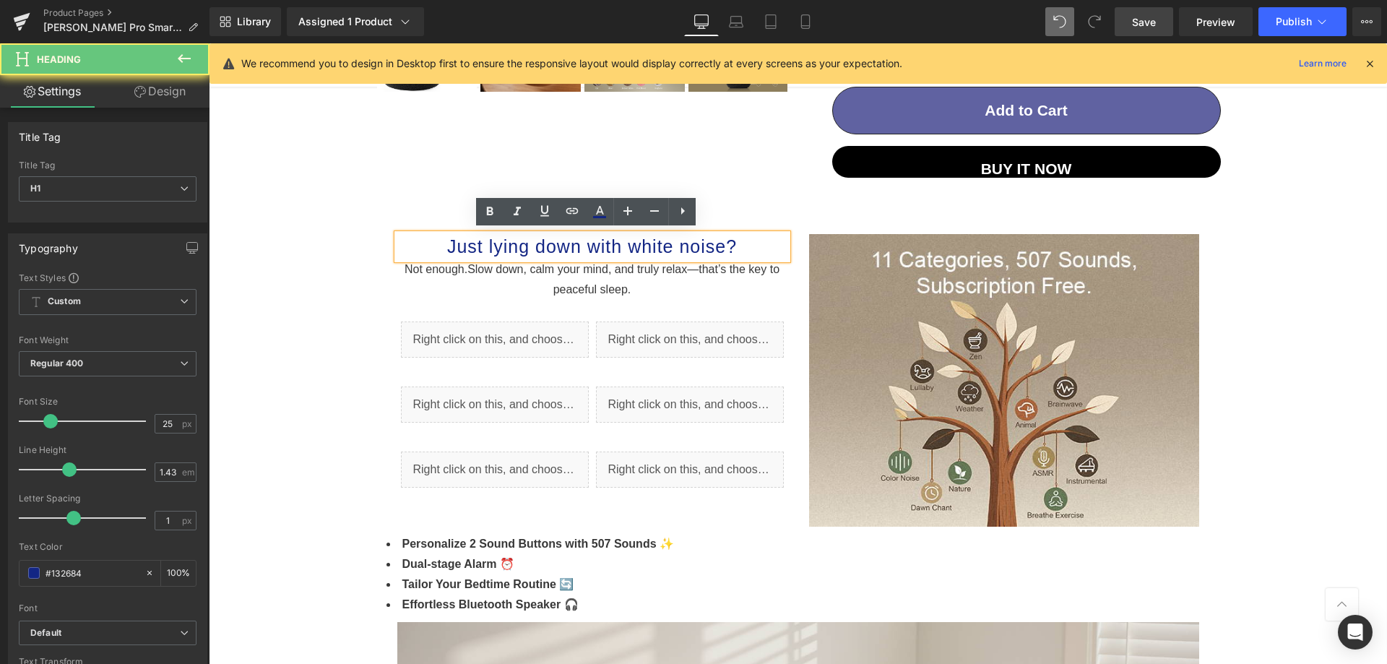
click at [729, 244] on h1 "Just lying down with white noise?" at bounding box center [592, 247] width 390 height 26
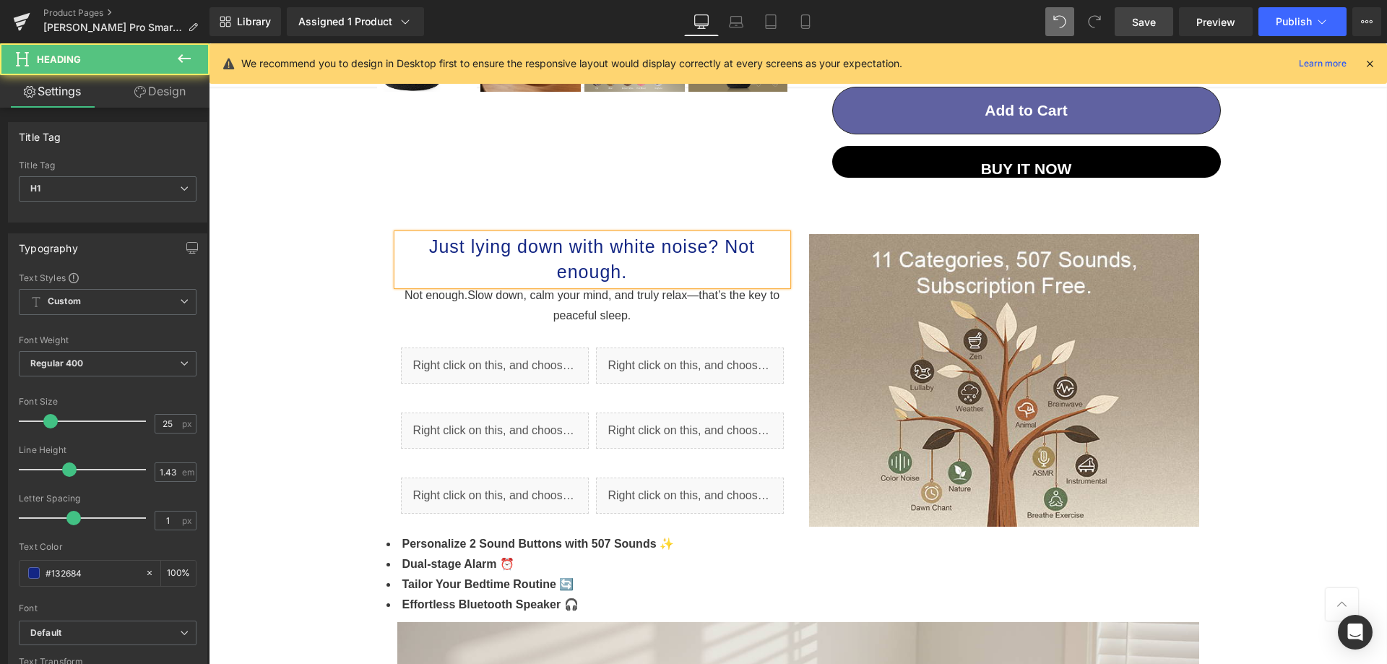
click at [719, 248] on h1 "Just lying down with white noise? Not enough." at bounding box center [592, 260] width 390 height 52
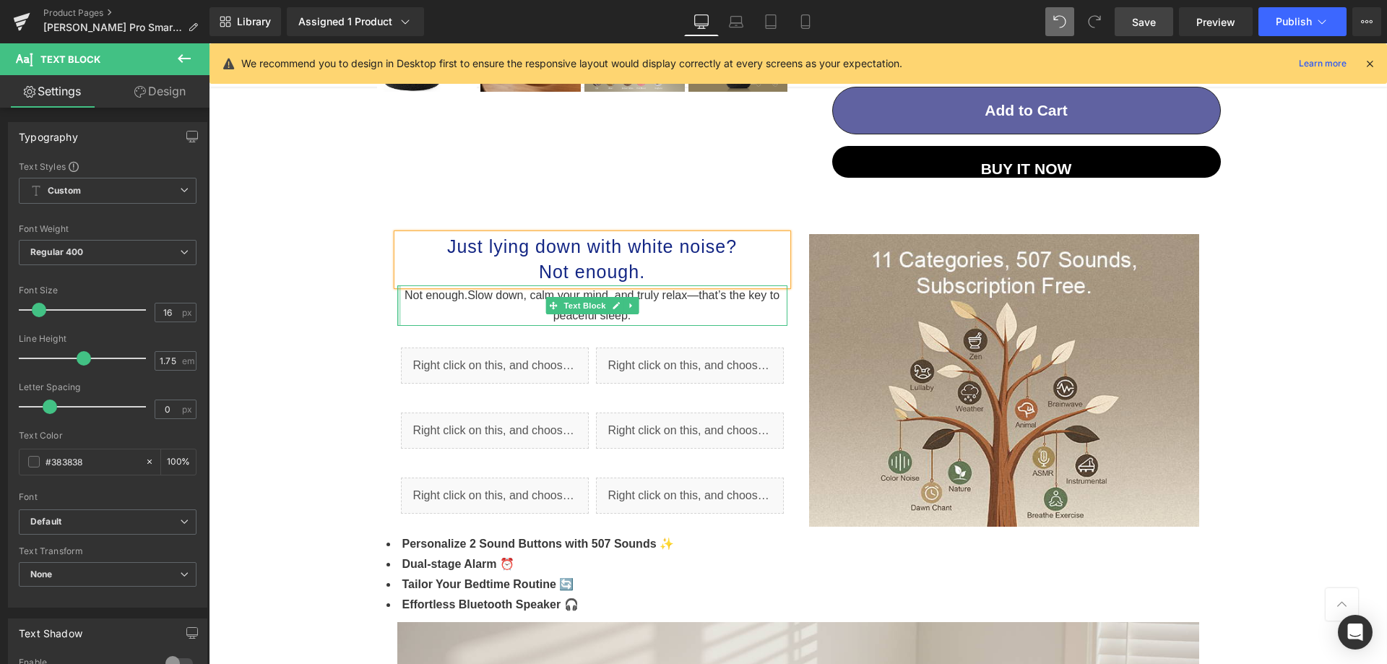
drag, startPoint x: 464, startPoint y: 295, endPoint x: 391, endPoint y: 289, distance: 73.2
click at [397, 289] on div "Not enough. Slow down, c alm your mind, and truly relax—that’s the key to peace…" at bounding box center [592, 305] width 390 height 40
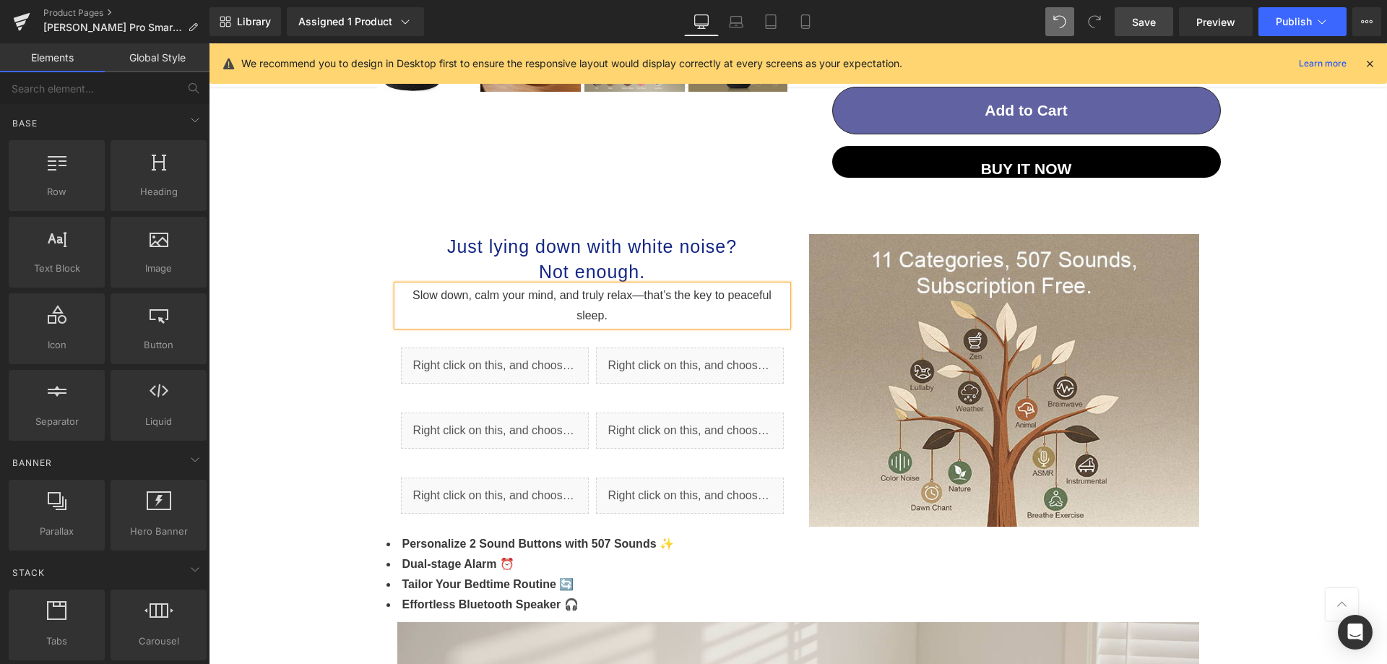
click at [1301, 36] on div "Library Assigned 1 Product Product Preview [PERSON_NAME] Pro Manage assigned pr…" at bounding box center [797, 21] width 1177 height 43
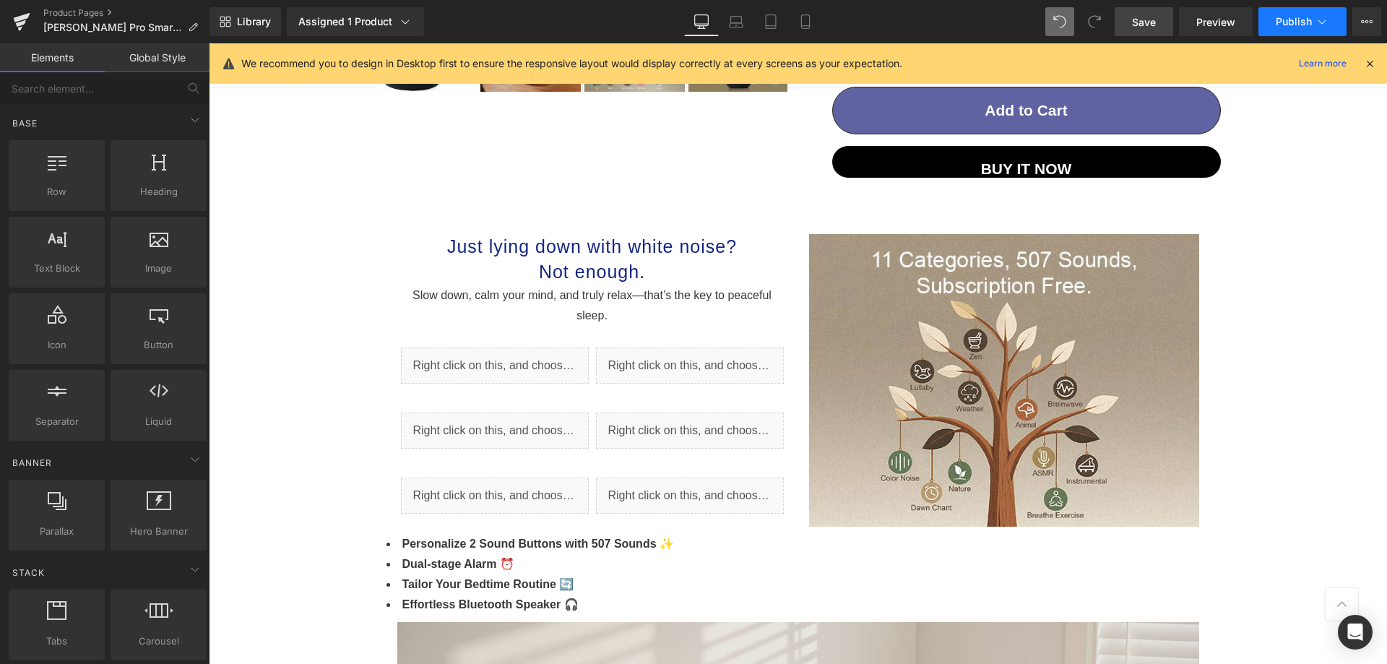
click at [1299, 25] on span "Publish" at bounding box center [1293, 22] width 36 height 12
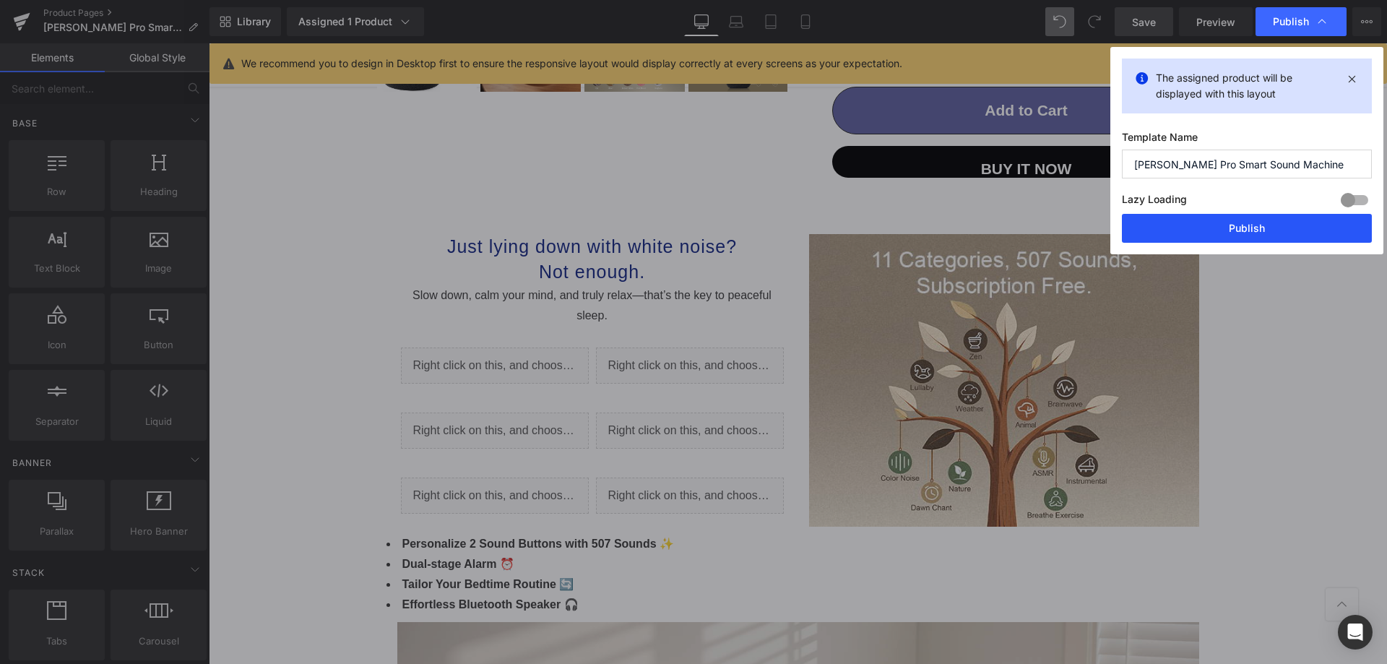
drag, startPoint x: 1248, startPoint y: 228, endPoint x: 540, endPoint y: 563, distance: 782.8
click at [1248, 228] on button "Publish" at bounding box center [1247, 228] width 250 height 29
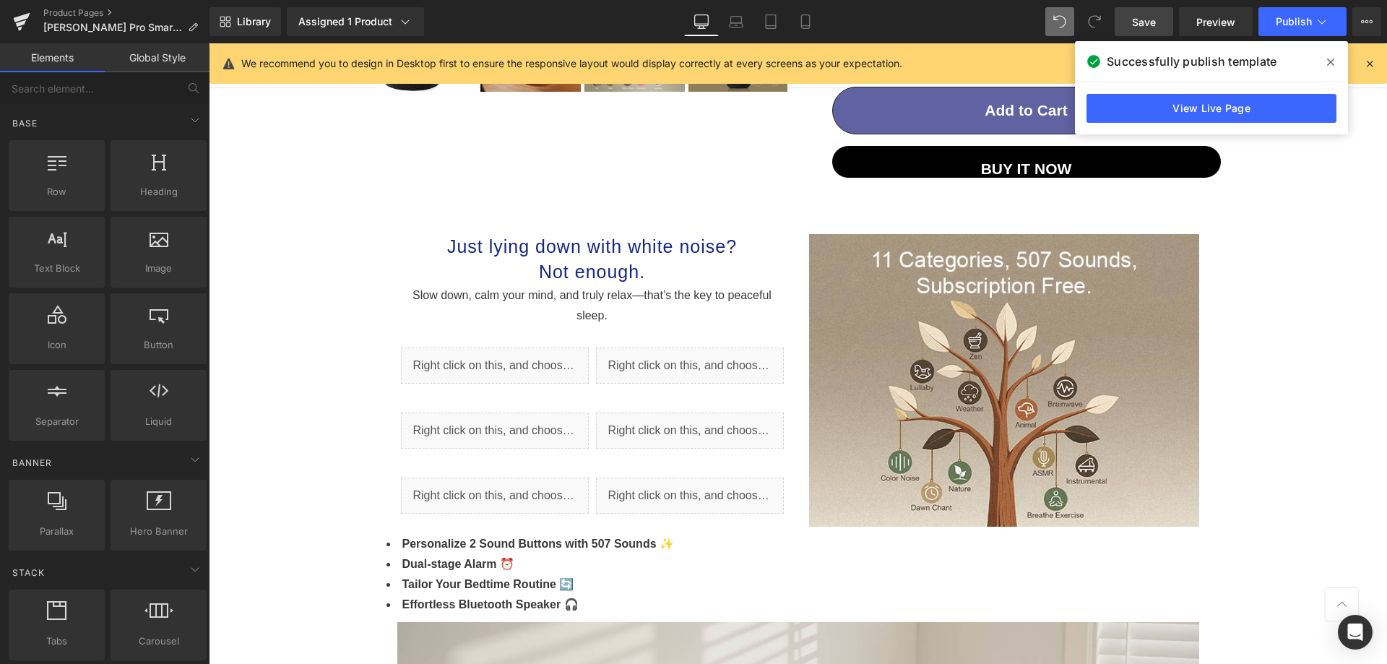
click at [1112, 97] on link "View Live Page" at bounding box center [1211, 108] width 250 height 29
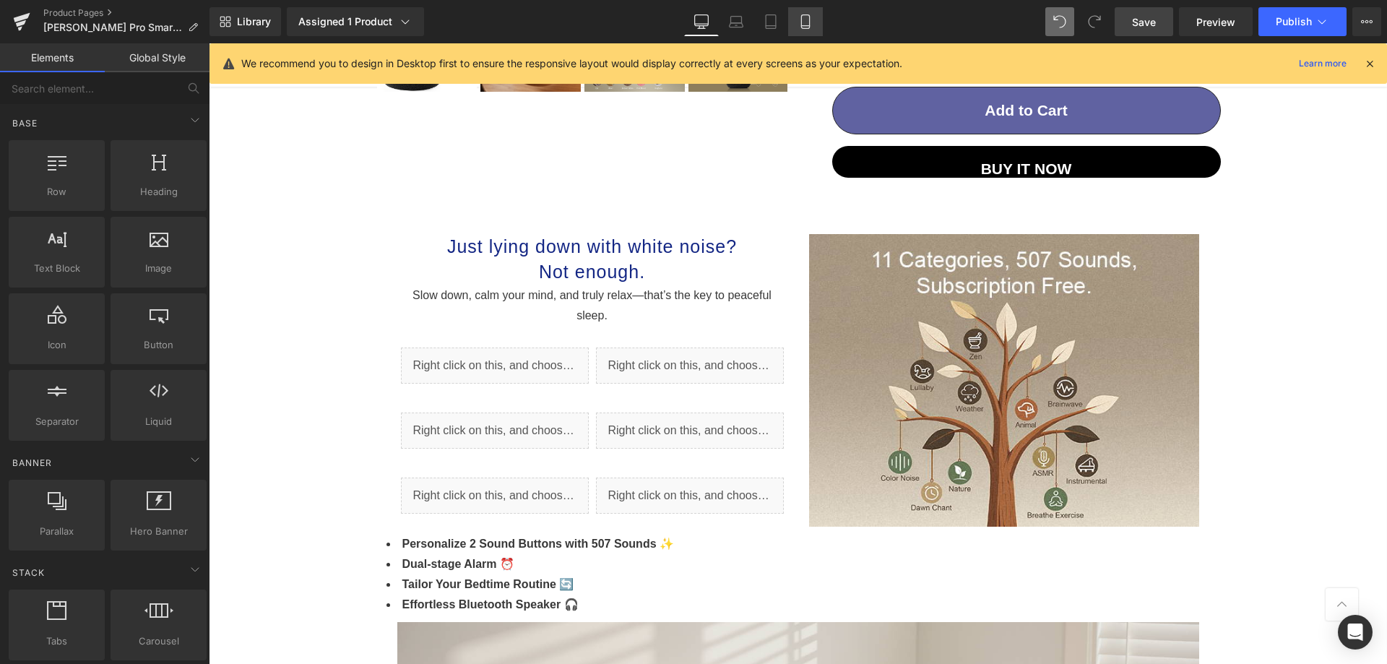
click at [794, 20] on link "Mobile" at bounding box center [805, 21] width 35 height 29
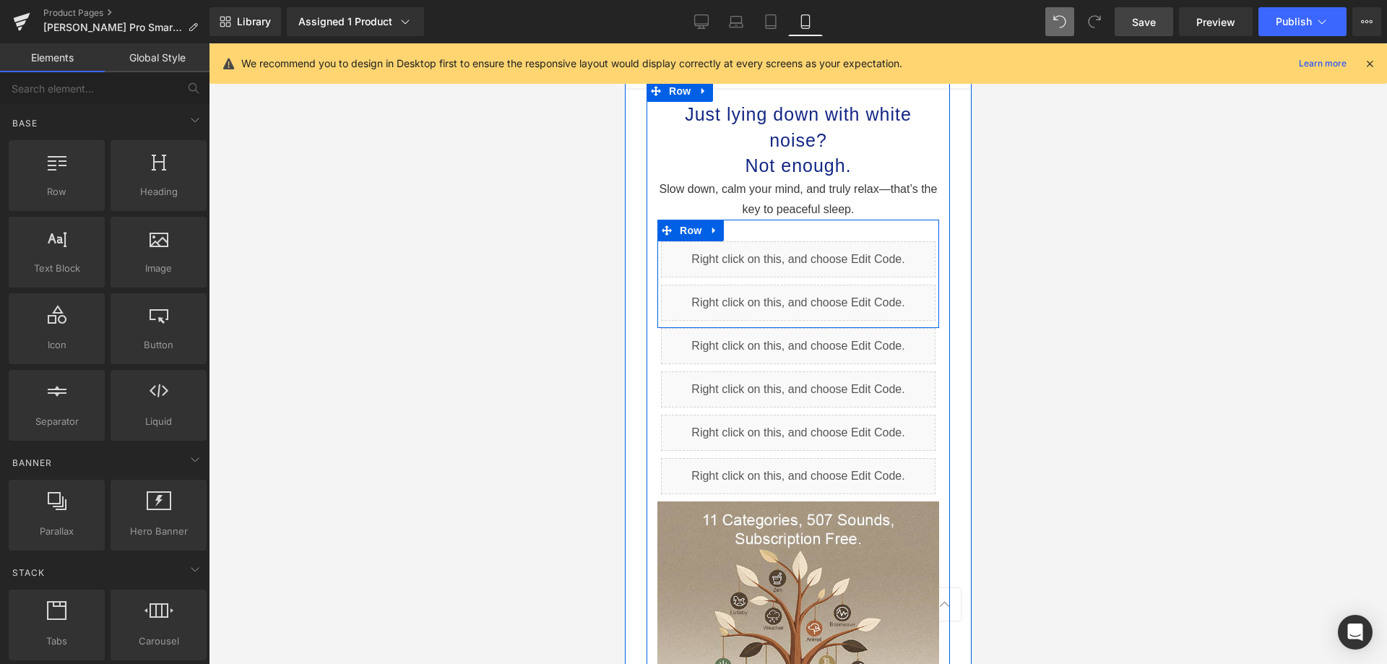
scroll to position [1100, 0]
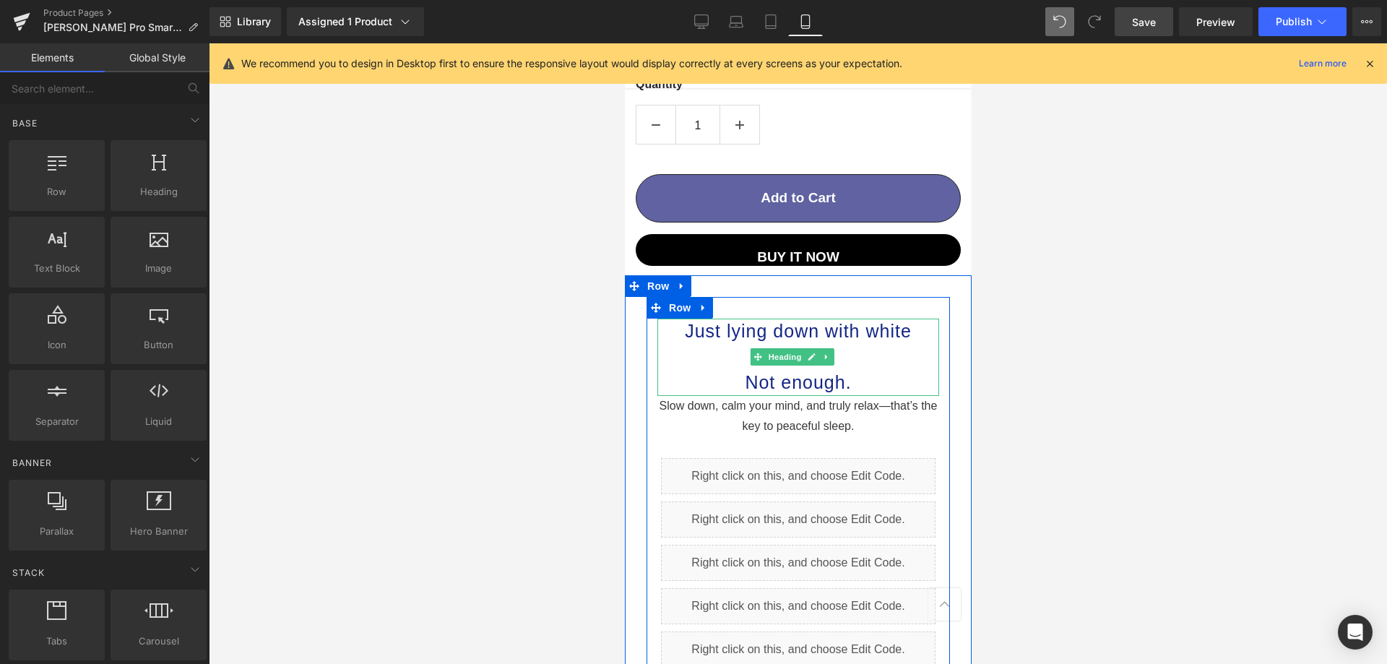
click at [844, 319] on h1 "Just lying down with white noise?" at bounding box center [798, 345] width 282 height 52
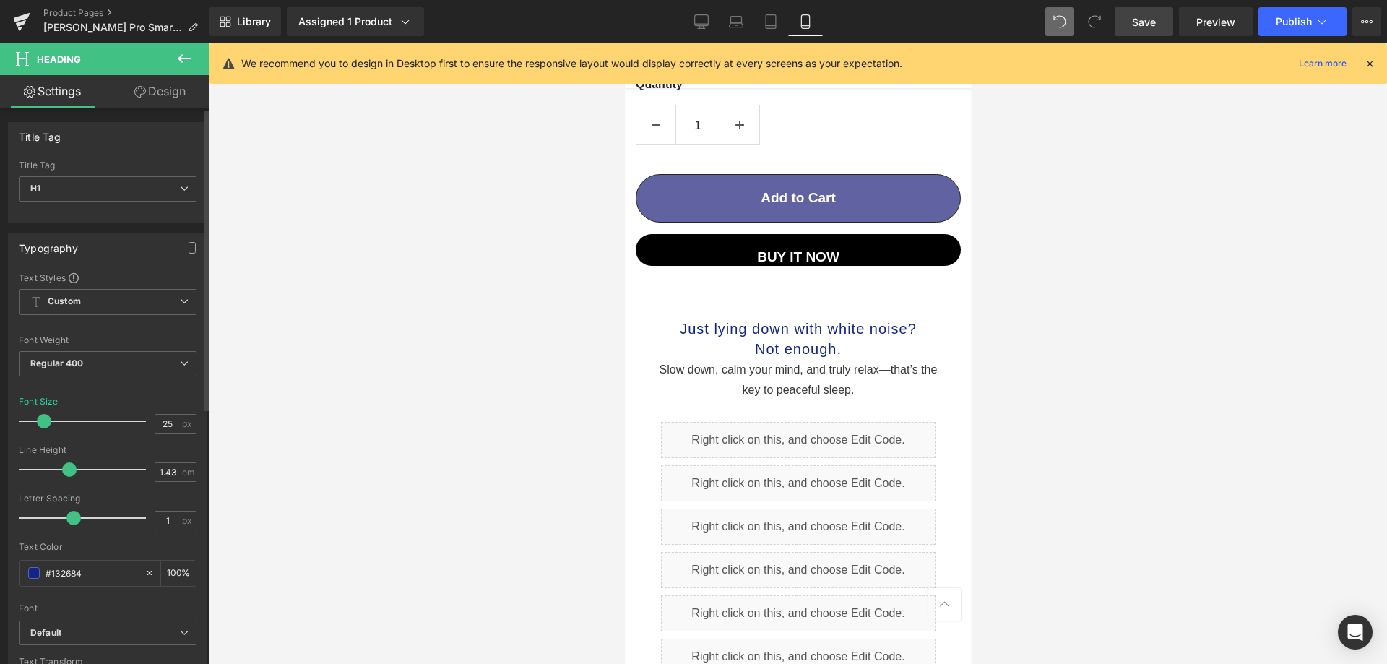
click at [43, 421] on span at bounding box center [44, 421] width 14 height 14
click at [170, 423] on input "25" at bounding box center [167, 424] width 25 height 18
type input "22"
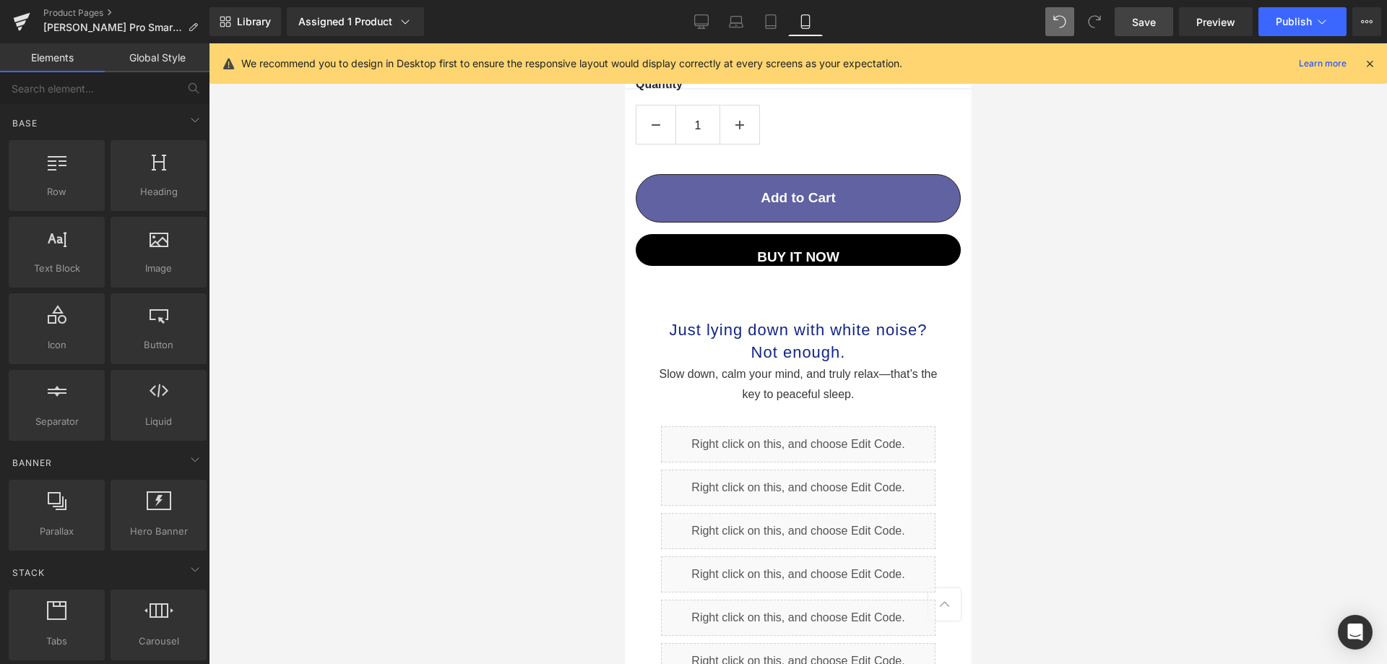
click at [270, 425] on div at bounding box center [798, 353] width 1178 height 620
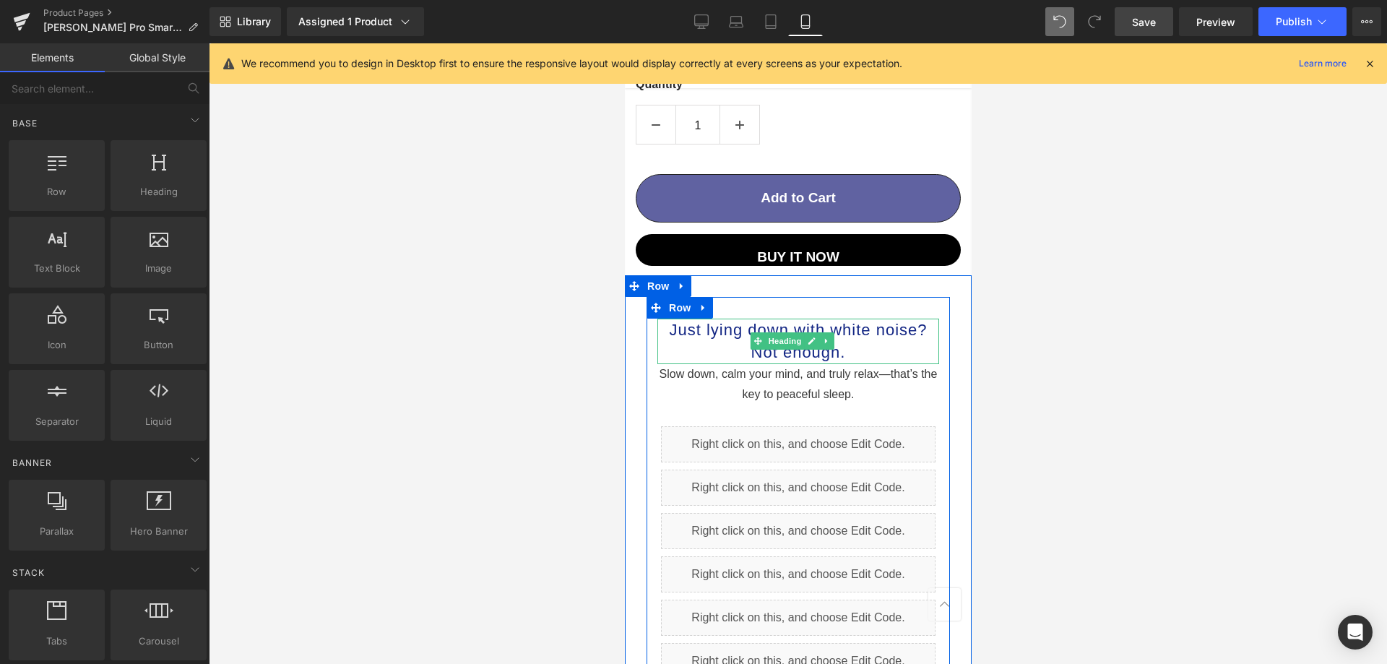
click at [887, 341] on h1 "Not enough." at bounding box center [798, 352] width 282 height 22
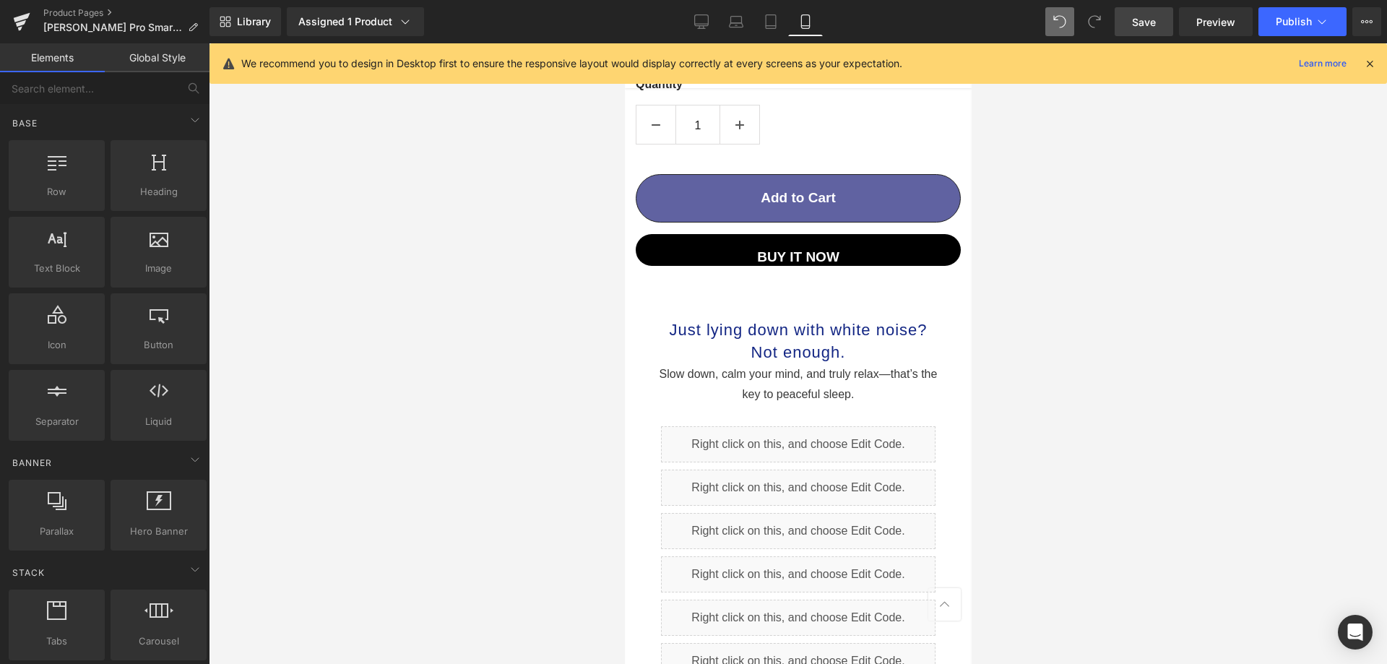
click at [1064, 414] on div at bounding box center [798, 353] width 1178 height 620
click at [709, 27] on icon at bounding box center [701, 21] width 14 height 14
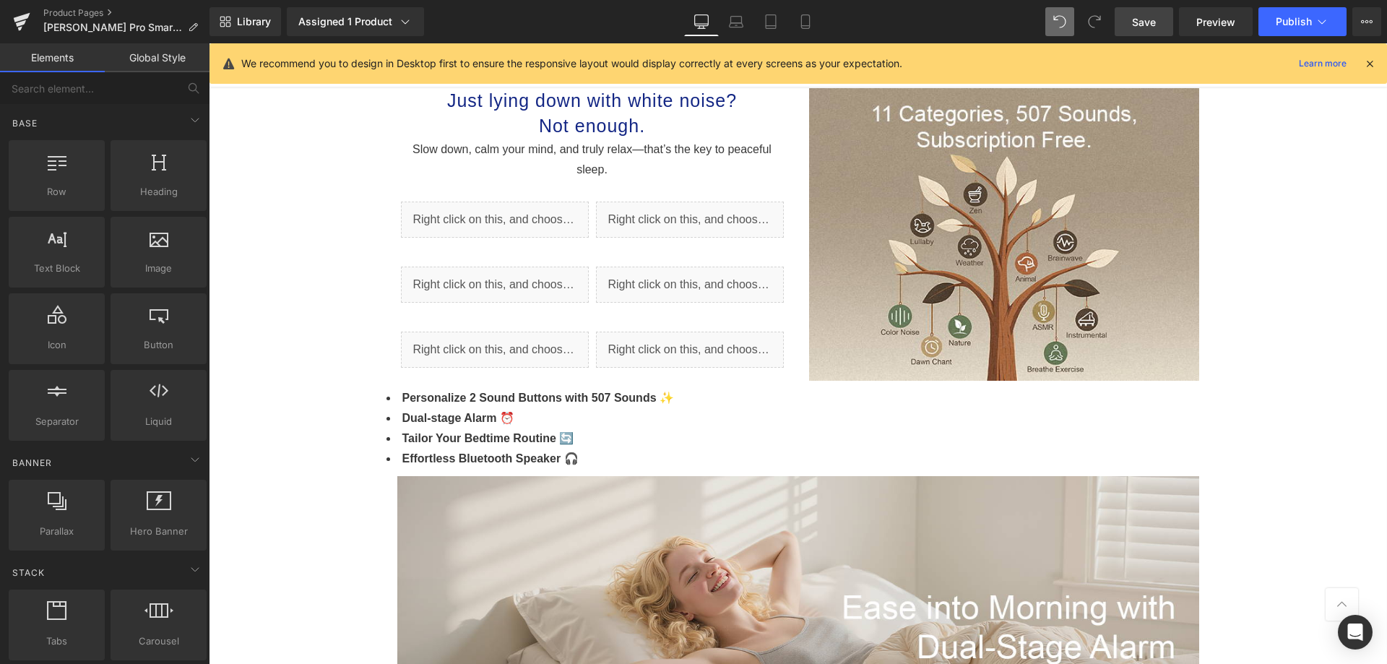
scroll to position [818, 0]
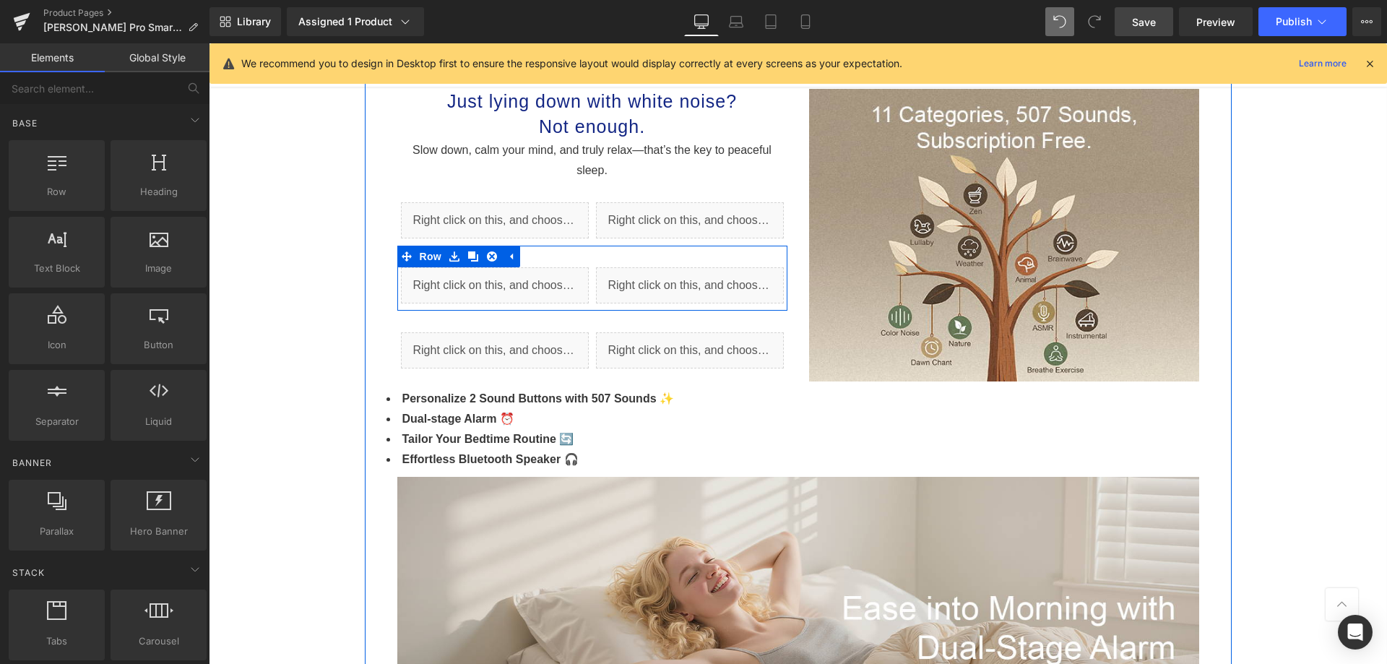
click at [512, 282] on ul "Liquid" at bounding box center [495, 278] width 76 height 17
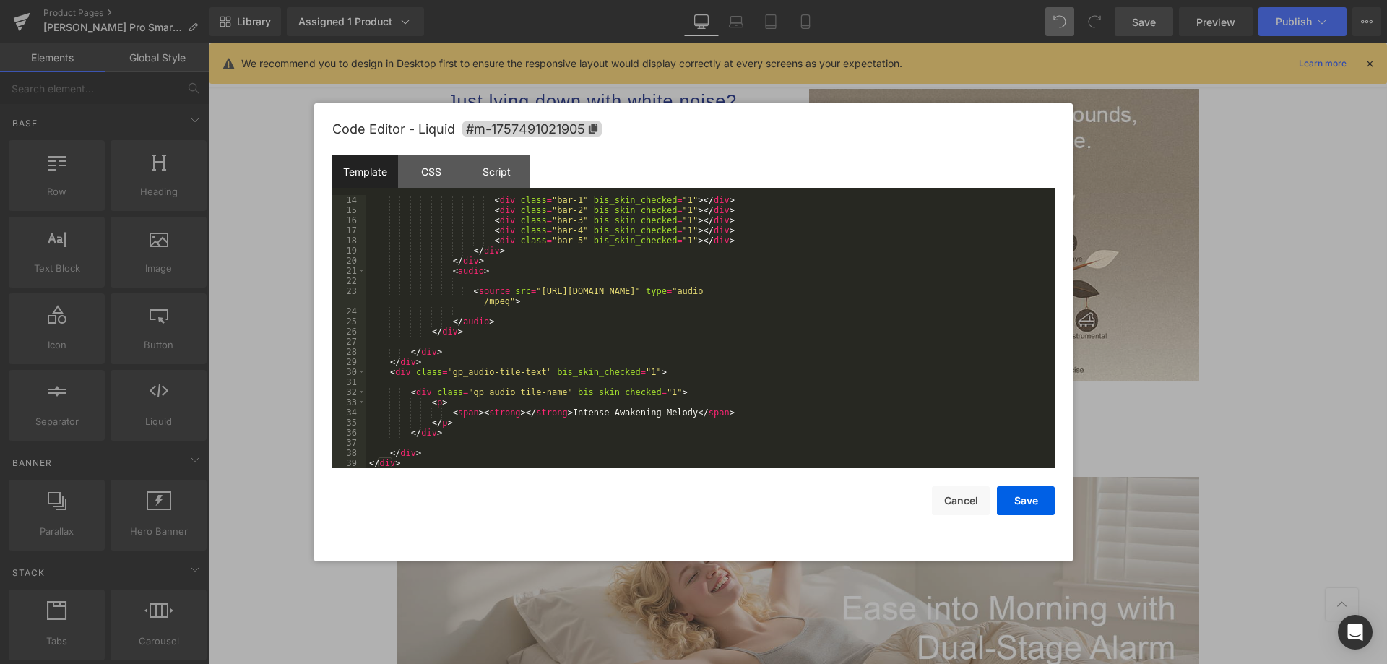
scroll to position [152, 0]
drag, startPoint x: 555, startPoint y: 412, endPoint x: 673, endPoint y: 412, distance: 118.4
click at [673, 412] on div "< div class = "bar-1" bis_skin_checked = "1" > </ div > < div class = "bar-2" b…" at bounding box center [707, 341] width 683 height 293
click at [558, 410] on div "< div class = "bar-1" bis_skin_checked = "1" > </ div > < div class = "bar-2" b…" at bounding box center [707, 341] width 683 height 293
click at [1005, 502] on button "Save" at bounding box center [1026, 500] width 58 height 29
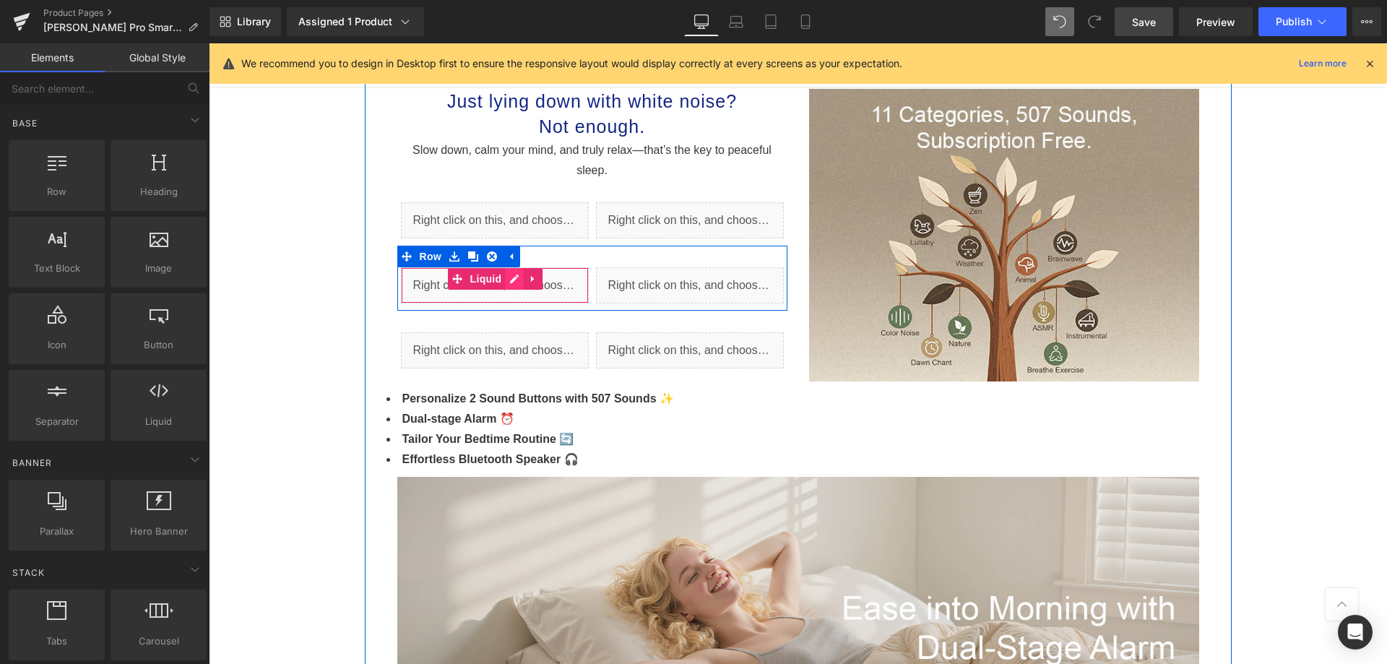
click at [509, 280] on icon at bounding box center [514, 279] width 10 height 11
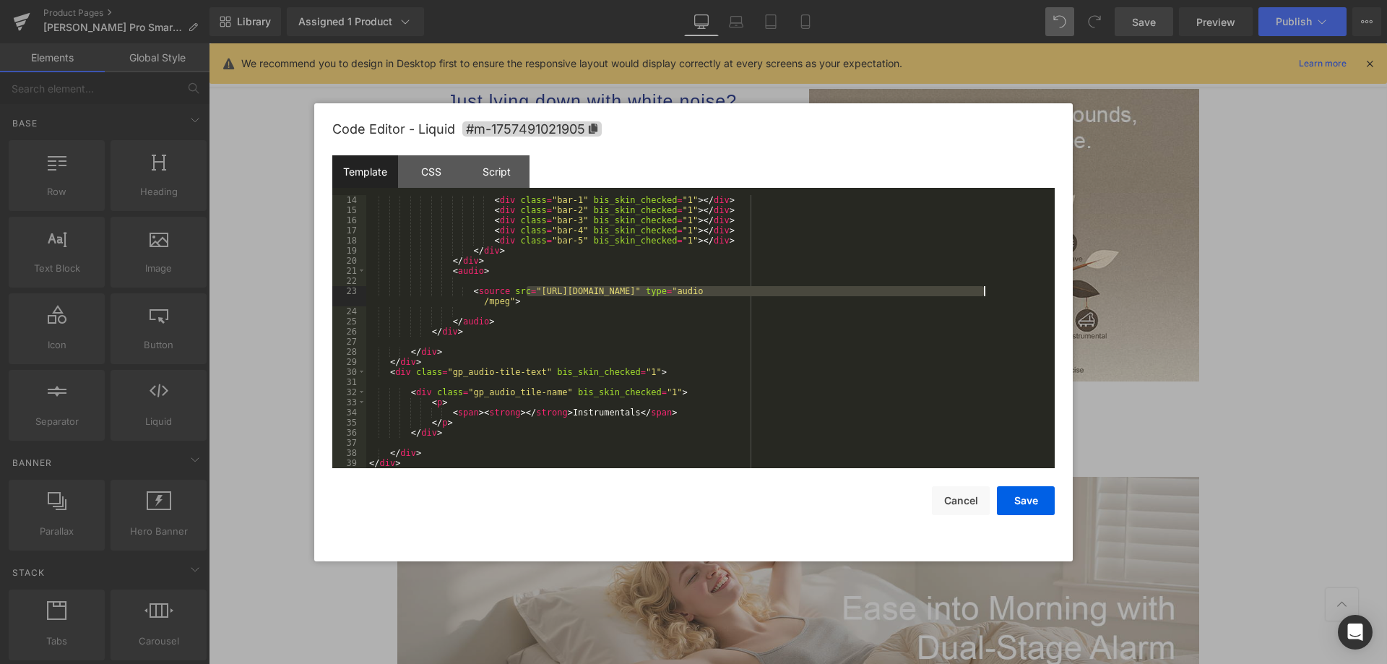
drag, startPoint x: 527, startPoint y: 288, endPoint x: 984, endPoint y: 290, distance: 456.5
click at [984, 290] on div "< div class = "bar-1" bis_skin_checked = "1" > </ div > < div class = "bar-2" b…" at bounding box center [707, 341] width 683 height 293
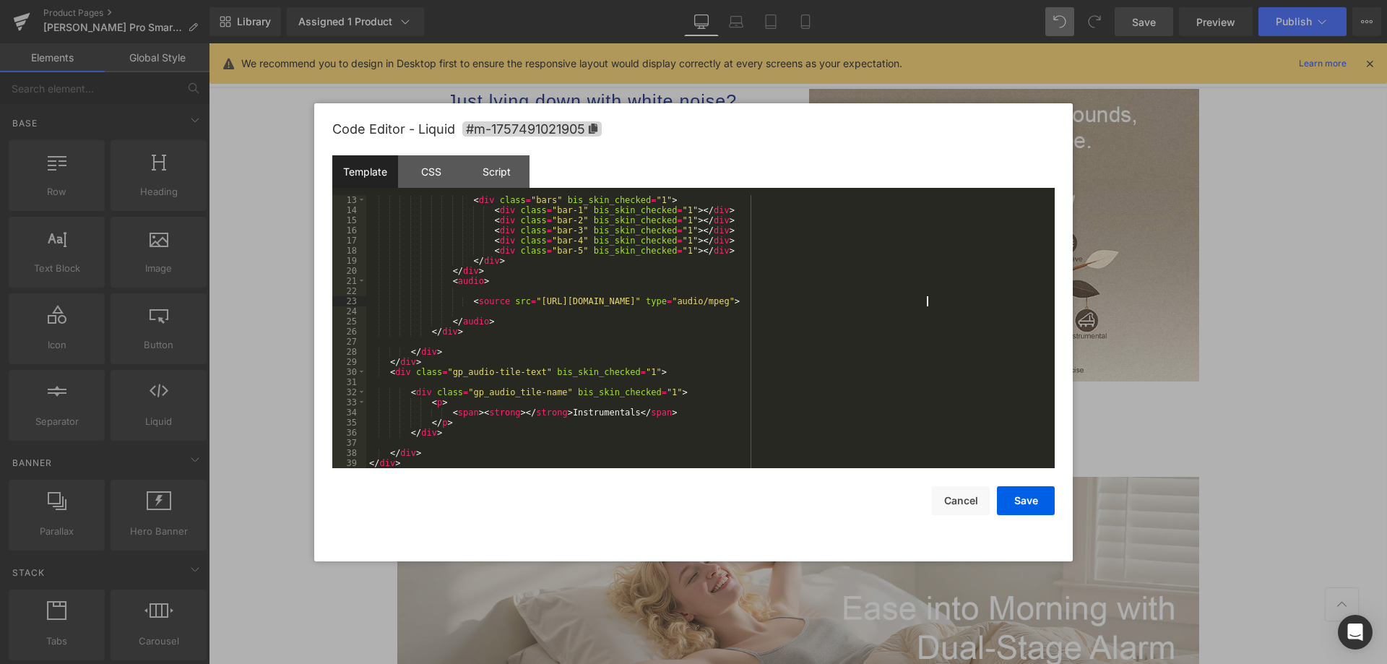
scroll to position [142, 0]
click at [1028, 511] on button "Save" at bounding box center [1026, 500] width 58 height 29
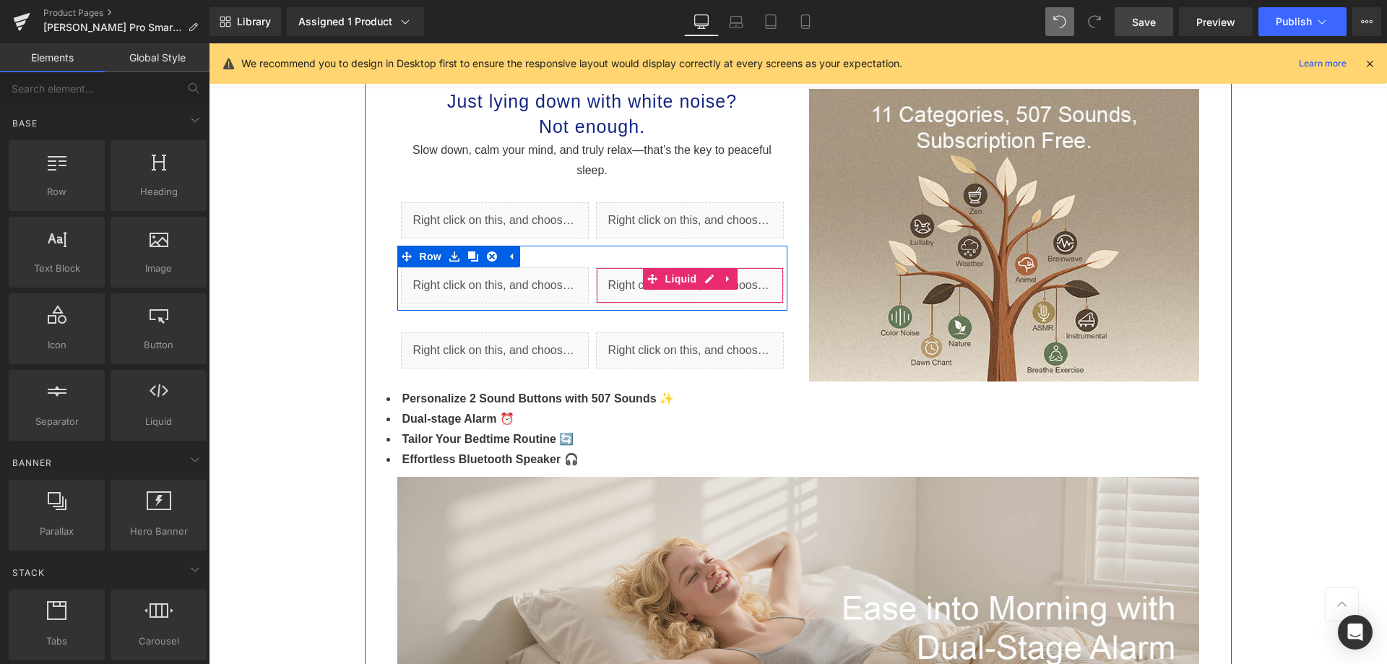
click at [704, 274] on icon at bounding box center [709, 279] width 10 height 11
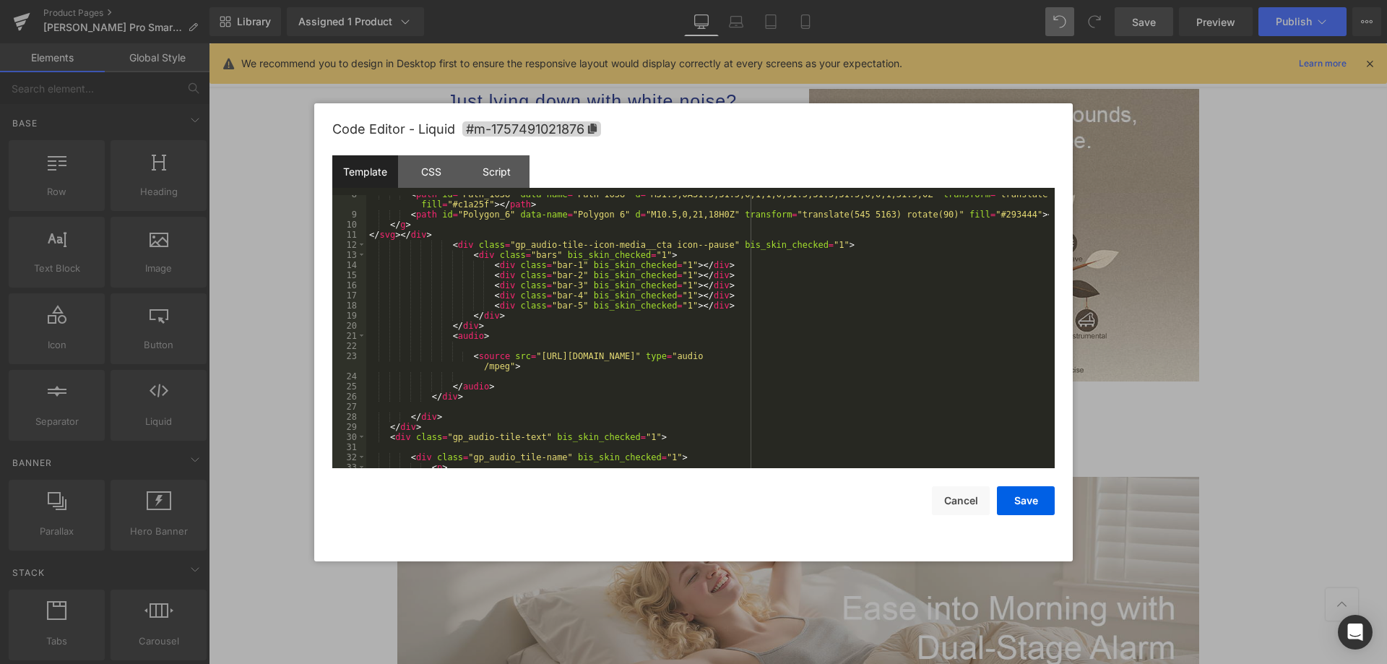
scroll to position [152, 0]
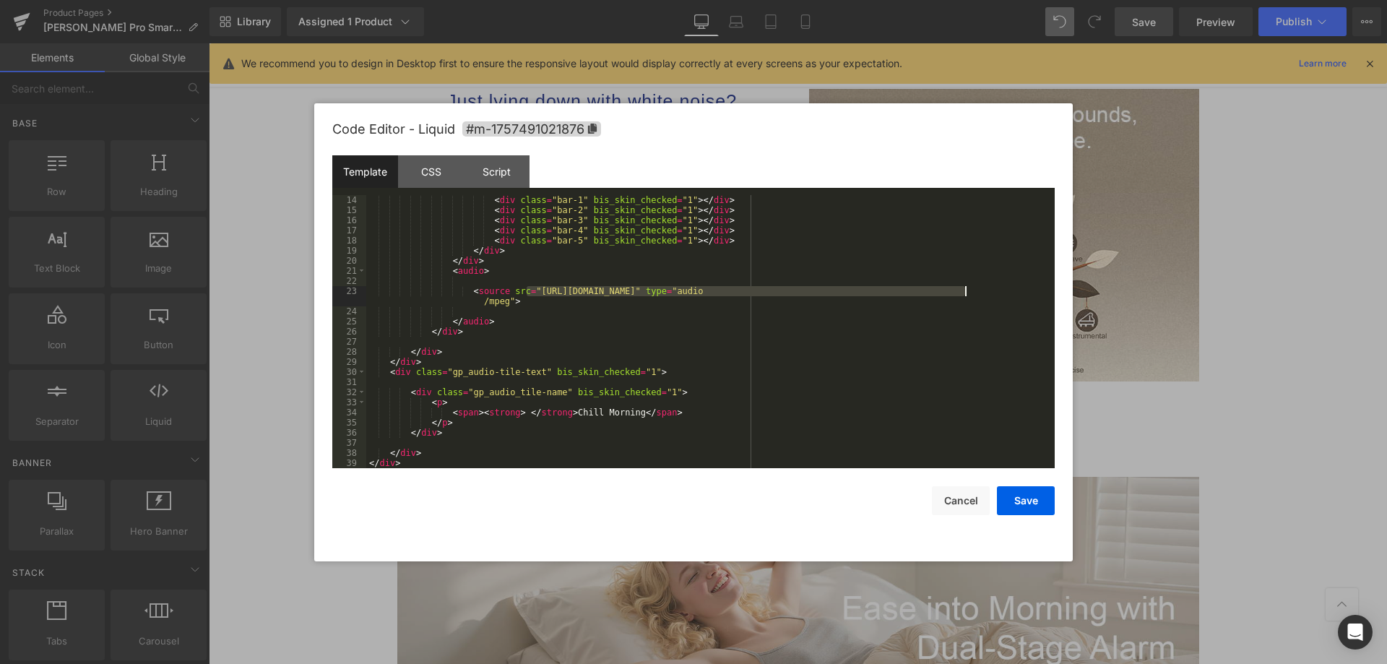
drag, startPoint x: 527, startPoint y: 290, endPoint x: 964, endPoint y: 289, distance: 437.7
click at [964, 289] on div "< div class = "bar-1" bis_skin_checked = "1" > </ div > < div class = "bar-2" b…" at bounding box center [707, 341] width 683 height 293
drag, startPoint x: 558, startPoint y: 411, endPoint x: 622, endPoint y: 408, distance: 63.6
click at [622, 408] on div "< div class = "bar-1" bis_skin_checked = "1" > </ div > < div class = "bar-2" b…" at bounding box center [707, 341] width 683 height 293
click at [1010, 488] on button "Save" at bounding box center [1026, 500] width 58 height 29
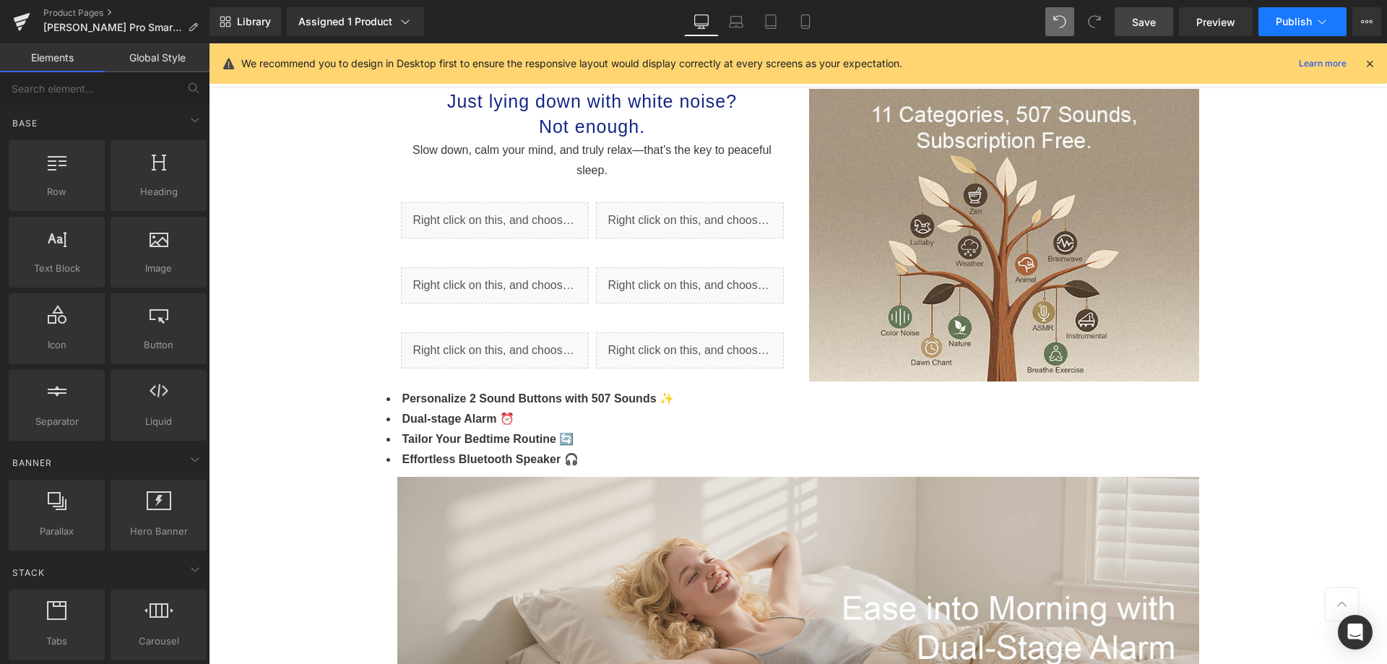
click at [1287, 14] on button "Publish" at bounding box center [1302, 21] width 88 height 29
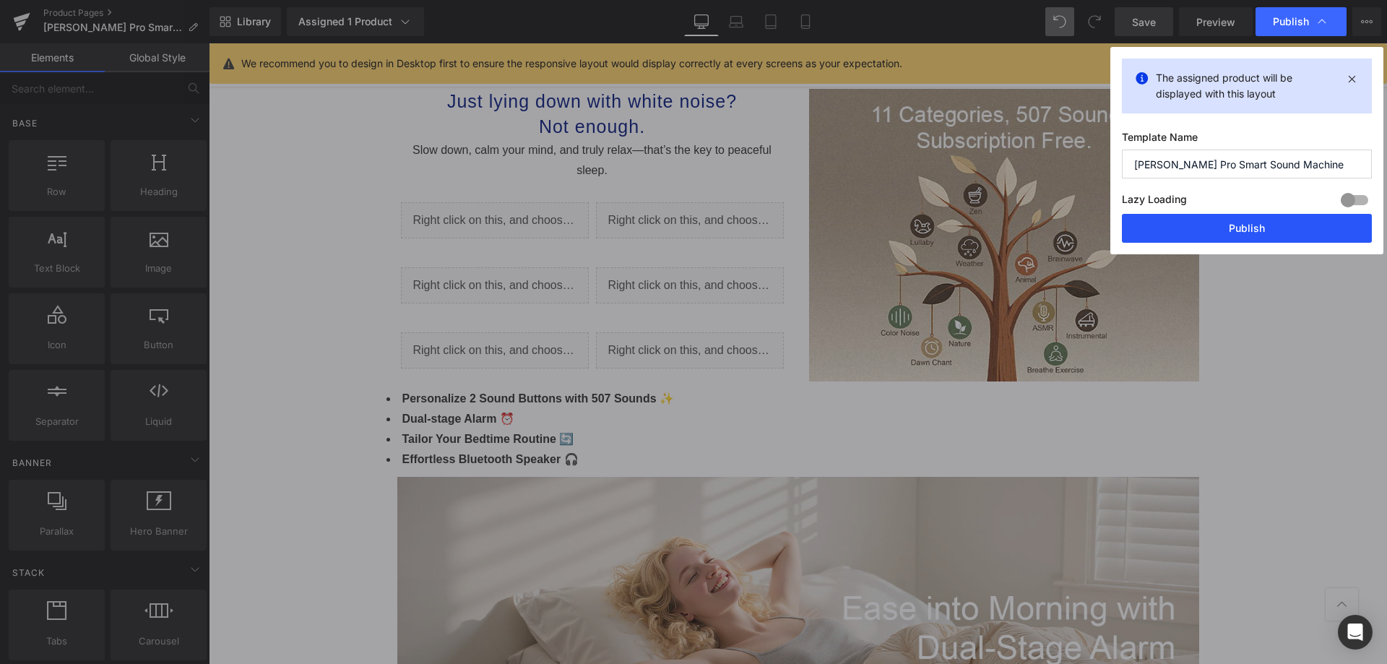
click at [1235, 222] on button "Publish" at bounding box center [1247, 228] width 250 height 29
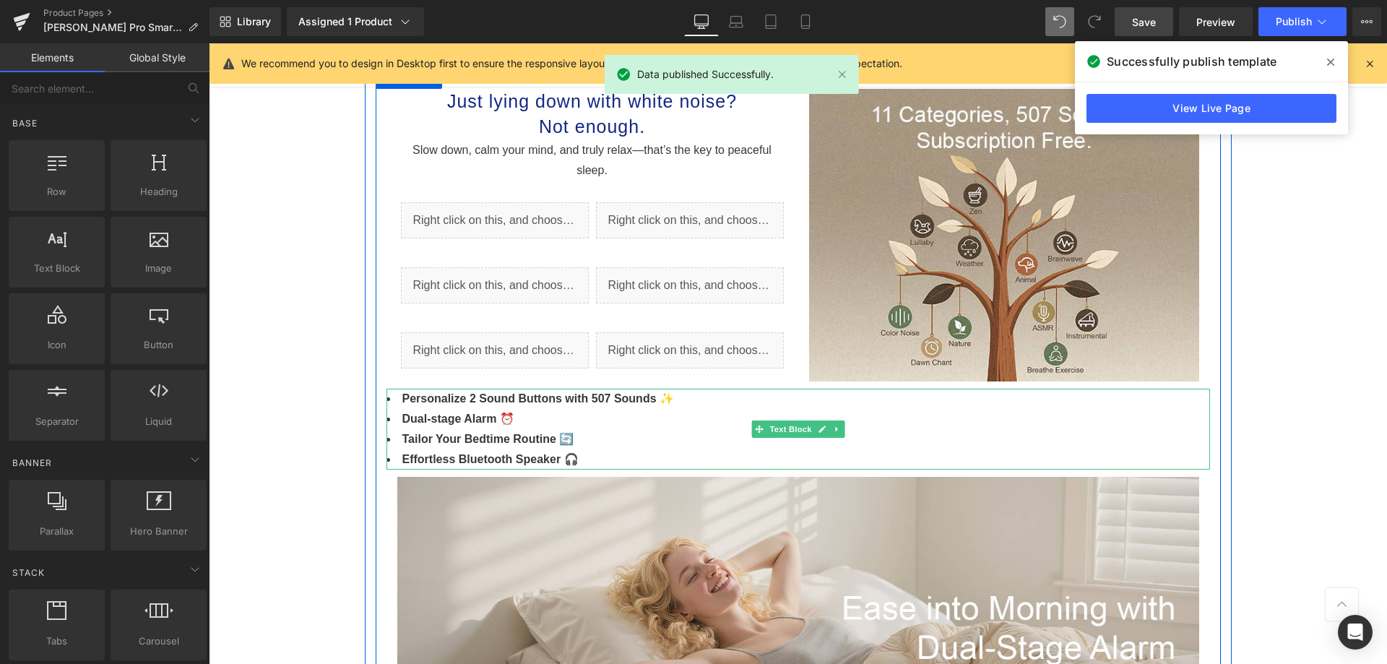
click at [394, 394] on li "Personalize 2 Sound Buttons with 507 Sounds ✨" at bounding box center [797, 399] width 823 height 20
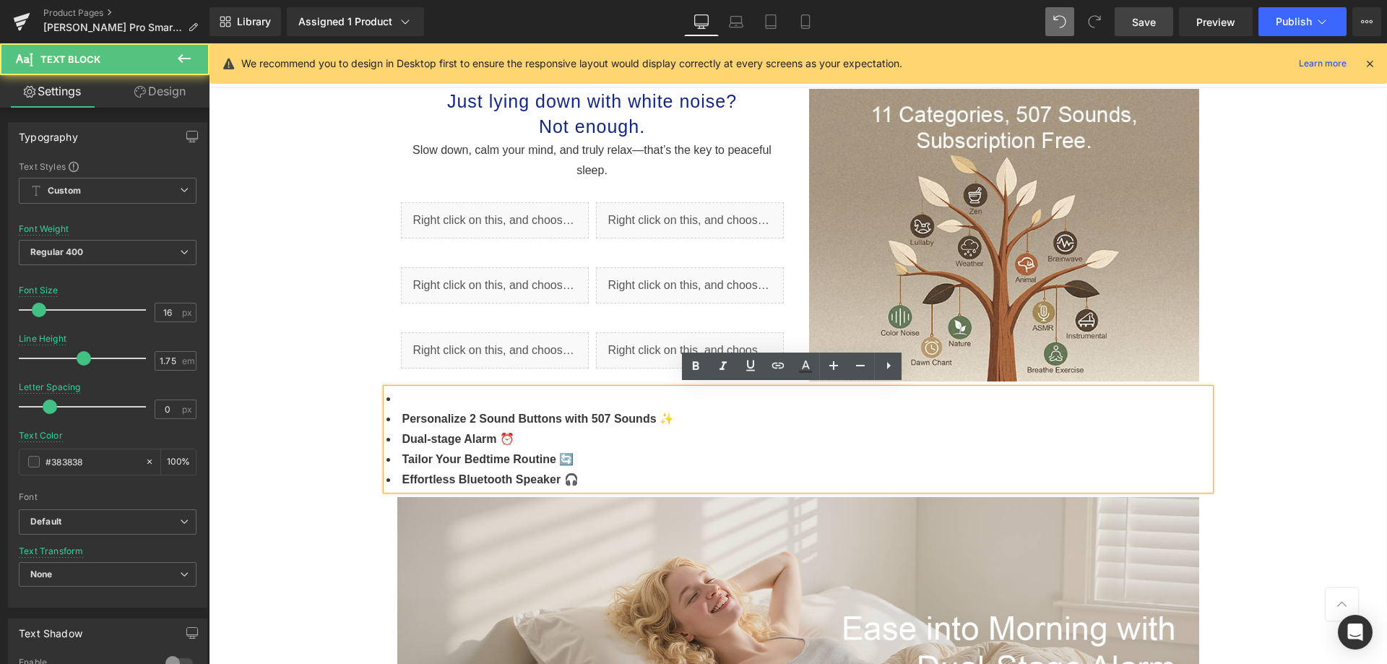
click at [440, 397] on li at bounding box center [797, 399] width 823 height 20
click at [395, 417] on li "Personalize 2 Sound Buttons with 507 Sounds ✨" at bounding box center [797, 419] width 823 height 20
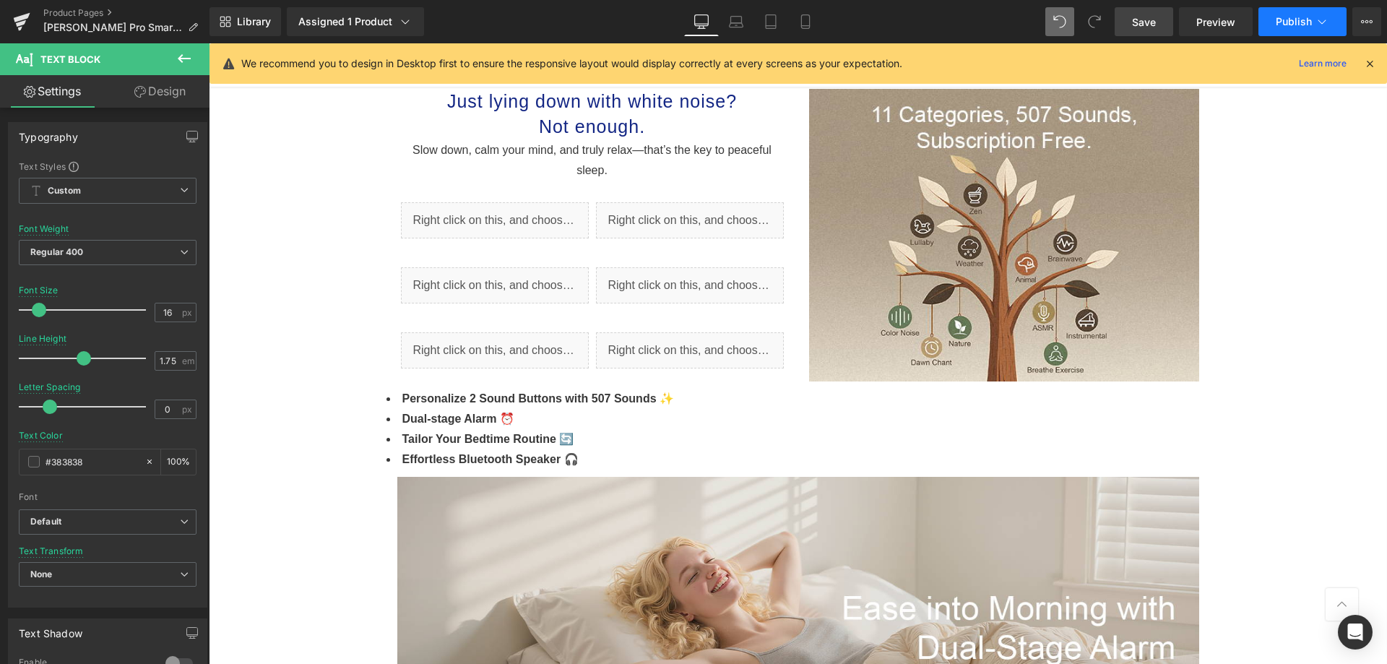
click at [1320, 21] on icon at bounding box center [1321, 21] width 14 height 14
click at [1216, 14] on span "Preview" at bounding box center [1215, 21] width 39 height 15
click at [1294, 24] on span "Publish" at bounding box center [1293, 22] width 36 height 12
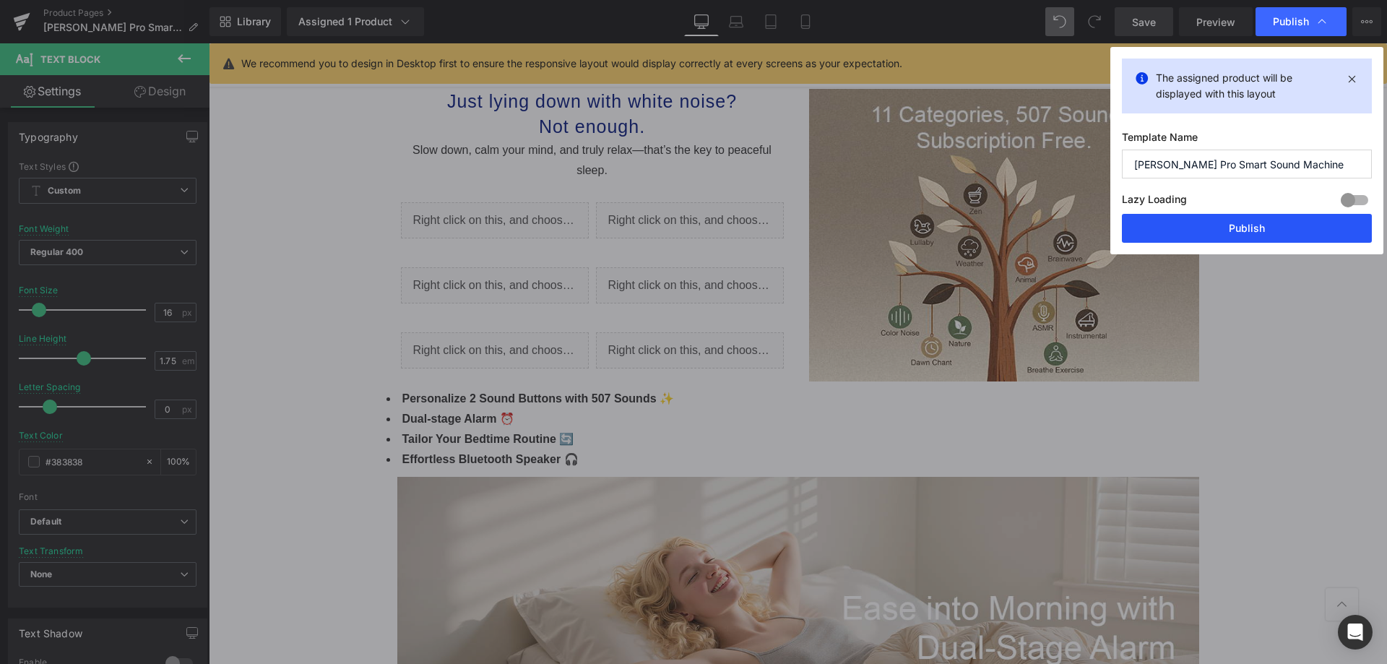
click at [1198, 227] on button "Publish" at bounding box center [1247, 228] width 250 height 29
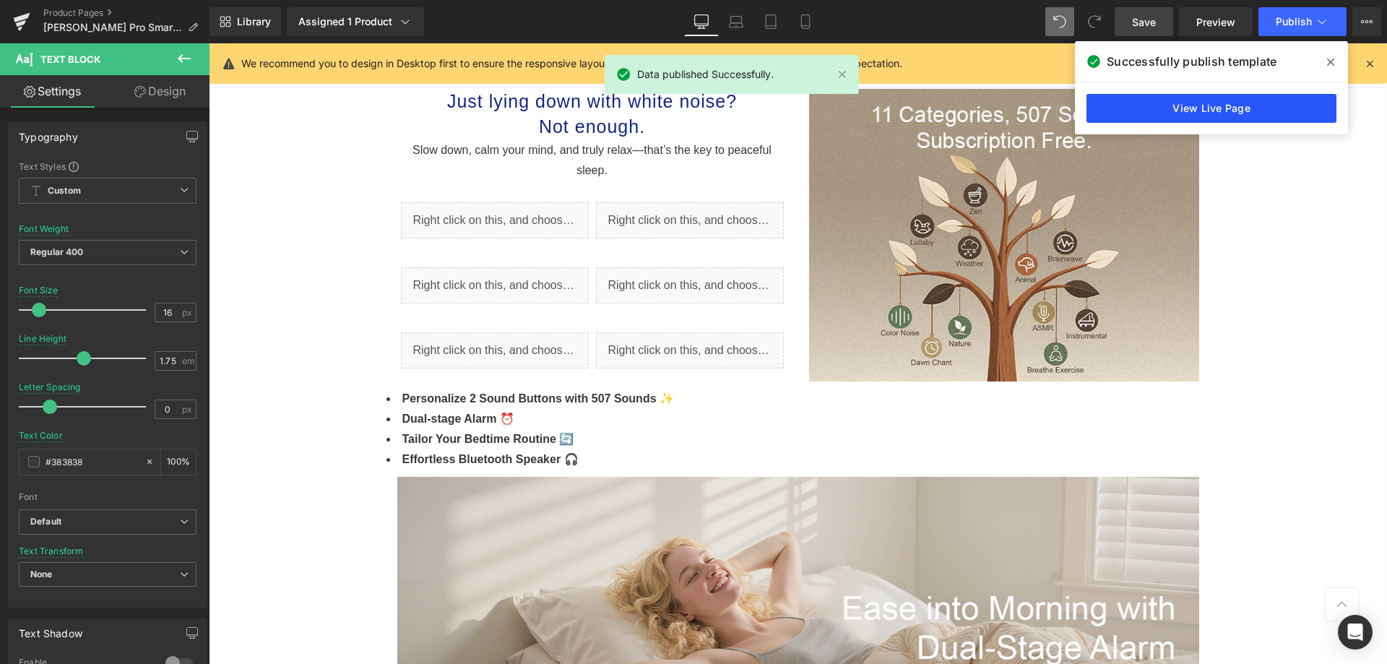
click at [1217, 101] on link "View Live Page" at bounding box center [1211, 108] width 250 height 29
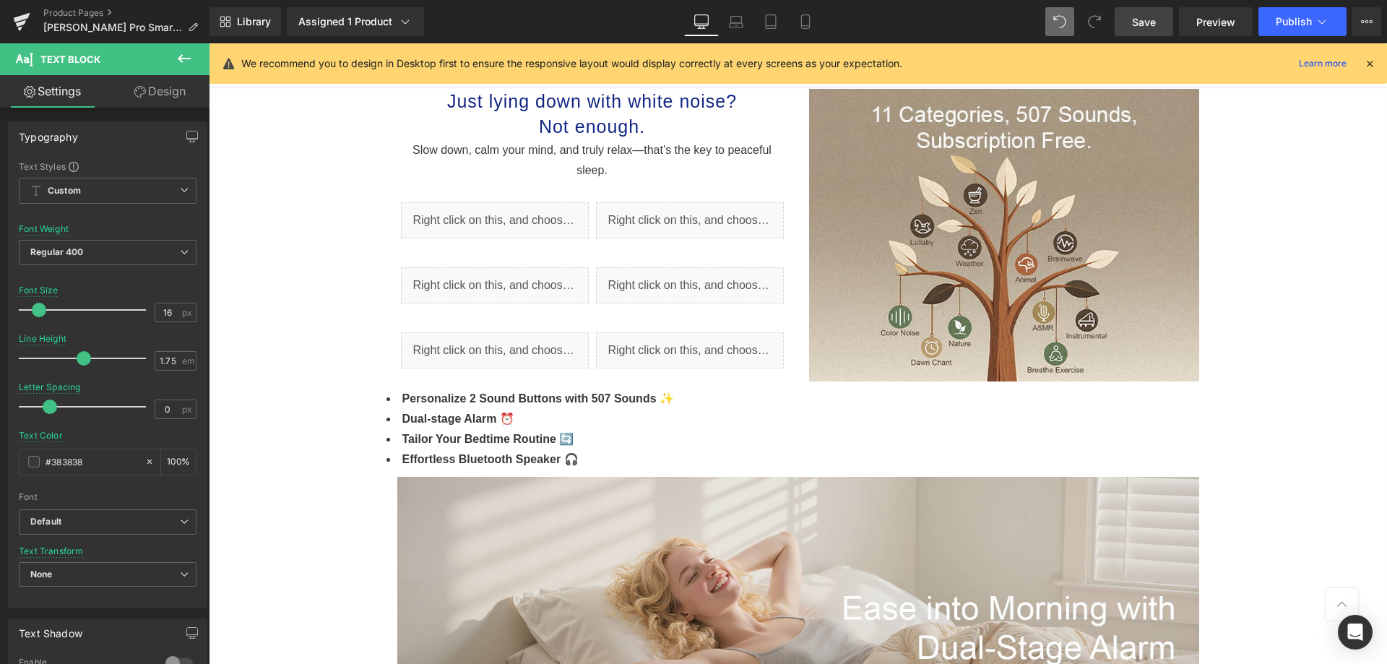
click at [196, 59] on button at bounding box center [184, 59] width 51 height 32
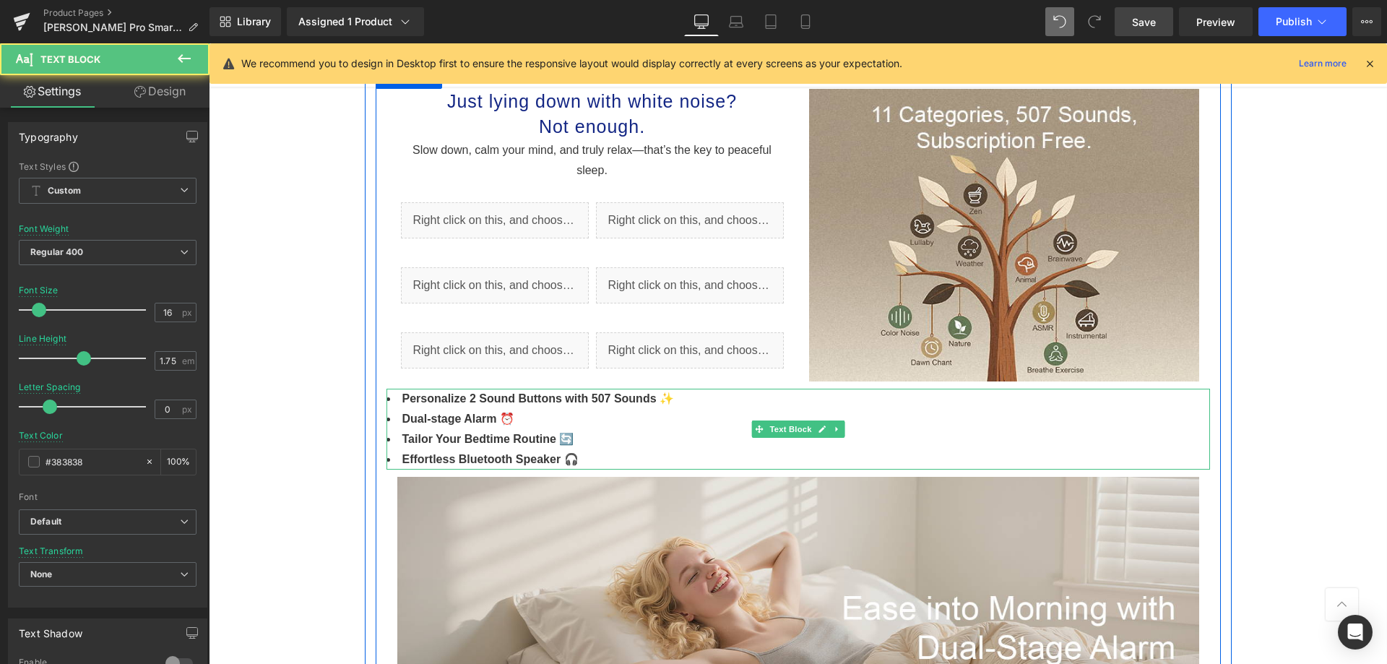
click at [664, 453] on li "Effortless Bluetooth Speaker 🎧" at bounding box center [797, 459] width 823 height 20
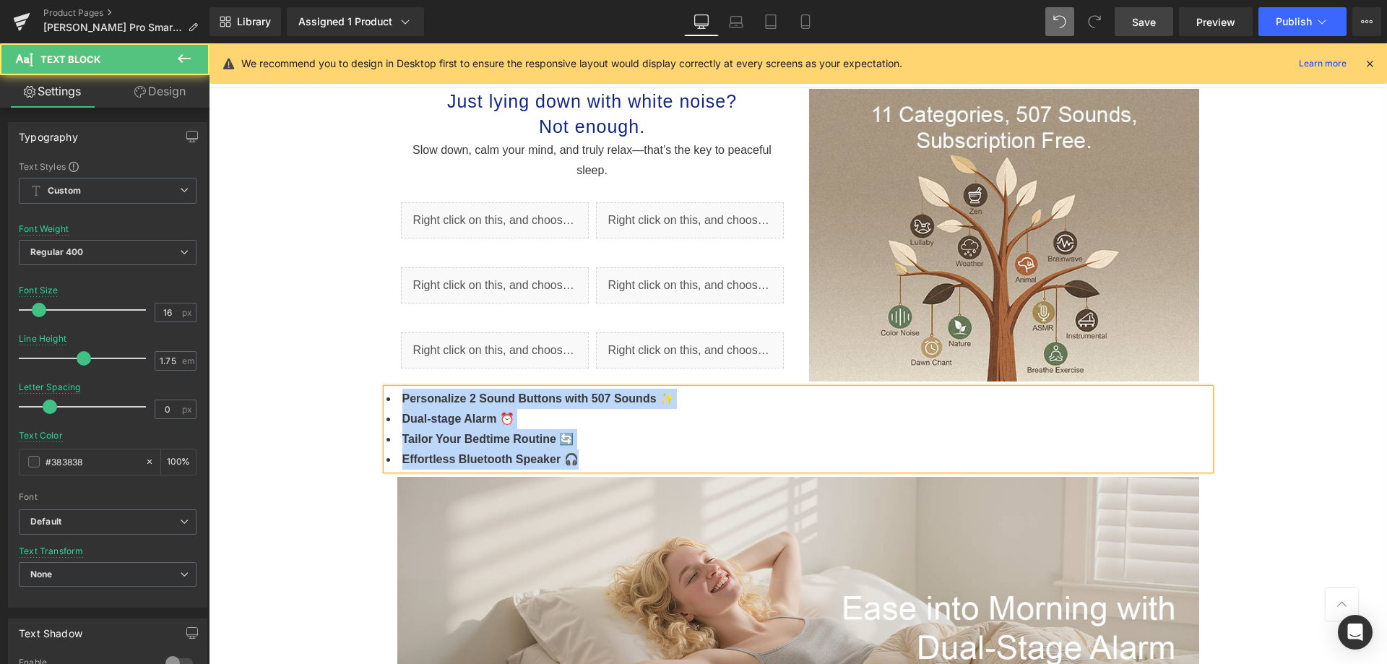
drag, startPoint x: 664, startPoint y: 453, endPoint x: 414, endPoint y: 428, distance: 251.8
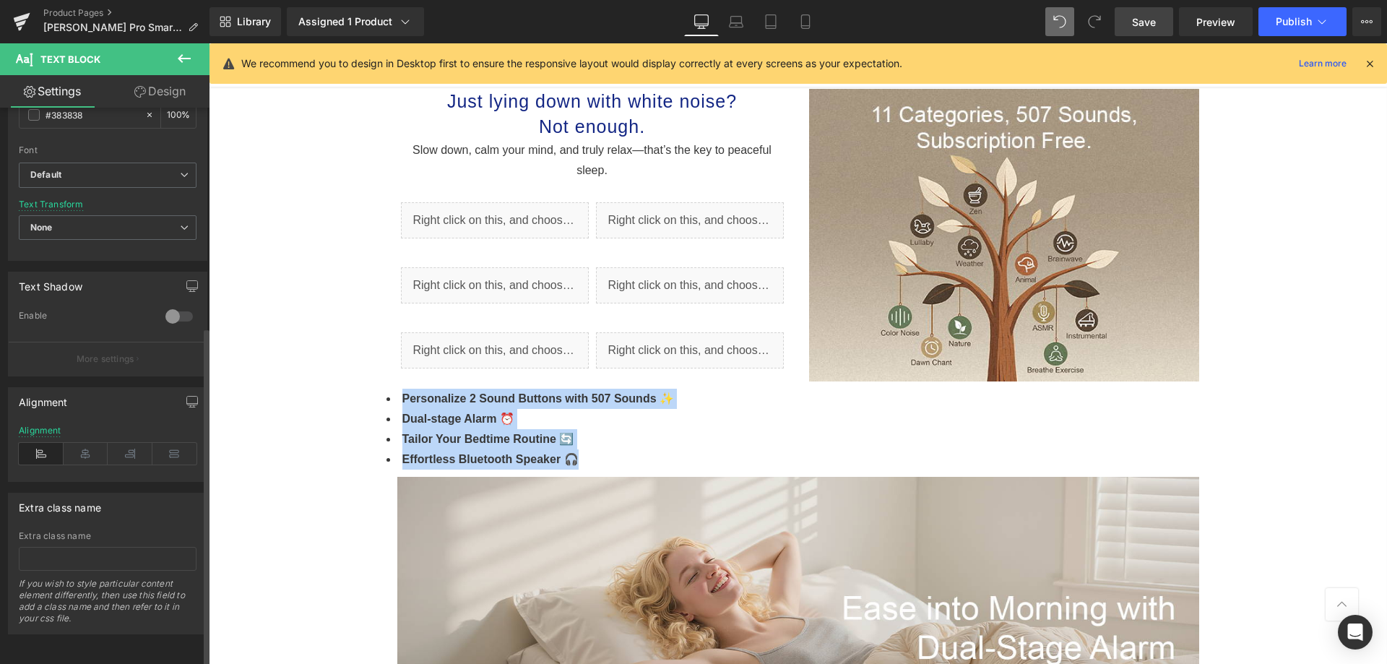
scroll to position [359, 0]
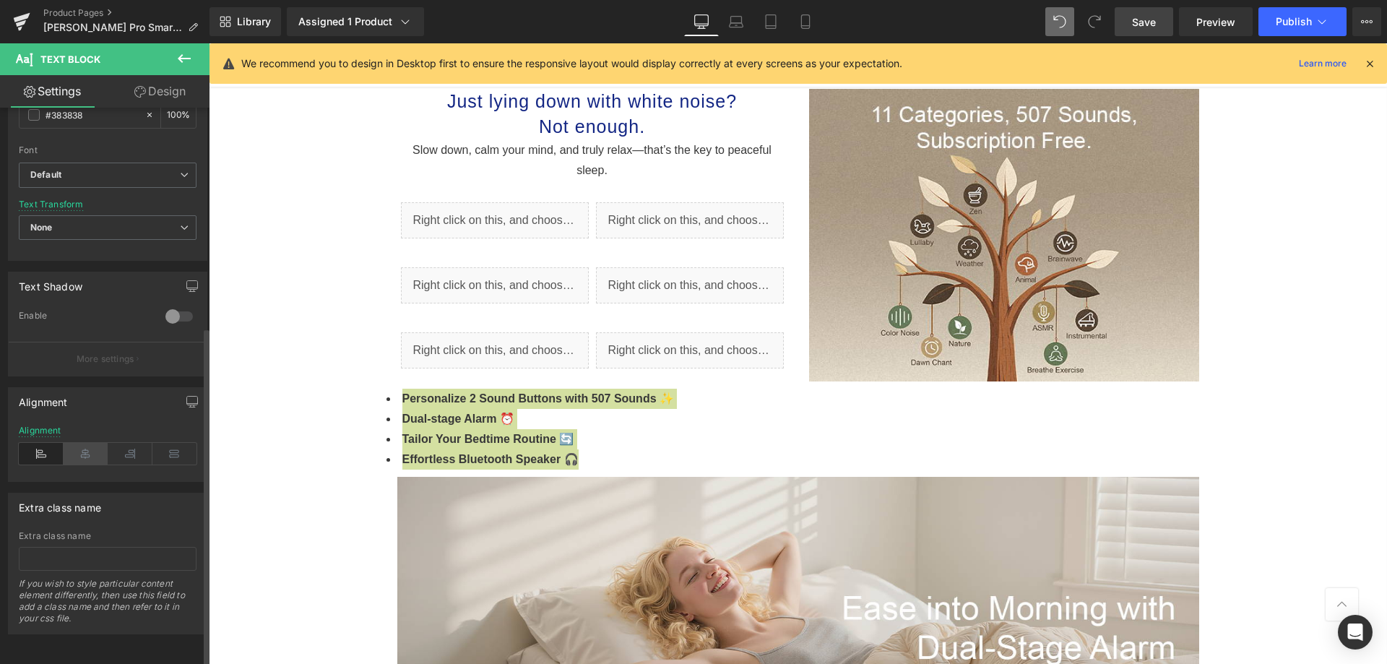
click at [90, 443] on icon at bounding box center [86, 454] width 45 height 22
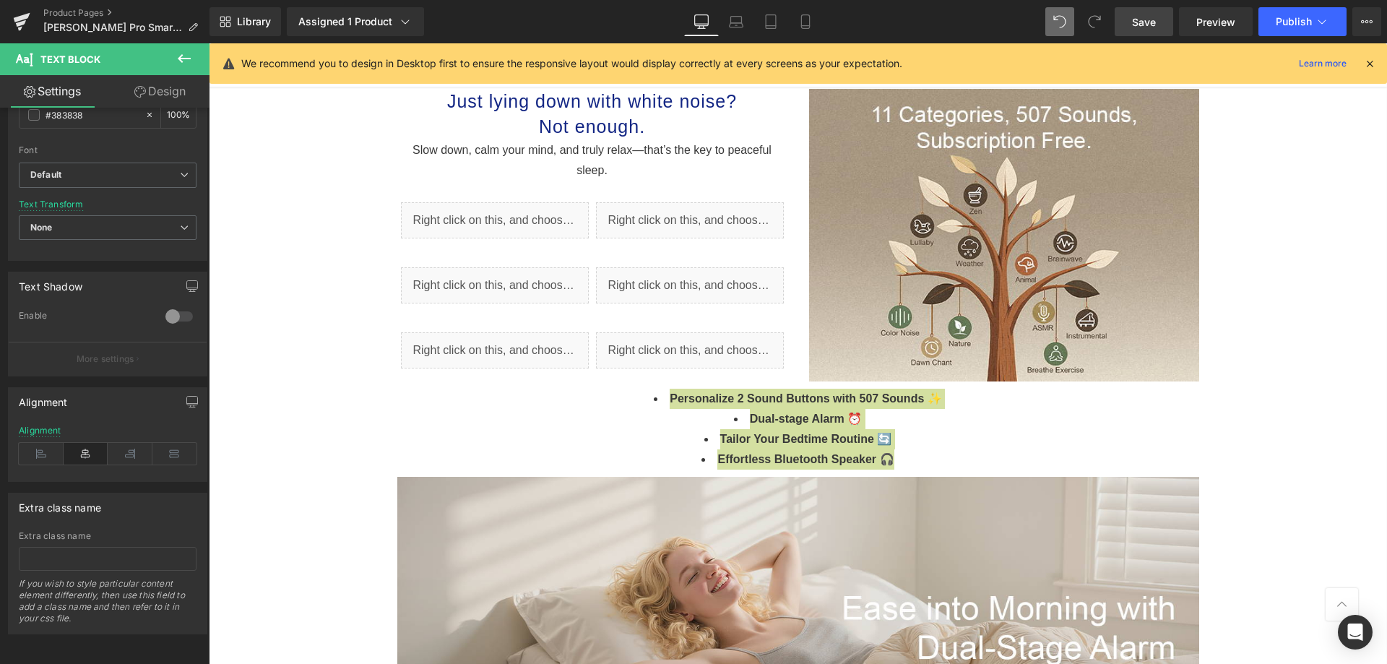
click at [187, 64] on icon at bounding box center [184, 58] width 17 height 17
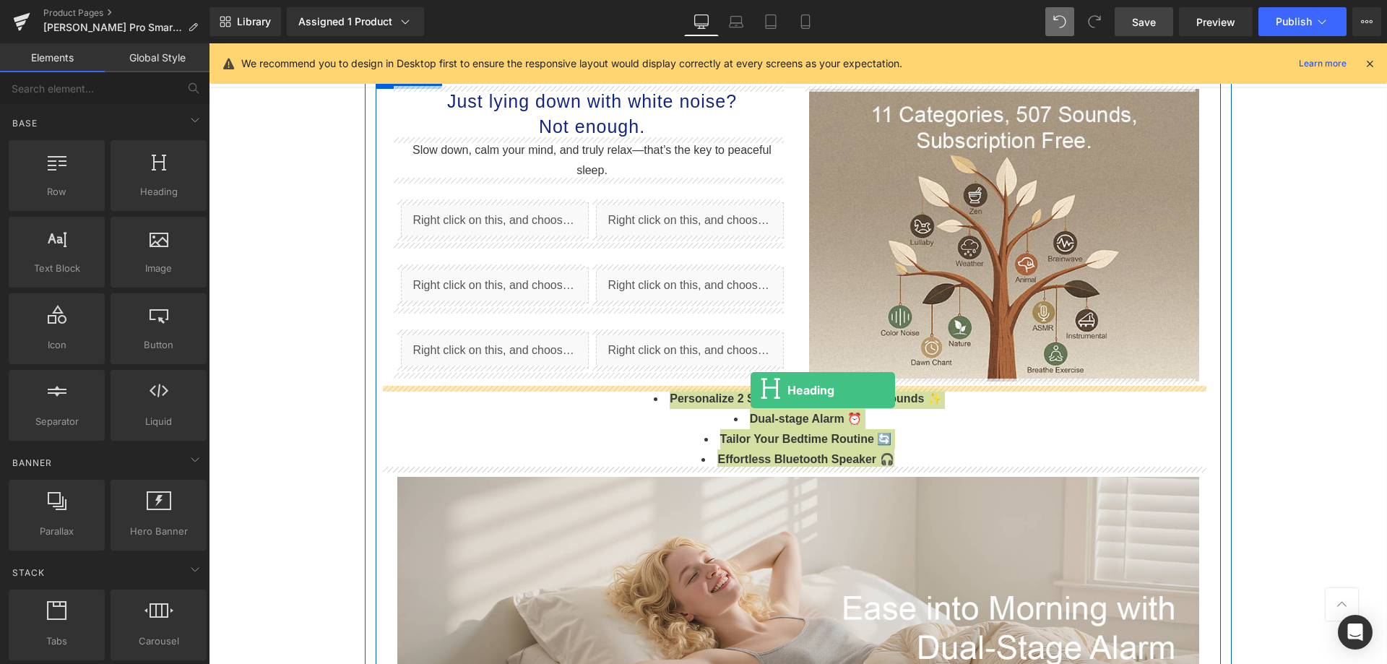
drag, startPoint x: 364, startPoint y: 228, endPoint x: 750, endPoint y: 390, distance: 418.9
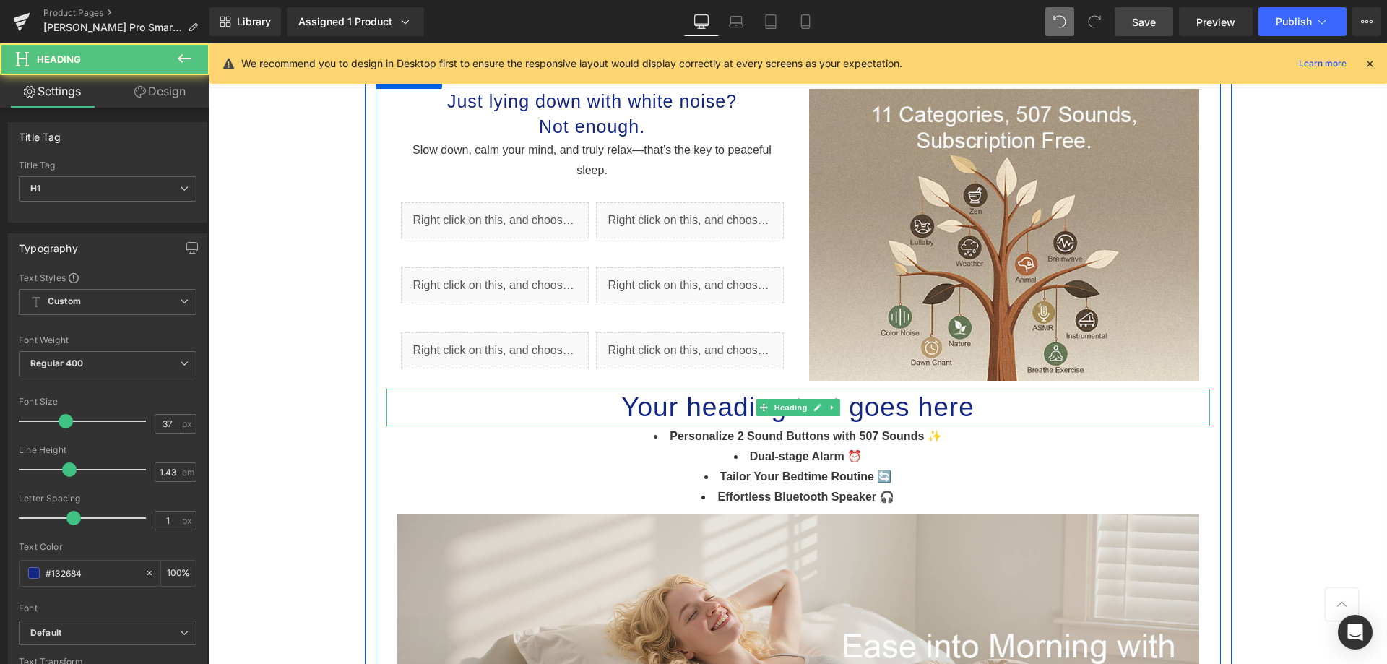
click at [670, 409] on h1 "Your heading text goes here" at bounding box center [797, 408] width 823 height 38
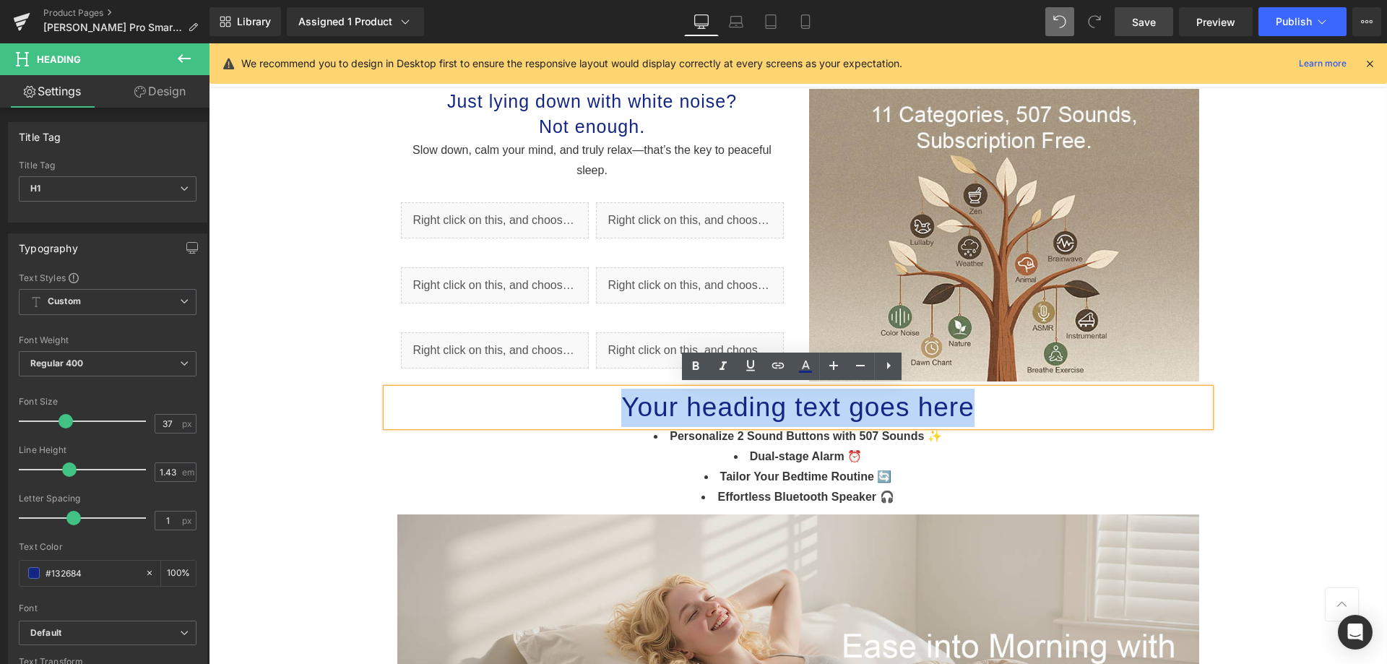
drag, startPoint x: 599, startPoint y: 409, endPoint x: 1150, endPoint y: 410, distance: 551.1
click at [1150, 410] on h1 "Your heading text goes here" at bounding box center [797, 408] width 823 height 38
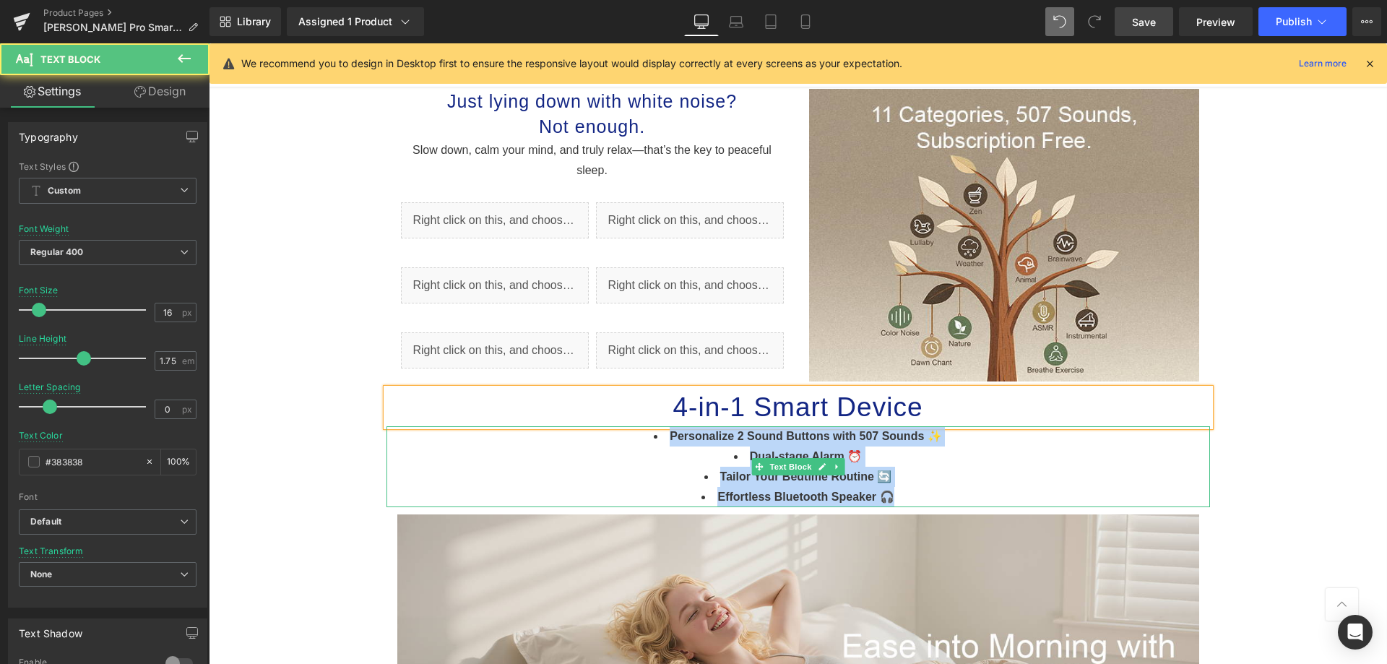
drag, startPoint x: 916, startPoint y: 495, endPoint x: 592, endPoint y: 436, distance: 329.8
click at [592, 436] on div "Personalize 2 Sound Buttons with 507 Sounds ✨ Dual-stage Alarm ⏰ Tailor Your Be…" at bounding box center [797, 466] width 823 height 81
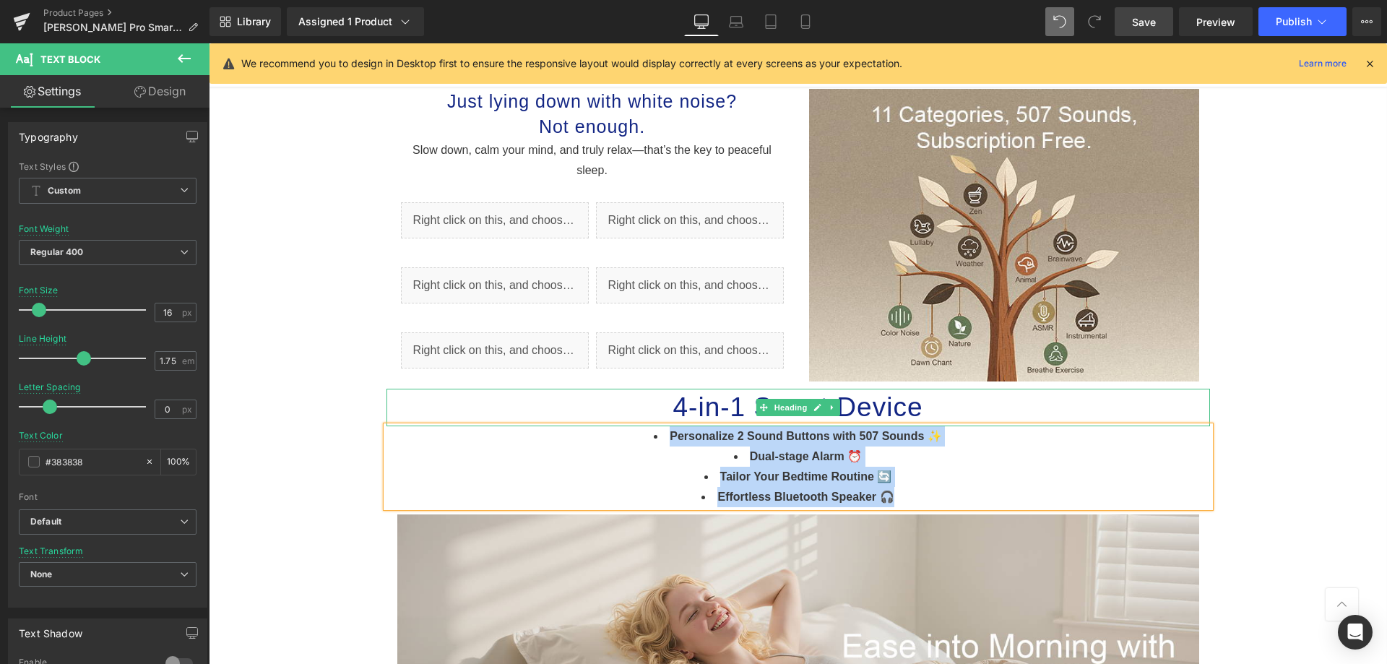
click at [729, 405] on h1 "4-in-1 Smart Device" at bounding box center [797, 408] width 823 height 38
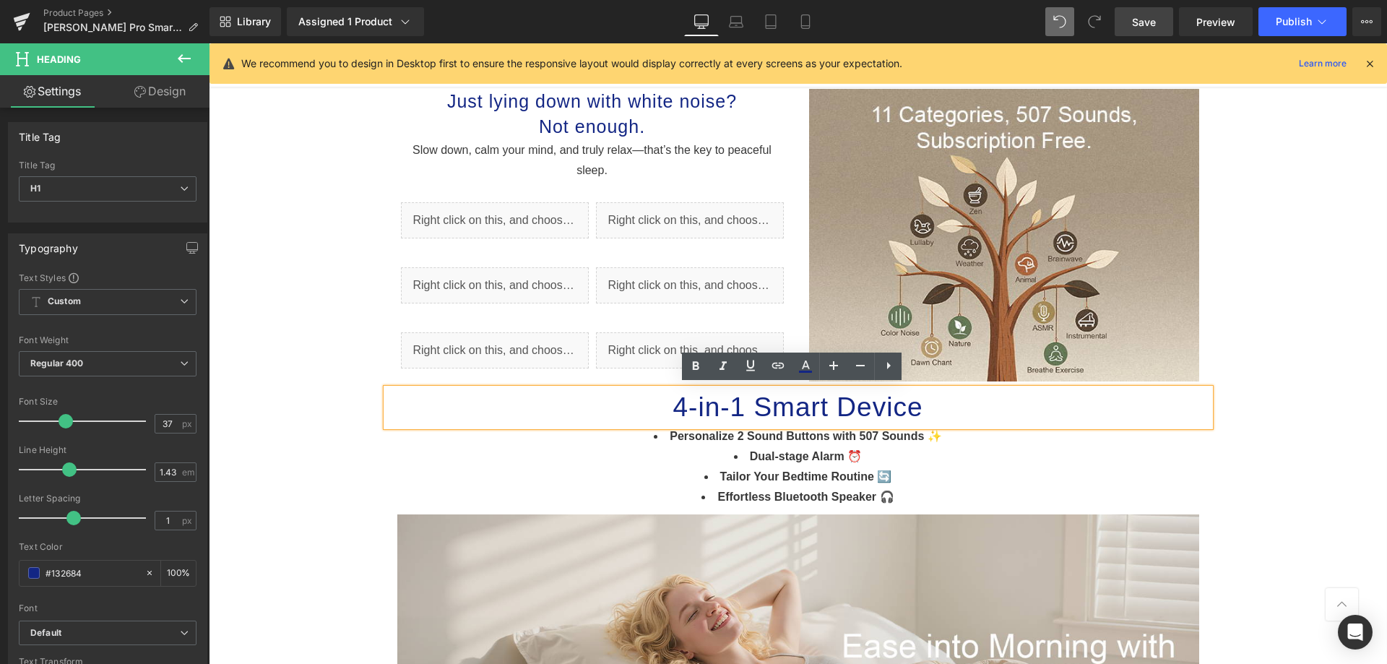
drag, startPoint x: 664, startPoint y: 402, endPoint x: 931, endPoint y: 398, distance: 266.5
click at [931, 398] on h1 "4-in-1 Smart Device" at bounding box center [797, 408] width 823 height 38
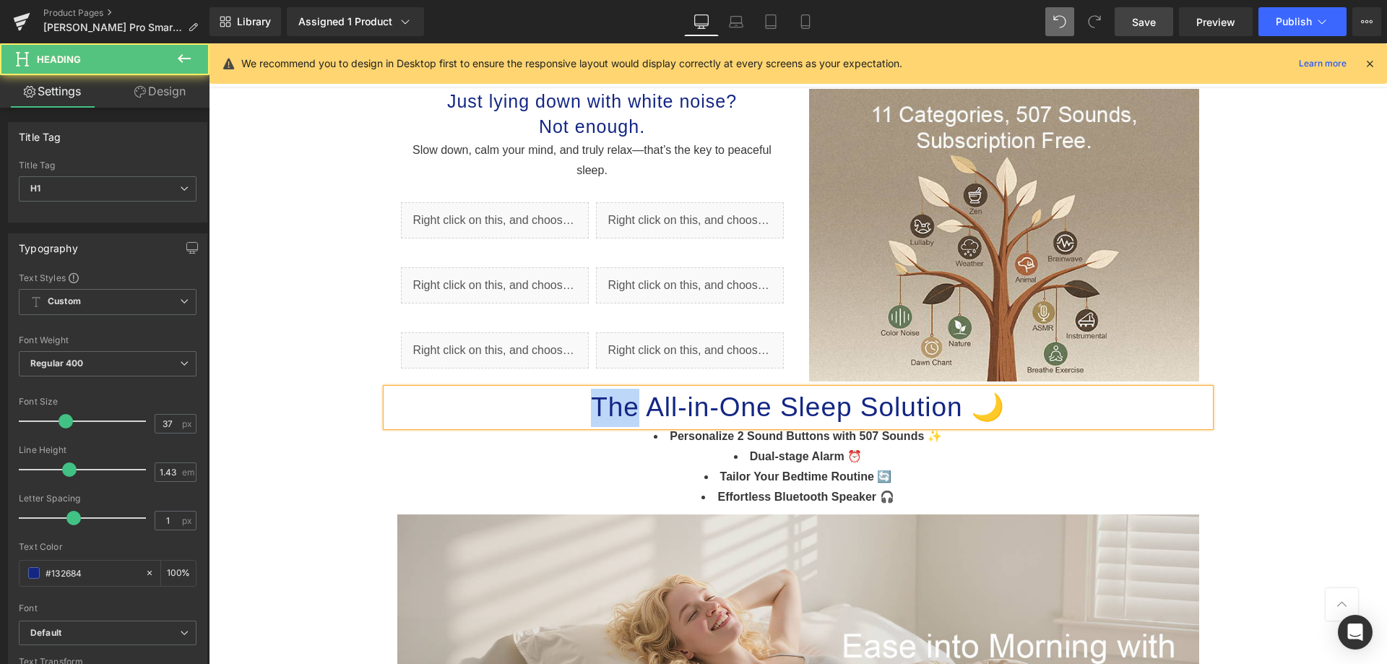
drag, startPoint x: 627, startPoint y: 412, endPoint x: 562, endPoint y: 408, distance: 65.1
click at [562, 408] on h1 "The All-in-One Sleep Solution 🌙" at bounding box center [797, 408] width 823 height 38
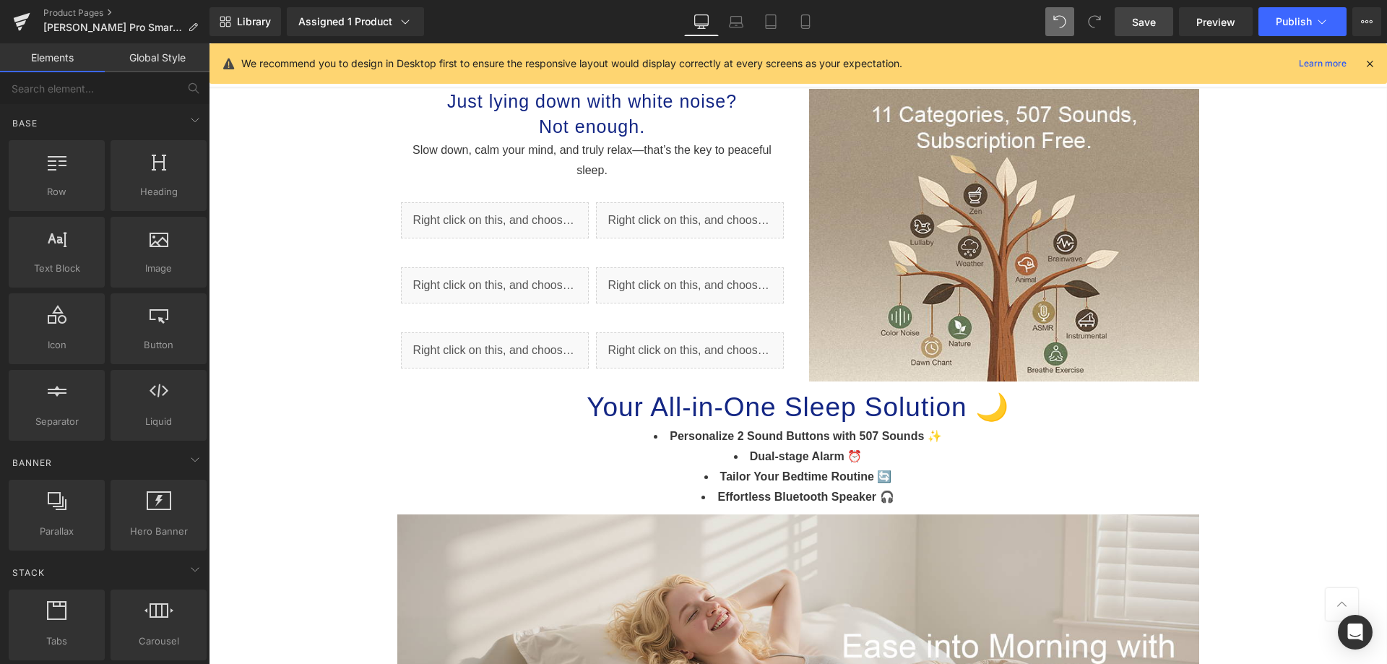
scroll to position [1034, 0]
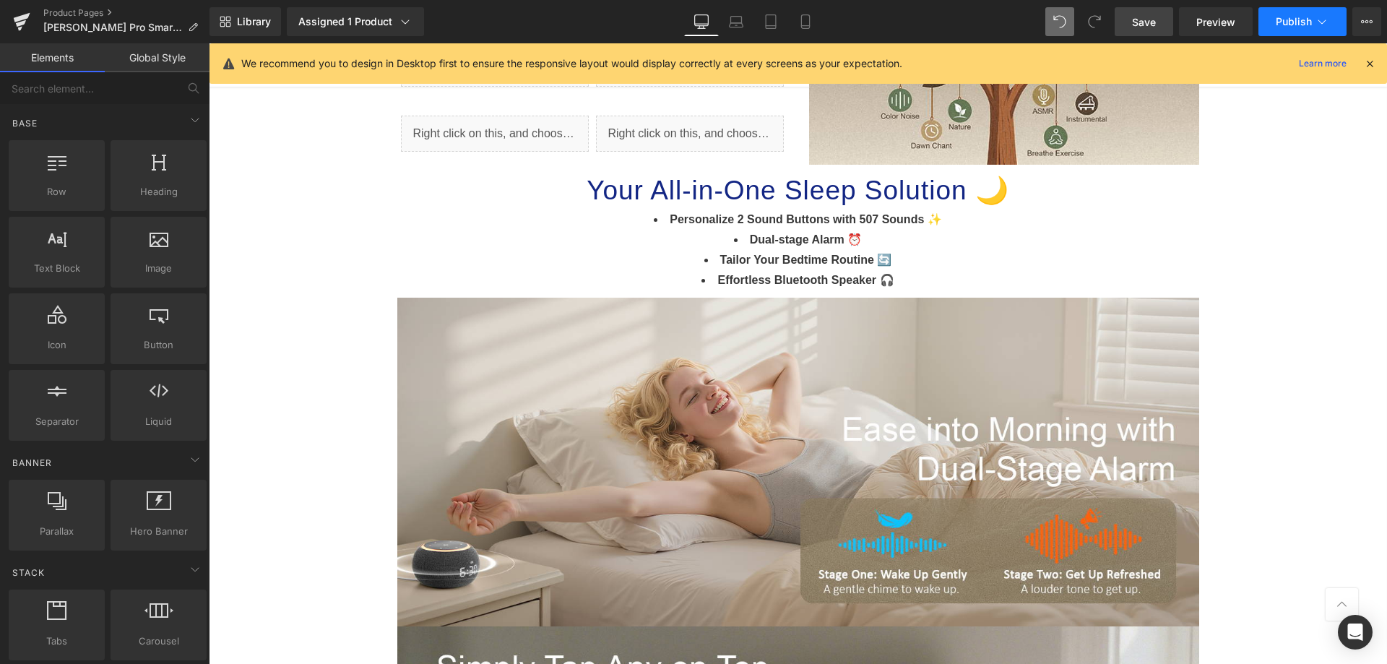
click at [1282, 19] on span "Publish" at bounding box center [1293, 22] width 36 height 12
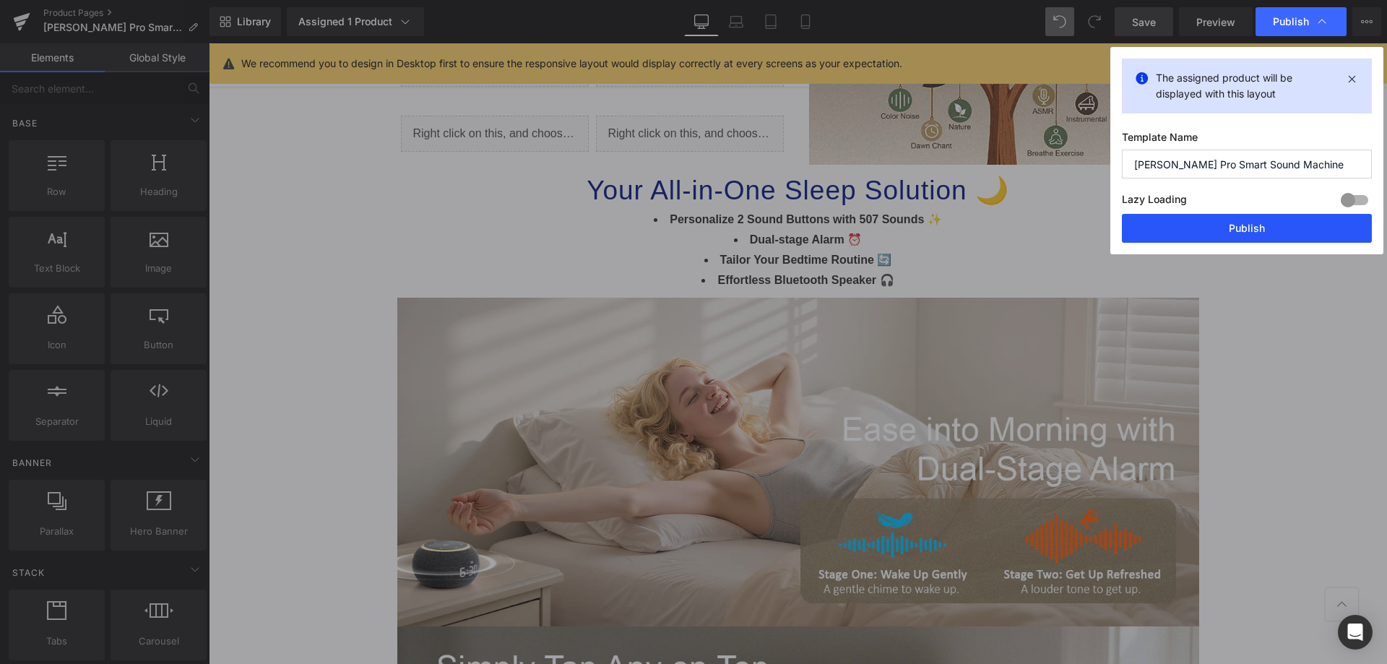
click at [1228, 225] on button "Publish" at bounding box center [1247, 228] width 250 height 29
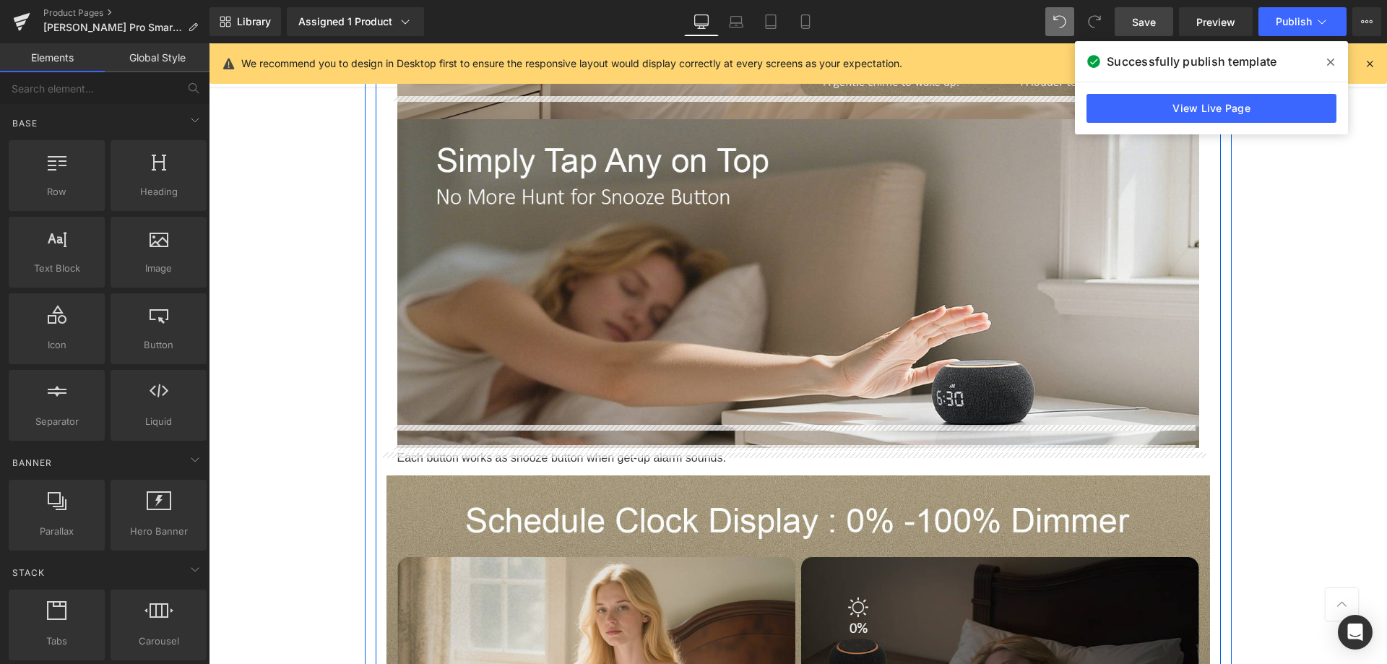
scroll to position [1323, 0]
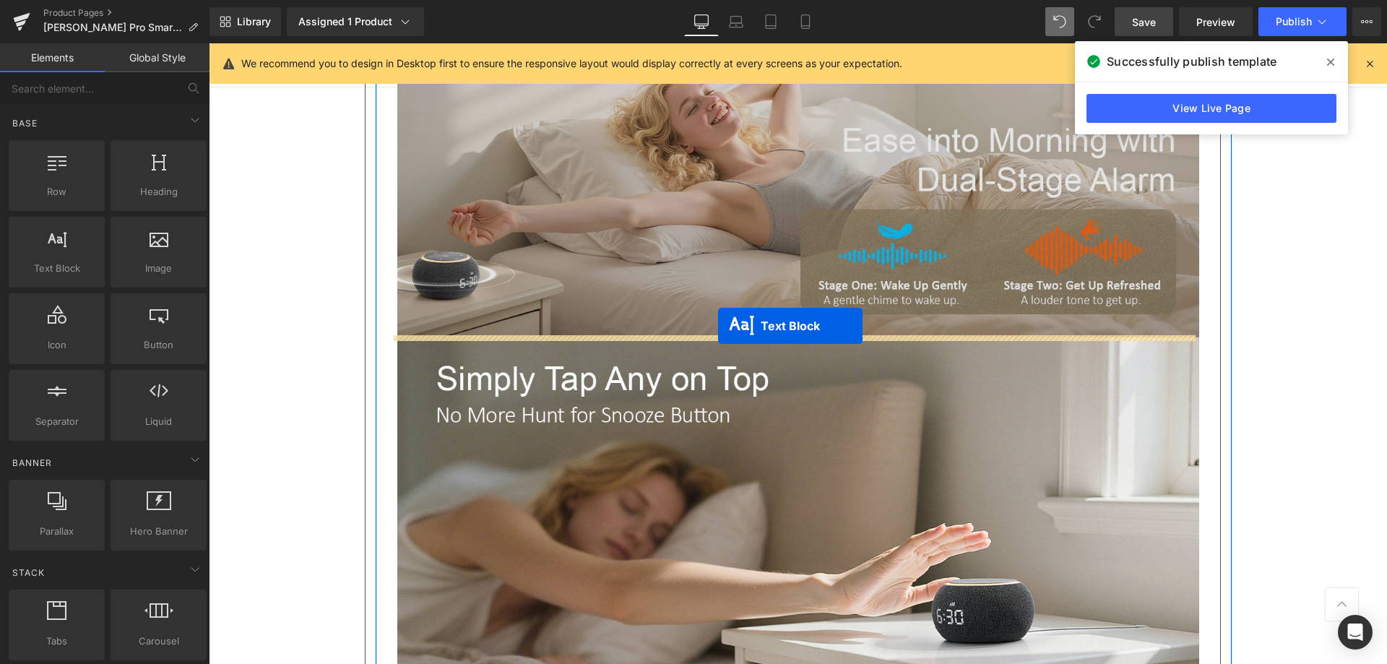
drag, startPoint x: 748, startPoint y: 353, endPoint x: 718, endPoint y: 326, distance: 40.9
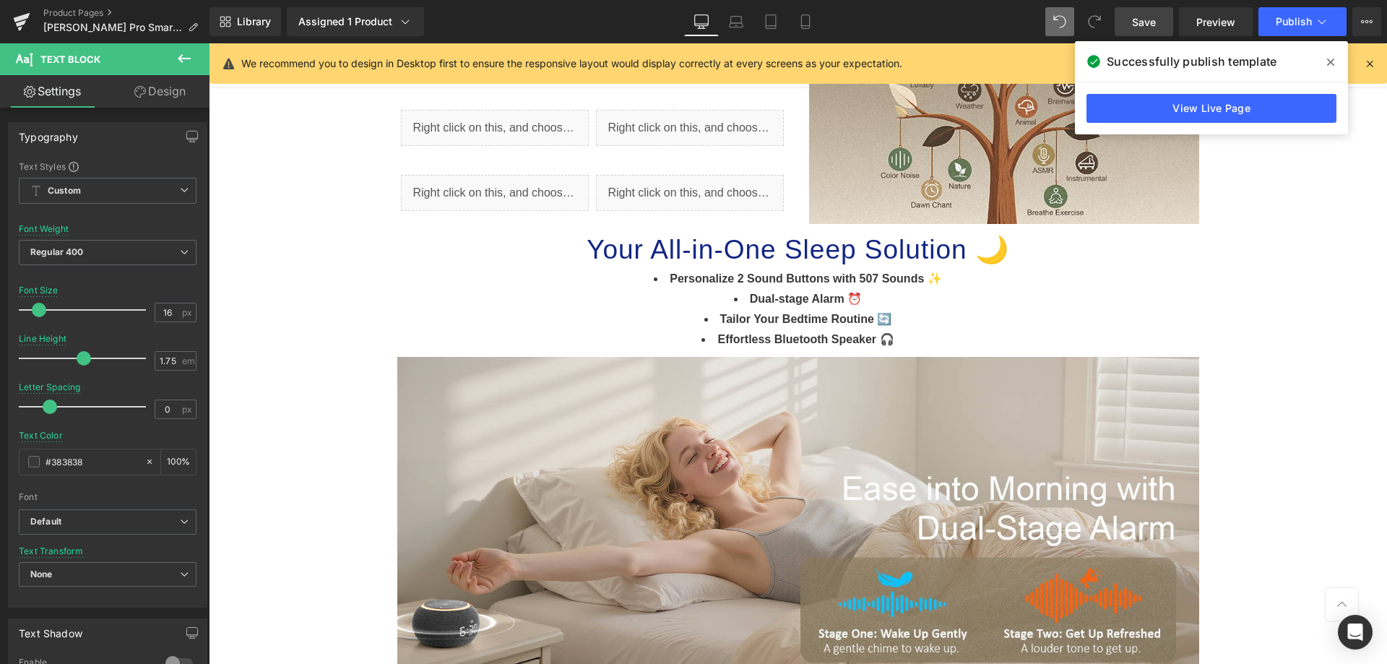
scroll to position [1179, 0]
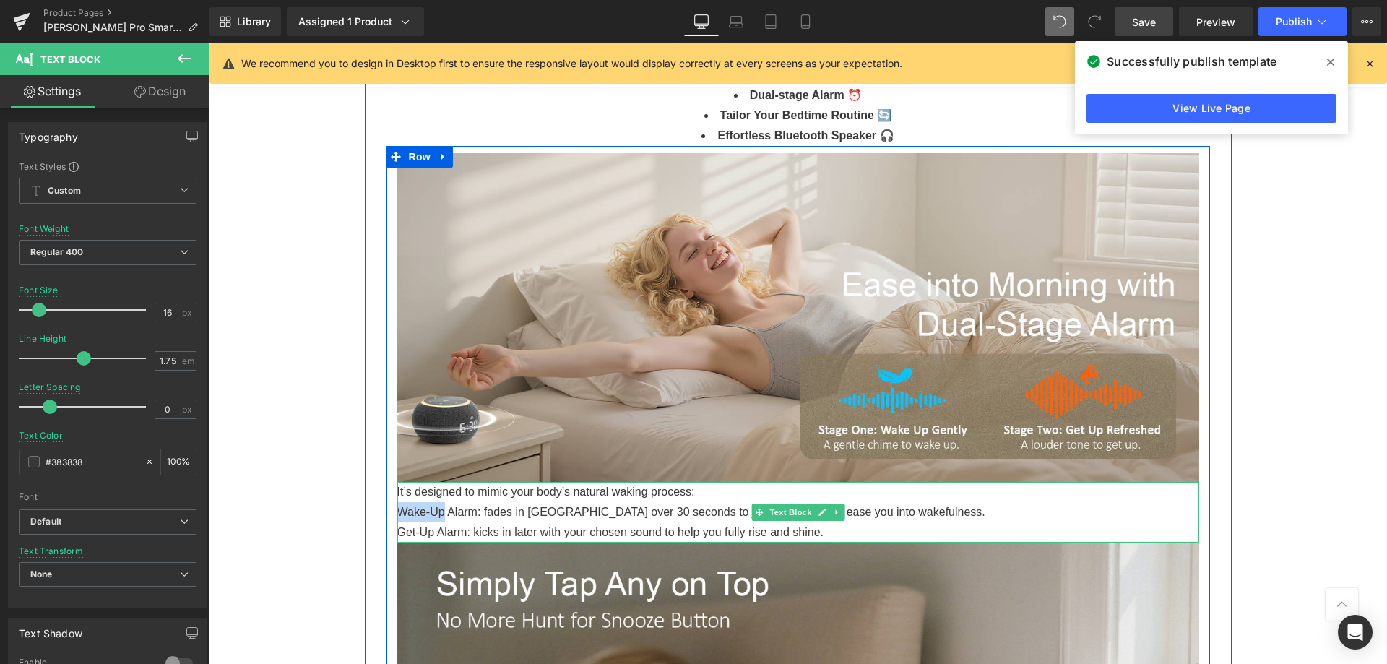
drag, startPoint x: 438, startPoint y: 510, endPoint x: 396, endPoint y: 508, distance: 42.6
click at [397, 508] on p "Wake-Up Alarm: fades in [GEOGRAPHIC_DATA] over 30 seconds to just 5% volume to …" at bounding box center [798, 512] width 802 height 20
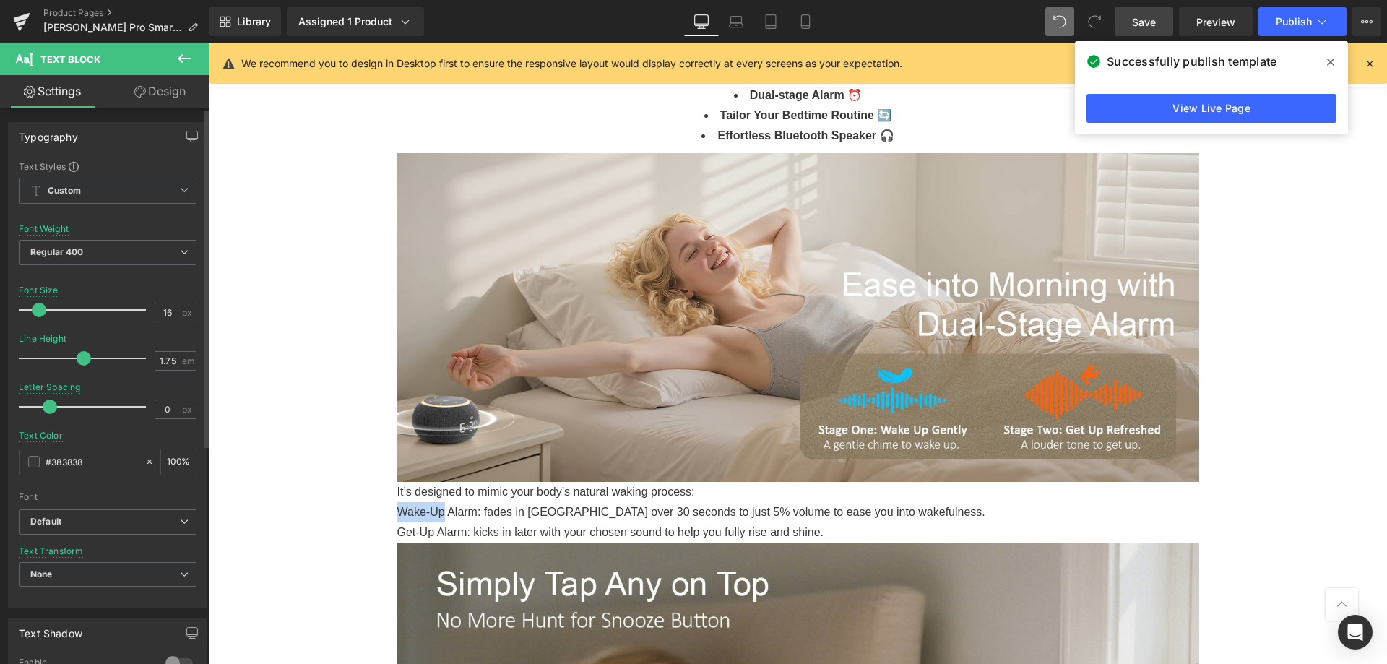
scroll to position [359, 0]
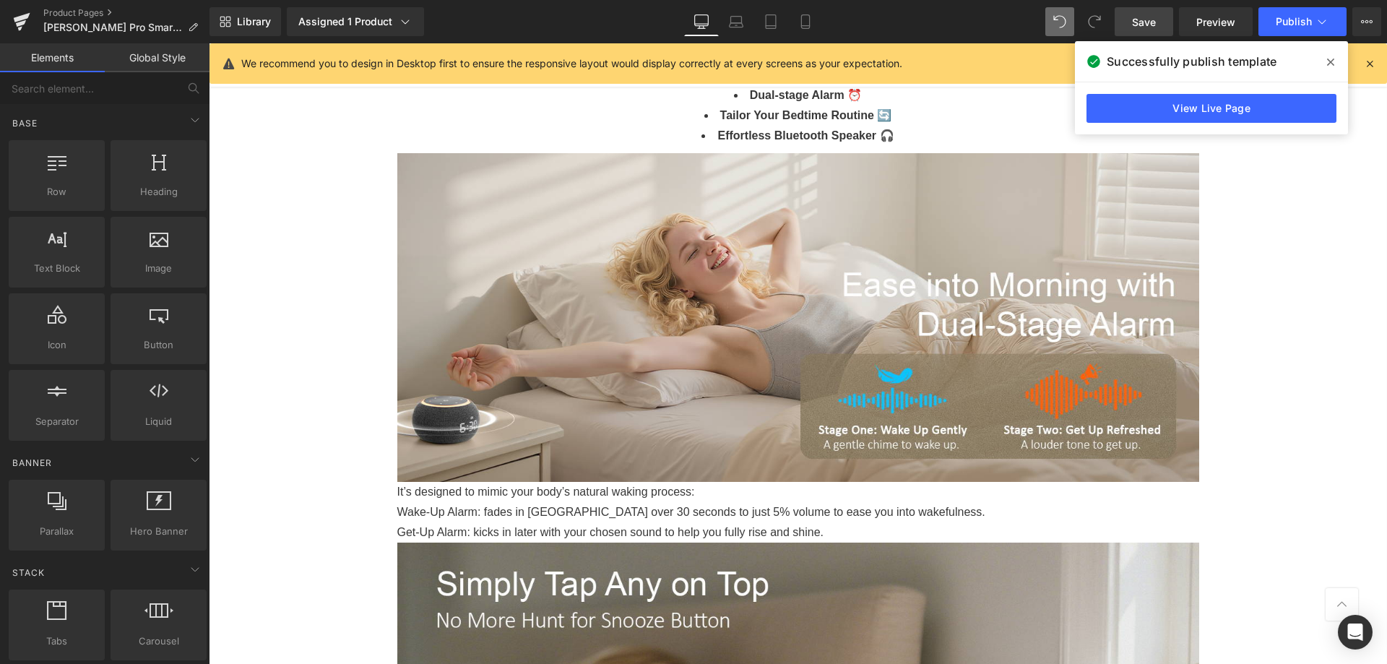
click at [1333, 61] on icon at bounding box center [1330, 62] width 7 height 12
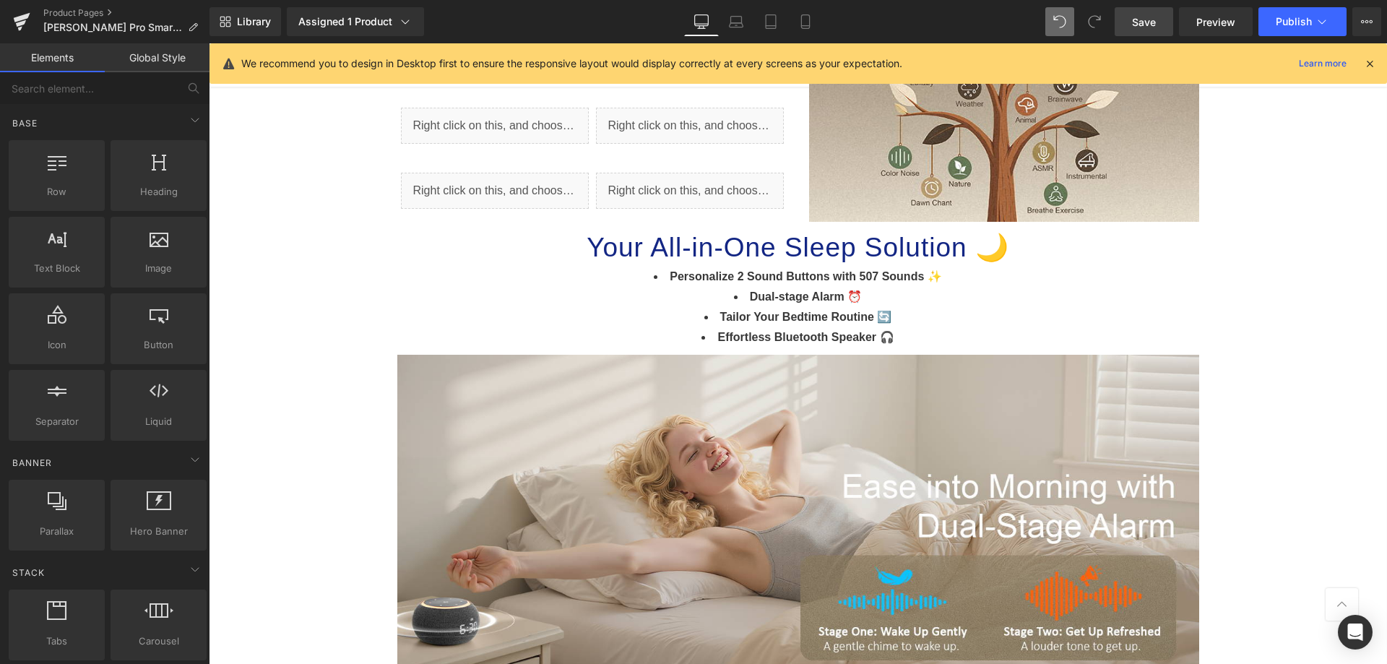
scroll to position [529, 0]
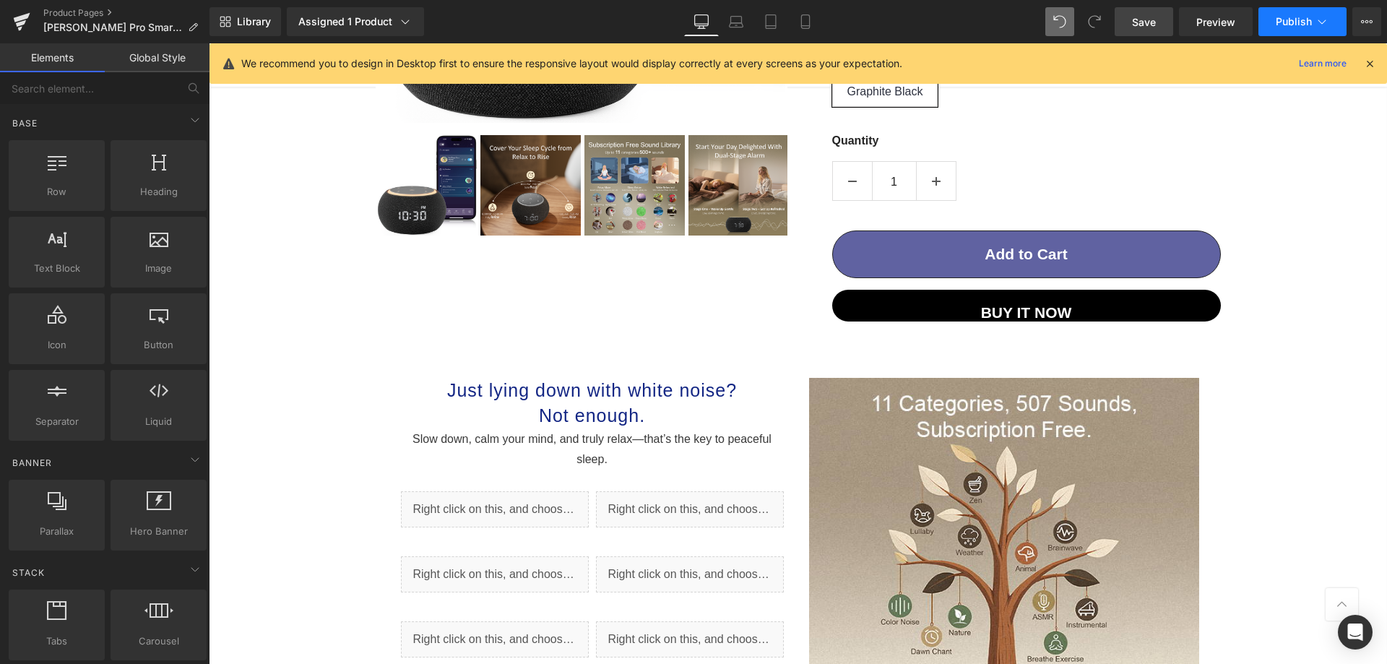
click at [1265, 22] on button "Publish" at bounding box center [1302, 21] width 88 height 29
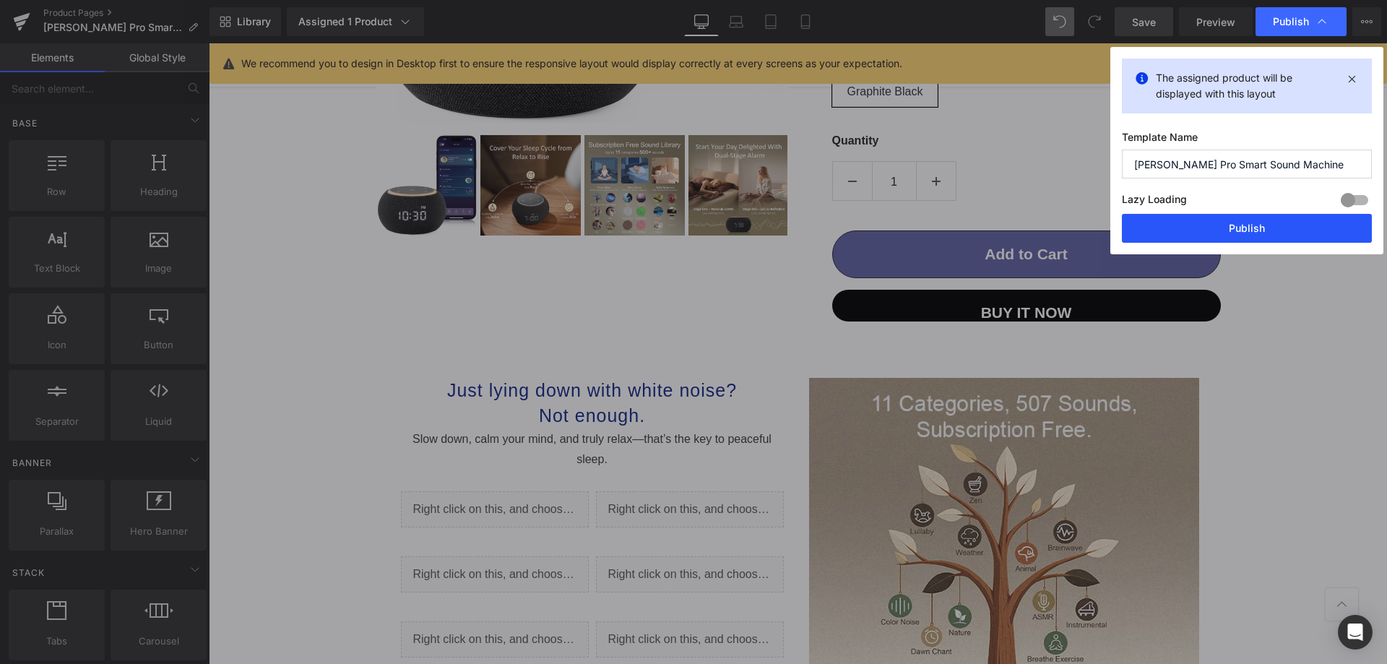
click at [1229, 228] on button "Publish" at bounding box center [1247, 228] width 250 height 29
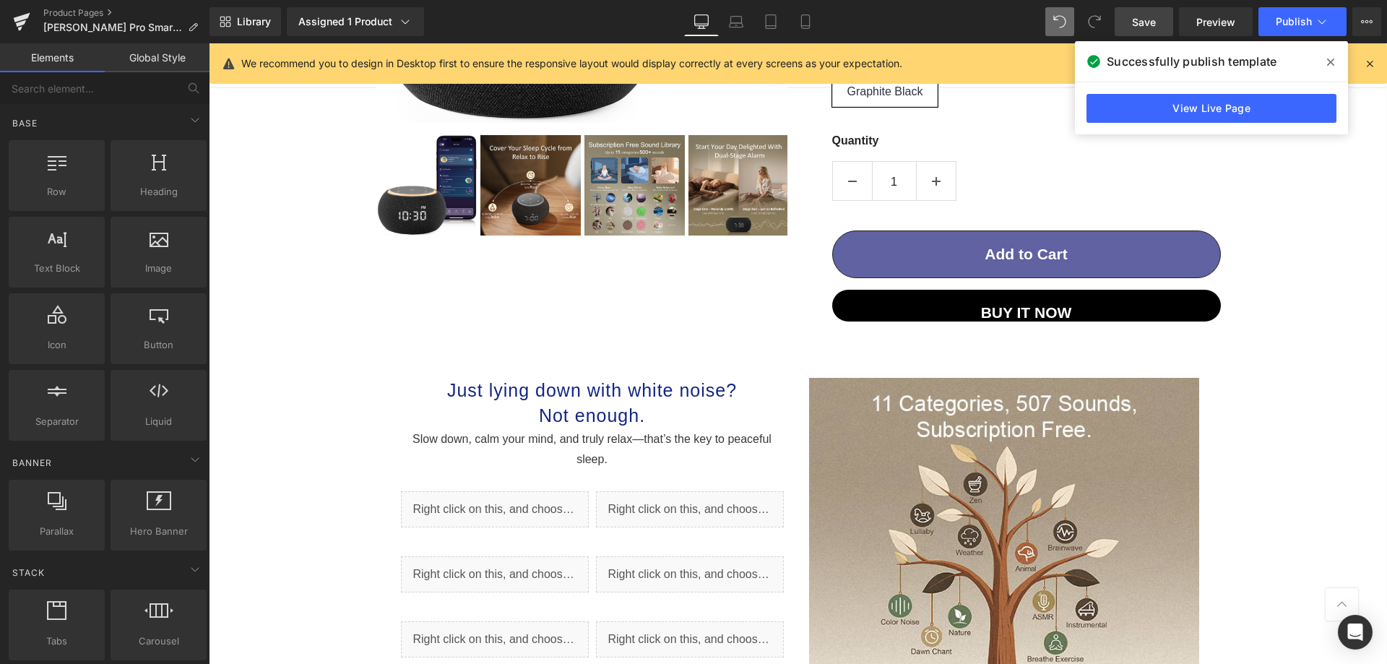
click at [1338, 61] on span at bounding box center [1330, 62] width 23 height 23
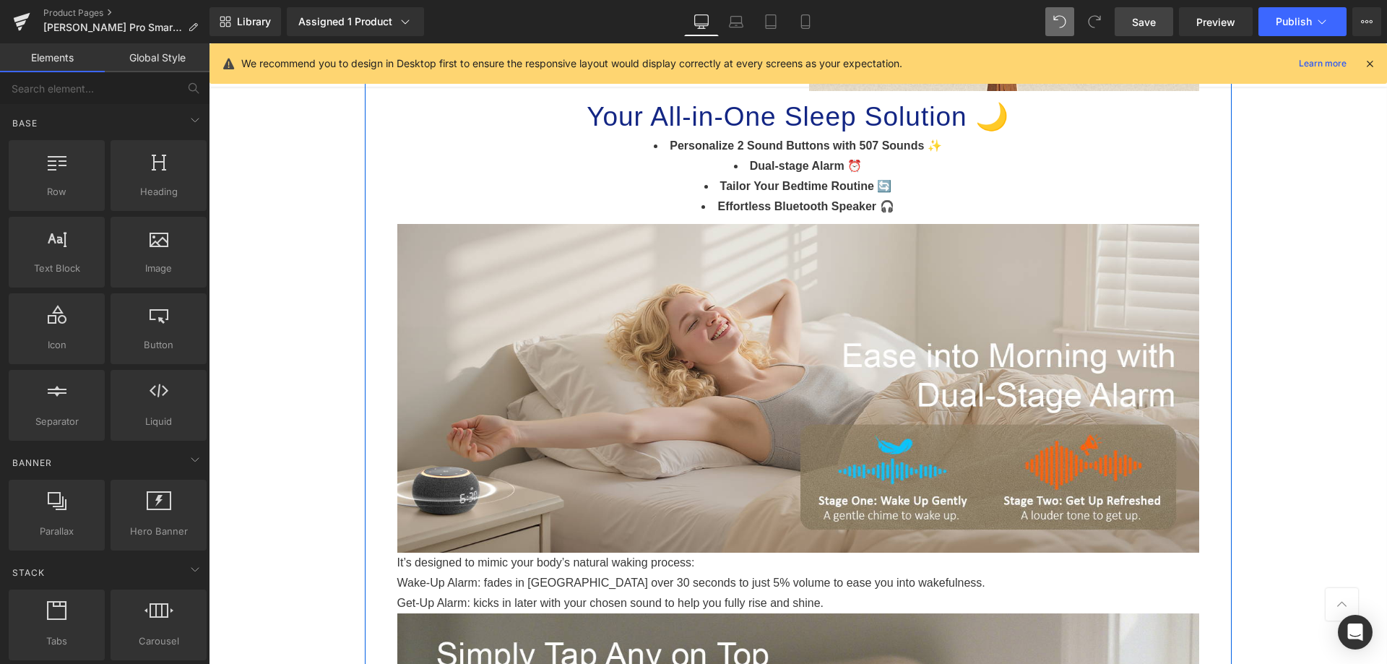
scroll to position [1106, 0]
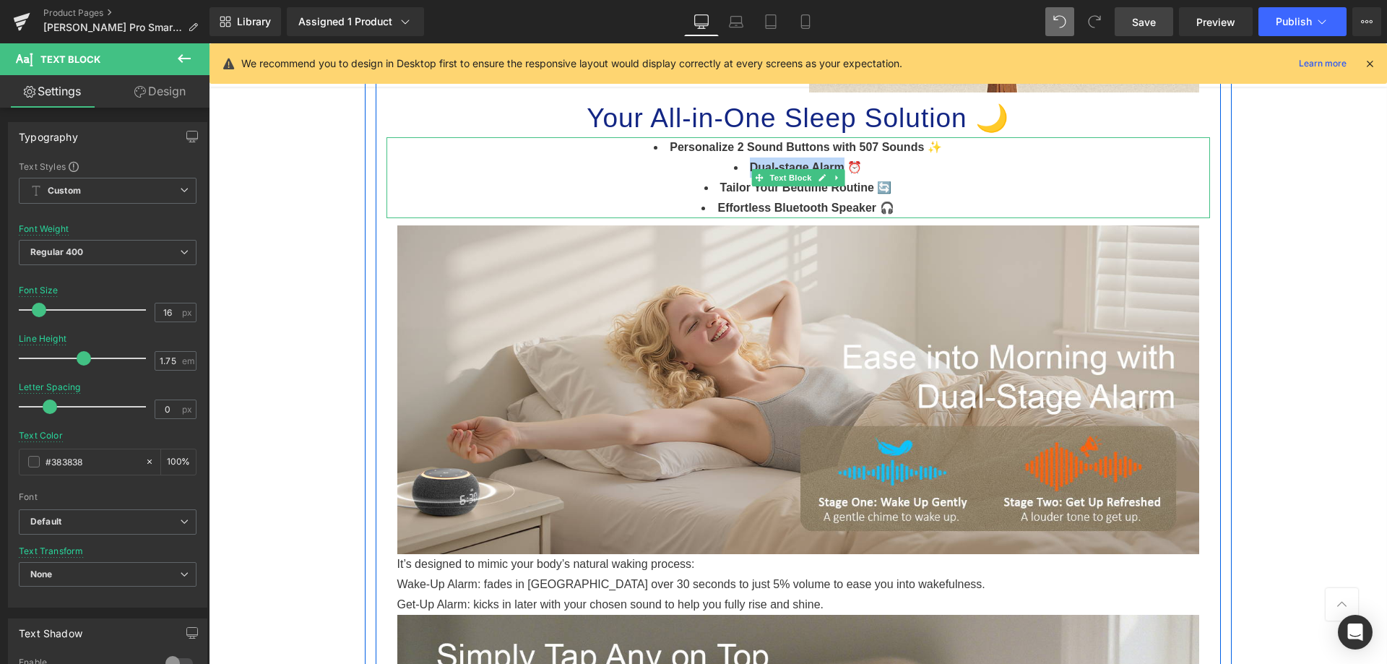
drag, startPoint x: 746, startPoint y: 163, endPoint x: 834, endPoint y: 163, distance: 88.1
click at [834, 163] on strong "Dual-stage Alarm ⏰" at bounding box center [806, 167] width 112 height 12
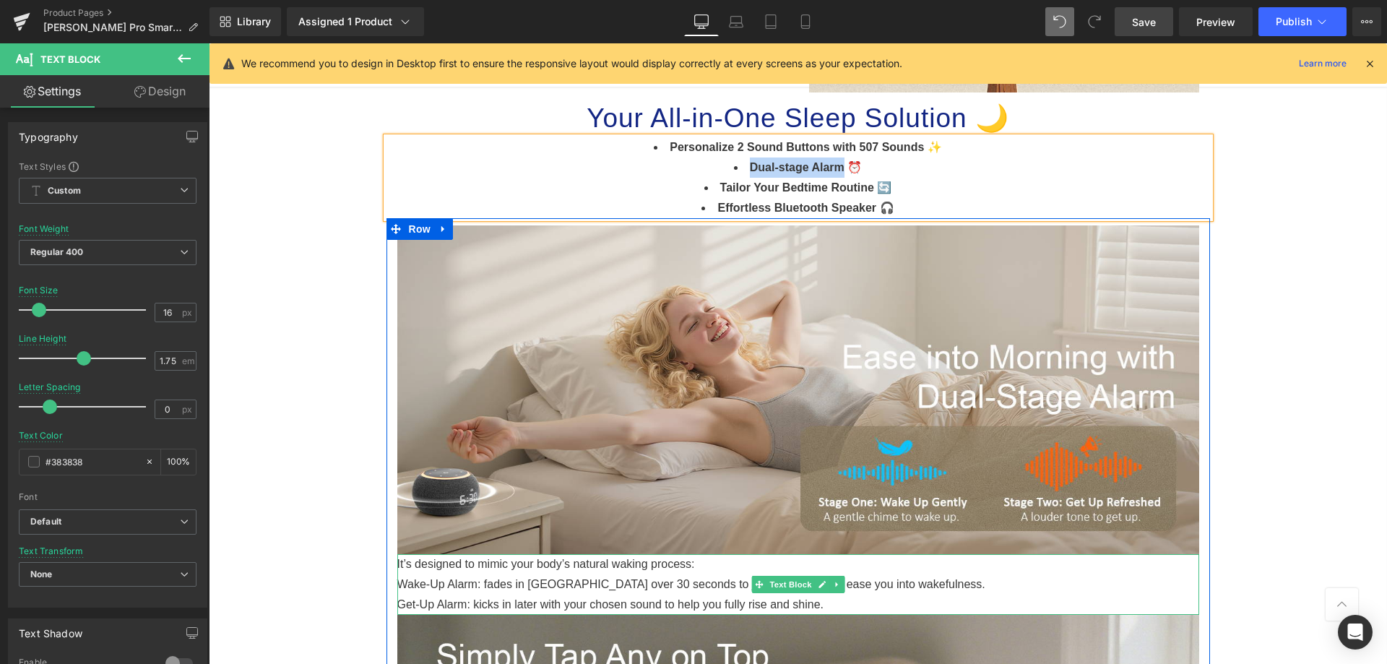
click at [404, 559] on p "It’s designed to mimic your body’s natural waking process:" at bounding box center [798, 564] width 802 height 20
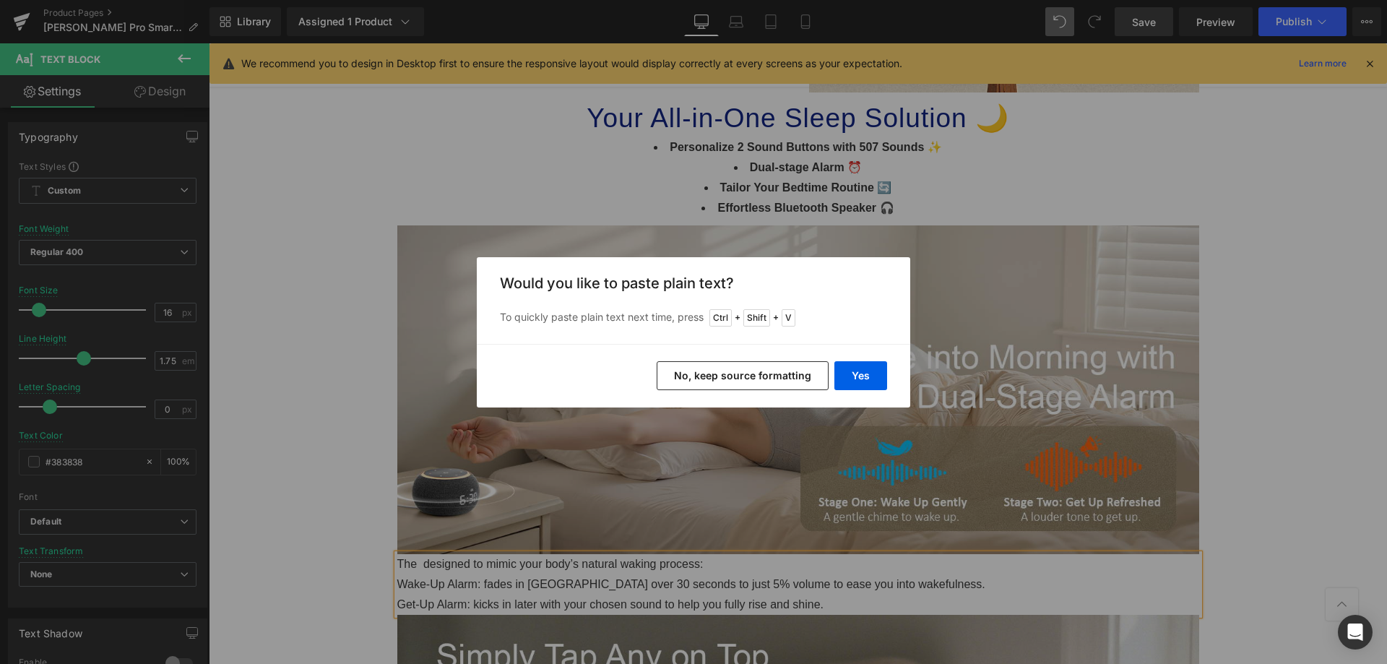
click at [784, 368] on button "No, keep source formatting" at bounding box center [743, 375] width 172 height 29
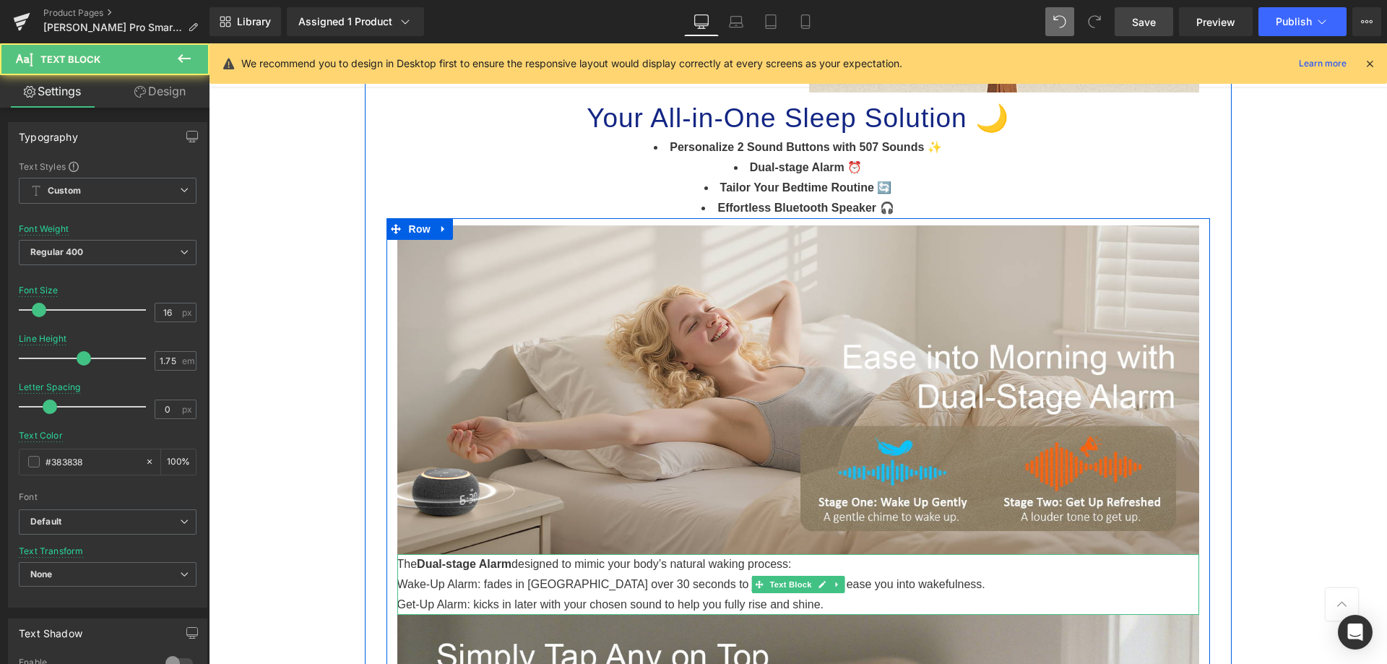
click at [511, 559] on span "designed to mimic your body’s natural waking process:" at bounding box center [651, 564] width 280 height 12
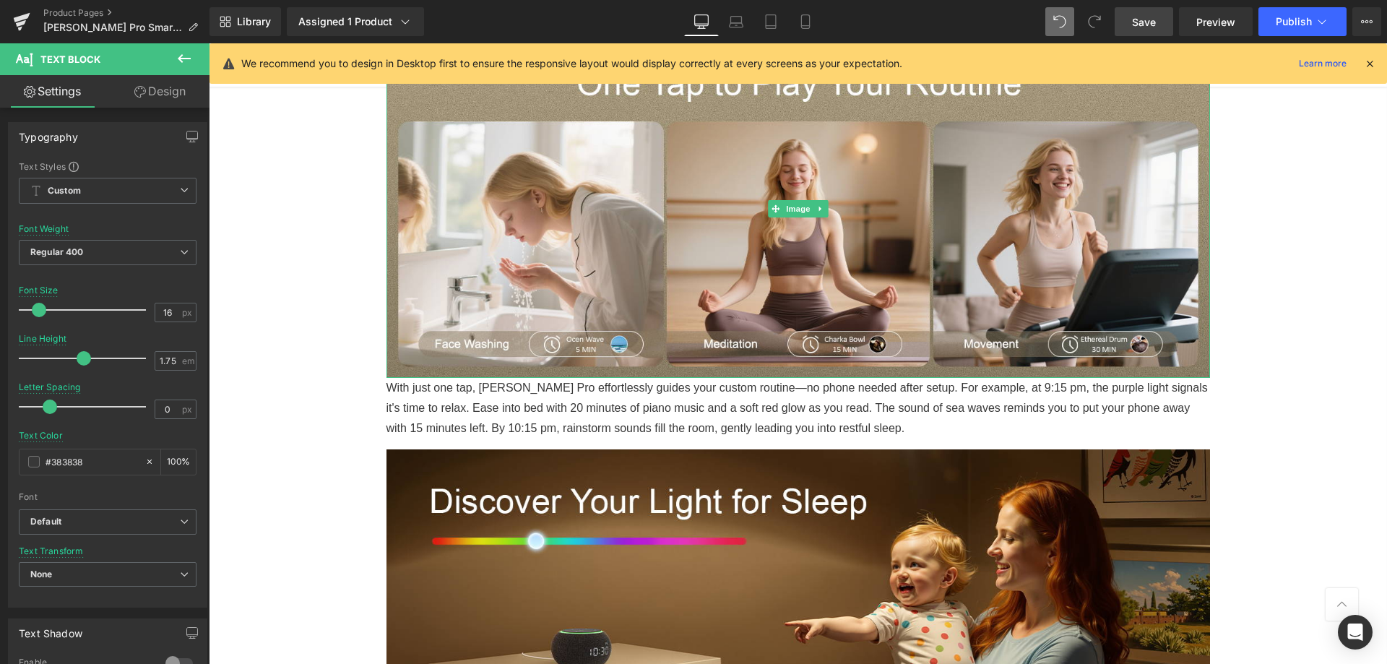
scroll to position [2479, 0]
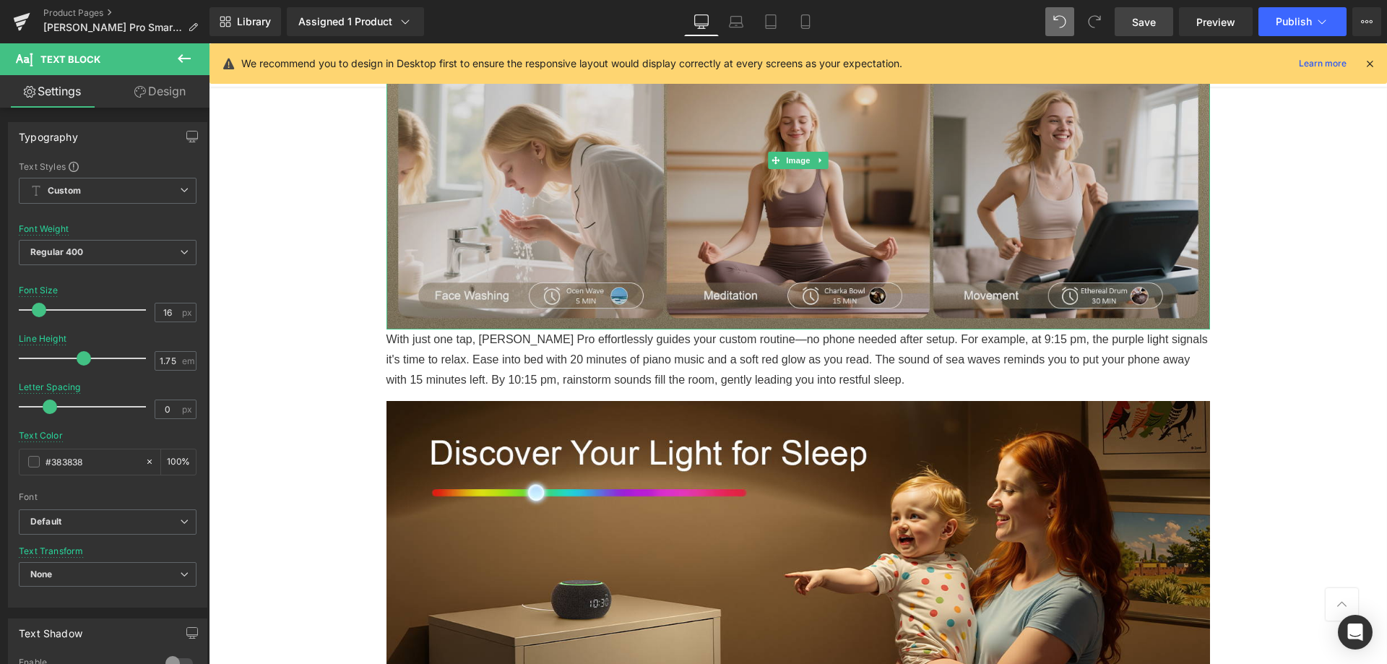
click at [623, 316] on img at bounding box center [797, 159] width 823 height 337
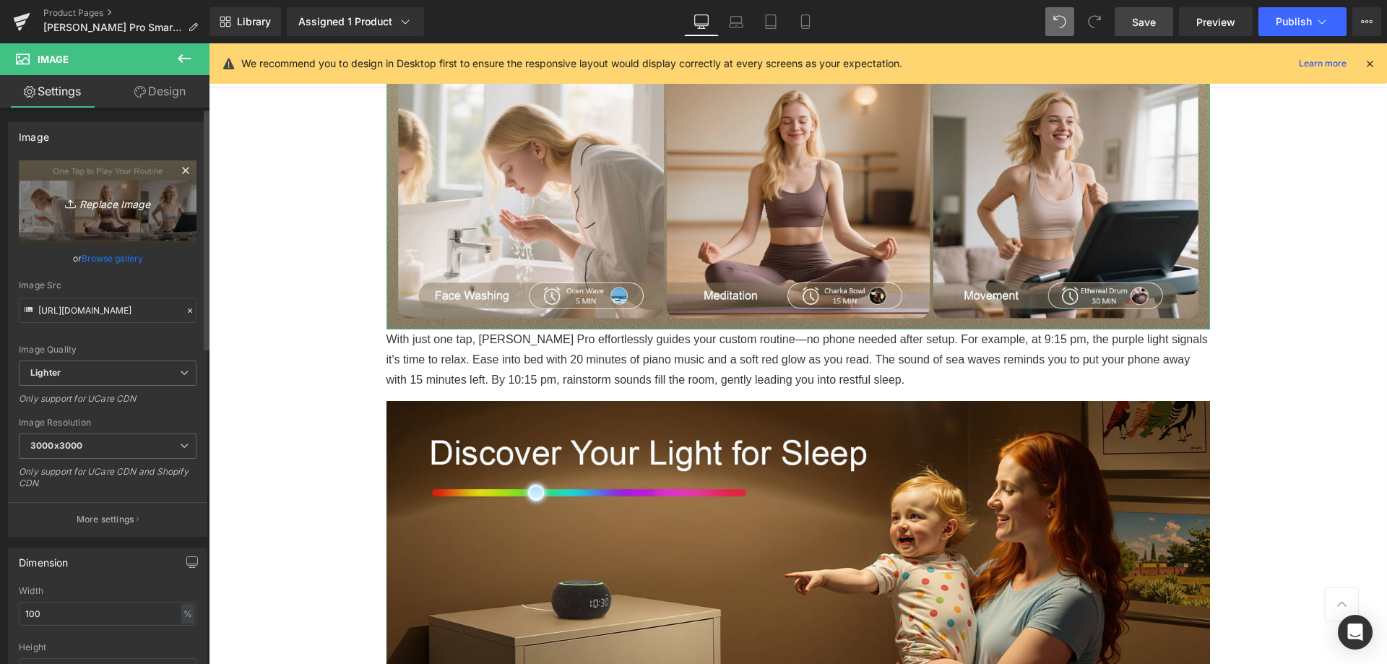
click at [101, 199] on icon "Replace Image" at bounding box center [108, 202] width 116 height 18
click at [95, 204] on icon "Replace Image" at bounding box center [108, 202] width 116 height 18
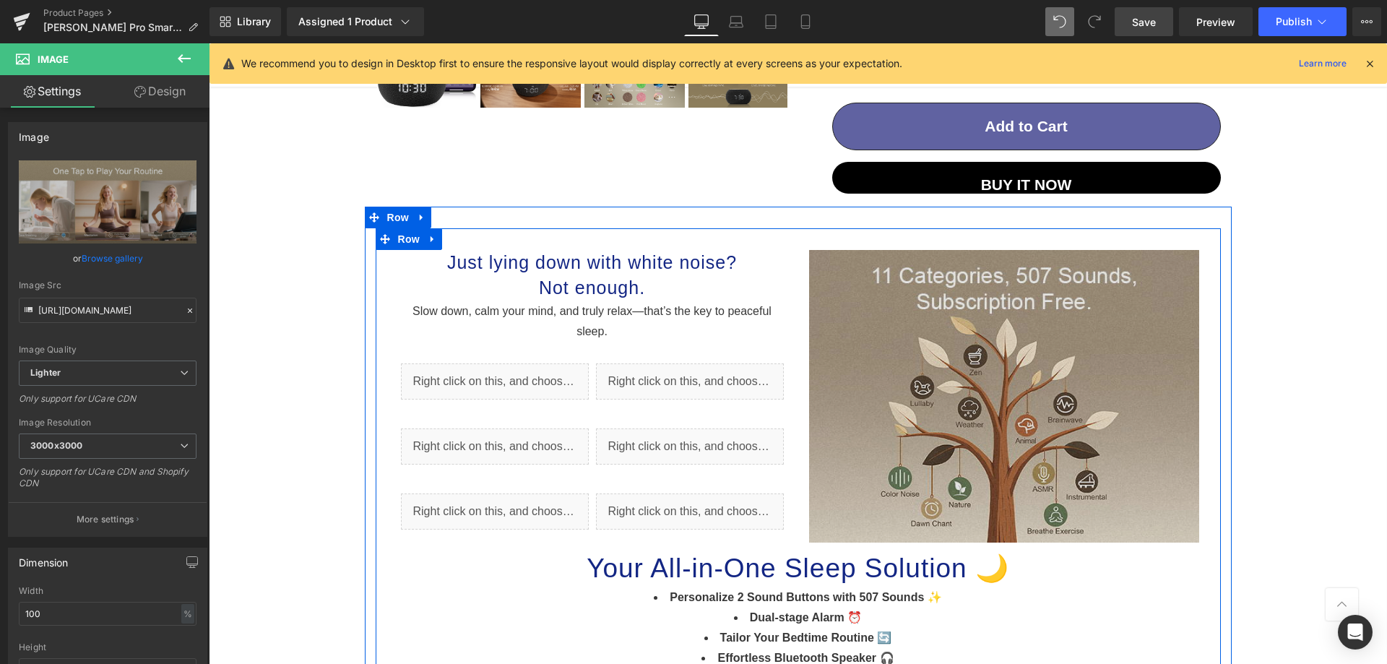
scroll to position [529, 0]
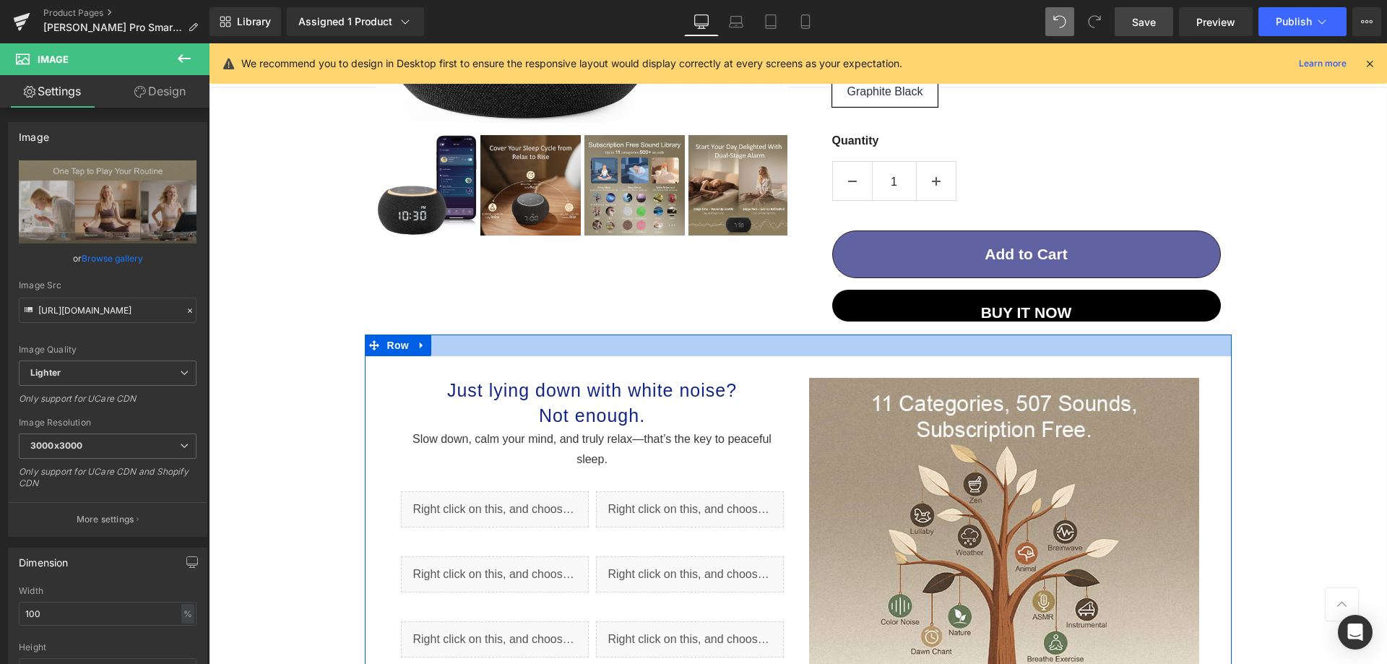
click at [1121, 346] on div at bounding box center [798, 345] width 867 height 22
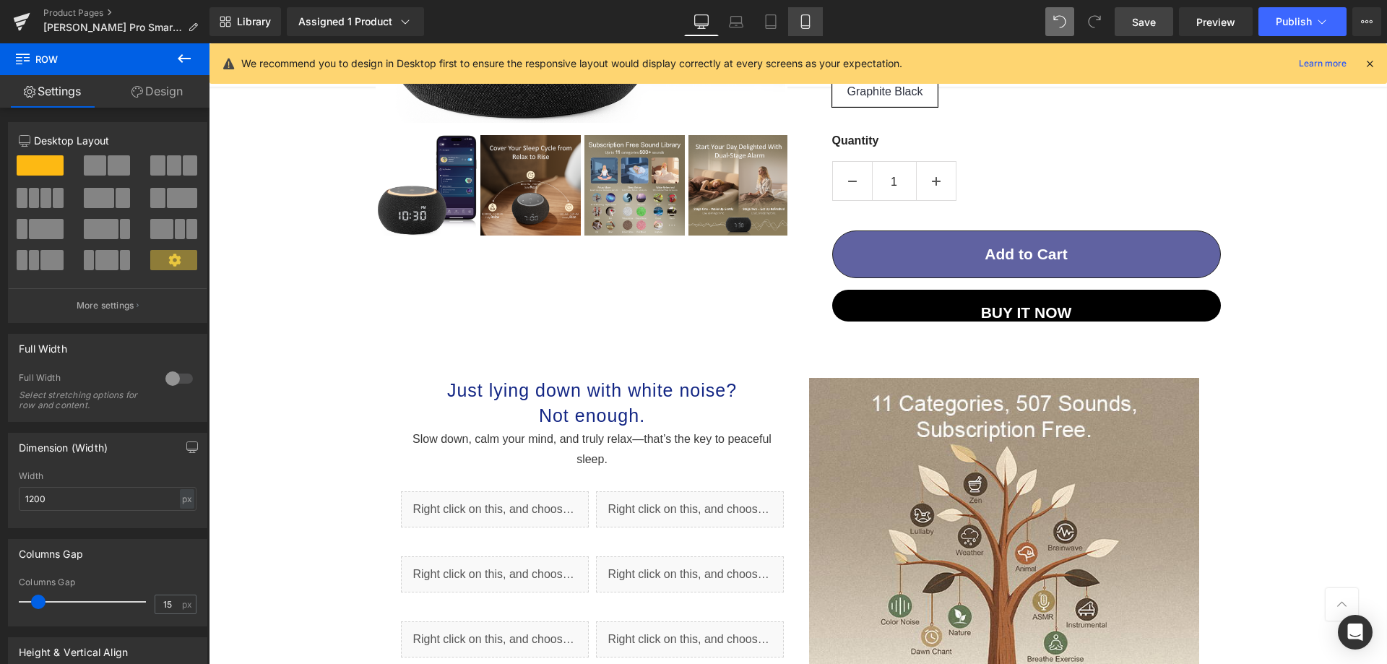
click at [818, 13] on link "Mobile" at bounding box center [805, 21] width 35 height 29
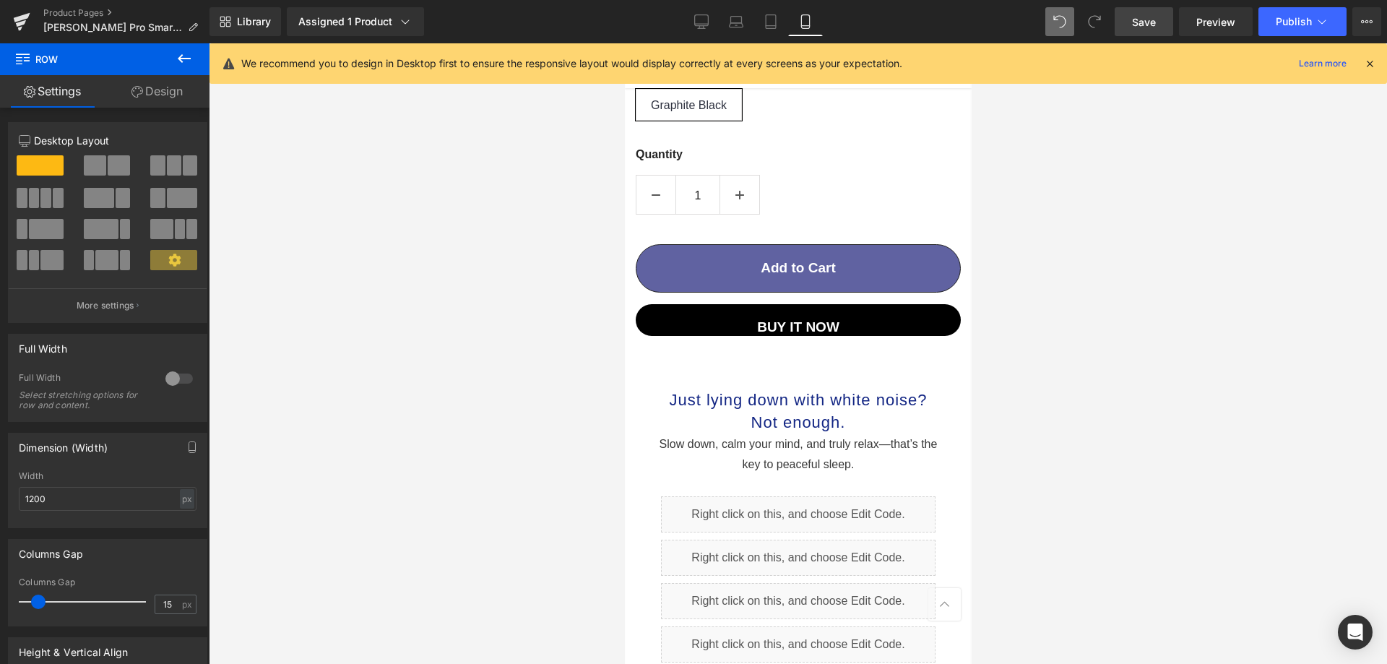
scroll to position [1027, 0]
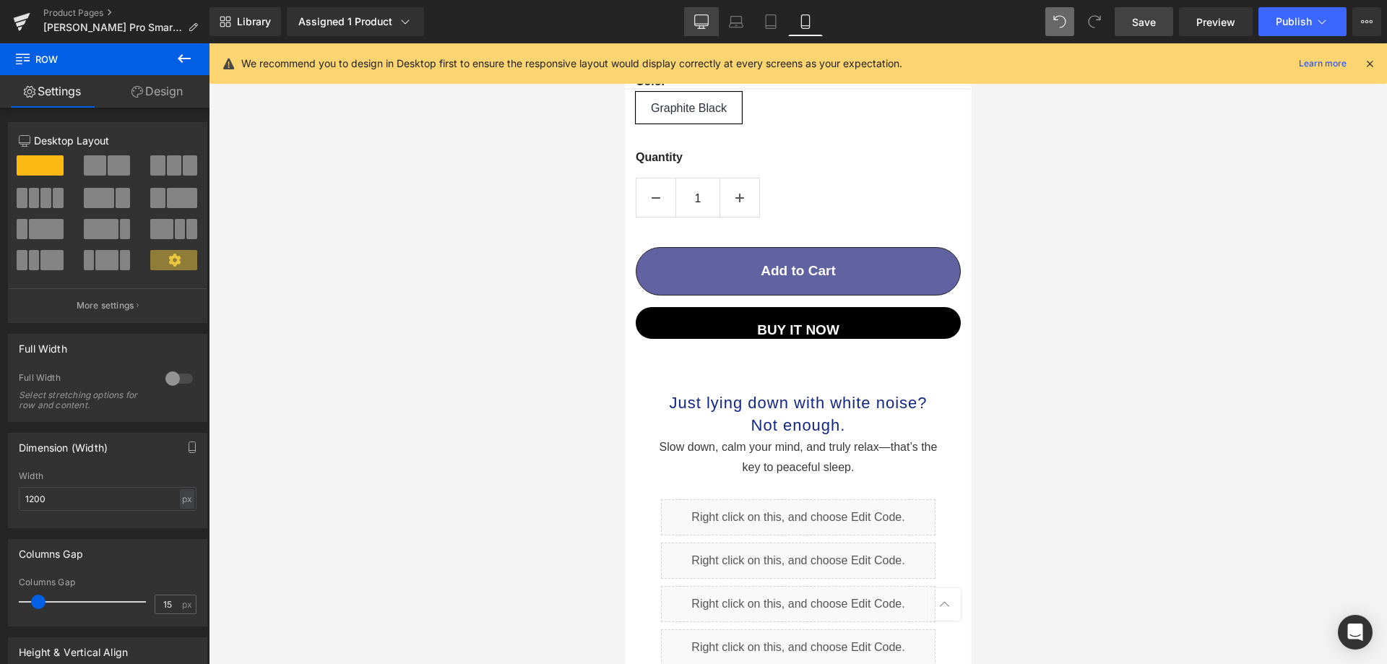
click at [689, 28] on link "Desktop" at bounding box center [701, 21] width 35 height 29
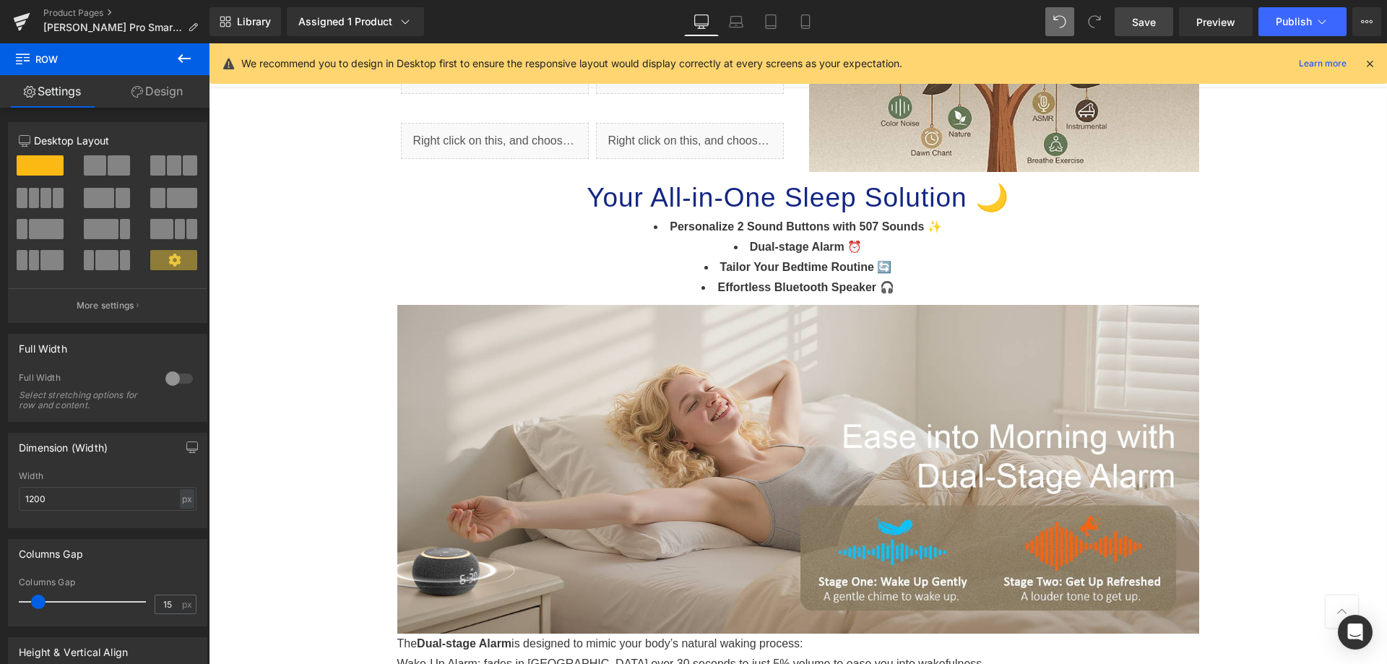
scroll to position [528, 0]
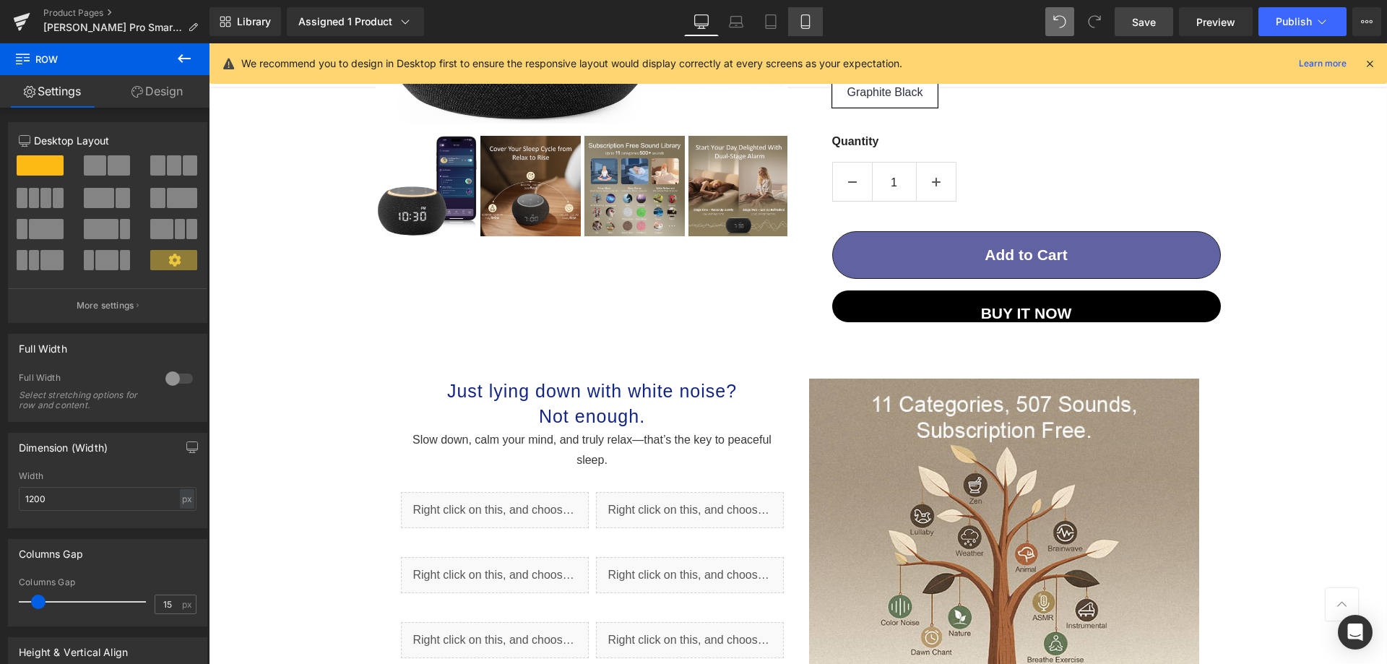
click at [818, 35] on link "Mobile" at bounding box center [805, 21] width 35 height 29
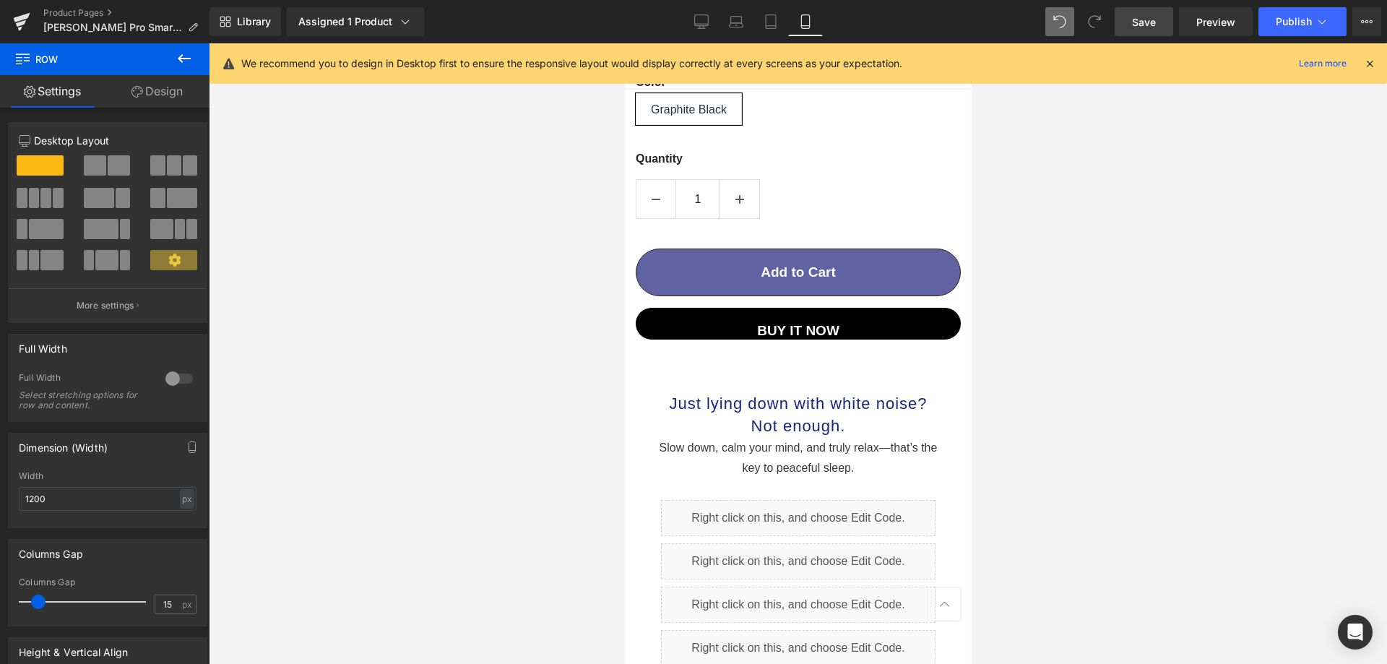
scroll to position [1026, 0]
click at [693, 12] on link "Desktop" at bounding box center [701, 21] width 35 height 29
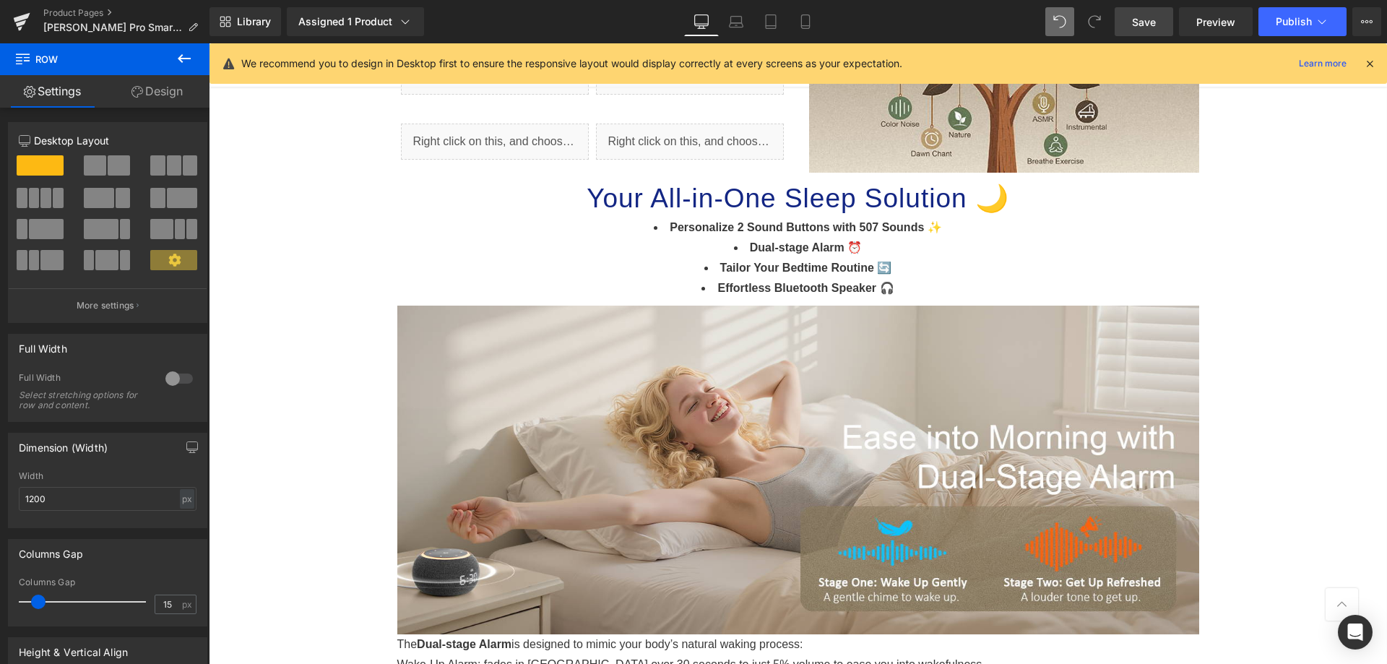
scroll to position [527, 0]
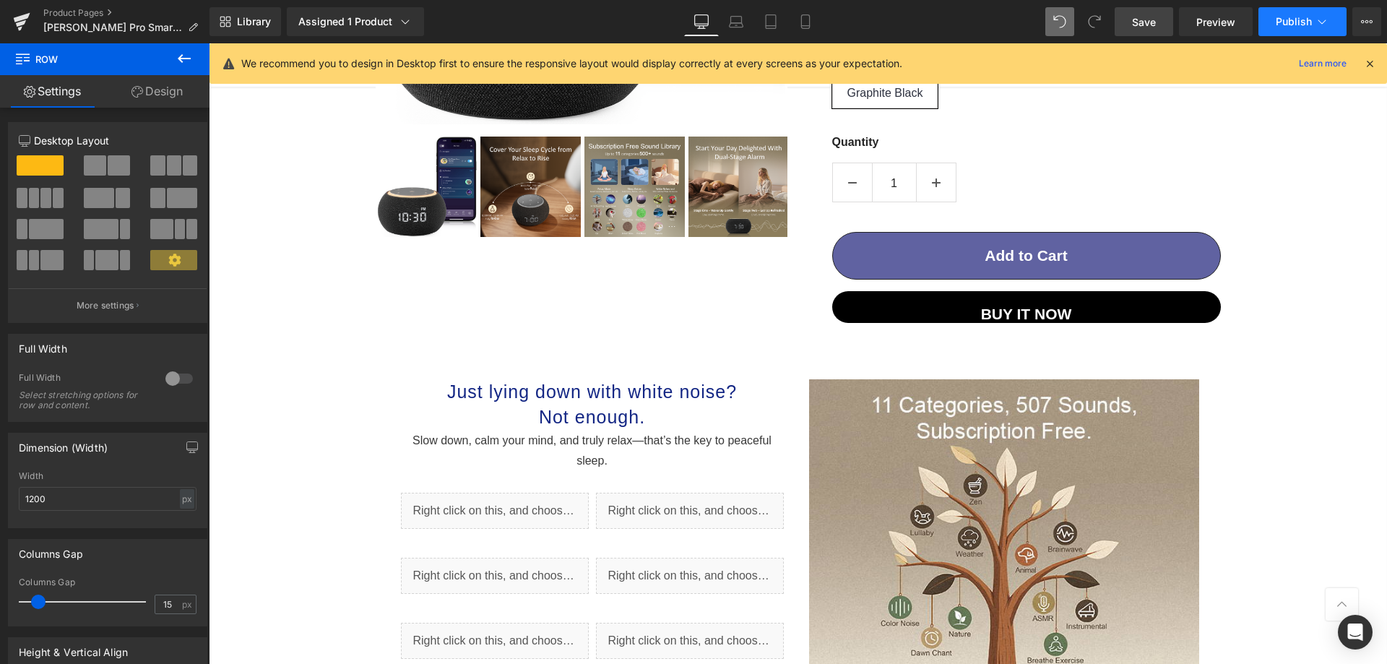
click at [1279, 18] on span "Publish" at bounding box center [1293, 22] width 36 height 12
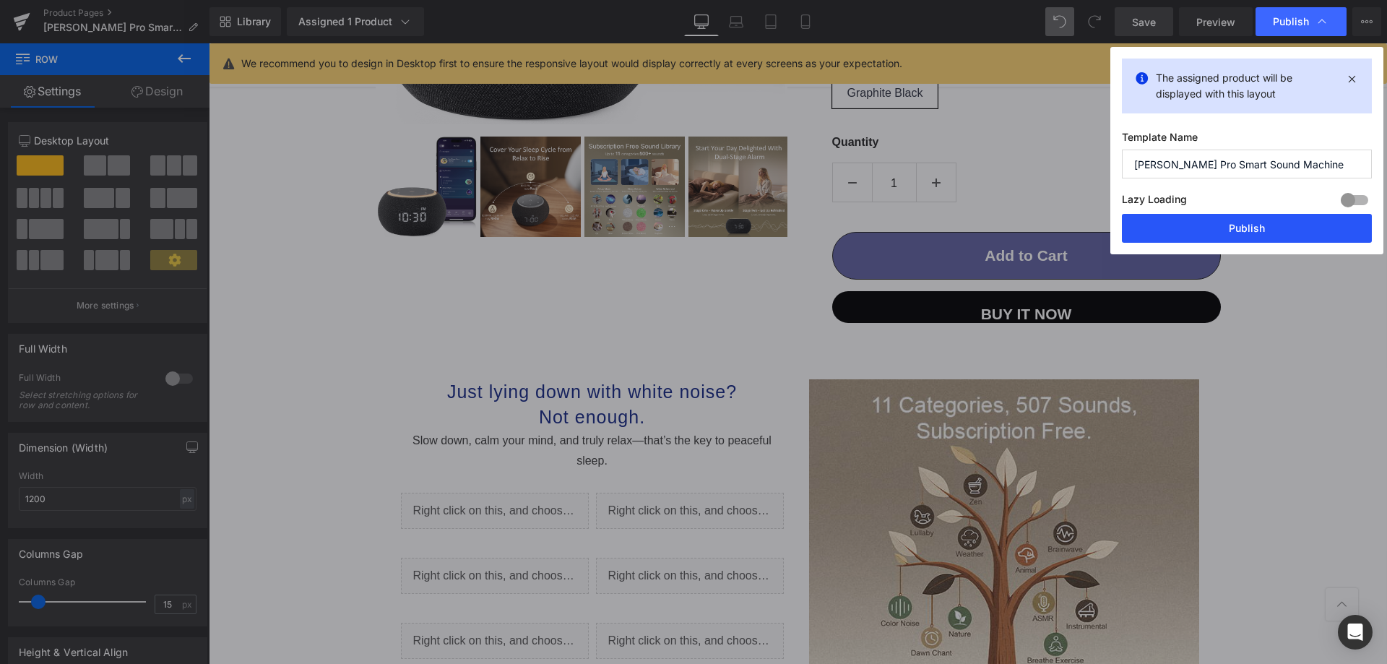
drag, startPoint x: 1225, startPoint y: 238, endPoint x: 157, endPoint y: 537, distance: 1109.1
click at [1225, 238] on button "Publish" at bounding box center [1247, 228] width 250 height 29
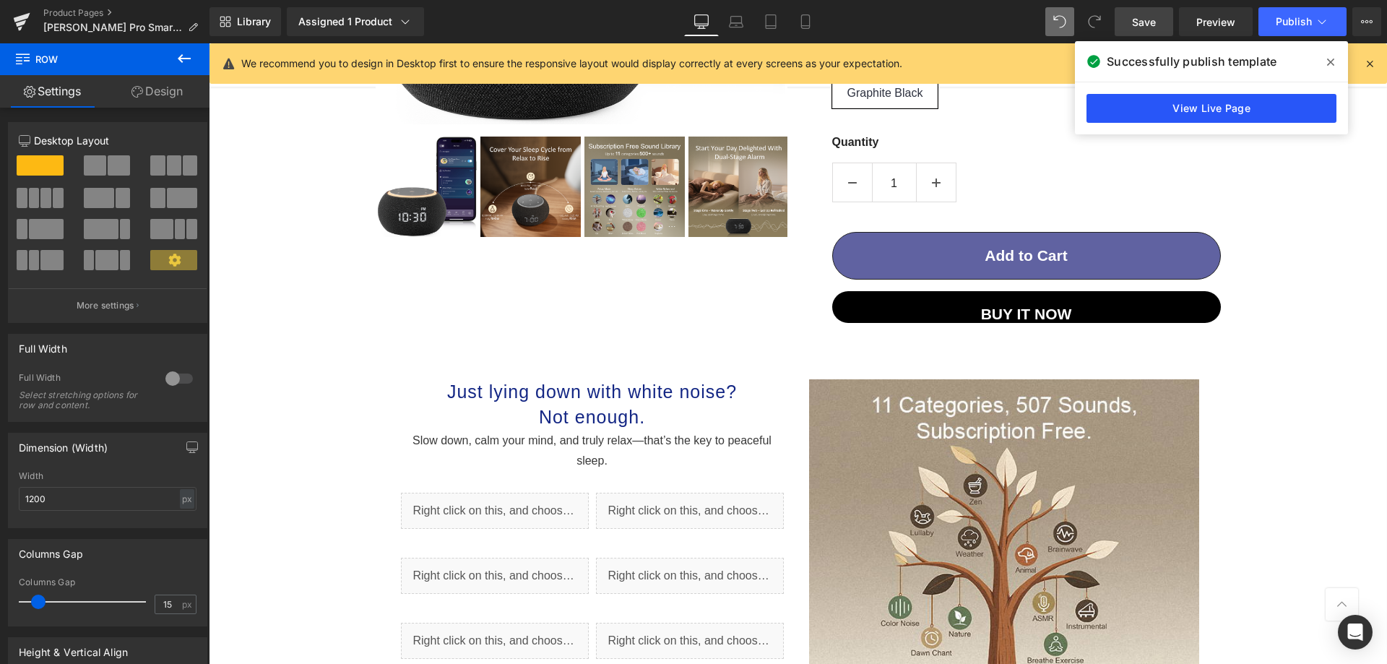
click at [1293, 108] on link "View Live Page" at bounding box center [1211, 108] width 250 height 29
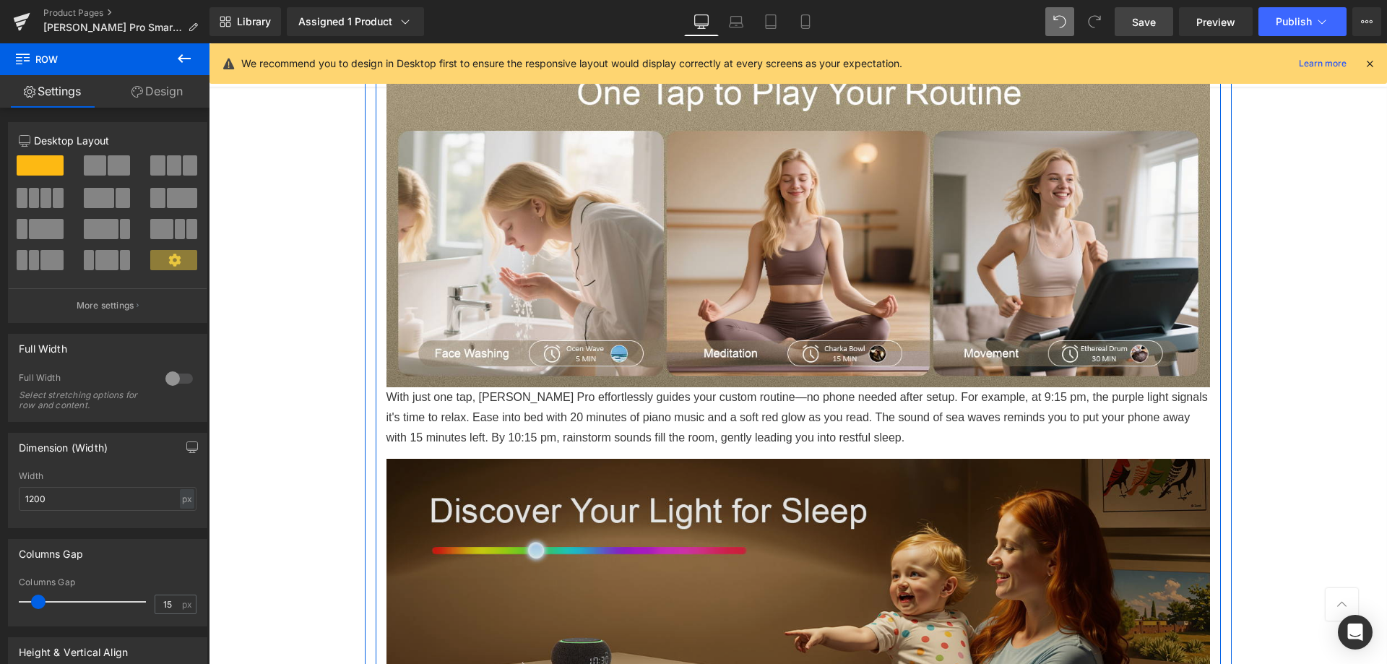
scroll to position [2333, 0]
